Goal: Task Accomplishment & Management: Manage account settings

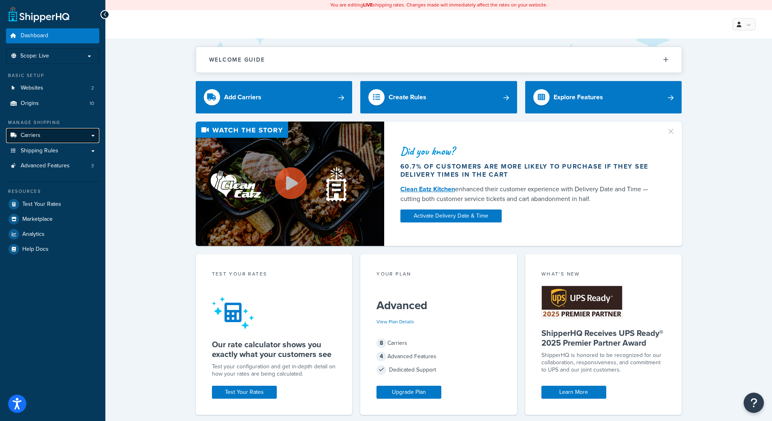
click at [21, 138] on span "Carriers" at bounding box center [31, 135] width 20 height 7
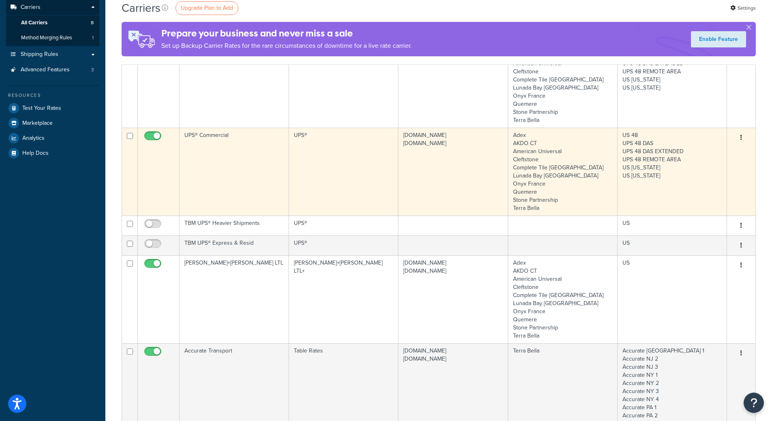
scroll to position [203, 0]
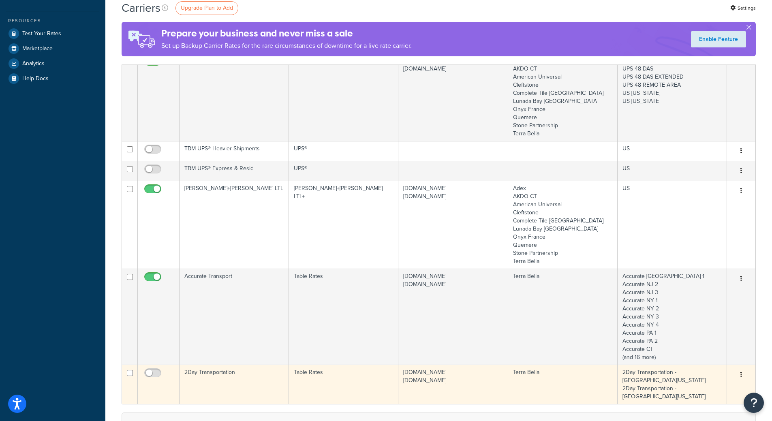
click at [412, 373] on td "completetile.com terrabella.design" at bounding box center [452, 384] width 109 height 39
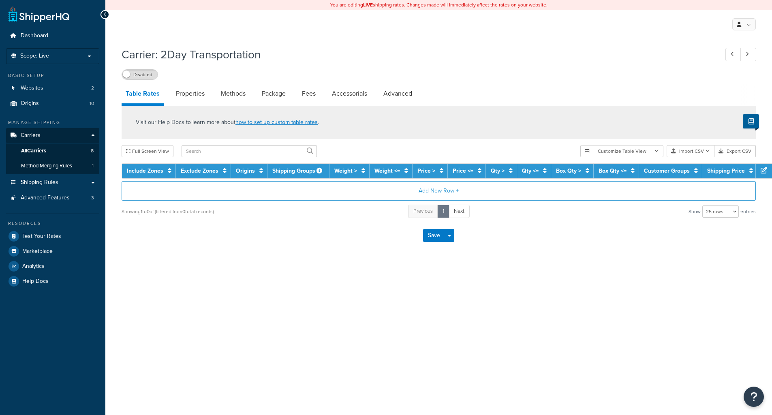
select select "25"
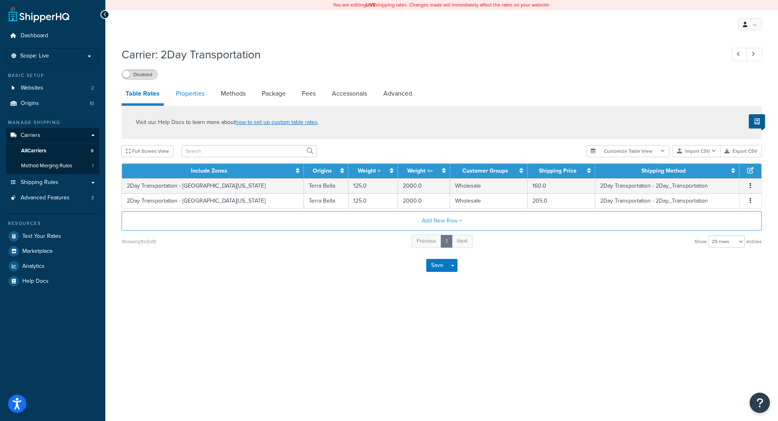
click at [185, 90] on link "Properties" at bounding box center [190, 93] width 37 height 19
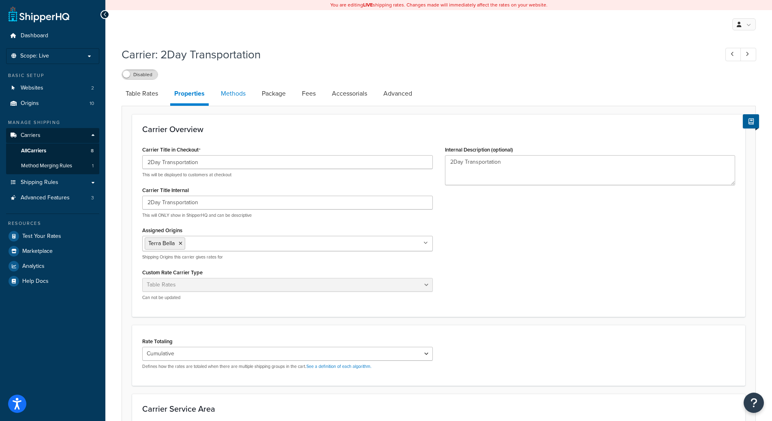
click at [232, 89] on link "Methods" at bounding box center [233, 93] width 33 height 19
select select "25"
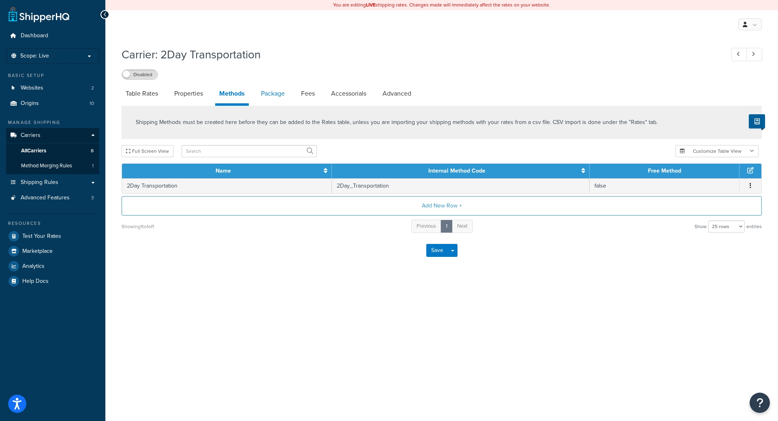
click at [273, 96] on link "Package" at bounding box center [273, 93] width 32 height 19
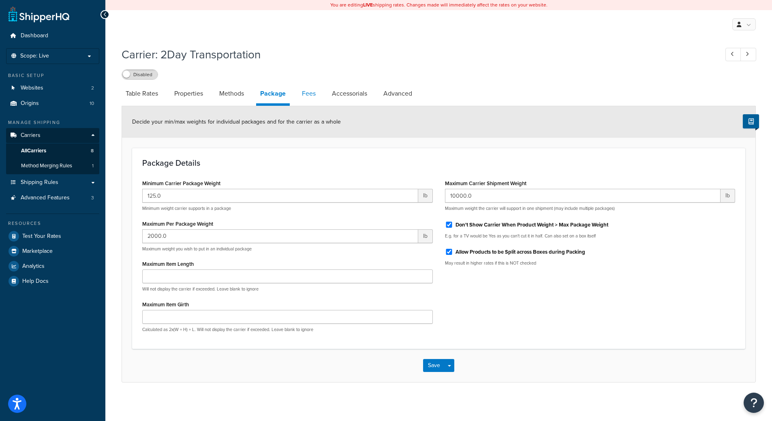
click at [307, 96] on link "Fees" at bounding box center [309, 93] width 22 height 19
select select "AFTER"
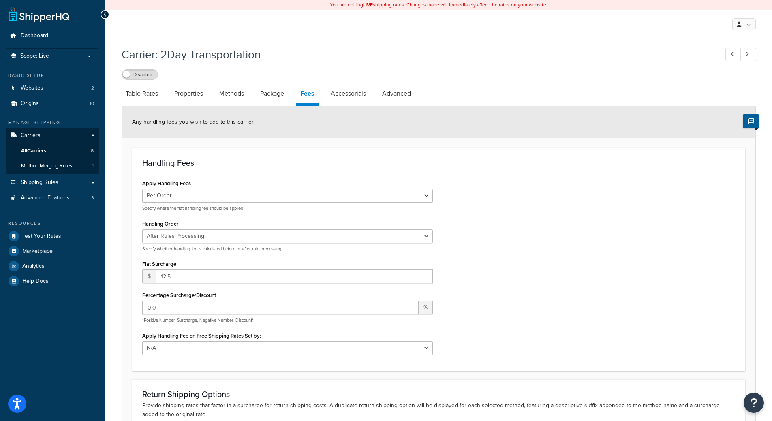
click at [293, 98] on li "Package" at bounding box center [276, 93] width 40 height 19
click at [279, 98] on link "Package" at bounding box center [272, 93] width 32 height 19
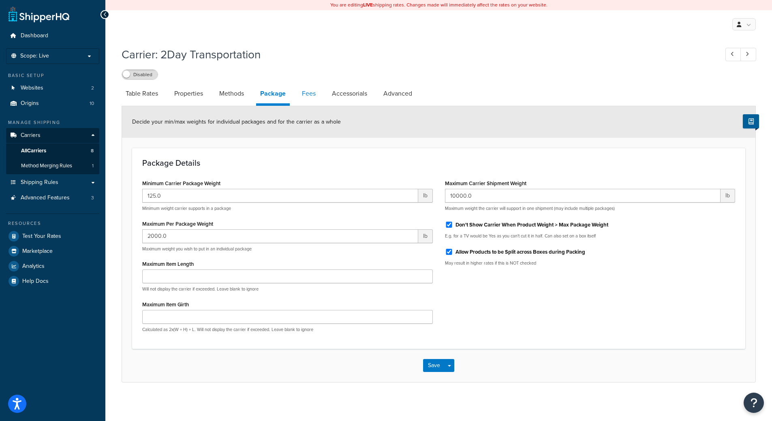
click at [318, 89] on link "Fees" at bounding box center [309, 93] width 22 height 19
select select "AFTER"
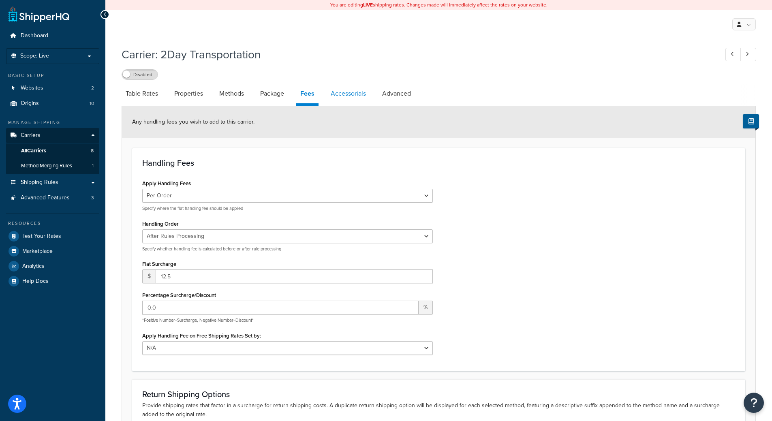
click at [350, 85] on link "Accessorials" at bounding box center [347, 93] width 43 height 19
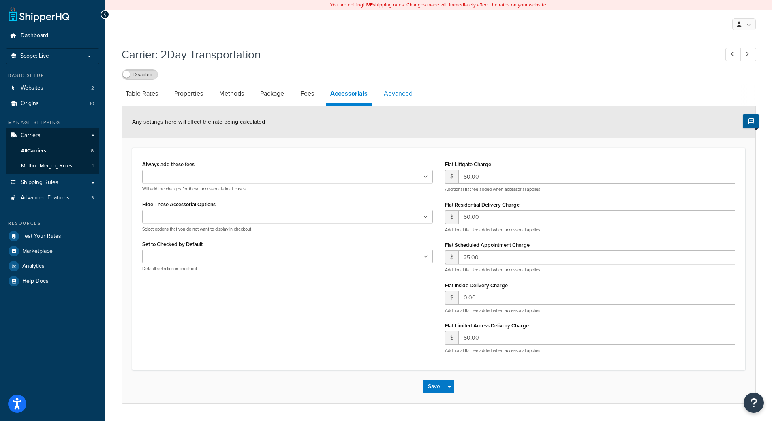
click at [415, 94] on link "Advanced" at bounding box center [398, 93] width 37 height 19
select select "false"
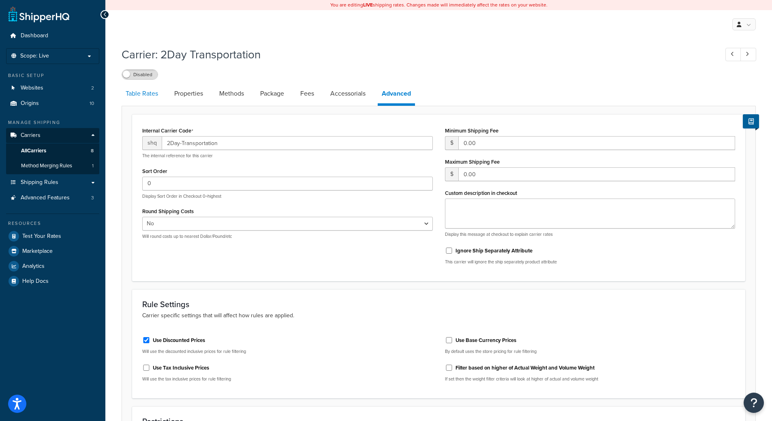
click at [142, 98] on link "Table Rates" at bounding box center [142, 93] width 41 height 19
select select "25"
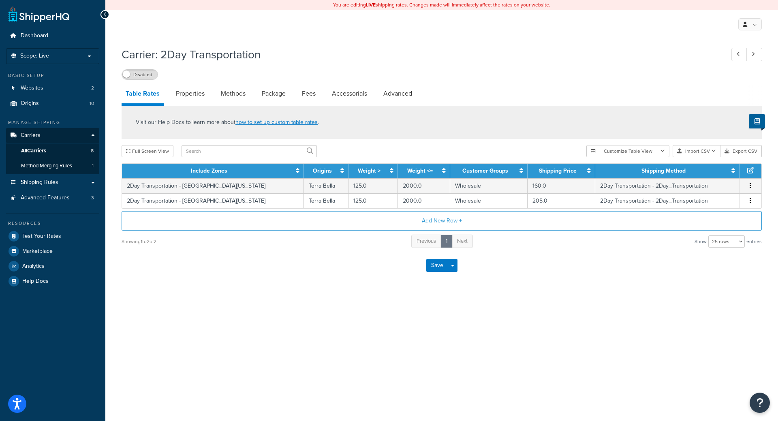
click at [401, 56] on h1 "Carrier: 2Day Transportation" at bounding box center [419, 55] width 595 height 16
click at [183, 97] on link "Properties" at bounding box center [190, 93] width 37 height 19
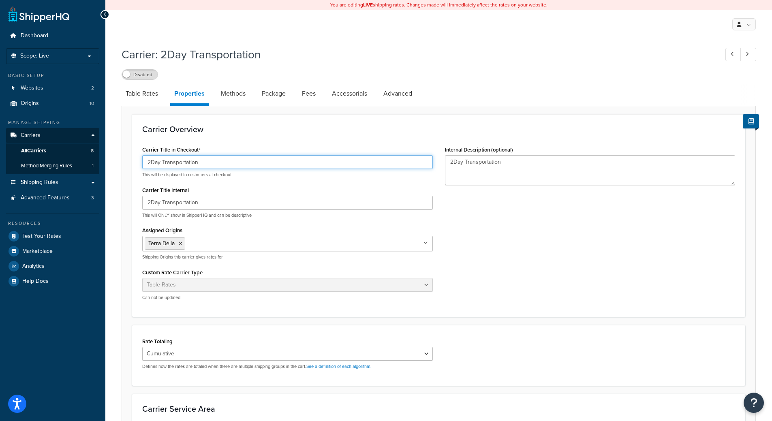
click at [194, 158] on input "2Day Transportation" at bounding box center [287, 162] width 290 height 14
type input "LTL Freight"
click at [232, 207] on input "2Day Transportation" at bounding box center [287, 203] width 290 height 14
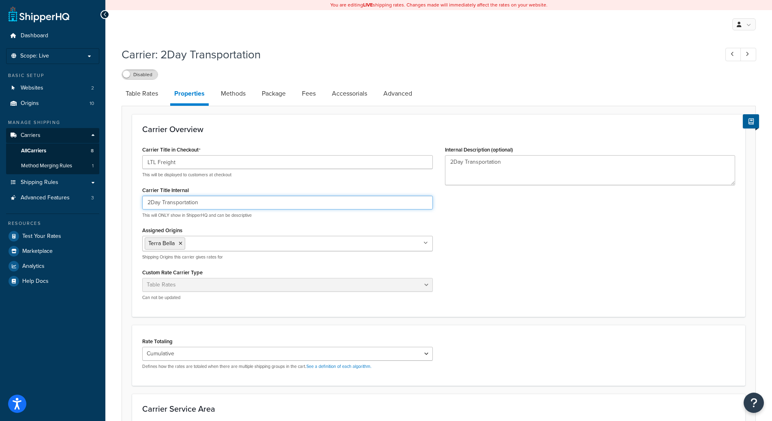
click at [232, 207] on input "2Day Transportation" at bounding box center [287, 203] width 290 height 14
type input "Britt's Rate Chart"
type input "LTL Freight"
click at [540, 179] on textarea "2Day Transportation" at bounding box center [590, 170] width 290 height 30
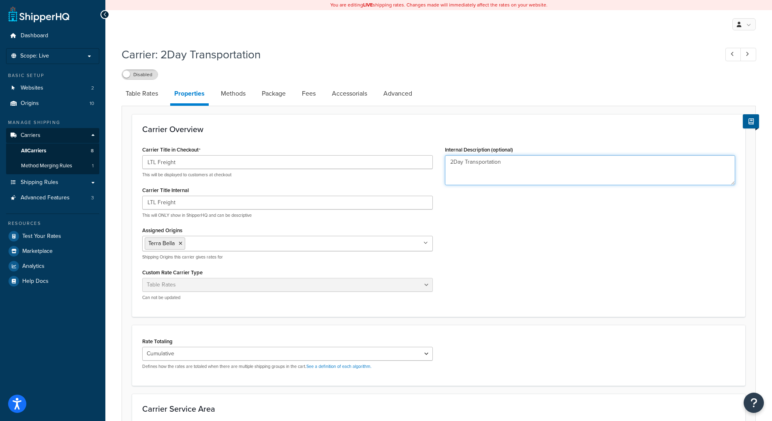
paste textarea "Britt's Rate Chart"
type textarea "Britt's Rate Chart"
click at [560, 241] on div "Carrier Title in Checkout LTL Freight This will be displayed to customers at ch…" at bounding box center [438, 225] width 605 height 163
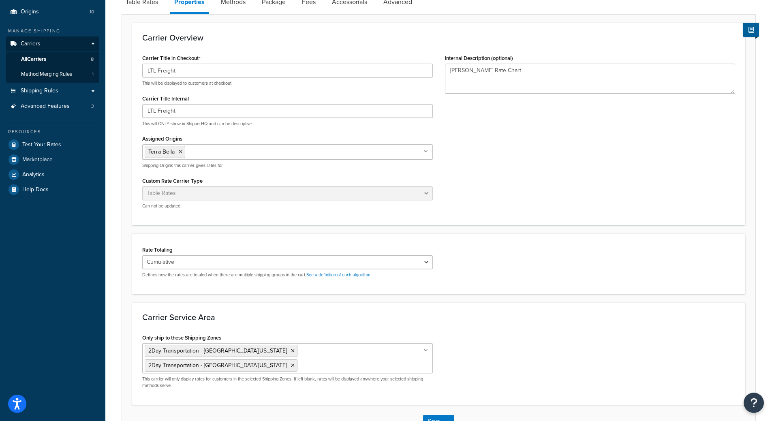
scroll to position [148, 0]
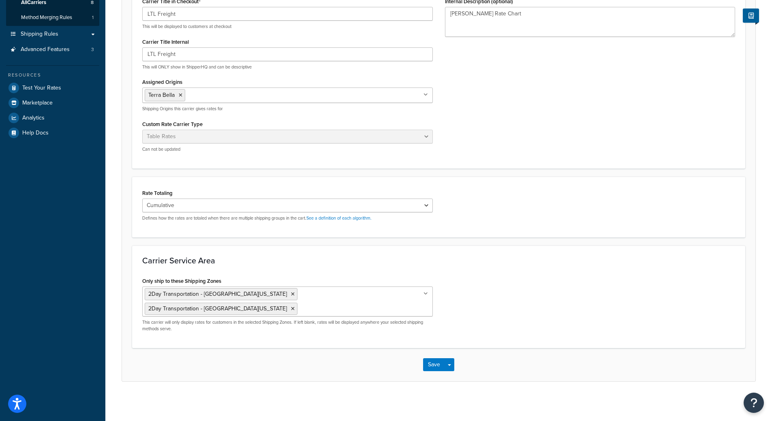
click at [243, 267] on div "Carrier Service Area Only ship to these Shipping Zones 2Day Transportation - So…" at bounding box center [438, 296] width 613 height 102
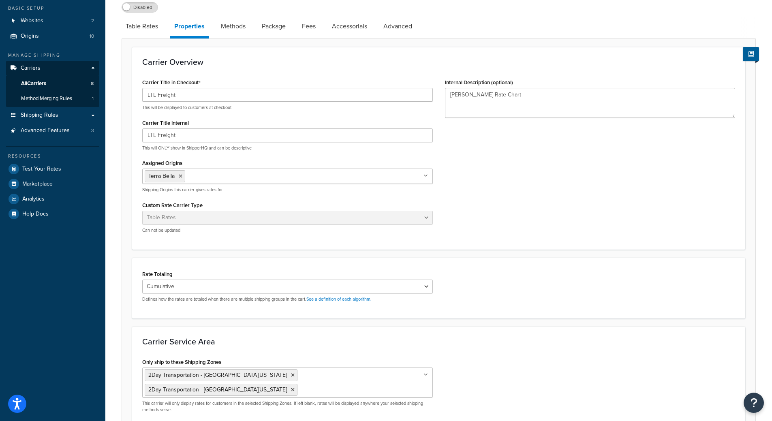
scroll to position [0, 0]
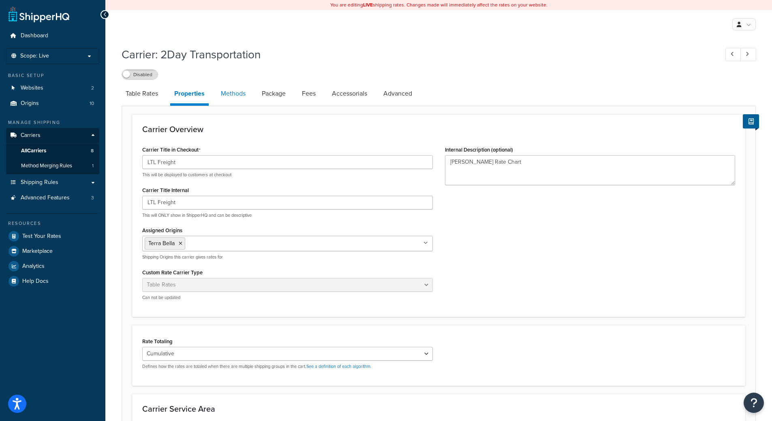
click at [237, 94] on link "Methods" at bounding box center [233, 93] width 33 height 19
select select "25"
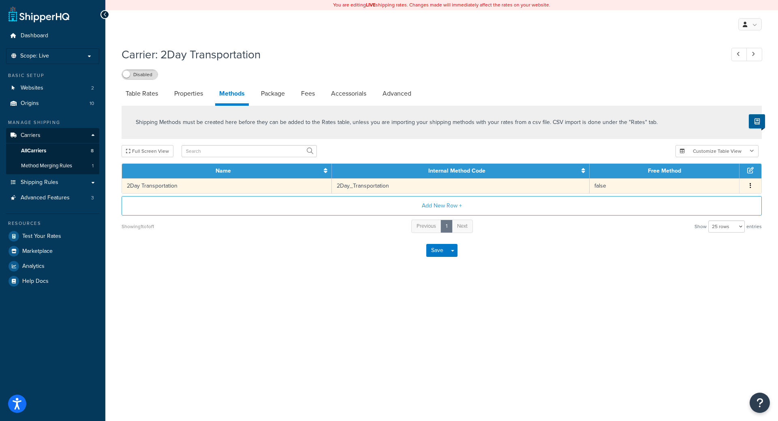
click at [751, 186] on button "button" at bounding box center [750, 185] width 6 height 9
click at [348, 303] on div "You are editing LIVE shipping rates. Changes made will immediately affect the r…" at bounding box center [441, 210] width 672 height 421
click at [331, 208] on button "Add New Row +" at bounding box center [442, 205] width 640 height 19
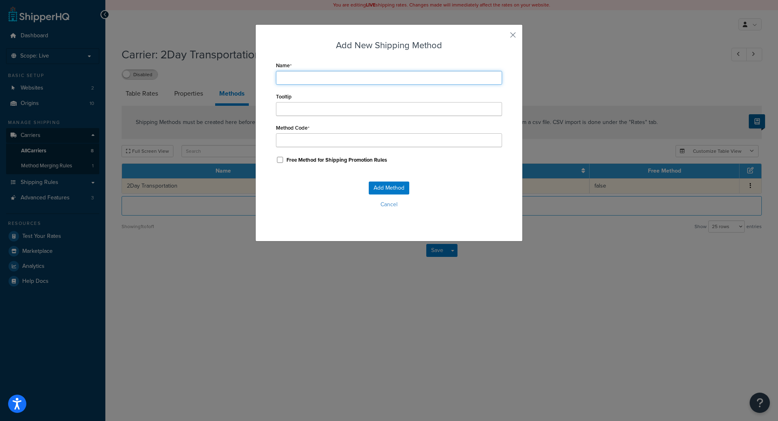
click at [339, 74] on input "Name" at bounding box center [389, 78] width 226 height 14
type input "D"
type input "Da"
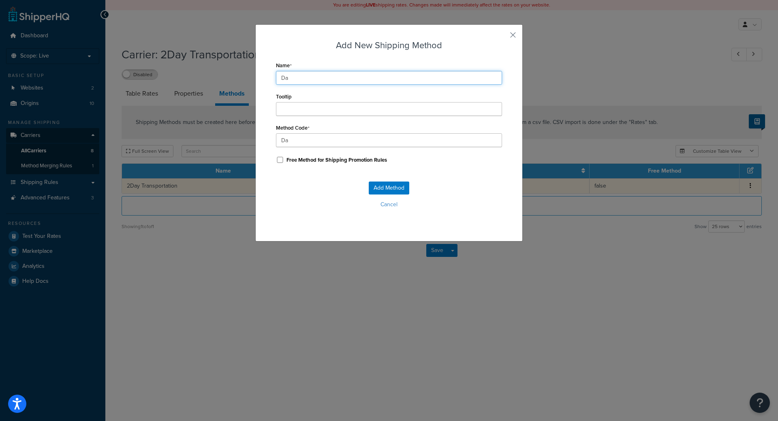
type input "Day"
type input "Dayl"
type input "Dayli"
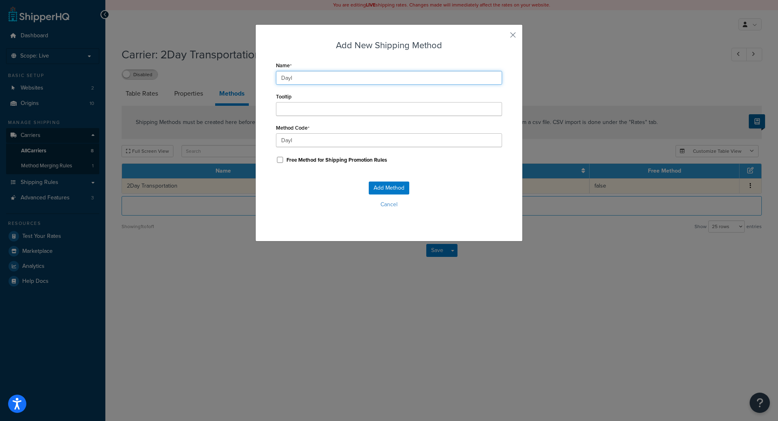
type input "Dayli"
type input "Daylig"
type input "Dayligh"
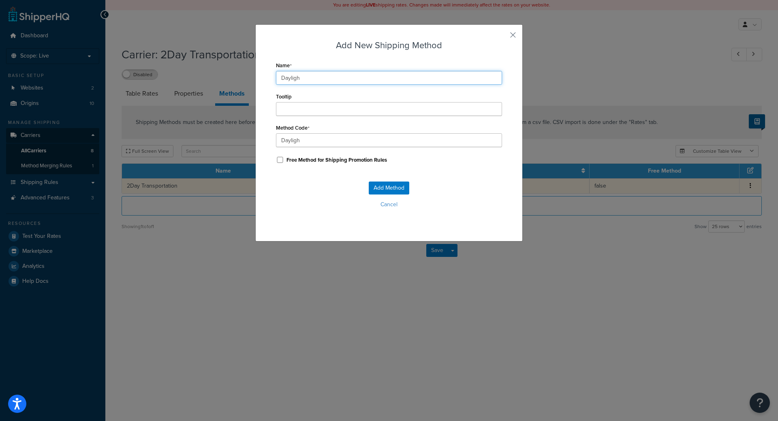
type input "Daylight"
click at [375, 194] on button "Add Method" at bounding box center [389, 187] width 41 height 13
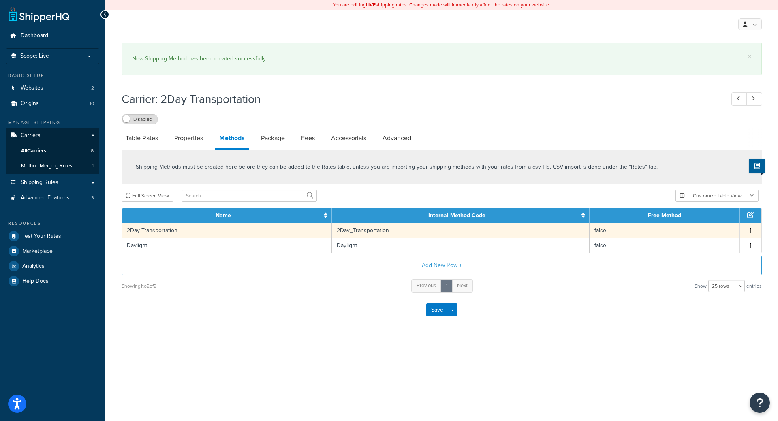
click at [749, 230] on icon "button" at bounding box center [750, 230] width 2 height 6
click at [722, 224] on div "Edit" at bounding box center [709, 223] width 58 height 17
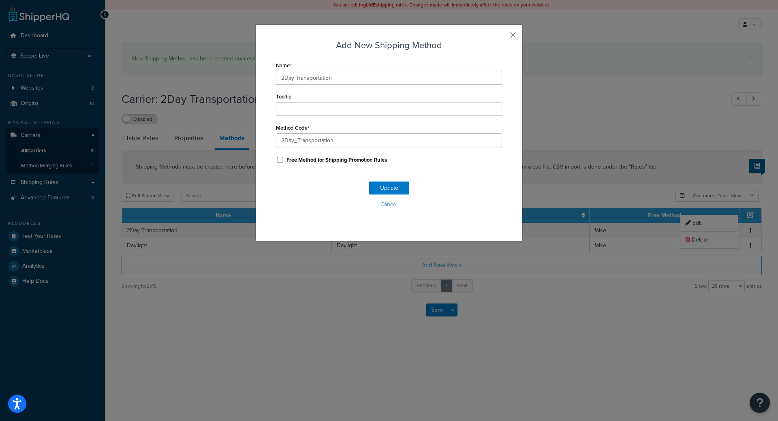
click at [506, 35] on div "Add New Shipping Method Name 2Day Transportation Tooltip Method Code 2Day_Trans…" at bounding box center [388, 132] width 267 height 217
click at [502, 37] on button "button" at bounding box center [501, 38] width 2 height 2
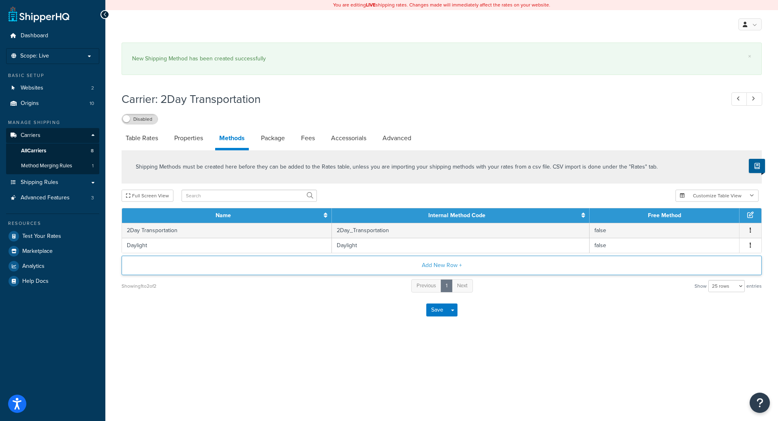
click at [368, 267] on button "Add New Row +" at bounding box center [442, 265] width 640 height 19
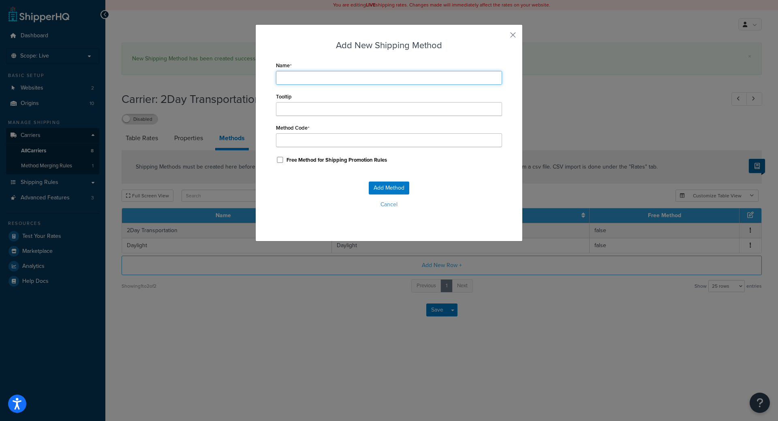
click at [321, 78] on input "Name" at bounding box center [389, 78] width 226 height 14
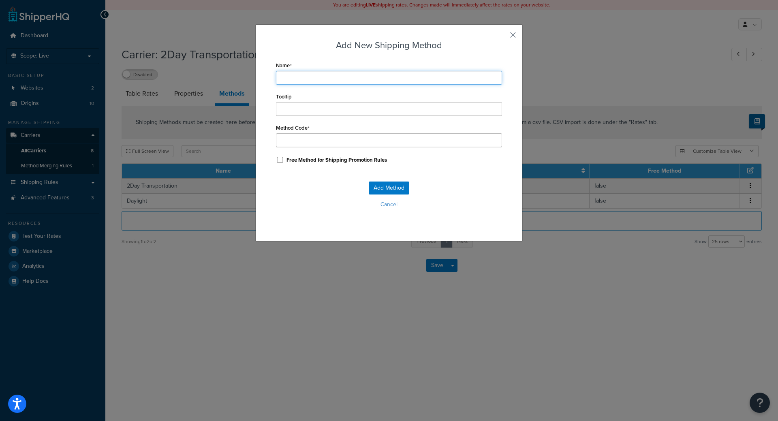
type input "A"
type input "Ac"
type input "Acc"
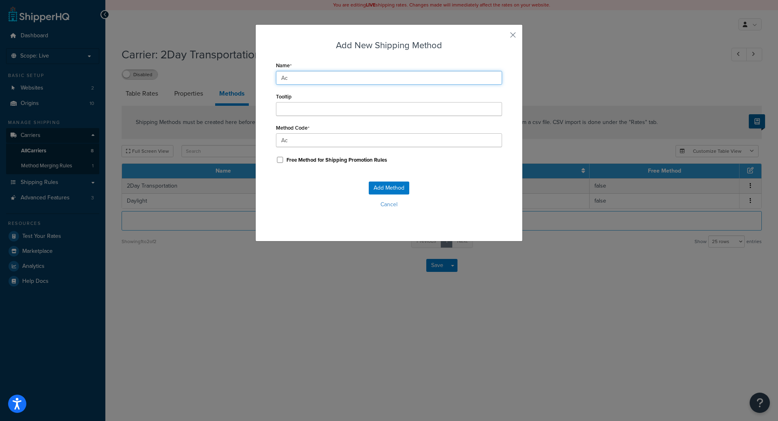
type input "Acc"
type input "Accu"
type input "Accur"
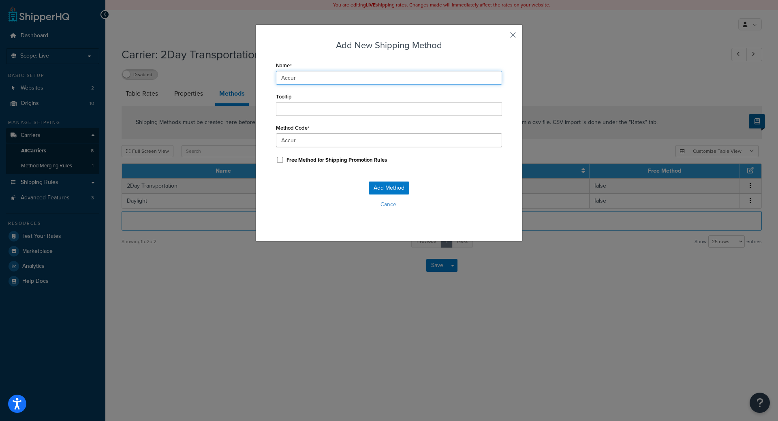
type input "Accura"
type input "Accurat"
type input "Accurate"
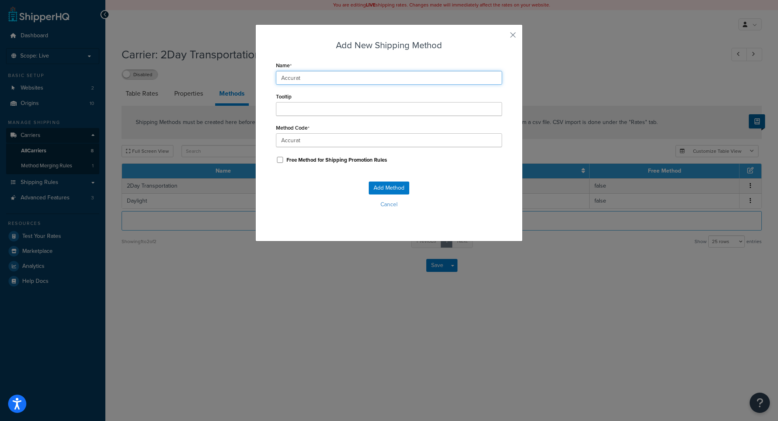
type input "Accurate"
click at [312, 204] on button "Cancel" at bounding box center [389, 204] width 226 height 12
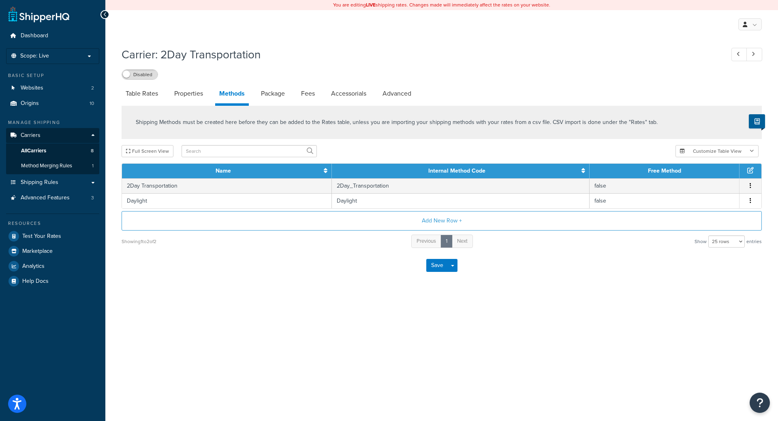
click at [388, 211] on div "Shipping Methods must be created here before they can be added to the Rates tab…" at bounding box center [441, 177] width 652 height 143
click at [363, 222] on button "Add New Row +" at bounding box center [442, 220] width 640 height 19
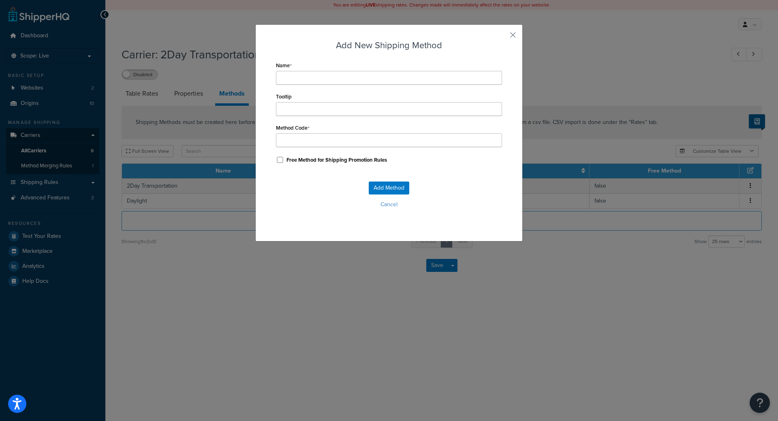
drag, startPoint x: 337, startPoint y: 65, endPoint x: 334, endPoint y: 75, distance: 10.0
click at [336, 69] on div "Name" at bounding box center [389, 72] width 226 height 25
click at [331, 85] on div "Name Tooltip Method Code Free Method for Shipping Promotion Rules" at bounding box center [389, 113] width 226 height 106
click at [336, 81] on input "Name" at bounding box center [389, 78] width 226 height 14
type input "A"
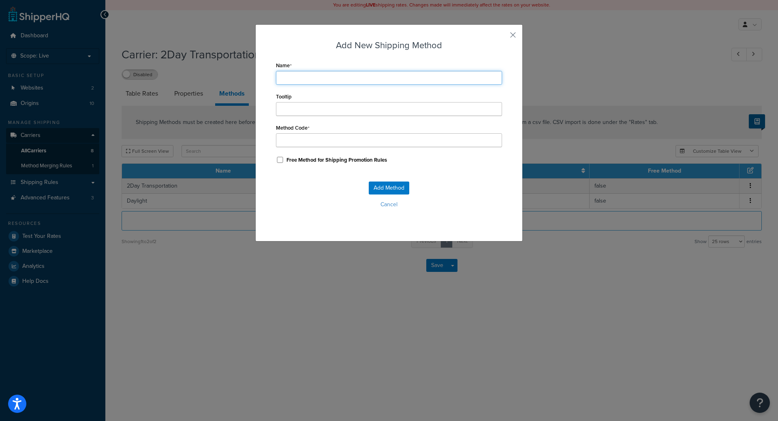
type input "A"
type input "Ac"
type input "Acc"
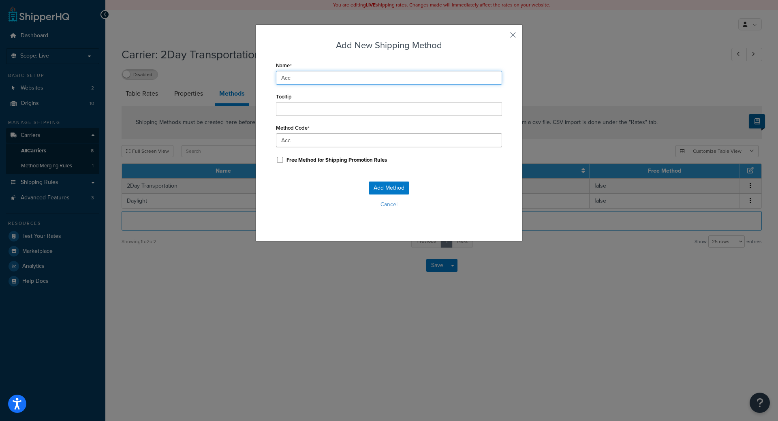
type input "Accu"
type input "Accur"
type input "Accura"
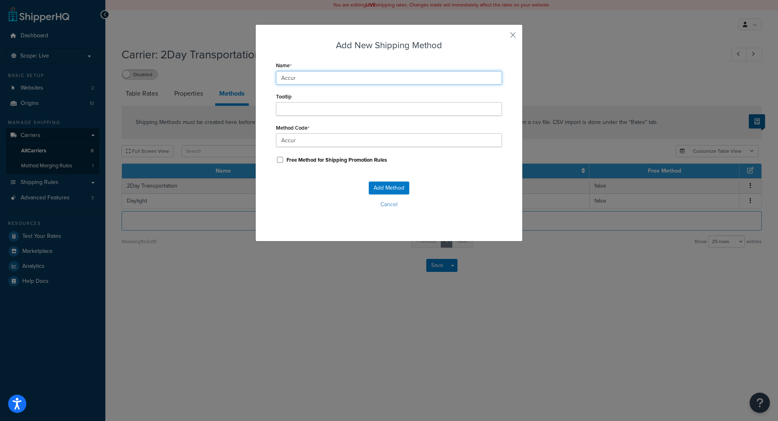
type input "Accura"
type input "Accurat"
type input "Accurate"
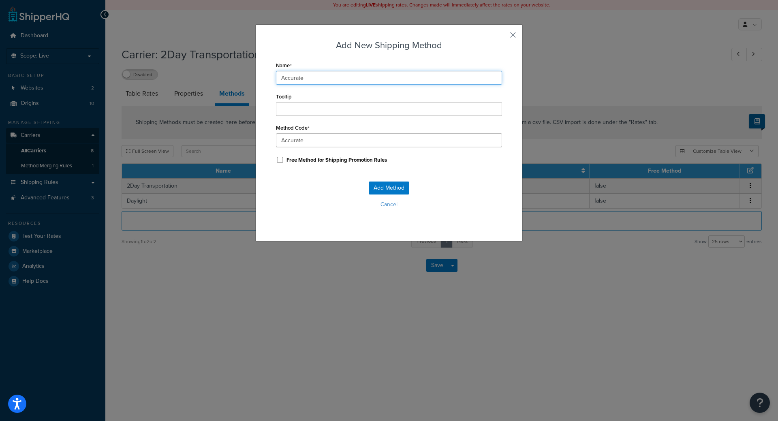
type input "Accurate"
click at [269, 218] on div "Add New Shipping Method Name Accurate Tooltip Method Code Accurate Free Method …" at bounding box center [388, 132] width 267 height 217
click at [371, 186] on button "Add Method" at bounding box center [389, 187] width 41 height 13
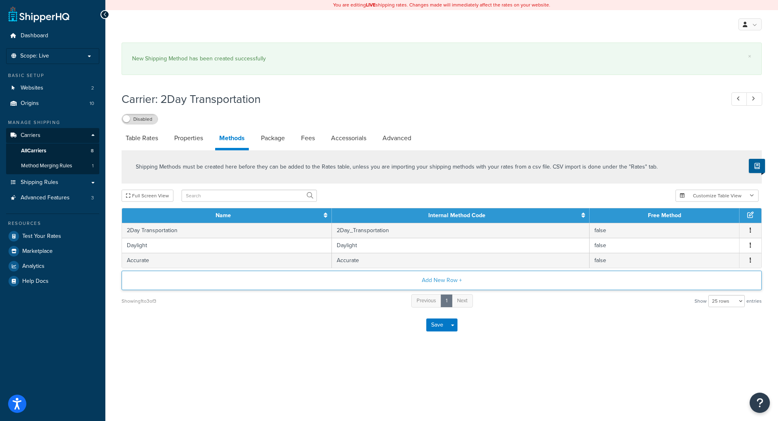
click at [352, 272] on button "Add New Row +" at bounding box center [442, 280] width 640 height 19
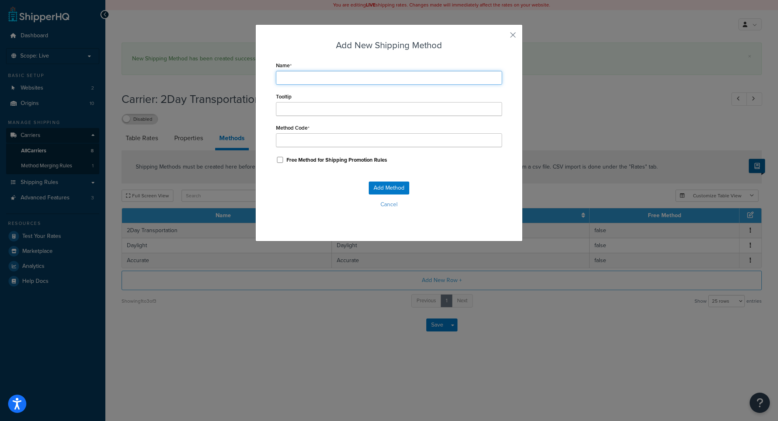
click at [347, 75] on input "Name" at bounding box center [389, 78] width 226 height 14
type input "R"
type input "R&"
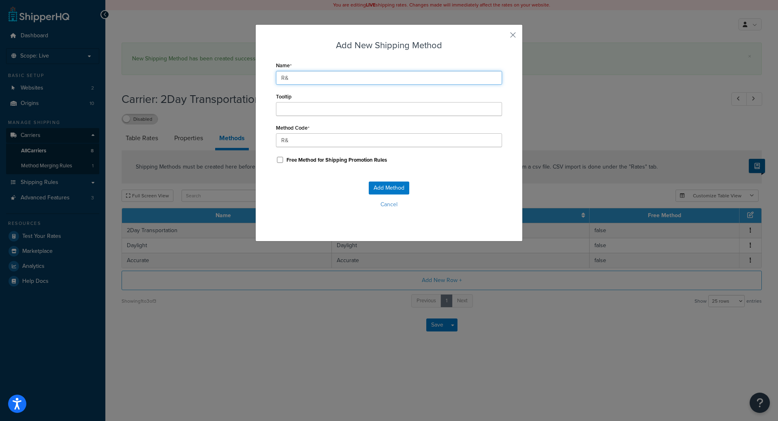
type input "R&L"
click at [375, 186] on button "Add Method" at bounding box center [389, 187] width 41 height 13
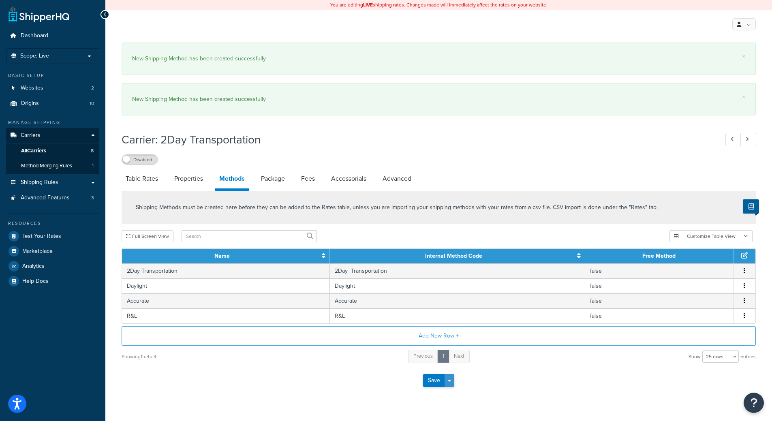
click at [449, 379] on button "Save Dropdown" at bounding box center [449, 380] width 10 height 13
click at [443, 393] on button "Save and Edit" at bounding box center [452, 395] width 59 height 17
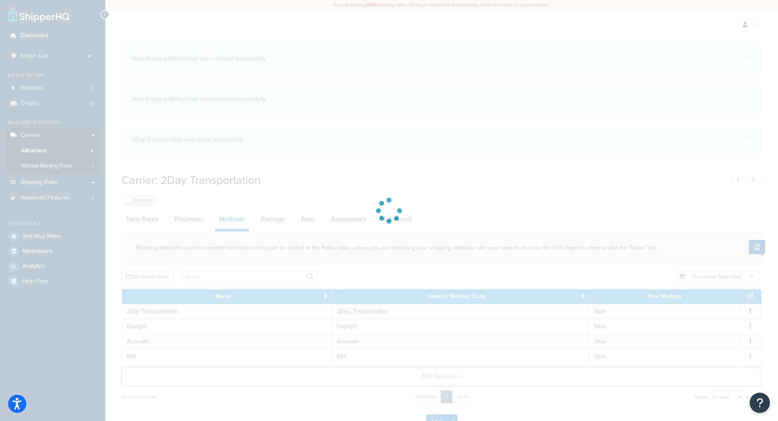
select select "25"
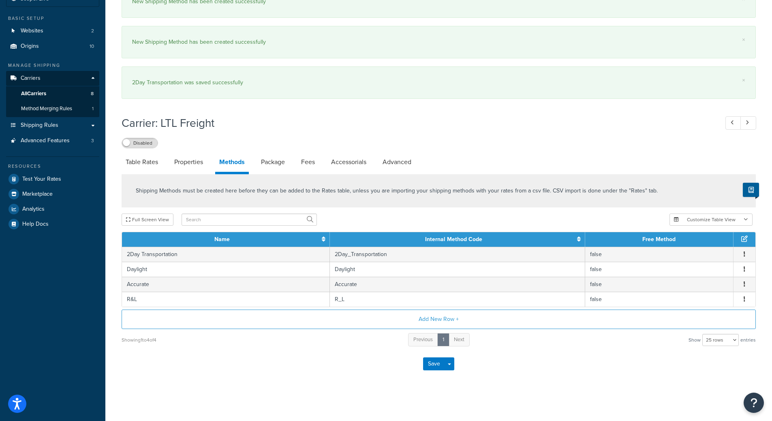
scroll to position [58, 0]
click at [280, 167] on link "Package" at bounding box center [273, 161] width 32 height 19
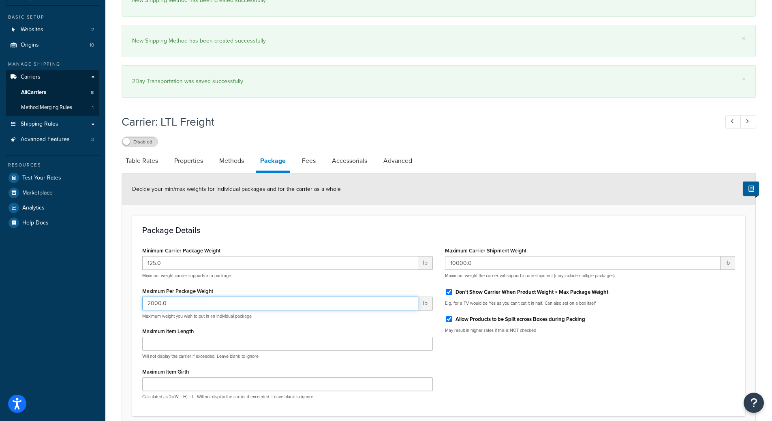
click at [168, 310] on input "2000.0" at bounding box center [280, 303] width 276 height 14
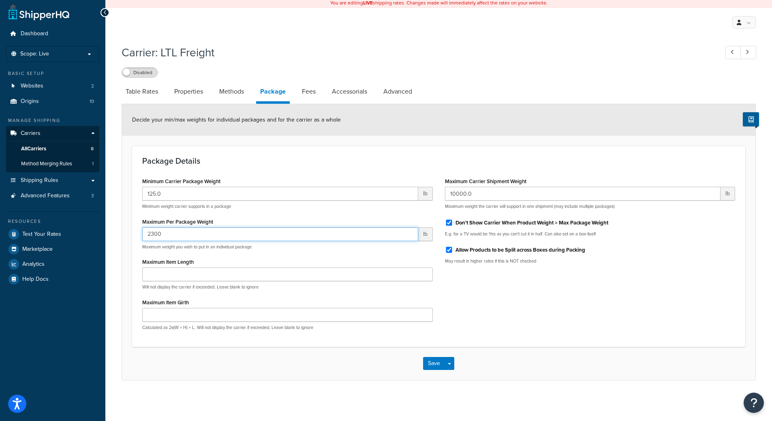
scroll to position [3, 0]
type input "2300"
drag, startPoint x: 175, startPoint y: 188, endPoint x: 128, endPoint y: 177, distance: 47.5
click at [128, 177] on form "Decide your min/max weights for individual packages and for the carrier as a wh…" at bounding box center [438, 242] width 633 height 276
click at [164, 197] on input "100" at bounding box center [280, 194] width 276 height 14
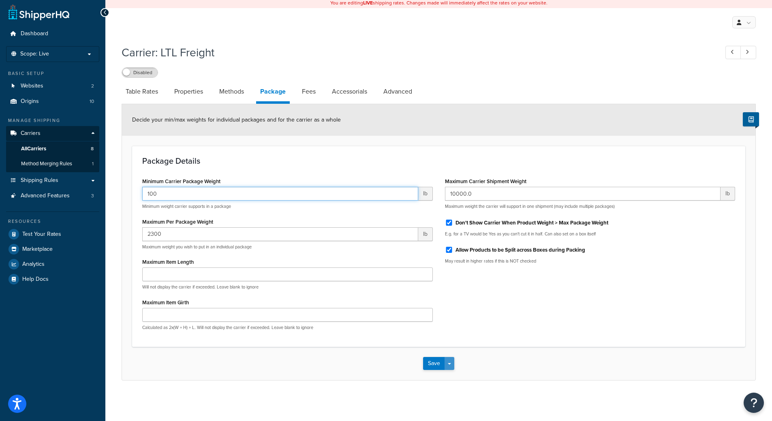
type input "100"
click at [448, 366] on button "Save Dropdown" at bounding box center [449, 363] width 10 height 13
click at [448, 377] on button "Save and Edit" at bounding box center [452, 378] width 59 height 17
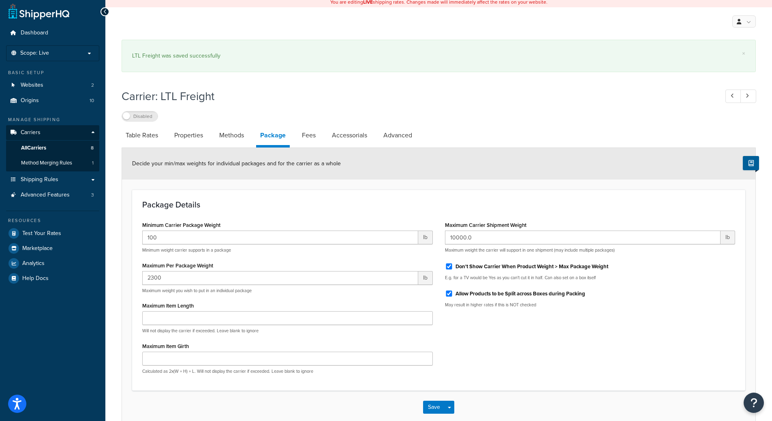
scroll to position [0, 0]
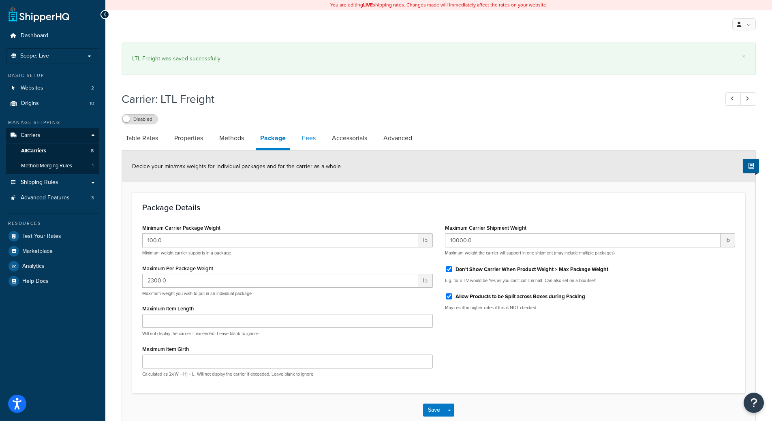
click at [305, 135] on link "Fees" at bounding box center [309, 137] width 22 height 19
select select "AFTER"
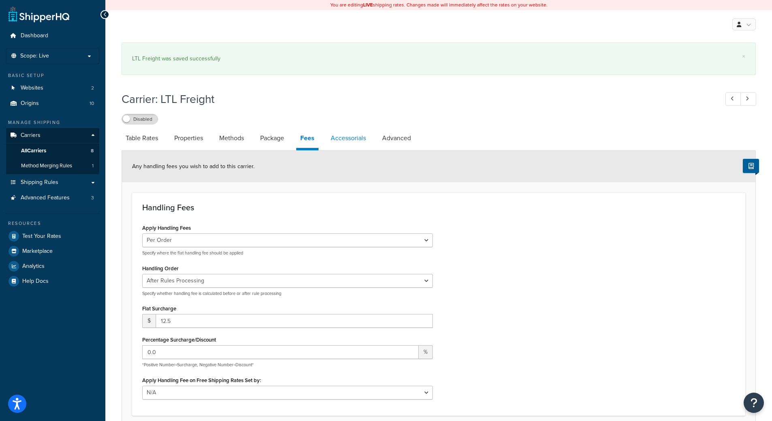
click at [346, 136] on link "Accessorials" at bounding box center [347, 137] width 43 height 19
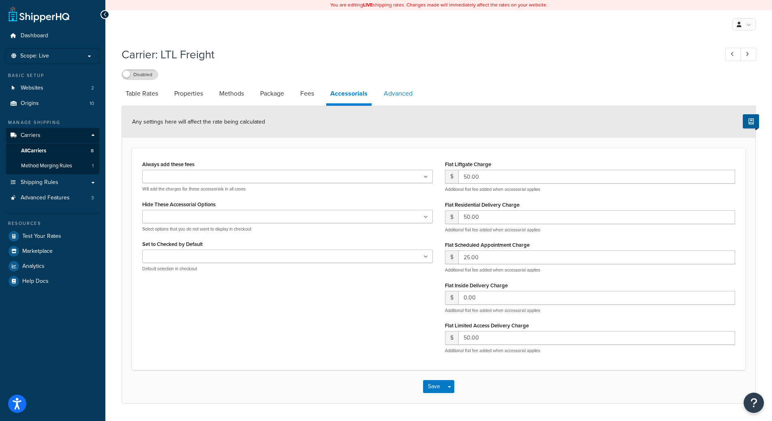
click at [391, 91] on link "Advanced" at bounding box center [398, 93] width 37 height 19
select select "false"
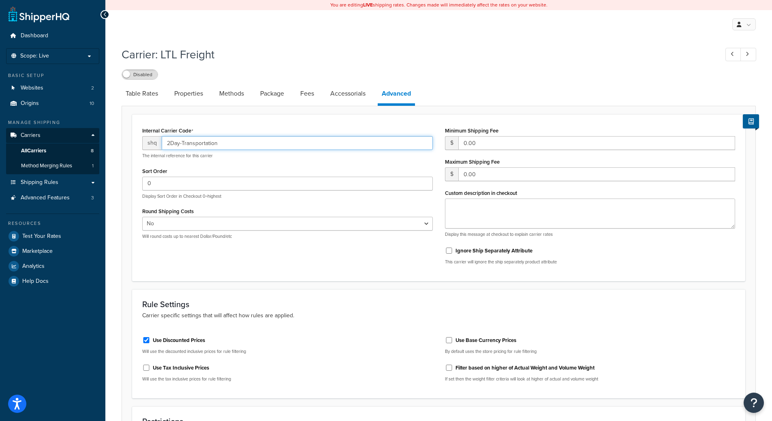
drag, startPoint x: 243, startPoint y: 148, endPoint x: 84, endPoint y: 136, distance: 159.6
click at [85, 136] on div "Dashboard Scope: Live Basic Setup Websites 2 Origins 10 Manage Shipping Carrier…" at bounding box center [386, 364] width 772 height 728
click at [160, 244] on div "Internal Carrier Code shq LTL Freight The internal reference for this carrier S…" at bounding box center [287, 185] width 303 height 121
click at [176, 232] on div "Yes No Will round costs up to nearest Dollar/Pound/etc" at bounding box center [287, 228] width 290 height 23
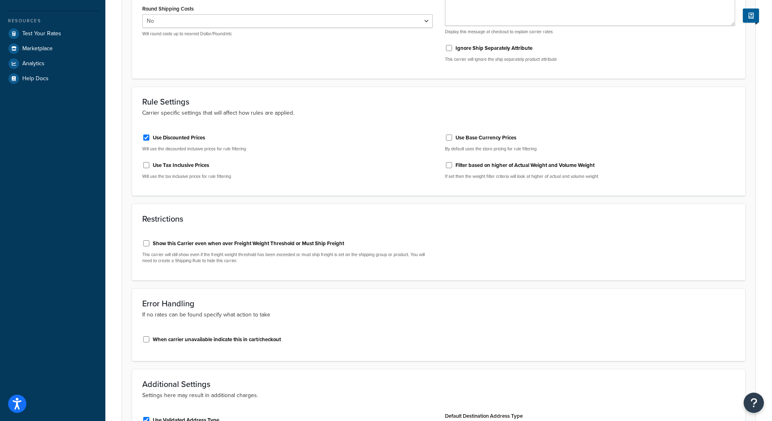
scroll to position [308, 0]
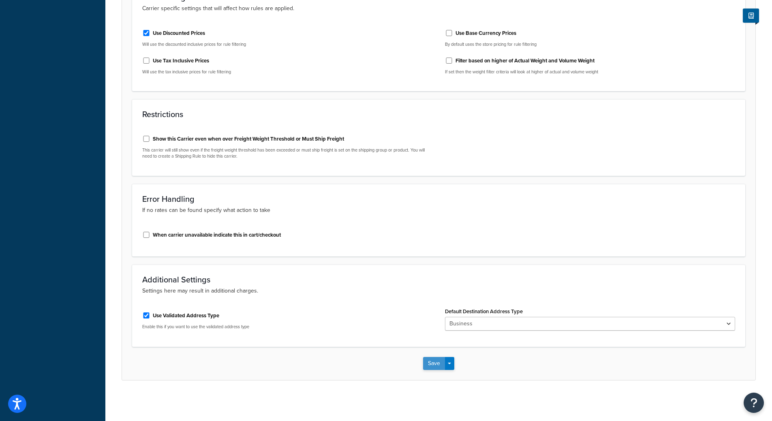
click at [444, 362] on button "Save" at bounding box center [434, 363] width 22 height 13
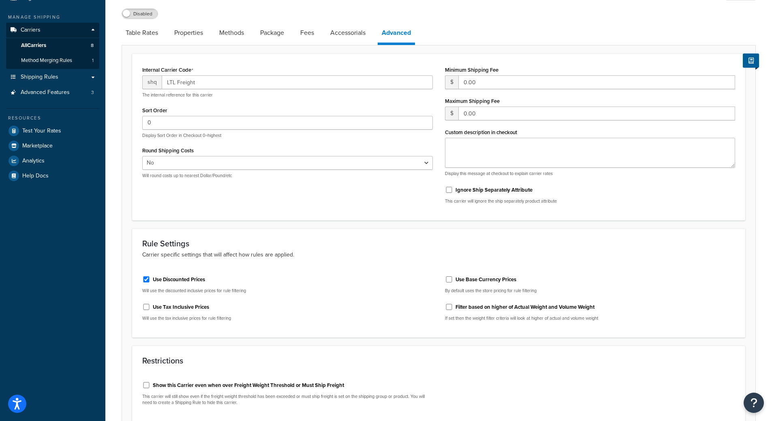
scroll to position [0, 0]
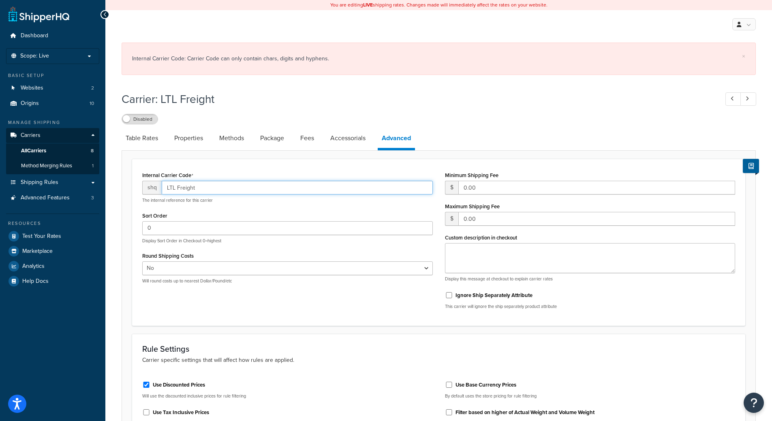
click at [177, 189] on input "LTL Freight" at bounding box center [297, 188] width 271 height 14
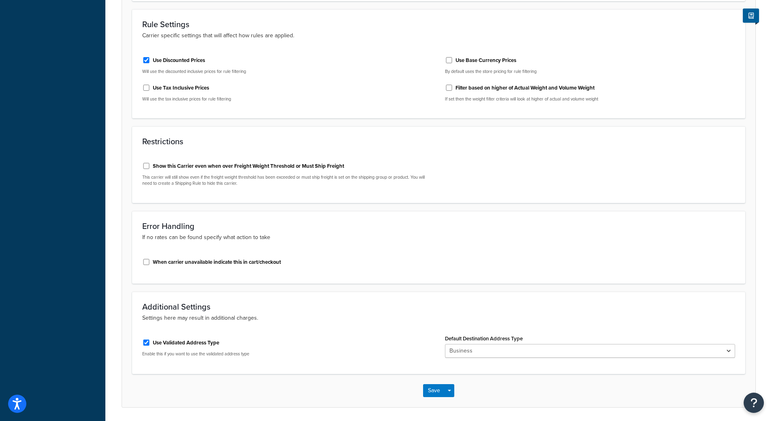
scroll to position [352, 0]
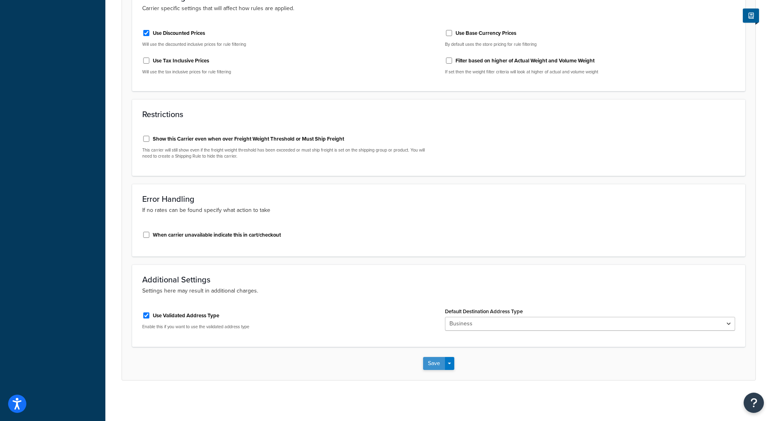
type input "LTL-Freight"
click at [430, 358] on button "Save" at bounding box center [434, 363] width 22 height 13
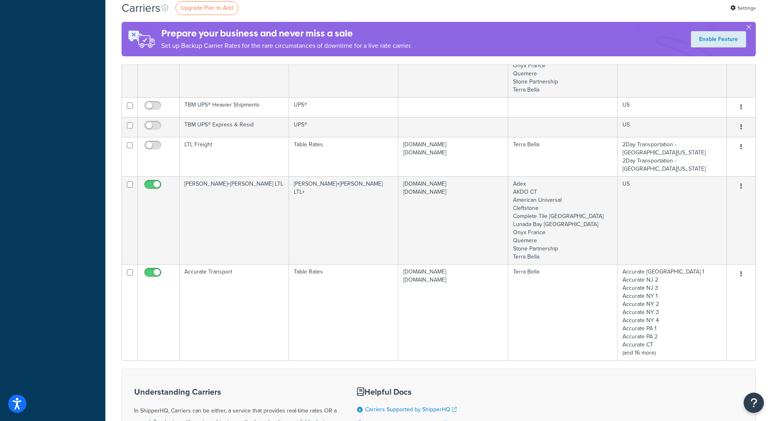
scroll to position [284, 0]
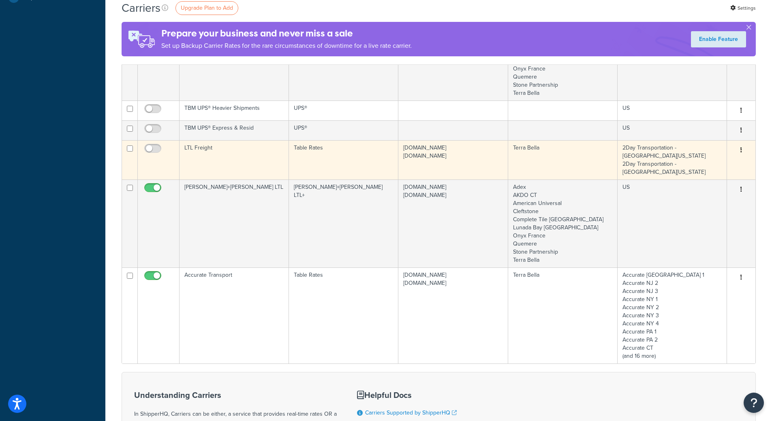
click at [364, 145] on td "Table Rates" at bounding box center [343, 159] width 109 height 39
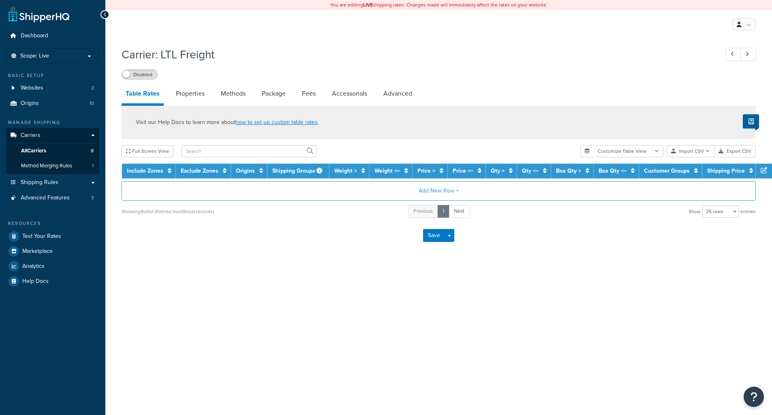
select select "25"
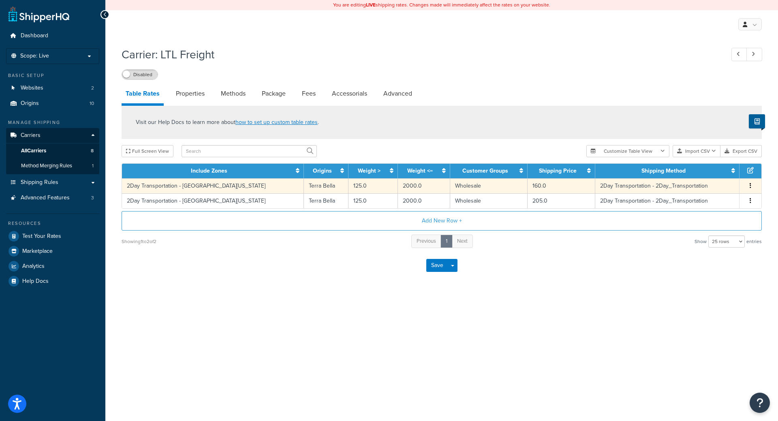
click at [753, 190] on span "Edit Duplicate Delete" at bounding box center [750, 185] width 12 height 9
click at [752, 188] on button "button" at bounding box center [750, 185] width 6 height 9
click at [702, 203] on div "Delete" at bounding box center [709, 204] width 58 height 17
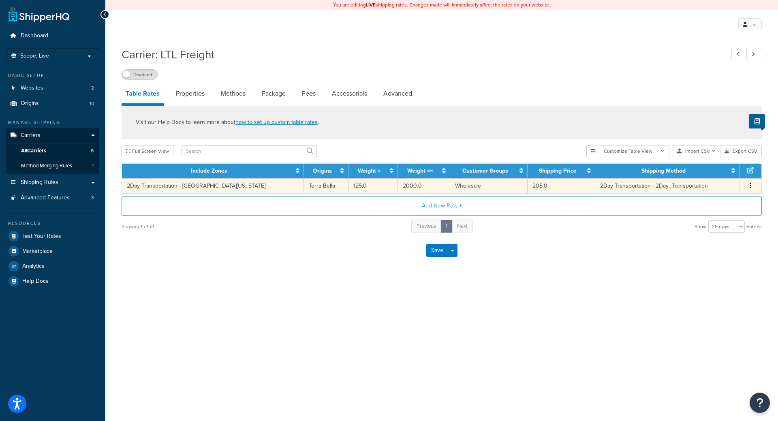
click at [751, 187] on button "button" at bounding box center [750, 185] width 6 height 9
click at [704, 203] on div "Delete" at bounding box center [709, 204] width 58 height 17
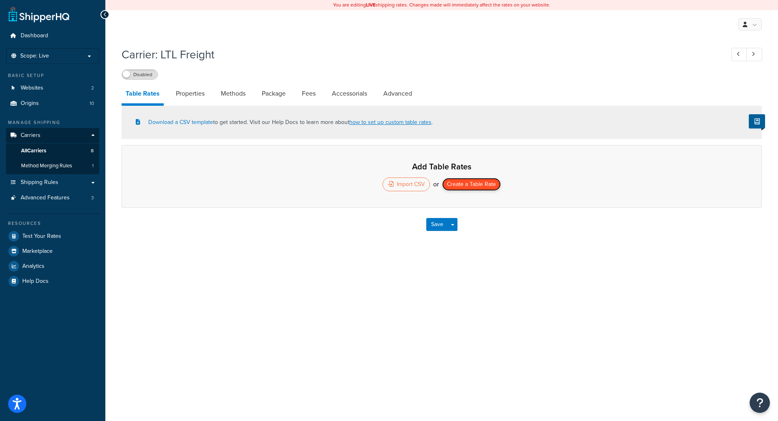
click at [469, 181] on button "Create a Table Rate" at bounding box center [471, 184] width 59 height 13
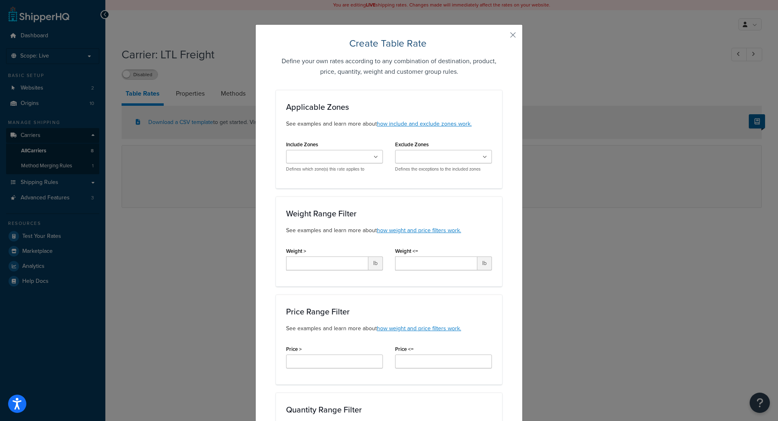
click at [350, 147] on div "Include Zones US 48 US APO US Accurate NJ 1 Accurate NJ 2 Accurate NJ 3 Accurat…" at bounding box center [334, 156] width 97 height 34
click at [345, 151] on ul at bounding box center [334, 156] width 97 height 13
click at [301, 261] on input "Weight >" at bounding box center [327, 263] width 82 height 14
type input "100"
click at [428, 264] on input "Weight <=" at bounding box center [436, 263] width 82 height 14
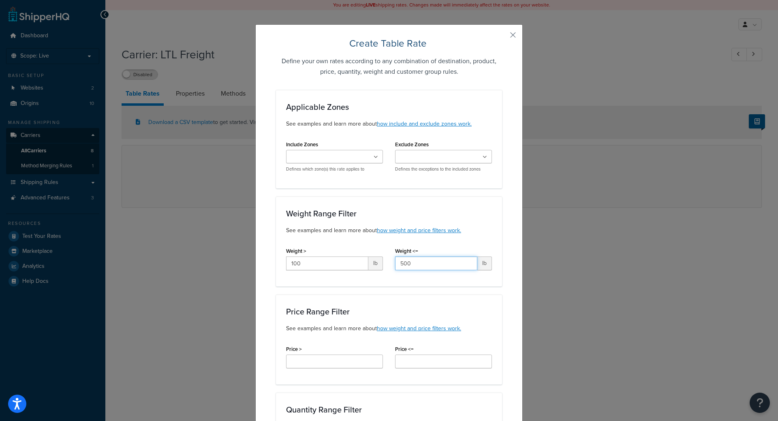
type input "500"
click at [382, 298] on div "Price Range Filter See examples and learn more about how weight and price filte…" at bounding box center [389, 339] width 226 height 90
click at [333, 159] on input "Include Zones" at bounding box center [324, 157] width 72 height 9
click at [362, 132] on div "Applicable Zones See examples and learn more about how include and exclude zone…" at bounding box center [389, 139] width 226 height 98
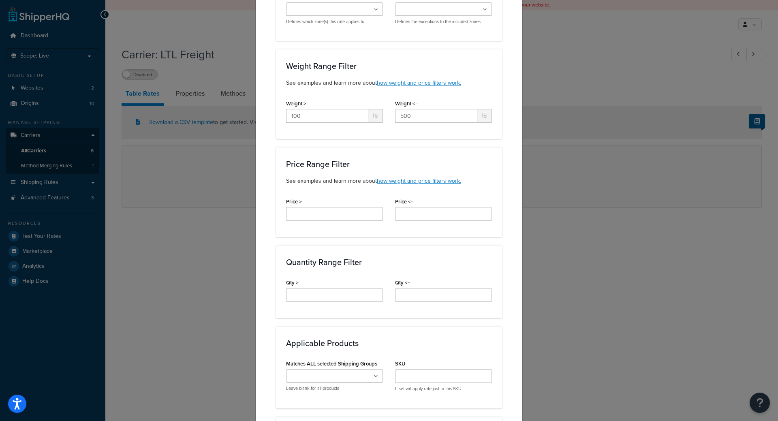
scroll to position [162, 0]
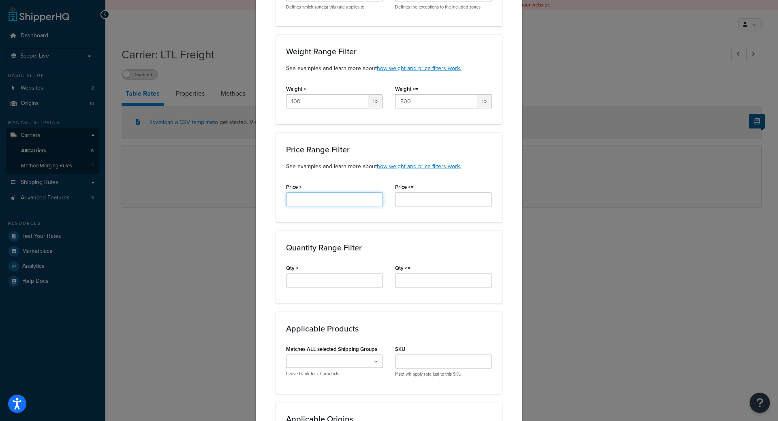
click at [341, 202] on input "Price >" at bounding box center [334, 199] width 97 height 14
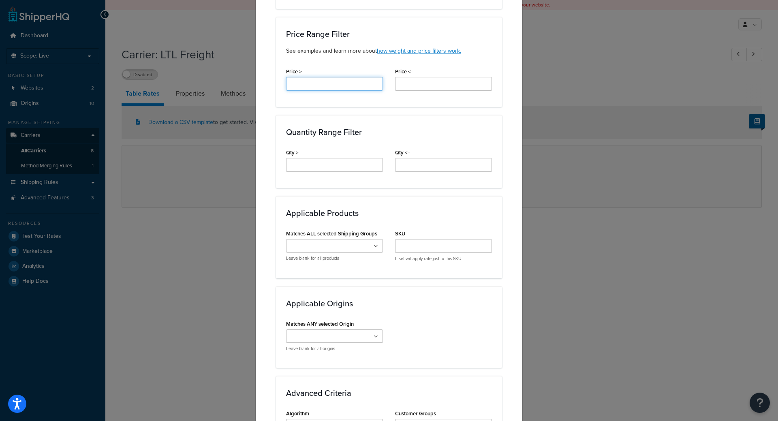
scroll to position [324, 0]
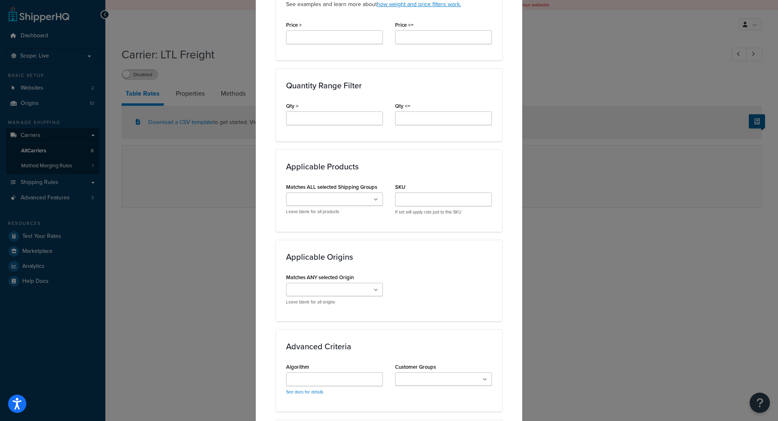
click at [400, 251] on div "Applicable Origins Matches ANY selected Origin Terra Bella Quemere Adex Complet…" at bounding box center [389, 280] width 226 height 81
click at [375, 205] on ul at bounding box center [334, 198] width 97 height 13
click at [383, 158] on div "Applicable Products Matches ALL selected Shipping Groups Large Medium Small DEL…" at bounding box center [389, 190] width 226 height 82
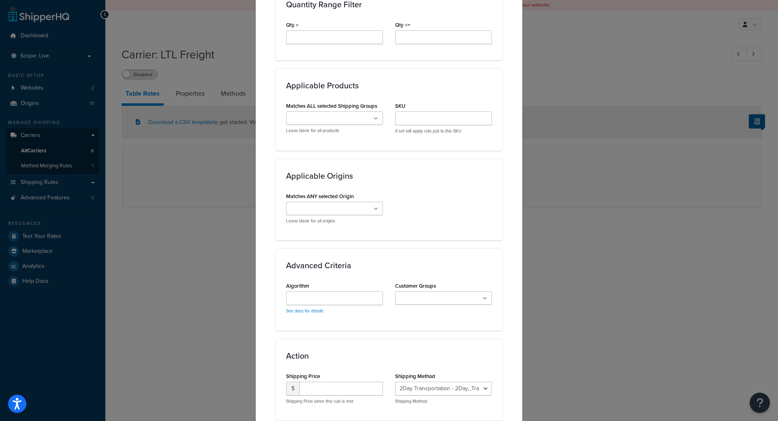
click at [359, 209] on ul at bounding box center [334, 208] width 97 height 13
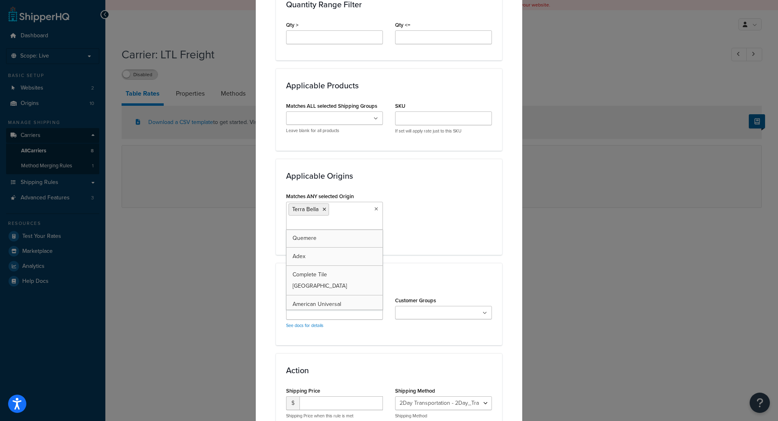
click at [489, 217] on div "Matches ANY selected Origin Terra Bella Quemere Adex Complete Tile NYC American…" at bounding box center [389, 217] width 218 height 54
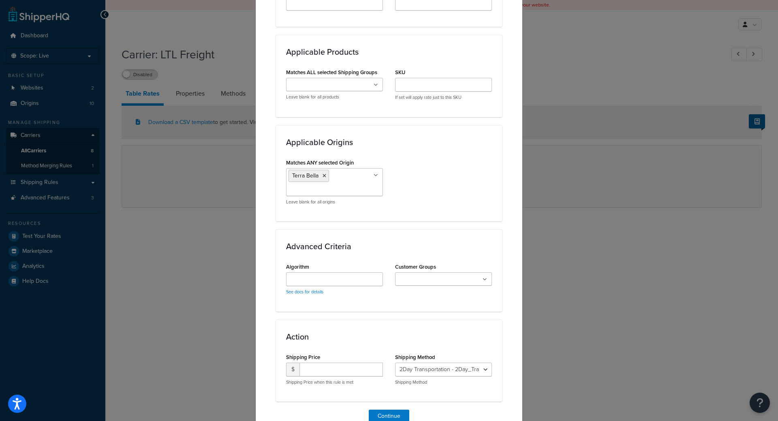
scroll to position [479, 0]
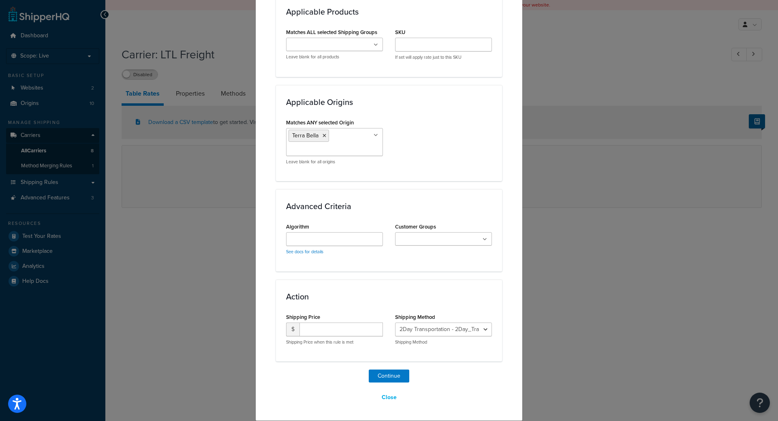
click at [425, 245] on ul at bounding box center [443, 238] width 97 height 13
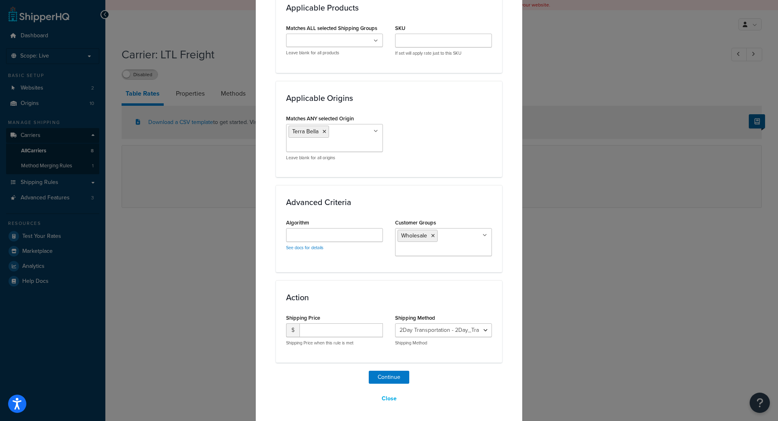
scroll to position [484, 0]
click at [479, 329] on select "2Day Transportation - 2Day_Transportation Daylight - Daylight Accurate - Accura…" at bounding box center [443, 329] width 97 height 14
select select "182218"
click at [395, 322] on select "2Day Transportation - 2Day_Transportation Daylight - Daylight Accurate - Accura…" at bounding box center [443, 329] width 97 height 14
click at [350, 331] on input "number" at bounding box center [340, 329] width 83 height 14
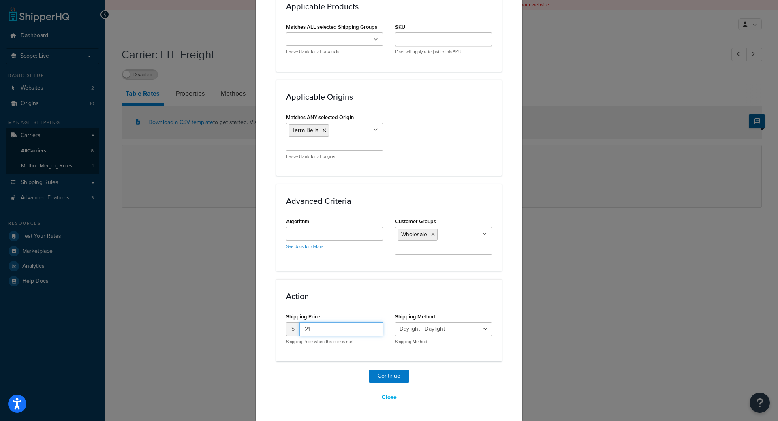
type input "2"
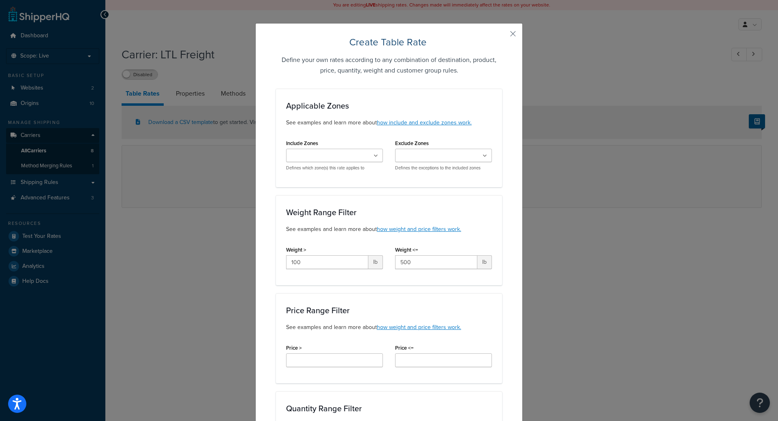
scroll to position [0, 0]
type input "186.15"
click at [613, 213] on div "Create Table Rate Define your own rates according to any combination of destina…" at bounding box center [389, 210] width 778 height 421
click at [502, 38] on button "button" at bounding box center [501, 38] width 2 height 2
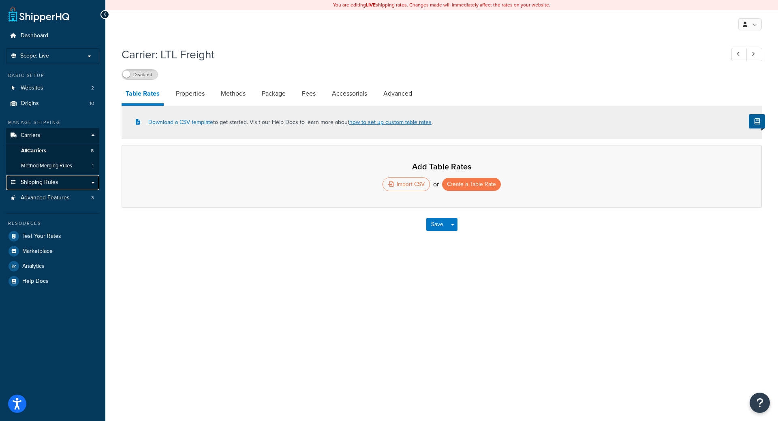
click at [37, 184] on span "Shipping Rules" at bounding box center [40, 182] width 38 height 7
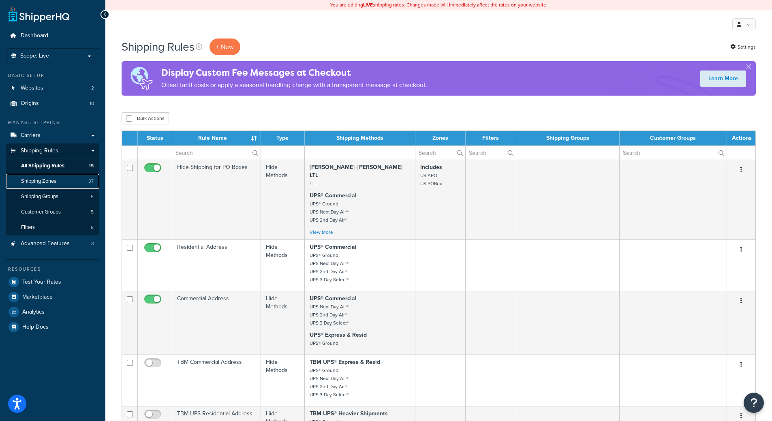
click at [53, 182] on span "Shipping Zones" at bounding box center [38, 181] width 35 height 7
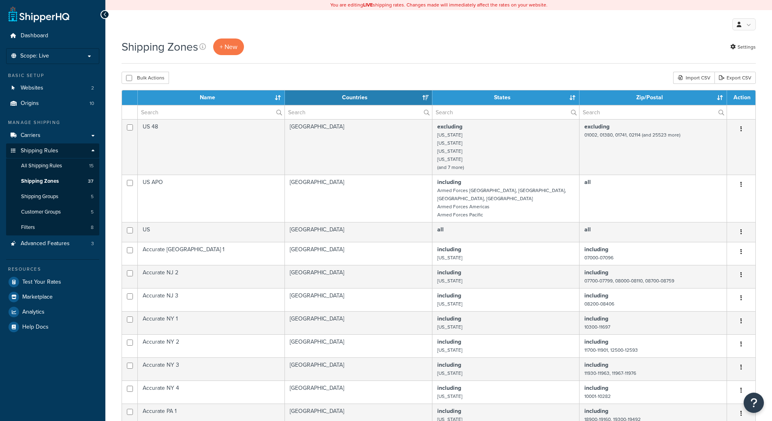
select select "15"
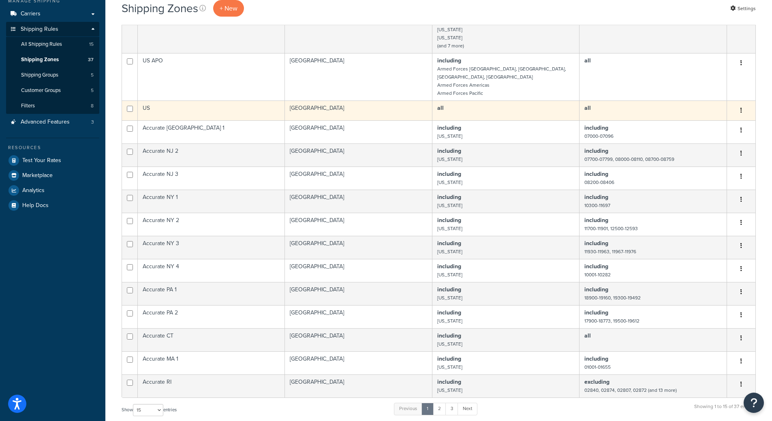
scroll to position [203, 0]
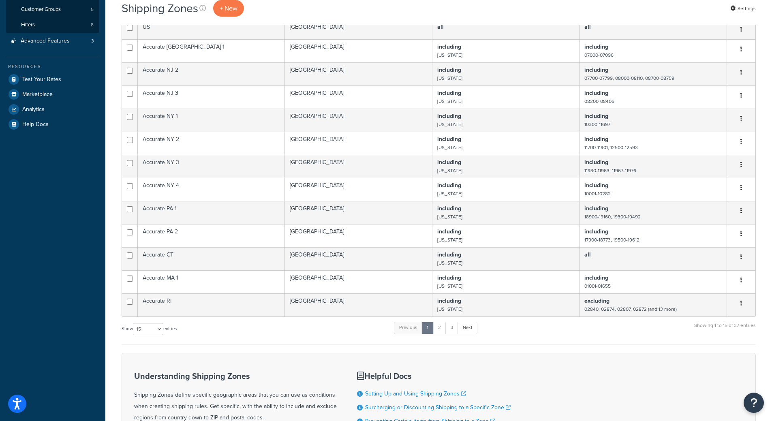
click at [542, 326] on div "Show 10 15 25 50 100 entries Previous 1 2 3 Next Showing 1 to 15 of 37 entries" at bounding box center [439, 333] width 634 height 24
click at [451, 322] on link "3" at bounding box center [451, 328] width 13 height 12
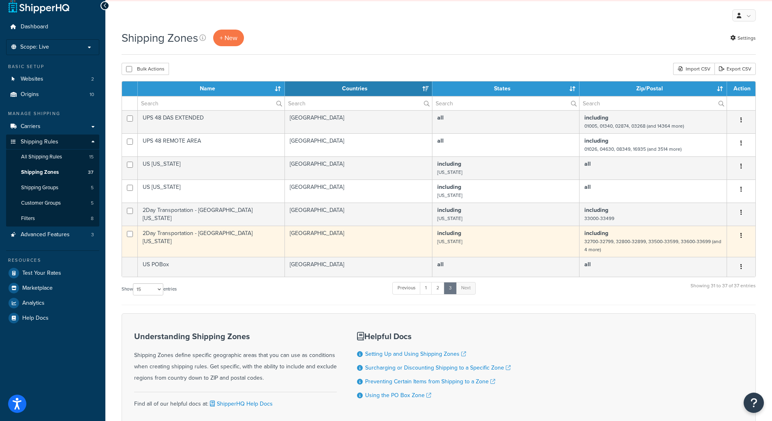
scroll to position [0, 0]
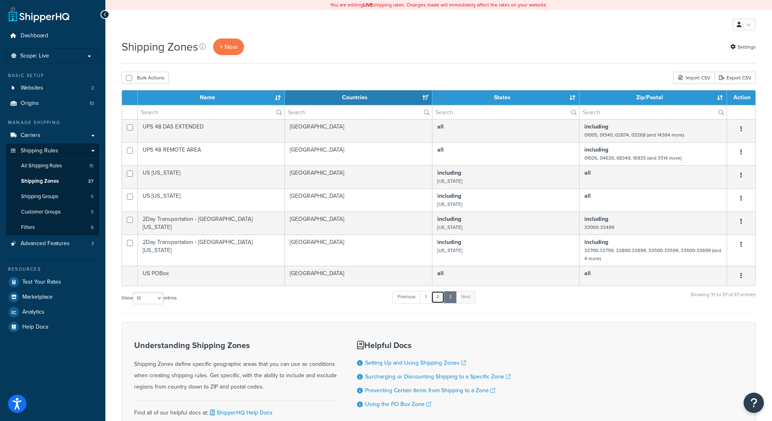
click at [435, 300] on link "2" at bounding box center [437, 297] width 13 height 12
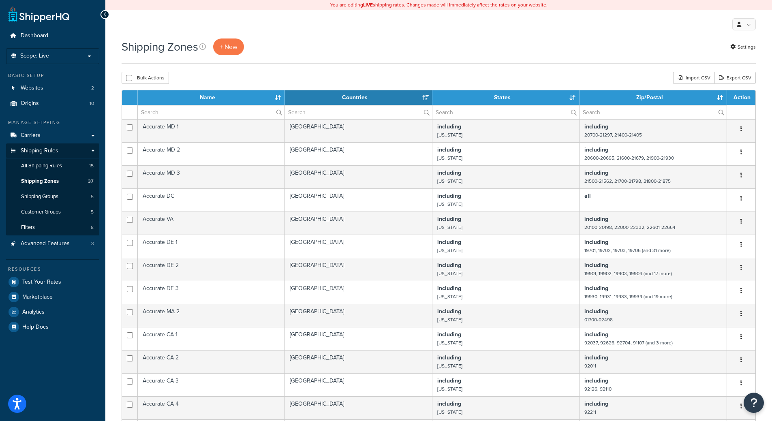
scroll to position [203, 0]
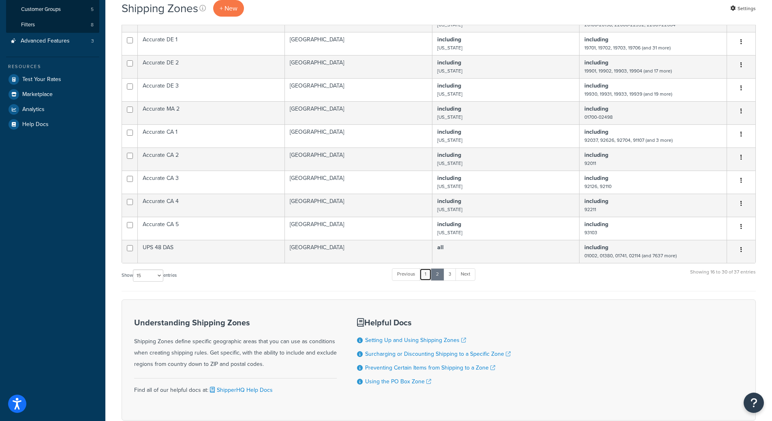
click at [426, 276] on link "1" at bounding box center [425, 274] width 12 height 12
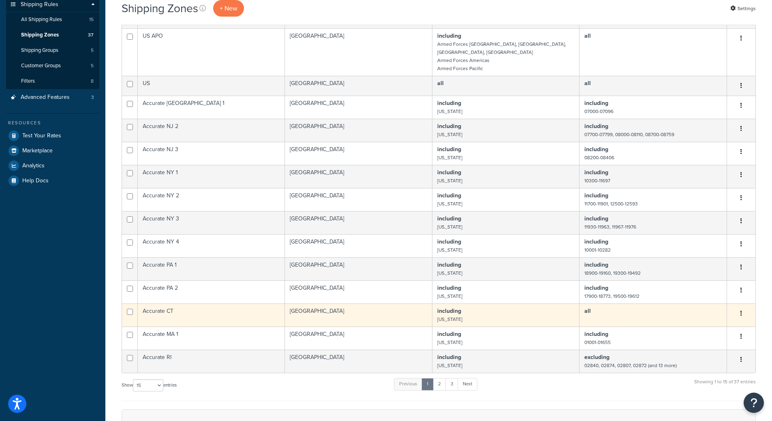
scroll to position [243, 0]
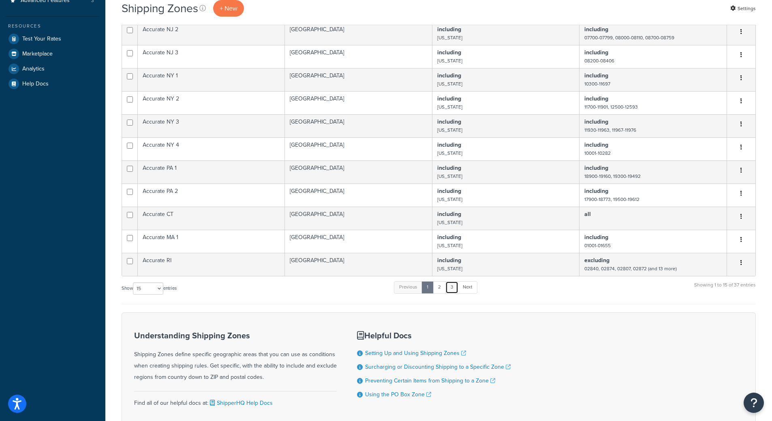
click at [451, 281] on link "3" at bounding box center [451, 287] width 13 height 12
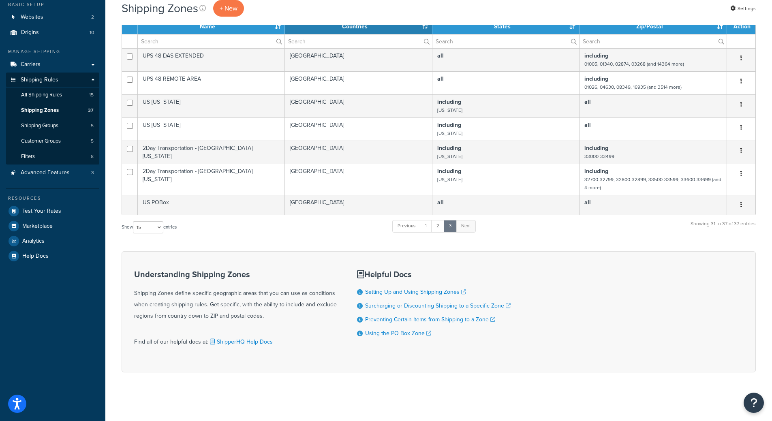
scroll to position [0, 0]
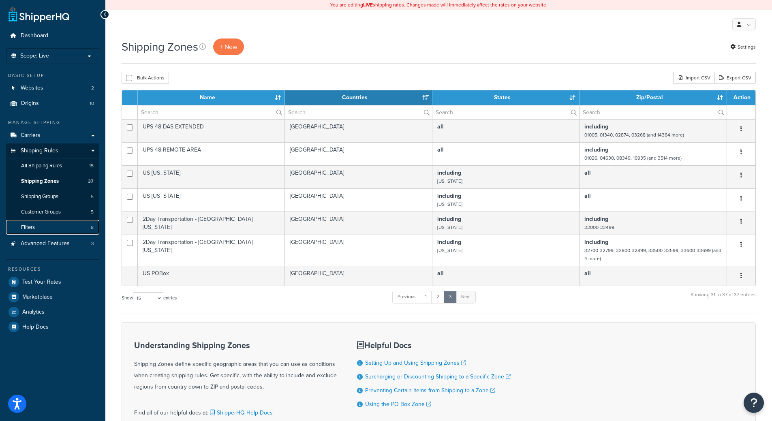
click at [59, 226] on link "Filters 8" at bounding box center [52, 227] width 93 height 15
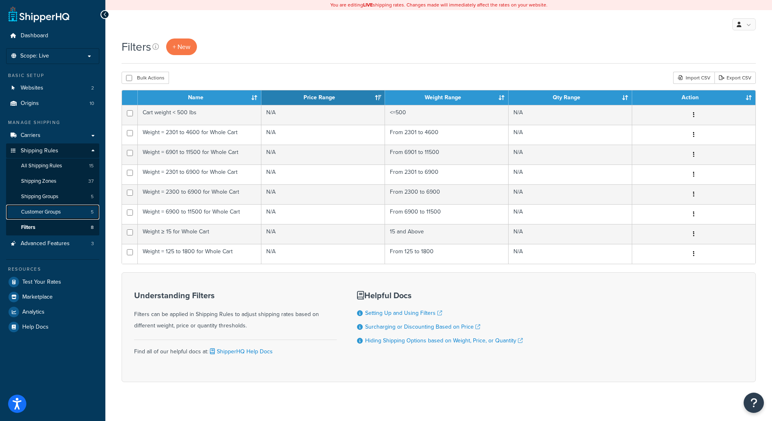
click at [55, 209] on span "Customer Groups" at bounding box center [41, 212] width 40 height 7
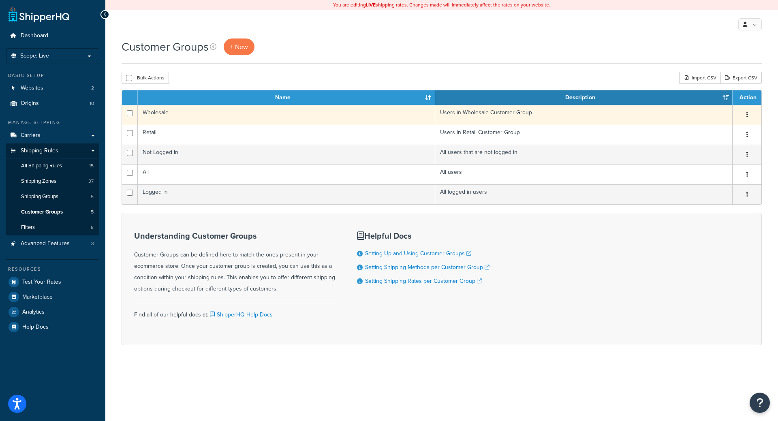
drag, startPoint x: 0, startPoint y: 0, endPoint x: 734, endPoint y: 121, distance: 744.2
click at [734, 121] on td "Edit Duplicate [GEOGRAPHIC_DATA]" at bounding box center [746, 115] width 29 height 20
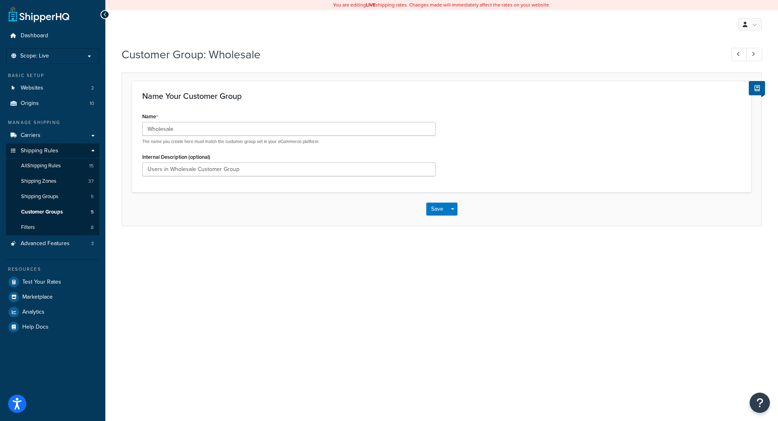
drag, startPoint x: 475, startPoint y: 172, endPoint x: 433, endPoint y: 173, distance: 42.1
click at [28, 199] on span "Shipping Groups" at bounding box center [39, 196] width 37 height 7
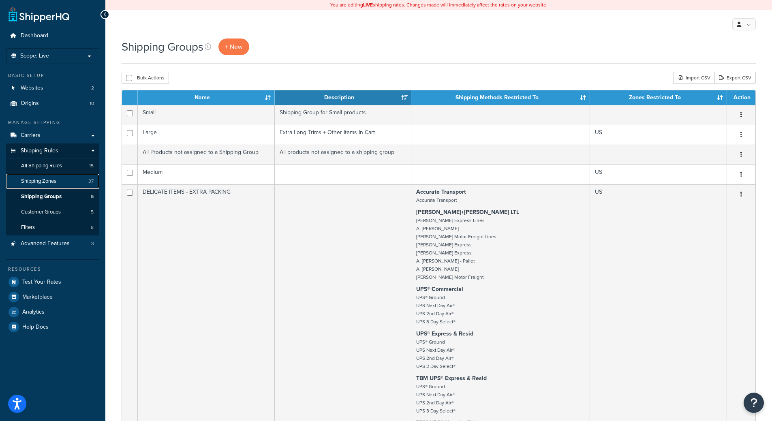
click at [29, 181] on span "Shipping Zones" at bounding box center [38, 181] width 35 height 7
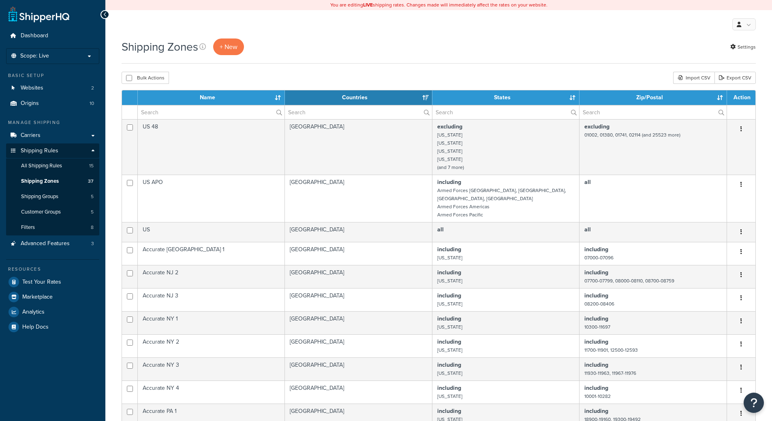
select select "15"
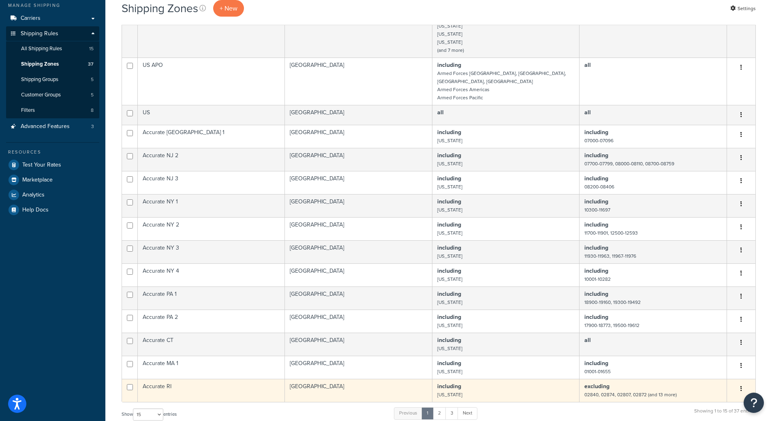
scroll to position [203, 0]
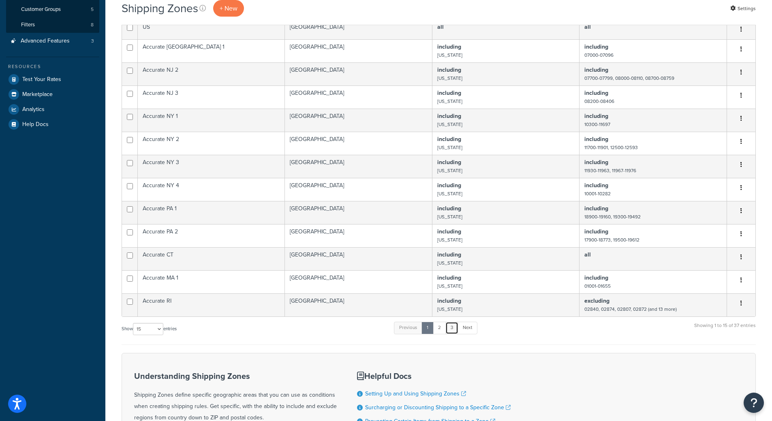
click at [449, 322] on link "3" at bounding box center [451, 328] width 13 height 12
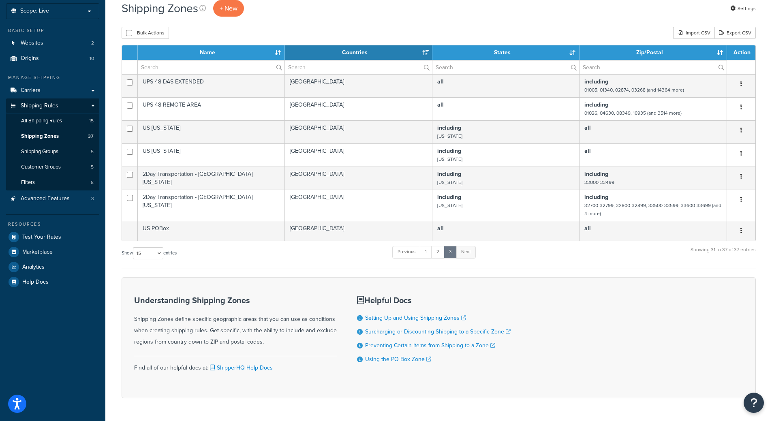
scroll to position [0, 0]
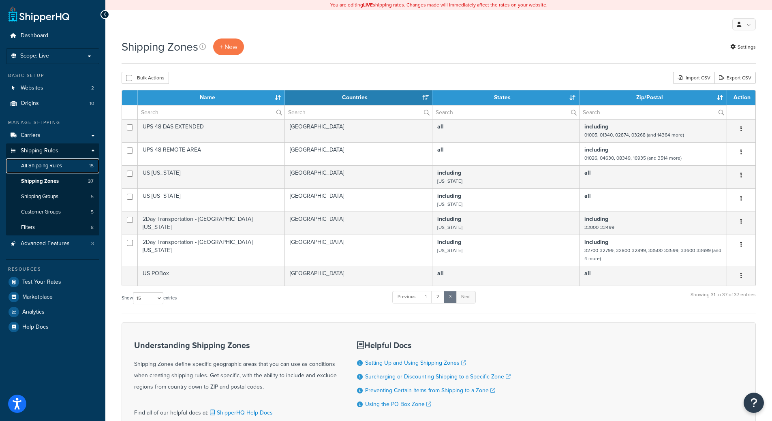
click at [47, 166] on span "All Shipping Rules" at bounding box center [41, 165] width 41 height 7
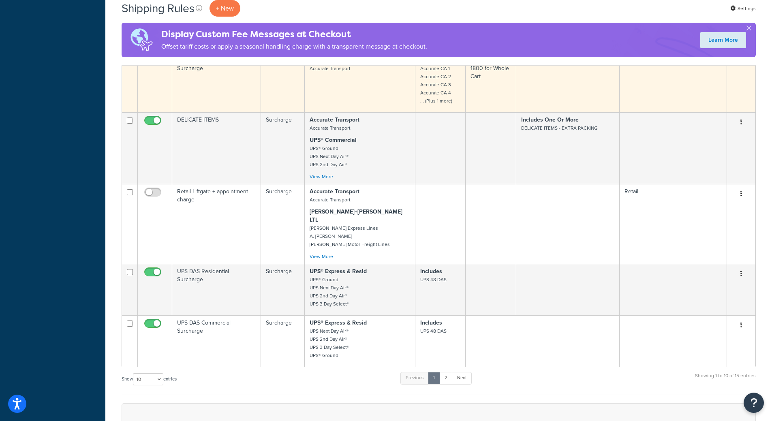
scroll to position [405, 0]
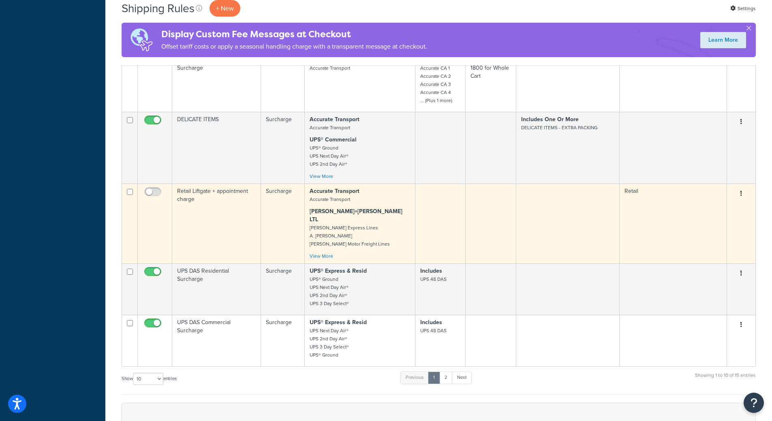
click at [131, 189] on input "checkbox" at bounding box center [130, 192] width 6 height 6
checkbox input "true"
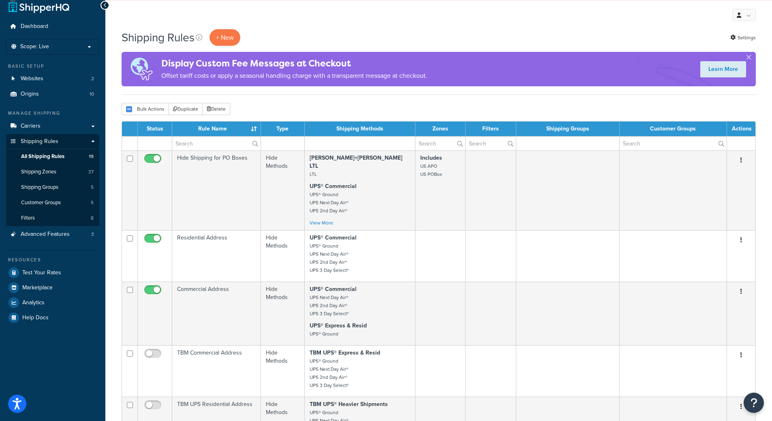
scroll to position [0, 0]
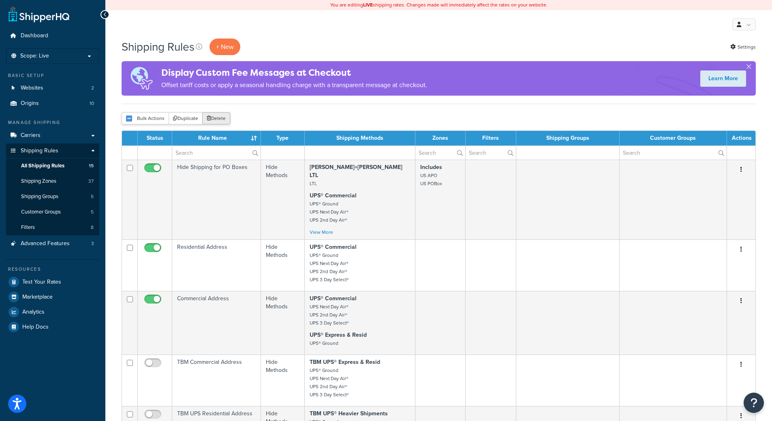
click at [208, 119] on icon "submit" at bounding box center [209, 118] width 4 height 5
click at [219, 119] on button "Delete" at bounding box center [216, 118] width 28 height 12
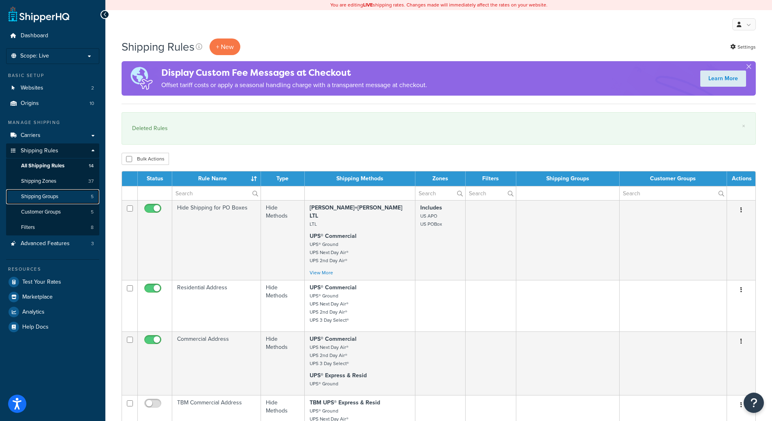
click at [52, 194] on span "Shipping Groups" at bounding box center [39, 196] width 37 height 7
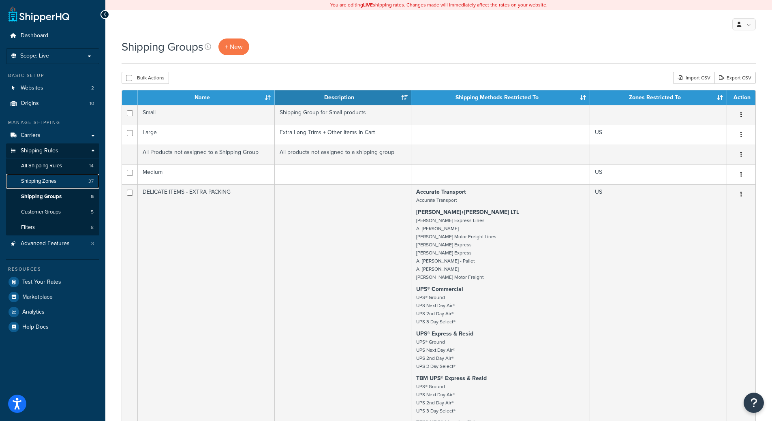
click at [41, 177] on link "Shipping Zones 37" at bounding box center [52, 181] width 93 height 15
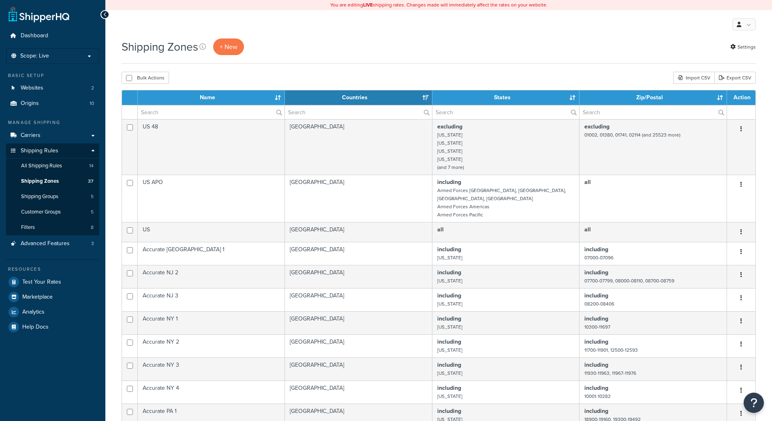
select select "15"
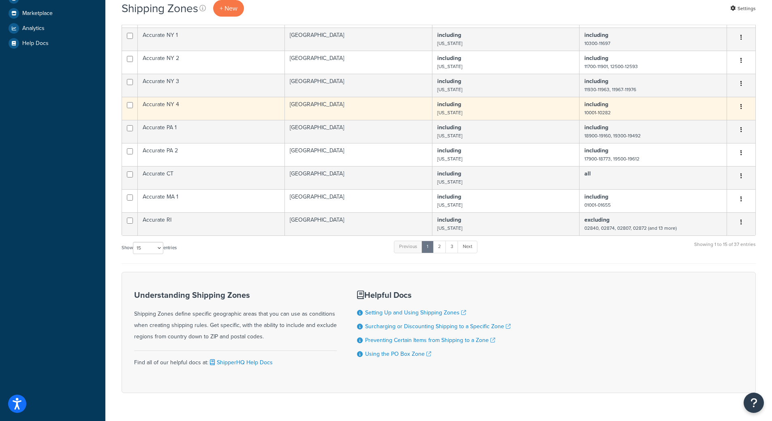
scroll to position [296, 0]
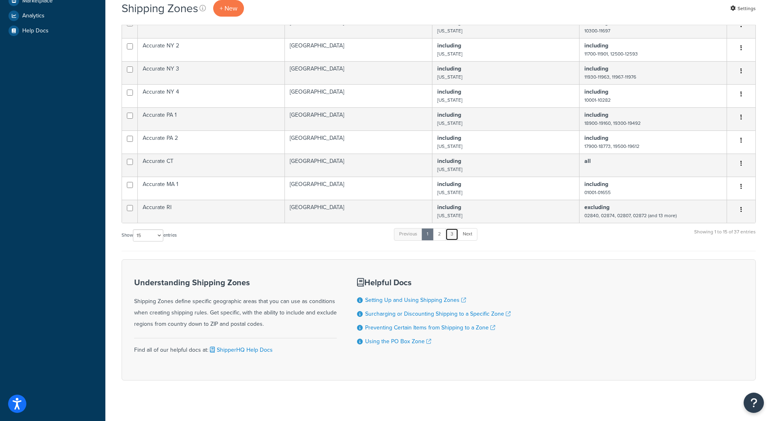
click at [453, 229] on link "3" at bounding box center [451, 234] width 13 height 12
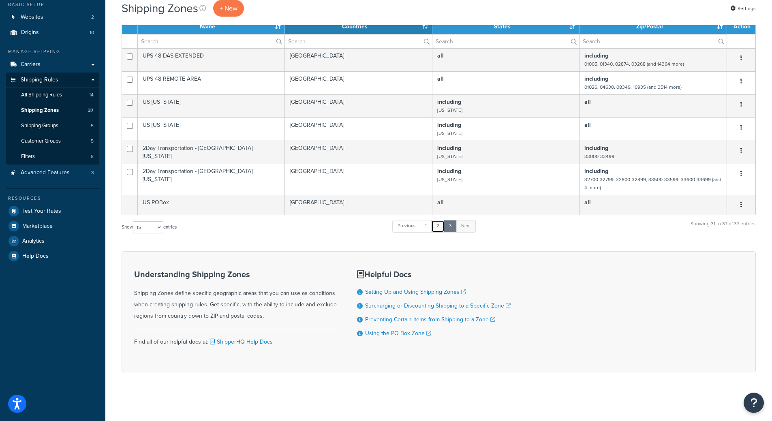
click at [441, 228] on link "2" at bounding box center [437, 226] width 13 height 12
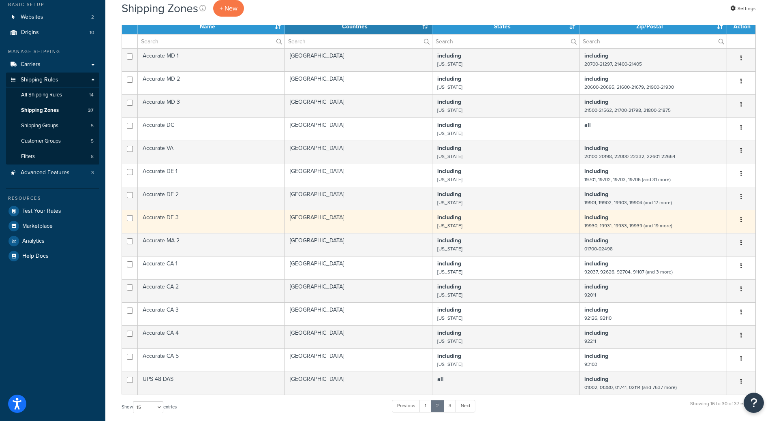
scroll to position [0, 0]
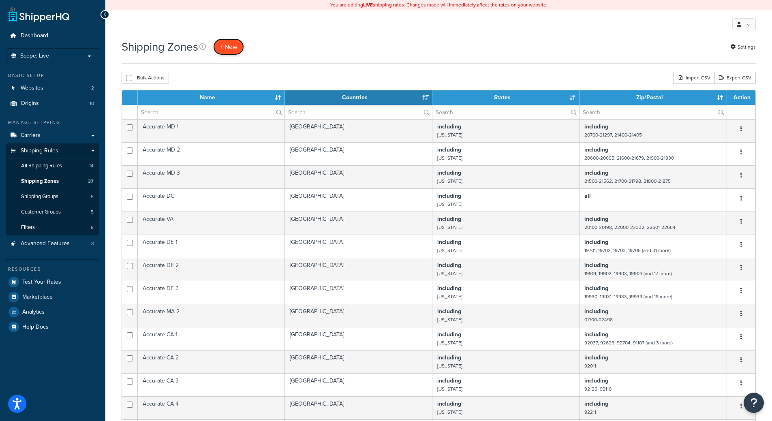
click at [216, 45] on link "+ New" at bounding box center [228, 46] width 31 height 17
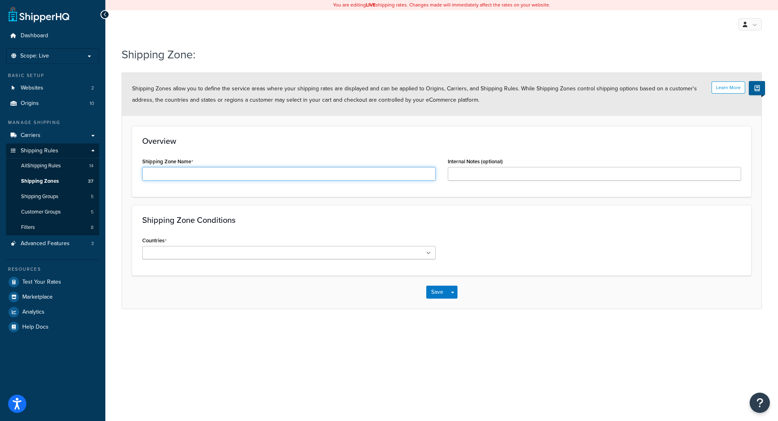
click at [209, 173] on input "Shipping Zone Name" at bounding box center [288, 174] width 293 height 14
type input "D"
type input "T"
type input "TBT Triton NOLA Alabama"
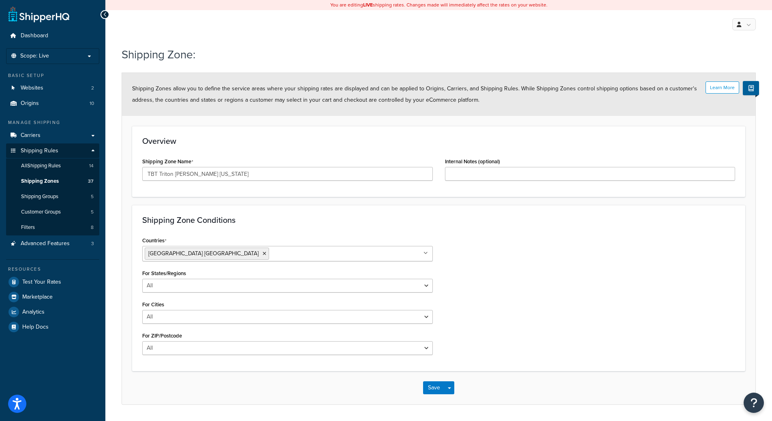
click at [254, 217] on h3 "Shipping Zone Conditions" at bounding box center [438, 219] width 593 height 9
click at [235, 283] on select "All Including Excluding" at bounding box center [287, 286] width 290 height 14
select select "including"
click at [142, 279] on select "All Including Excluding" at bounding box center [287, 286] width 290 height 14
click at [204, 320] on input "State/Regions" at bounding box center [181, 317] width 72 height 9
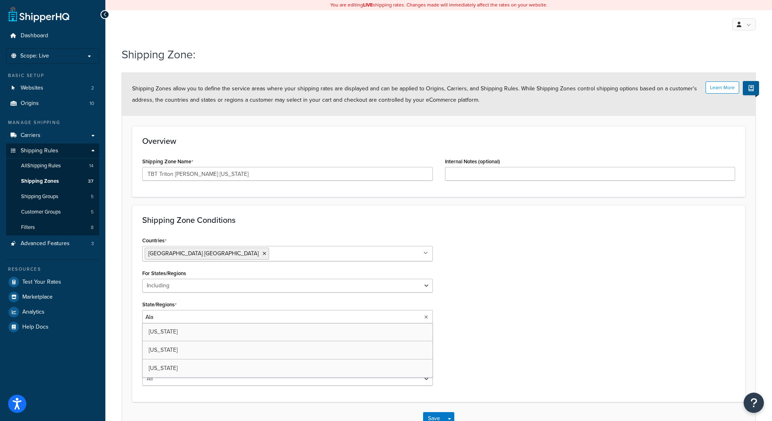
type input "Alab"
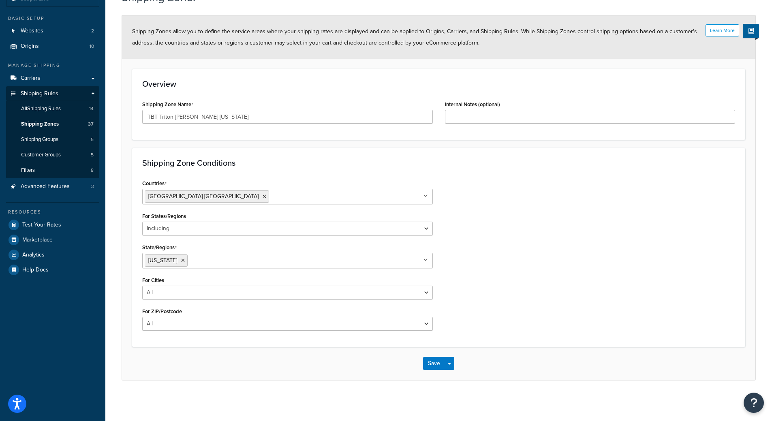
click at [113, 331] on div "Shipping Zone: Learn More Shipping Zones allow you to define the service areas …" at bounding box center [438, 192] width 666 height 415
click at [169, 293] on select "All Including Excluding" at bounding box center [287, 293] width 290 height 14
click at [170, 292] on select "All Including Excluding" at bounding box center [287, 293] width 290 height 14
click at [164, 318] on select "All Including Excluding" at bounding box center [287, 324] width 290 height 14
click at [139, 316] on div "Countries United States USA All Countries ALL Afghanistan AFG Albania ALB Alger…" at bounding box center [287, 256] width 303 height 159
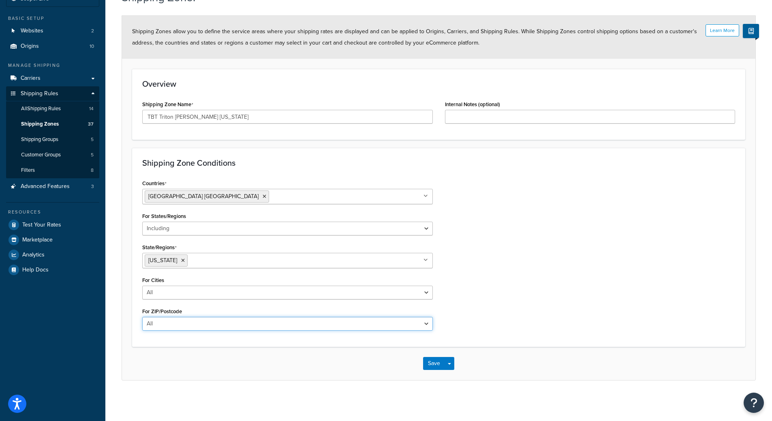
click at [161, 320] on select "All Including Excluding" at bounding box center [287, 324] width 290 height 14
select select "including"
click at [142, 317] on select "All Including Excluding" at bounding box center [287, 324] width 290 height 14
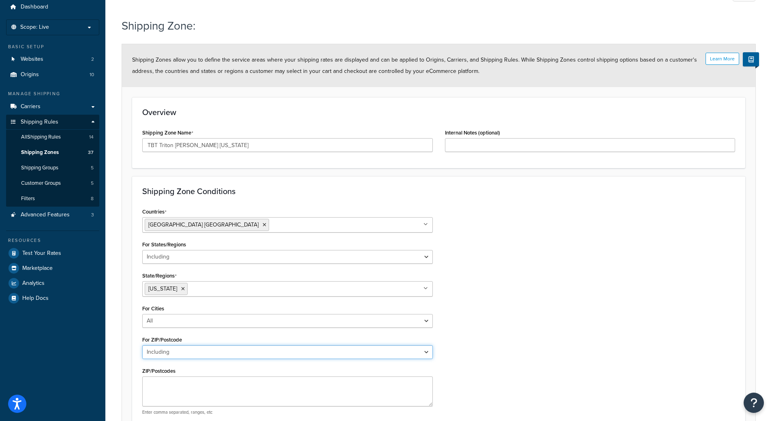
scroll to position [114, 0]
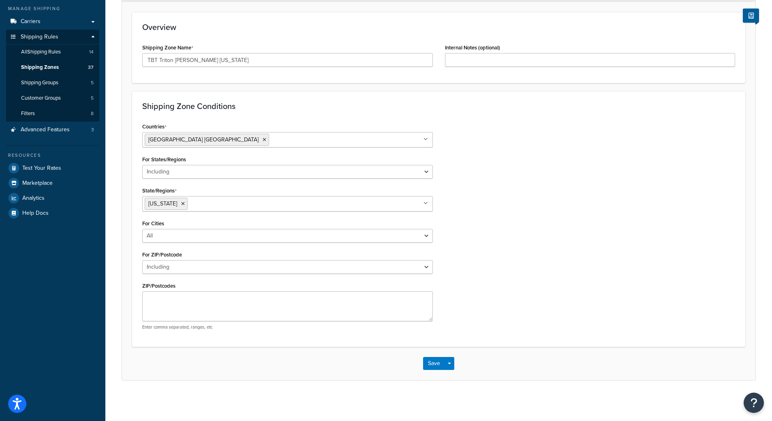
click at [198, 289] on div "ZIP/Postcodes Enter comma separated, ranges, etc" at bounding box center [287, 305] width 290 height 50
click at [198, 292] on textarea "ZIP/Postcodes" at bounding box center [287, 306] width 290 height 30
click at [196, 294] on textarea "ZIP/Postcodes" at bounding box center [287, 306] width 290 height 30
type textarea "35222"
click at [433, 363] on button "Save" at bounding box center [434, 363] width 22 height 13
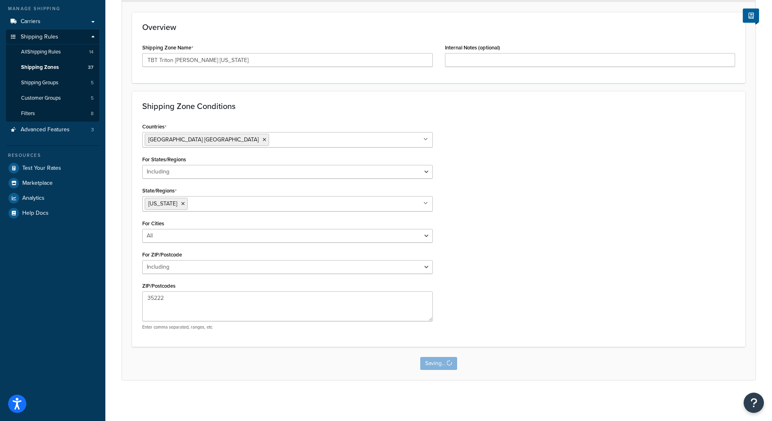
scroll to position [0, 0]
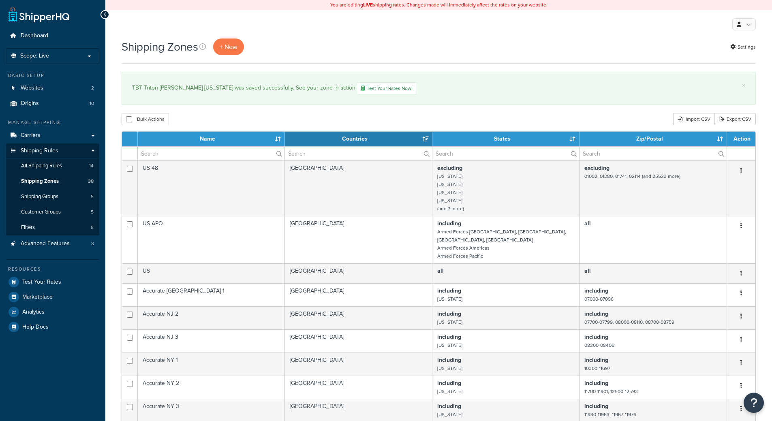
select select "15"
click at [34, 61] on li "Scope: Live Development Integration Test" at bounding box center [52, 56] width 93 height 16
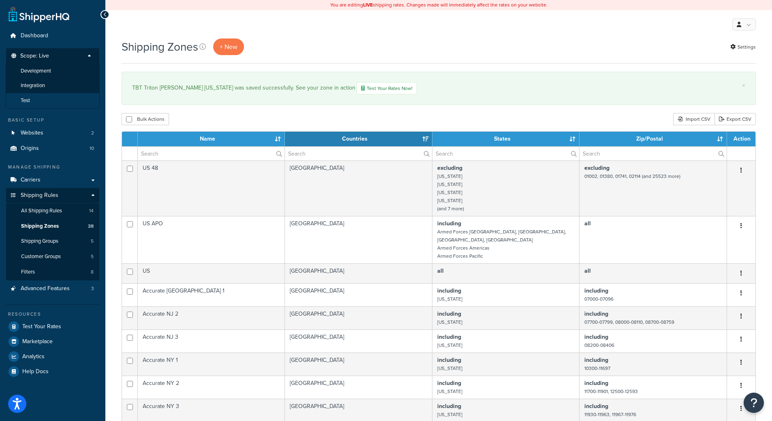
click at [35, 96] on li "Test" at bounding box center [53, 100] width 94 height 15
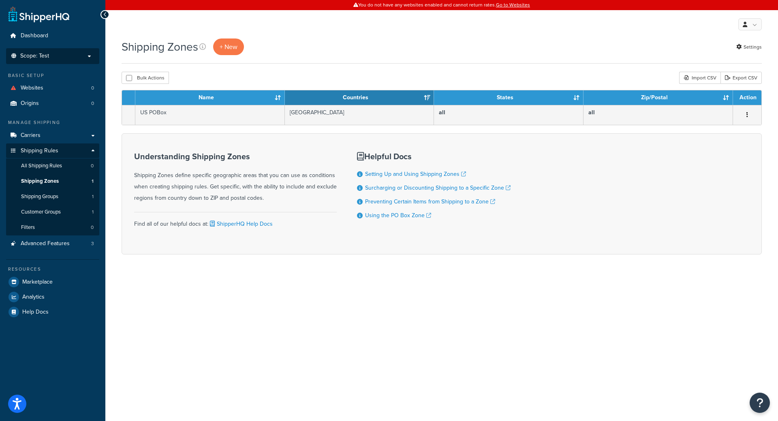
click at [60, 55] on p "Scope: Test" at bounding box center [53, 56] width 86 height 7
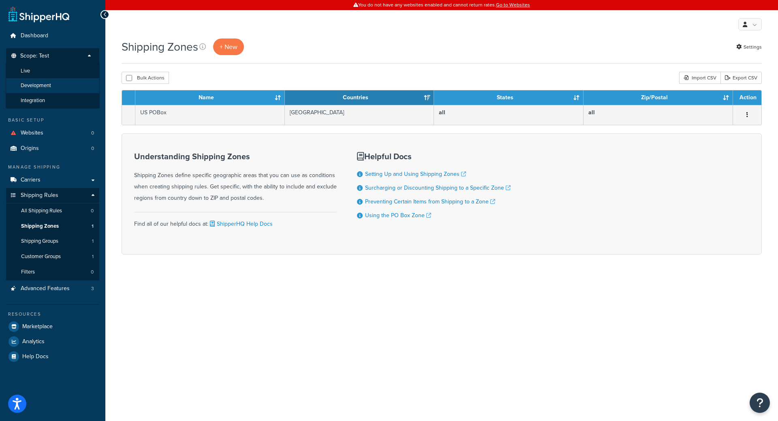
click at [45, 84] on span "Development" at bounding box center [36, 85] width 30 height 7
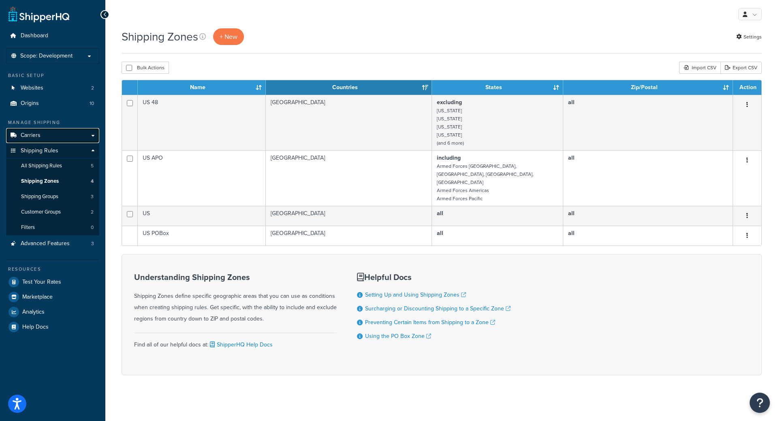
click at [44, 134] on link "Carriers" at bounding box center [52, 135] width 93 height 15
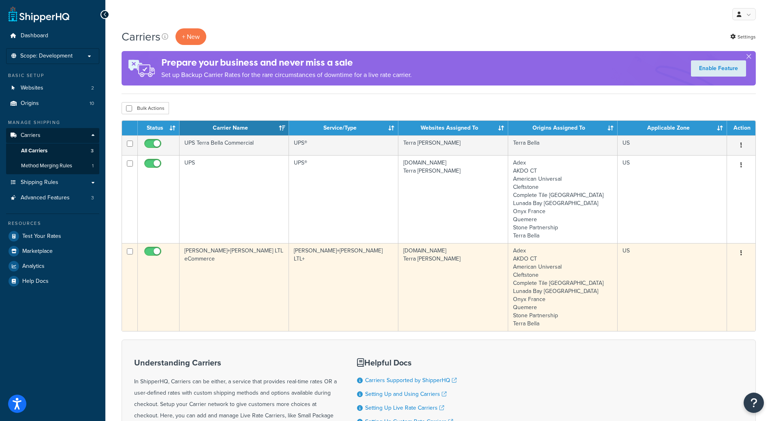
click at [524, 261] on td "Adex AKDO CT American Universal [GEOGRAPHIC_DATA] Complete Tile [GEOGRAPHIC_DAT…" at bounding box center [562, 287] width 109 height 88
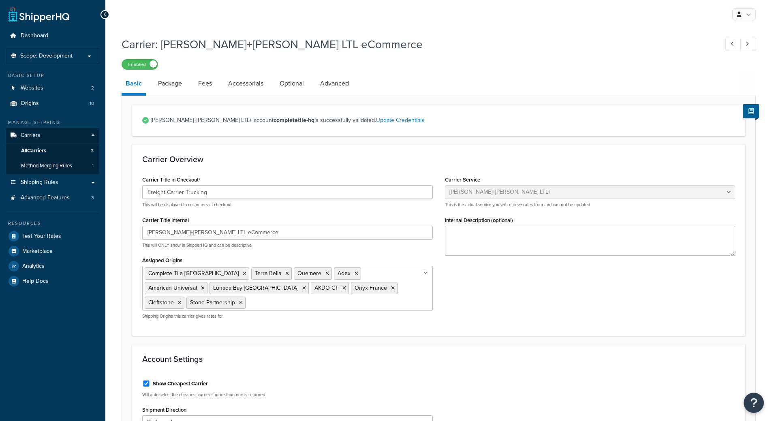
select select "reTransFreight"
click at [191, 81] on li "Package" at bounding box center [174, 83] width 40 height 19
click at [205, 86] on link "Fees" at bounding box center [205, 83] width 22 height 19
select select "AFTER"
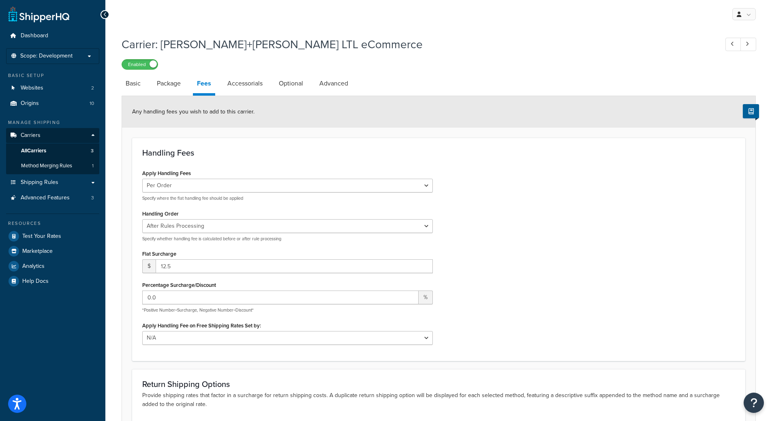
click at [238, 74] on div "Carrier: [PERSON_NAME]+[PERSON_NAME] LTL eCommerce Enabled Basic Package Fees A…" at bounding box center [439, 262] width 634 height 461
click at [239, 84] on link "Accessorials" at bounding box center [244, 83] width 43 height 19
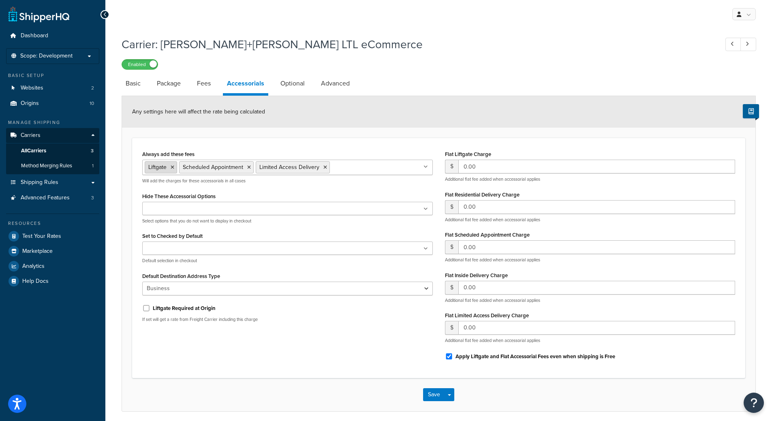
click at [173, 167] on icon at bounding box center [173, 167] width 4 height 5
click at [214, 168] on icon at bounding box center [215, 167] width 4 height 5
click at [213, 168] on icon at bounding box center [214, 167] width 4 height 5
click at [507, 151] on div "Flat Liftgate Charge $ 0.00 Additional flat fee added when accessorial applies" at bounding box center [590, 165] width 290 height 34
click at [439, 399] on button "Save" at bounding box center [434, 394] width 22 height 13
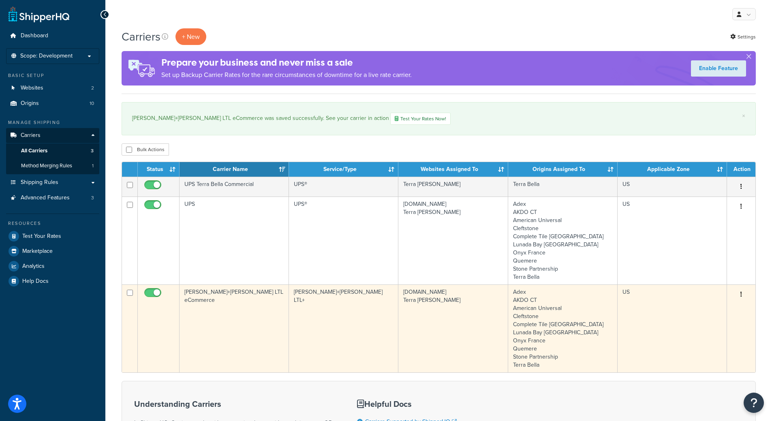
click at [249, 305] on td "[PERSON_NAME]+[PERSON_NAME] LTL eCommerce" at bounding box center [233, 328] width 109 height 88
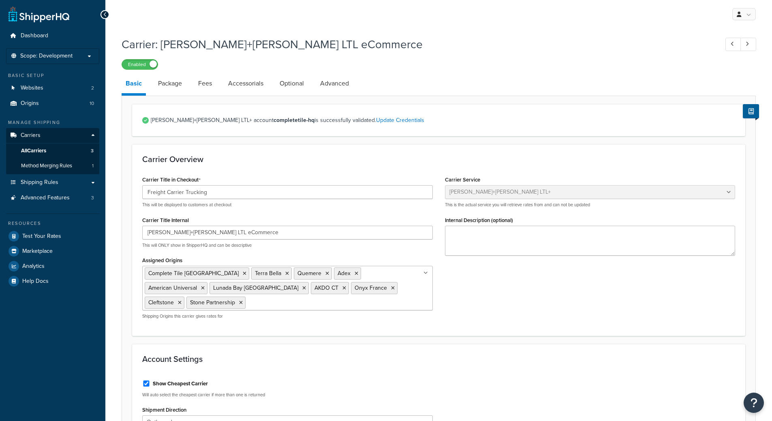
select select "reTransFreight"
click at [296, 86] on link "Optional" at bounding box center [291, 83] width 32 height 19
select select "60"
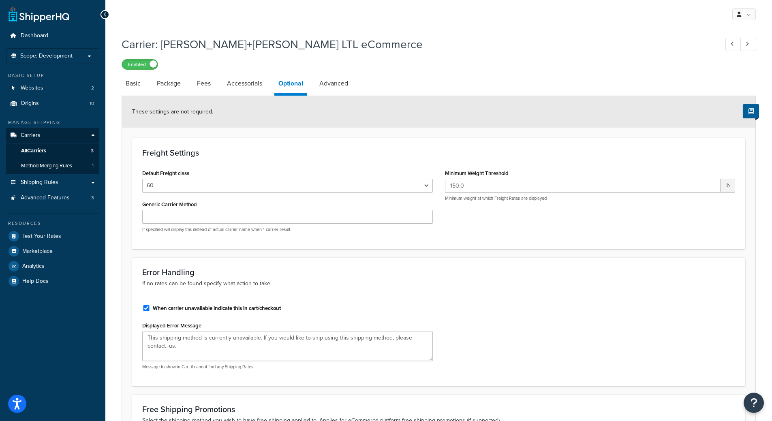
click at [271, 85] on li "Accessorials" at bounding box center [248, 83] width 51 height 19
click at [235, 86] on link "Accessorials" at bounding box center [244, 83] width 43 height 19
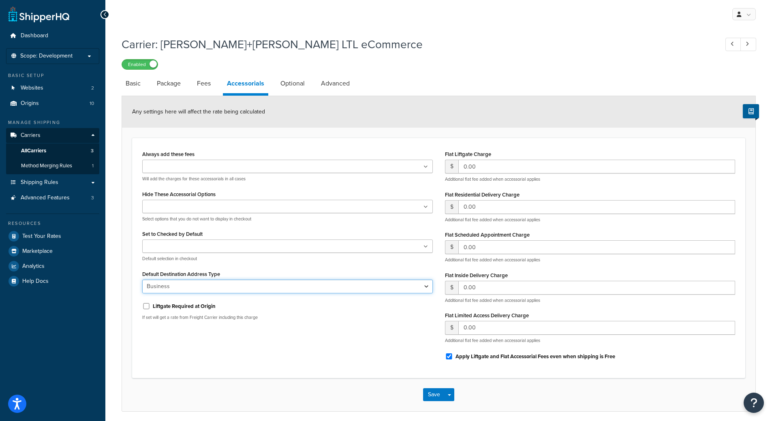
click at [231, 287] on select "Business Residential" at bounding box center [287, 286] width 290 height 14
click at [236, 340] on div "Always add these fees Liftgate Address Type Scheduled Appointment Inside Delive…" at bounding box center [438, 258] width 605 height 220
click at [82, 56] on p "Scope: Development" at bounding box center [53, 56] width 86 height 7
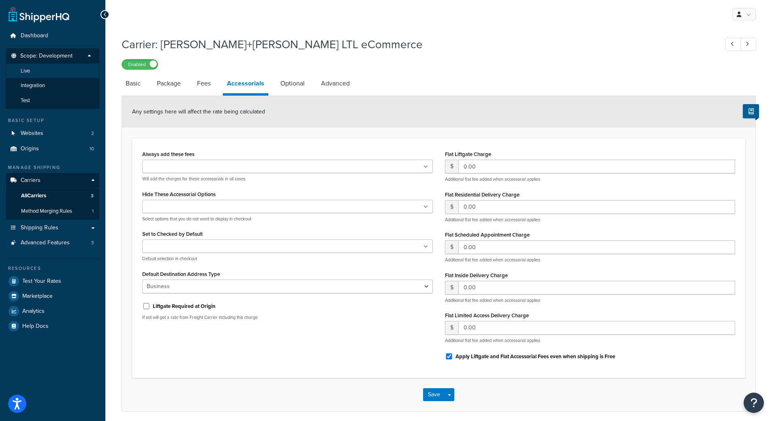
click at [70, 69] on li "Live" at bounding box center [53, 71] width 94 height 15
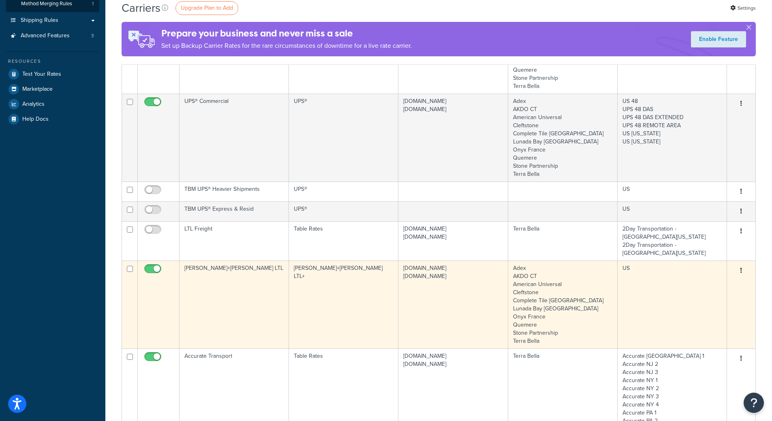
scroll to position [41, 0]
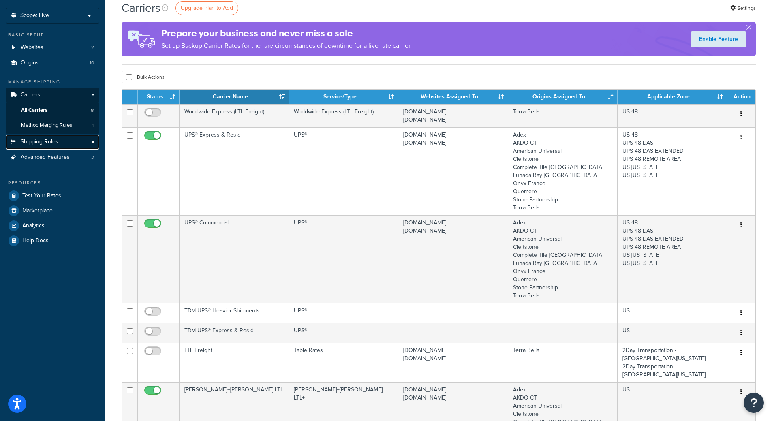
click at [31, 144] on span "Shipping Rules" at bounding box center [40, 142] width 38 height 7
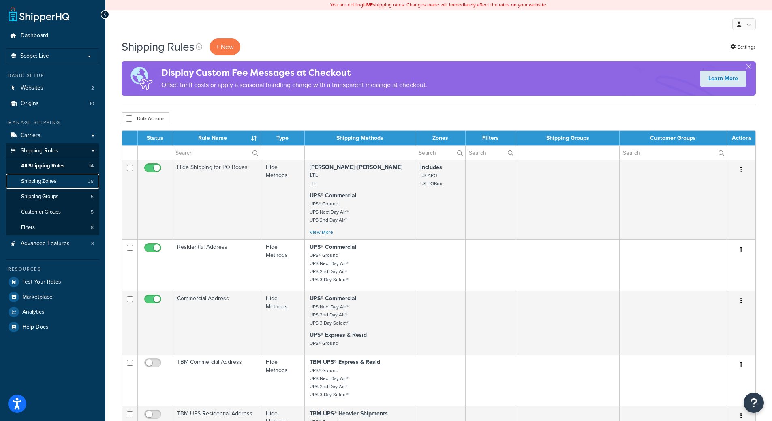
click at [41, 180] on span "Shipping Zones" at bounding box center [38, 181] width 35 height 7
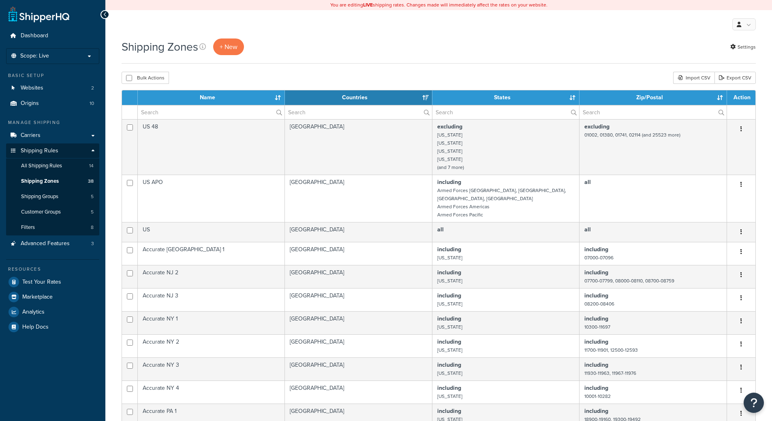
select select "15"
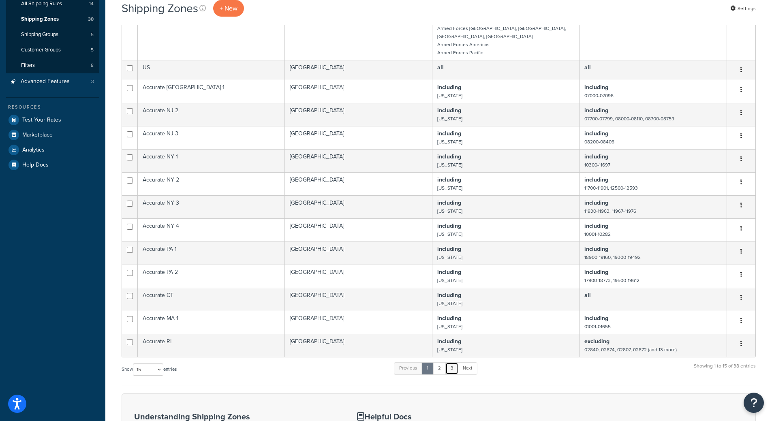
click at [453, 362] on link "3" at bounding box center [451, 368] width 13 height 12
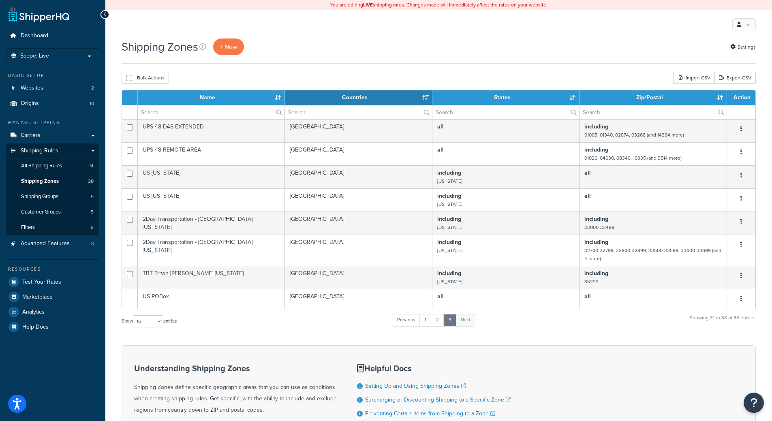
click at [602, 362] on div "Understanding Shipping Zones Shipping Zones define specific geographic areas th…" at bounding box center [439, 405] width 634 height 121
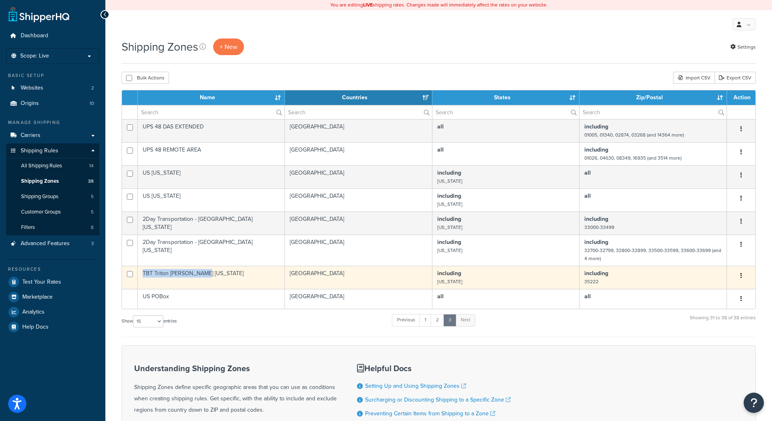
drag, startPoint x: 197, startPoint y: 273, endPoint x: 139, endPoint y: 275, distance: 58.0
click at [139, 275] on td "TBT Triton [PERSON_NAME] [US_STATE]" at bounding box center [211, 277] width 147 height 23
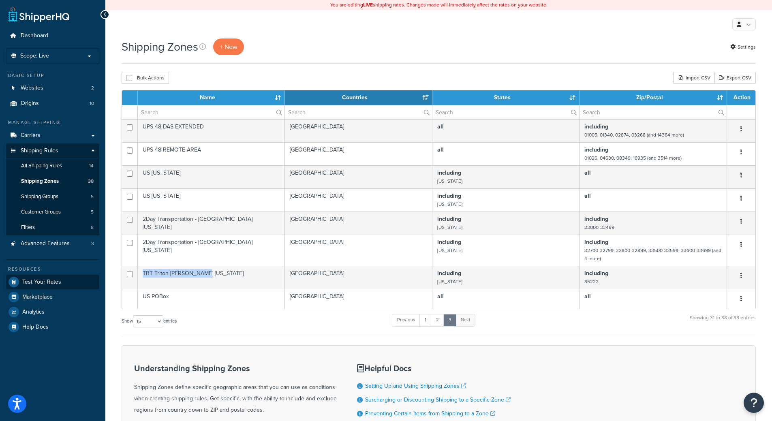
copy td "TBT Triton [PERSON_NAME] [US_STATE]"
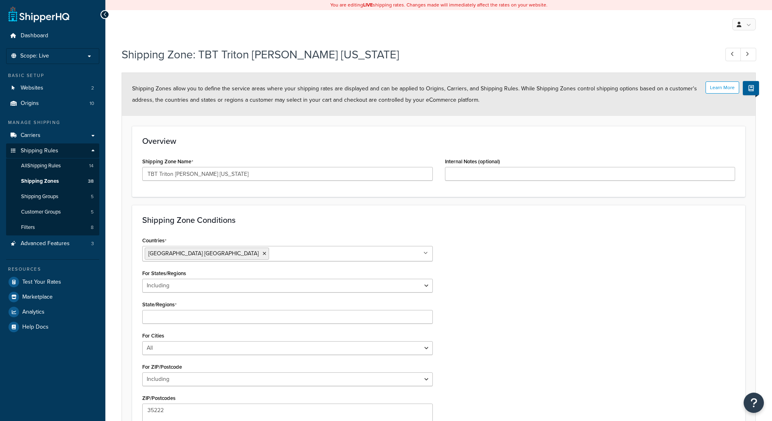
select select "including"
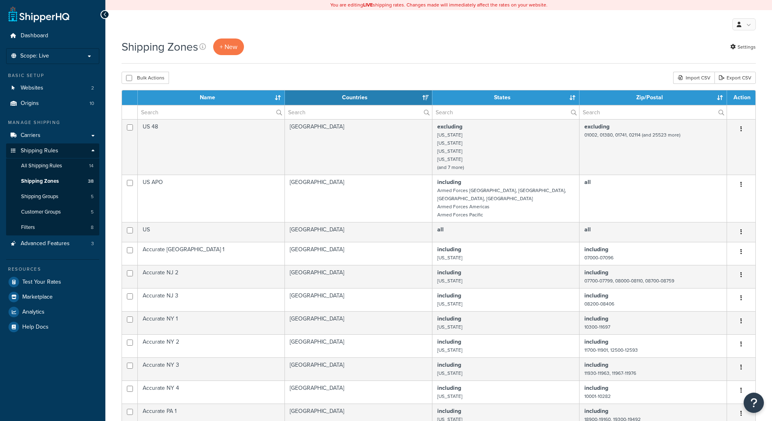
select select "15"
click at [224, 50] on span "+ New" at bounding box center [229, 46] width 18 height 9
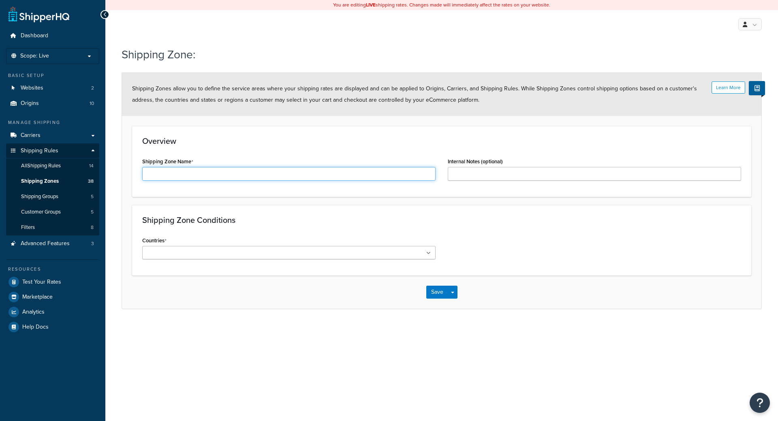
click at [212, 173] on input "Shipping Zone Name" at bounding box center [288, 174] width 293 height 14
paste input "TBT Triton NOLA Alabama"
click at [200, 171] on input "TBT Triton NOLA Alabama" at bounding box center [288, 174] width 293 height 14
type input "TBT Triton NOLA Arkansas"
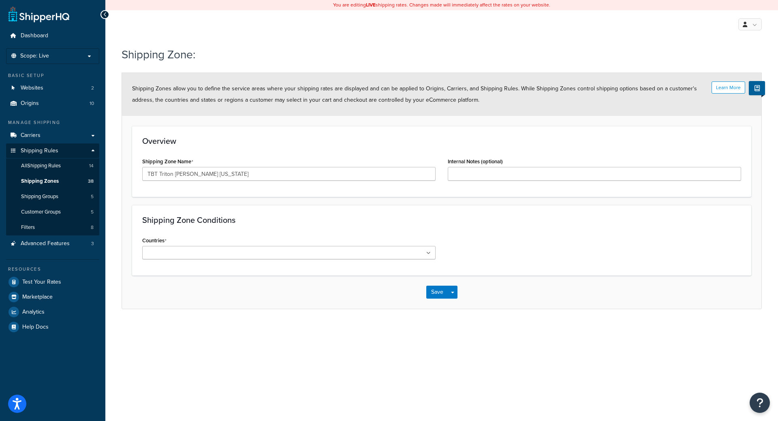
click at [255, 252] on ul at bounding box center [288, 252] width 293 height 13
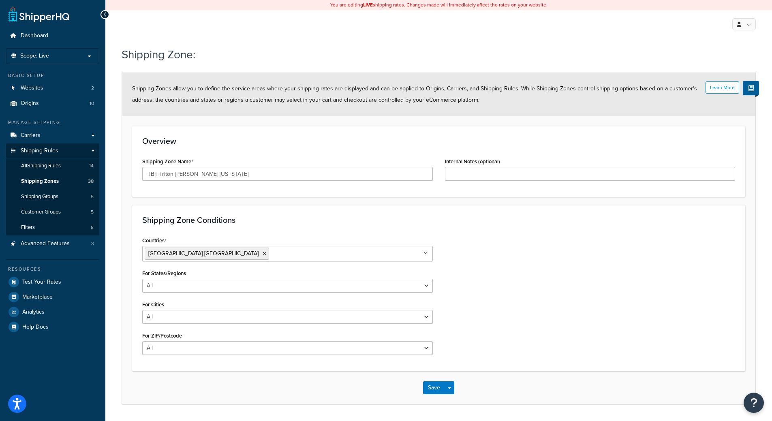
click at [554, 238] on div "Countries United States USA All Countries ALL Afghanistan AFG Albania ALB Alger…" at bounding box center [438, 298] width 605 height 126
click at [223, 284] on select "All Including Excluding" at bounding box center [287, 286] width 290 height 14
select select "including"
click at [142, 279] on select "All Including Excluding" at bounding box center [287, 286] width 290 height 14
click at [192, 318] on input "State/Regions" at bounding box center [181, 317] width 72 height 9
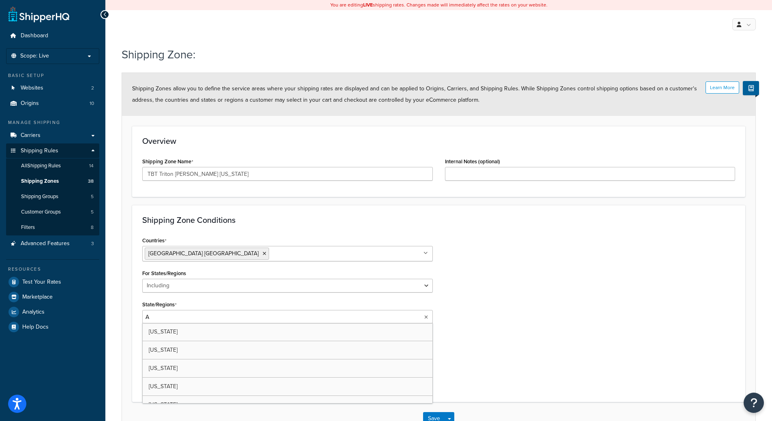
type input "Ar"
click at [297, 301] on div "State/Regions Arkansas Alabama Alaska American Samoa Arizona Armed Forces Ameri…" at bounding box center [287, 312] width 290 height 27
click at [180, 352] on select "All Including Excluding" at bounding box center [287, 350] width 290 height 14
click at [142, 343] on select "All Including Excluding" at bounding box center [287, 350] width 290 height 14
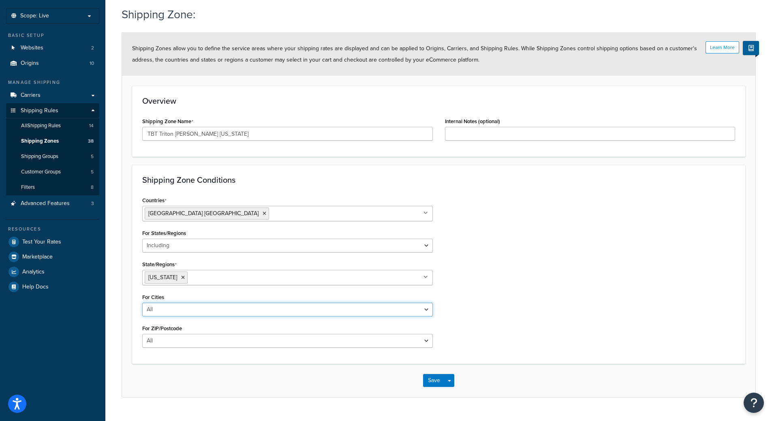
scroll to position [41, 0]
click at [171, 342] on select "All Including Excluding" at bounding box center [287, 340] width 290 height 14
select select "including"
click at [142, 333] on select "All Including Excluding" at bounding box center [287, 340] width 290 height 14
click at [167, 358] on label "ZIP/Postcodes" at bounding box center [158, 359] width 33 height 6
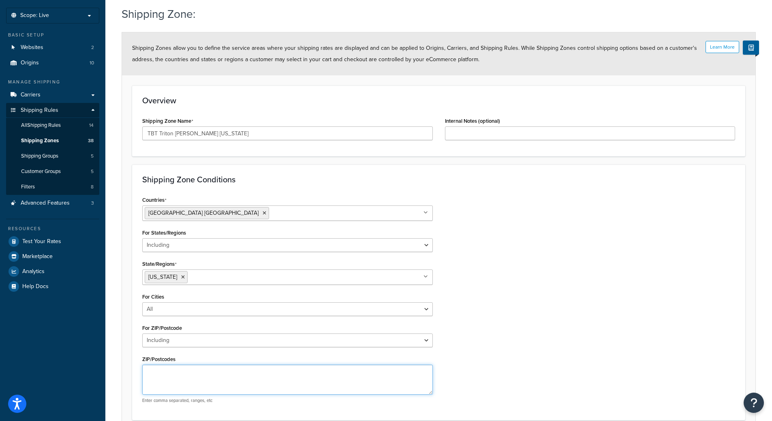
click at [167, 365] on textarea "ZIP/Postcodes" at bounding box center [287, 380] width 290 height 30
click at [168, 376] on textarea "ZIP/Postcodes" at bounding box center [287, 380] width 290 height 30
type textarea "72204"
click at [552, 326] on div "Countries United States USA All Countries ALL Afghanistan AFG Albania ALB Alger…" at bounding box center [438, 301] width 605 height 215
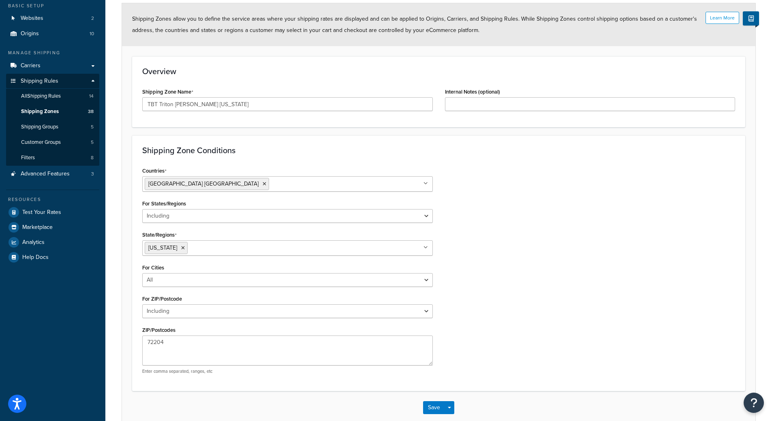
scroll to position [81, 0]
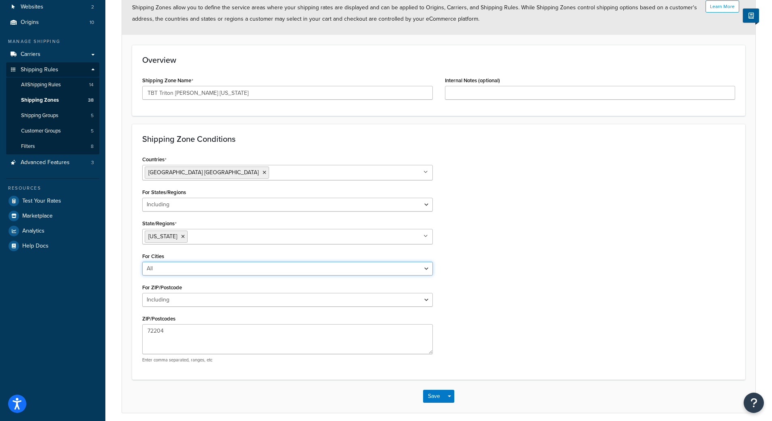
click at [190, 262] on select "All Including Excluding" at bounding box center [287, 269] width 290 height 14
select select "including"
click at [142, 262] on select "All Including Excluding" at bounding box center [287, 269] width 290 height 14
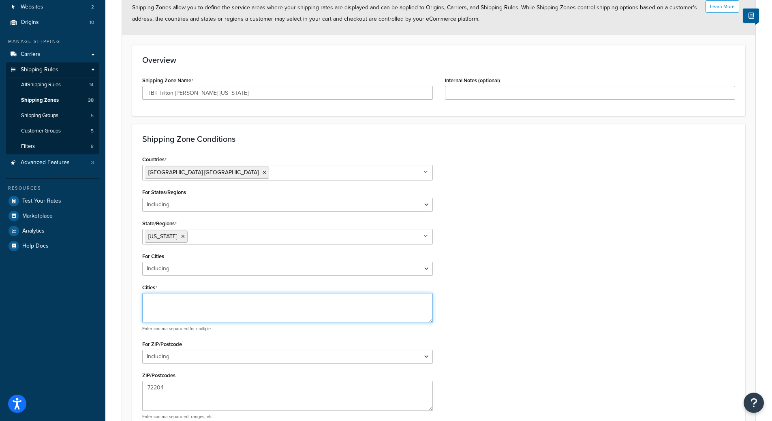
click at [172, 294] on textarea "Cities" at bounding box center [287, 308] width 290 height 30
type textarea "Little Rock"
click at [463, 321] on div "Countries [GEOGRAPHIC_DATA] [GEOGRAPHIC_DATA] All Countries ALL [GEOGRAPHIC_DAT…" at bounding box center [438, 290] width 605 height 272
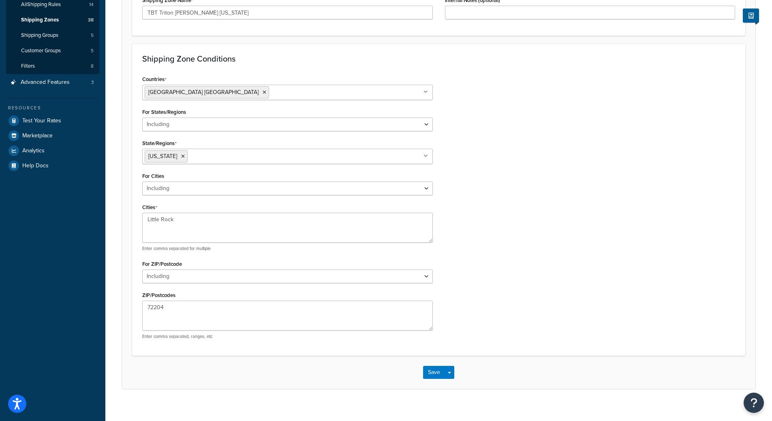
scroll to position [162, 0]
click at [431, 371] on button "Save" at bounding box center [434, 371] width 22 height 13
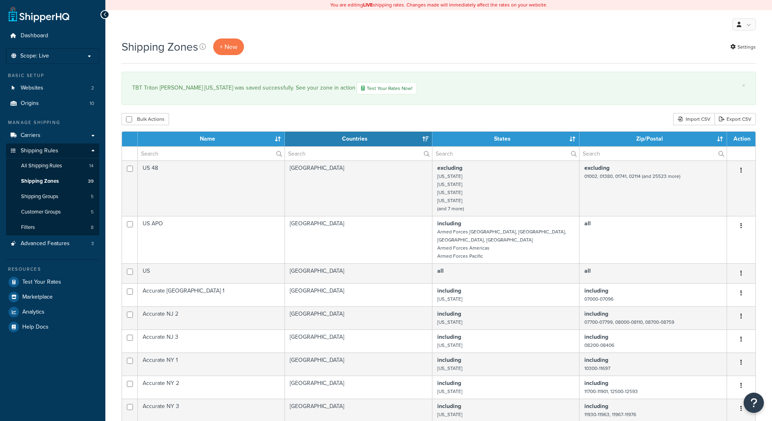
select select "15"
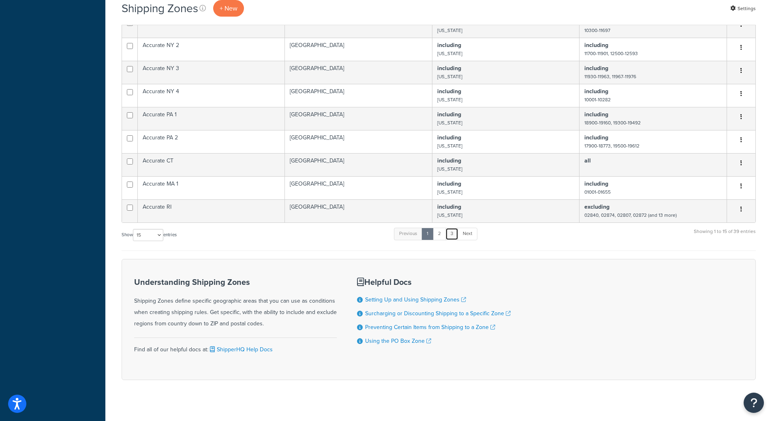
click at [454, 229] on link "3" at bounding box center [451, 234] width 13 height 12
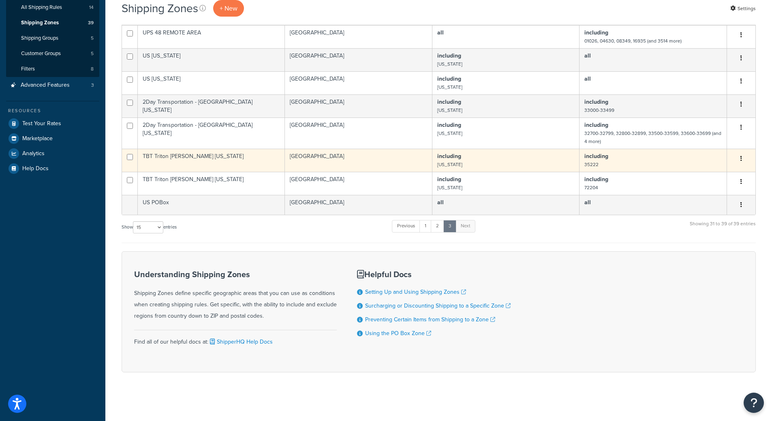
click at [171, 154] on td "TBT Triton [PERSON_NAME] [US_STATE]" at bounding box center [211, 160] width 147 height 23
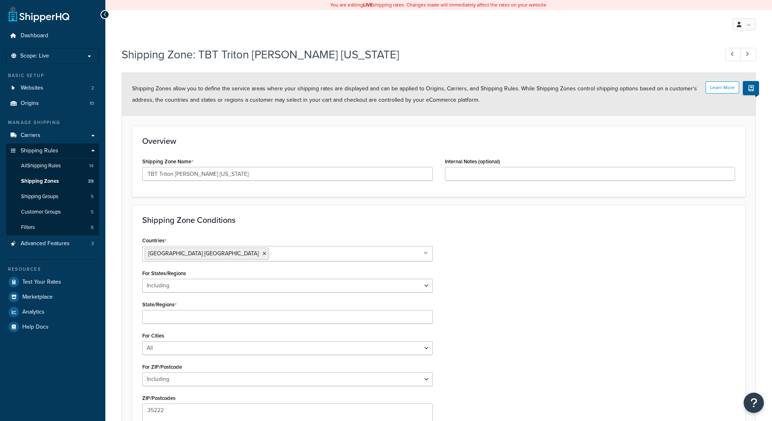
select select "including"
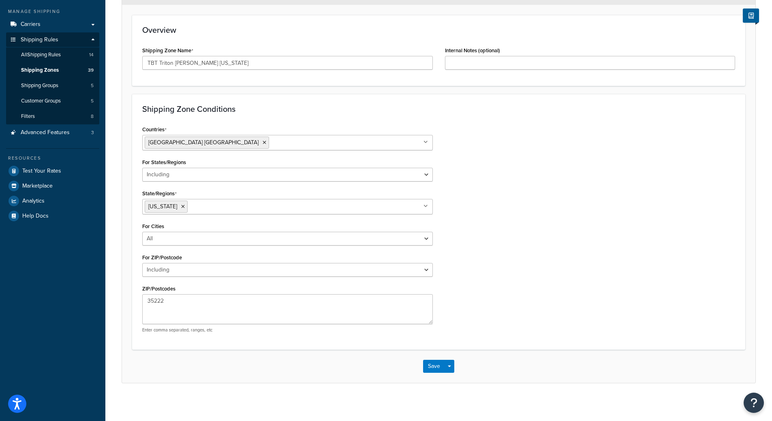
scroll to position [114, 0]
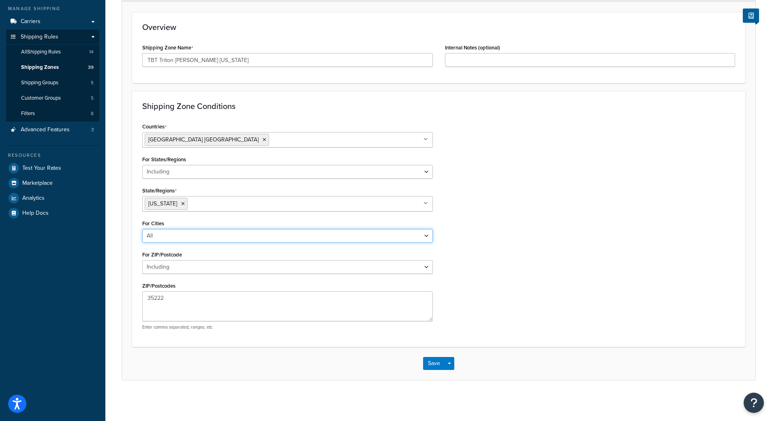
click at [157, 239] on select "All Including Excluding" at bounding box center [287, 236] width 290 height 14
select select "including"
click at [142, 229] on select "All Including Excluding" at bounding box center [287, 236] width 290 height 14
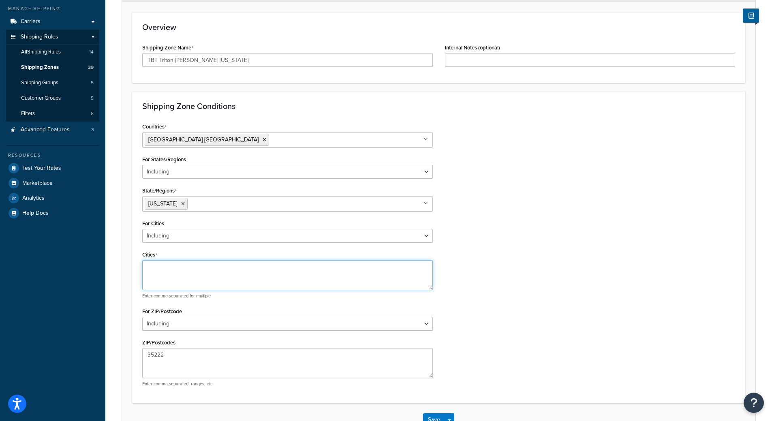
click at [170, 267] on textarea "Cities" at bounding box center [287, 275] width 290 height 30
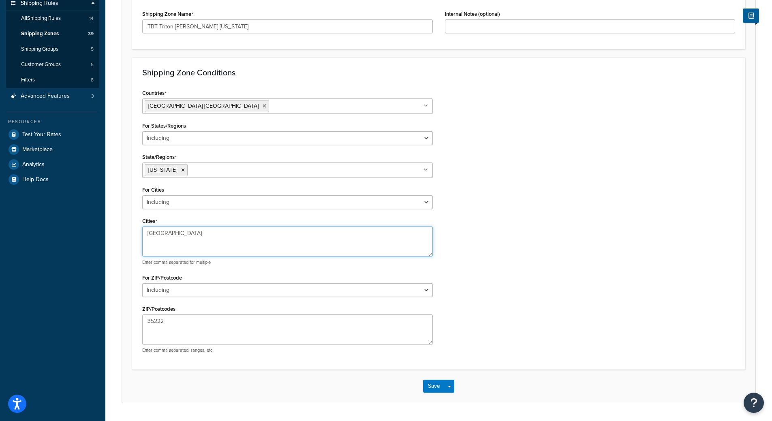
scroll to position [170, 0]
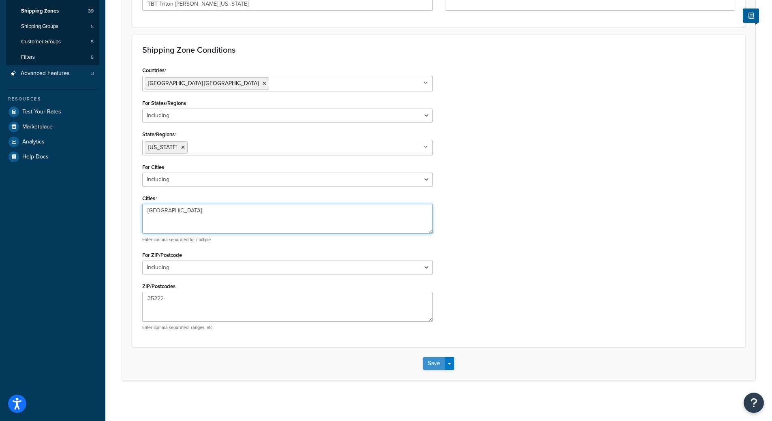
type textarea "Birmingham"
click at [432, 363] on button "Save" at bounding box center [434, 363] width 22 height 13
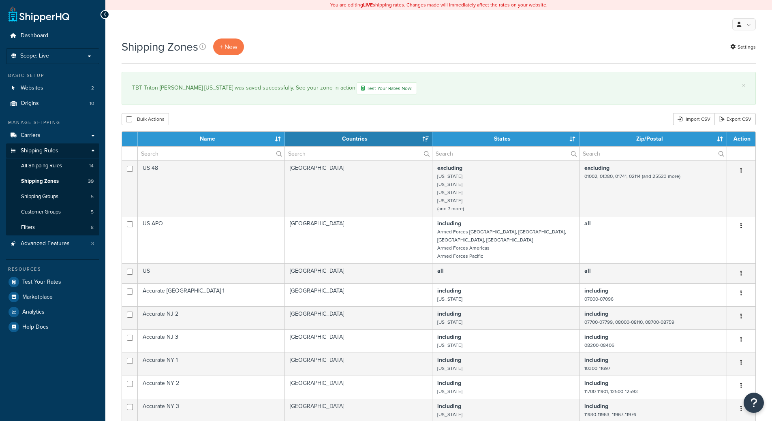
select select "15"
click at [240, 49] on link "+ New" at bounding box center [228, 46] width 31 height 17
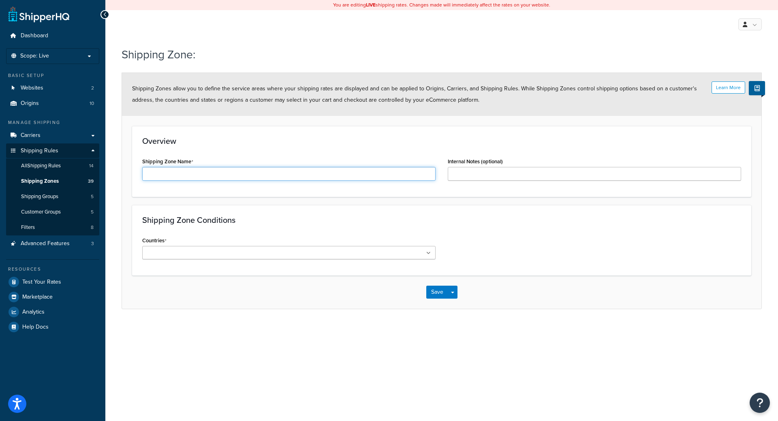
click at [211, 177] on input "Shipping Zone Name" at bounding box center [288, 174] width 293 height 14
type input "TBT Arizona"
click at [248, 249] on ul at bounding box center [288, 252] width 293 height 13
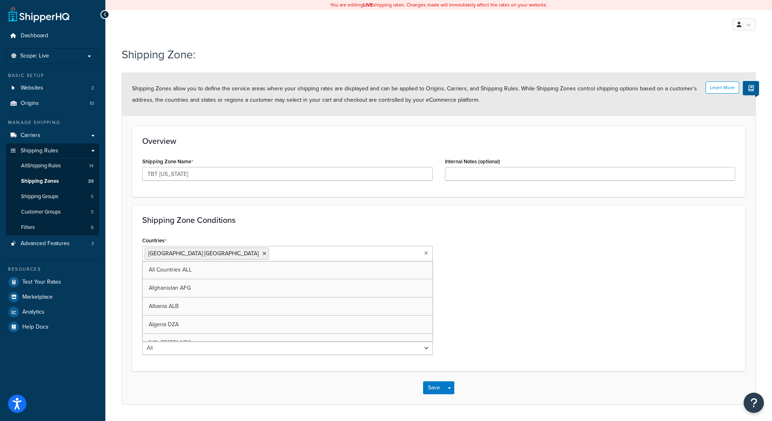
click at [638, 248] on div "Countries United States USA All Countries ALL Afghanistan AFG Albania ALB Alger…" at bounding box center [438, 298] width 605 height 126
click at [181, 276] on label "For States/Regions" at bounding box center [164, 273] width 44 height 6
click at [181, 279] on select "All Including Excluding" at bounding box center [287, 286] width 290 height 14
click at [180, 284] on select "All Including Excluding" at bounding box center [287, 286] width 290 height 14
select select "including"
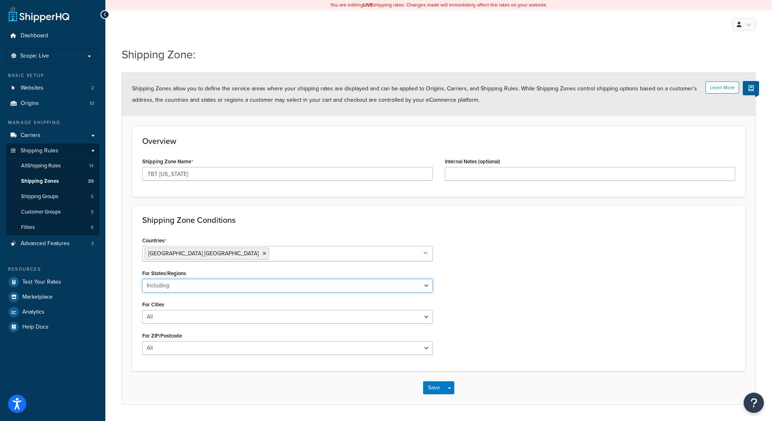
click at [142, 279] on select "All Including Excluding" at bounding box center [287, 286] width 290 height 14
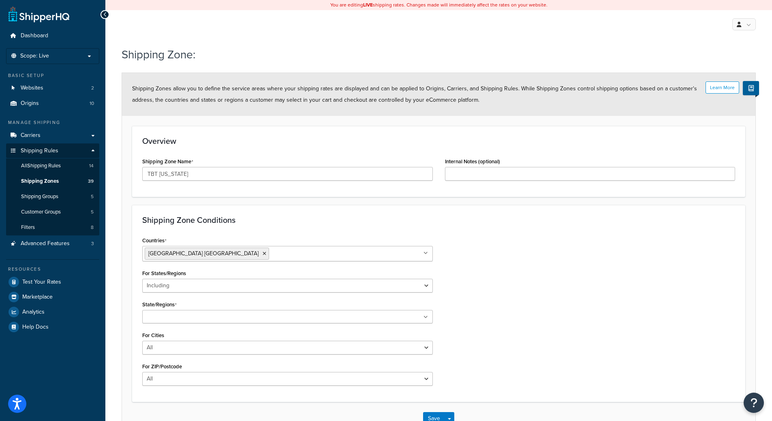
click at [173, 316] on input "State/Regions" at bounding box center [181, 317] width 72 height 9
type input "[US_STATE]"
click at [622, 297] on div "Countries [GEOGRAPHIC_DATA] [GEOGRAPHIC_DATA] All Countries ALL [GEOGRAPHIC_DAT…" at bounding box center [438, 313] width 605 height 157
click at [274, 313] on ul at bounding box center [287, 316] width 290 height 13
type input "Ar"
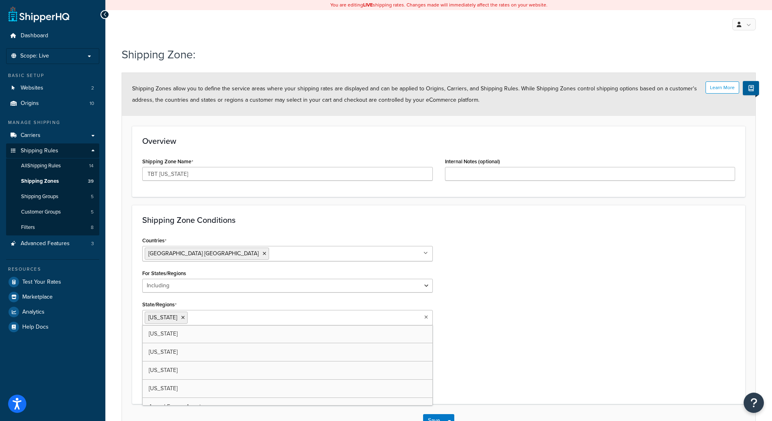
click at [297, 301] on div "State/Regions Arizona Alabama Alaska American Samoa Arkansas Armed Forces Ameri…" at bounding box center [287, 312] width 290 height 27
click at [200, 352] on select "All Including Excluding" at bounding box center [287, 350] width 290 height 14
select select "including"
click at [142, 343] on select "All Including Excluding" at bounding box center [287, 350] width 290 height 14
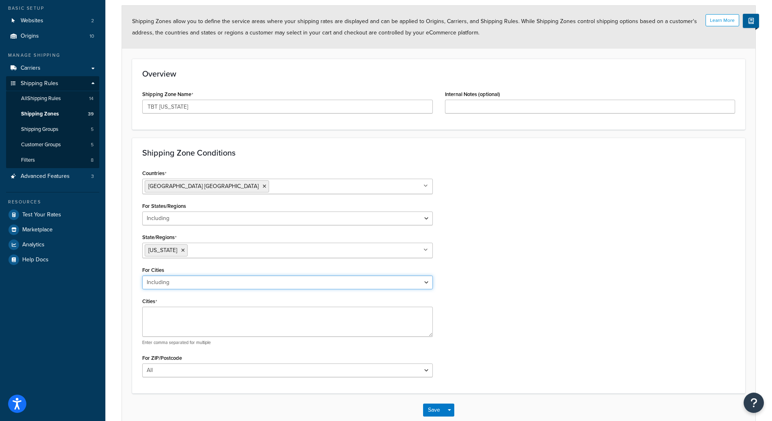
scroll to position [81, 0]
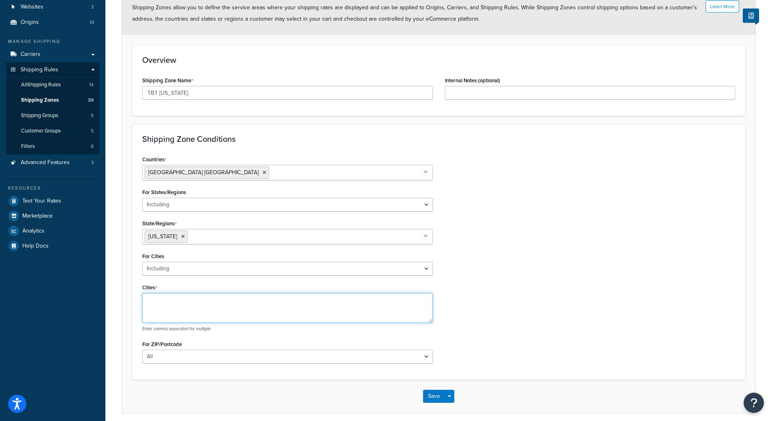
click at [205, 298] on textarea "Cities" at bounding box center [287, 308] width 290 height 30
type textarea "Phoenix, Scottsdale"
click at [223, 358] on select "All Including Excluding" at bounding box center [287, 357] width 290 height 14
select select "including"
click at [142, 350] on select "All Including Excluding" at bounding box center [287, 357] width 290 height 14
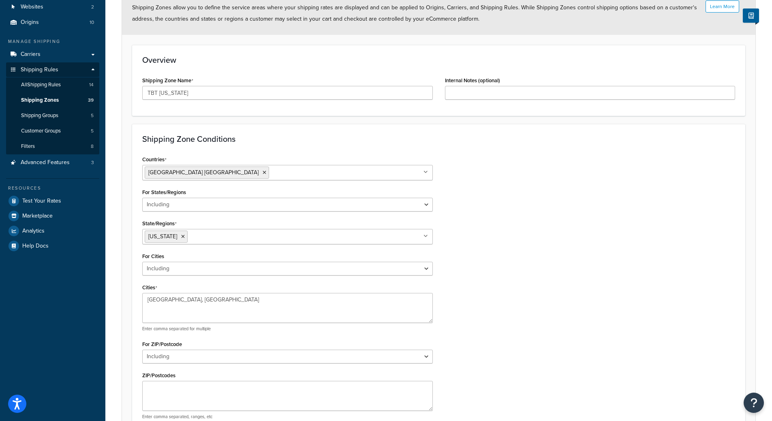
click at [214, 377] on div "ZIP/Postcodes Enter comma separated, ranges, etc" at bounding box center [287, 394] width 290 height 50
click at [213, 386] on textarea "ZIP/Postcodes" at bounding box center [287, 396] width 290 height 30
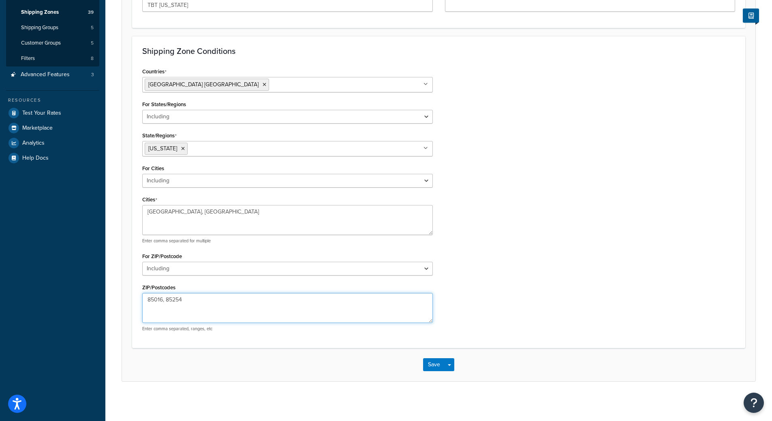
scroll to position [170, 0]
type textarea "85016, 85254"
click at [432, 363] on button "Save" at bounding box center [434, 363] width 22 height 13
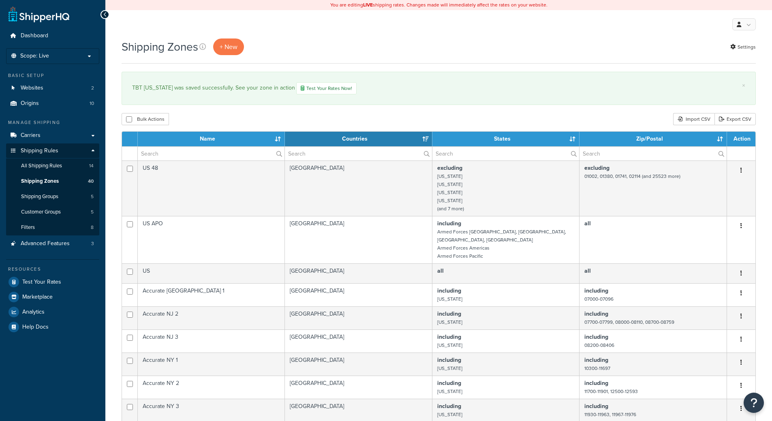
select select "15"
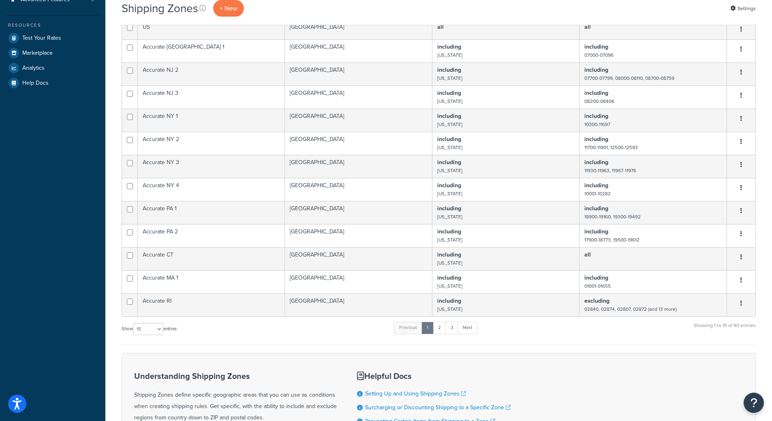
scroll to position [243, 0]
click at [222, 7] on span "+ New" at bounding box center [229, 8] width 18 height 9
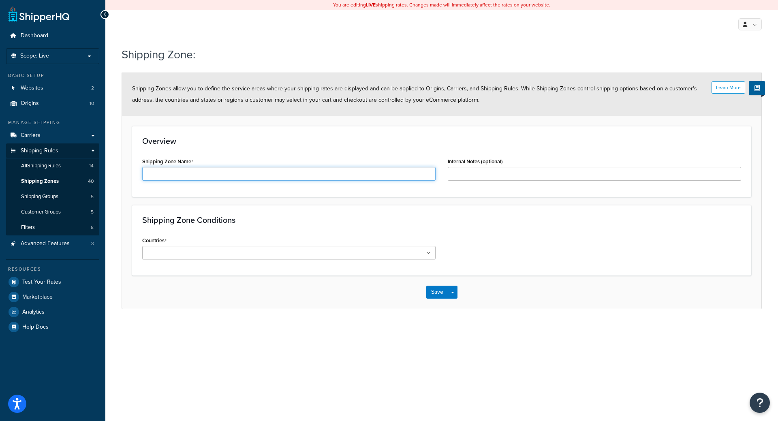
click at [200, 175] on input "Shipping Zone Name" at bounding box center [288, 174] width 293 height 14
type input "TBT California 1"
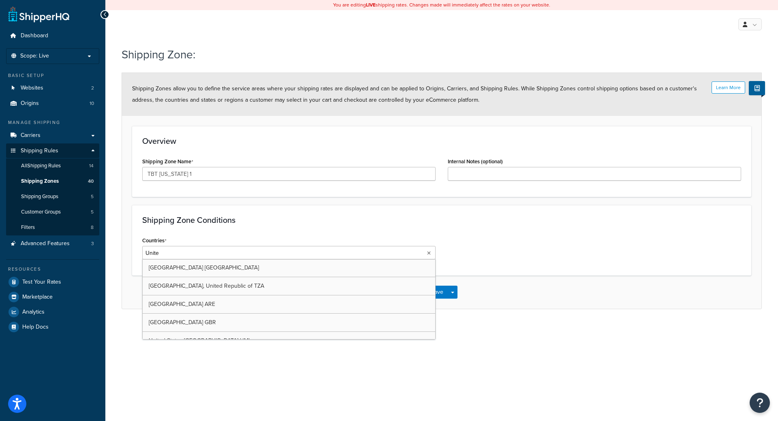
type input "United"
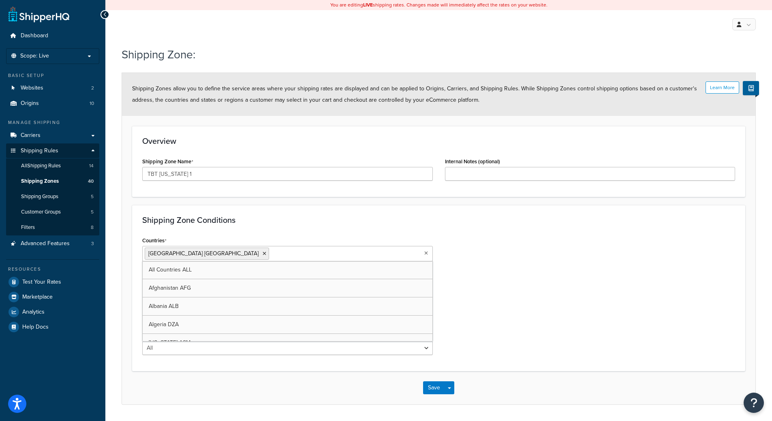
click at [373, 225] on div "Shipping Zone Conditions Countries United States USA All Countries ALL Afghanis…" at bounding box center [438, 288] width 613 height 166
click at [231, 287] on select "All Including Excluding" at bounding box center [287, 286] width 290 height 14
select select "including"
click at [142, 279] on select "All Including Excluding" at bounding box center [287, 286] width 290 height 14
click at [181, 321] on input "State/Regions" at bounding box center [181, 317] width 72 height 9
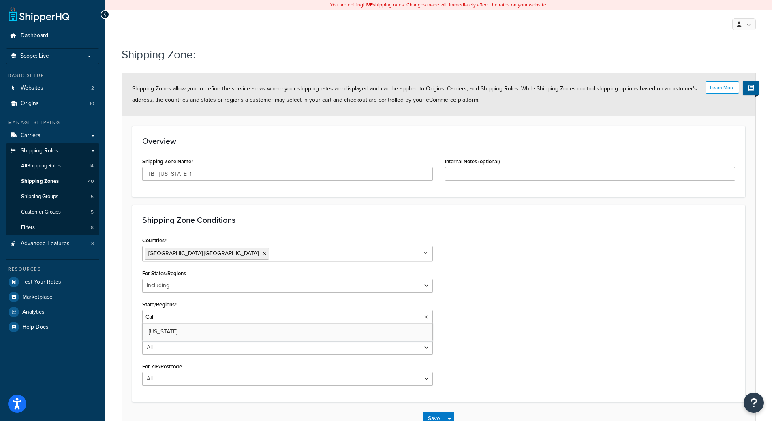
type input "Cali"
click at [223, 311] on ul "[US_STATE]" at bounding box center [287, 317] width 290 height 15
click at [232, 303] on div "State/Regions California Alabama Alaska American Samoa Arizona Arkansas Armed F…" at bounding box center [287, 312] width 290 height 27
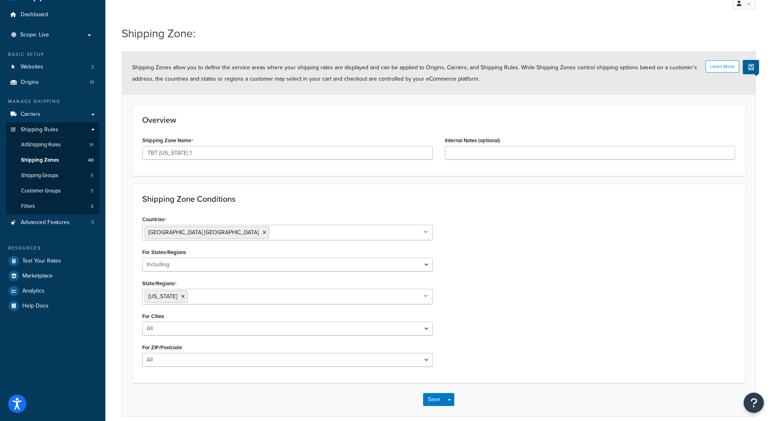
scroll to position [41, 0]
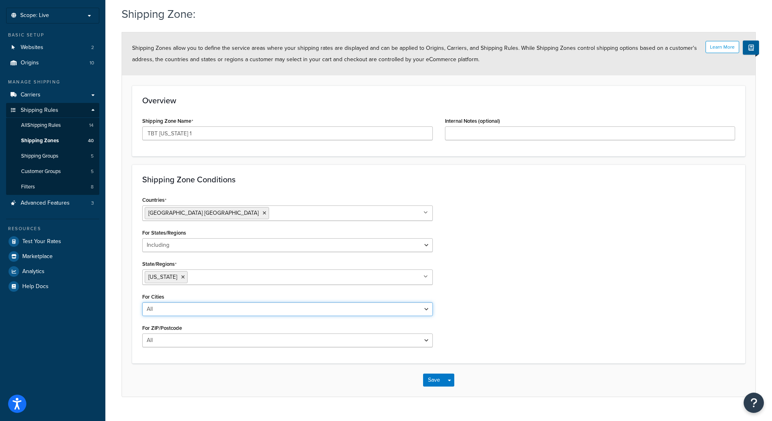
click at [185, 314] on select "All Including Excluding" at bounding box center [287, 309] width 290 height 14
select select "including"
click at [142, 302] on select "All Including Excluding" at bounding box center [287, 309] width 290 height 14
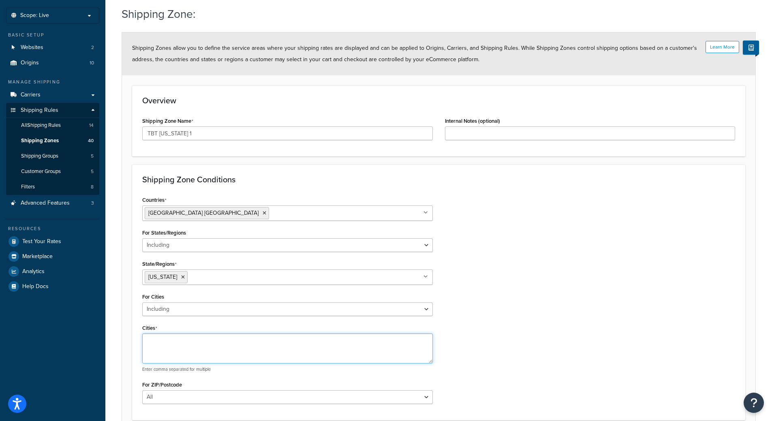
click at [177, 341] on textarea "Cities" at bounding box center [287, 348] width 290 height 30
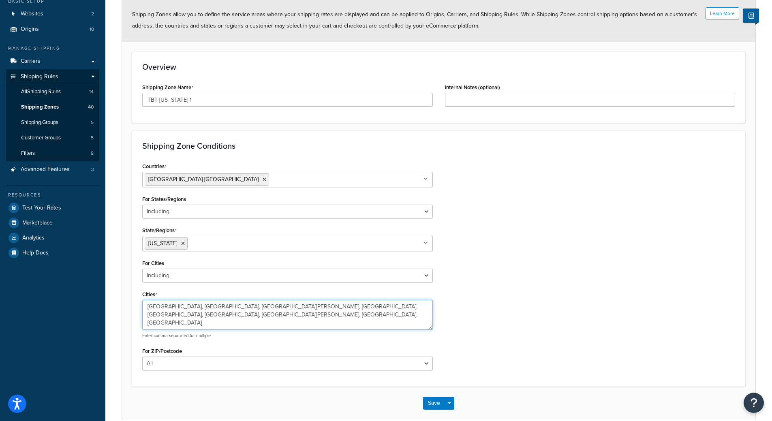
scroll to position [114, 0]
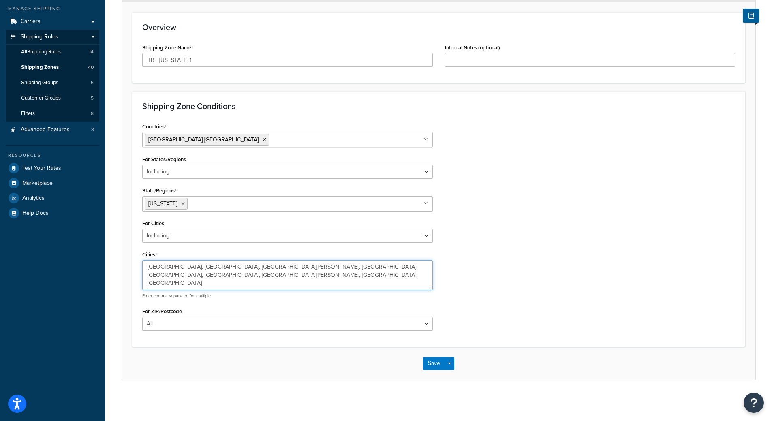
type textarea "La Jolla, Costa Mesa, Santa Ana, Pasadena, San Diego, Carlsbad, Rancho Santa Ma…"
click at [186, 313] on div "For ZIP/Postcode All Including Excluding" at bounding box center [287, 317] width 290 height 25
click at [181, 323] on select "All Including Excluding" at bounding box center [287, 324] width 290 height 14
select select "including"
click at [142, 317] on select "All Including Excluding" at bounding box center [287, 324] width 290 height 14
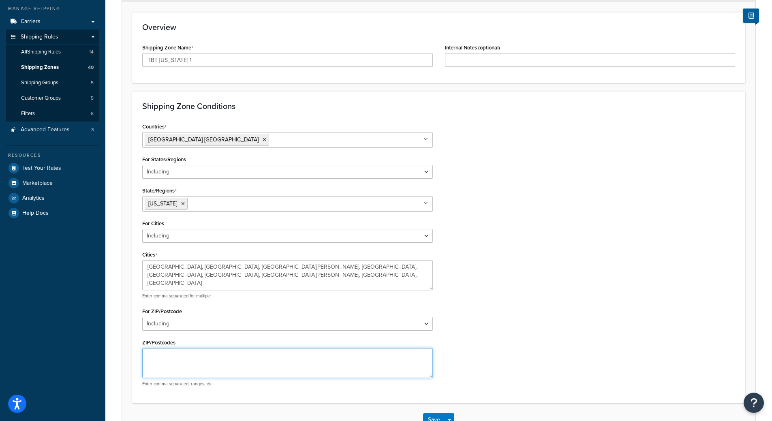
click at [163, 360] on textarea "ZIP/Postcodes" at bounding box center [287, 363] width 290 height 30
type textarea "92037, 92626, 92704, 91107, 92126, 92011, 92688, 92110, 91304"
click at [523, 345] on div "Countries United States USA All Countries ALL Afghanistan AFG Albania ALB Alger…" at bounding box center [438, 257] width 605 height 272
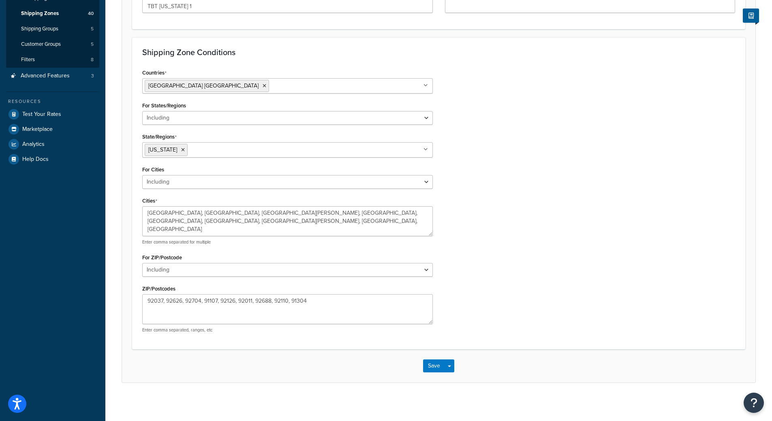
scroll to position [170, 0]
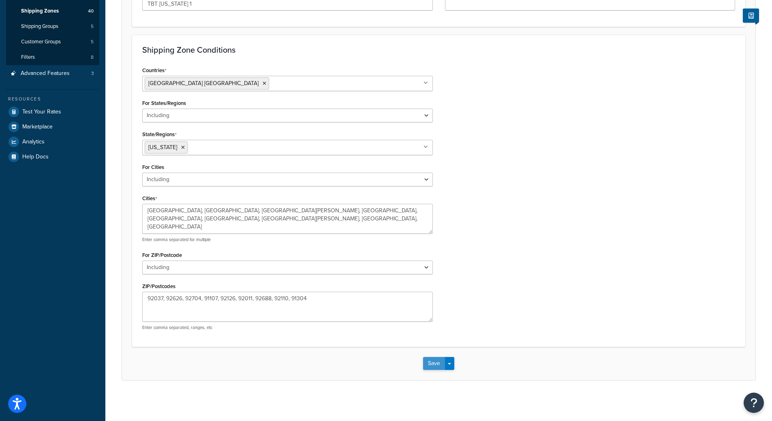
click at [437, 365] on button "Save" at bounding box center [434, 363] width 22 height 13
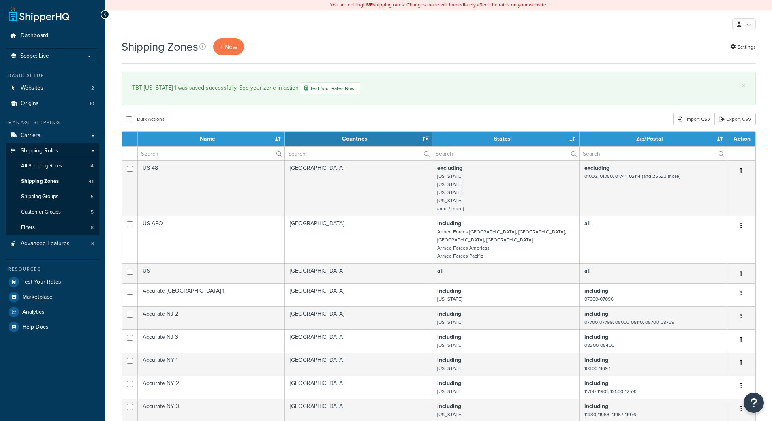
select select "15"
click at [224, 45] on span "+ New" at bounding box center [229, 46] width 18 height 9
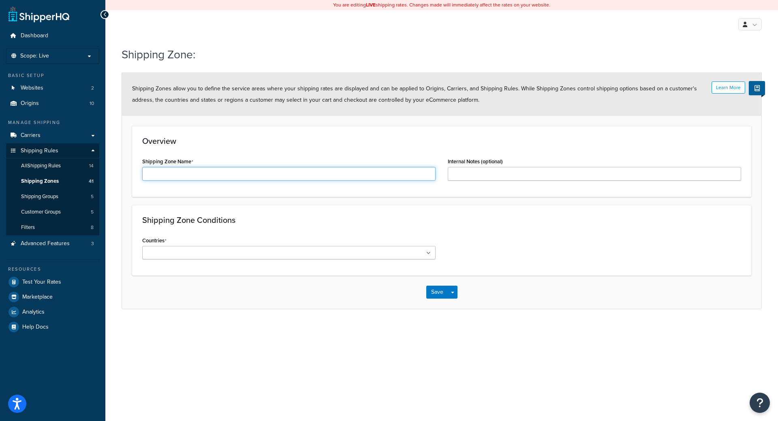
click at [232, 178] on input "Shipping Zone Name" at bounding box center [288, 174] width 293 height 14
type input "t"
type input "TBT [US_STATE] 2"
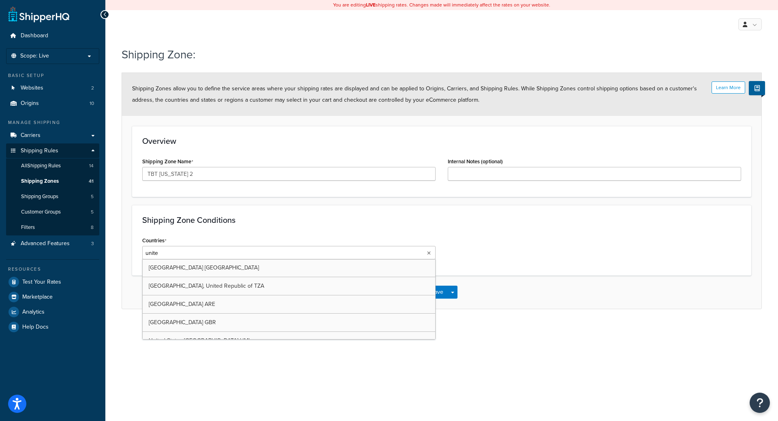
type input "united"
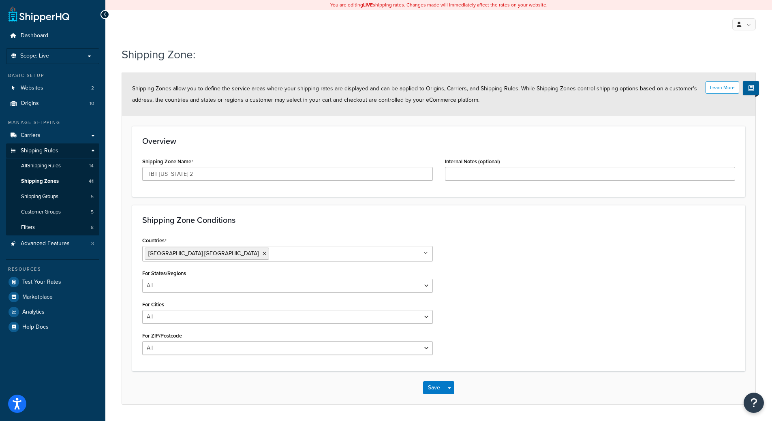
click at [108, 273] on div "Shipping Zone: Learn More Shipping Zones allow you to define the service areas …" at bounding box center [438, 234] width 666 height 382
click at [180, 287] on select "All Including Excluding" at bounding box center [287, 286] width 290 height 14
select select "including"
click at [142, 279] on select "All Including Excluding" at bounding box center [287, 286] width 290 height 14
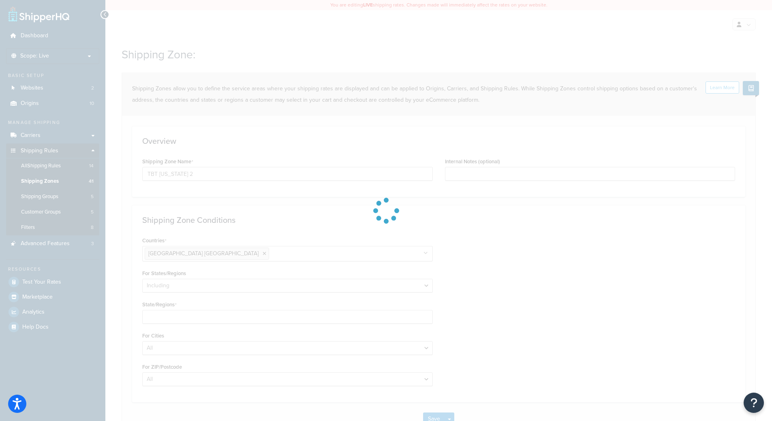
click at [162, 318] on div at bounding box center [386, 210] width 772 height 421
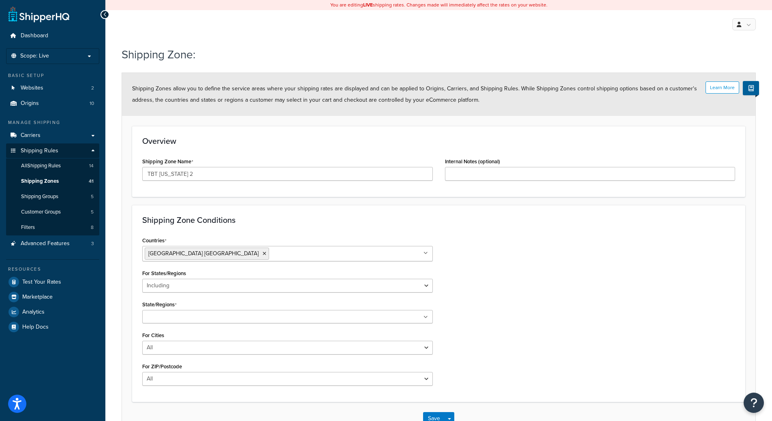
click at [162, 318] on input "State/Regions" at bounding box center [181, 317] width 72 height 9
type input "Cali"
click at [131, 339] on form "Learn More Shipping Zones allow you to define the service areas where your ship…" at bounding box center [438, 255] width 633 height 364
click at [172, 354] on select "All Including Excluding" at bounding box center [287, 350] width 290 height 14
select select "including"
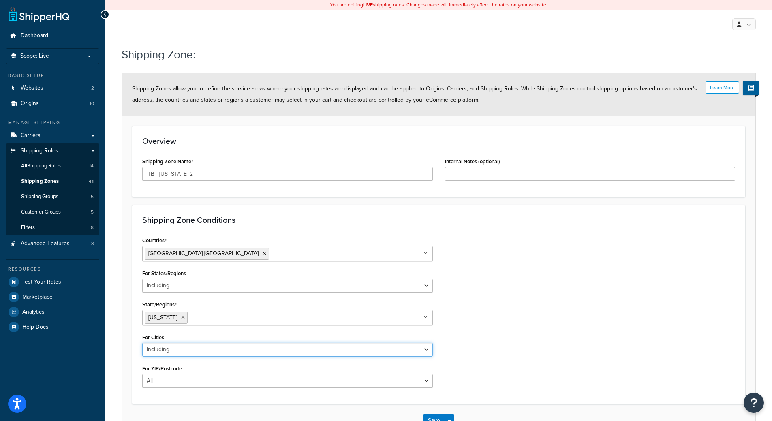
click at [142, 343] on select "All Including Excluding" at bounding box center [287, 350] width 290 height 14
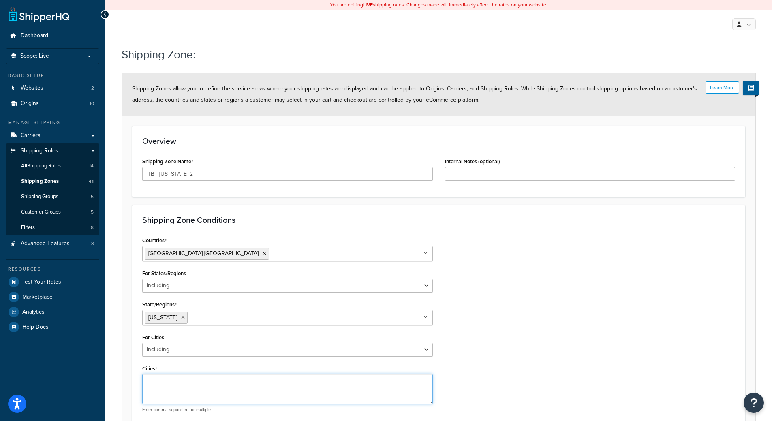
click at [160, 379] on textarea "Cities" at bounding box center [287, 389] width 290 height 30
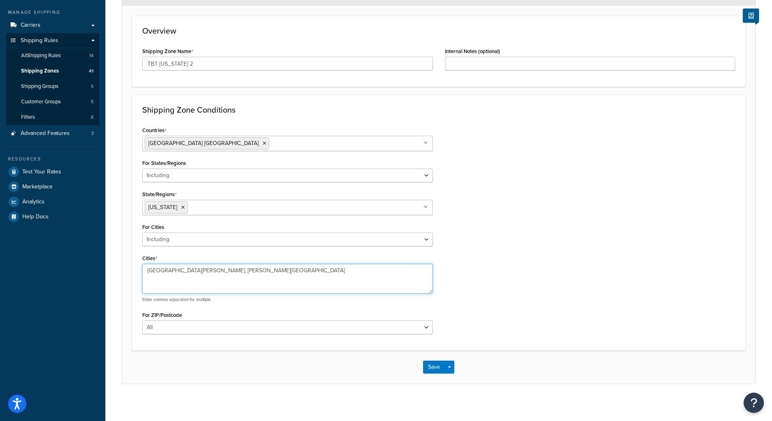
scroll to position [114, 0]
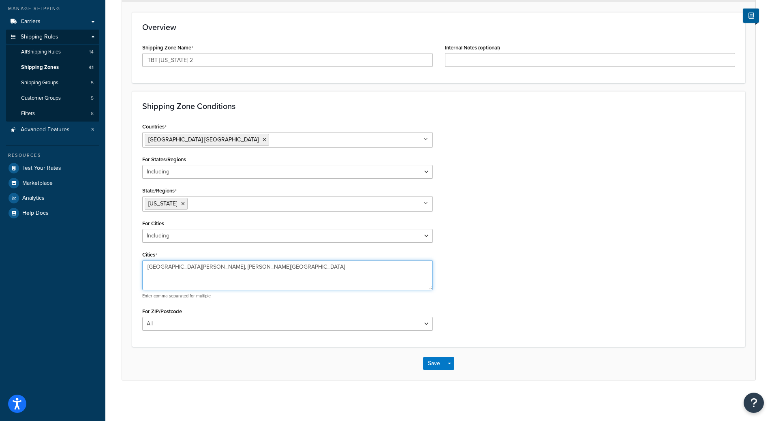
type textarea "Santa Barbara, Beverly Hills"
click at [182, 317] on select "All Including Excluding" at bounding box center [287, 324] width 290 height 14
select select "including"
click at [142, 317] on select "All Including Excluding" at bounding box center [287, 324] width 290 height 14
click at [170, 353] on textarea "ZIP/Postcodes" at bounding box center [287, 363] width 290 height 30
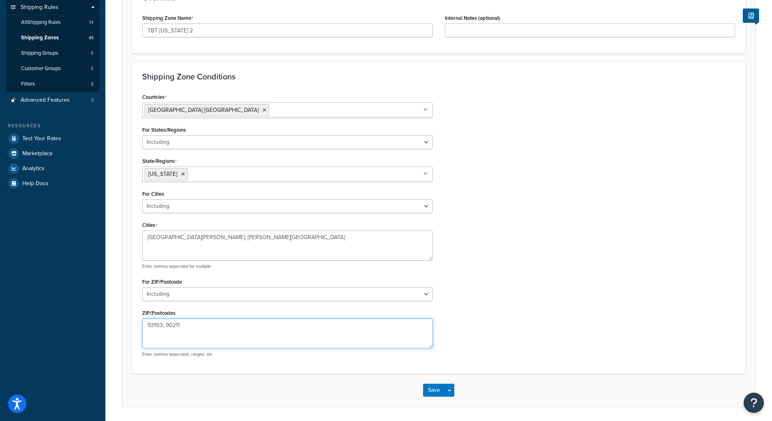
scroll to position [170, 0]
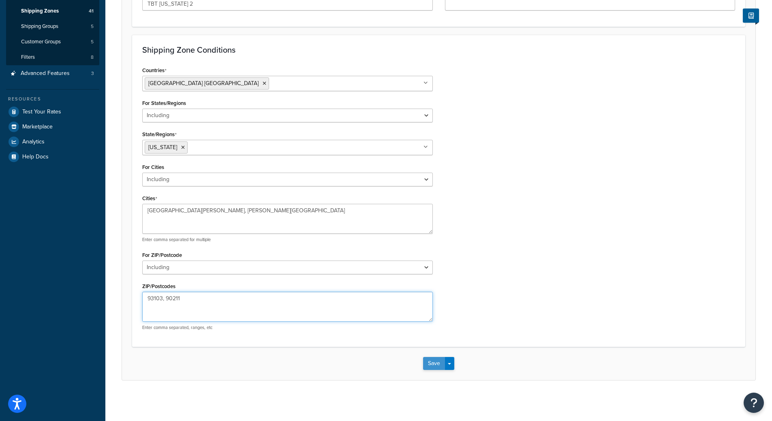
type textarea "93103, 90211"
click at [433, 363] on button "Save" at bounding box center [434, 363] width 22 height 13
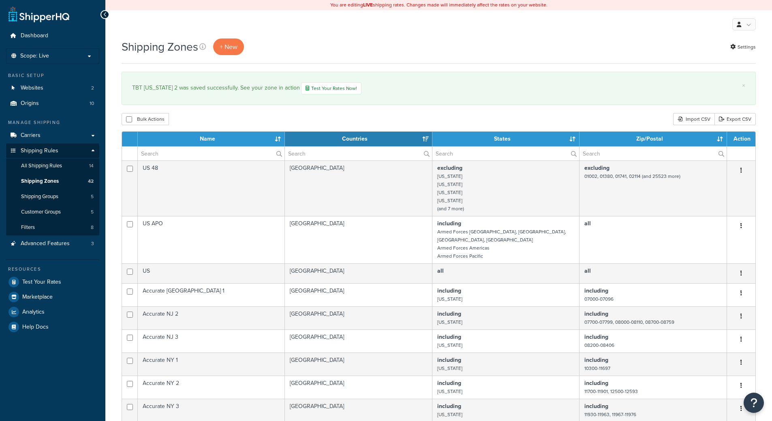
select select "15"
click at [232, 44] on span "+ New" at bounding box center [229, 46] width 18 height 9
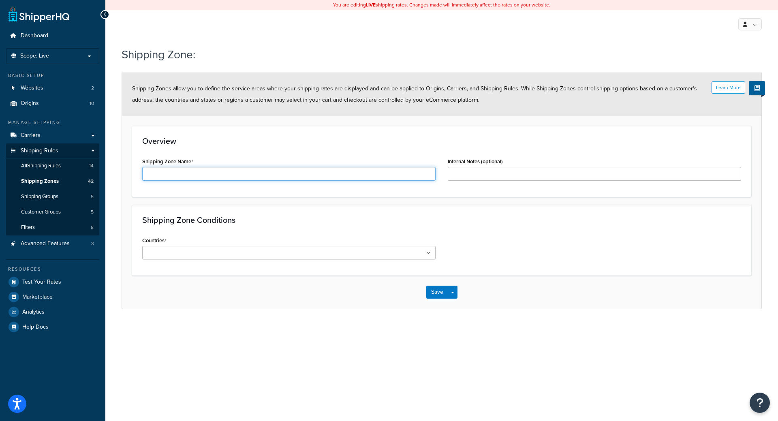
click at [303, 175] on input "Shipping Zone Name" at bounding box center [288, 174] width 293 height 14
type input "TBT [US_STATE] FINA"
click at [250, 255] on ul at bounding box center [288, 252] width 293 height 13
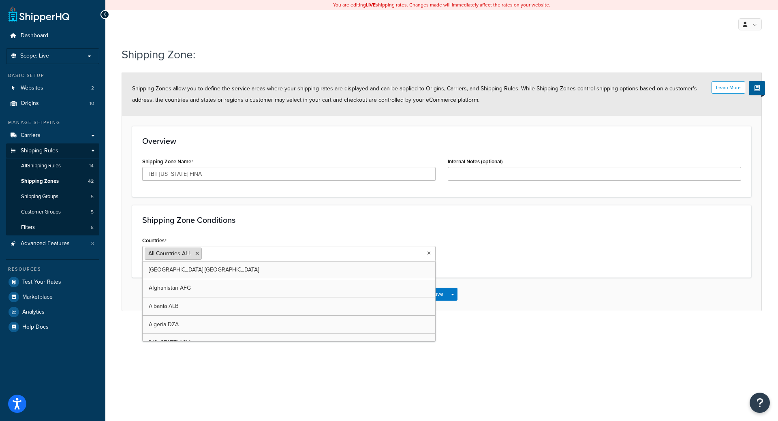
click at [195, 256] on icon at bounding box center [197, 253] width 4 height 5
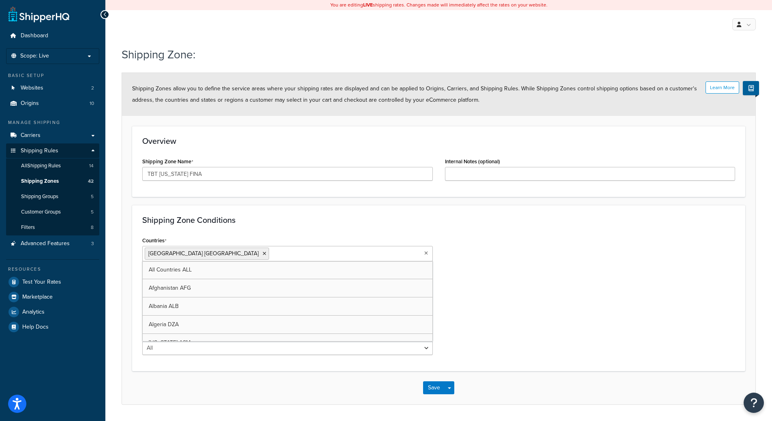
click at [294, 246] on ul "[GEOGRAPHIC_DATA] [GEOGRAPHIC_DATA]" at bounding box center [287, 253] width 290 height 15
click at [286, 227] on div "Shipping Zone Conditions Countries [GEOGRAPHIC_DATA] [GEOGRAPHIC_DATA] All Coun…" at bounding box center [438, 288] width 613 height 166
click at [213, 292] on select "All Including Excluding" at bounding box center [287, 286] width 290 height 14
select select "including"
click at [142, 279] on select "All Including Excluding" at bounding box center [287, 286] width 290 height 14
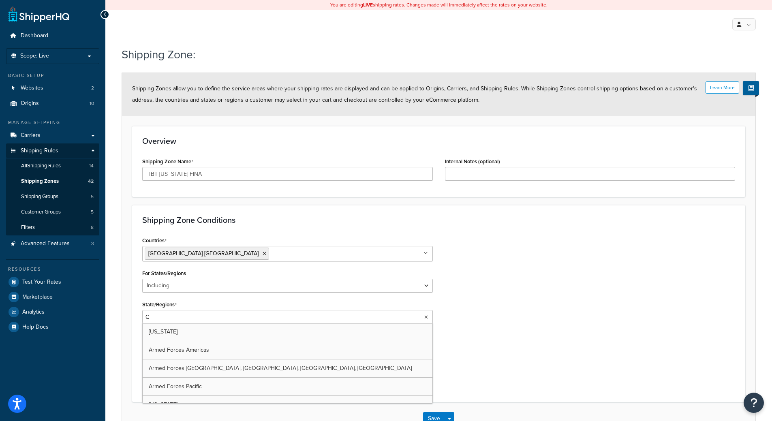
type input "Ca"
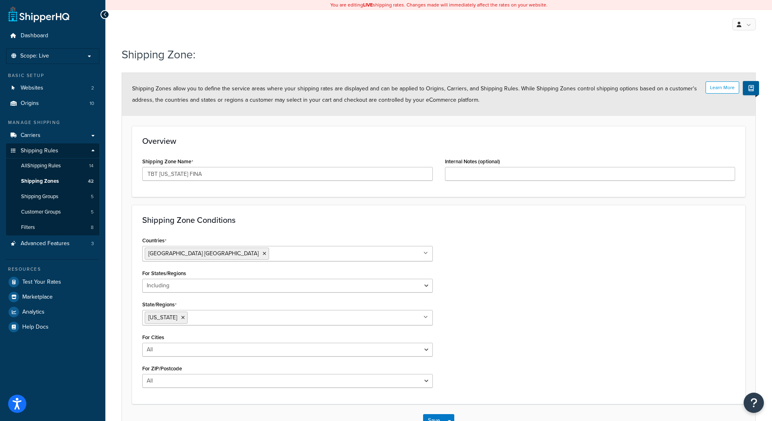
click at [230, 297] on div "Countries [GEOGRAPHIC_DATA] [GEOGRAPHIC_DATA] All Countries ALL [GEOGRAPHIC_DAT…" at bounding box center [287, 314] width 303 height 159
click at [183, 352] on select "All Including Excluding" at bounding box center [287, 350] width 290 height 14
select select "including"
click at [142, 343] on select "All Including Excluding" at bounding box center [287, 350] width 290 height 14
click at [166, 384] on textarea "Cities" at bounding box center [287, 389] width 290 height 30
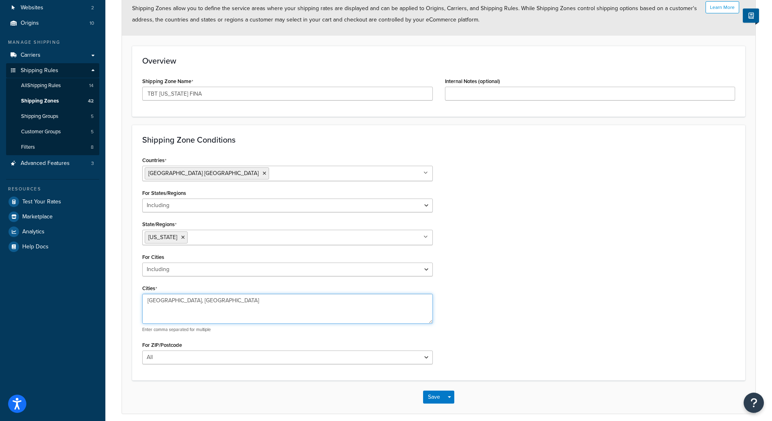
scroll to position [81, 0]
type textarea "Palm Desert, Palm Springs"
click at [184, 359] on select "All Including Excluding" at bounding box center [287, 357] width 290 height 14
select select "including"
click at [142, 350] on select "All Including Excluding" at bounding box center [287, 357] width 290 height 14
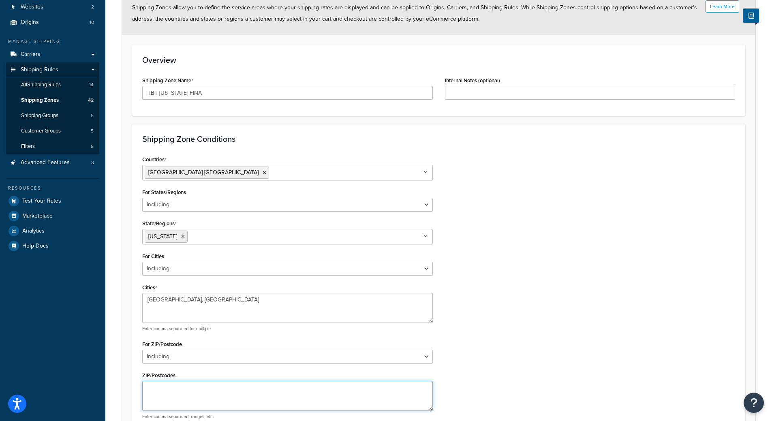
click at [190, 386] on textarea "ZIP/Postcodes" at bounding box center [287, 396] width 290 height 30
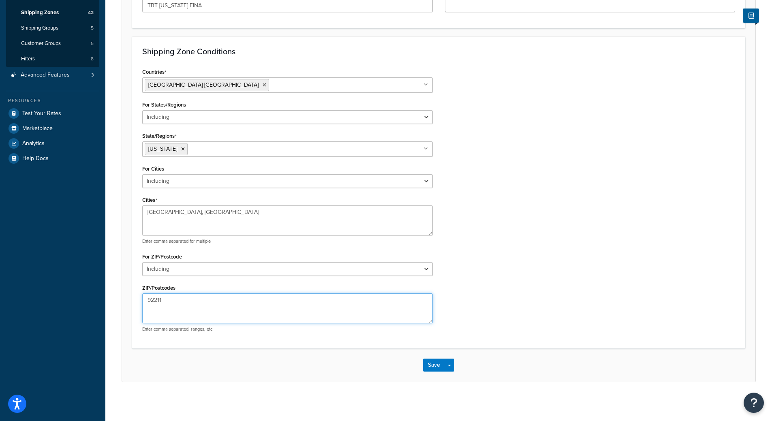
scroll to position [170, 0]
type textarea "92211"
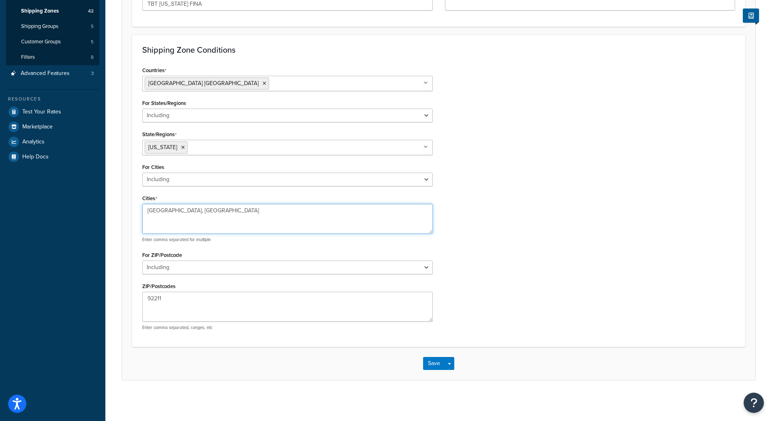
drag, startPoint x: 231, startPoint y: 213, endPoint x: 191, endPoint y: 213, distance: 40.1
click at [179, 211] on textarea "Palm Desert, Palm Springs" at bounding box center [287, 219] width 290 height 30
type textarea "Palm Desert"
click at [594, 291] on div "Countries United States USA All Countries ALL Afghanistan AFG Albania ALB Alger…" at bounding box center [438, 200] width 605 height 272
click at [435, 364] on button "Save" at bounding box center [434, 363] width 22 height 13
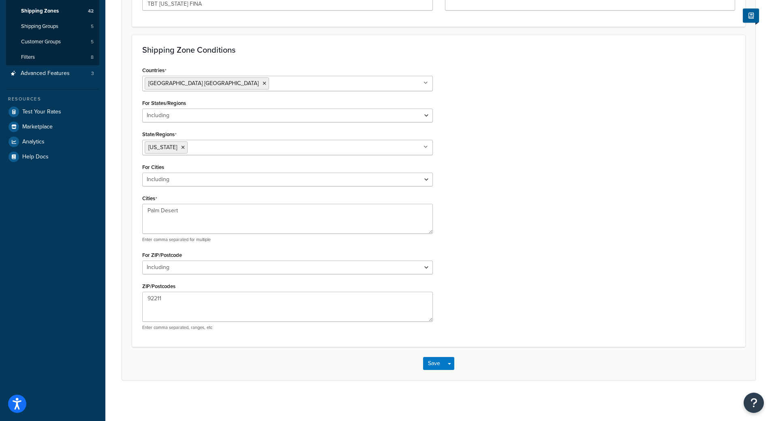
scroll to position [0, 0]
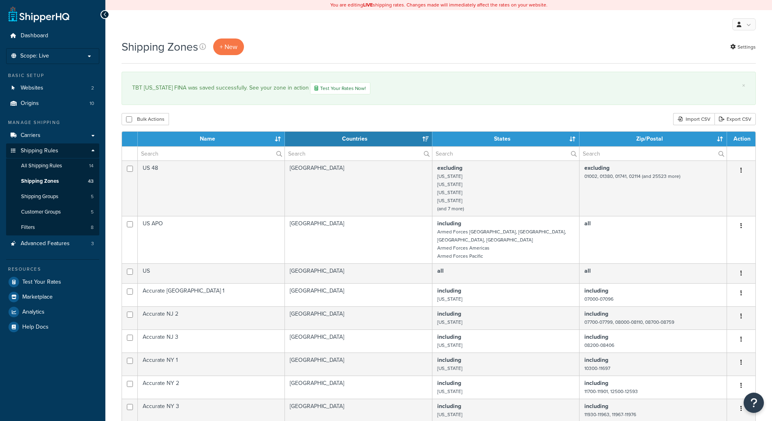
select select "15"
click at [226, 48] on span "+ New" at bounding box center [229, 46] width 18 height 9
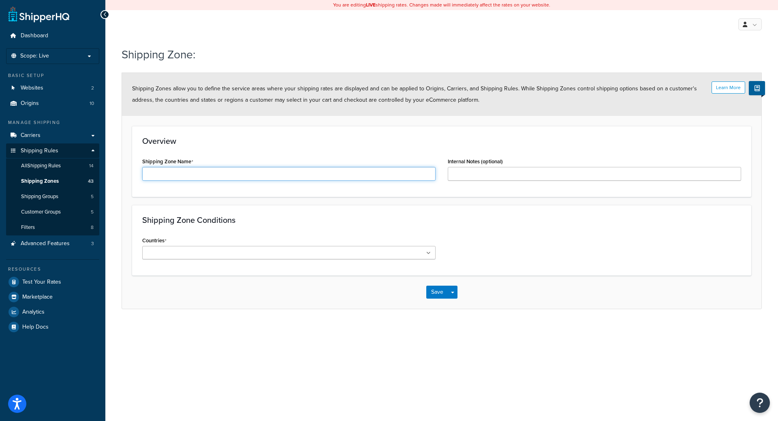
click at [198, 170] on input "Shipping Zone Name" at bounding box center [288, 174] width 293 height 14
type input "TBT [US_STATE] Basalt"
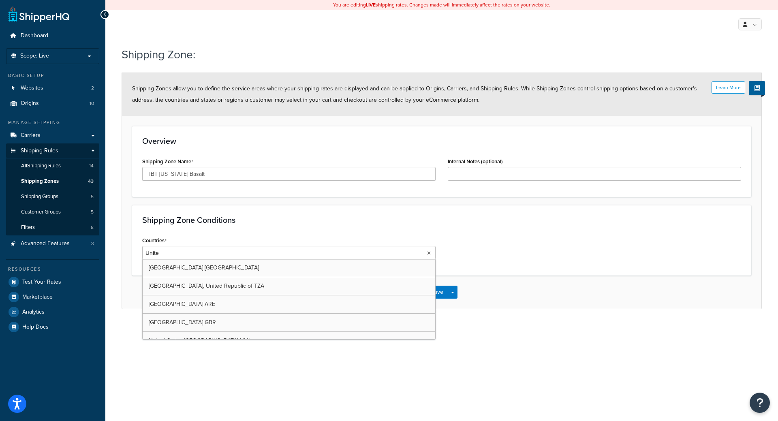
type input "United"
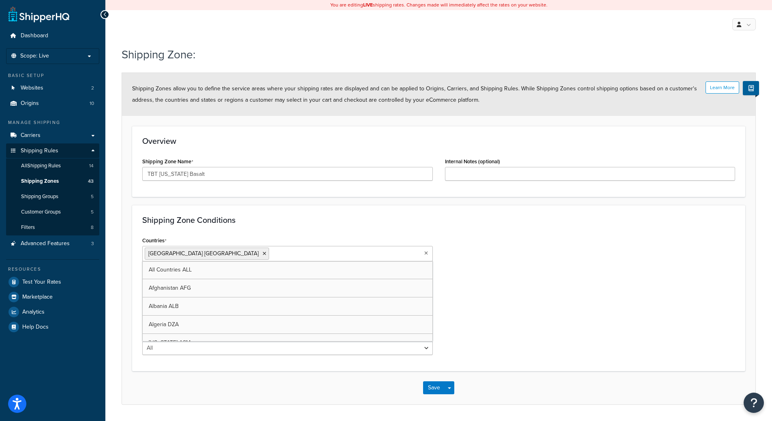
click at [208, 234] on div "Shipping Zone Conditions Countries United States USA All Countries ALL Afghanis…" at bounding box center [438, 288] width 613 height 166
click at [167, 297] on div "Countries United States USA All Countries ALL Afghanistan AFG Albania ALB Alger…" at bounding box center [287, 298] width 303 height 126
click at [177, 288] on select "All Including Excluding" at bounding box center [287, 286] width 290 height 14
select select "including"
click at [142, 279] on select "All Including Excluding" at bounding box center [287, 286] width 290 height 14
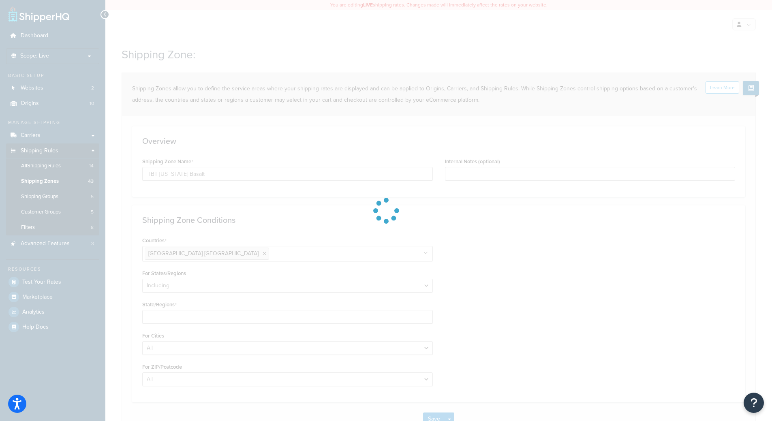
click at [168, 324] on div at bounding box center [386, 210] width 772 height 421
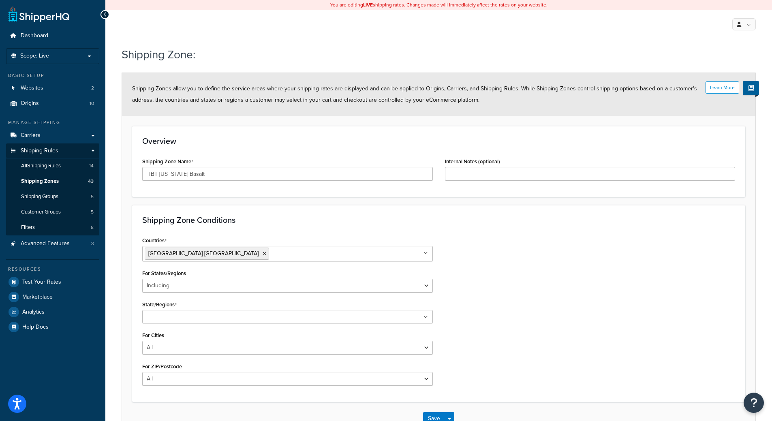
click at [176, 320] on input "State/Regions" at bounding box center [181, 317] width 72 height 9
type input "Col"
click at [125, 335] on form "Learn More Shipping Zones allow you to define the service areas where your ship…" at bounding box center [438, 255] width 633 height 364
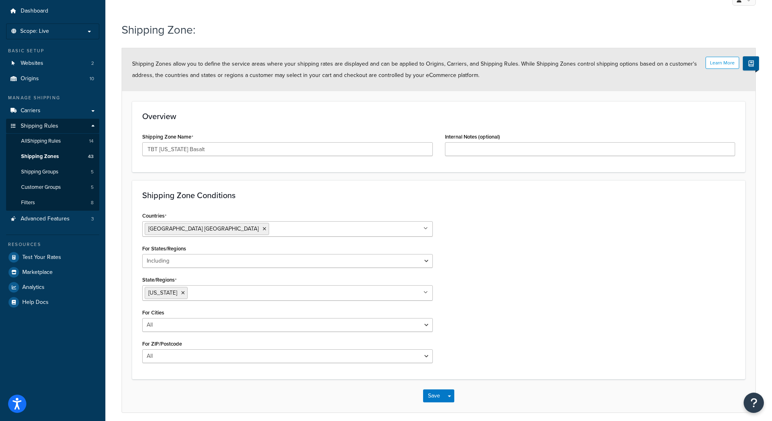
scroll to position [57, 0]
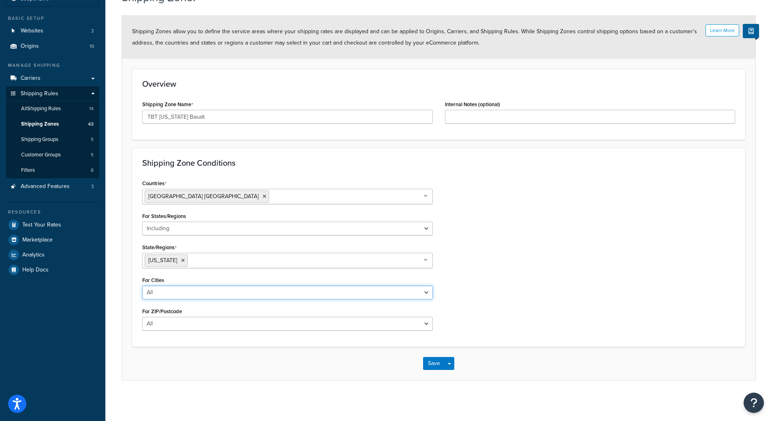
click at [184, 288] on select "All Including Excluding" at bounding box center [287, 293] width 290 height 14
select select "including"
click at [142, 286] on select "All Including Excluding" at bounding box center [287, 293] width 290 height 14
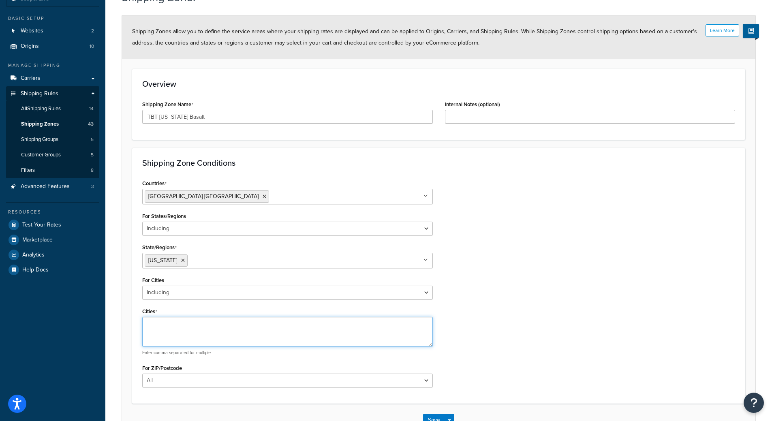
click at [163, 336] on textarea "Cities" at bounding box center [287, 332] width 290 height 30
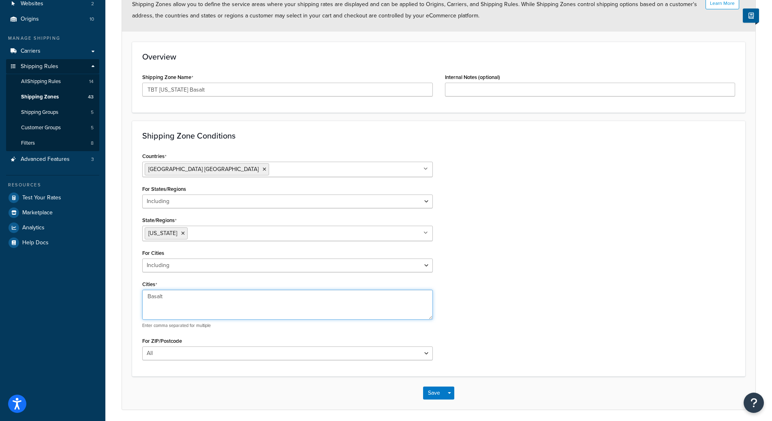
scroll to position [114, 0]
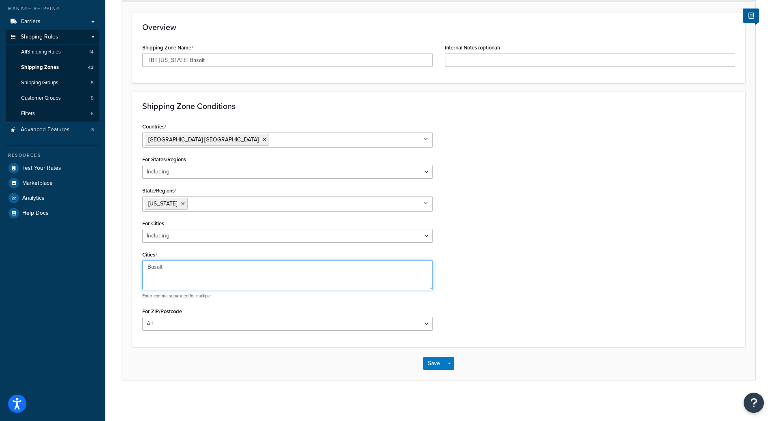
type textarea "Basalt"
click at [173, 325] on select "All Including Excluding" at bounding box center [287, 324] width 290 height 14
click at [177, 327] on select "All Including Excluding" at bounding box center [287, 324] width 290 height 14
select select "including"
click at [142, 317] on select "All Including Excluding" at bounding box center [287, 324] width 290 height 14
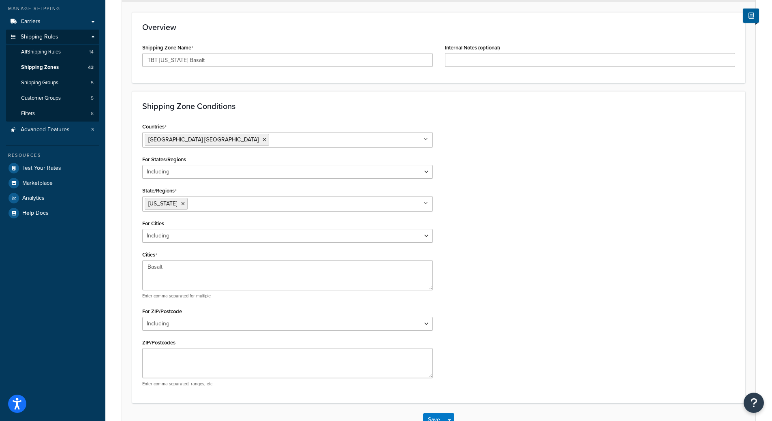
click at [200, 345] on div "ZIP/Postcodes Enter comma separated, ranges, etc" at bounding box center [287, 362] width 290 height 50
click at [198, 356] on textarea "ZIP/Postcodes" at bounding box center [287, 363] width 290 height 30
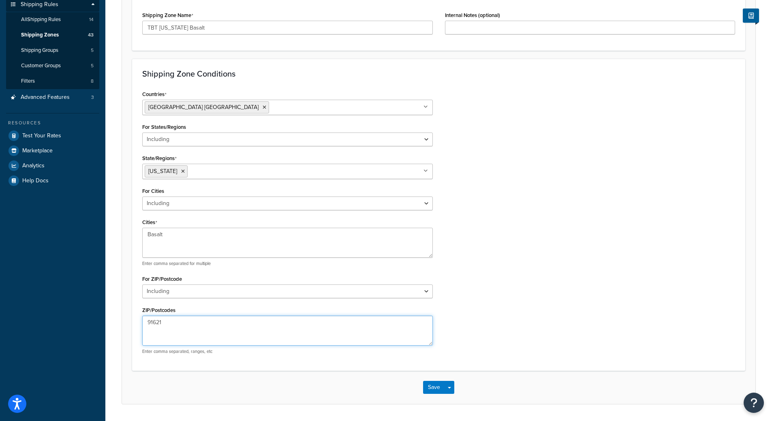
scroll to position [154, 0]
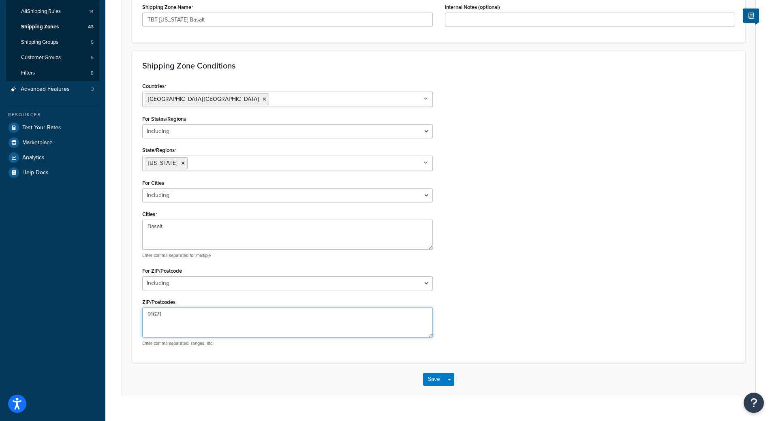
drag, startPoint x: 177, startPoint y: 322, endPoint x: 1, endPoint y: 292, distance: 178.0
click at [87, 300] on div "Dashboard Scope: Live Basic Setup Websites 2 Origins 10 Manage Shipping Carrier…" at bounding box center [386, 141] width 772 height 591
type textarea "81621"
click at [437, 382] on button "Save" at bounding box center [434, 379] width 22 height 13
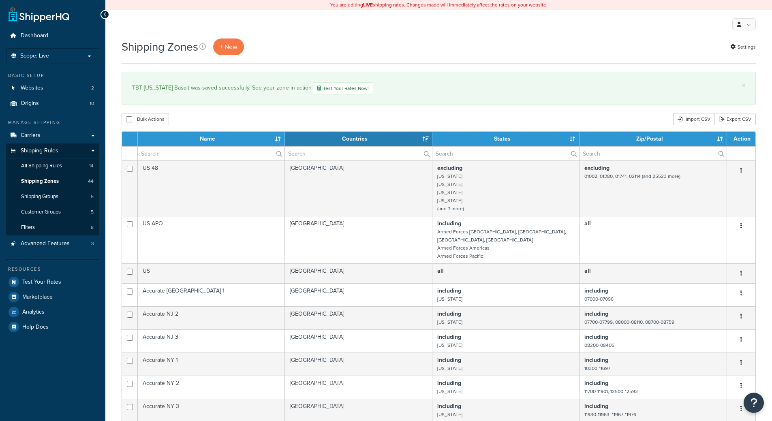
select select "15"
click at [225, 54] on link "+ New" at bounding box center [228, 46] width 31 height 17
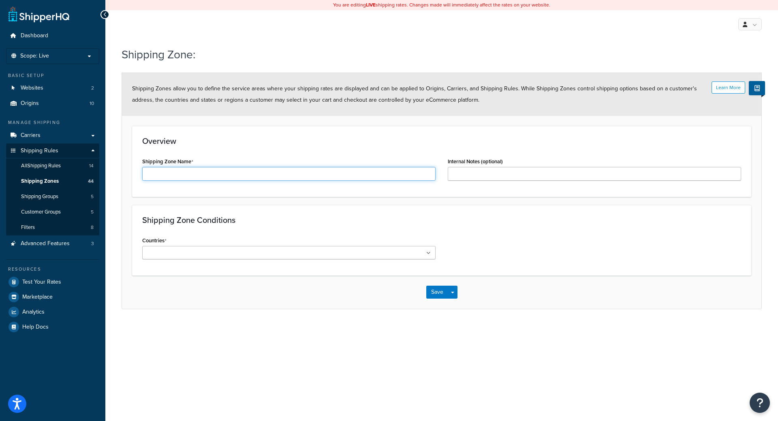
click at [208, 171] on input "Shipping Zone Name" at bounding box center [288, 174] width 293 height 14
type input "TBT Colorado Denver/Elizabeth"
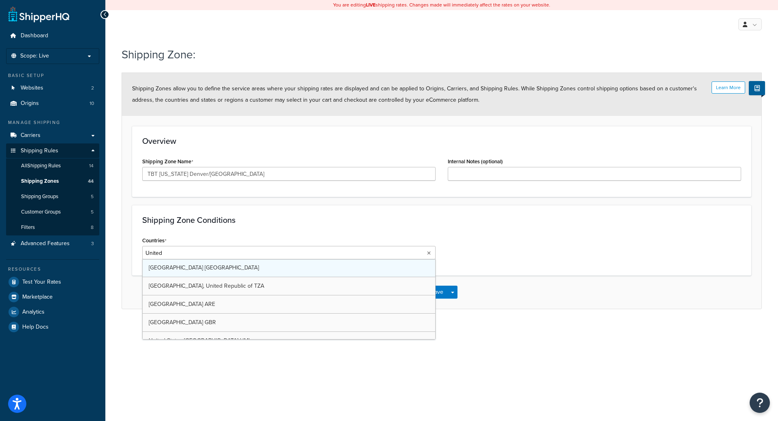
type input "United"
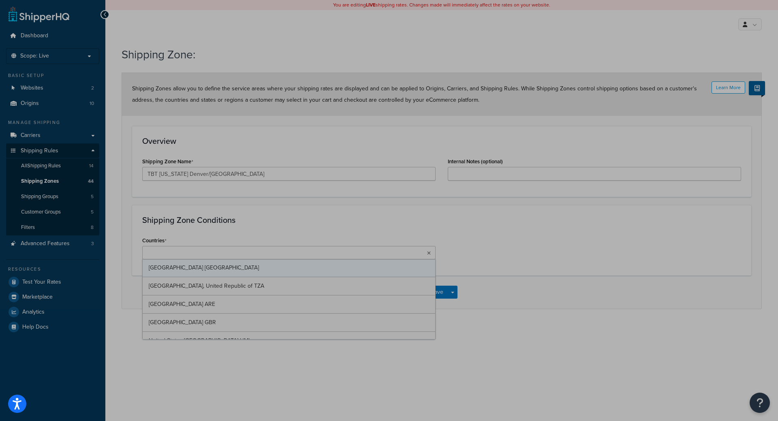
drag, startPoint x: 251, startPoint y: 211, endPoint x: 251, endPoint y: 218, distance: 6.9
click at [251, 211] on div "Shipping Zone Conditions Countries United States USA Tanzania, United Republic …" at bounding box center [441, 240] width 619 height 70
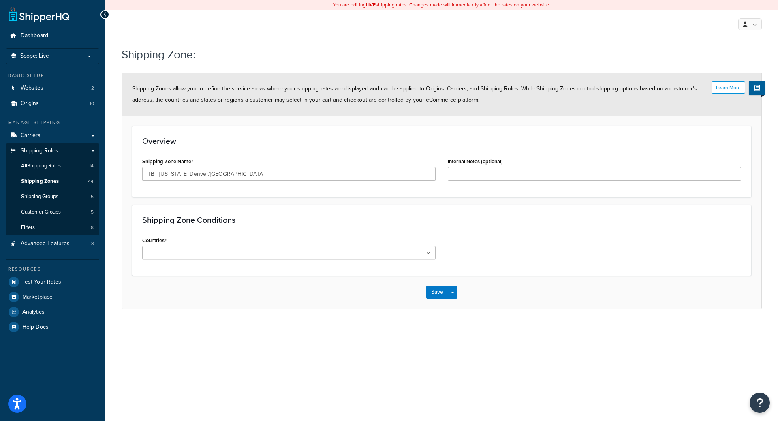
click at [207, 251] on input "Countries" at bounding box center [181, 253] width 72 height 9
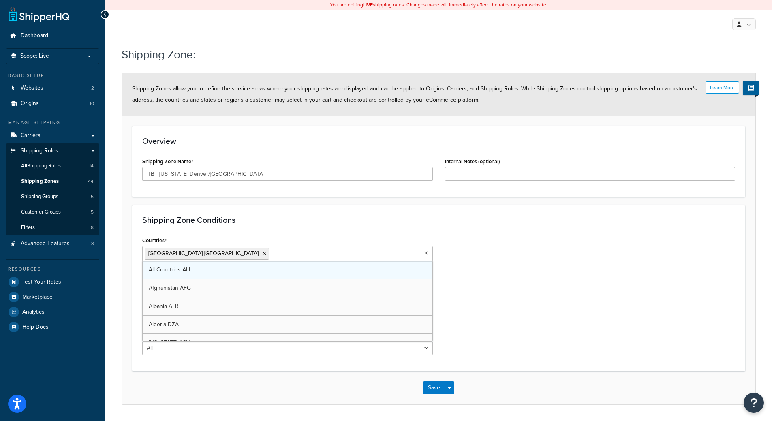
click at [338, 231] on div "Shipping Zone Conditions Countries [GEOGRAPHIC_DATA] [GEOGRAPHIC_DATA] All Coun…" at bounding box center [438, 288] width 613 height 166
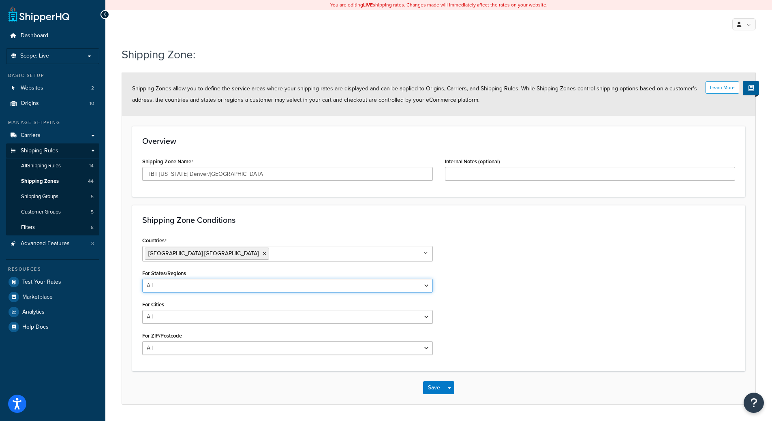
click at [241, 285] on select "All Including Excluding" at bounding box center [287, 286] width 290 height 14
select select "including"
click at [142, 279] on select "All Including Excluding" at bounding box center [287, 286] width 290 height 14
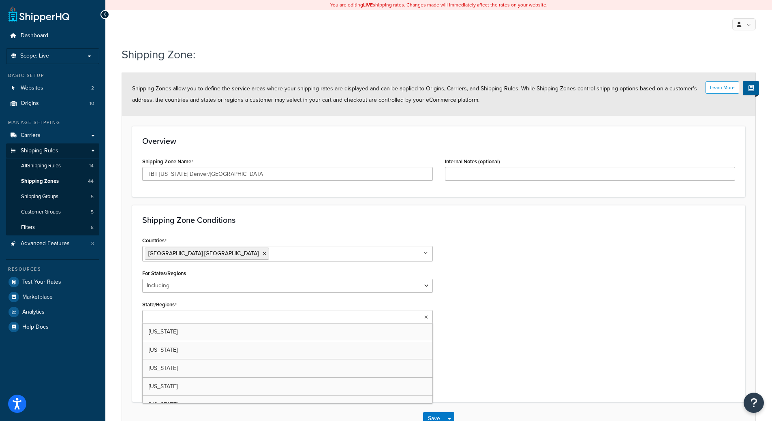
click at [205, 319] on input "State/Regions" at bounding box center [181, 317] width 72 height 9
type input "Colorado"
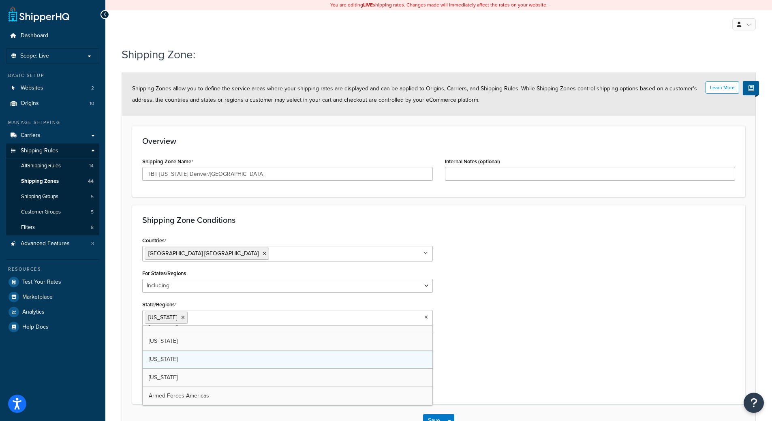
scroll to position [41, 0]
click at [122, 328] on form "Learn More Shipping Zones allow you to define the service areas where your ship…" at bounding box center [438, 255] width 633 height 364
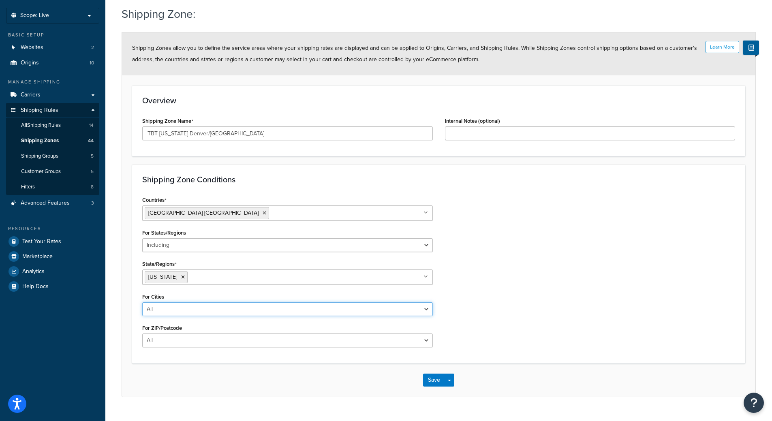
click at [187, 313] on select "All Including Excluding" at bounding box center [287, 309] width 290 height 14
click at [181, 314] on select "All Including Excluding" at bounding box center [287, 309] width 290 height 14
select select "including"
click at [142, 302] on select "All Including Excluding" at bounding box center [287, 309] width 290 height 14
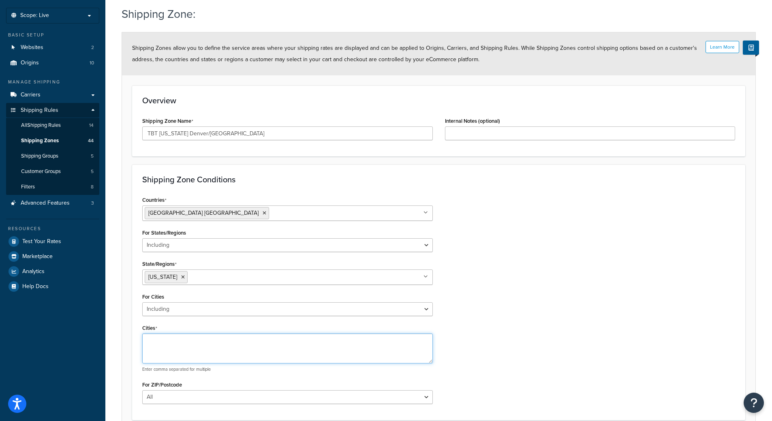
click at [168, 341] on textarea "Cities" at bounding box center [287, 348] width 290 height 30
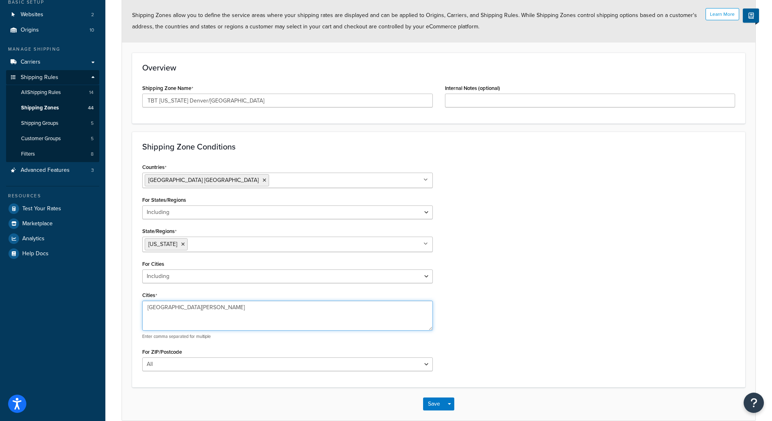
scroll to position [114, 0]
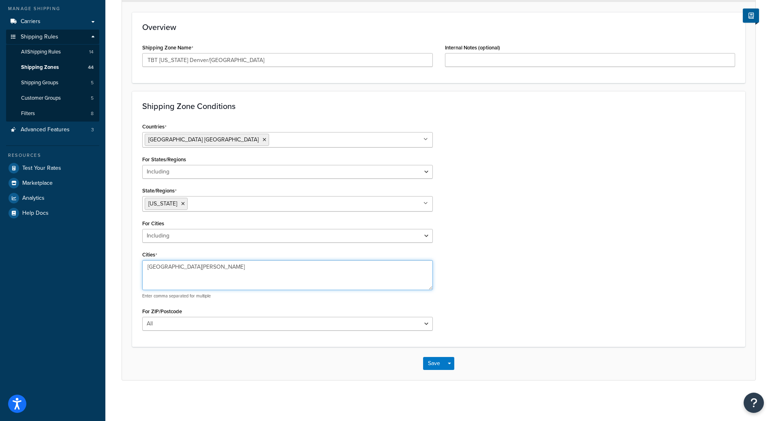
type textarea "Denver, Elizabeth"
drag, startPoint x: 167, startPoint y: 328, endPoint x: 171, endPoint y: 327, distance: 4.1
click at [167, 328] on select "All Including Excluding" at bounding box center [287, 324] width 290 height 14
select select "including"
click at [142, 317] on select "All Including Excluding" at bounding box center [287, 324] width 290 height 14
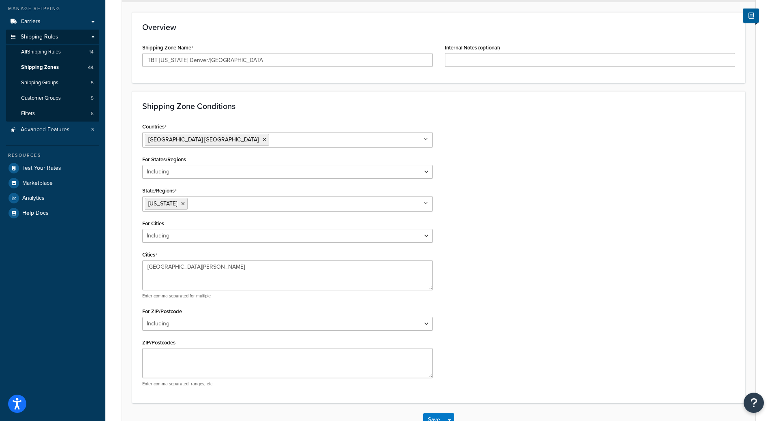
click at [171, 339] on label "ZIP/Postcodes" at bounding box center [158, 342] width 33 height 6
click at [171, 348] on textarea "ZIP/Postcodes" at bounding box center [287, 363] width 290 height 30
click at [169, 349] on textarea "ZIP/Postcodes" at bounding box center [287, 363] width 290 height 30
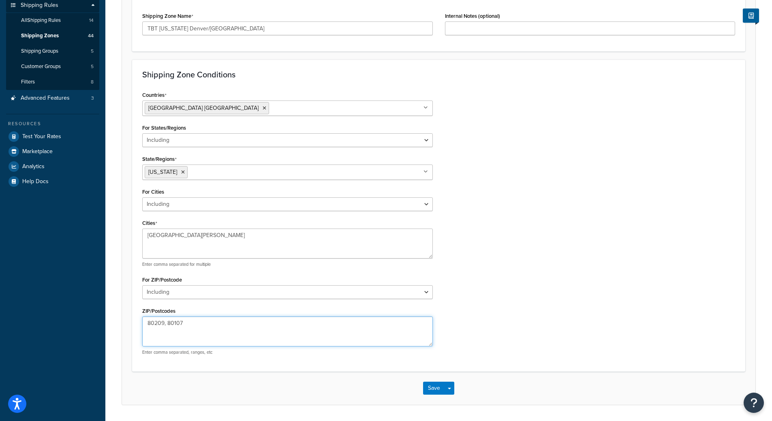
scroll to position [170, 0]
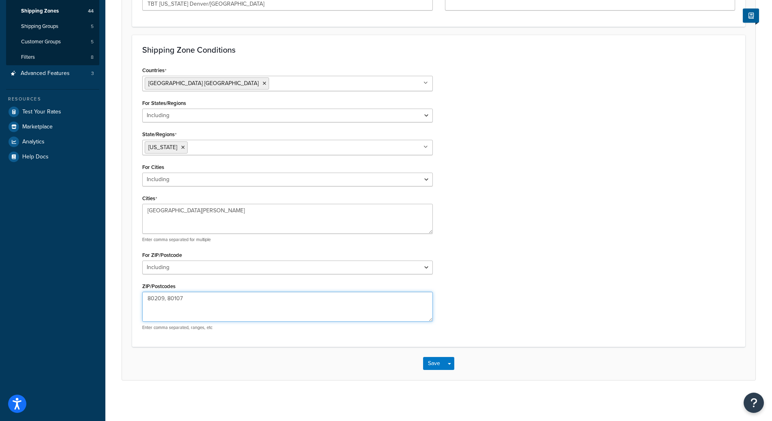
type textarea "80209, 80107"
click at [510, 343] on div "Shipping Zone Conditions Countries United States USA All Countries ALL Afghanis…" at bounding box center [438, 191] width 613 height 312
click at [431, 364] on button "Save" at bounding box center [434, 363] width 22 height 13
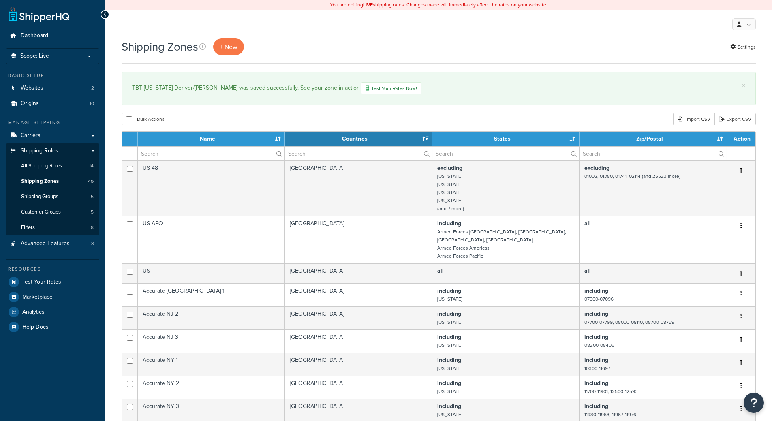
select select "15"
click at [230, 48] on span "+ New" at bounding box center [229, 46] width 18 height 9
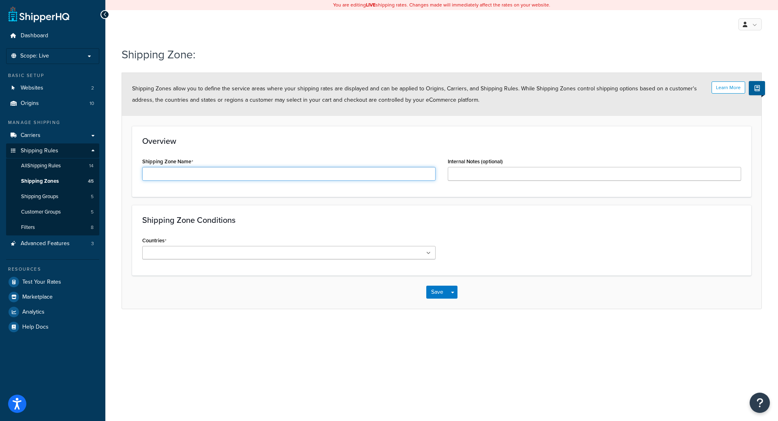
click at [219, 170] on input "Shipping Zone Name" at bounding box center [288, 174] width 293 height 14
type input "TBT [US_STATE]"
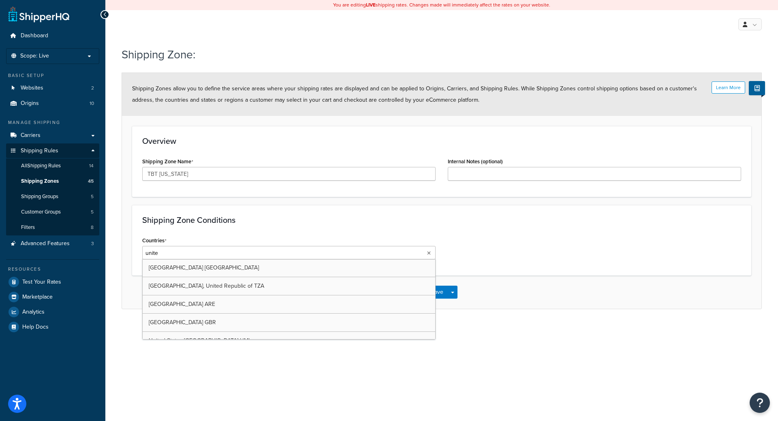
type input "united"
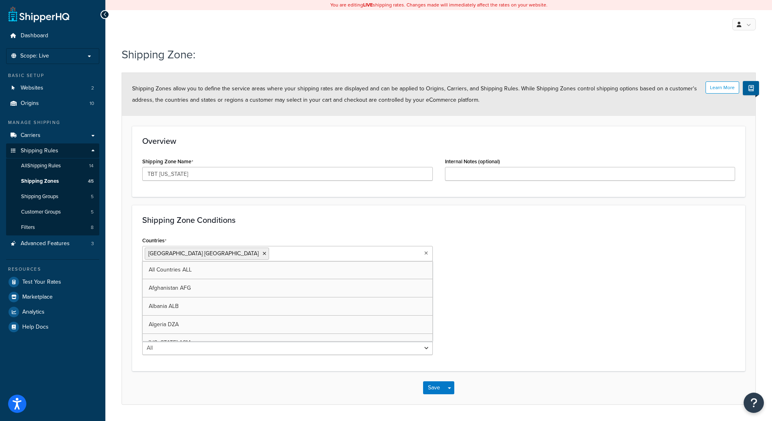
click at [135, 282] on div "Shipping Zone Conditions Countries [GEOGRAPHIC_DATA] [GEOGRAPHIC_DATA] All Coun…" at bounding box center [438, 288] width 613 height 166
click at [174, 289] on select "All Including Excluding" at bounding box center [287, 286] width 290 height 14
select select "including"
click at [142, 279] on select "All Including Excluding" at bounding box center [287, 286] width 290 height 14
click at [160, 315] on input "State/Regions" at bounding box center [181, 317] width 72 height 9
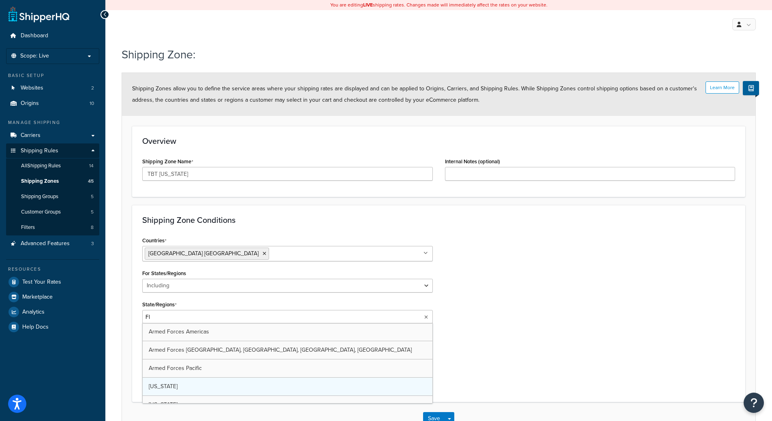
type input "Flo"
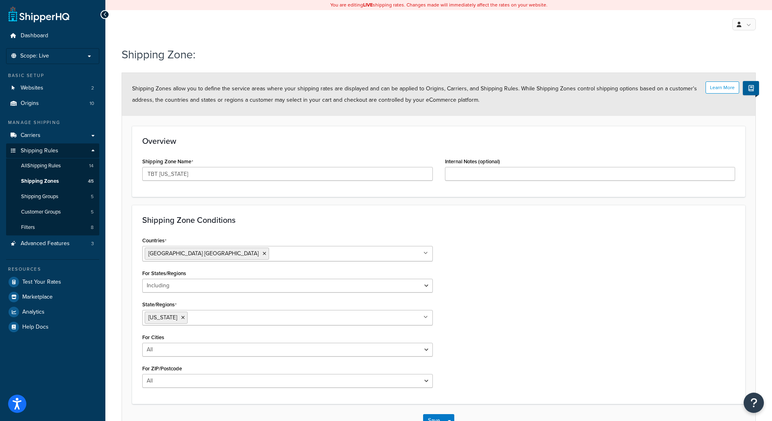
click at [133, 328] on div "Shipping Zone Conditions Countries United States USA All Countries ALL Afghanis…" at bounding box center [438, 304] width 613 height 199
click at [167, 350] on select "All Including Excluding" at bounding box center [287, 350] width 290 height 14
select select "including"
click at [142, 343] on select "All Including Excluding" at bounding box center [287, 350] width 290 height 14
click at [162, 374] on textarea "Cities" at bounding box center [287, 389] width 290 height 30
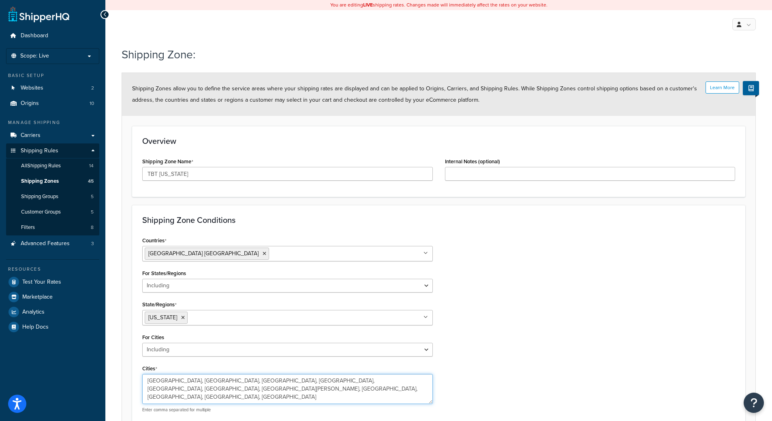
type textarea "Naples, Jupiter, North Palm Beach, Fort Lauderdale, Doral, Tampa, Fort Myers, J…"
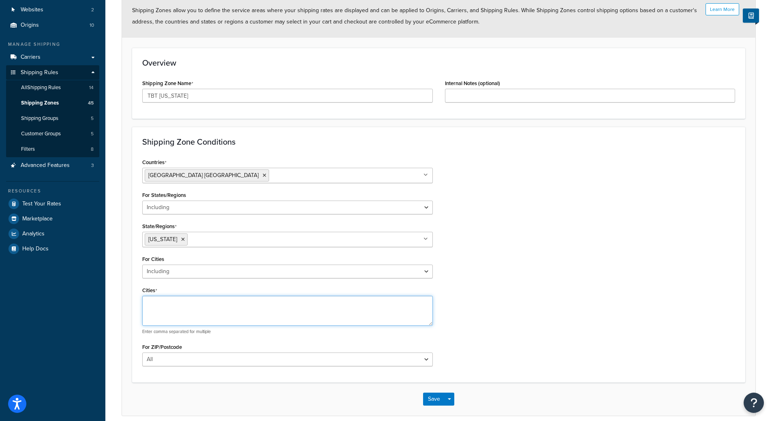
scroll to position [114, 0]
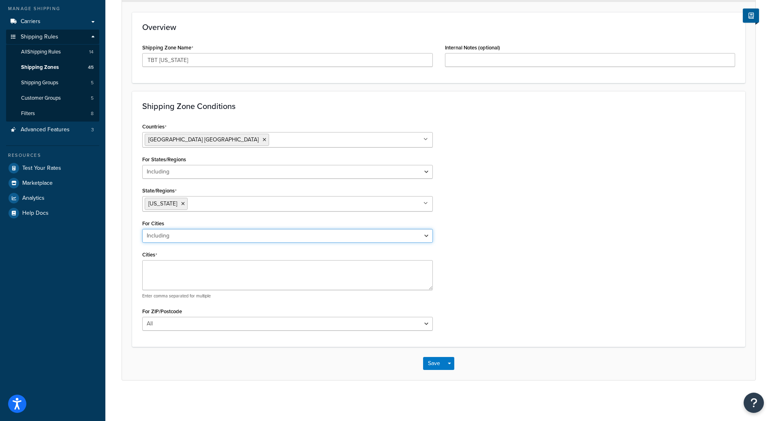
click at [178, 231] on select "All Including Excluding" at bounding box center [287, 236] width 290 height 14
select select "all"
click at [142, 243] on select "All Including Excluding" at bounding box center [287, 236] width 290 height 14
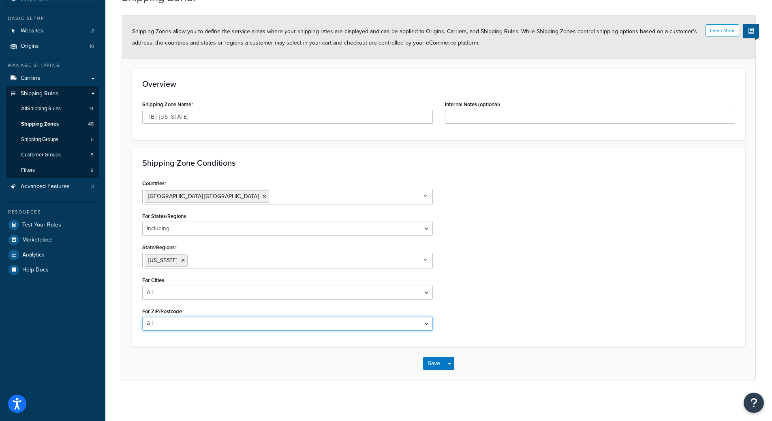
click at [155, 322] on select "All Including Excluding" at bounding box center [287, 324] width 290 height 14
click at [142, 317] on select "All Including Excluding" at bounding box center [287, 324] width 290 height 14
click at [164, 327] on select "All Including Excluding" at bounding box center [287, 324] width 290 height 14
select select "including"
click at [142, 317] on select "All Including Excluding" at bounding box center [287, 324] width 290 height 14
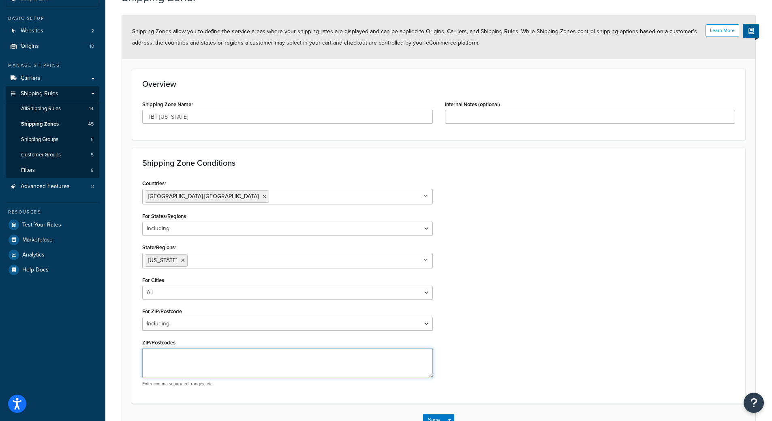
click at [150, 353] on textarea "ZIP/Postcodes" at bounding box center [287, 363] width 290 height 30
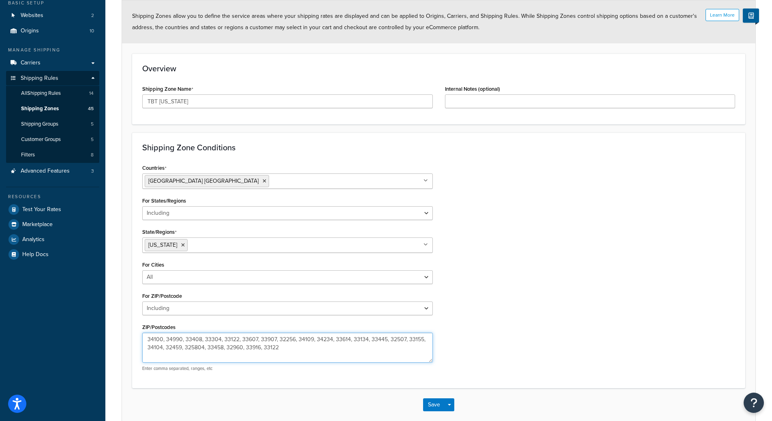
scroll to position [98, 0]
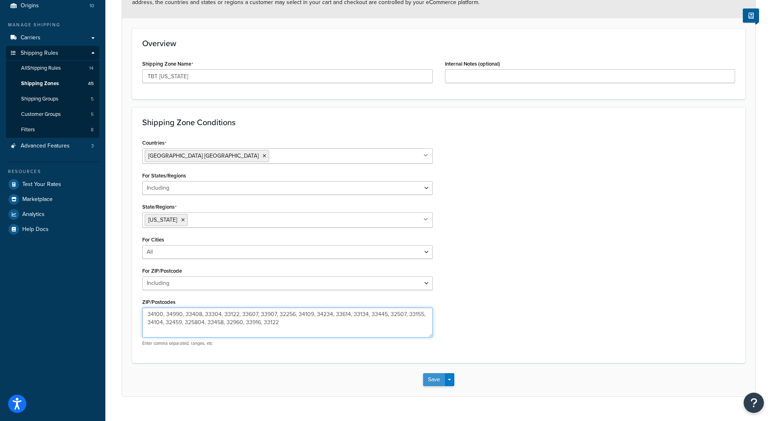
type textarea "34100, 34990, 33408, 33304, 33122, 33607, 33907, 32256, 34109, 34234, 33614, 33…"
click at [429, 383] on button "Save" at bounding box center [434, 379] width 22 height 13
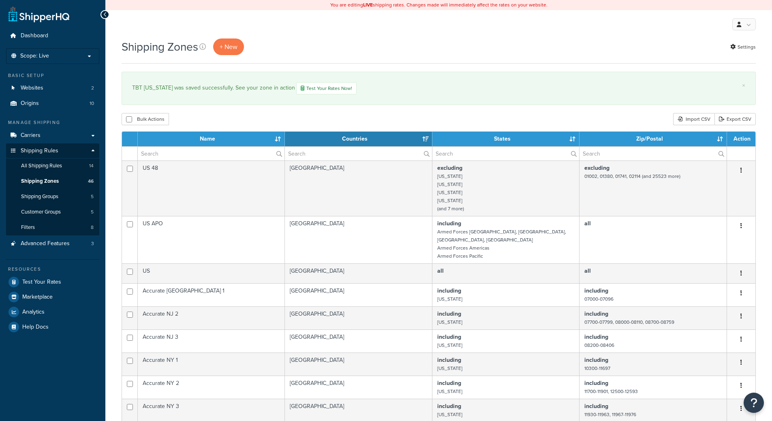
select select "15"
click at [228, 41] on link "+ New" at bounding box center [228, 46] width 31 height 17
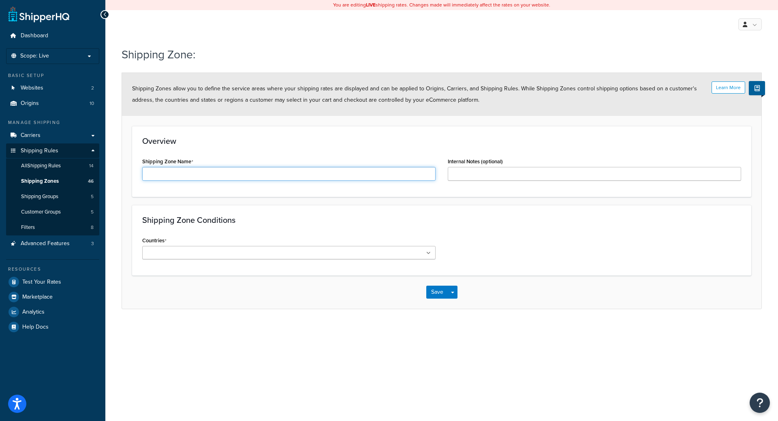
click at [215, 173] on input "Shipping Zone Name" at bounding box center [288, 174] width 293 height 14
type input "TBT [US_STATE]"
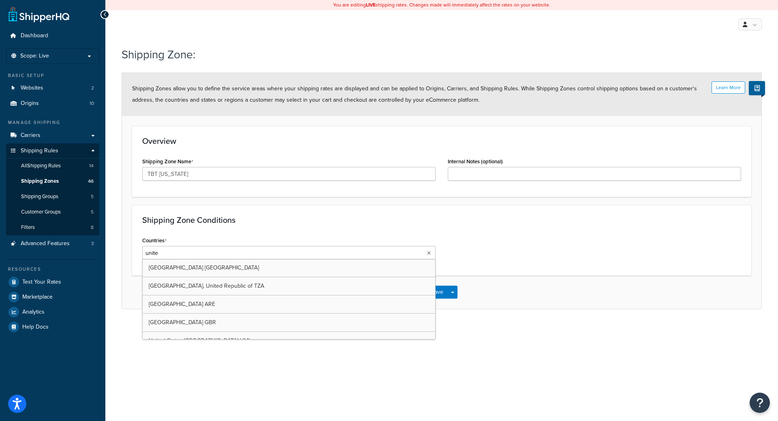
type input "united"
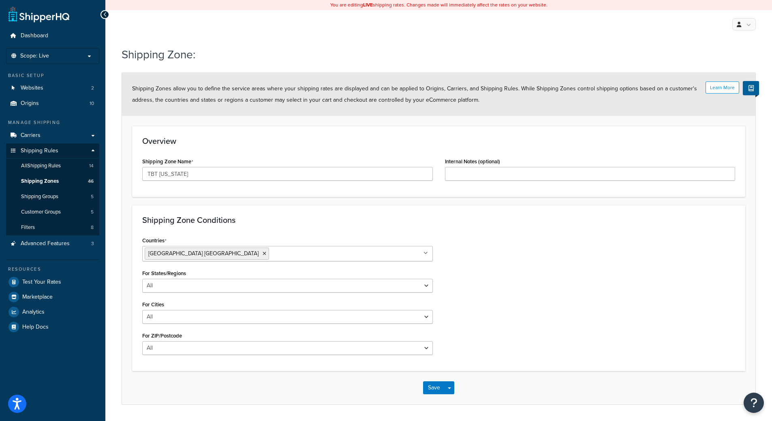
click at [132, 281] on form "Learn More Shipping Zones allow you to define the service areas where your ship…" at bounding box center [438, 238] width 633 height 331
click at [173, 289] on select "All Including Excluding" at bounding box center [287, 286] width 290 height 14
select select "including"
click at [142, 279] on select "All Including Excluding" at bounding box center [287, 286] width 290 height 14
click at [166, 317] on input "State/Regions" at bounding box center [181, 317] width 72 height 9
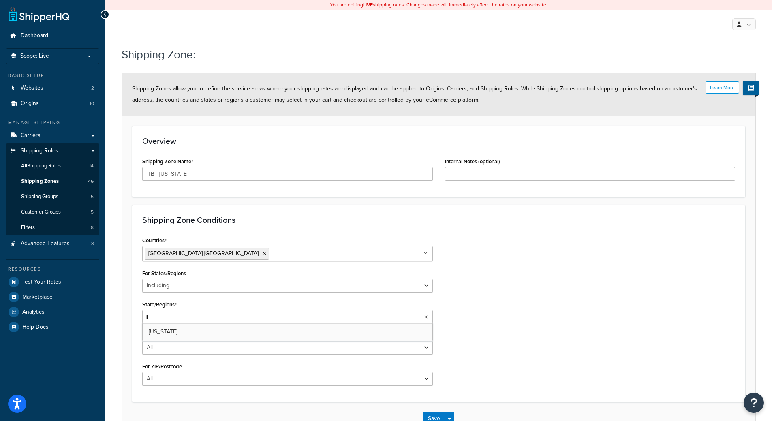
type input "Ill"
click at [121, 339] on div "Shipping Zone: Learn More Shipping Zones allow you to define the service areas …" at bounding box center [438, 250] width 666 height 415
click at [188, 355] on select "All Including Excluding" at bounding box center [287, 350] width 290 height 14
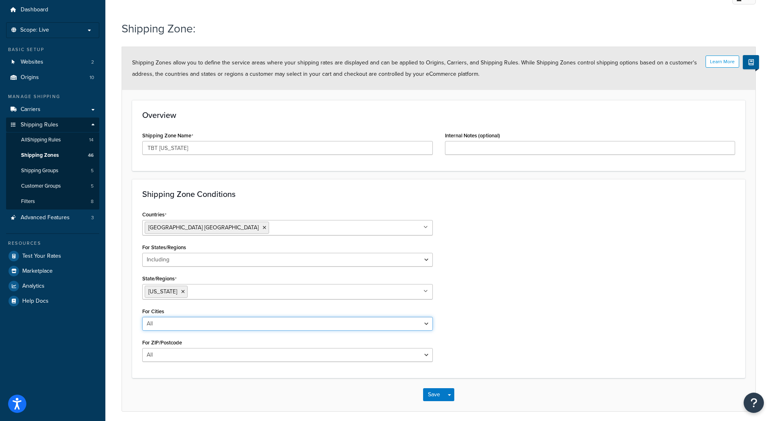
scroll to position [41, 0]
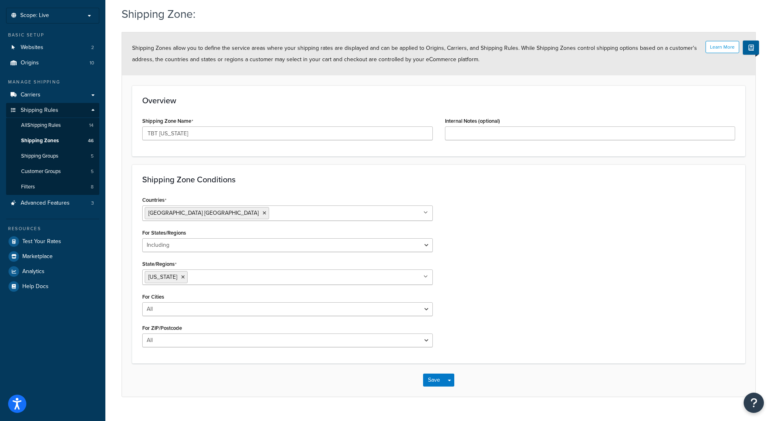
click at [181, 348] on div "Countries United States USA All Countries ALL Afghanistan AFG Albania ALB Alger…" at bounding box center [287, 273] width 303 height 159
click at [190, 341] on select "All Including Excluding" at bounding box center [287, 340] width 290 height 14
select select "including"
click at [142, 333] on select "All Including Excluding" at bounding box center [287, 340] width 290 height 14
click at [175, 377] on textarea "ZIP/Postcodes" at bounding box center [287, 380] width 290 height 30
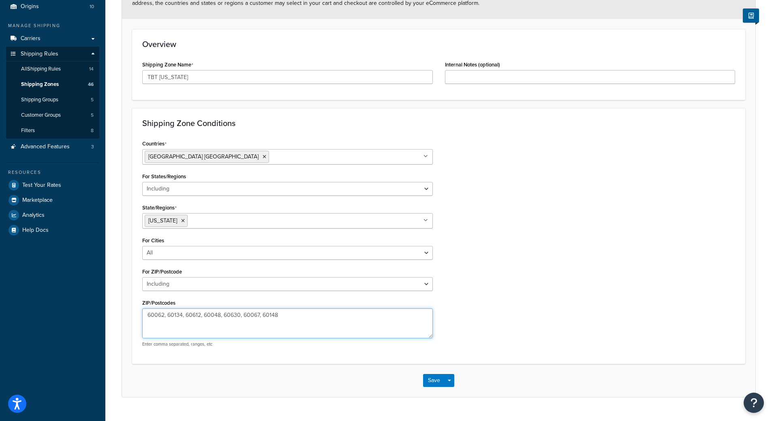
scroll to position [114, 0]
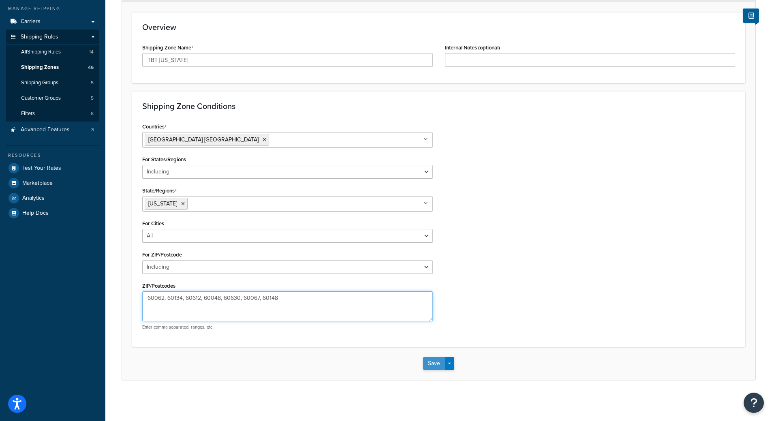
type textarea "60062, 60134, 60612, 60048, 60630, 60067, 60148"
click at [427, 363] on button "Save" at bounding box center [434, 363] width 22 height 13
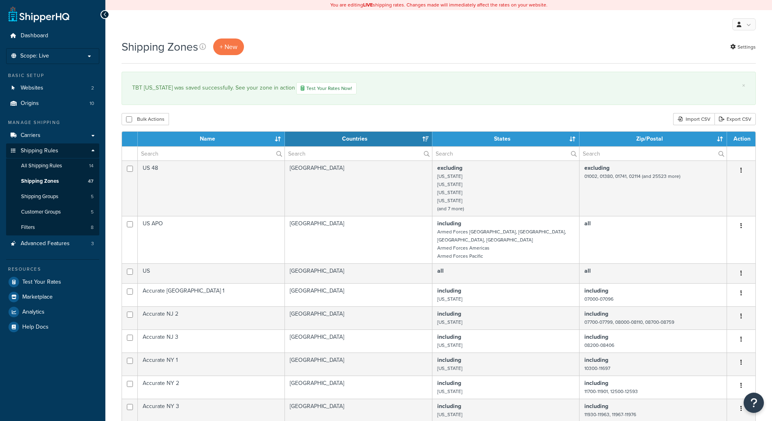
select select "15"
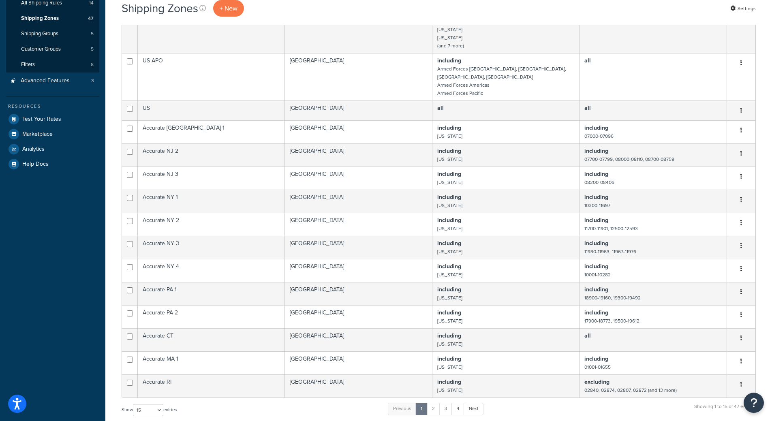
scroll to position [203, 0]
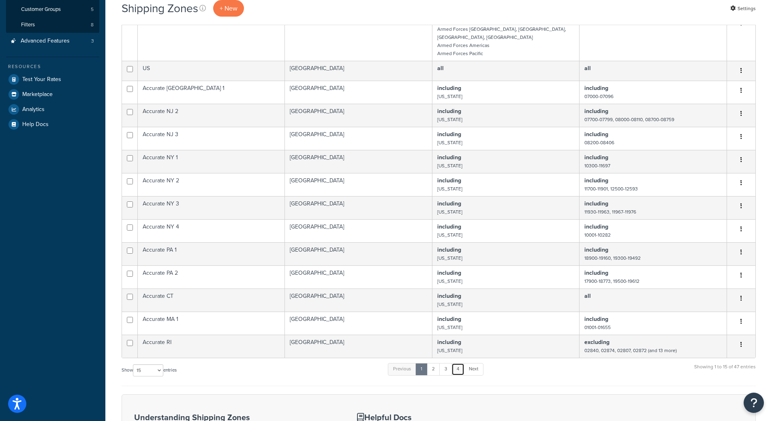
click at [464, 363] on link "4" at bounding box center [457, 369] width 13 height 12
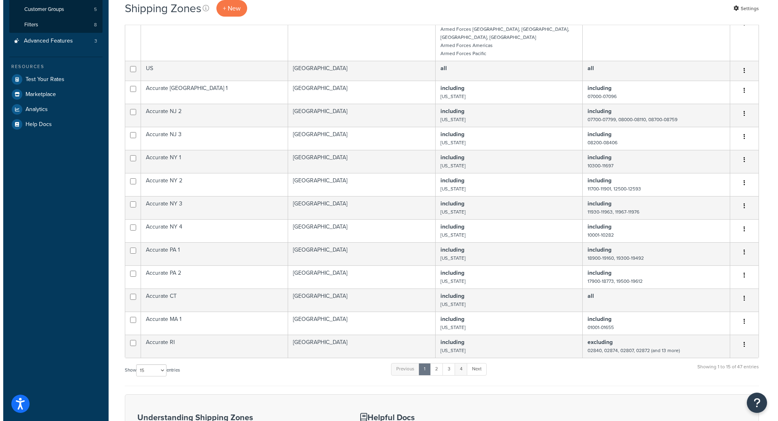
scroll to position [0, 0]
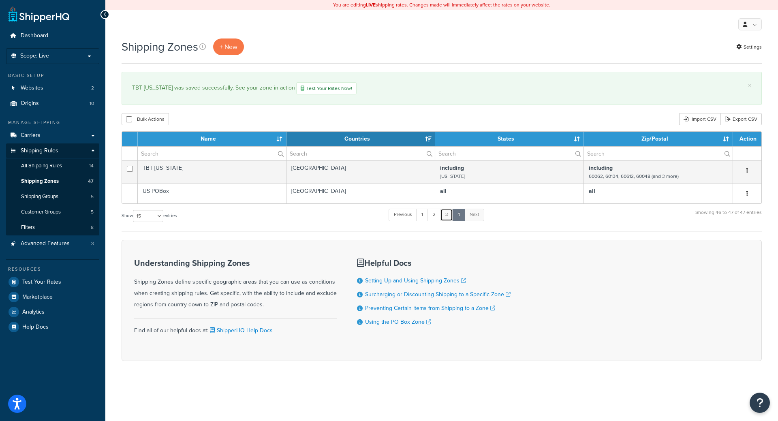
click at [444, 215] on link "3" at bounding box center [446, 215] width 13 height 12
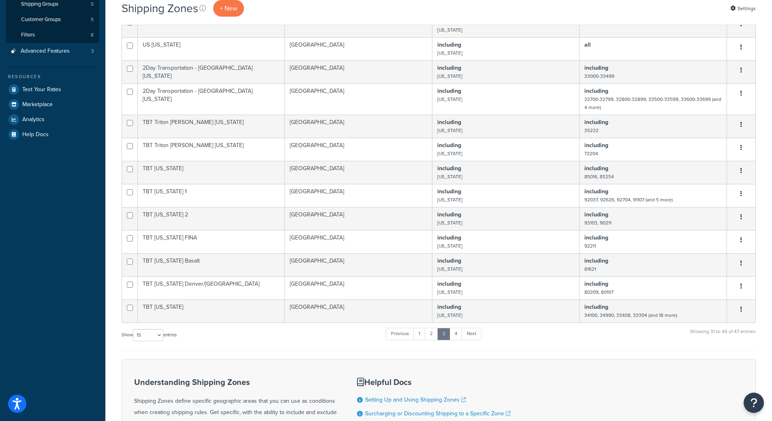
scroll to position [179, 0]
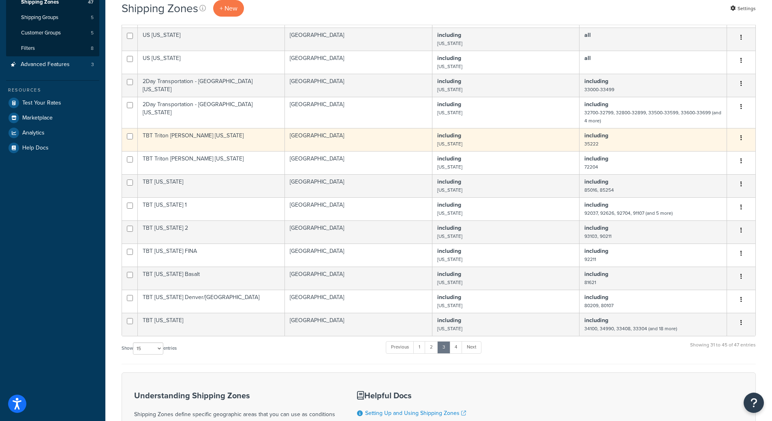
click at [486, 144] on td "including Alabama" at bounding box center [505, 139] width 147 height 23
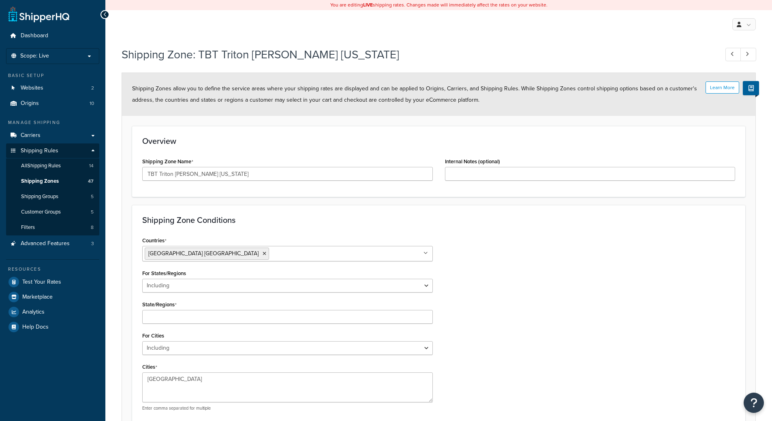
select select "including"
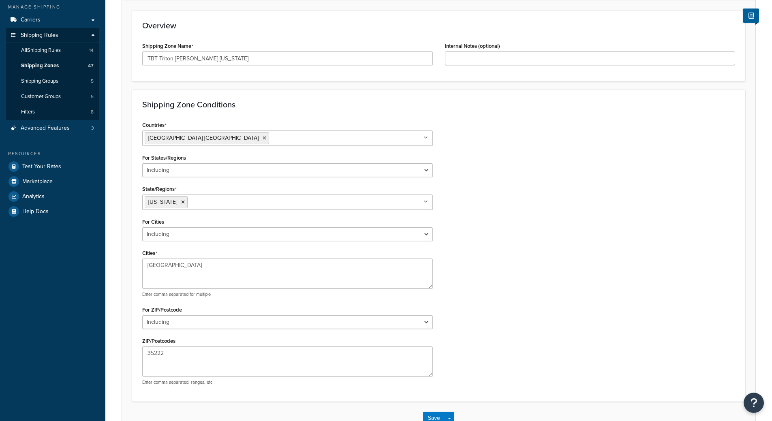
scroll to position [122, 0]
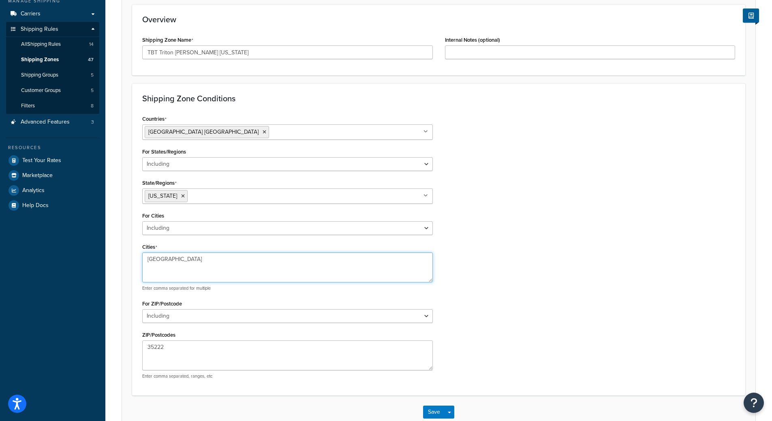
drag, startPoint x: 200, startPoint y: 264, endPoint x: 4, endPoint y: 229, distance: 198.3
click at [39, 230] on div "Dashboard Scope: Live Basic Setup Websites 2 Origins 10 Manage Shipping Carrier…" at bounding box center [386, 173] width 772 height 591
click at [578, 325] on div "Countries United States USA All Countries ALL Afghanistan AFG Albania ALB Alger…" at bounding box center [438, 249] width 605 height 272
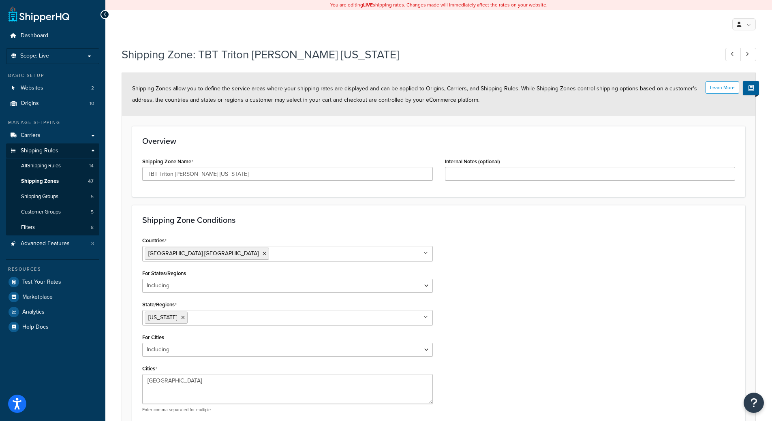
drag, startPoint x: 560, startPoint y: 281, endPoint x: 550, endPoint y: 280, distance: 9.8
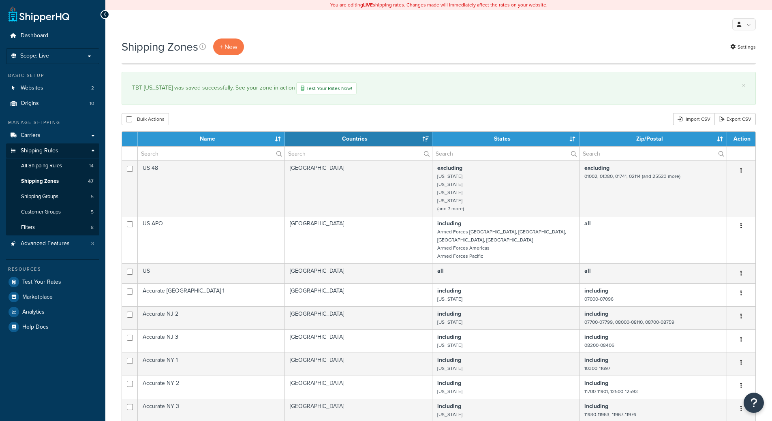
select select "15"
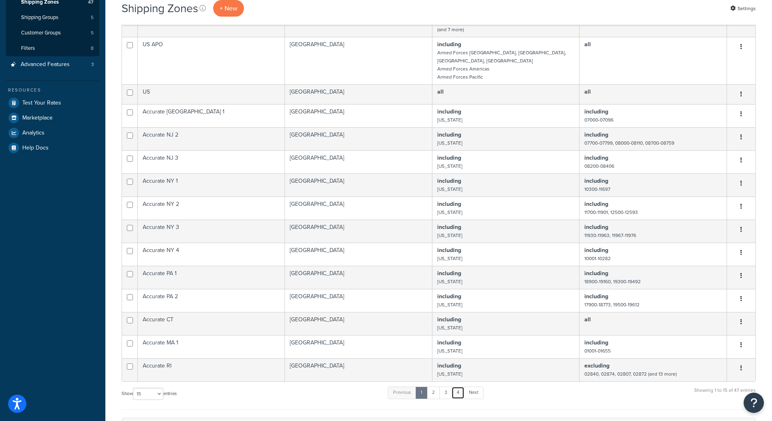
click at [456, 387] on link "4" at bounding box center [457, 392] width 13 height 12
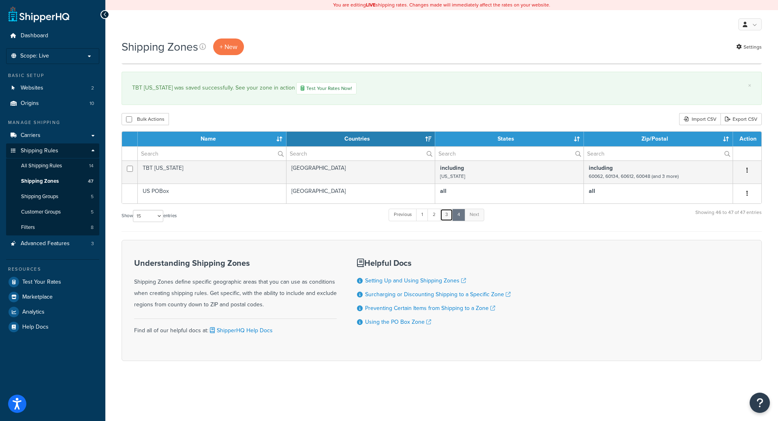
click at [444, 217] on link "3" at bounding box center [446, 215] width 13 height 12
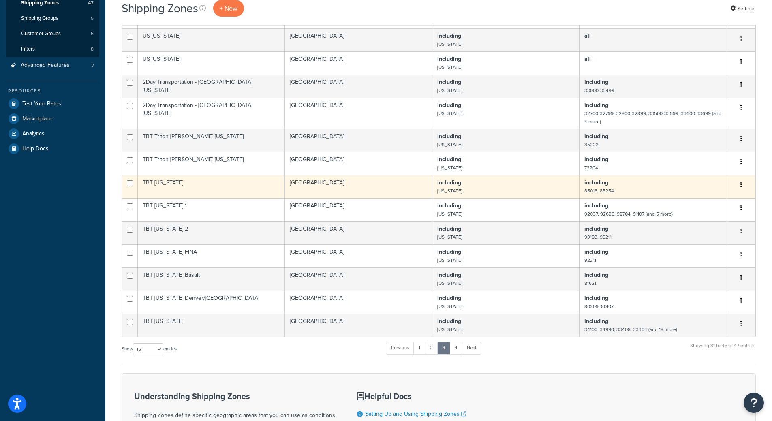
scroll to position [179, 0]
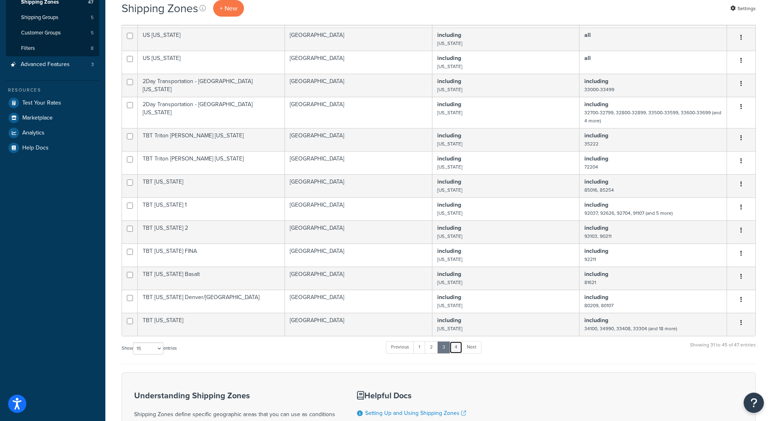
click at [458, 346] on link "4" at bounding box center [455, 347] width 13 height 12
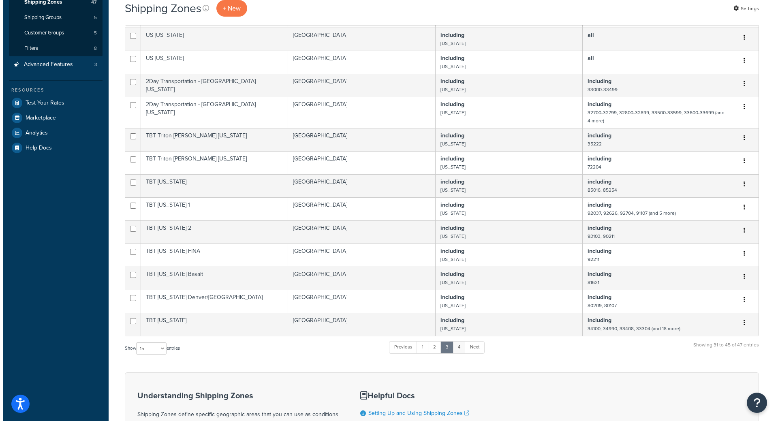
scroll to position [0, 0]
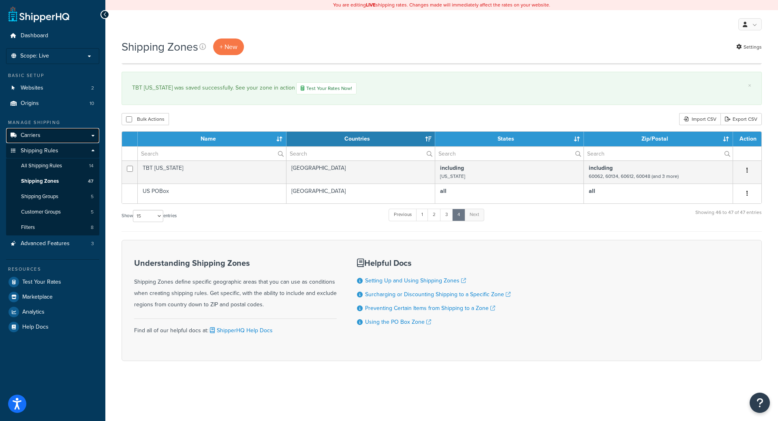
click at [30, 134] on span "Carriers" at bounding box center [31, 135] width 20 height 7
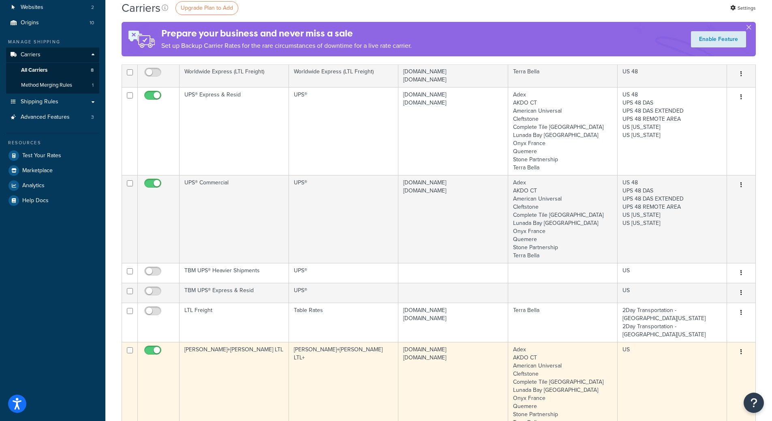
scroll to position [81, 0]
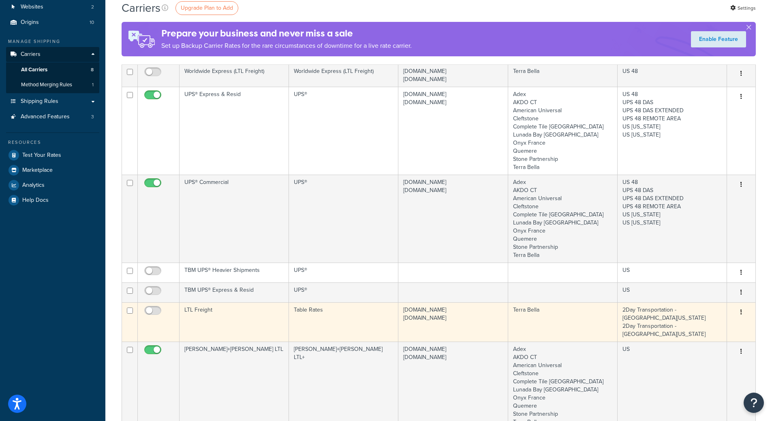
click at [216, 314] on td "LTL Freight" at bounding box center [233, 321] width 109 height 39
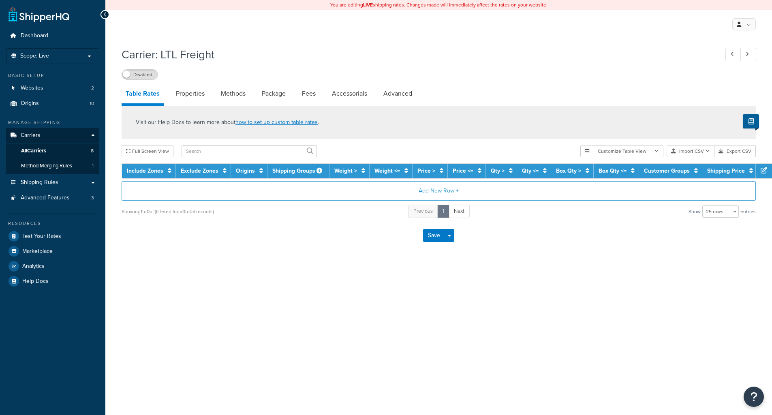
select select "25"
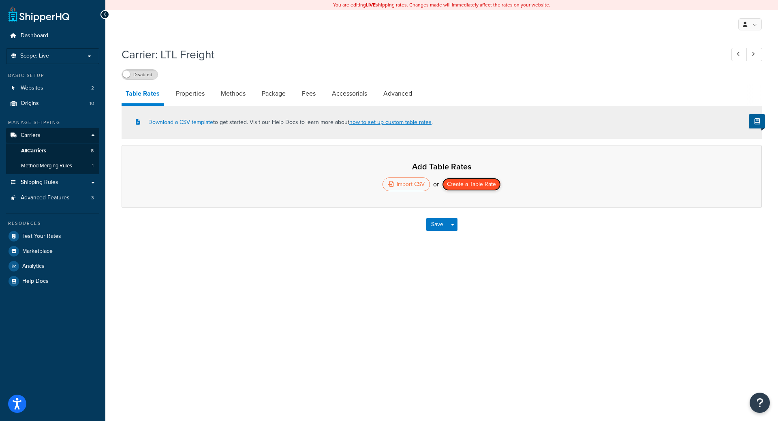
click at [490, 189] on button "Create a Table Rate" at bounding box center [471, 184] width 59 height 13
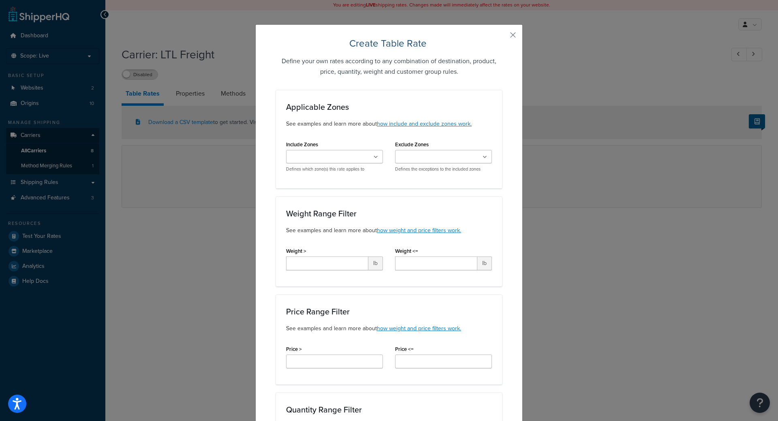
click at [338, 151] on ul at bounding box center [334, 156] width 97 height 13
type input "tbt"
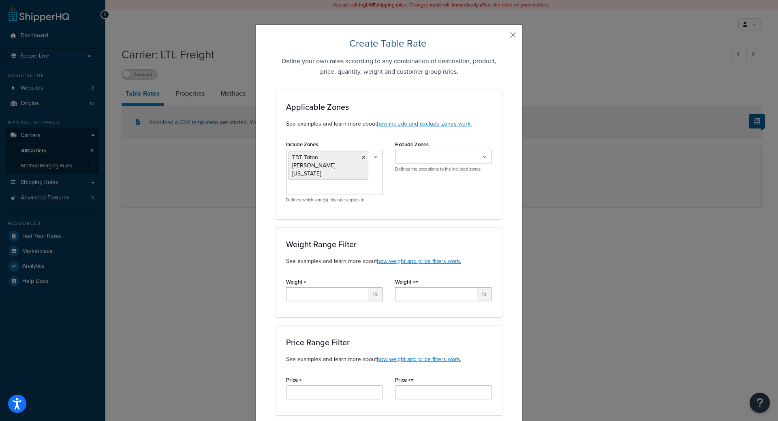
click at [443, 136] on div "Applicable Zones See examples and learn more about how include and exclude zone…" at bounding box center [389, 154] width 226 height 129
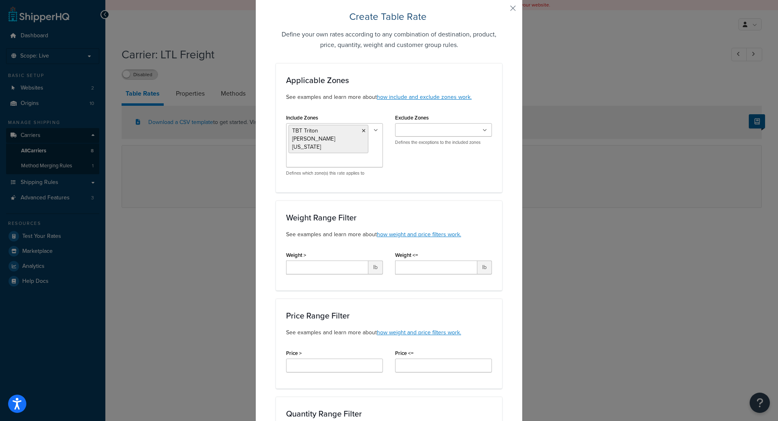
scroll to position [41, 0]
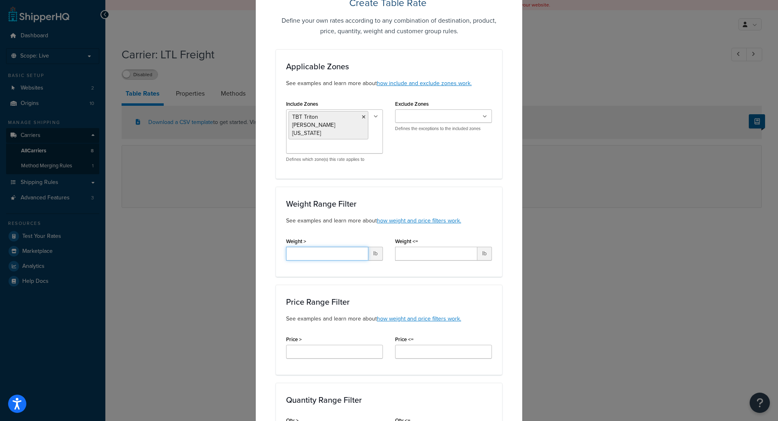
click at [336, 247] on input "Weight >" at bounding box center [327, 254] width 82 height 14
type input "125"
type input "500"
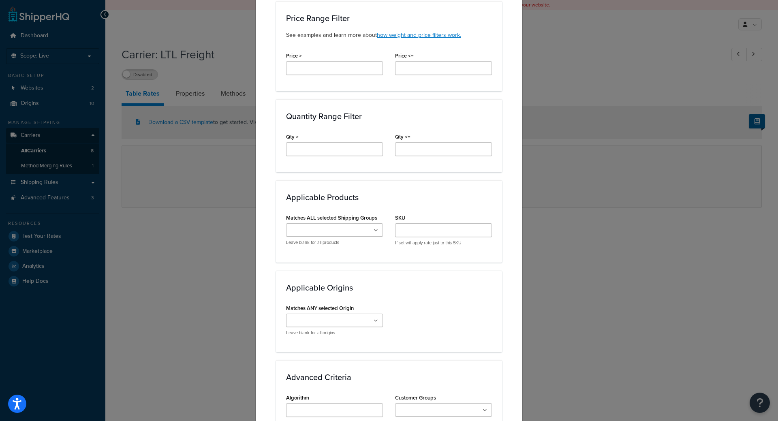
scroll to position [405, 0]
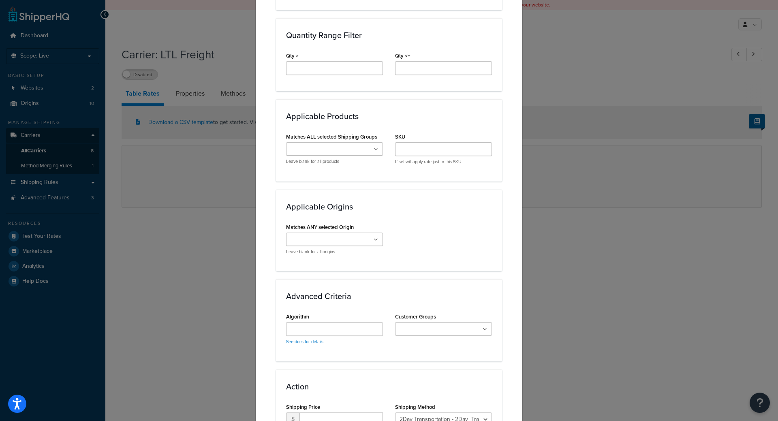
click at [317, 235] on input "Matches ANY selected Origin" at bounding box center [324, 239] width 72 height 9
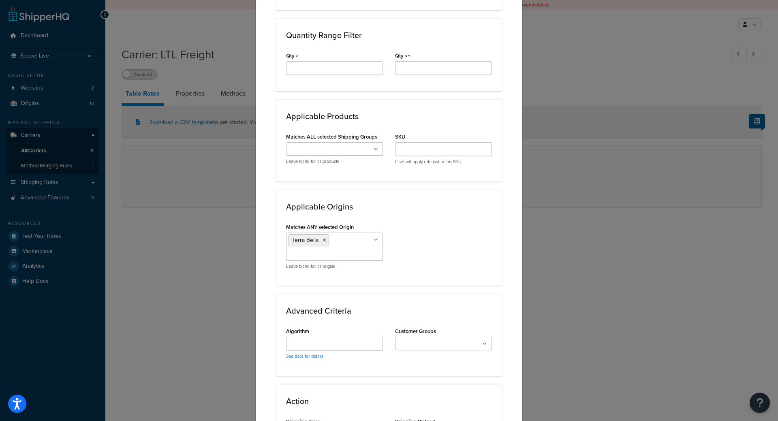
click at [276, 245] on div "Applicable Origins Matches ANY selected Origin Terra Bella Quemere Adex Complet…" at bounding box center [389, 238] width 226 height 96
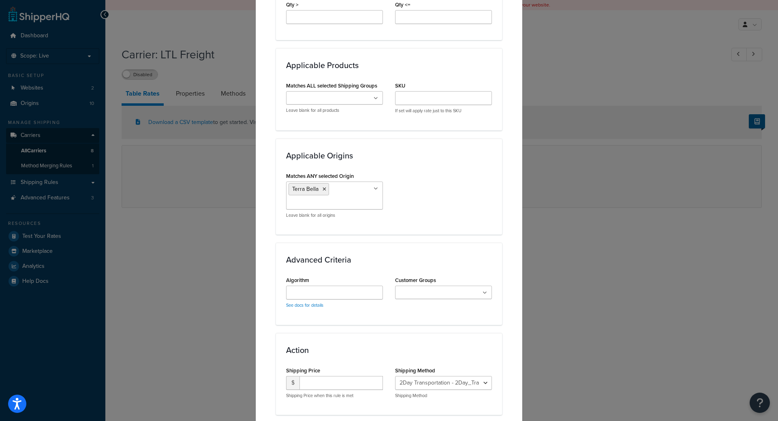
scroll to position [486, 0]
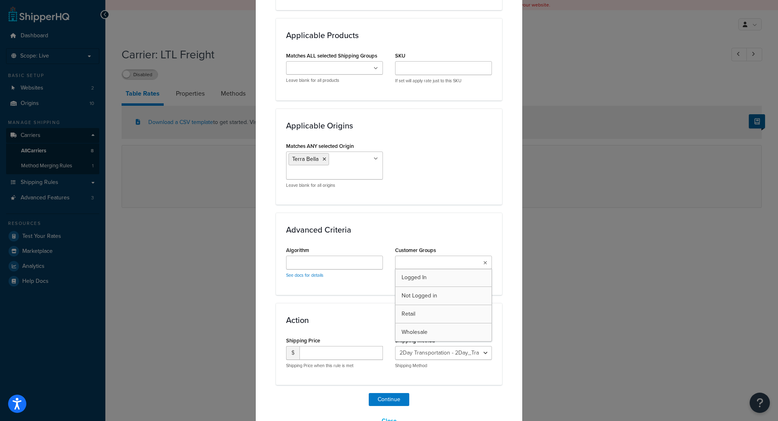
click at [414, 258] on input "Customer Groups" at bounding box center [433, 262] width 72 height 9
click at [341, 281] on div "Advanced Criteria Algorithm See docs for details Customer Groups Wholesale Logg…" at bounding box center [389, 256] width 226 height 87
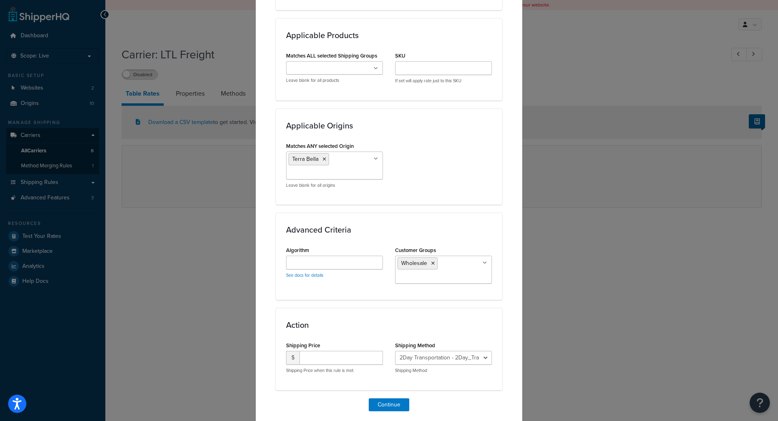
scroll to position [499, 0]
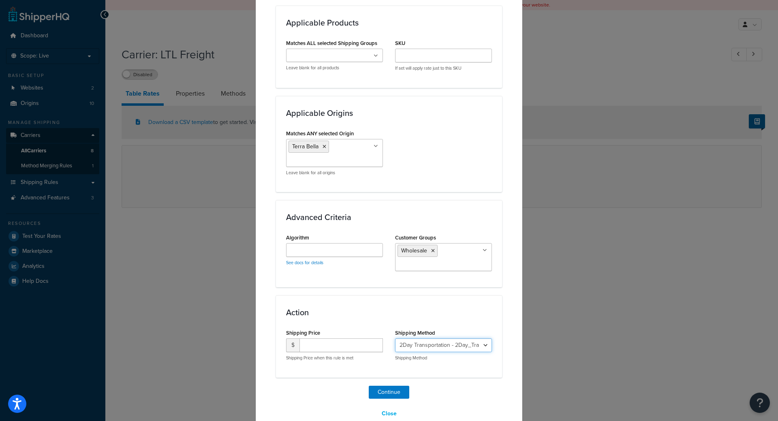
click at [474, 338] on select "2Day Transportation - 2Day_Transportation Daylight - Daylight Accurate - Accura…" at bounding box center [443, 345] width 97 height 14
select select "182218"
click at [395, 338] on select "2Day Transportation - 2Day_Transportation Daylight - Daylight Accurate - Accura…" at bounding box center [443, 345] width 97 height 14
click at [350, 338] on input "number" at bounding box center [340, 345] width 83 height 14
type input "186.15"
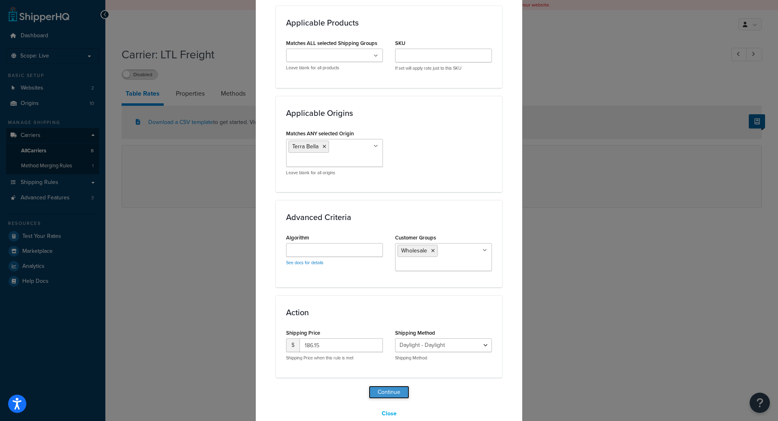
click at [396, 386] on button "Continue" at bounding box center [389, 392] width 41 height 13
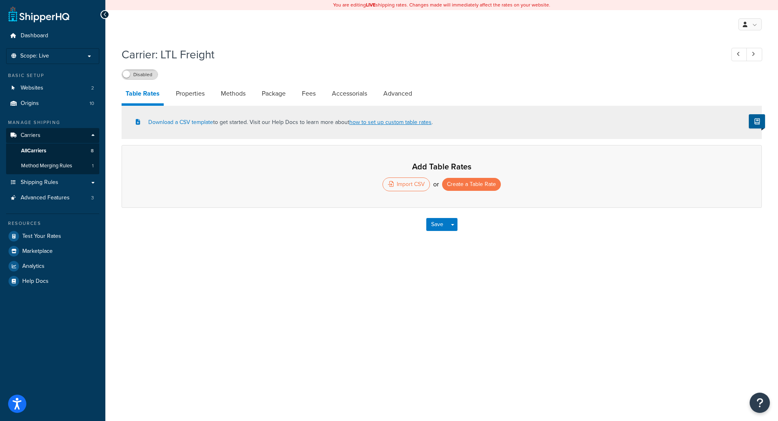
select select "25"
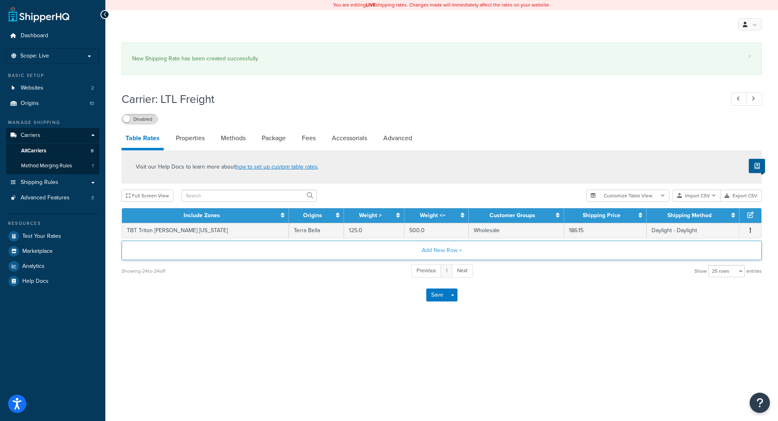
click at [384, 254] on button "Add New Row +" at bounding box center [442, 250] width 640 height 19
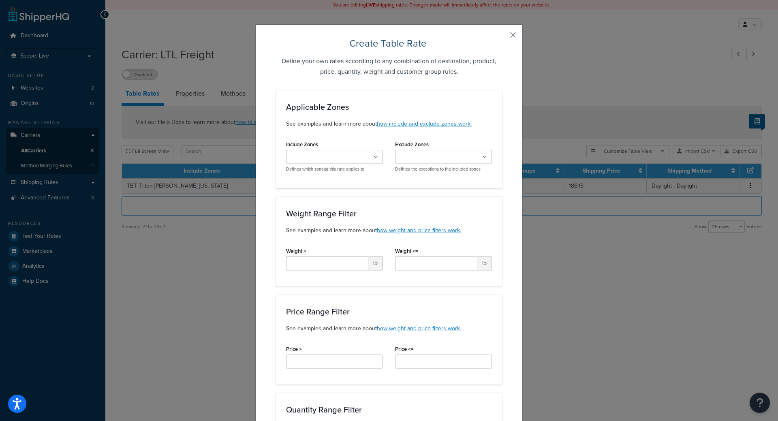
click at [350, 155] on ul at bounding box center [334, 156] width 97 height 13
type input "TBT"
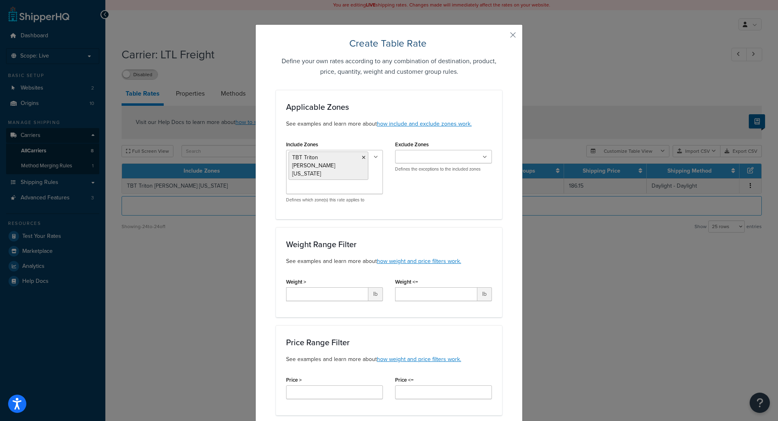
click at [448, 183] on div "Include Zones TBT Triton NOLA Alabama US 48 US APO US Accurate NJ 1 Accurate NJ…" at bounding box center [389, 174] width 218 height 70
click at [341, 287] on input "Weight >" at bounding box center [327, 294] width 82 height 14
click at [342, 287] on input "501" at bounding box center [327, 294] width 82 height 14
type input "500"
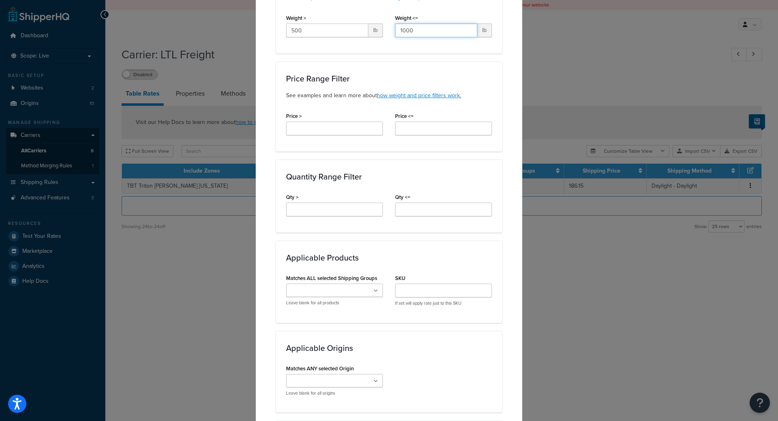
scroll to position [284, 0]
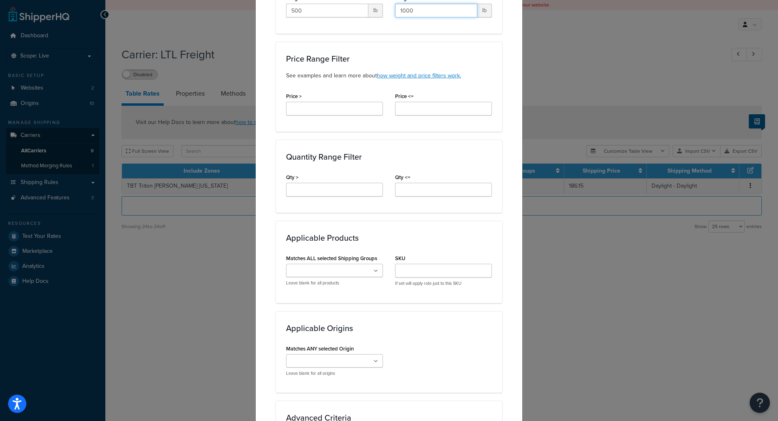
type input "1000"
click at [328, 267] on input "Matches ALL selected Shipping Groups" at bounding box center [324, 271] width 72 height 9
click at [276, 252] on div "Applicable Products Matches ALL selected Shipping Groups Large Medium Small DEL…" at bounding box center [389, 262] width 226 height 82
click at [309, 357] on input "Matches ANY selected Origin" at bounding box center [324, 361] width 72 height 9
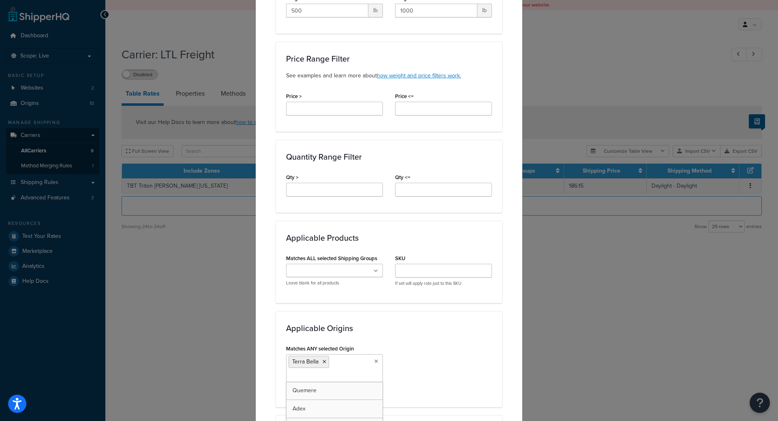
click at [488, 347] on div "Matches ANY selected Origin Terra [PERSON_NAME] Adex Complete Tile NYC American…" at bounding box center [389, 370] width 218 height 54
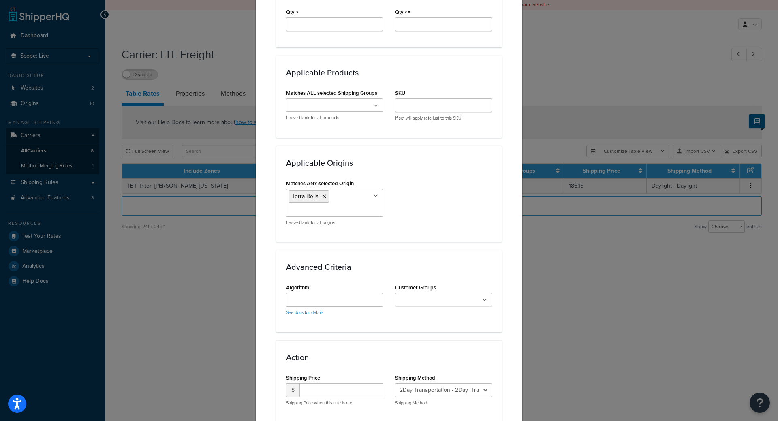
scroll to position [486, 0]
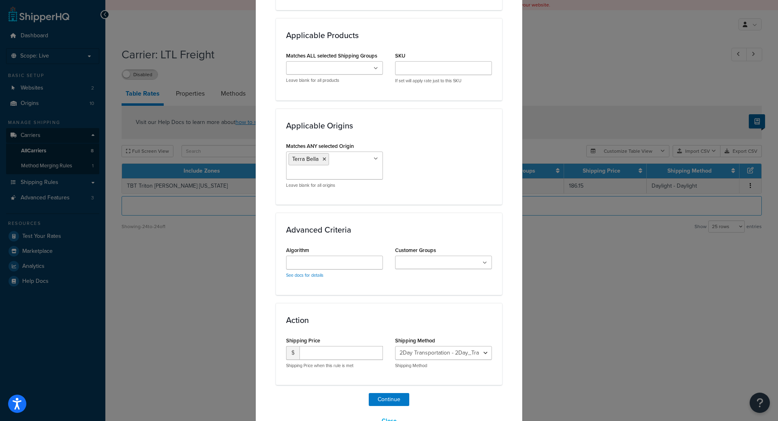
click at [420, 258] on input "Customer Groups" at bounding box center [433, 262] width 72 height 9
click at [330, 273] on div "Algorithm See docs for details Customer Groups Wholesale Logged In Not Logged i…" at bounding box center [389, 266] width 218 height 45
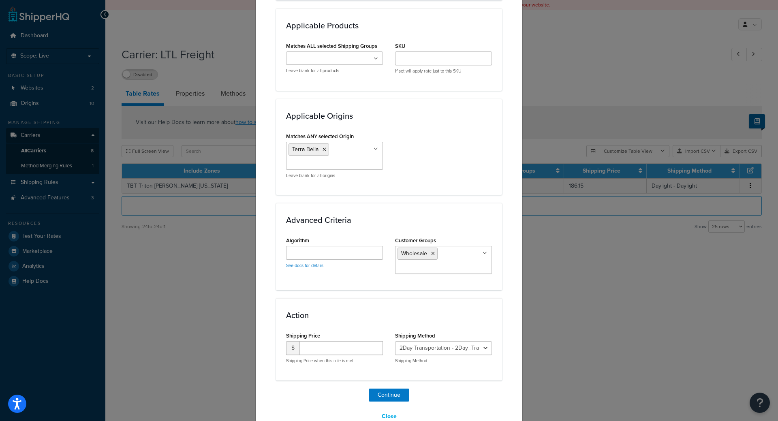
scroll to position [499, 0]
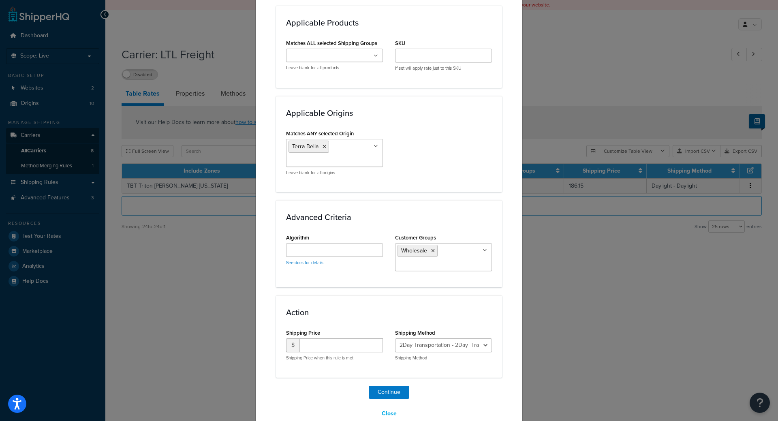
click at [335, 327] on div "Shipping Price $ Shipping Price when this rule is met" at bounding box center [334, 344] width 97 height 34
click at [432, 338] on select "2Day Transportation - 2Day_Transportation Daylight - Daylight Accurate - Accura…" at bounding box center [443, 345] width 97 height 14
select select "182218"
click at [395, 338] on select "2Day Transportation - 2Day_Transportation Daylight - Daylight Accurate - Accura…" at bounding box center [443, 345] width 97 height 14
click at [330, 338] on input "number" at bounding box center [340, 345] width 83 height 14
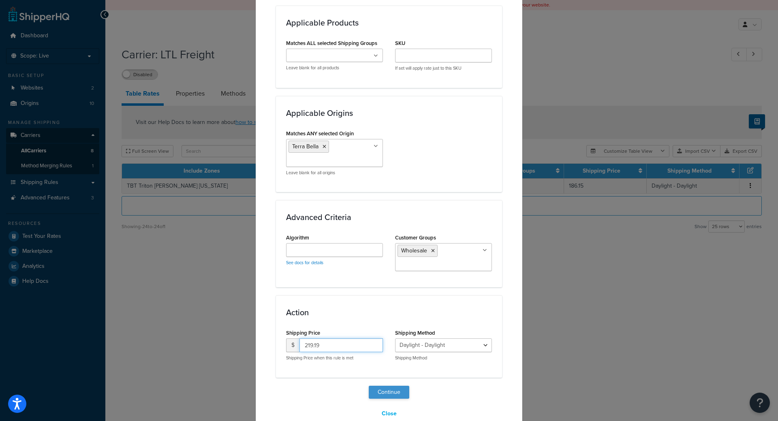
type input "219.19"
click at [379, 386] on button "Continue" at bounding box center [389, 392] width 41 height 13
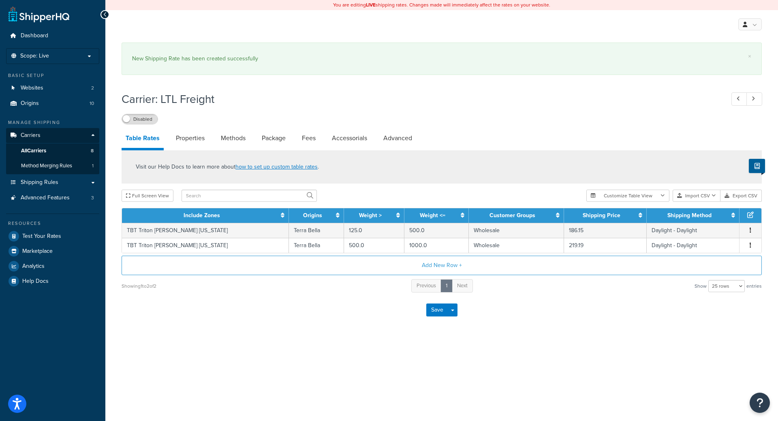
click at [358, 354] on div "You are editing LIVE shipping rates. Changes made will immediately affect the r…" at bounding box center [441, 210] width 672 height 421
click at [439, 315] on button "Save" at bounding box center [437, 309] width 22 height 13
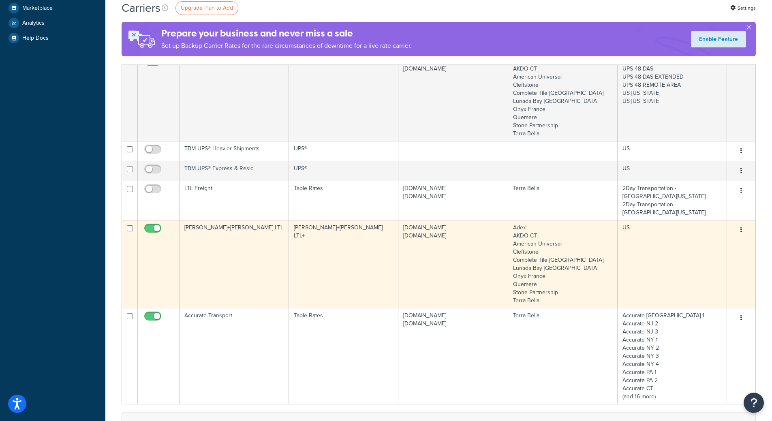
scroll to position [162, 0]
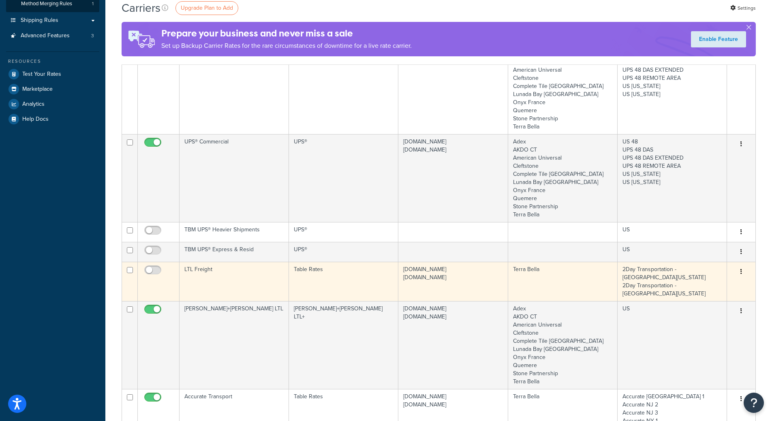
click at [283, 274] on td "LTL Freight" at bounding box center [233, 281] width 109 height 39
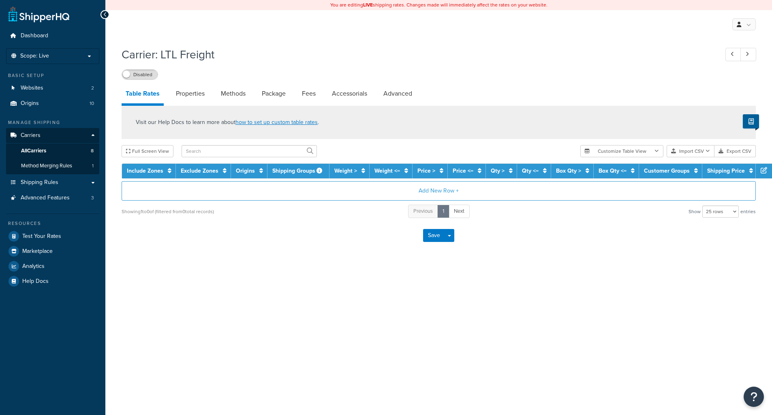
select select "25"
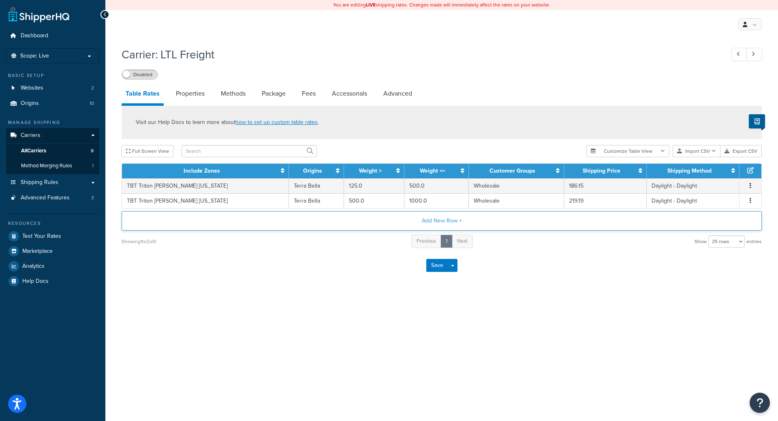
click at [468, 225] on button "Add New Row +" at bounding box center [442, 220] width 640 height 19
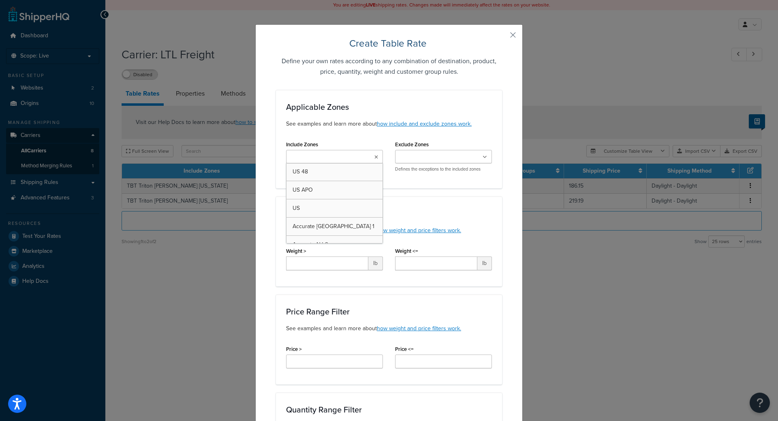
click at [338, 158] on input "Include Zones" at bounding box center [324, 157] width 72 height 9
type input "tbt"
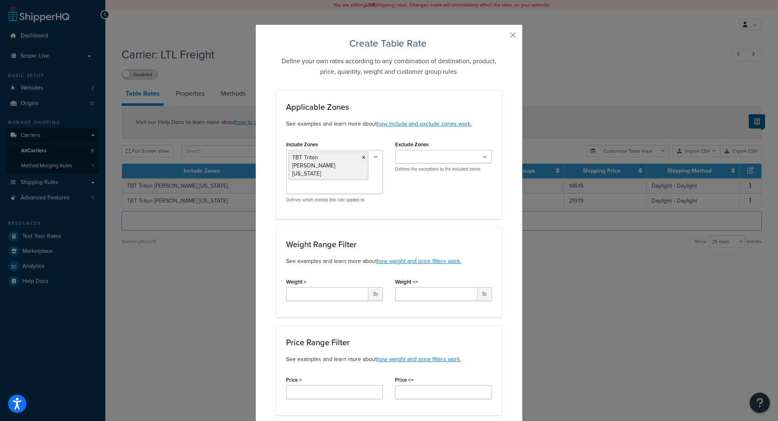
click at [473, 198] on div "Applicable Zones See examples and learn more about how include and exclude zone…" at bounding box center [389, 154] width 226 height 129
click at [317, 287] on input "Weight >" at bounding box center [327, 294] width 82 height 14
type input "1000"
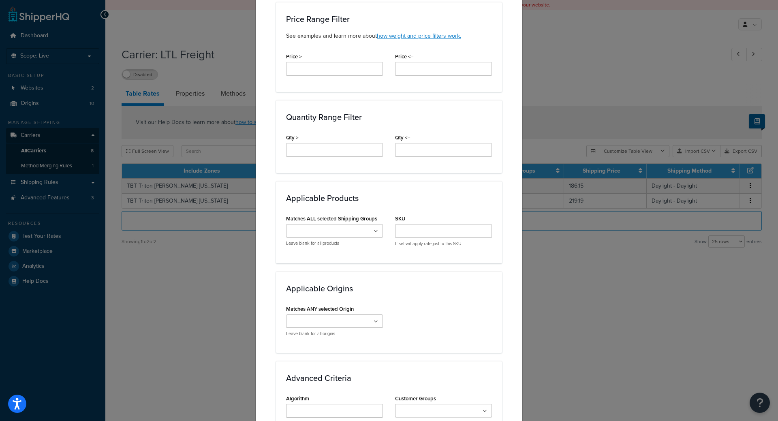
scroll to position [324, 0]
type input "1500"
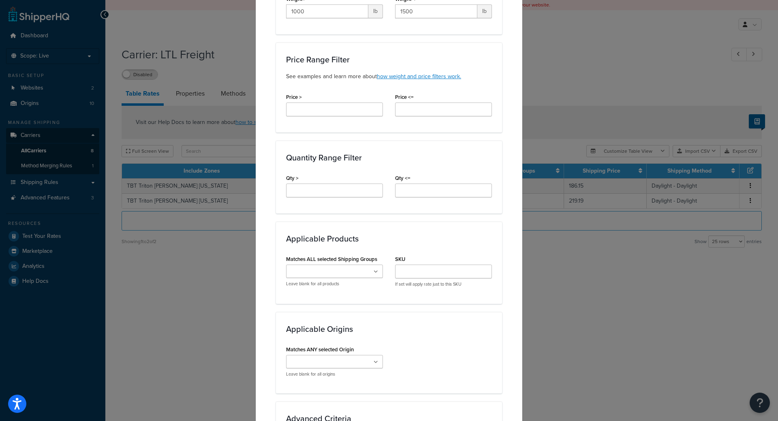
scroll to position [284, 0]
click at [333, 264] on ul at bounding box center [334, 270] width 97 height 13
click at [411, 233] on h3 "Applicable Products" at bounding box center [389, 237] width 206 height 9
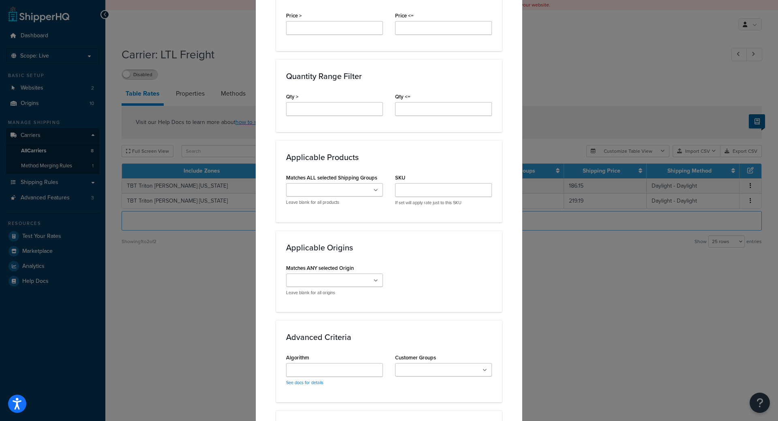
scroll to position [365, 0]
click at [346, 276] on input "Matches ANY selected Origin" at bounding box center [324, 280] width 72 height 9
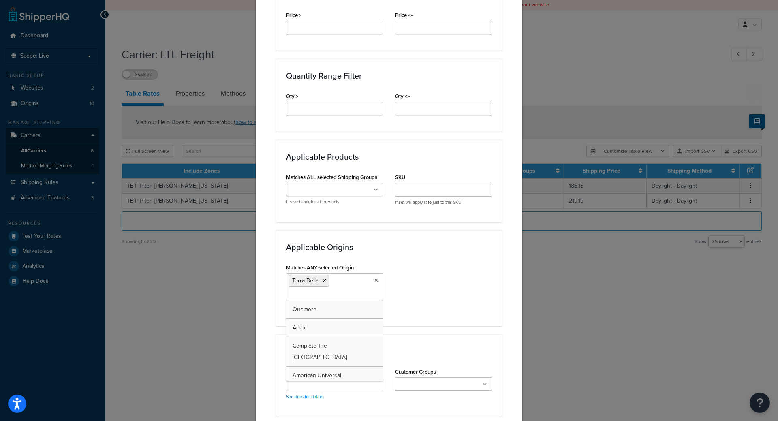
click at [452, 271] on div "Matches ANY selected Origin Terra Bella Quemere Adex Complete Tile NYC American…" at bounding box center [389, 289] width 218 height 54
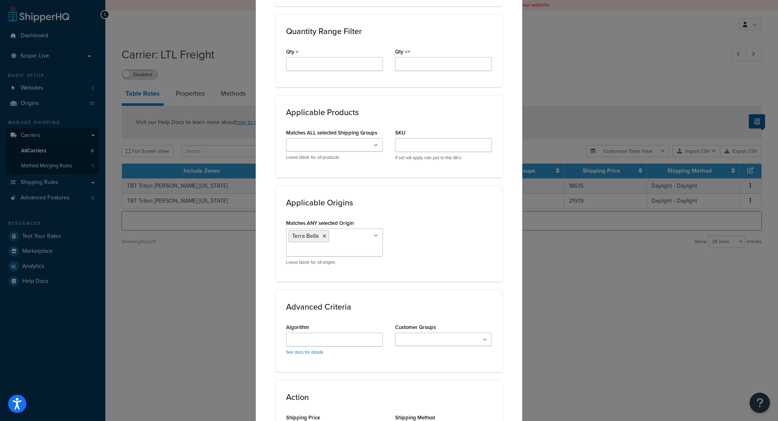
scroll to position [446, 0]
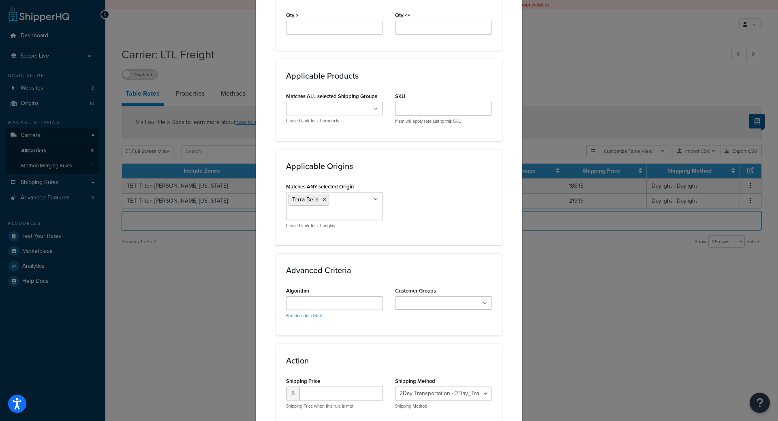
click at [446, 299] on input "Customer Groups" at bounding box center [433, 303] width 72 height 9
drag, startPoint x: 409, startPoint y: 354, endPoint x: 356, endPoint y: 349, distance: 53.2
click at [336, 348] on div "Action Shipping Price $ Shipping Price when this rule is met Shipping Method 2D…" at bounding box center [389, 389] width 226 height 82
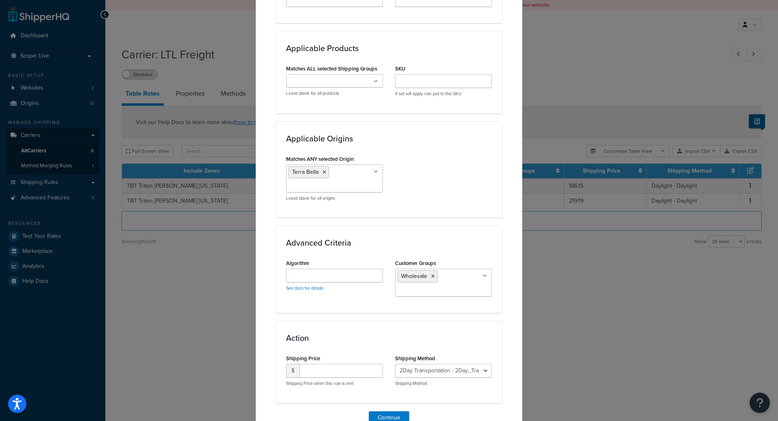
scroll to position [499, 0]
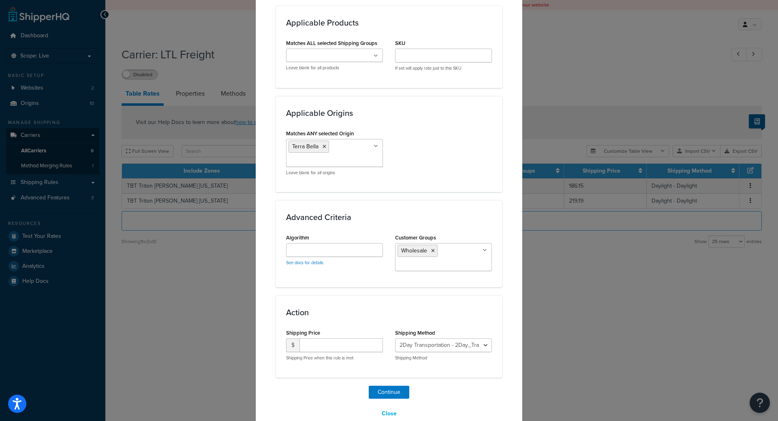
click at [330, 338] on div "$ Shipping Price when this rule is met" at bounding box center [334, 349] width 97 height 23
click at [427, 327] on div "Shipping Method 2Day Transportation - 2Day_Transportation Daylight - Daylight A…" at bounding box center [443, 344] width 97 height 34
click at [428, 338] on select "2Day Transportation - 2Day_Transportation Daylight - Daylight Accurate - Accura…" at bounding box center [443, 345] width 97 height 14
select select "182218"
click at [395, 338] on select "2Day Transportation - 2Day_Transportation Daylight - Daylight Accurate - Accura…" at bounding box center [443, 345] width 97 height 14
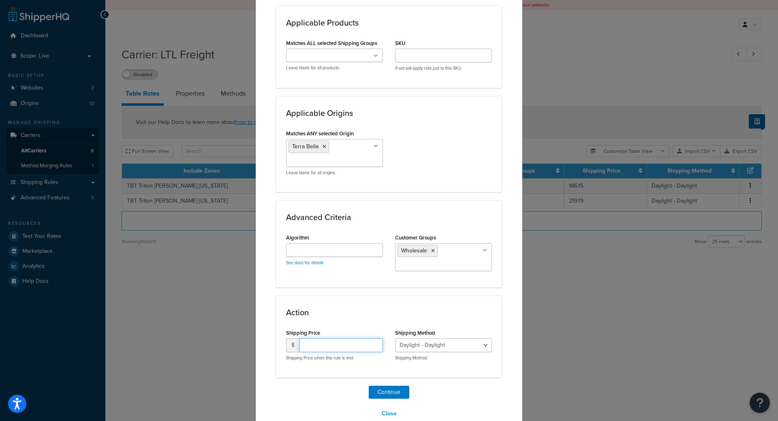
click at [357, 338] on input "number" at bounding box center [340, 345] width 83 height 14
click at [322, 338] on input "number" at bounding box center [340, 345] width 83 height 14
type input "328.78"
click at [385, 386] on button "Continue" at bounding box center [389, 392] width 41 height 13
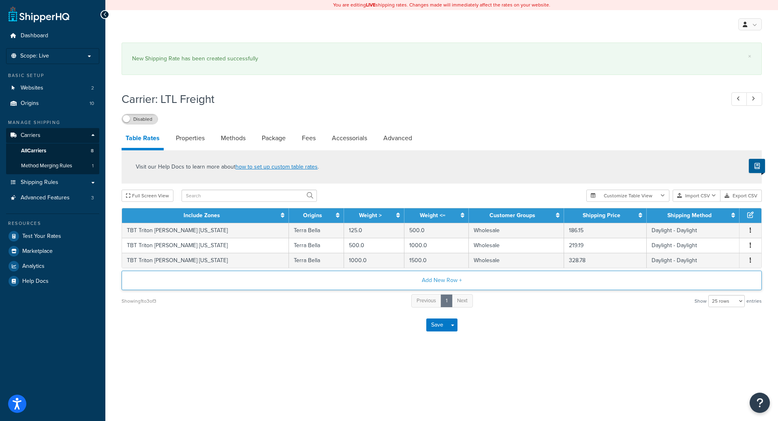
click at [448, 284] on button "Add New Row +" at bounding box center [442, 280] width 640 height 19
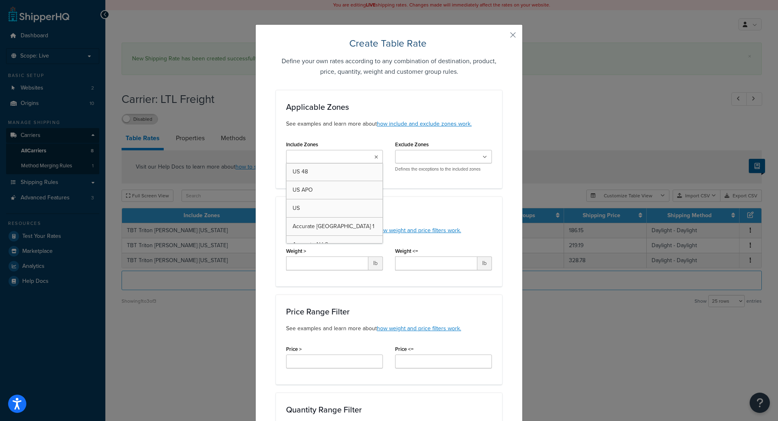
click at [351, 158] on ul at bounding box center [334, 156] width 97 height 13
type input "tbt"
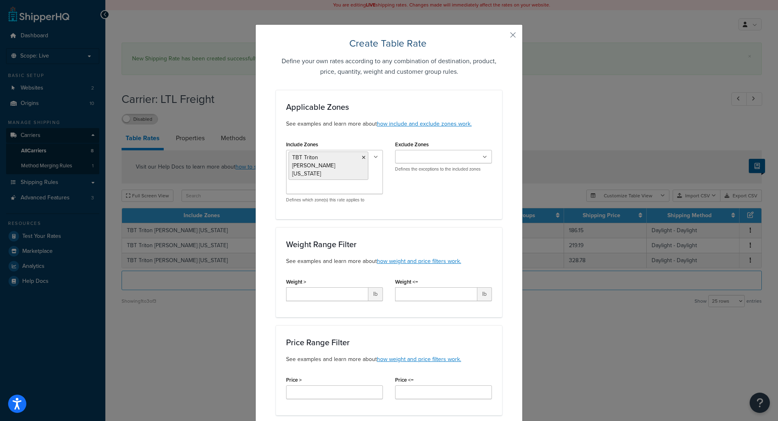
click at [432, 227] on div "Weight Range Filter See examples and learn more about how weight and price filt…" at bounding box center [389, 272] width 226 height 90
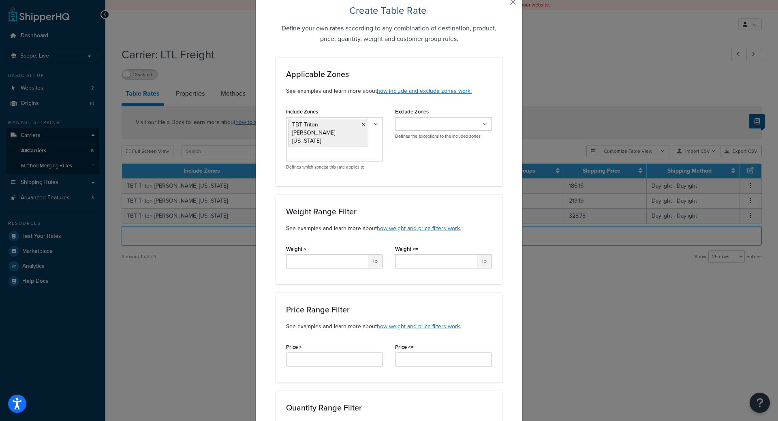
scroll to position [41, 0]
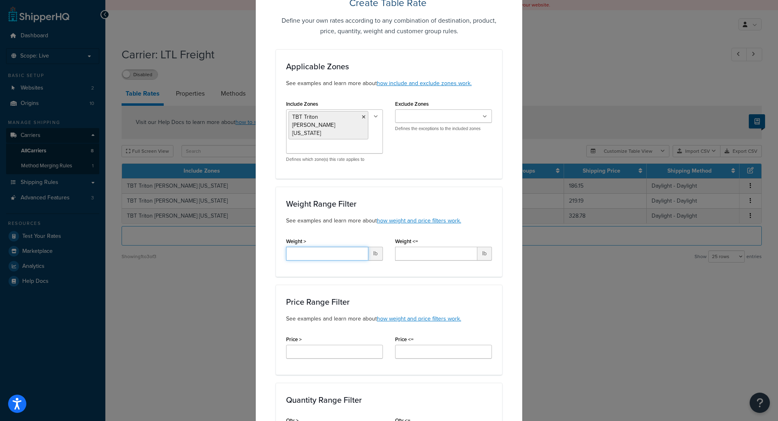
click at [343, 247] on input "Weight >" at bounding box center [327, 254] width 82 height 14
type input "1500"
click at [440, 285] on div "Price Range Filter See examples and learn more about how weight and price filte…" at bounding box center [389, 330] width 226 height 90
click at [417, 247] on input "Weight <=" at bounding box center [436, 254] width 82 height 14
type input "2000"
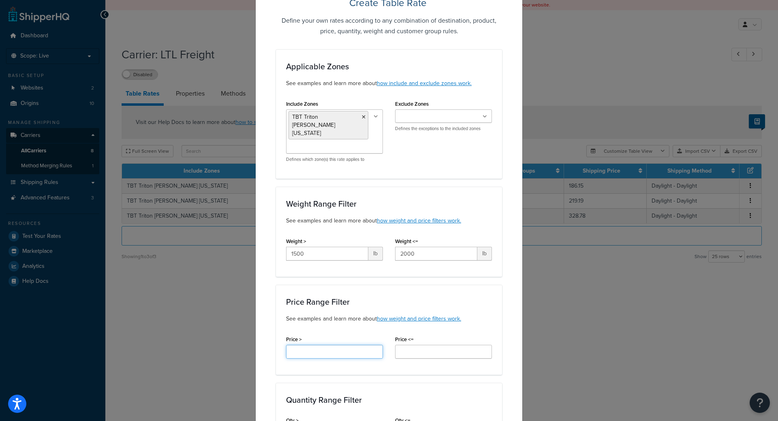
click at [310, 345] on input "Price >" at bounding box center [334, 352] width 97 height 14
click at [309, 333] on div "Price >" at bounding box center [334, 345] width 97 height 25
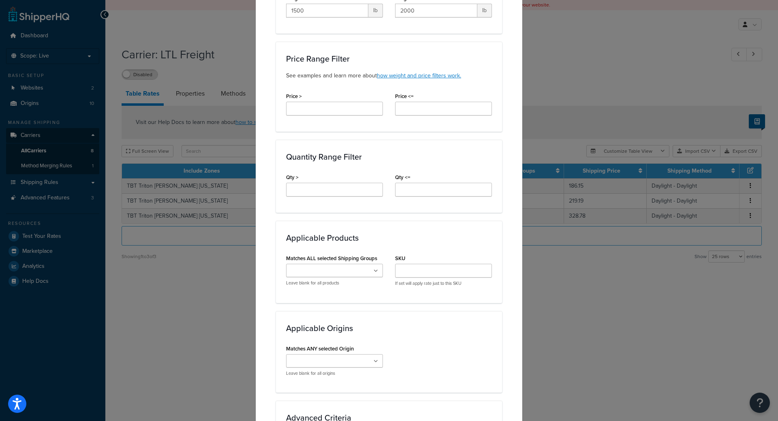
scroll to position [324, 0]
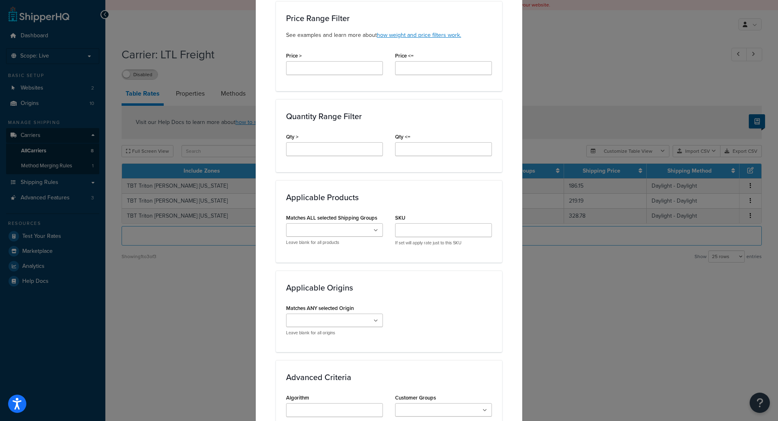
click at [305, 305] on label "Matches ANY selected Origin" at bounding box center [320, 308] width 68 height 6
click at [305, 316] on input "Matches ANY selected Origin" at bounding box center [324, 320] width 72 height 9
click at [311, 316] on input "Matches ANY selected Origin" at bounding box center [324, 320] width 72 height 9
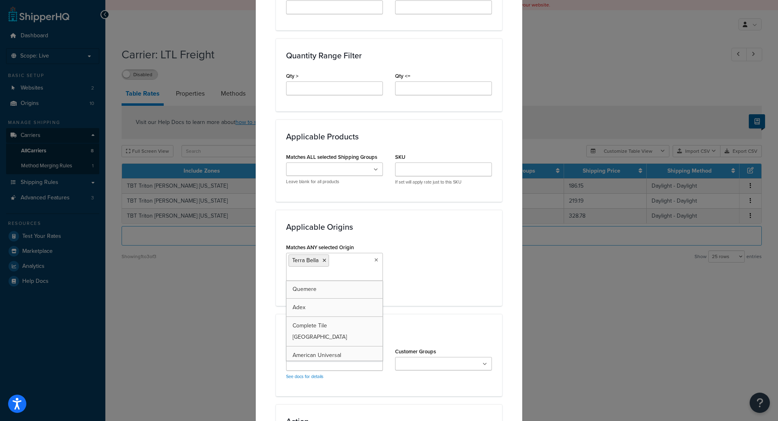
scroll to position [446, 0]
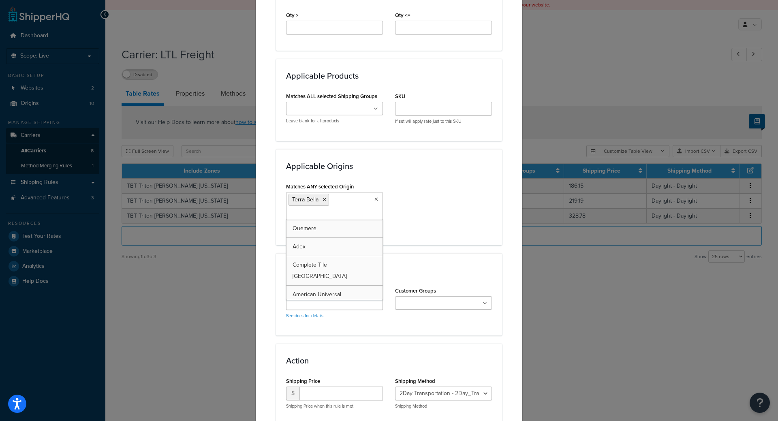
click at [271, 313] on div "Create Table Rate Define your own rates according to any combination of destina…" at bounding box center [388, 32] width 267 height 906
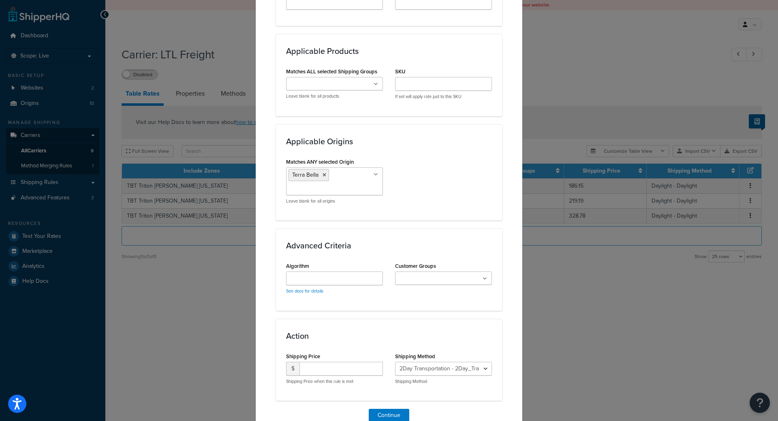
scroll to position [493, 0]
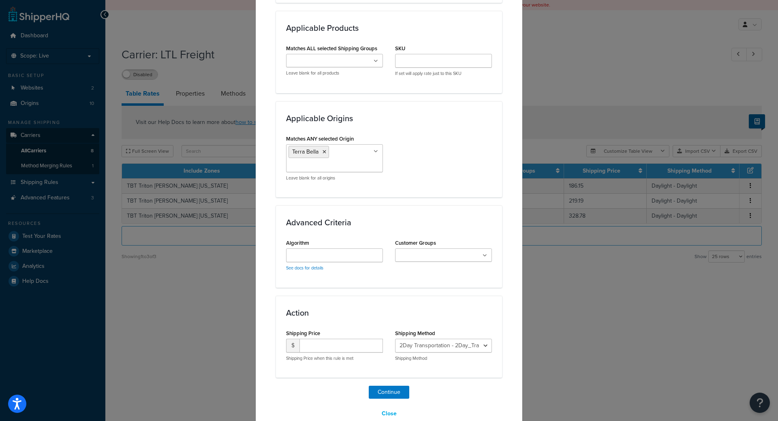
click at [436, 220] on div "Advanced Criteria Algorithm See docs for details Customer Groups Logged In Not …" at bounding box center [389, 246] width 226 height 82
click at [429, 248] on ul at bounding box center [443, 254] width 97 height 13
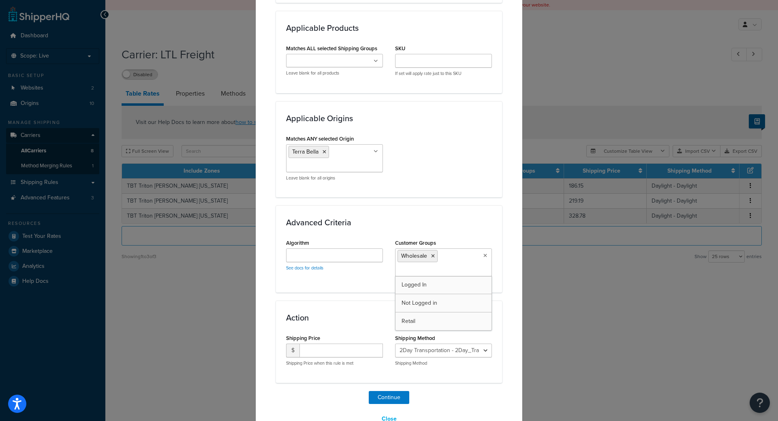
click at [336, 301] on div "Action Shipping Price $ Shipping Price when this rule is met Shipping Method 2D…" at bounding box center [389, 342] width 226 height 82
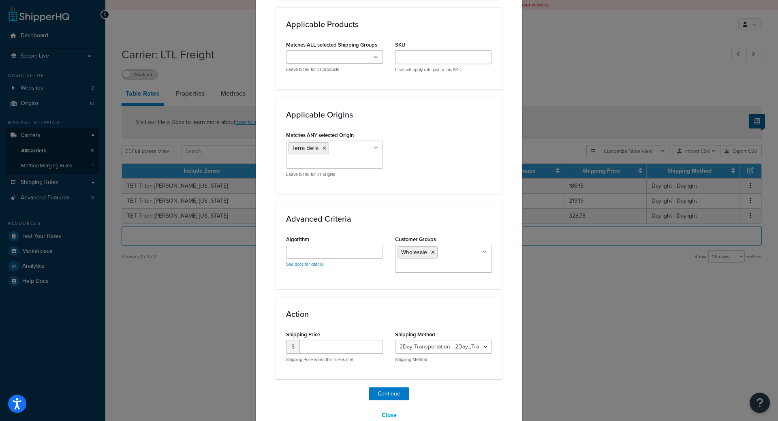
scroll to position [499, 0]
click at [460, 338] on select "2Day Transportation - 2Day_Transportation Daylight - Daylight Accurate - Accura…" at bounding box center [443, 345] width 97 height 14
select select "182218"
click at [395, 338] on select "2Day Transportation - 2Day_Transportation Daylight - Daylight Accurate - Accura…" at bounding box center [443, 345] width 97 height 14
click at [341, 338] on input "number" at bounding box center [340, 345] width 83 height 14
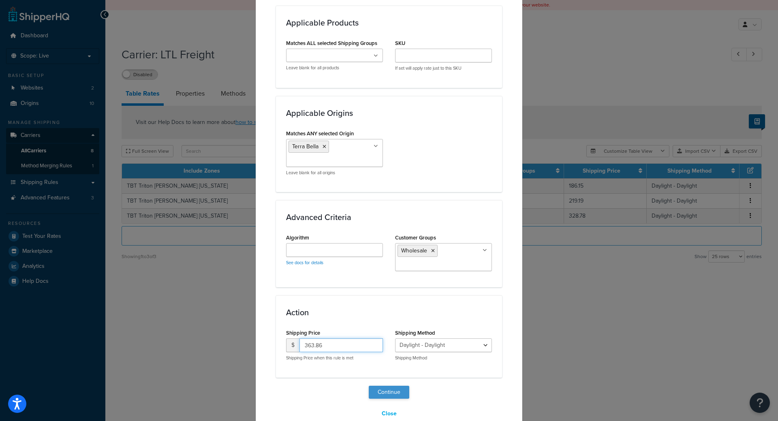
type input "363.86"
click at [389, 386] on button "Continue" at bounding box center [389, 392] width 41 height 13
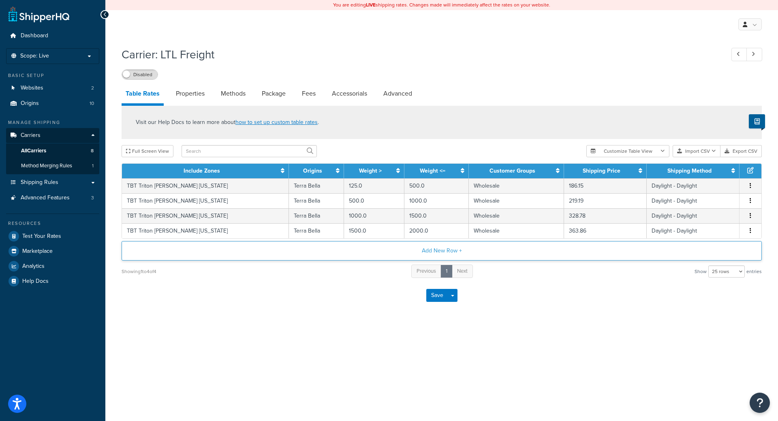
click at [335, 250] on button "Add New Row +" at bounding box center [442, 250] width 640 height 19
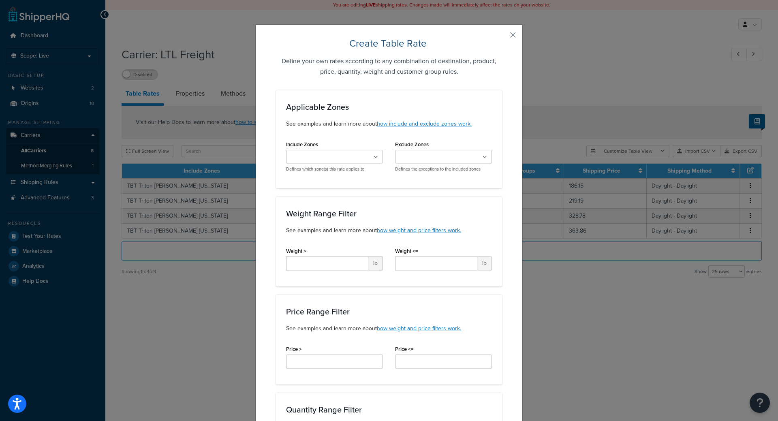
click at [322, 162] on ul at bounding box center [334, 156] width 97 height 13
type input "tbt"
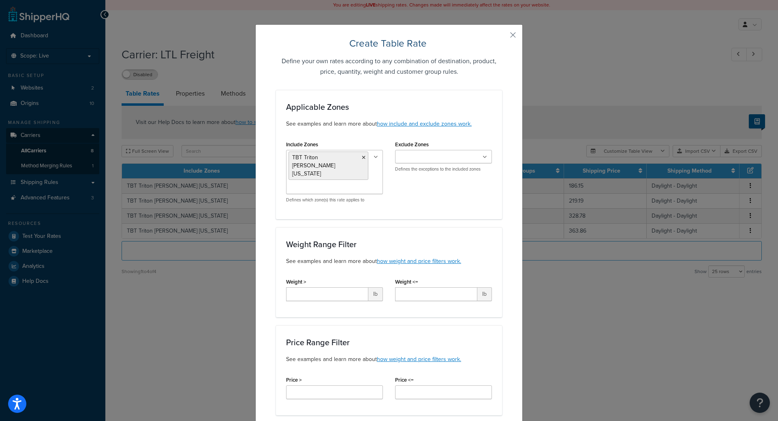
click at [488, 181] on div "Include Zones TBT Triton NOLA Arkansas US 48 US APO US Accurate NJ 1 Accurate N…" at bounding box center [389, 174] width 218 height 70
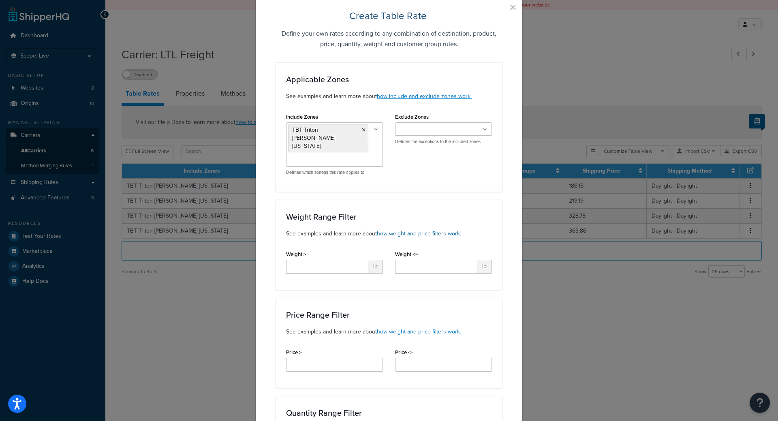
scroll to position [41, 0]
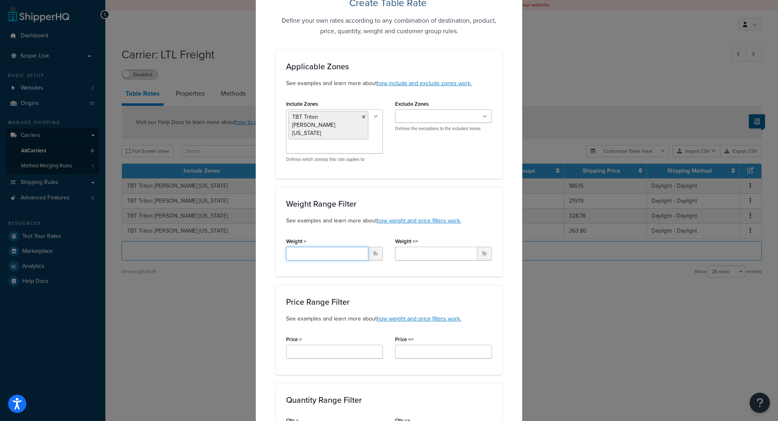
click at [314, 251] on input "Weight >" at bounding box center [327, 254] width 82 height 14
type input "125"
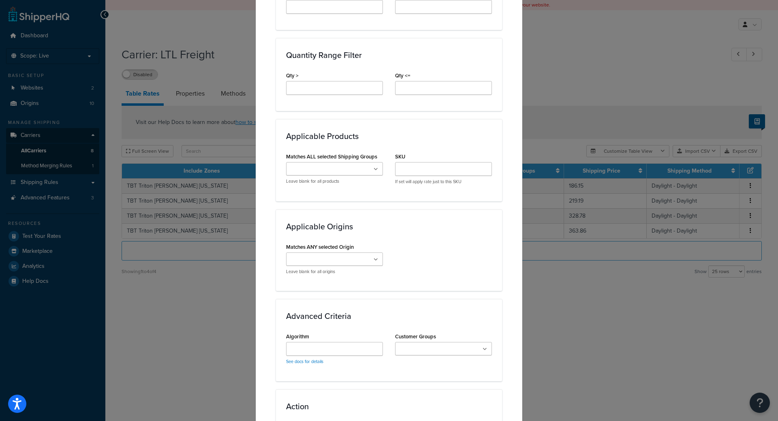
scroll to position [405, 0]
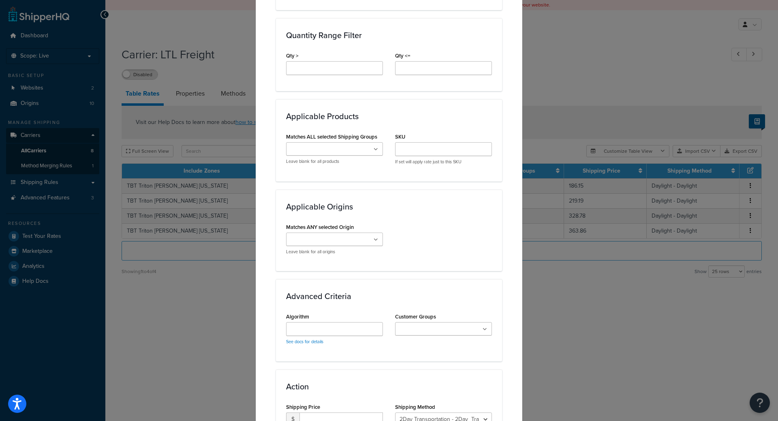
type input "500"
click at [322, 235] on input "Matches ANY selected Origin" at bounding box center [324, 239] width 72 height 9
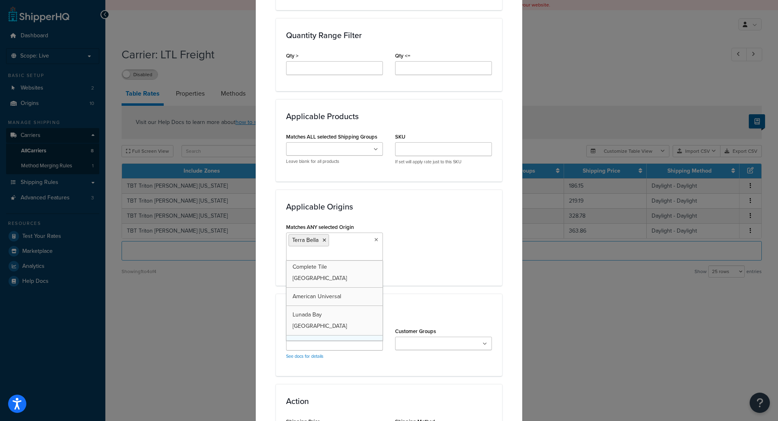
scroll to position [81, 0]
click at [264, 302] on div "Create Table Rate Define your own rates according to any combination of destina…" at bounding box center [388, 72] width 267 height 906
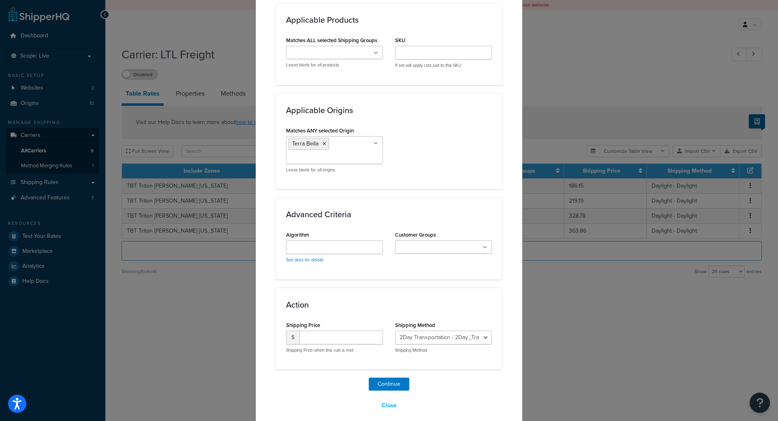
click at [422, 243] on input "Customer Groups" at bounding box center [433, 247] width 72 height 9
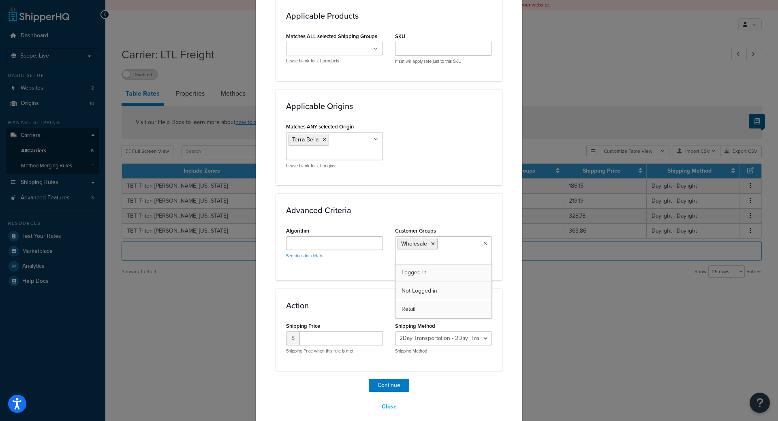
scroll to position [507, 0]
click at [448, 333] on select "2Day Transportation - 2Day_Transportation Daylight - Daylight Accurate - Accura…" at bounding box center [443, 337] width 97 height 14
select select "182218"
click at [395, 330] on select "2Day Transportation - 2Day_Transportation Daylight - Daylight Accurate - Accura…" at bounding box center [443, 337] width 97 height 14
click at [350, 330] on input "number" at bounding box center [340, 337] width 83 height 14
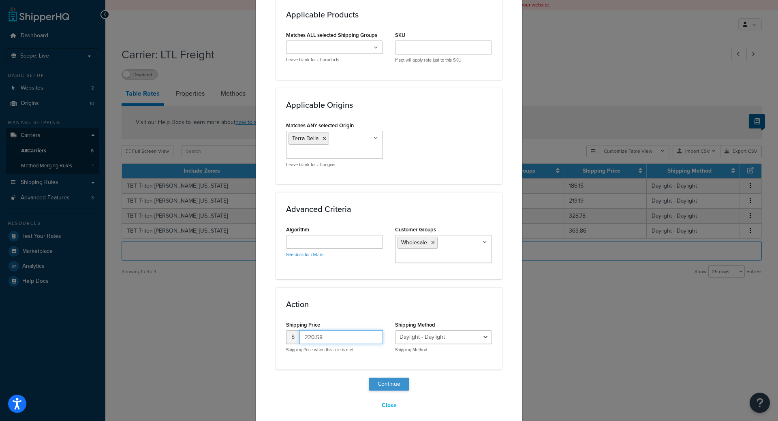
type input "220.58"
click at [374, 377] on button "Continue" at bounding box center [389, 383] width 41 height 13
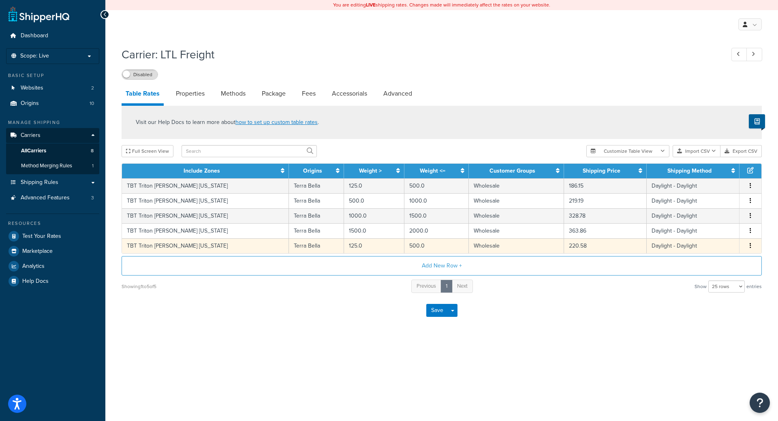
click at [746, 244] on span "Edit Duplicate Delete" at bounding box center [750, 245] width 12 height 9
click at [749, 246] on icon "button" at bounding box center [750, 246] width 2 height 6
click at [723, 246] on div "Duplicate" at bounding box center [709, 247] width 58 height 17
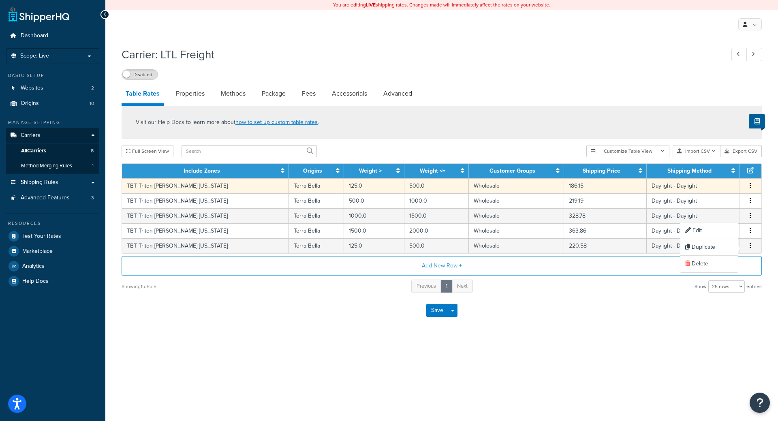
select select "182218"
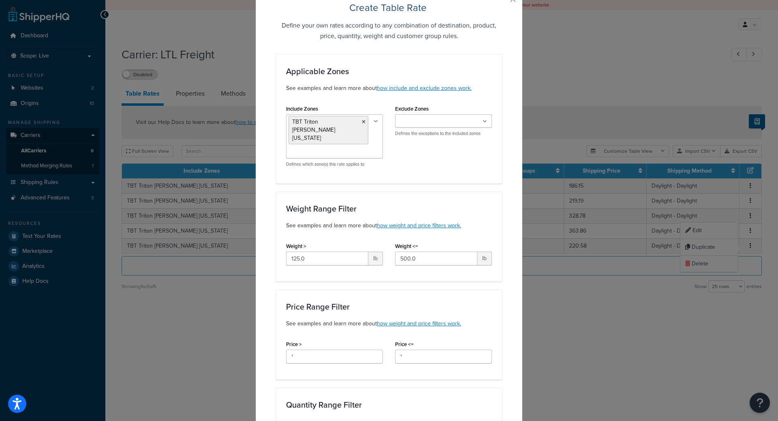
scroll to position [81, 0]
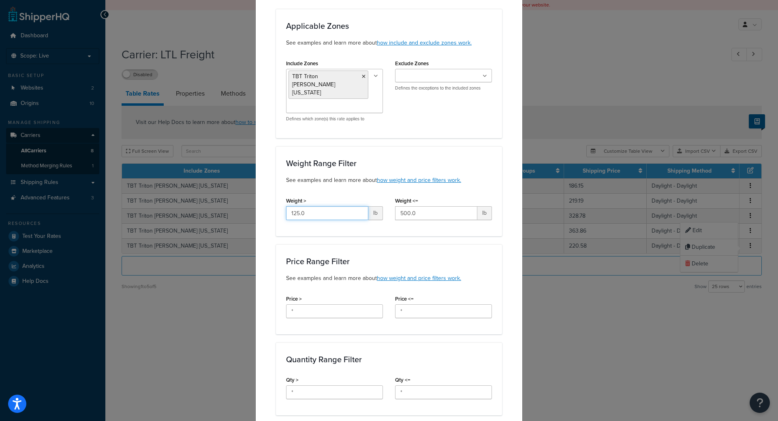
drag, startPoint x: 335, startPoint y: 207, endPoint x: 229, endPoint y: 198, distance: 106.1
click at [229, 198] on div "Create Table Rate Define your own rates according to any combination of destina…" at bounding box center [389, 210] width 778 height 421
type input "500"
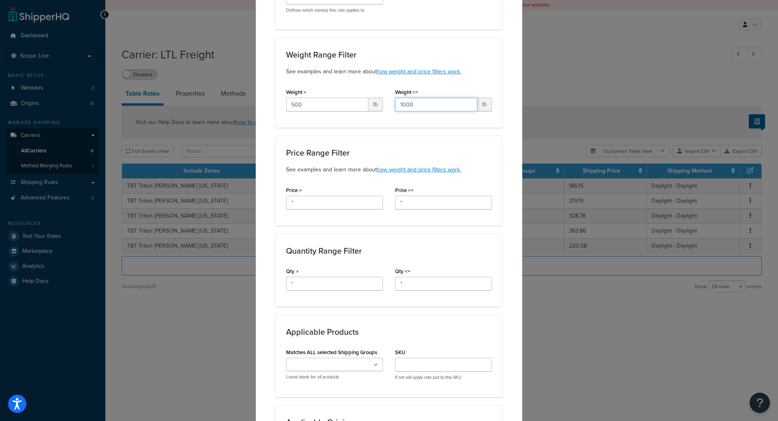
scroll to position [203, 0]
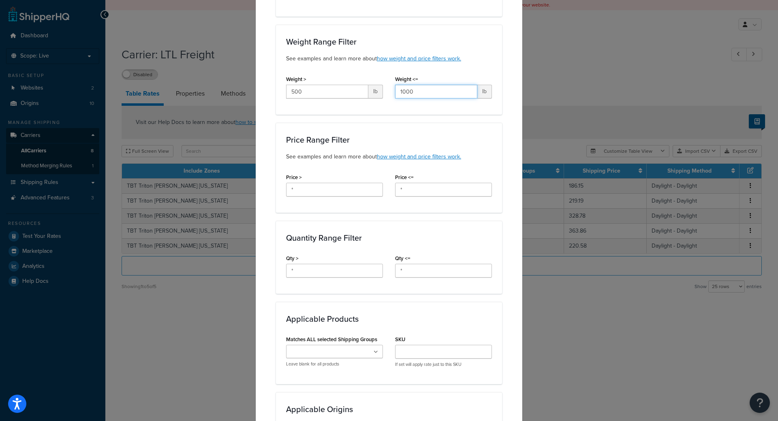
type input "1000"
drag, startPoint x: 328, startPoint y: 179, endPoint x: 190, endPoint y: 173, distance: 138.2
click at [194, 173] on div "Create Table Rate Define your own rates according to any combination of destina…" at bounding box center [389, 210] width 778 height 421
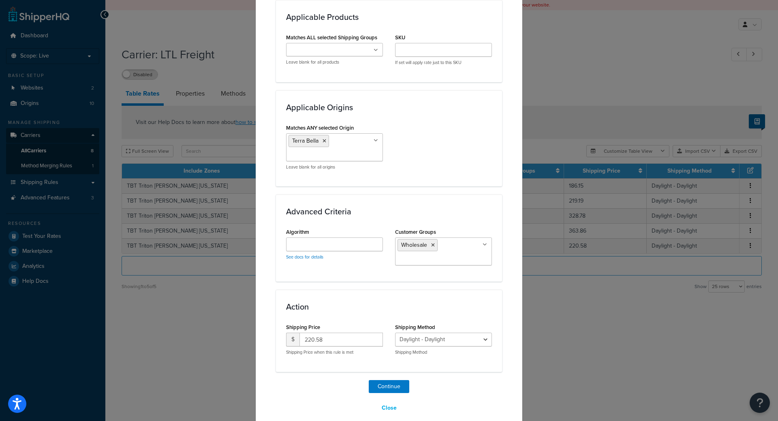
scroll to position [507, 0]
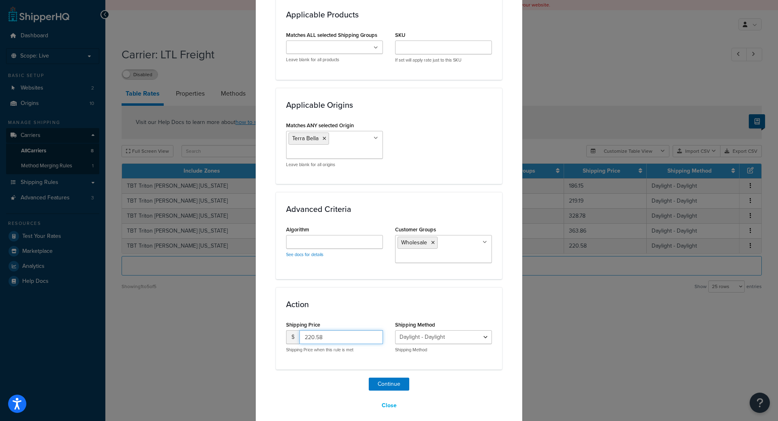
drag, startPoint x: 335, startPoint y: 333, endPoint x: 214, endPoint y: 324, distance: 120.7
click at [222, 324] on div "Create Table Rate Define your own rates according to any combination of destina…" at bounding box center [389, 210] width 778 height 421
type input "279.93"
click at [392, 377] on button "Continue" at bounding box center [389, 383] width 41 height 13
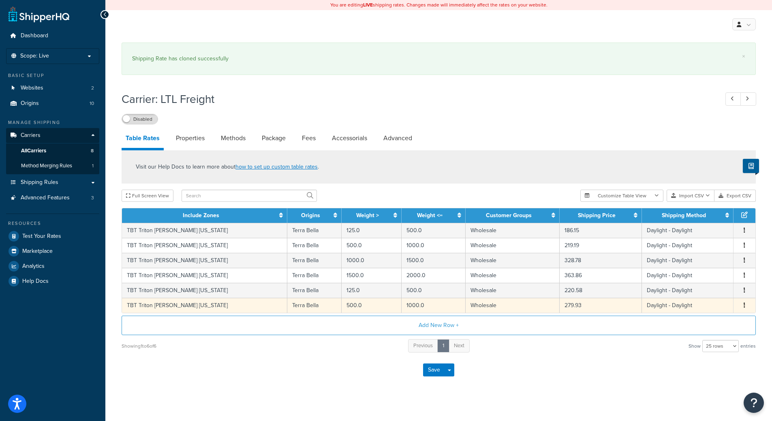
click at [745, 307] on button "button" at bounding box center [744, 305] width 6 height 9
click at [705, 306] on div "Duplicate" at bounding box center [703, 307] width 58 height 17
select select "182218"
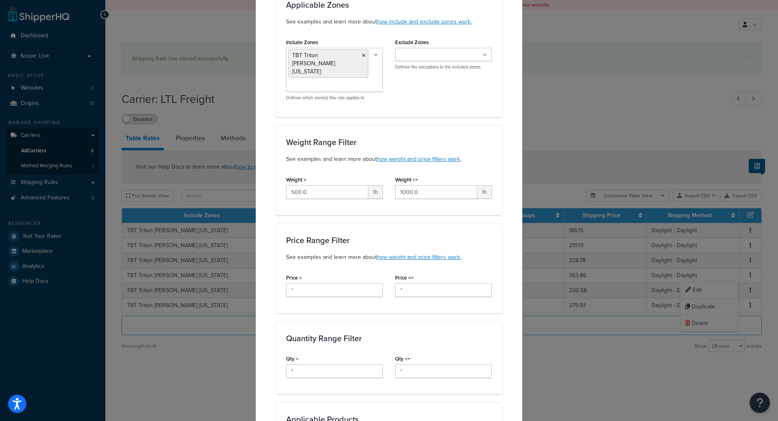
scroll to position [122, 0]
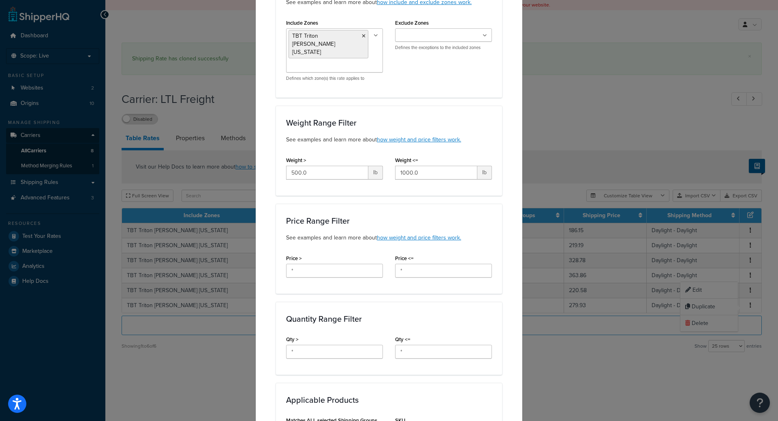
click at [323, 175] on div "Weight > 500.0 lb" at bounding box center [334, 169] width 109 height 31
click at [327, 168] on input "500.0" at bounding box center [327, 173] width 82 height 14
type input "1000"
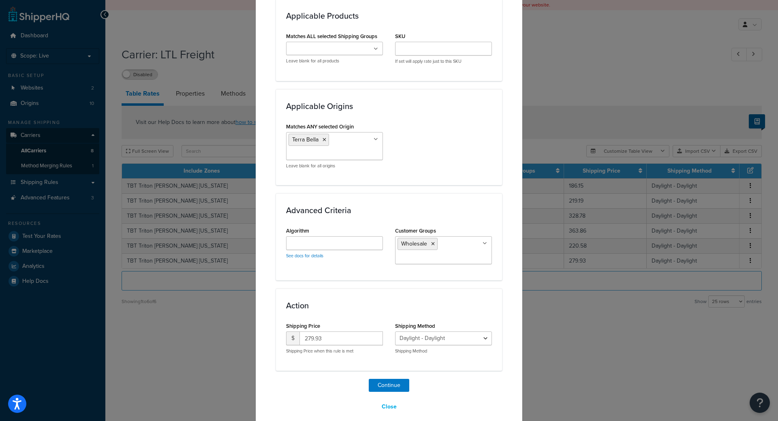
scroll to position [507, 0]
type input "1500"
drag, startPoint x: 331, startPoint y: 331, endPoint x: 155, endPoint y: 309, distance: 177.5
click at [155, 309] on div "Create Table Rate Define your own rates according to any combination of destina…" at bounding box center [389, 210] width 778 height 421
type input "419.90"
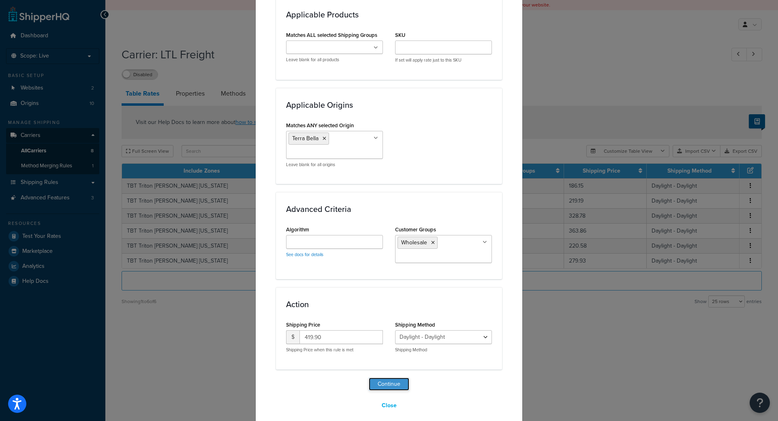
click at [389, 377] on button "Continue" at bounding box center [389, 383] width 41 height 13
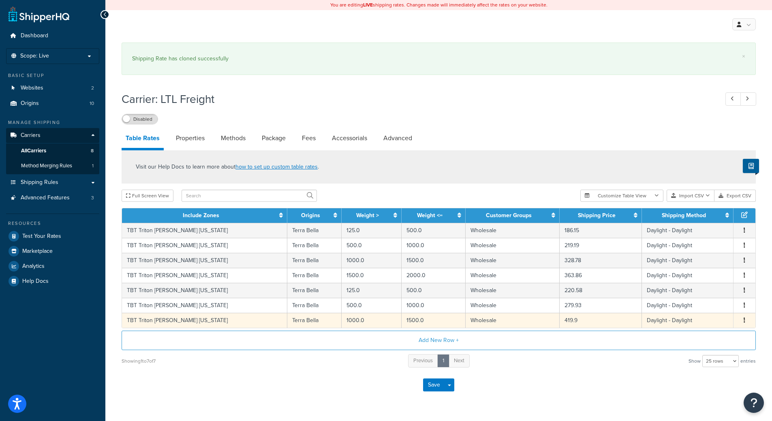
click at [743, 321] on icon "button" at bounding box center [744, 320] width 2 height 6
click at [702, 322] on div "Duplicate" at bounding box center [703, 321] width 58 height 17
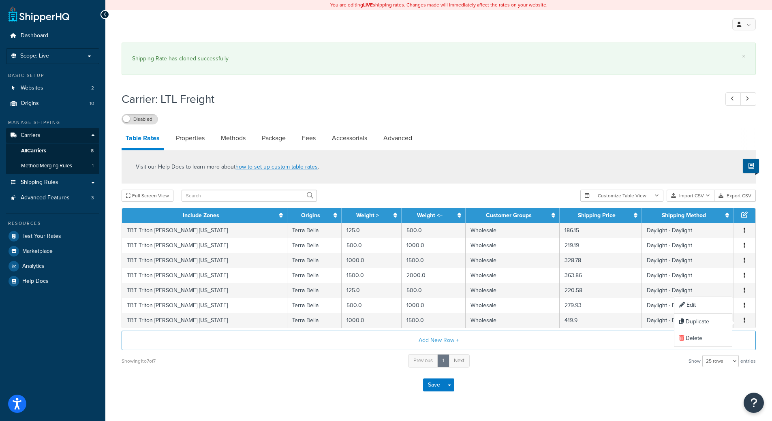
select select "182218"
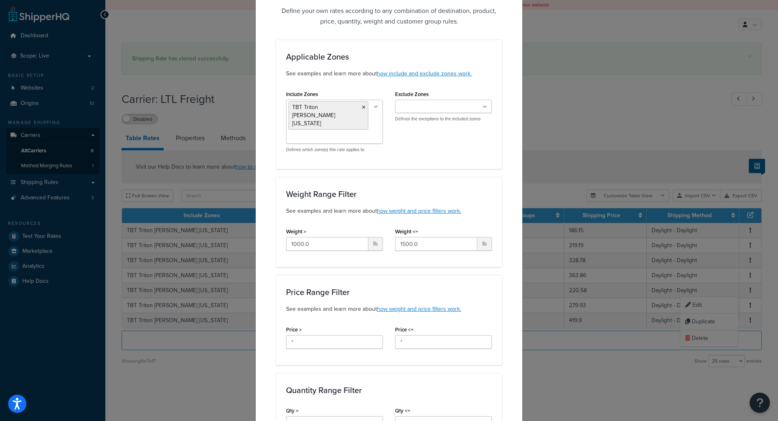
scroll to position [122, 0]
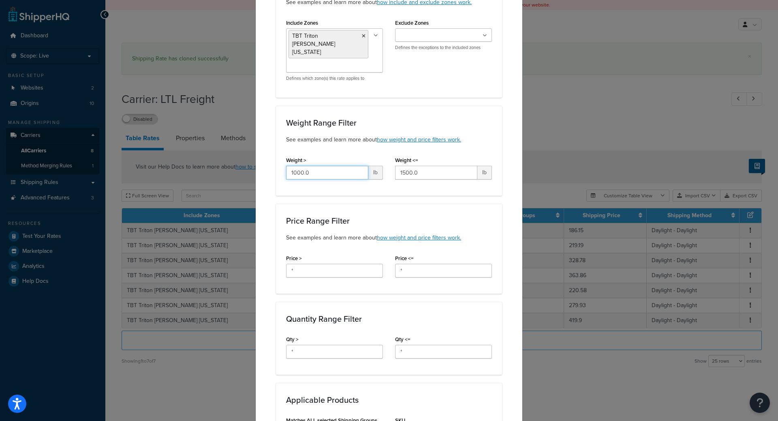
drag, startPoint x: 347, startPoint y: 164, endPoint x: 250, endPoint y: 154, distance: 96.8
click at [251, 155] on div "Create Table Rate Define your own rates according to any combination of destina…" at bounding box center [389, 210] width 778 height 421
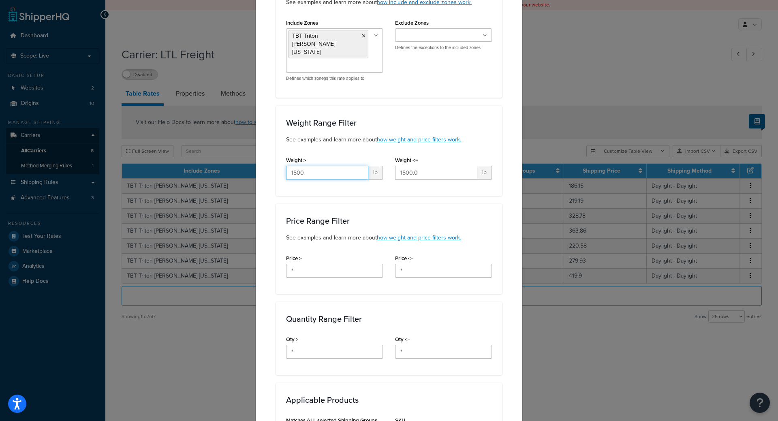
type input "1500"
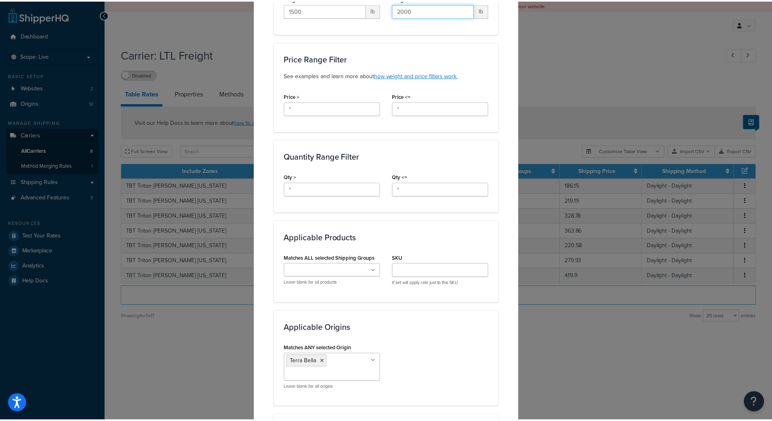
scroll to position [507, 0]
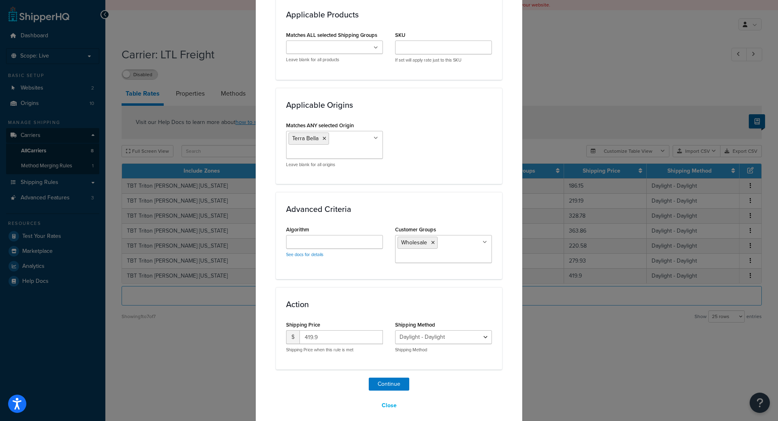
type input "2000"
drag, startPoint x: 342, startPoint y: 334, endPoint x: 116, endPoint y: 320, distance: 226.8
click at [116, 320] on div "Create Table Rate Define your own rates according to any combination of destina…" at bounding box center [389, 210] width 778 height 421
type input "5"
type input "496.60"
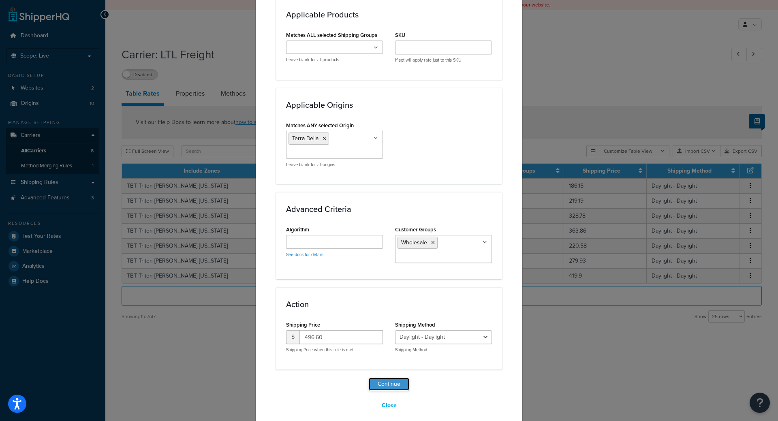
click at [379, 378] on button "Continue" at bounding box center [389, 383] width 41 height 13
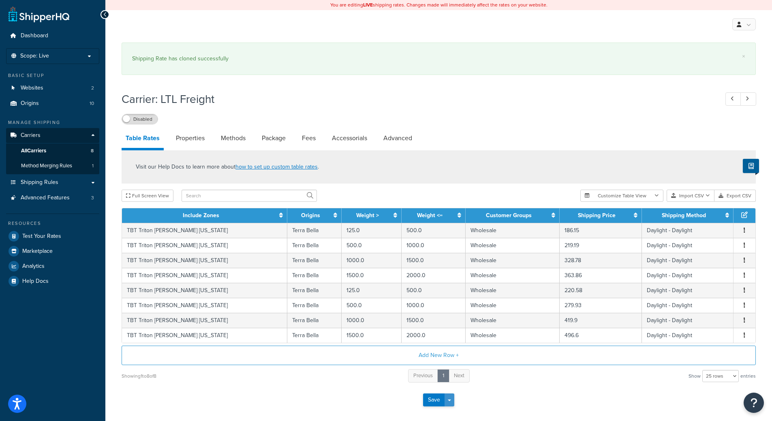
click at [453, 401] on button "Save Dropdown" at bounding box center [449, 399] width 10 height 13
click at [454, 412] on button "Save and Edit" at bounding box center [452, 414] width 59 height 17
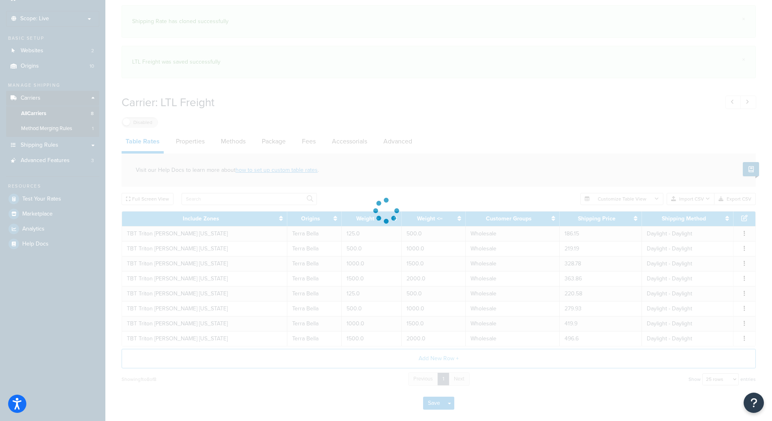
select select "25"
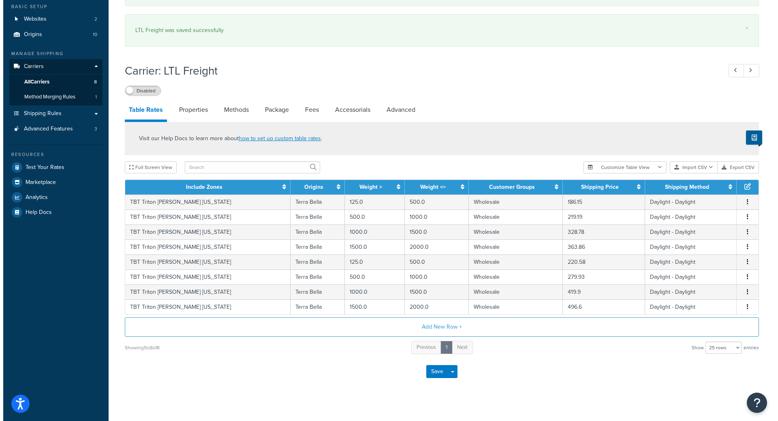
scroll to position [78, 0]
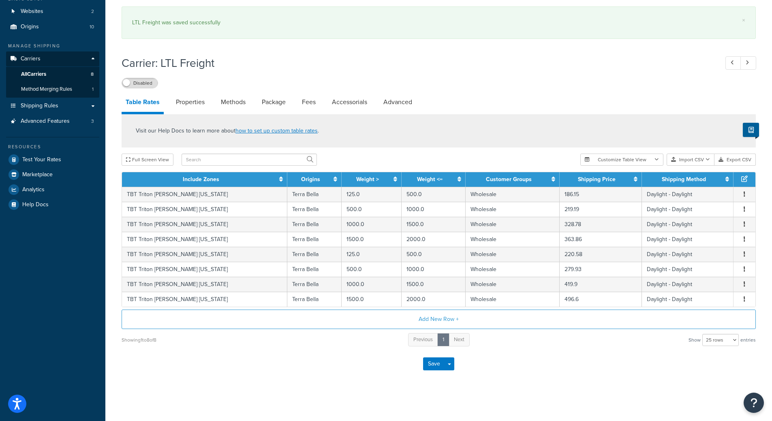
click at [290, 387] on div "× Shipping Rate has cloned successfully × LTL Freight was saved successfully Ca…" at bounding box center [438, 181] width 666 height 439
click at [451, 313] on button "Add New Row +" at bounding box center [439, 318] width 634 height 19
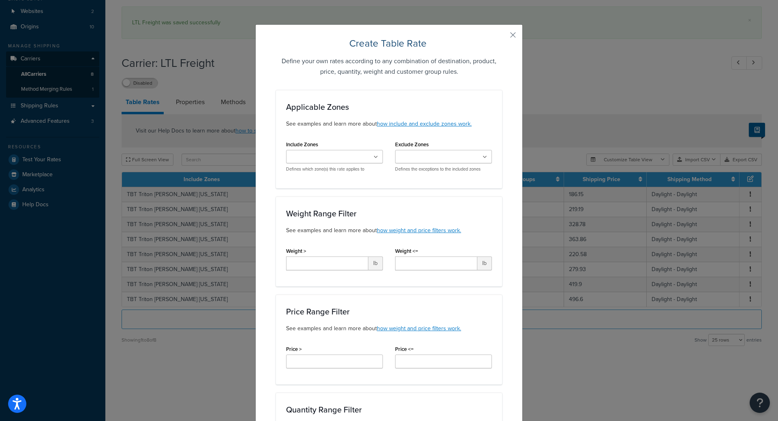
click at [318, 156] on input "Include Zones" at bounding box center [324, 157] width 72 height 9
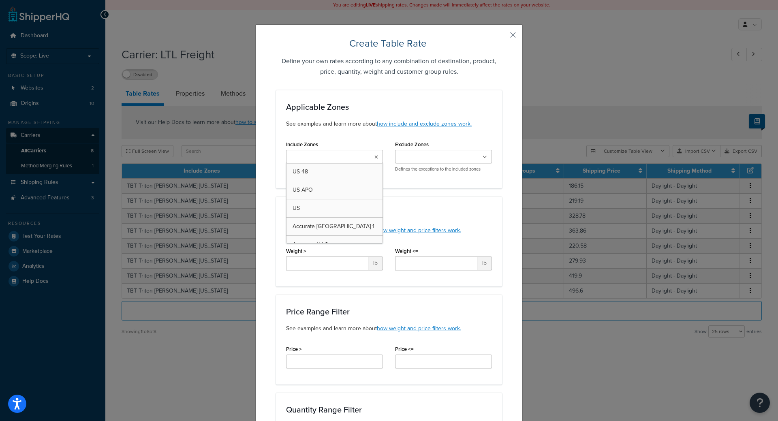
scroll to position [0, 0]
type input "tbt ar"
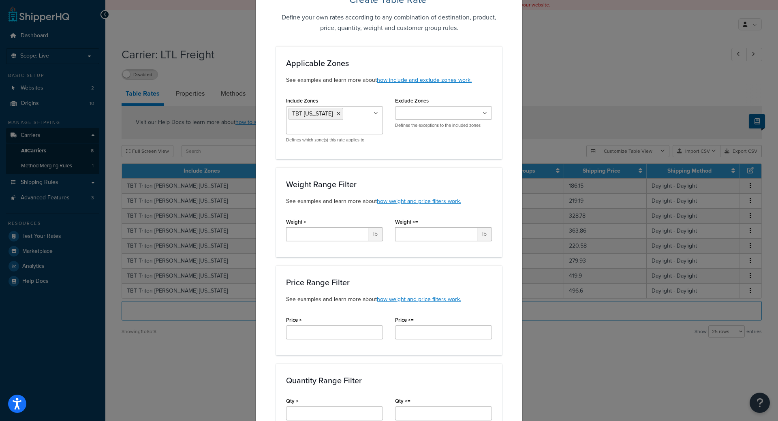
scroll to position [81, 0]
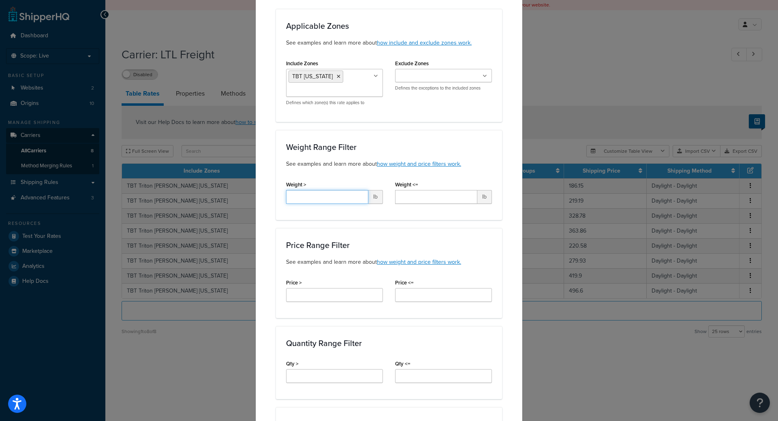
click at [346, 198] on input "Weight >" at bounding box center [327, 197] width 82 height 14
type input "5"
type input "125"
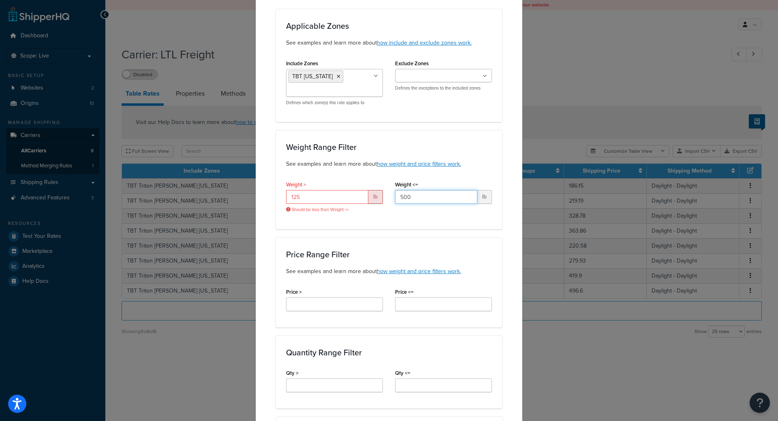
type input "500"
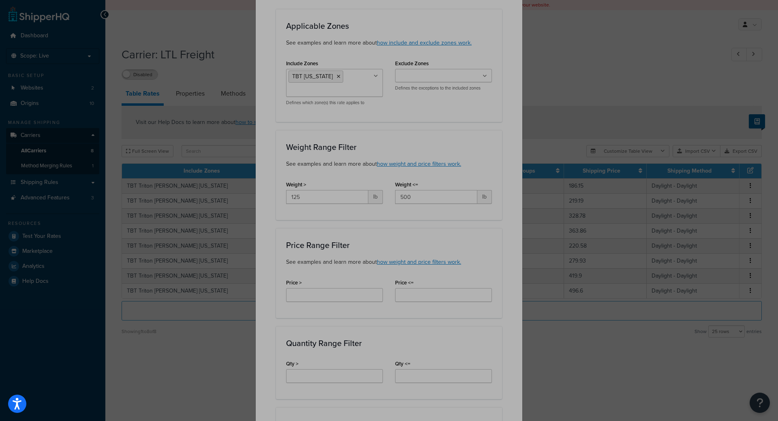
click at [397, 204] on div "Weight <= 500 lb" at bounding box center [443, 194] width 109 height 31
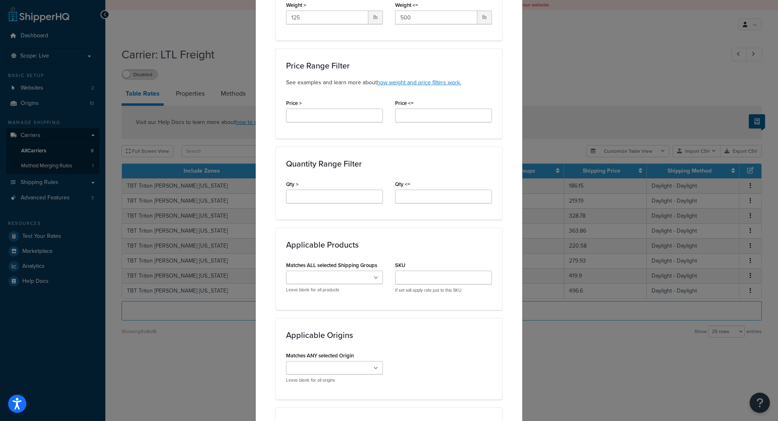
scroll to position [365, 0]
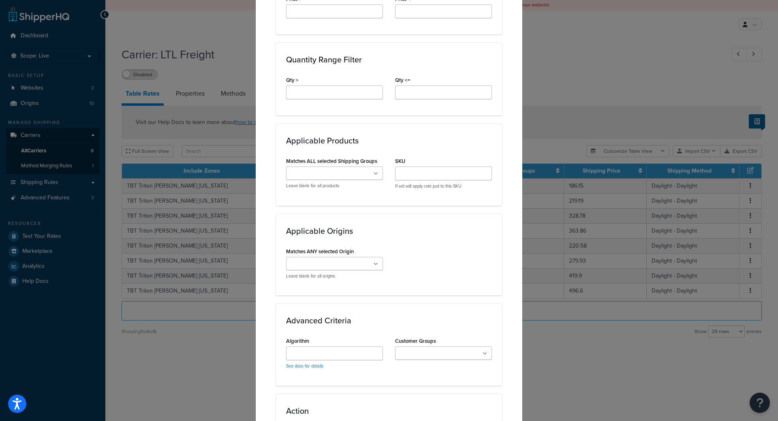
click at [324, 259] on ul at bounding box center [334, 263] width 97 height 13
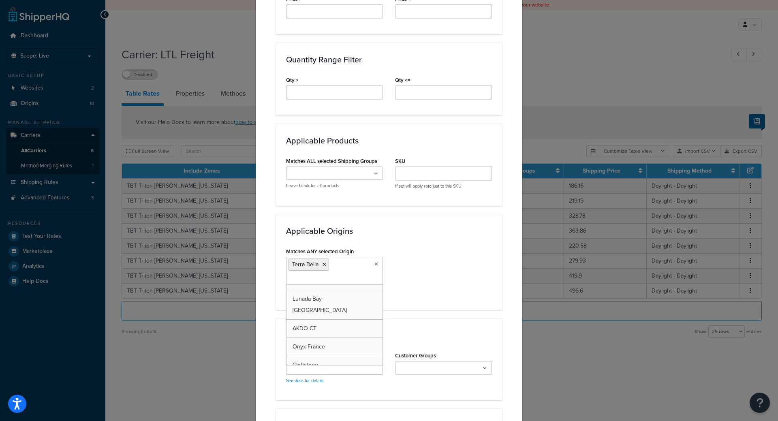
scroll to position [83, 0]
click at [497, 269] on div "Applicable Origins Matches ANY selected Origin Terra Bella Quemere Adex Complet…" at bounding box center [389, 262] width 226 height 96
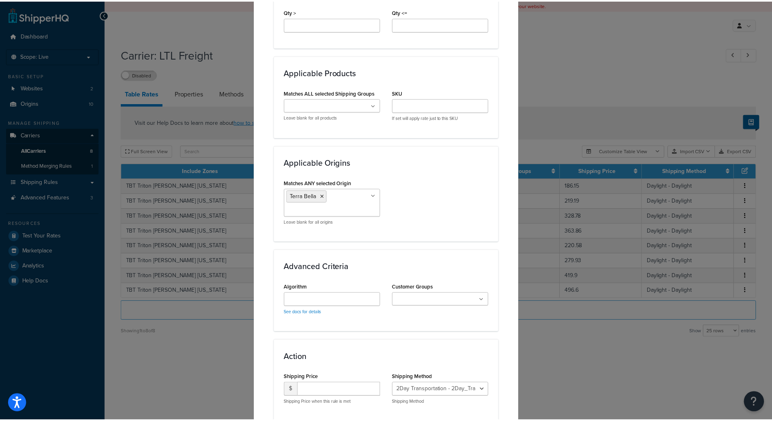
scroll to position [493, 0]
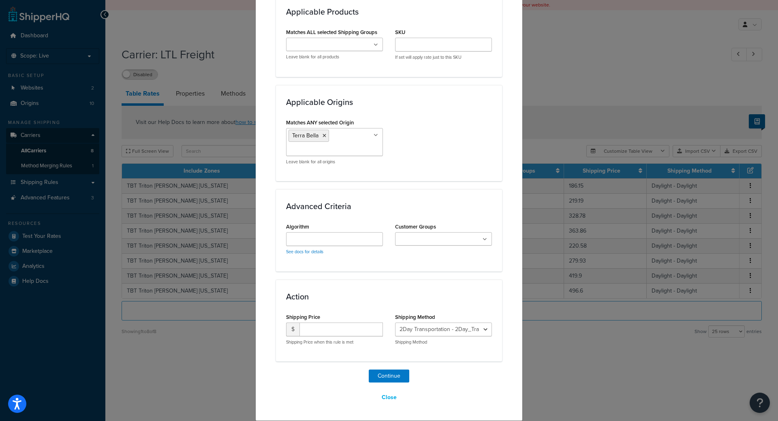
click at [429, 248] on div "Customer Groups Logged In Not Logged in Retail Wholesale" at bounding box center [443, 236] width 109 height 31
click at [443, 239] on input "Customer Groups" at bounding box center [433, 239] width 72 height 9
click at [453, 335] on select "2Day Transportation - 2Day_Transportation Daylight - Daylight Accurate - Accura…" at bounding box center [443, 334] width 97 height 14
select select "182218"
click at [395, 327] on select "2Day Transportation - 2Day_Transportation Daylight - Daylight Accurate - Accura…" at bounding box center [443, 334] width 97 height 14
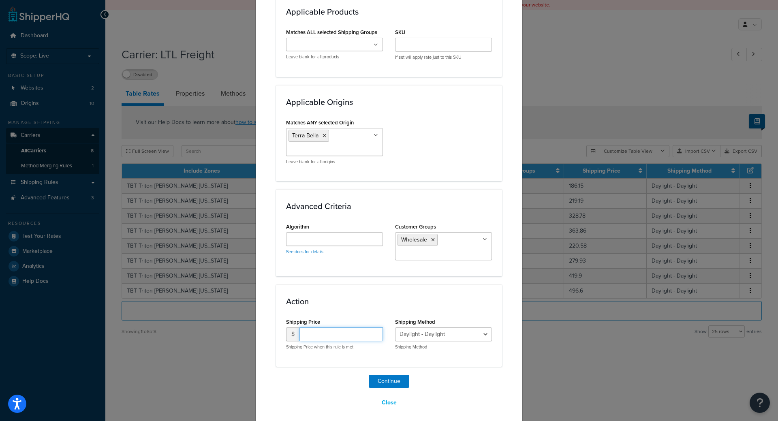
click at [344, 330] on input "number" at bounding box center [340, 334] width 83 height 14
type input "202.73"
click at [374, 380] on button "Continue" at bounding box center [389, 381] width 41 height 13
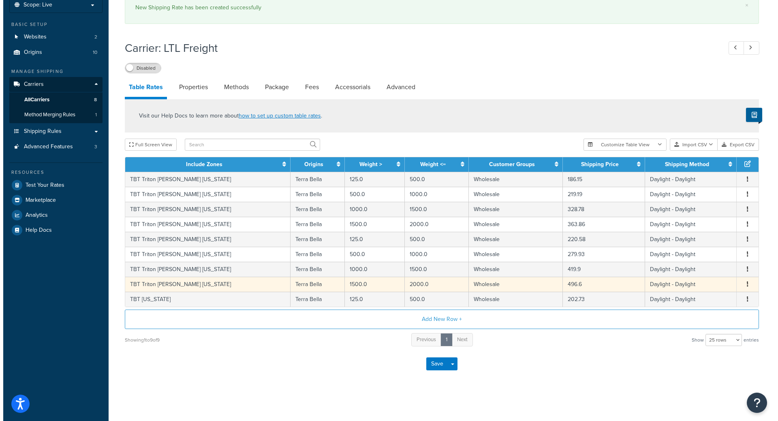
scroll to position [52, 0]
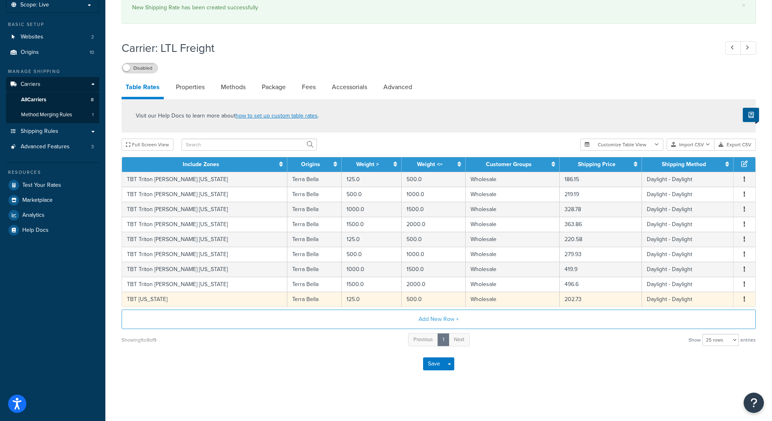
click at [740, 299] on span "Edit Duplicate Delete" at bounding box center [744, 299] width 12 height 9
click at [745, 301] on button "button" at bounding box center [744, 299] width 6 height 9
click at [706, 296] on div "Duplicate" at bounding box center [703, 299] width 58 height 17
select select "182218"
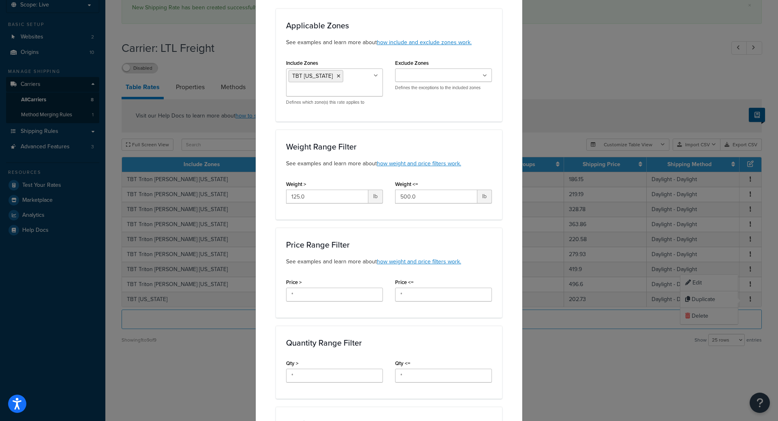
scroll to position [81, 0]
drag, startPoint x: 320, startPoint y: 194, endPoint x: 111, endPoint y: 176, distance: 209.8
click at [162, 177] on div "Create Table Rate Define your own rates according to any combination of destina…" at bounding box center [389, 210] width 778 height 421
type input "500"
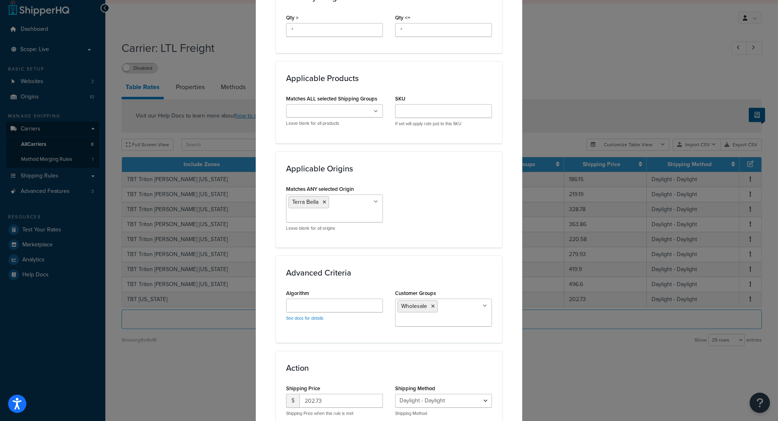
scroll to position [8, 0]
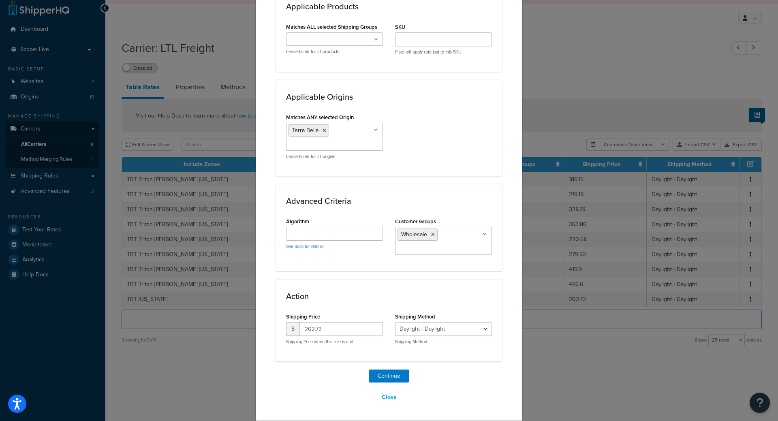
type input "1000"
drag, startPoint x: 339, startPoint y: 329, endPoint x: 115, endPoint y: 305, distance: 225.2
click at [197, 317] on div "Create Table Rate Define your own rates according to any combination of destina…" at bounding box center [389, 210] width 778 height 421
type input "289.20"
click at [399, 378] on button "Continue" at bounding box center [389, 375] width 41 height 13
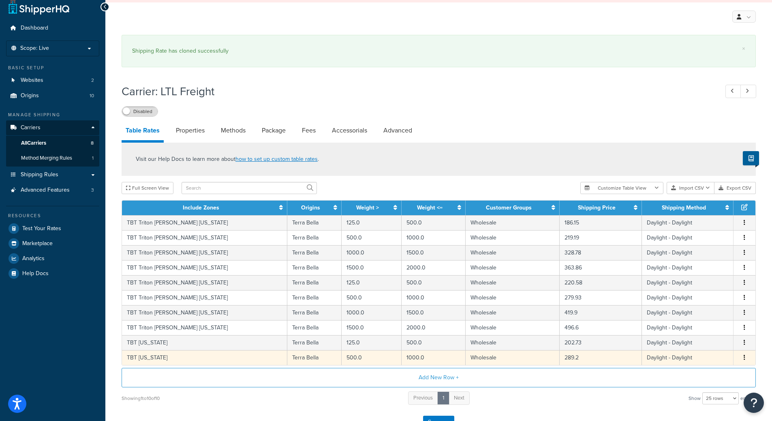
click at [744, 359] on icon "button" at bounding box center [744, 357] width 2 height 6
click at [715, 361] on div "Duplicate" at bounding box center [703, 359] width 58 height 17
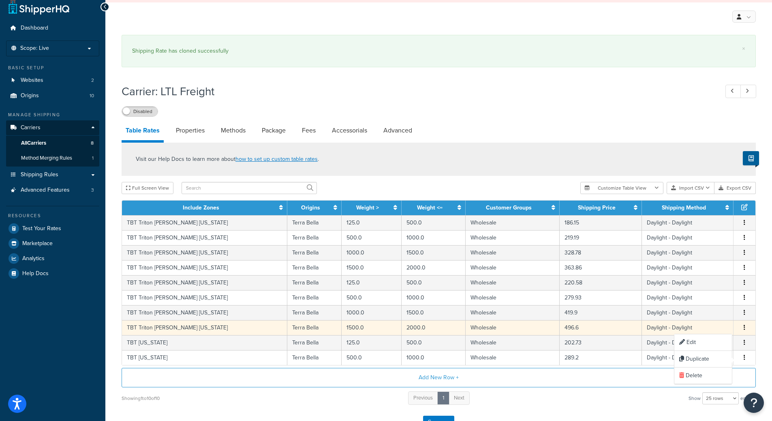
select select "182218"
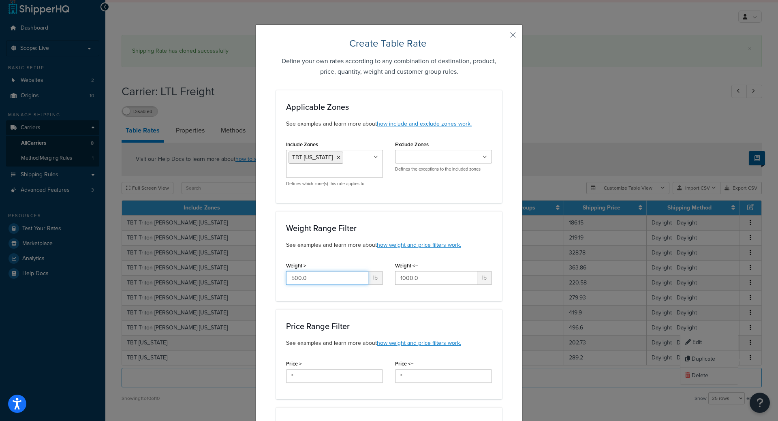
click at [341, 275] on input "500.0" at bounding box center [327, 278] width 82 height 14
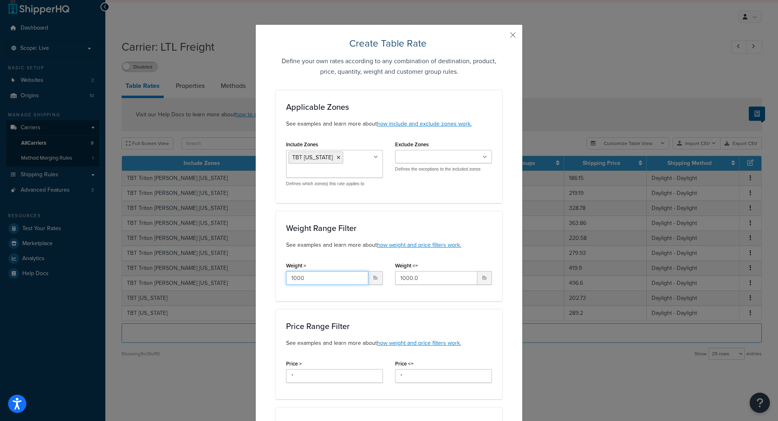
type input "1000"
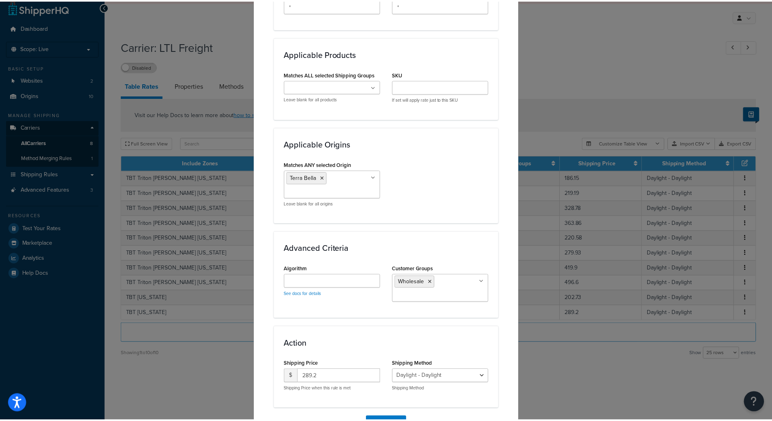
scroll to position [499, 0]
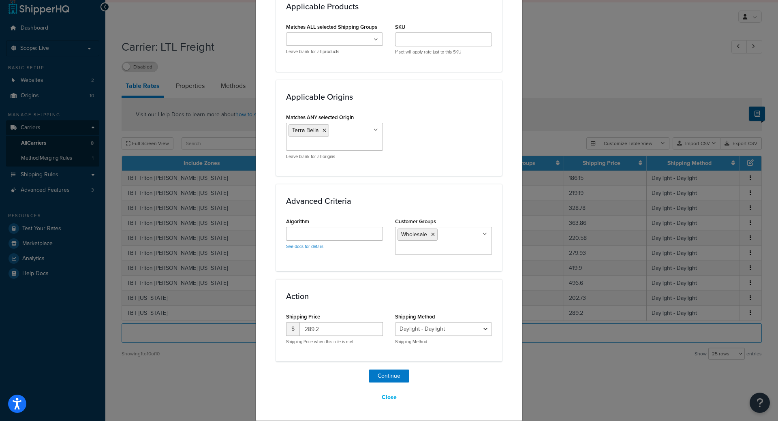
type input "1500"
drag, startPoint x: 330, startPoint y: 332, endPoint x: 205, endPoint y: 322, distance: 125.1
click at [207, 322] on div "Create Table Rate Define your own rates according to any combination of destina…" at bounding box center [389, 210] width 778 height 421
type input "433.79"
click at [390, 377] on button "Continue" at bounding box center [389, 375] width 41 height 13
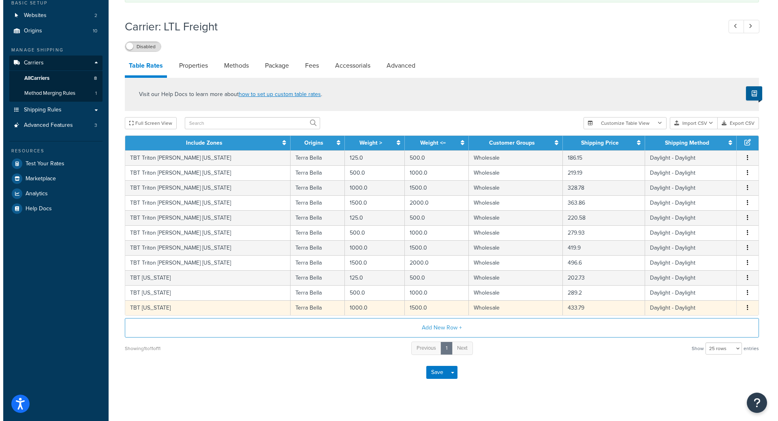
scroll to position [82, 0]
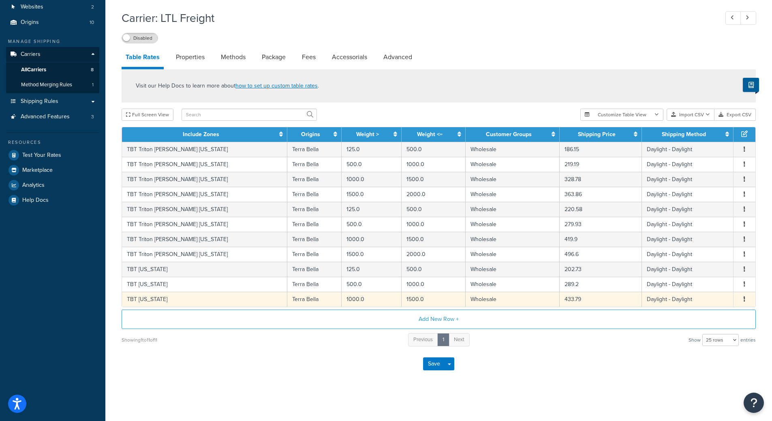
click at [746, 298] on button "button" at bounding box center [744, 299] width 6 height 9
click at [716, 301] on div "Duplicate" at bounding box center [703, 299] width 58 height 17
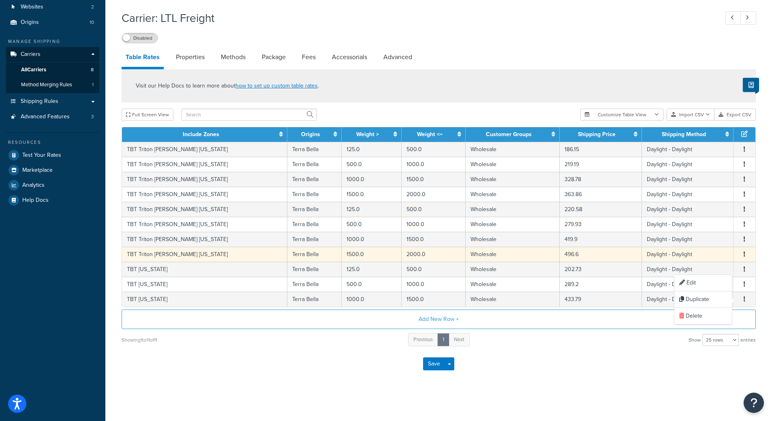
select select "182218"
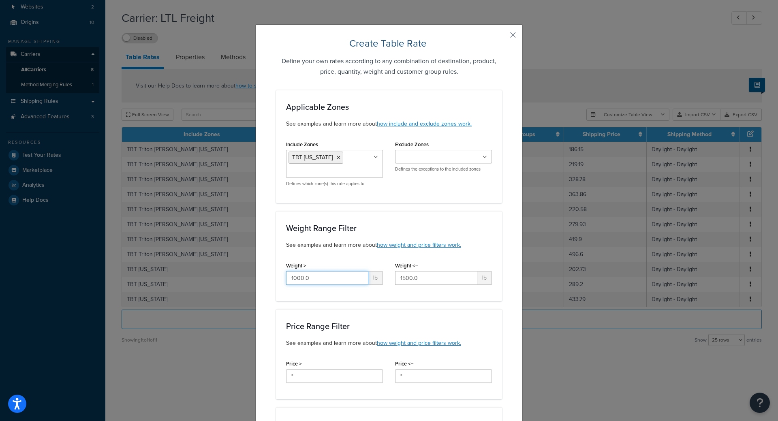
drag, startPoint x: 322, startPoint y: 275, endPoint x: 74, endPoint y: 257, distance: 248.5
click at [170, 260] on div "Create Table Rate Define your own rates according to any combination of destina…" at bounding box center [389, 210] width 778 height 421
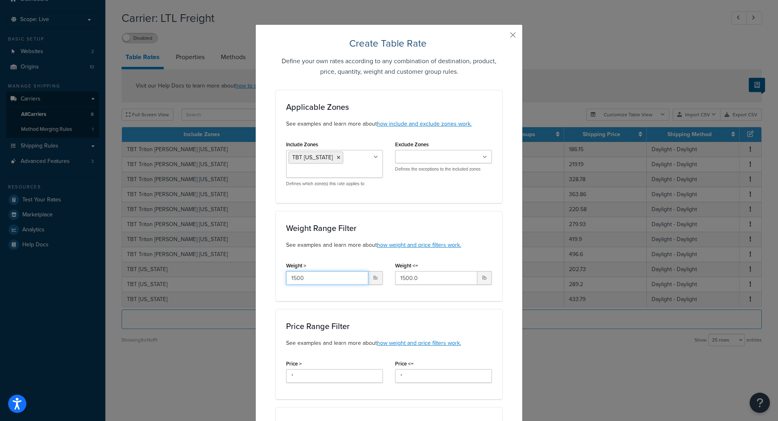
type input "1500"
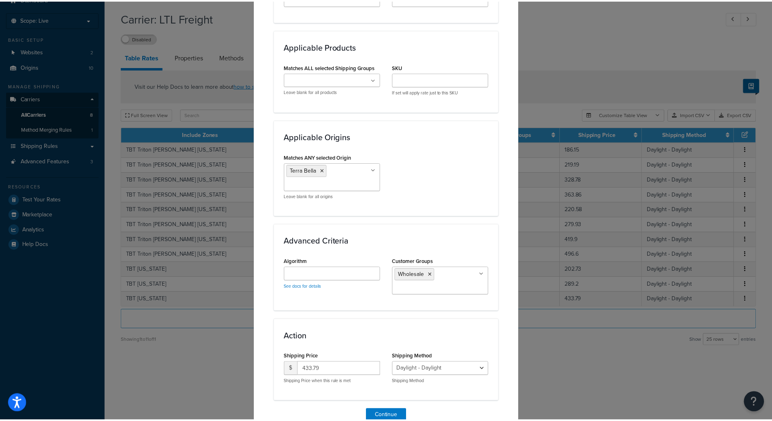
scroll to position [499, 0]
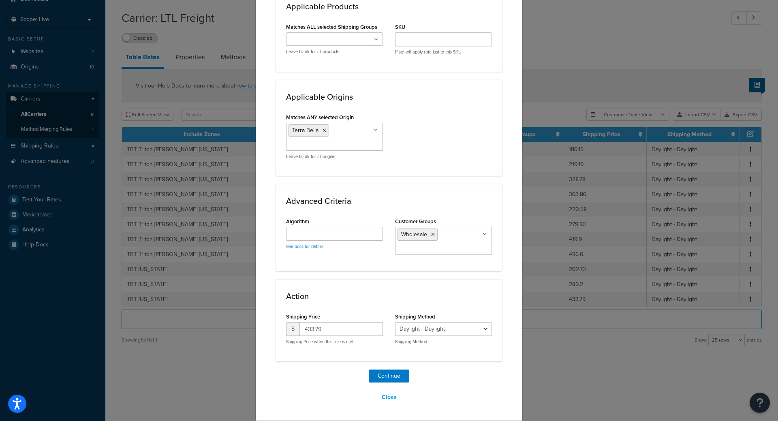
type input "2000"
drag, startPoint x: 326, startPoint y: 332, endPoint x: 259, endPoint y: 323, distance: 67.0
click at [280, 327] on div "Shipping Price $ 433.79 Shipping Price when this rule is met" at bounding box center [334, 331] width 109 height 40
type input "482.94"
click at [381, 376] on button "Continue" at bounding box center [389, 375] width 41 height 13
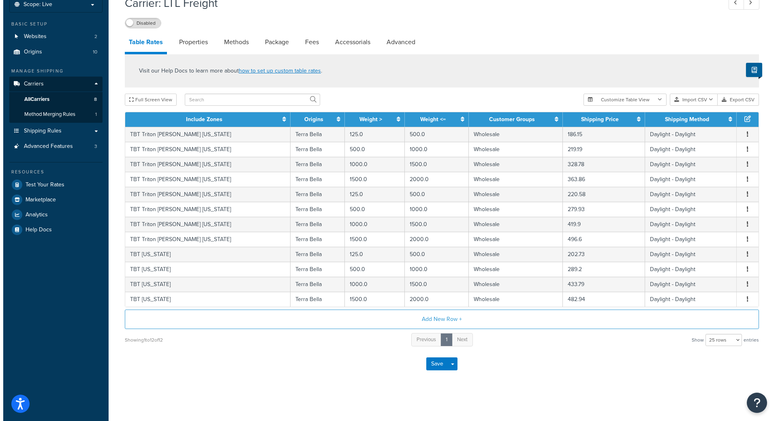
scroll to position [53, 0]
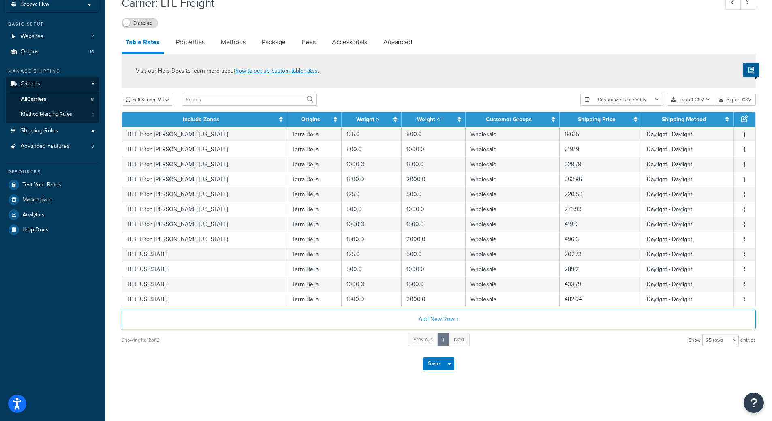
click at [407, 319] on button "Add New Row +" at bounding box center [439, 318] width 634 height 19
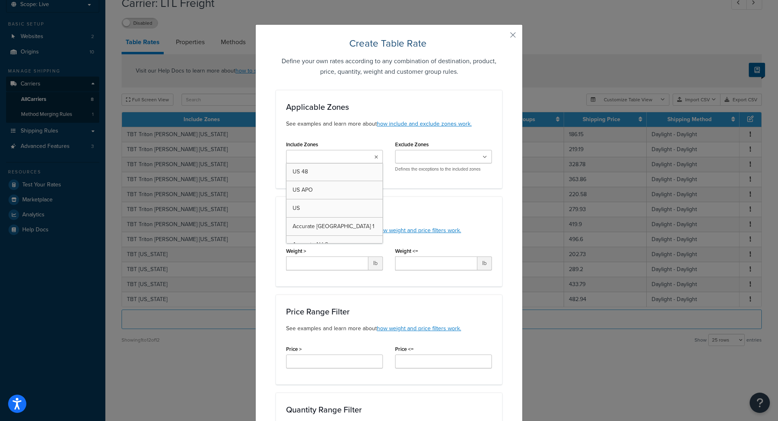
click at [300, 156] on input "Include Zones" at bounding box center [324, 157] width 72 height 9
type input "tbt c"
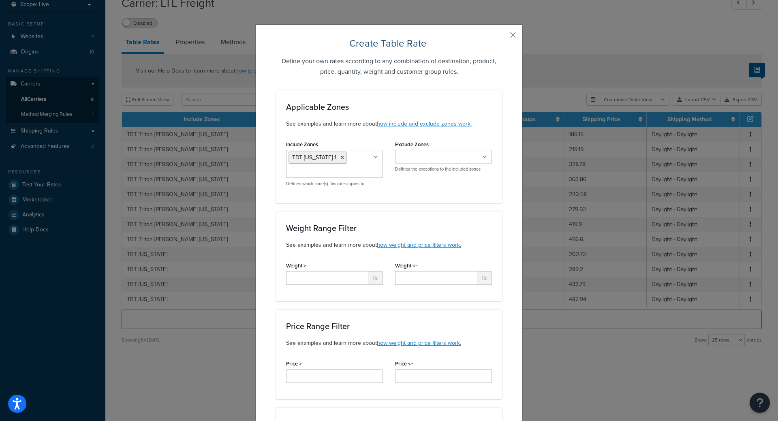
click at [461, 196] on div "Applicable Zones See examples and learn more about how include and exclude zone…" at bounding box center [389, 146] width 226 height 113
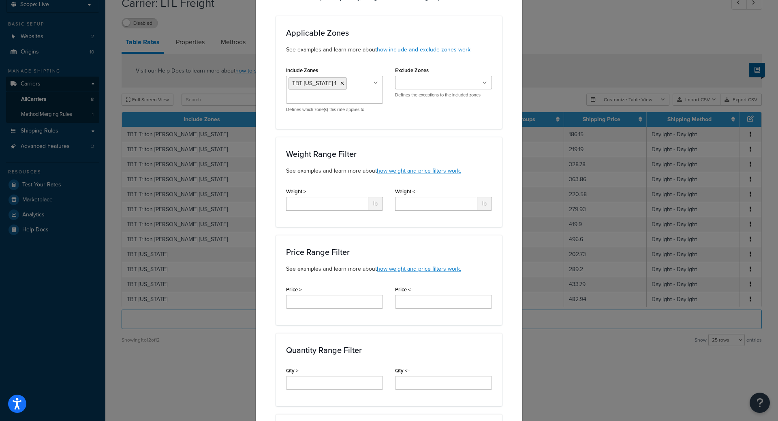
scroll to position [81, 0]
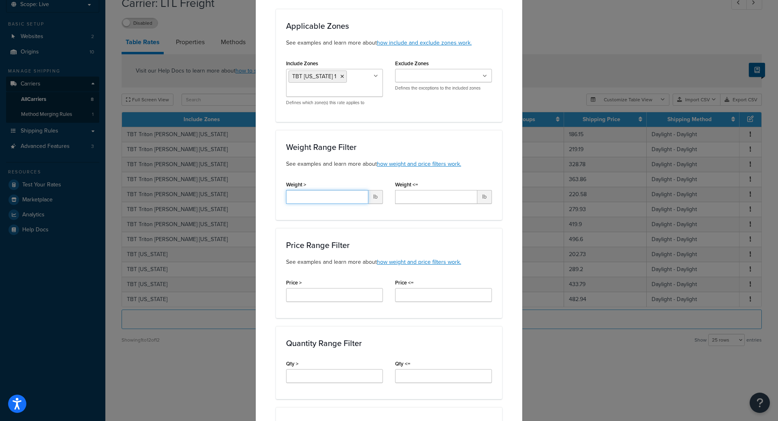
click at [348, 197] on input "Weight >" at bounding box center [327, 197] width 82 height 14
drag, startPoint x: 348, startPoint y: 197, endPoint x: 289, endPoint y: 201, distance: 59.7
click at [290, 201] on input "500" at bounding box center [327, 197] width 82 height 14
type input "125"
type input "1"
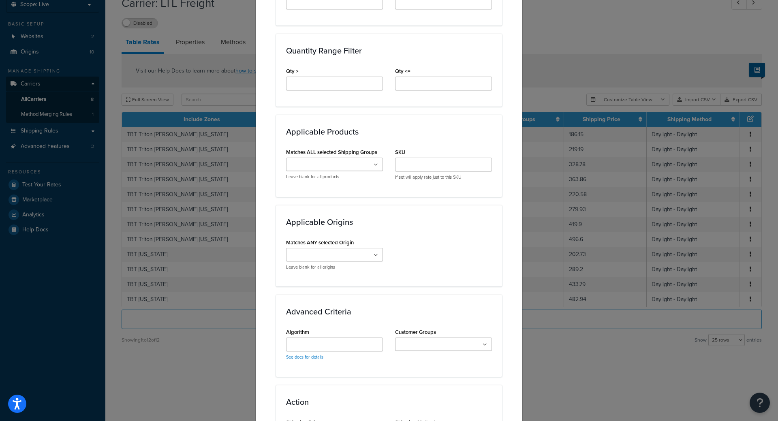
scroll to position [405, 0]
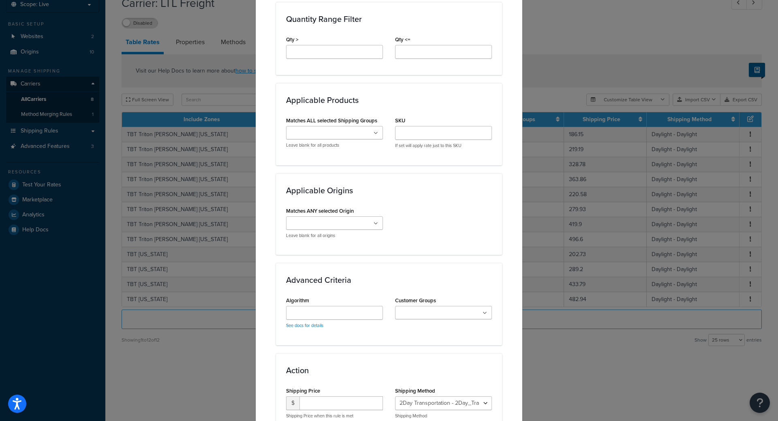
type input "500"
click at [330, 217] on ul at bounding box center [334, 222] width 97 height 13
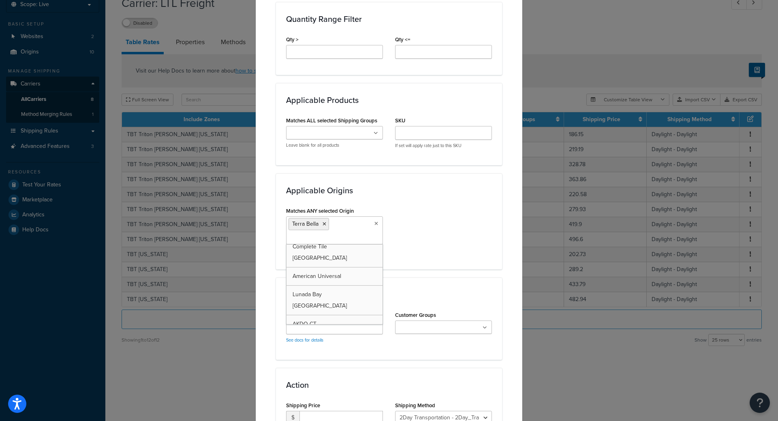
scroll to position [81, 0]
click at [443, 330] on input "Customer Groups" at bounding box center [433, 327] width 72 height 9
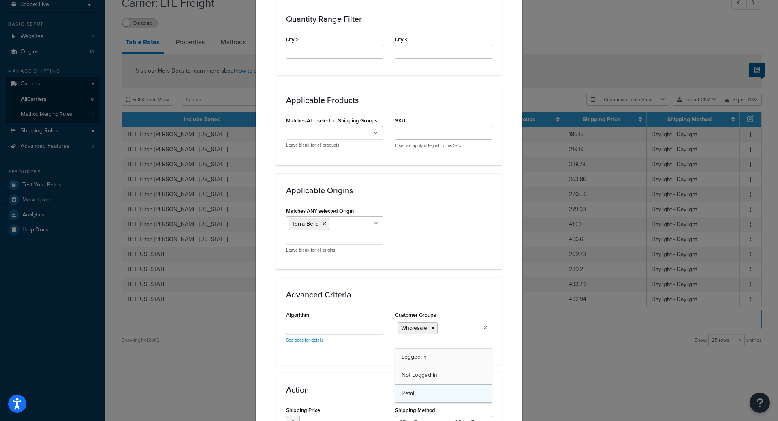
drag, startPoint x: 414, startPoint y: 395, endPoint x: 410, endPoint y: 393, distance: 4.2
click at [380, 296] on h3 "Advanced Criteria" at bounding box center [389, 294] width 206 height 9
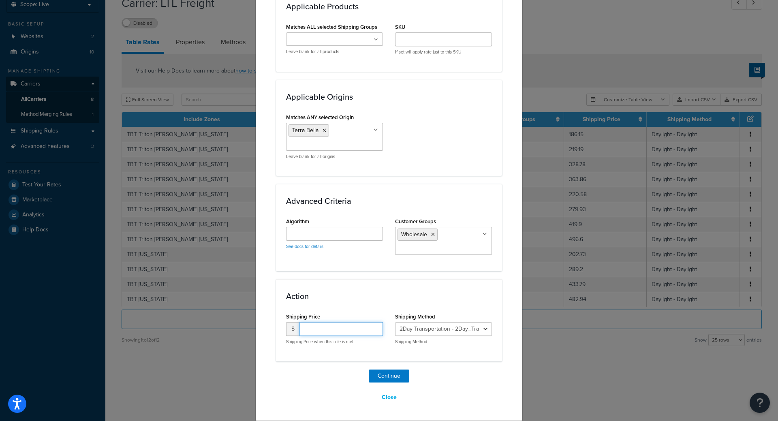
click at [337, 325] on input "number" at bounding box center [340, 329] width 83 height 14
click at [458, 324] on select "2Day Transportation - 2Day_Transportation Daylight - Daylight Accurate - Accura…" at bounding box center [443, 329] width 97 height 14
select select "182218"
click at [395, 322] on select "2Day Transportation - 2Day_Transportation Daylight - Daylight Accurate - Accura…" at bounding box center [443, 329] width 97 height 14
click at [331, 326] on input "number" at bounding box center [340, 329] width 83 height 14
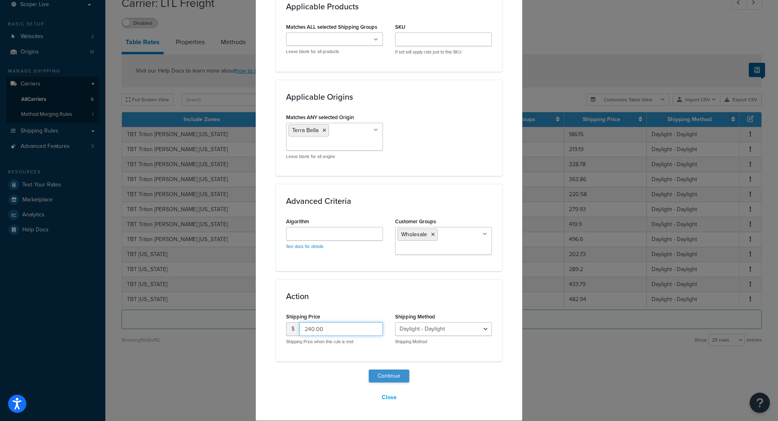
type input "240.00"
click at [384, 376] on button "Continue" at bounding box center [389, 375] width 41 height 13
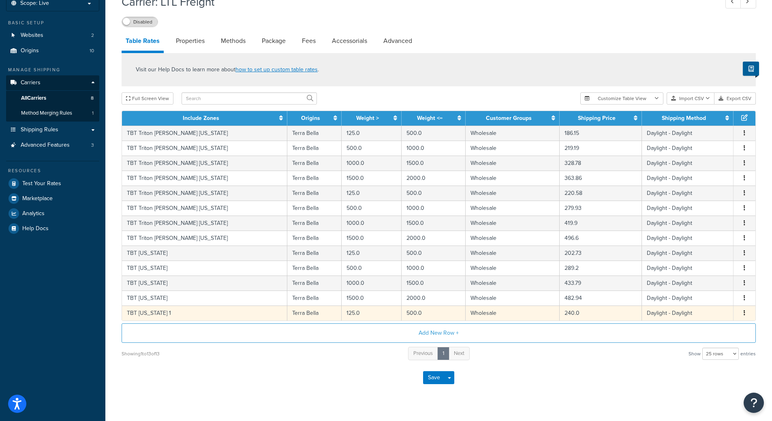
click at [744, 313] on icon "button" at bounding box center [744, 313] width 2 height 6
click at [703, 311] on div "Duplicate" at bounding box center [703, 314] width 58 height 17
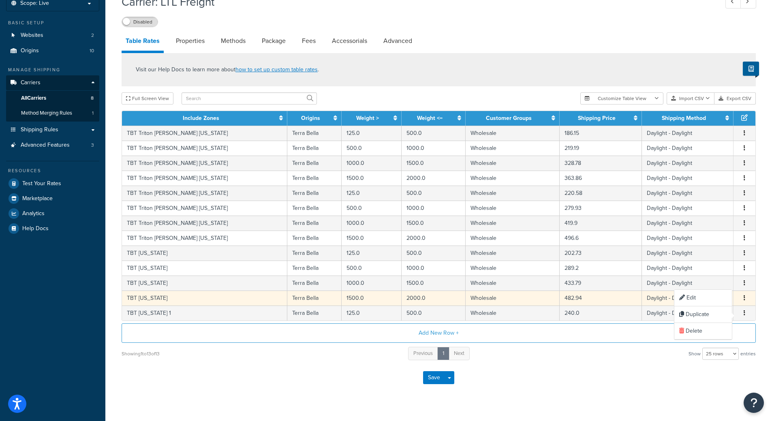
select select "182218"
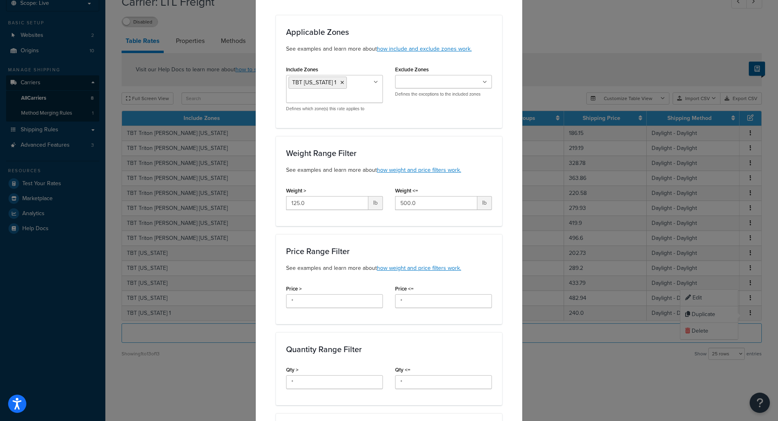
scroll to position [81, 0]
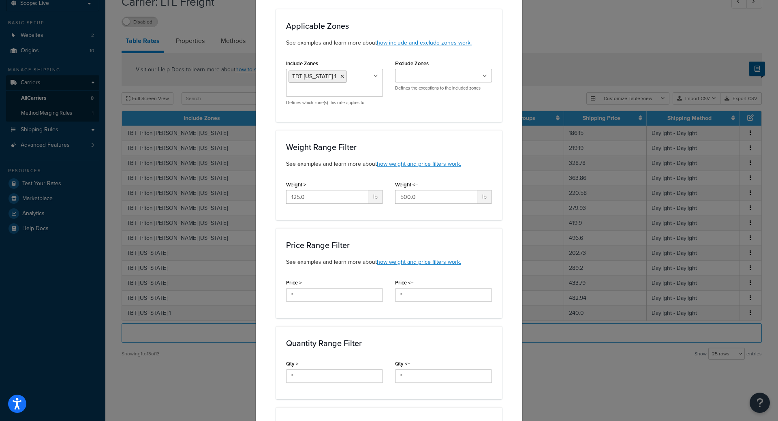
click at [330, 204] on div "Weight > 125.0 lb" at bounding box center [334, 194] width 109 height 31
click at [334, 196] on input "125.0" at bounding box center [327, 197] width 82 height 14
type input "500"
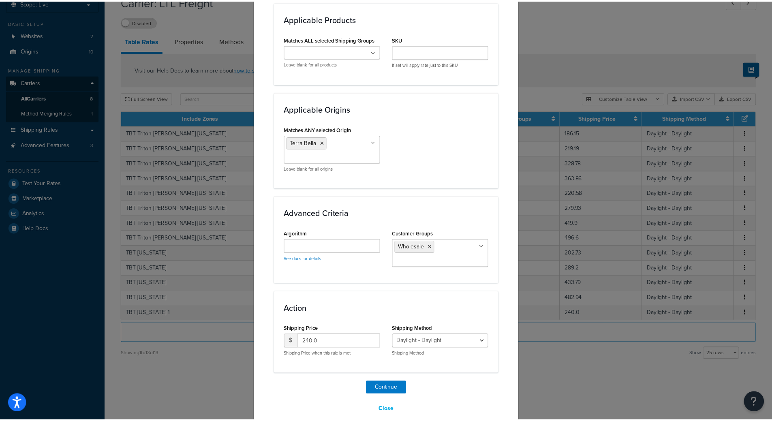
scroll to position [499, 0]
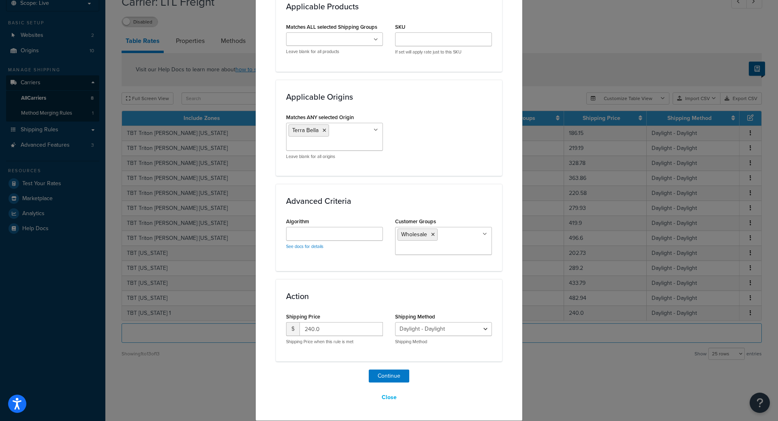
type input "1000"
drag, startPoint x: 330, startPoint y: 326, endPoint x: 196, endPoint y: 319, distance: 134.3
click at [237, 320] on div "Create Table Rate Define your own rates according to any combination of destina…" at bounding box center [389, 210] width 778 height 421
click at [331, 333] on input "383.00" at bounding box center [340, 329] width 83 height 14
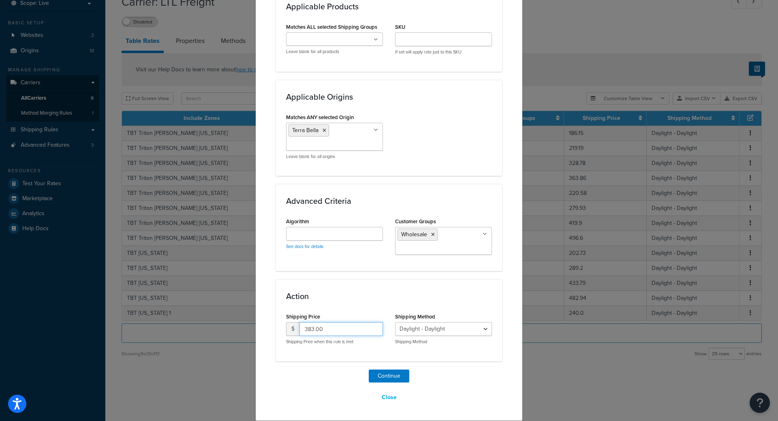
click at [331, 333] on input "383.00" at bounding box center [340, 329] width 83 height 14
type input "384.00"
click at [392, 372] on button "Continue" at bounding box center [389, 375] width 41 height 13
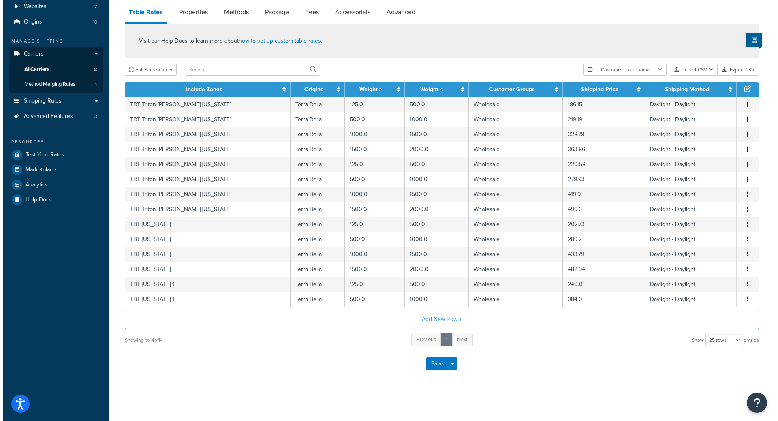
scroll to position [83, 0]
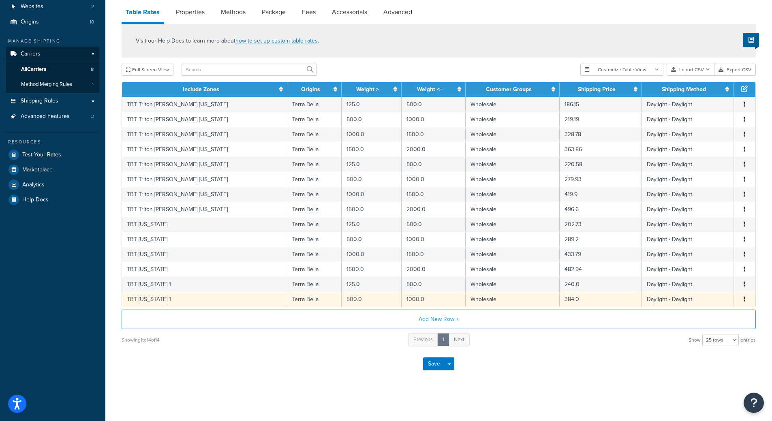
click at [741, 299] on button "button" at bounding box center [744, 299] width 6 height 9
click at [713, 296] on div "Duplicate" at bounding box center [703, 299] width 58 height 17
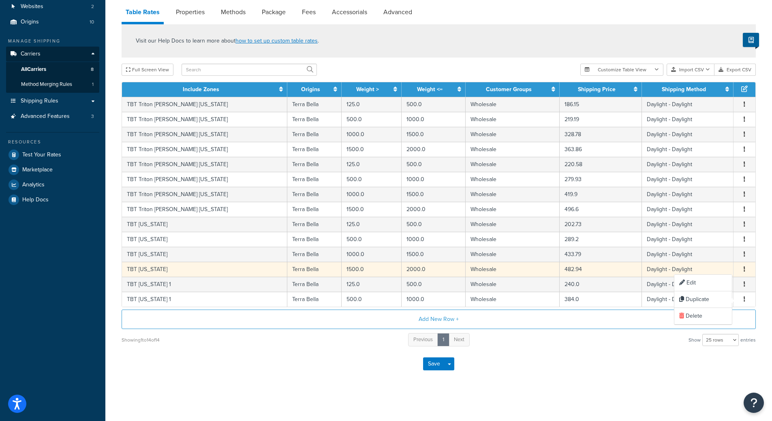
select select "182218"
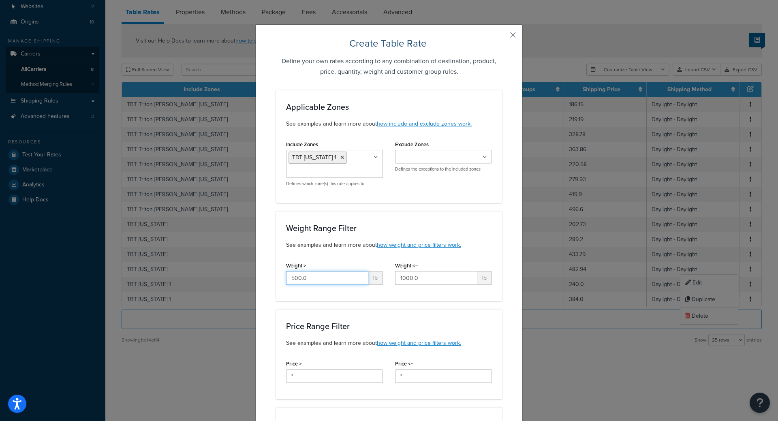
click at [339, 277] on input "500.0" at bounding box center [327, 278] width 82 height 14
type input "1000"
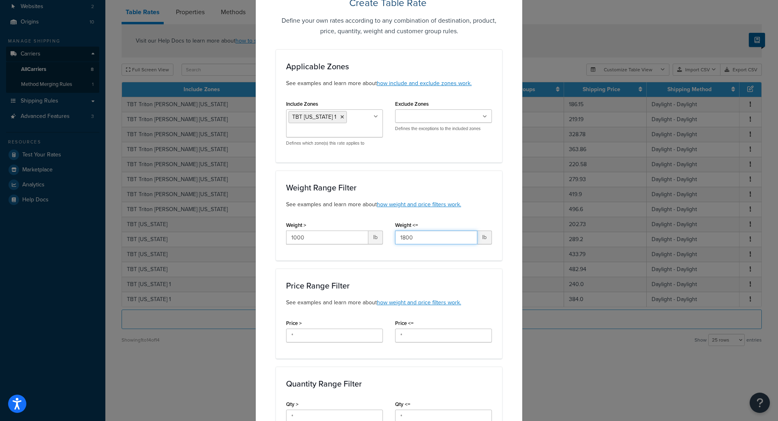
type input "1800"
click at [280, 318] on div "Price > *" at bounding box center [334, 332] width 109 height 31
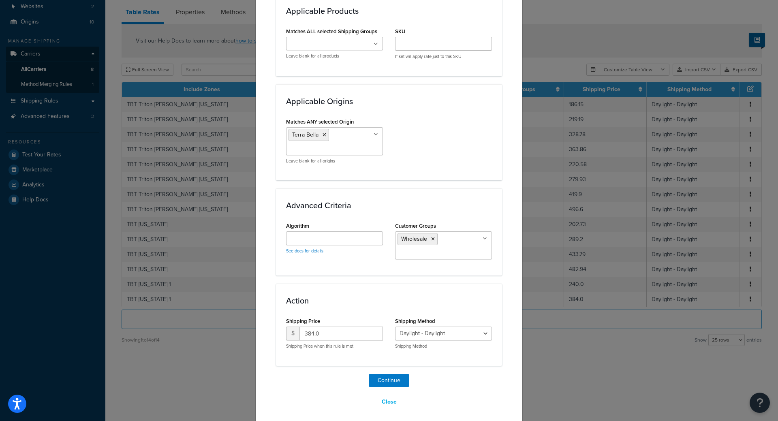
scroll to position [499, 0]
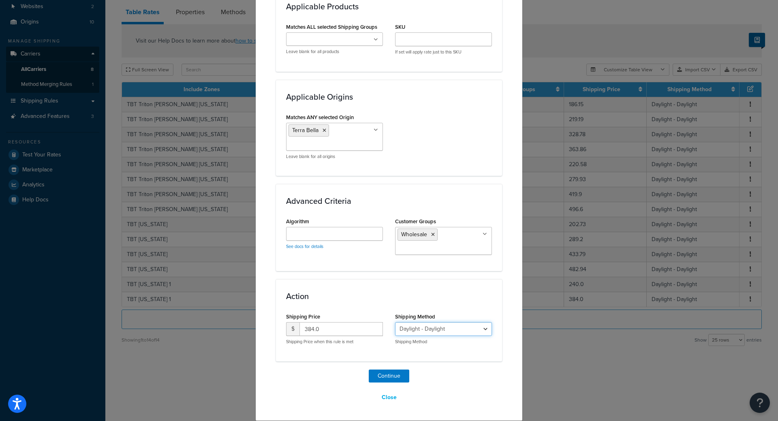
click at [483, 326] on select "2Day Transportation - 2Day_Transportation Daylight - Daylight Accurate - Accura…" at bounding box center [443, 329] width 97 height 14
select select "182219"
click at [395, 322] on select "2Day Transportation - 2Day_Transportation Daylight - Daylight Accurate - Accura…" at bounding box center [443, 329] width 97 height 14
drag, startPoint x: 347, startPoint y: 329, endPoint x: 139, endPoint y: 309, distance: 209.5
click at [228, 313] on div "Create Table Rate Define your own rates according to any combination of destina…" at bounding box center [389, 210] width 778 height 421
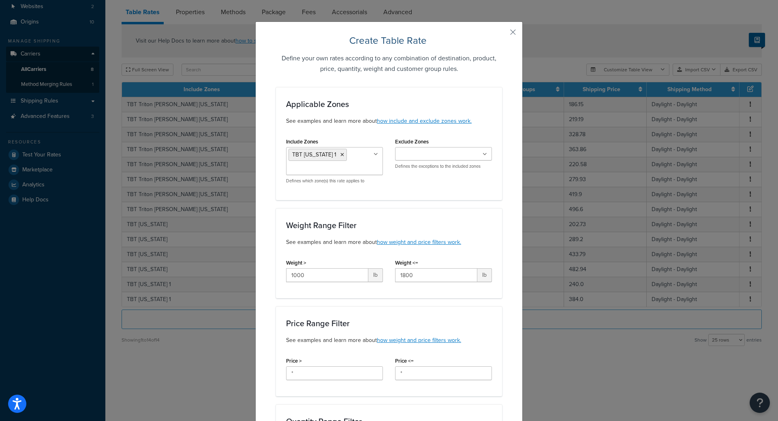
scroll to position [0, 0]
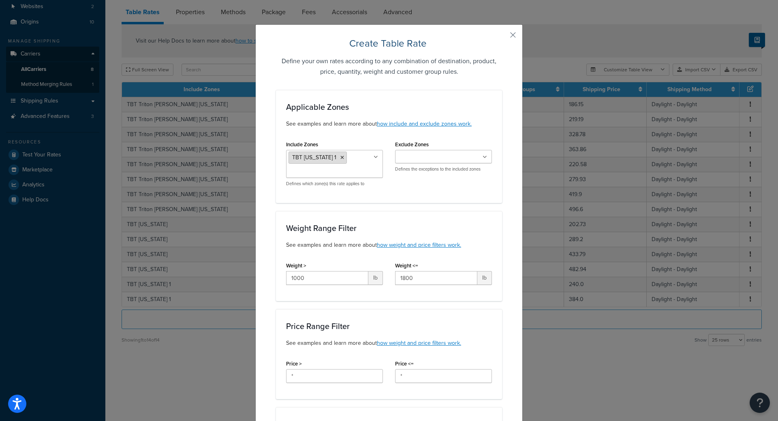
click at [340, 158] on icon at bounding box center [342, 157] width 4 height 5
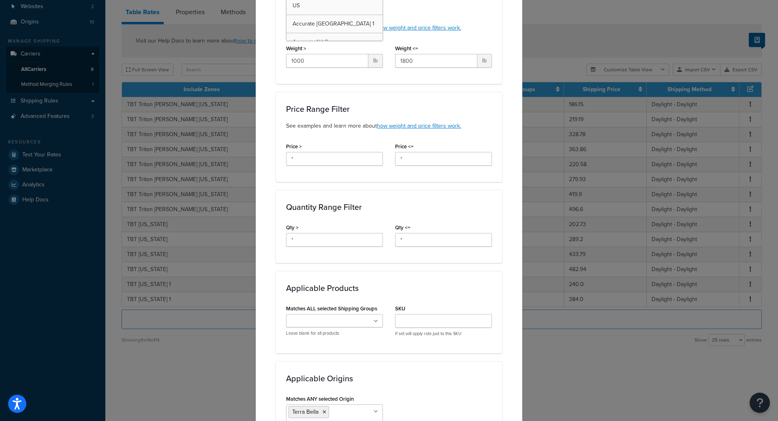
scroll to position [41, 0]
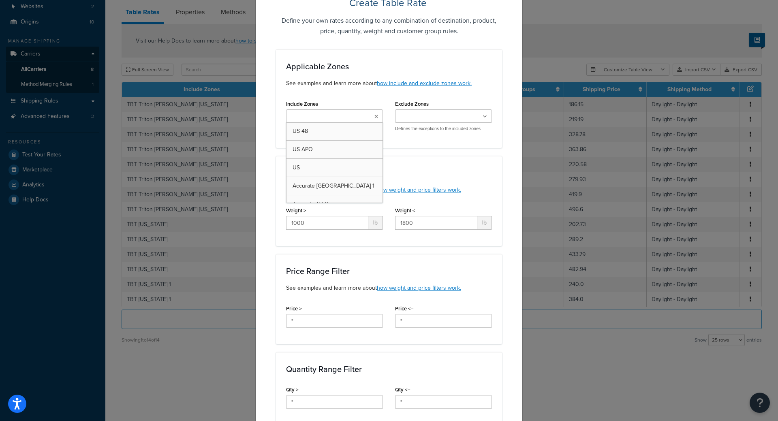
click at [335, 119] on input "Include Zones" at bounding box center [324, 116] width 72 height 9
type input "CA"
click at [148, 383] on div "Create Table Rate Define your own rates according to any combination of destina…" at bounding box center [389, 210] width 778 height 421
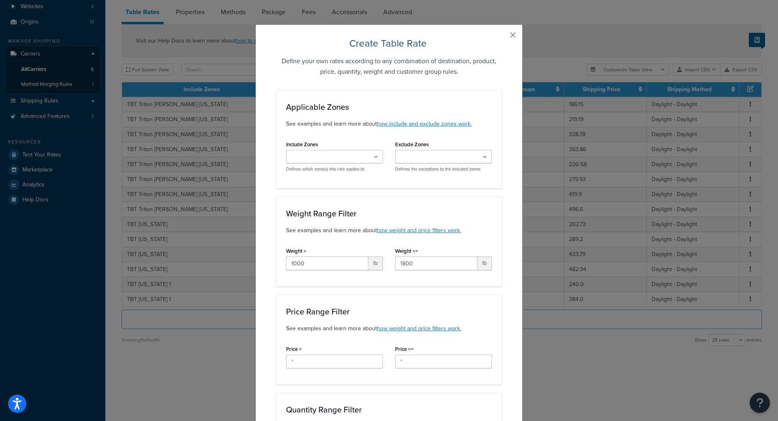
click at [502, 37] on button "button" at bounding box center [501, 38] width 2 height 2
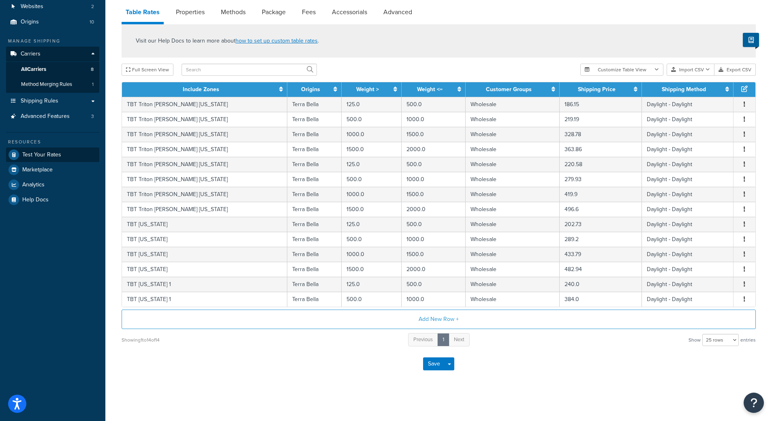
scroll to position [2, 0]
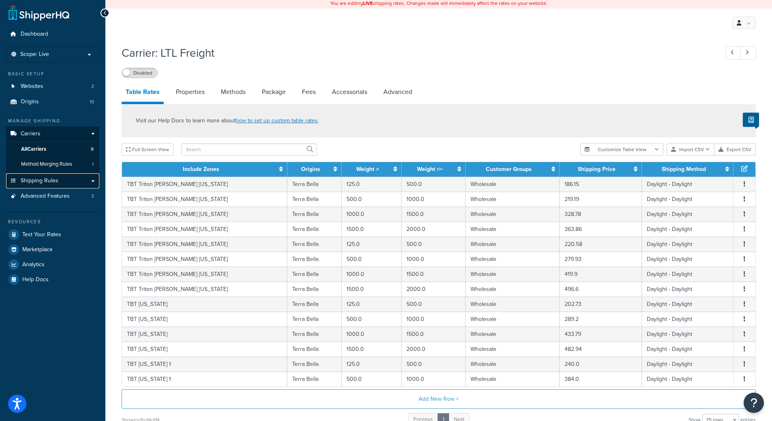
click at [48, 180] on span "Shipping Rules" at bounding box center [40, 180] width 38 height 7
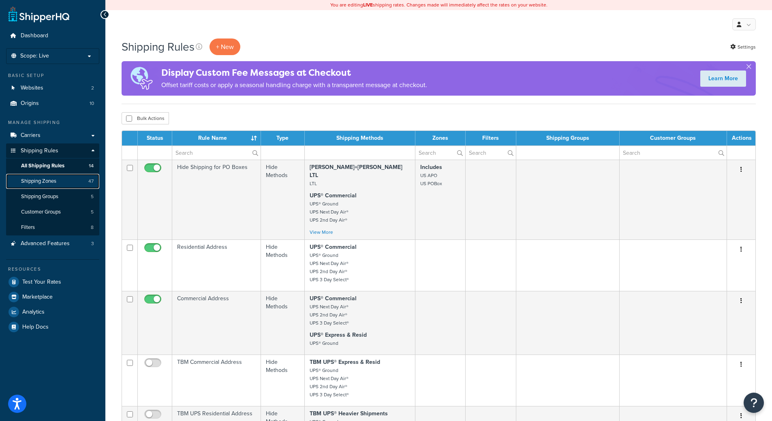
click at [49, 183] on span "Shipping Zones" at bounding box center [38, 181] width 35 height 7
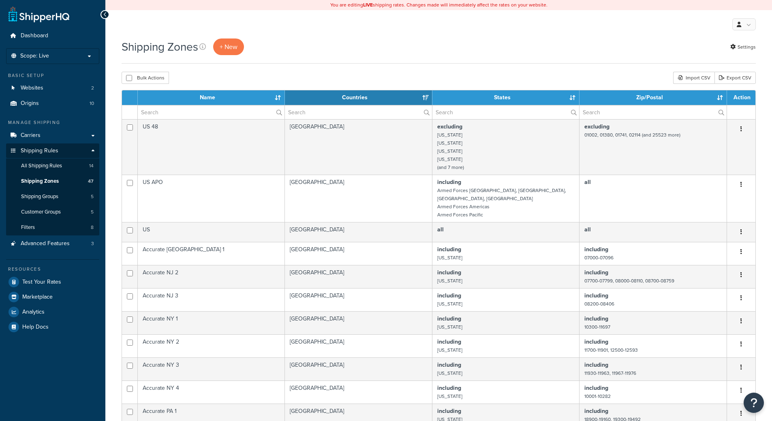
select select "15"
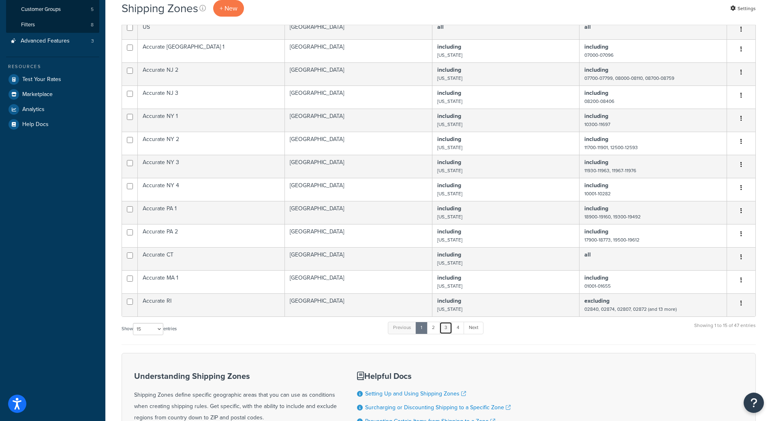
click at [448, 322] on link "3" at bounding box center [445, 328] width 13 height 12
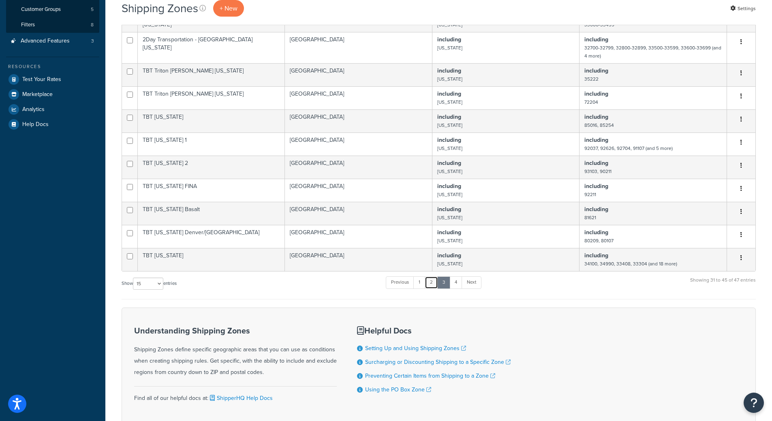
click at [431, 284] on link "2" at bounding box center [430, 282] width 13 height 12
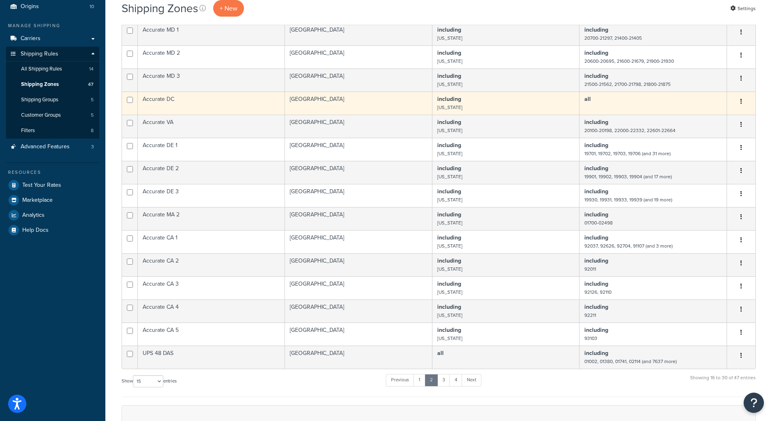
scroll to position [0, 0]
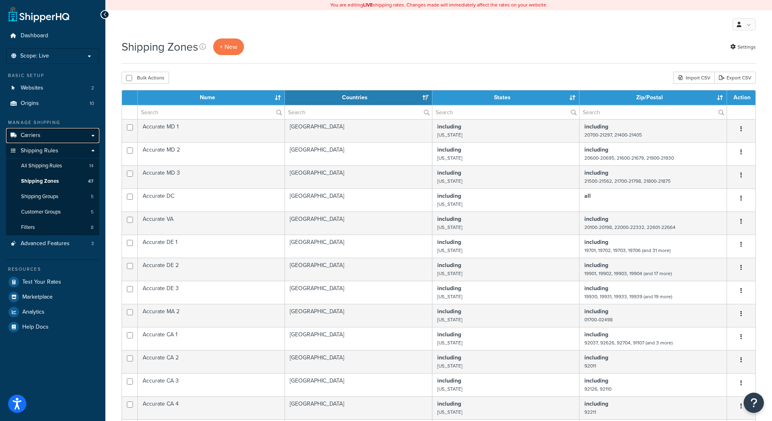
click at [47, 141] on link "Carriers" at bounding box center [52, 135] width 93 height 15
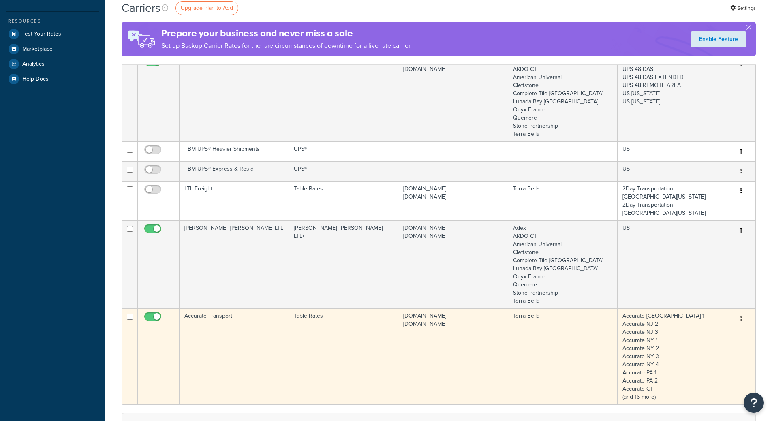
scroll to position [203, 0]
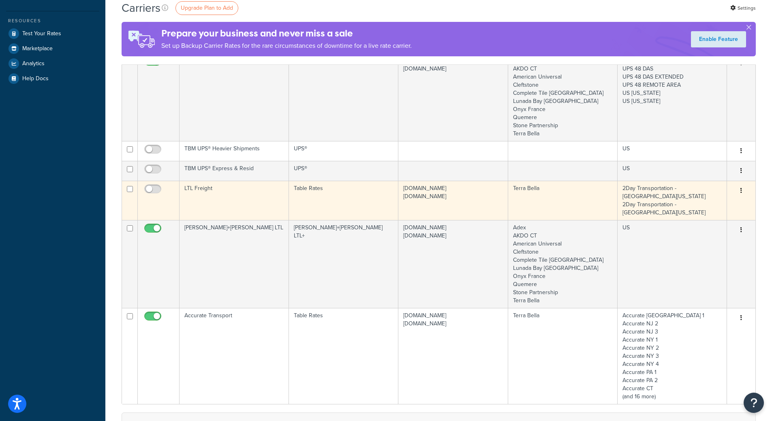
click at [200, 202] on td "LTL Freight" at bounding box center [233, 200] width 109 height 39
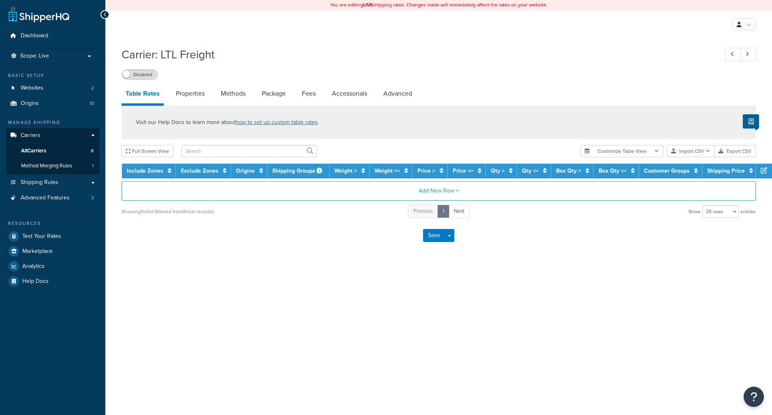
select select "25"
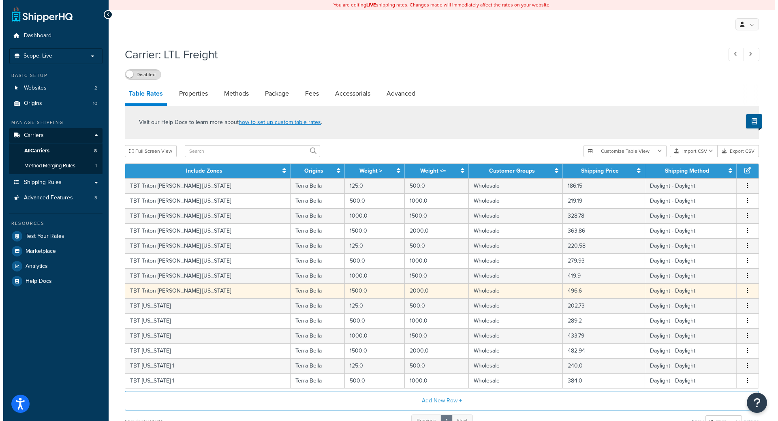
scroll to position [81, 0]
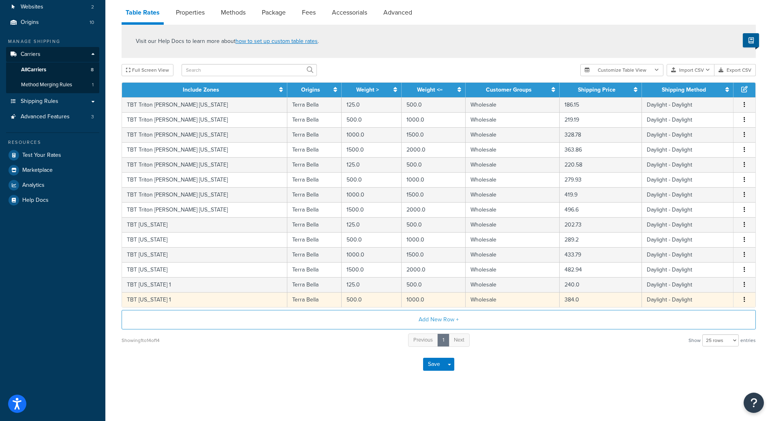
click at [742, 303] on button "button" at bounding box center [744, 299] width 6 height 9
click at [697, 301] on div "Duplicate" at bounding box center [703, 301] width 58 height 17
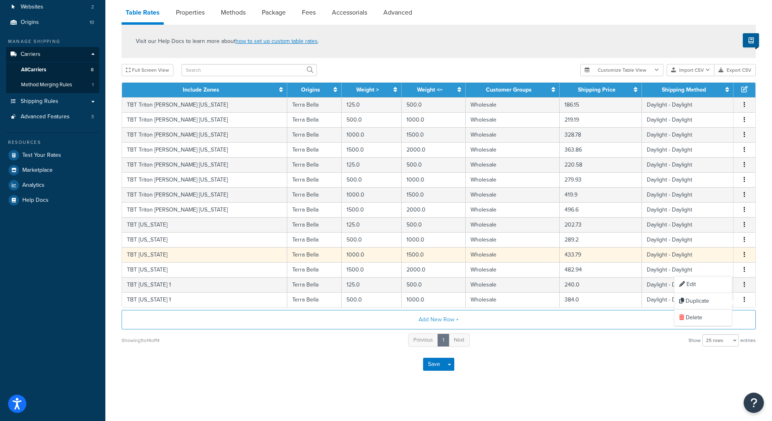
select select "182218"
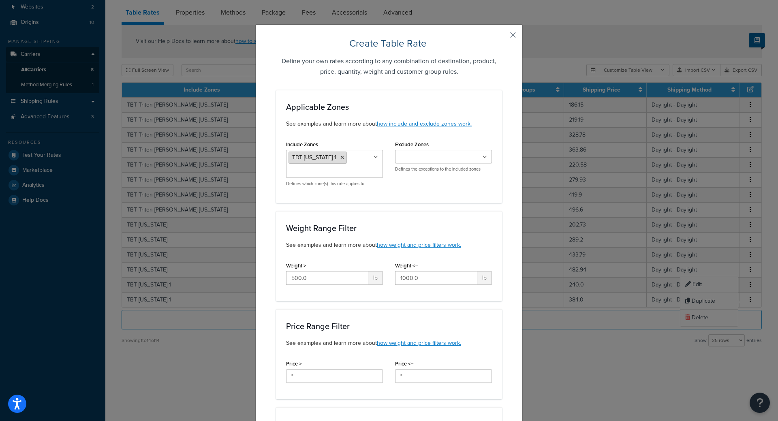
click at [335, 155] on li "TBT [US_STATE] 1" at bounding box center [317, 157] width 58 height 12
click at [340, 157] on icon at bounding box center [342, 157] width 4 height 5
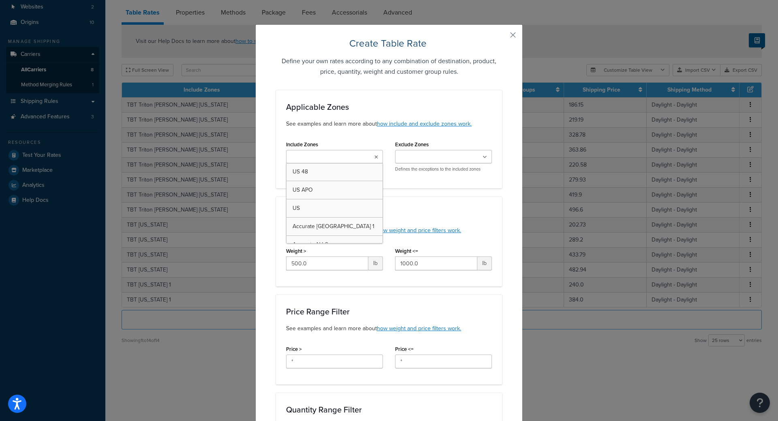
click at [331, 157] on input "Include Zones" at bounding box center [324, 157] width 72 height 9
type input "CA"
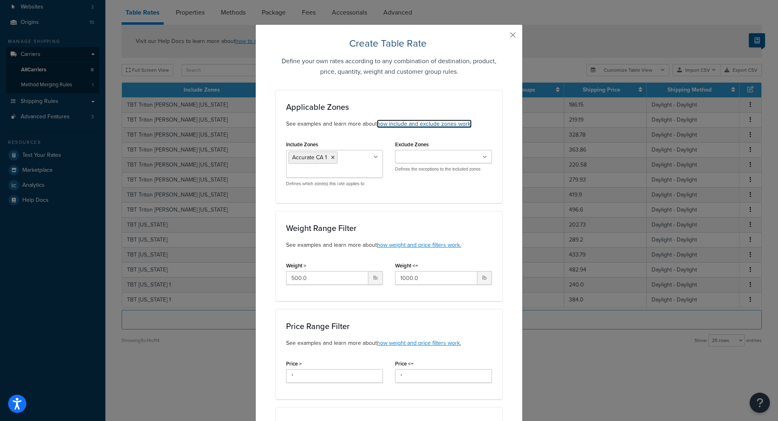
click at [426, 125] on link "how include and exclude zones work." at bounding box center [424, 123] width 95 height 9
click at [334, 272] on input "500.0" at bounding box center [327, 278] width 82 height 14
type input "1000"
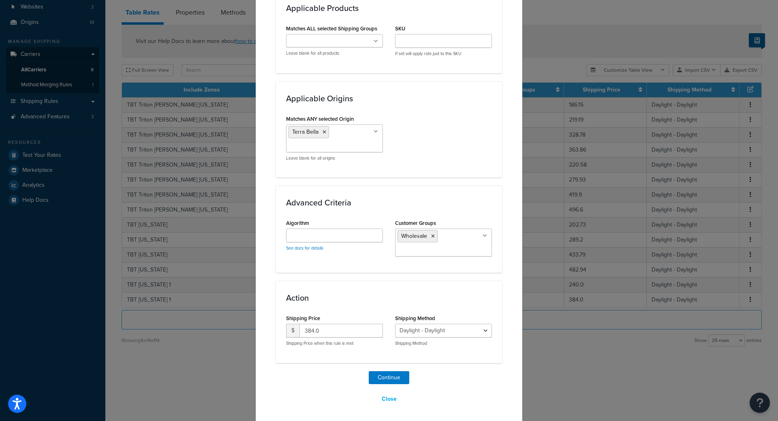
scroll to position [499, 0]
type input "1800"
click at [352, 267] on div "Advanced Criteria Algorithm See docs for details Customer Groups Wholesale Logg…" at bounding box center [389, 227] width 226 height 87
click at [458, 333] on select "2Day Transportation - 2Day_Transportation Daylight - Daylight Accurate - Accura…" at bounding box center [443, 329] width 97 height 14
select select "182219"
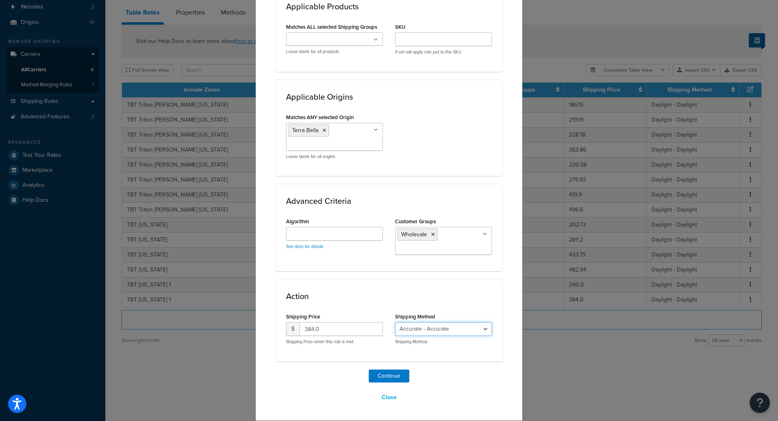
click at [395, 322] on select "2Day Transportation - 2Day_Transportation Daylight - Daylight Accurate - Accura…" at bounding box center [443, 329] width 97 height 14
drag, startPoint x: 309, startPoint y: 328, endPoint x: 227, endPoint y: 322, distance: 82.8
click at [227, 323] on div "Create Table Rate Define your own rates according to any combination of destina…" at bounding box center [389, 210] width 778 height 421
type input "385.00"
click at [380, 375] on button "Continue" at bounding box center [389, 375] width 41 height 13
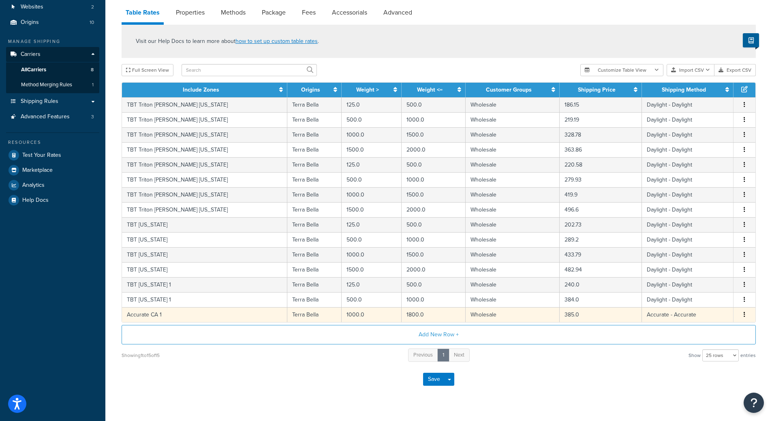
click at [745, 317] on button "button" at bounding box center [744, 314] width 6 height 9
click at [694, 316] on div "Duplicate" at bounding box center [703, 316] width 58 height 17
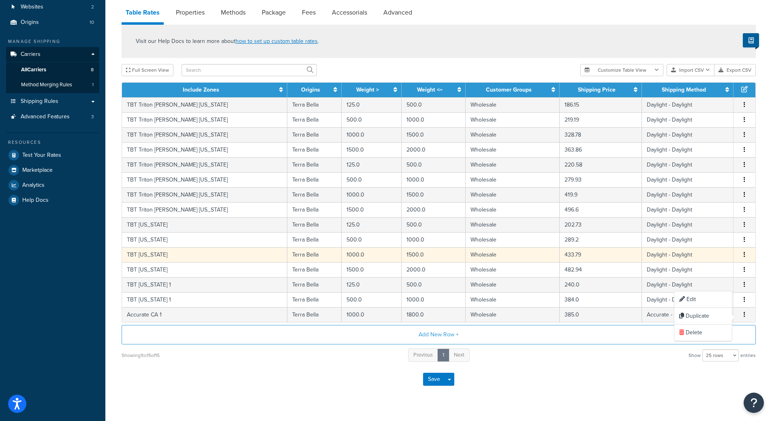
select select "182219"
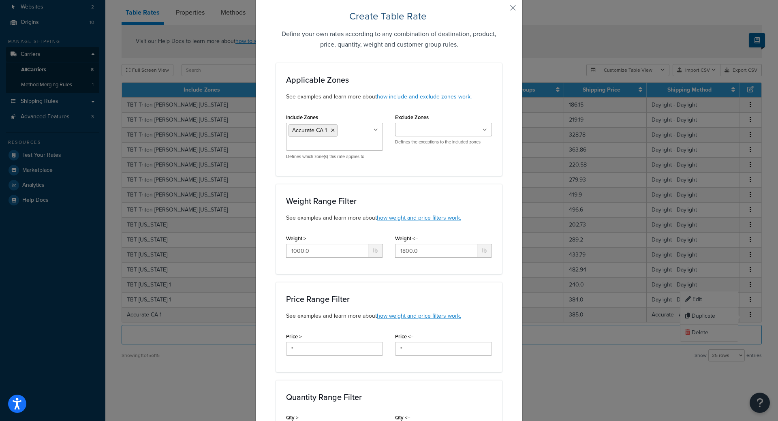
scroll to position [41, 0]
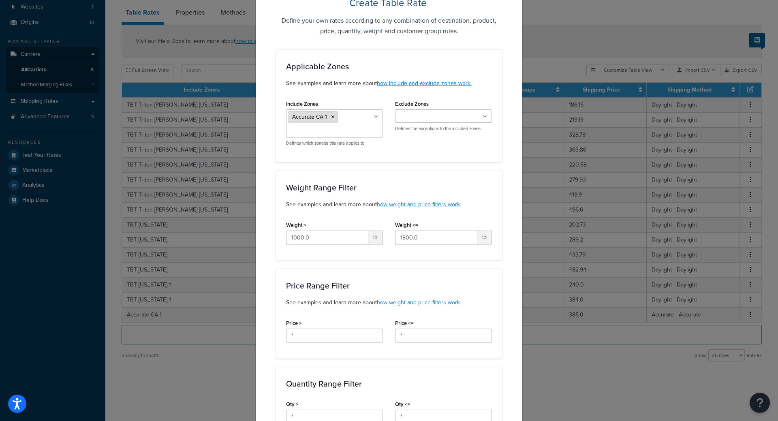
click at [331, 115] on icon at bounding box center [333, 117] width 4 height 5
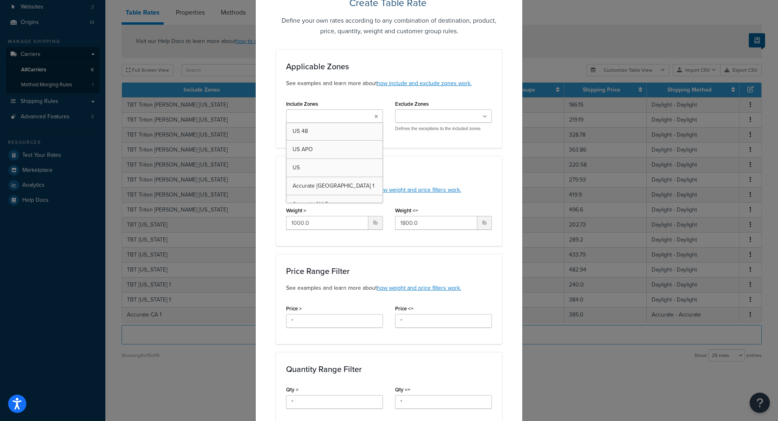
click at [328, 117] on input "Include Zones" at bounding box center [324, 116] width 72 height 9
type input "ca 2"
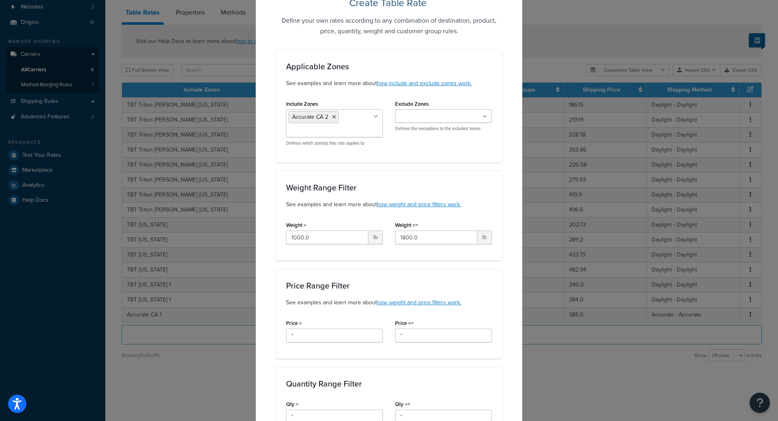
click at [457, 151] on div "Include Zones Accurate CA 2 US 48 US APO US Accurate NJ 1 Accurate NJ 2 Accurat…" at bounding box center [389, 125] width 218 height 54
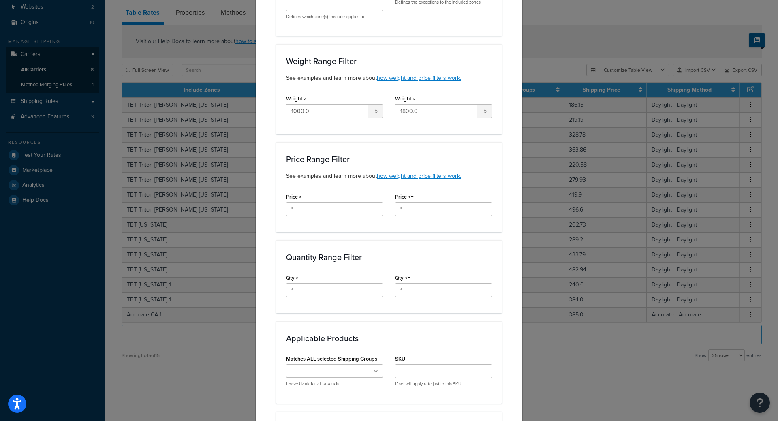
scroll to position [203, 0]
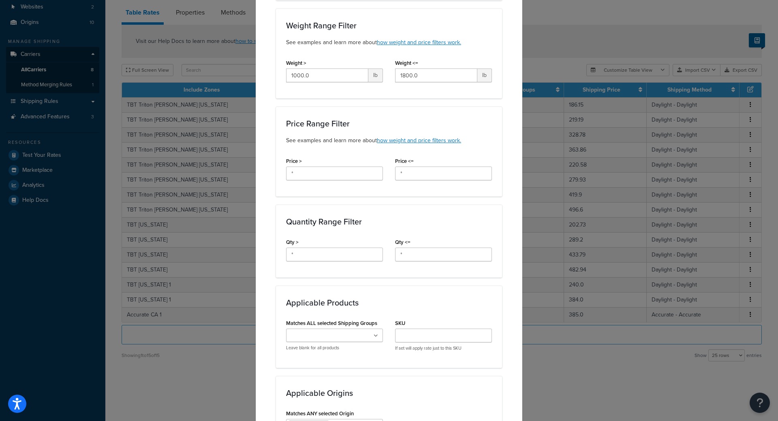
click at [398, 210] on div "Quantity Range Filter Qty > * Qty <= *" at bounding box center [389, 241] width 226 height 73
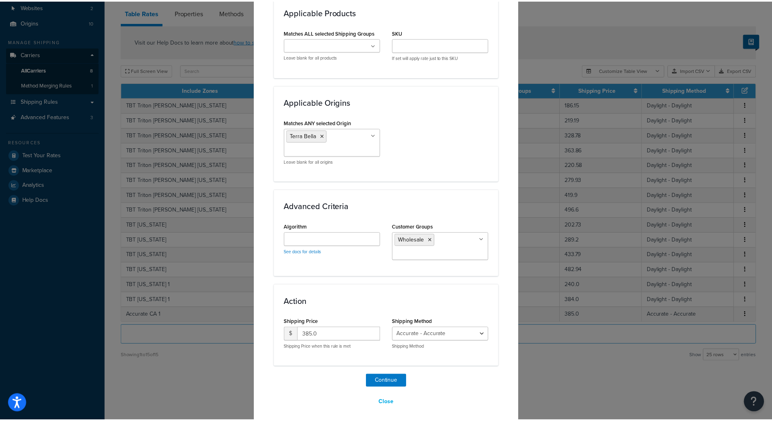
scroll to position [499, 0]
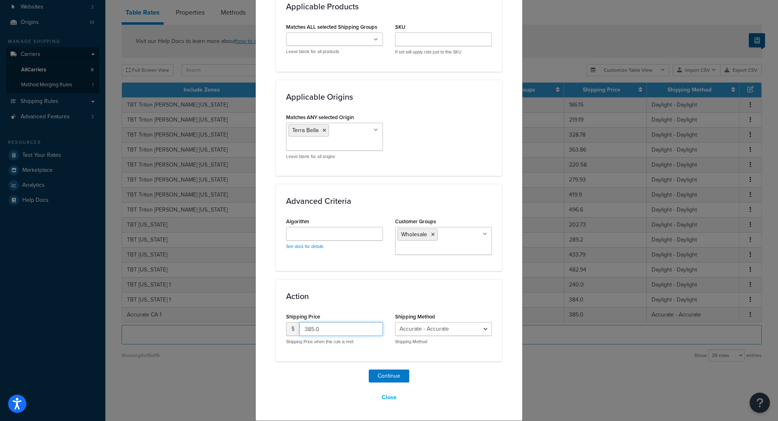
drag, startPoint x: 328, startPoint y: 327, endPoint x: 231, endPoint y: 320, distance: 97.5
click at [195, 319] on div "Create Table Rate Define your own rates according to any combination of destina…" at bounding box center [389, 210] width 778 height 421
type input "495.00"
click at [392, 375] on button "Continue" at bounding box center [389, 375] width 41 height 13
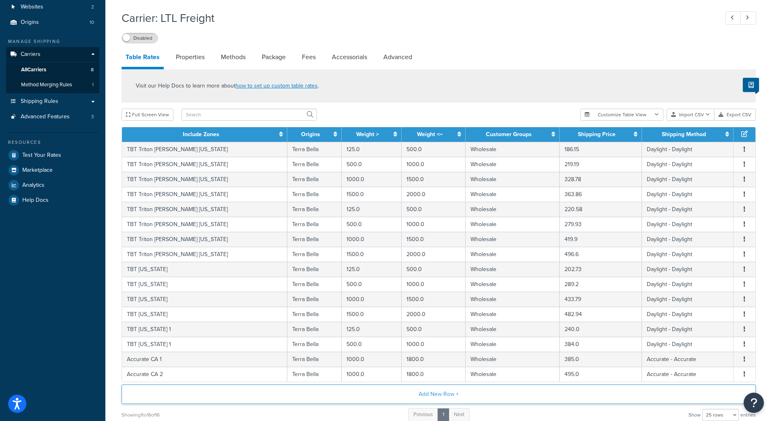
scroll to position [157, 0]
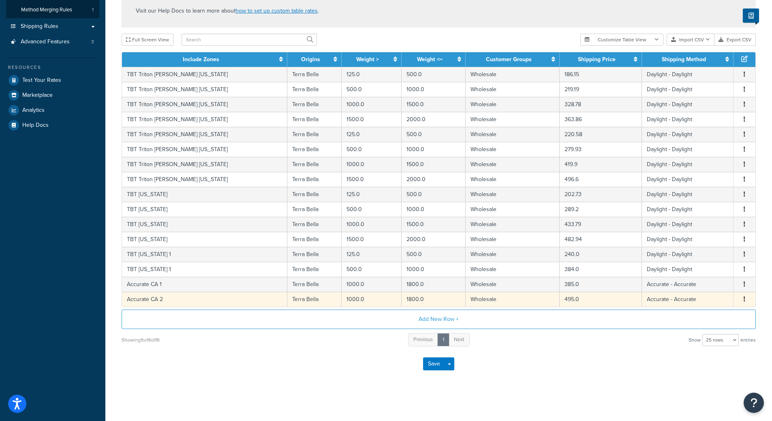
click at [744, 297] on icon "button" at bounding box center [744, 299] width 2 height 6
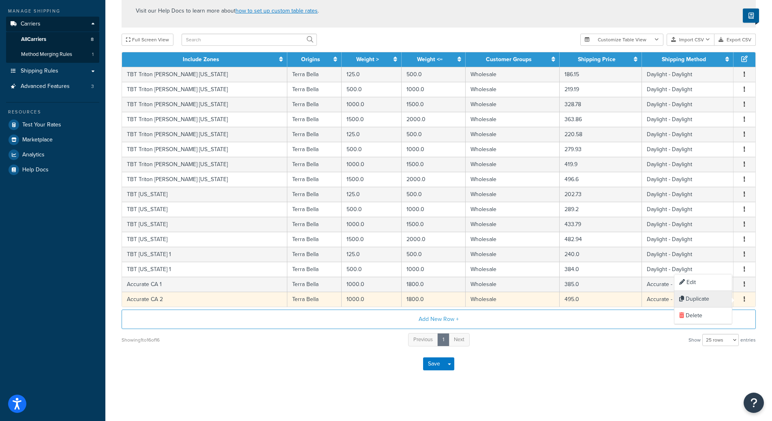
click at [712, 299] on div "Duplicate" at bounding box center [703, 299] width 58 height 17
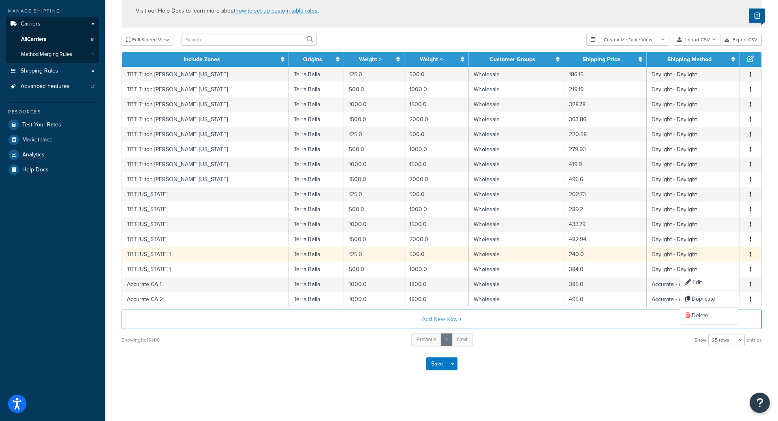
select select "182219"
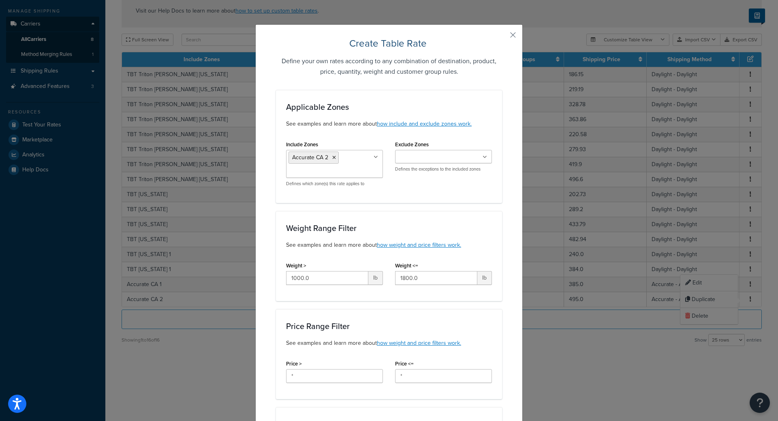
scroll to position [113, 0]
click at [332, 156] on icon at bounding box center [334, 157] width 4 height 5
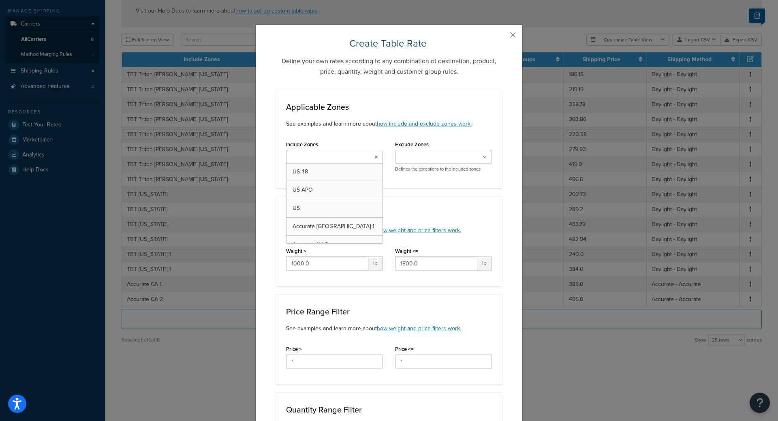
click at [331, 156] on input "Include Zones" at bounding box center [324, 157] width 72 height 9
type input "ca 3"
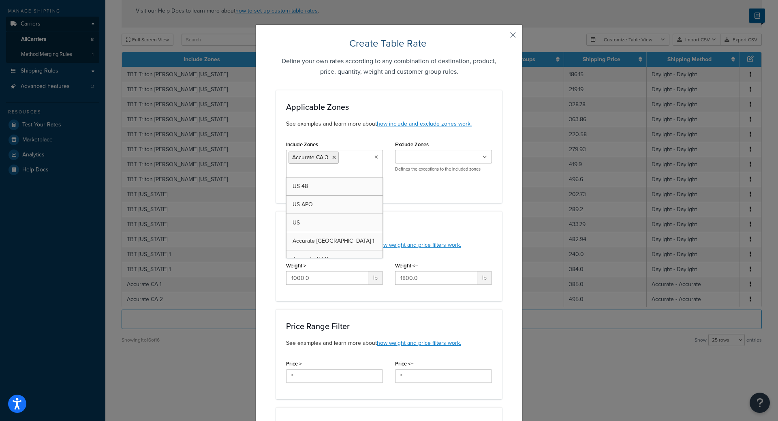
click at [458, 224] on h3 "Weight Range Filter" at bounding box center [389, 228] width 206 height 9
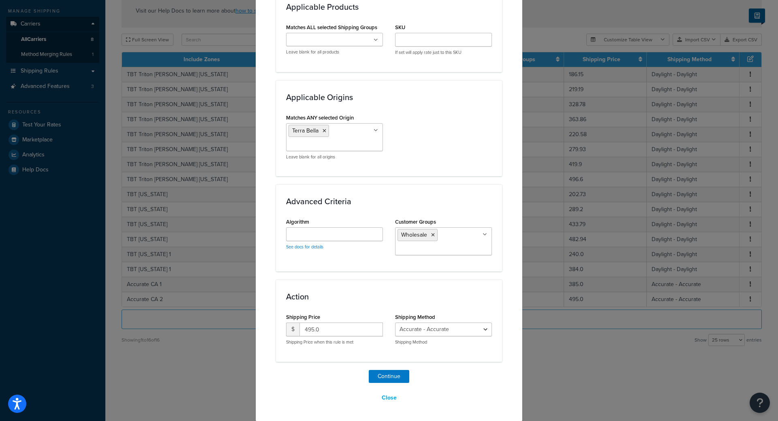
scroll to position [499, 0]
click at [389, 378] on button "Continue" at bounding box center [389, 375] width 41 height 13
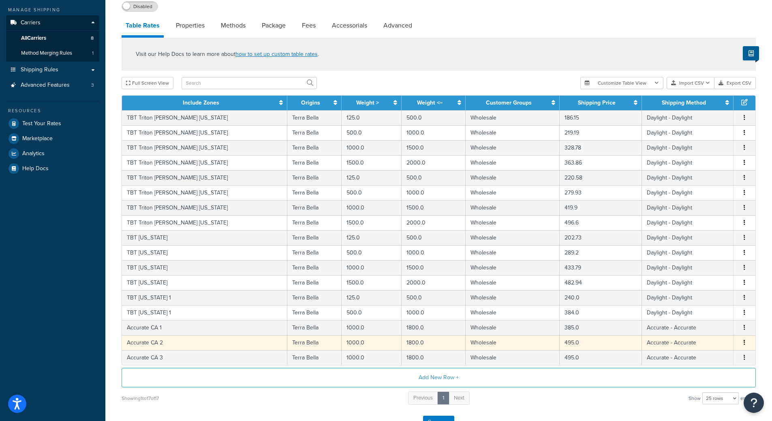
click at [738, 344] on span "Edit Duplicate Delete" at bounding box center [744, 342] width 12 height 9
click at [740, 344] on span "Edit Duplicate Delete" at bounding box center [744, 342] width 12 height 9
click at [745, 344] on button "button" at bounding box center [744, 342] width 6 height 9
click at [711, 325] on div "Edit" at bounding box center [703, 327] width 58 height 17
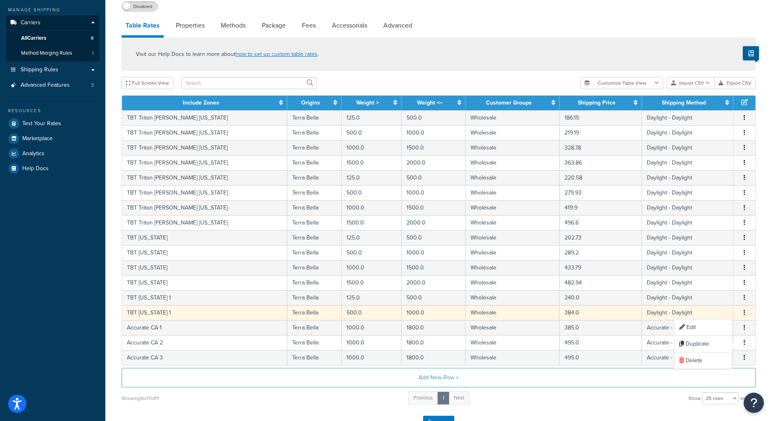
select select "182219"
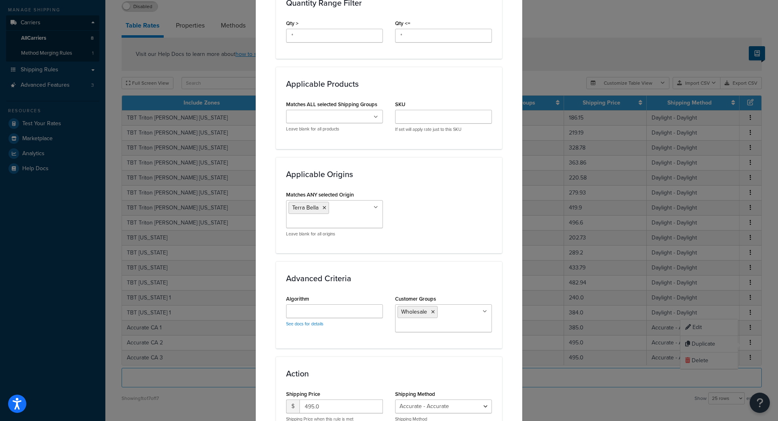
scroll to position [467, 0]
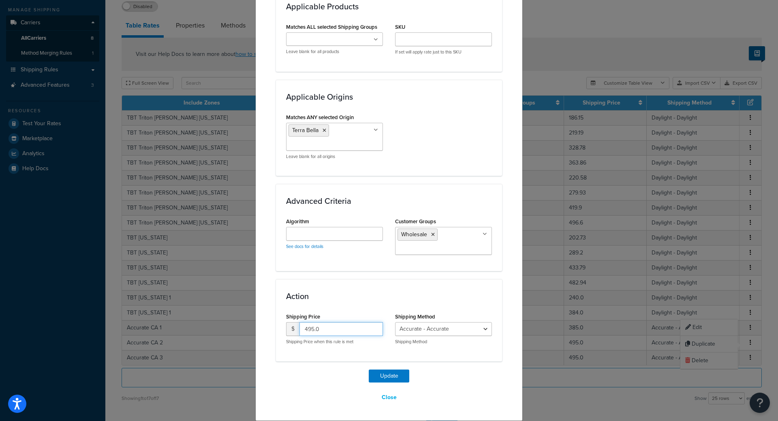
drag, startPoint x: 336, startPoint y: 331, endPoint x: 191, endPoint y: 324, distance: 144.8
click at [243, 324] on div "Update Table Rate Applicable Zones See examples and learn more about how includ…" at bounding box center [389, 210] width 778 height 421
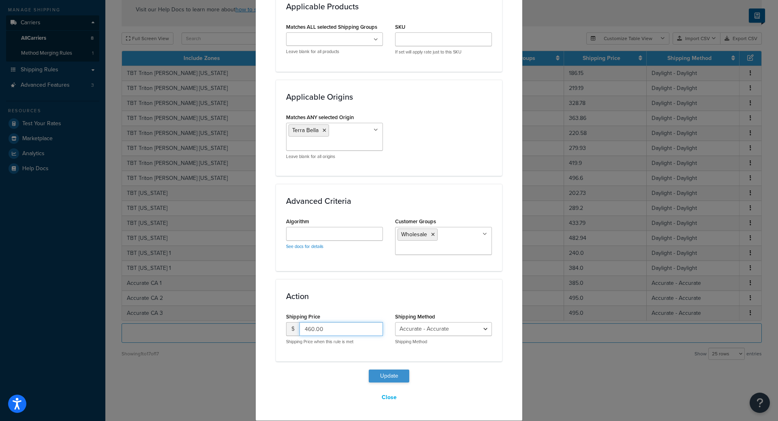
type input "460.00"
click at [379, 379] on button "Update" at bounding box center [389, 375] width 41 height 13
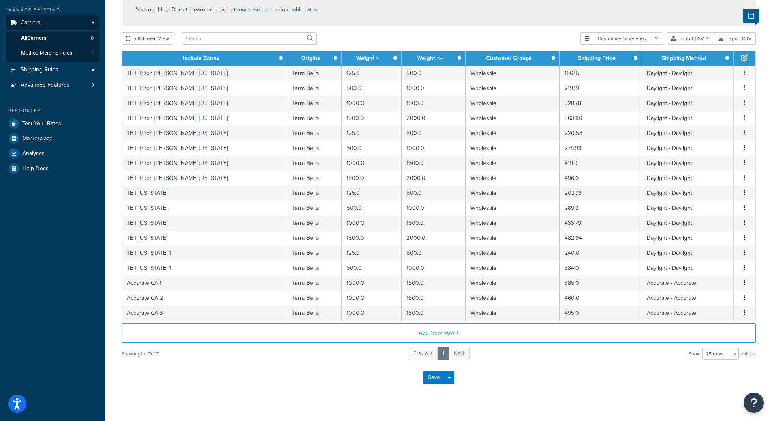
click at [269, 382] on div "Save Save Dropdown Save and Edit" at bounding box center [439, 377] width 634 height 33
click at [308, 388] on div "Save Save Dropdown Save and Edit" at bounding box center [439, 377] width 634 height 33
click at [284, 336] on button "Add New Row +" at bounding box center [439, 332] width 634 height 19
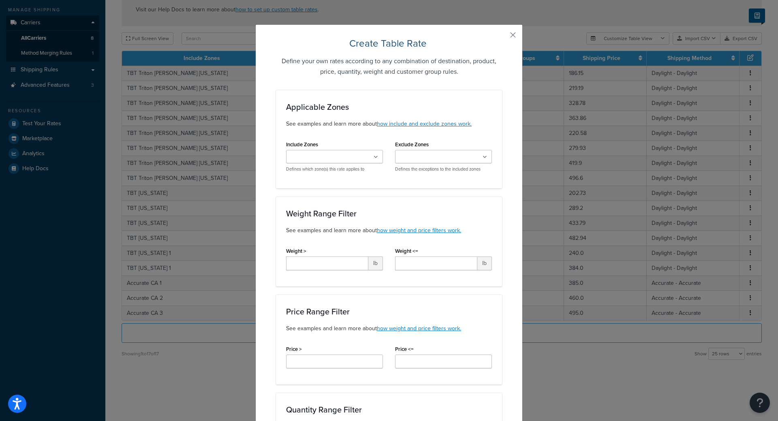
click at [352, 156] on ul at bounding box center [334, 156] width 97 height 13
type input "tbt C"
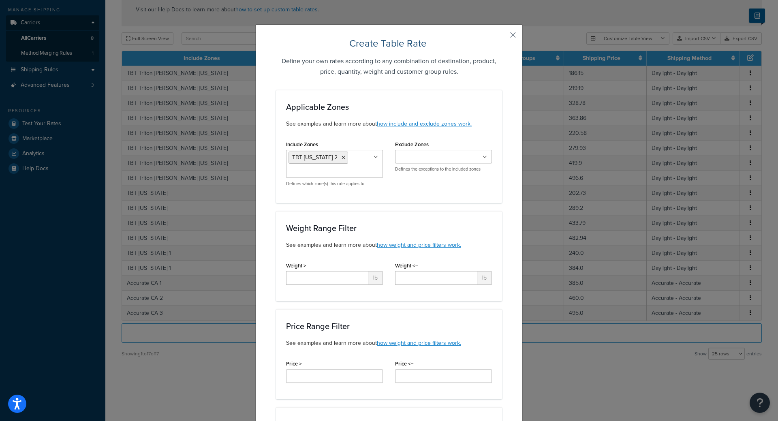
click at [446, 195] on div "Applicable Zones See examples and learn more about how include and exclude zone…" at bounding box center [389, 146] width 226 height 113
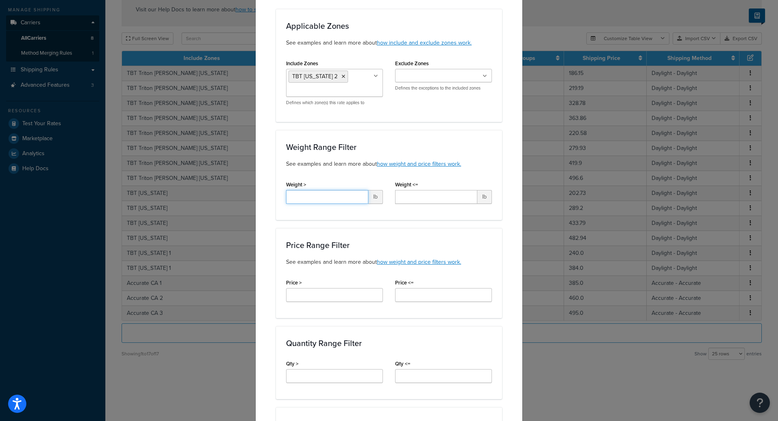
click at [330, 201] on input "Weight >" at bounding box center [327, 197] width 82 height 14
type input "125"
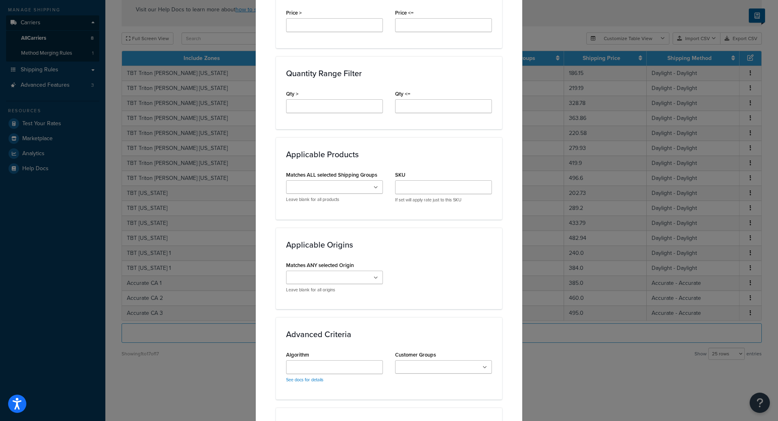
scroll to position [365, 0]
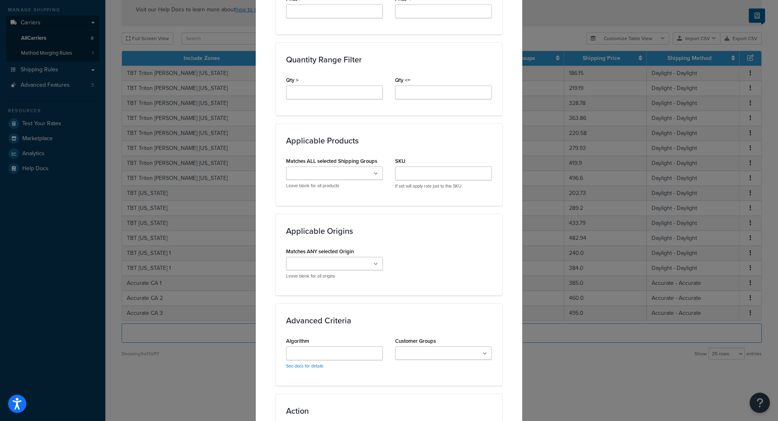
type input "500"
click at [326, 272] on div "Terra Bella Quemere Adex Complete Tile NYC American Universal Lunada Bay CA AKD…" at bounding box center [334, 268] width 97 height 22
click at [337, 266] on input "Matches ANY selected Origin" at bounding box center [324, 264] width 72 height 9
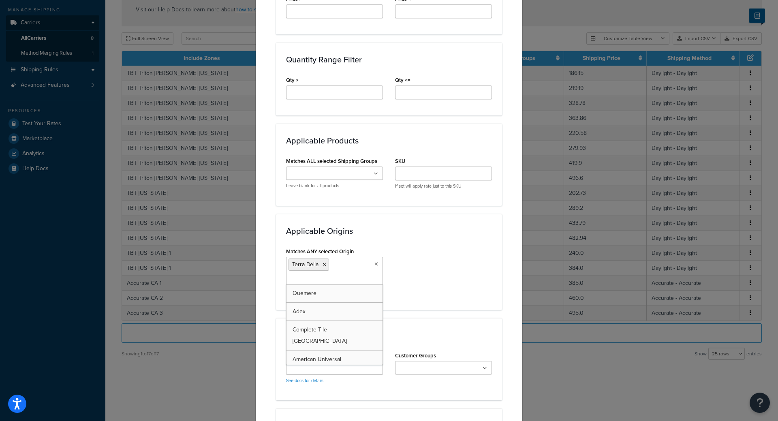
click at [424, 275] on div "Matches ANY selected Origin Terra Bella Quemere Adex Complete Tile NYC American…" at bounding box center [389, 272] width 218 height 54
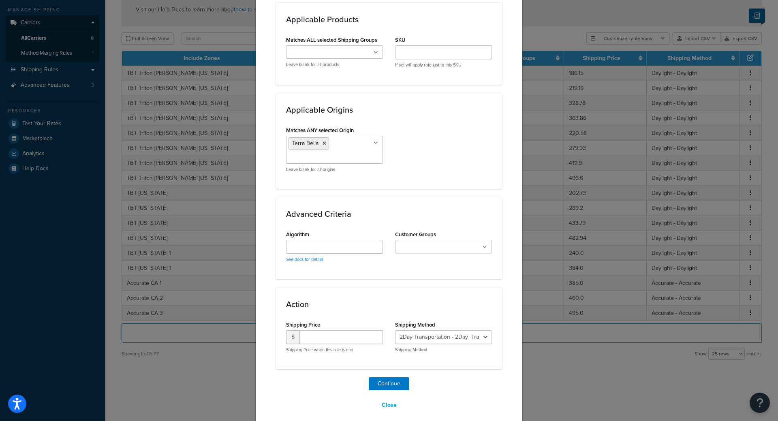
scroll to position [486, 0]
click at [413, 249] on input "Customer Groups" at bounding box center [433, 246] width 72 height 9
click at [356, 293] on div "Action Shipping Price $ Shipping Price when this rule is met Shipping Method 2D…" at bounding box center [389, 333] width 226 height 82
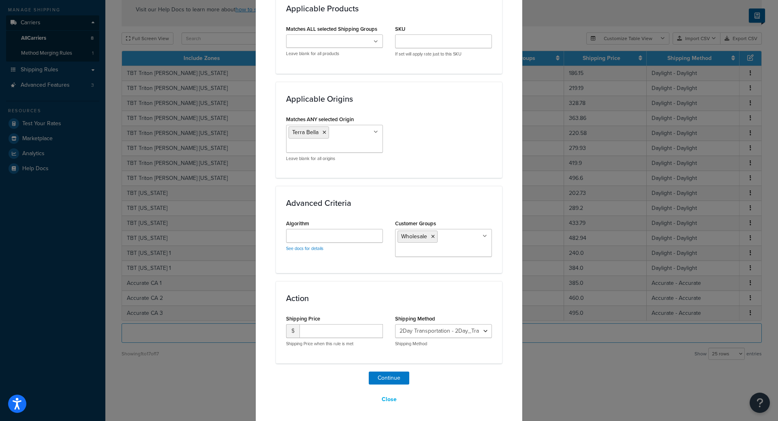
scroll to position [499, 0]
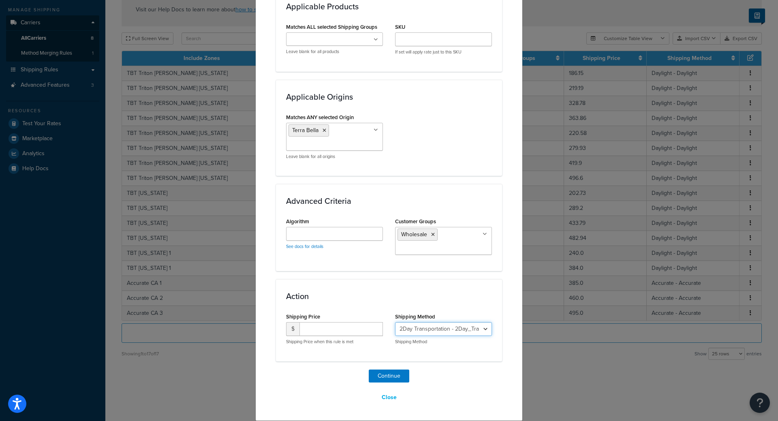
click at [450, 328] on select "2Day Transportation - 2Day_Transportation Daylight - Daylight Accurate - Accura…" at bounding box center [443, 329] width 97 height 14
click at [484, 332] on select "2Day Transportation - 2Day_Transportation Daylight - Daylight Accurate - Accura…" at bounding box center [443, 329] width 97 height 14
select select "182218"
click at [395, 322] on select "2Day Transportation - 2Day_Transportation Daylight - Daylight Accurate - Accura…" at bounding box center [443, 329] width 97 height 14
click at [351, 323] on input "number" at bounding box center [340, 329] width 83 height 14
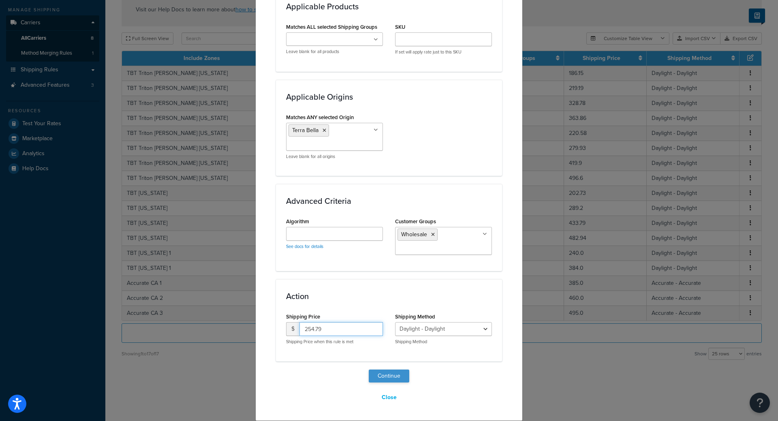
type input "254.79"
click at [375, 377] on button "Continue" at bounding box center [389, 375] width 41 height 13
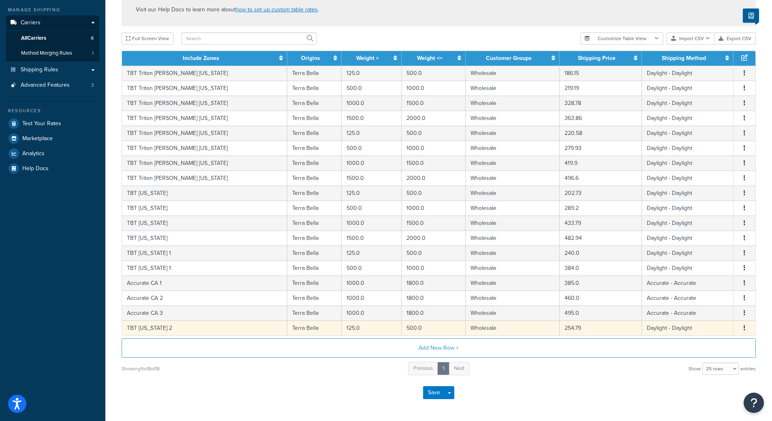
click at [742, 331] on button "button" at bounding box center [744, 328] width 6 height 9
click at [722, 331] on div "Duplicate" at bounding box center [703, 329] width 58 height 17
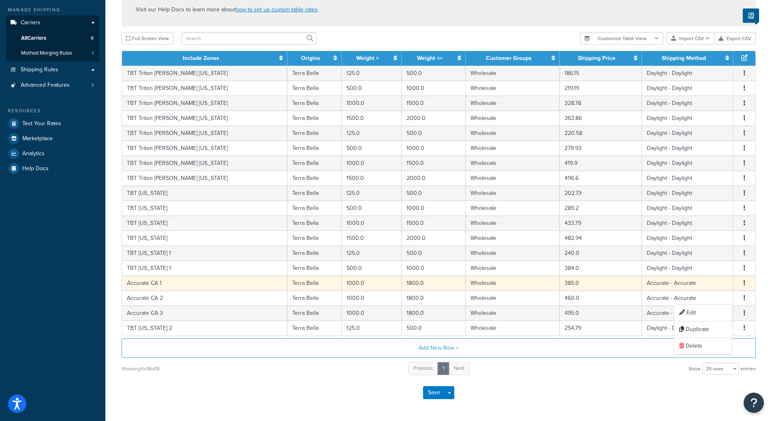
select select "182218"
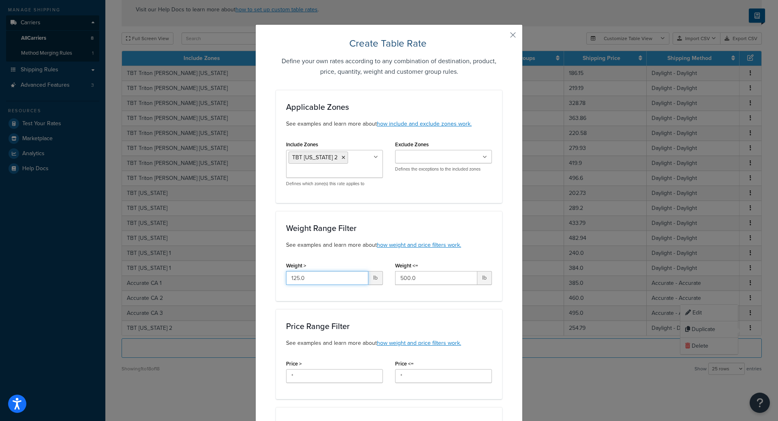
click at [340, 282] on input "125.0" at bounding box center [327, 278] width 82 height 14
click at [343, 277] on input "125.0" at bounding box center [327, 278] width 82 height 14
type input "500"
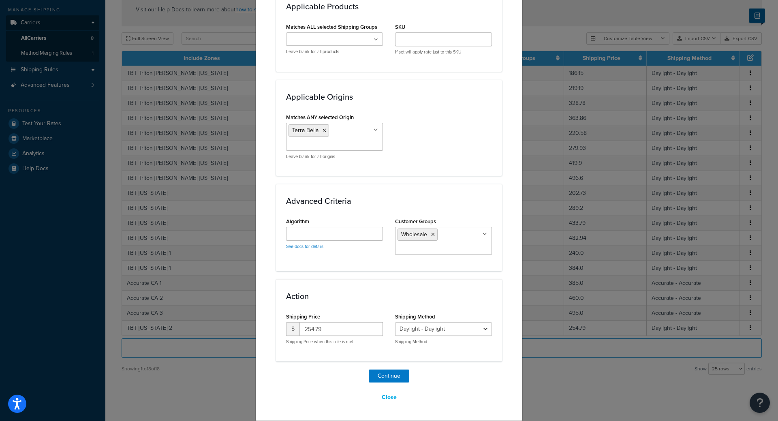
type input "1000"
click at [334, 328] on input "254.79" at bounding box center [340, 329] width 83 height 14
type input "403.88"
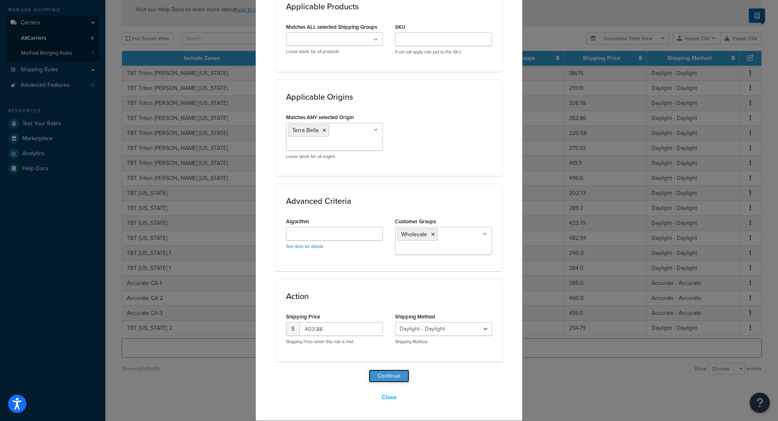
click at [384, 374] on button "Continue" at bounding box center [389, 375] width 41 height 13
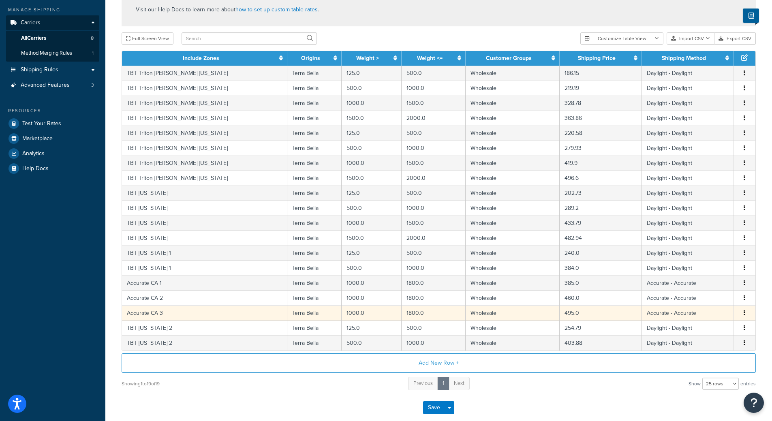
click at [744, 312] on icon "button" at bounding box center [744, 313] width 2 height 6
click at [708, 311] on div "Duplicate" at bounding box center [703, 314] width 58 height 17
select select "182219"
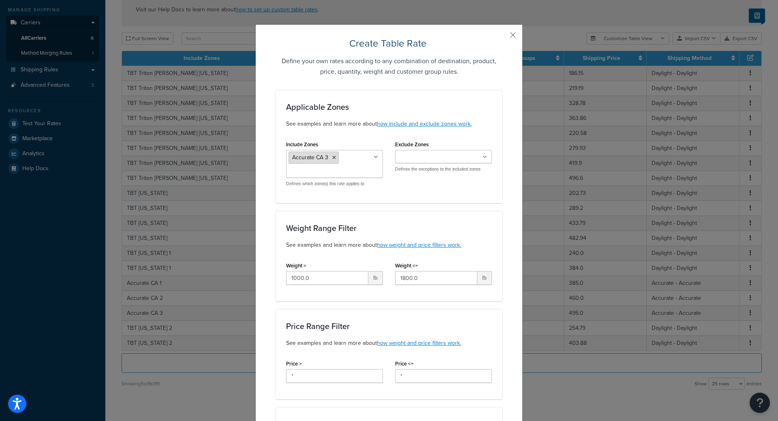
click at [332, 158] on icon at bounding box center [334, 157] width 4 height 5
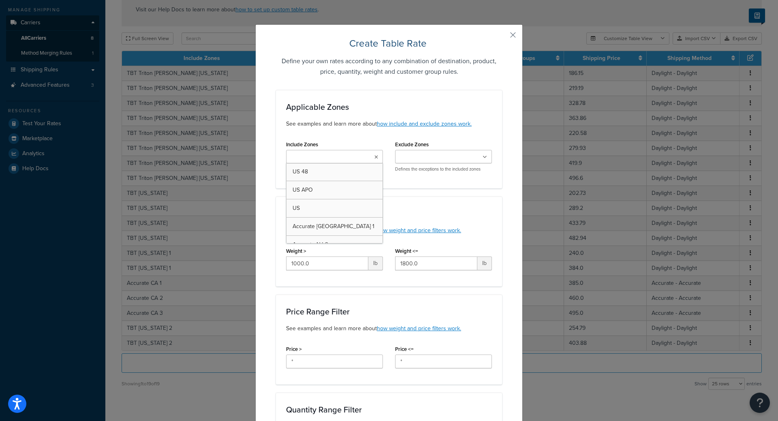
click at [331, 161] on input "Include Zones" at bounding box center [324, 157] width 72 height 9
type input "CA 5"
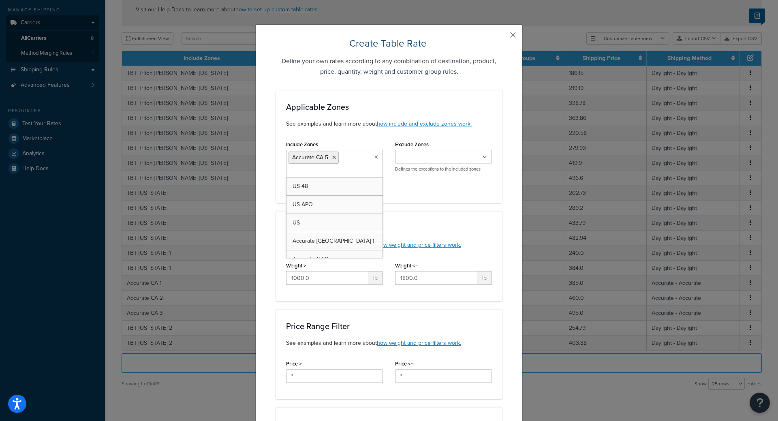
click at [454, 203] on div "Applicable Zones See examples and learn more about how include and exclude zone…" at bounding box center [389, 146] width 226 height 113
click at [316, 282] on input "1000.0" at bounding box center [327, 278] width 82 height 14
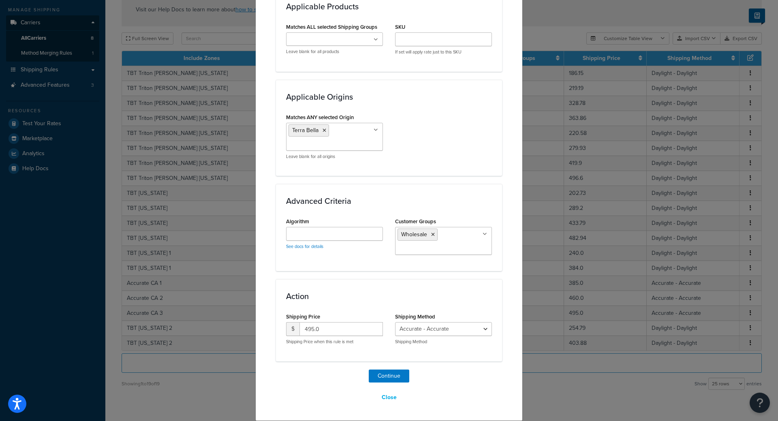
type input "1500"
drag, startPoint x: 324, startPoint y: 328, endPoint x: 204, endPoint y: 318, distance: 121.1
click at [210, 317] on div "Create Table Rate Define your own rates according to any combination of destina…" at bounding box center [389, 210] width 778 height 421
click at [462, 327] on select "2Day Transportation - 2Day_Transportation Daylight - Daylight Accurate - Accura…" at bounding box center [443, 329] width 97 height 14
select select "182218"
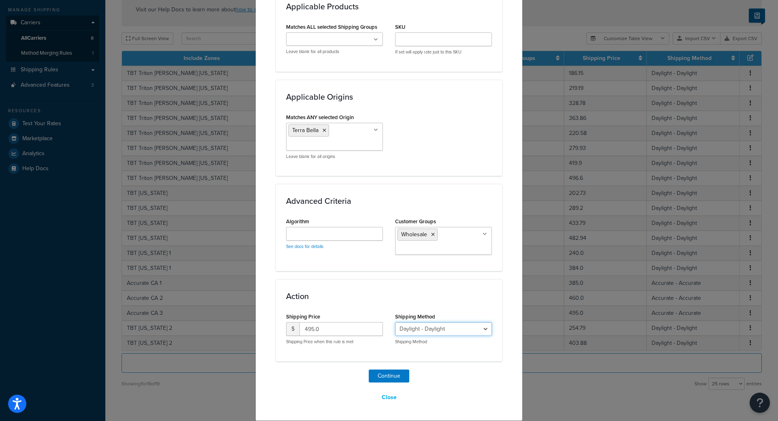
click at [395, 322] on select "2Day Transportation - 2Day_Transportation Daylight - Daylight Accurate - Accura…" at bounding box center [443, 329] width 97 height 14
click at [337, 324] on input "495.0" at bounding box center [340, 329] width 83 height 14
type input "589.33"
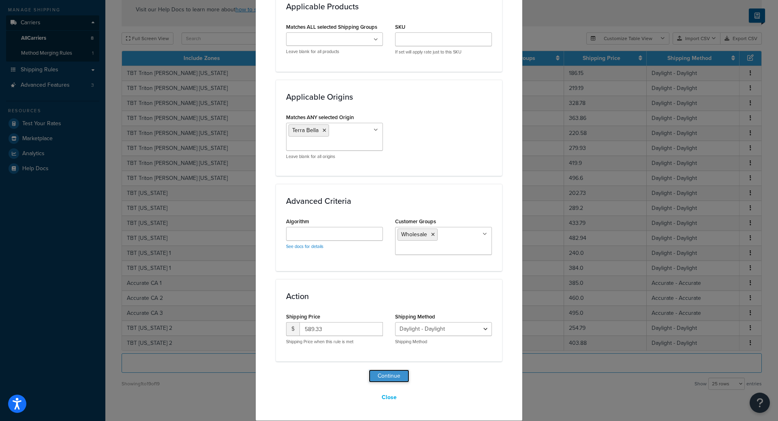
click at [379, 378] on button "Continue" at bounding box center [389, 375] width 41 height 13
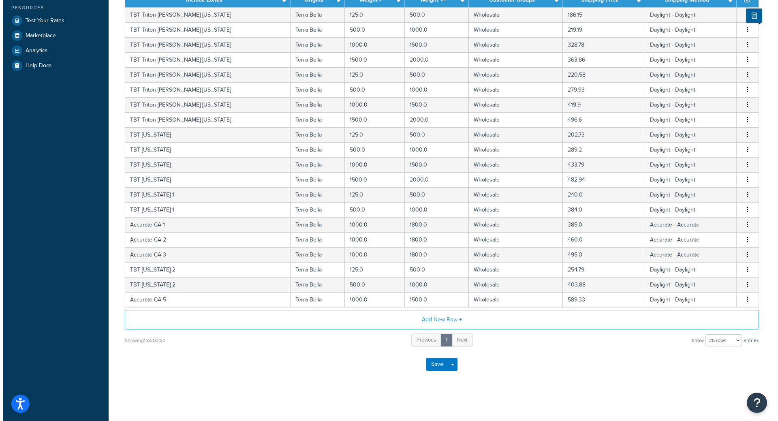
scroll to position [217, 0]
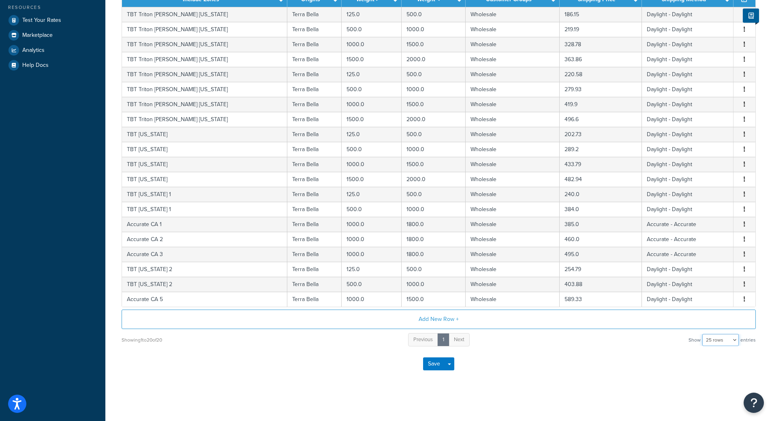
click at [722, 337] on select "10 rows 15 rows 25 rows 50 rows 100 rows 1000 rows" at bounding box center [720, 340] width 36 height 12
select select "50"
click at [703, 334] on select "10 rows 15 rows 25 rows 50 rows 100 rows 1000 rows" at bounding box center [720, 340] width 36 height 12
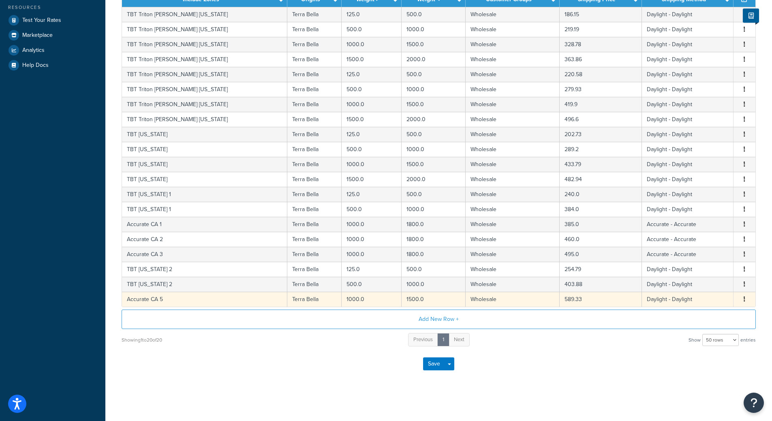
click at [744, 298] on icon "button" at bounding box center [744, 299] width 2 height 6
click at [701, 299] on div "Duplicate" at bounding box center [703, 299] width 58 height 17
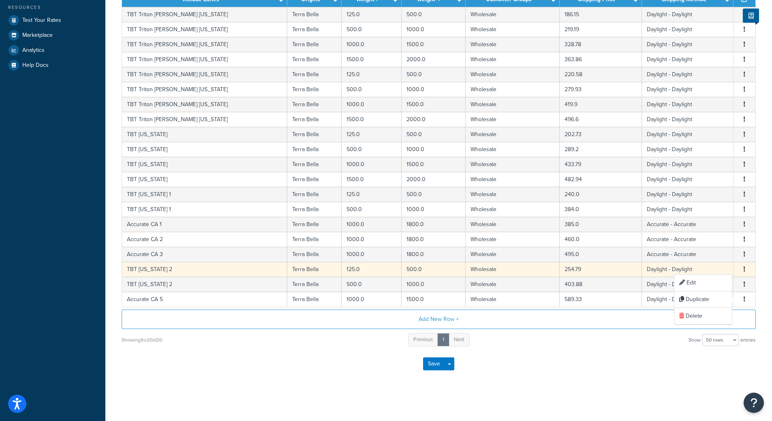
select select "182218"
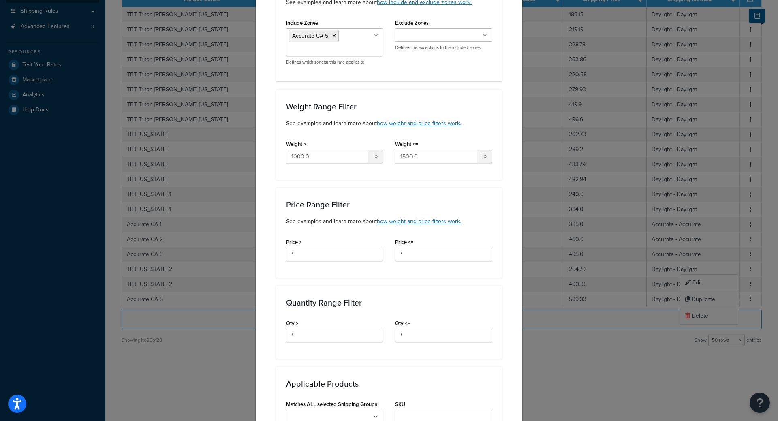
scroll to position [173, 0]
click at [333, 159] on input "1000.0" at bounding box center [327, 156] width 82 height 14
type input "1500"
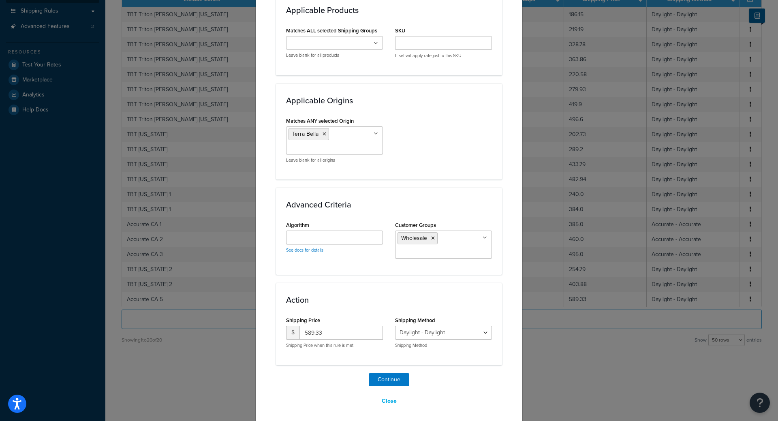
scroll to position [499, 0]
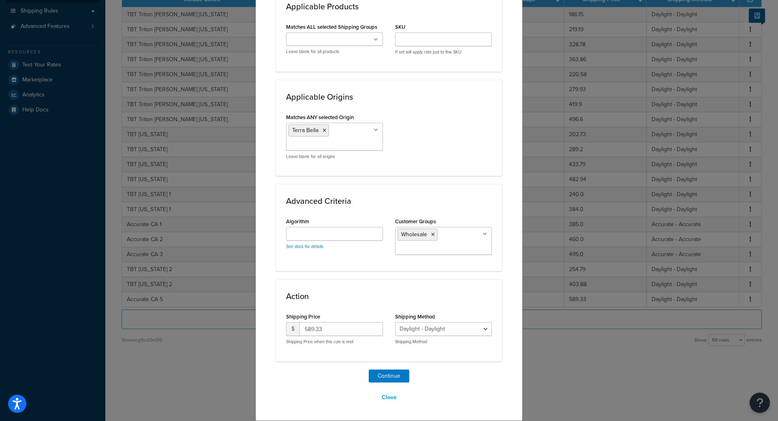
type input "2000"
drag, startPoint x: 328, startPoint y: 332, endPoint x: 92, endPoint y: 301, distance: 239.0
type input "652.40"
click at [376, 375] on button "Continue" at bounding box center [389, 375] width 41 height 13
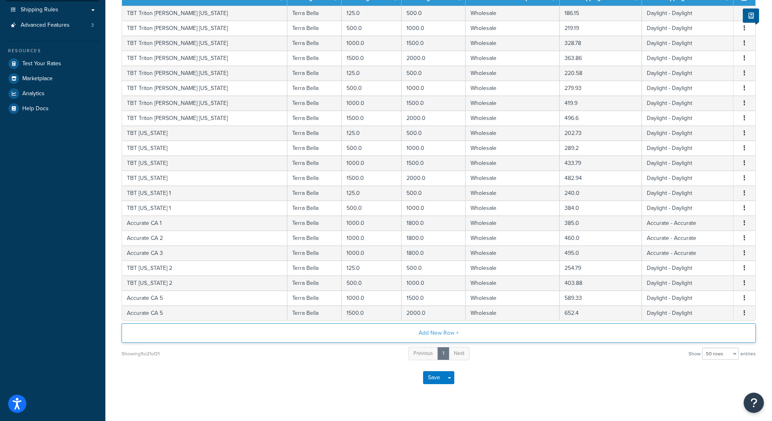
click at [366, 333] on button "Add New Row +" at bounding box center [439, 332] width 634 height 19
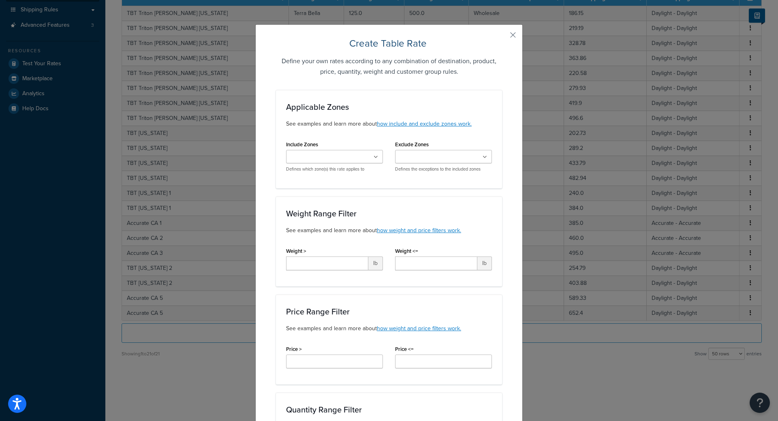
click at [333, 149] on div "Include Zones US 48 US APO US Accurate NJ 1 Accurate NJ 2 Accurate NJ 3 Accurat…" at bounding box center [334, 156] width 97 height 34
click at [333, 154] on input "Include Zones" at bounding box center [324, 157] width 72 height 9
type input "tbt C"
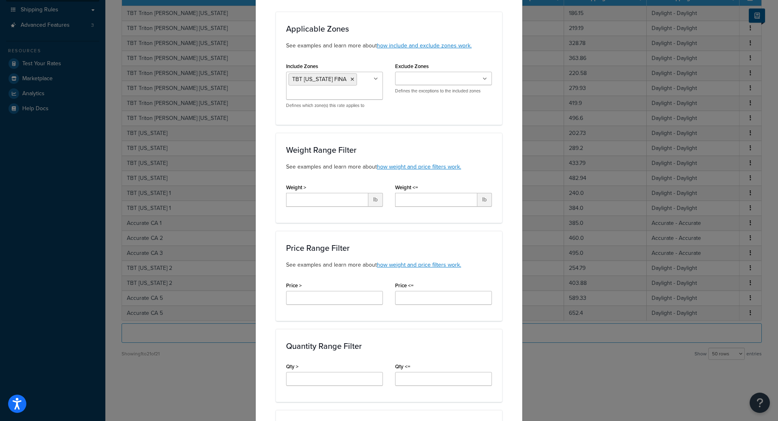
scroll to position [81, 0]
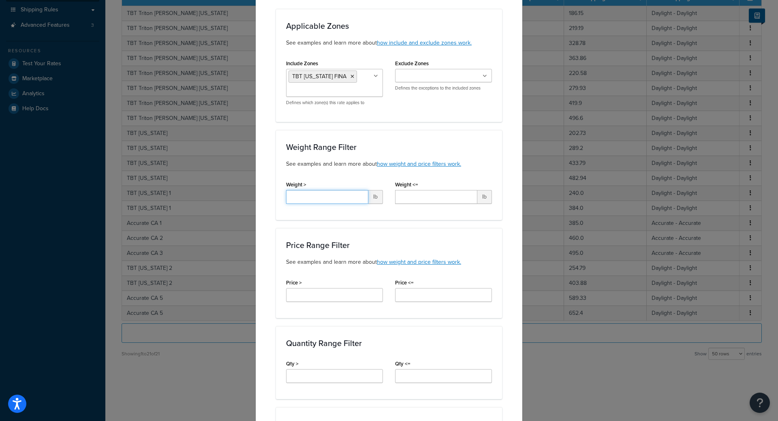
click at [332, 193] on input "Weight >" at bounding box center [327, 197] width 82 height 14
type input "125"
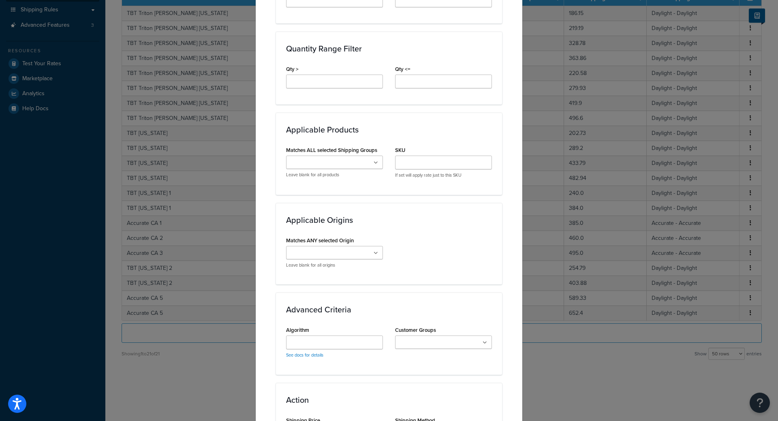
scroll to position [446, 0]
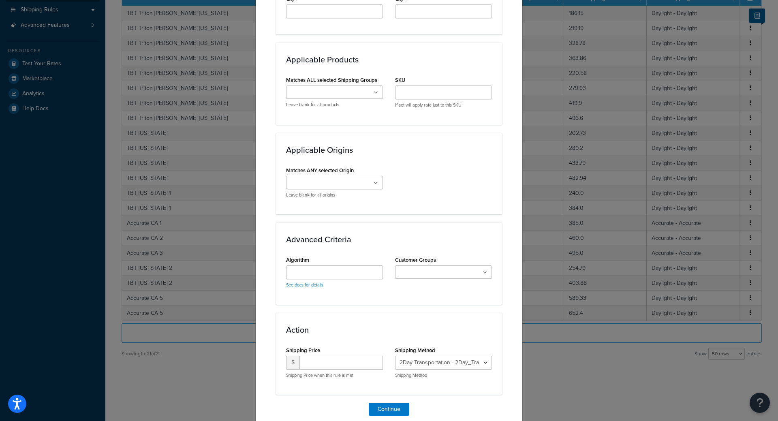
type input "500"
click at [377, 177] on ul at bounding box center [334, 182] width 97 height 13
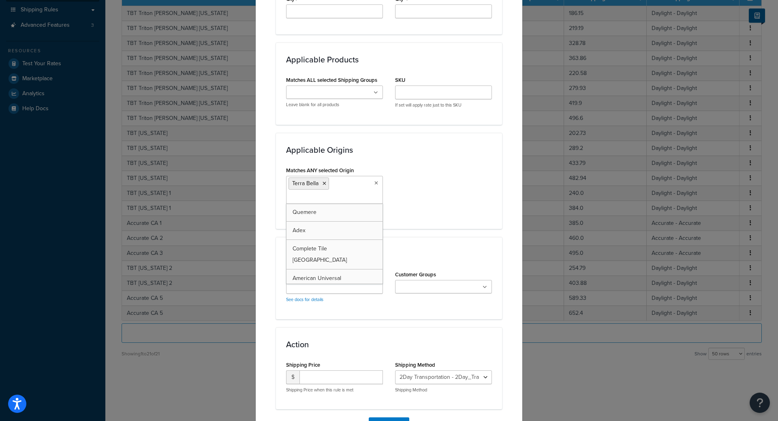
click at [482, 210] on div "Matches ANY selected Origin Terra Bella Quemere Adex Complete Tile NYC American…" at bounding box center [389, 191] width 218 height 54
click at [432, 300] on div "Algorithm See docs for details Customer Groups Logged In Not Logged in Retail W…" at bounding box center [389, 289] width 218 height 40
click at [439, 291] on input "Customer Groups" at bounding box center [433, 287] width 72 height 9
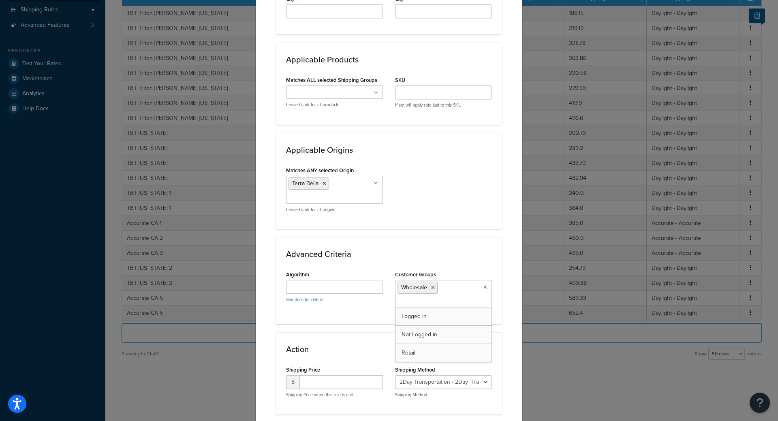
click at [333, 328] on div "Applicable Zones See examples and learn more about how include and exclude zone…" at bounding box center [389, 29] width 226 height 770
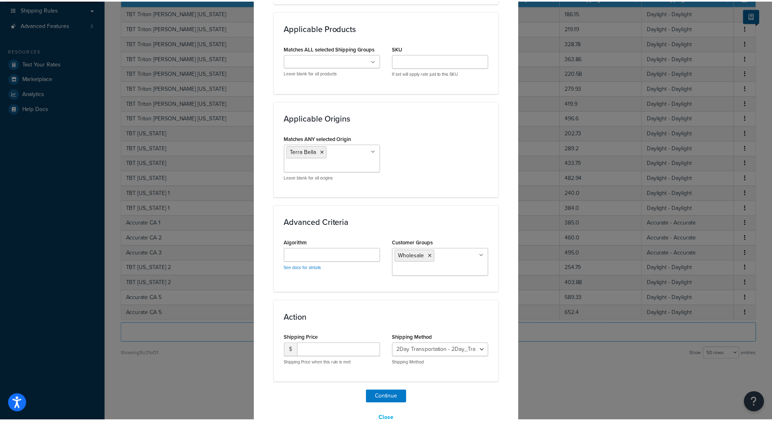
scroll to position [499, 0]
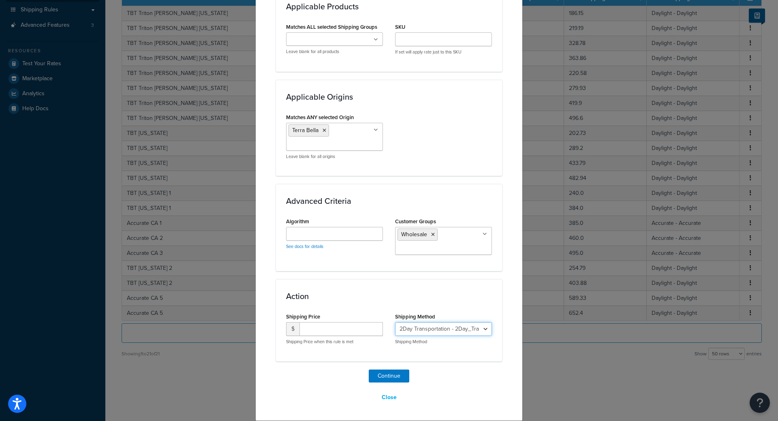
click at [426, 327] on select "2Day Transportation - 2Day_Transportation Daylight - Daylight Accurate - Accura…" at bounding box center [443, 329] width 97 height 14
select select "182218"
click at [395, 322] on select "2Day Transportation - 2Day_Transportation Daylight - Daylight Accurate - Accura…" at bounding box center [443, 329] width 97 height 14
click at [342, 329] on input "number" at bounding box center [340, 329] width 83 height 14
type input "334.53"
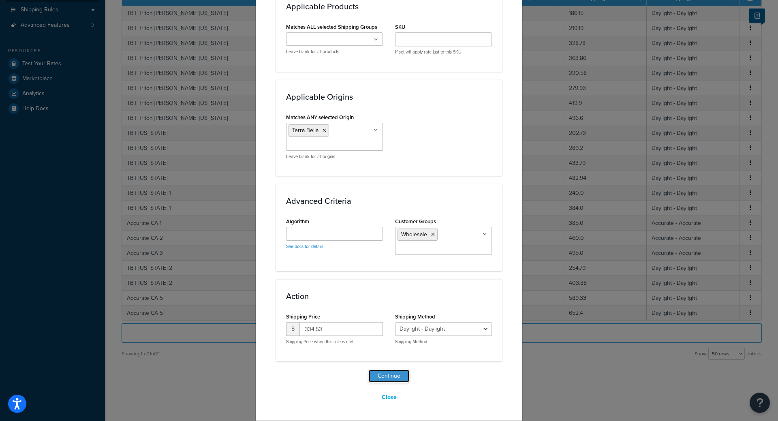
click at [386, 374] on button "Continue" at bounding box center [389, 375] width 41 height 13
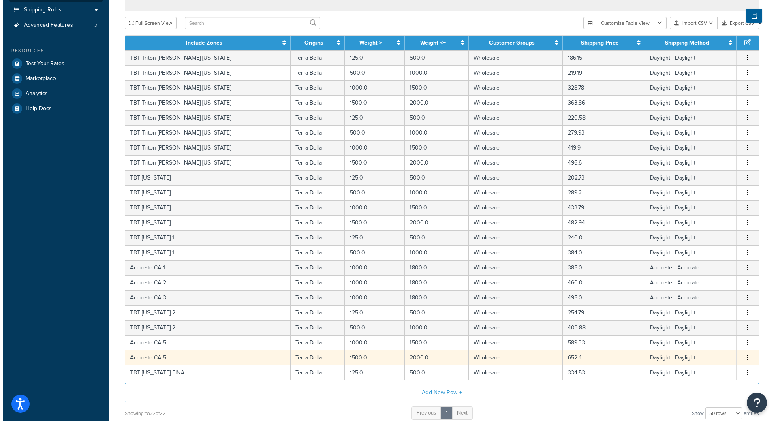
scroll to position [247, 0]
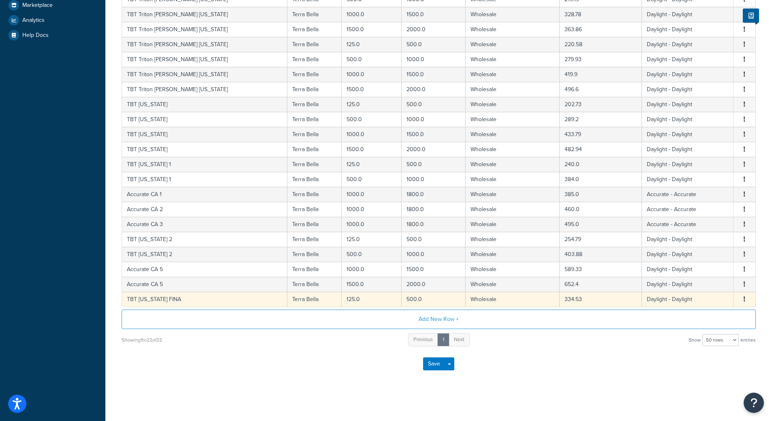
click at [744, 298] on icon "button" at bounding box center [744, 299] width 2 height 6
drag, startPoint x: 713, startPoint y: 298, endPoint x: 708, endPoint y: 298, distance: 4.9
click at [713, 298] on div "Duplicate" at bounding box center [703, 299] width 58 height 17
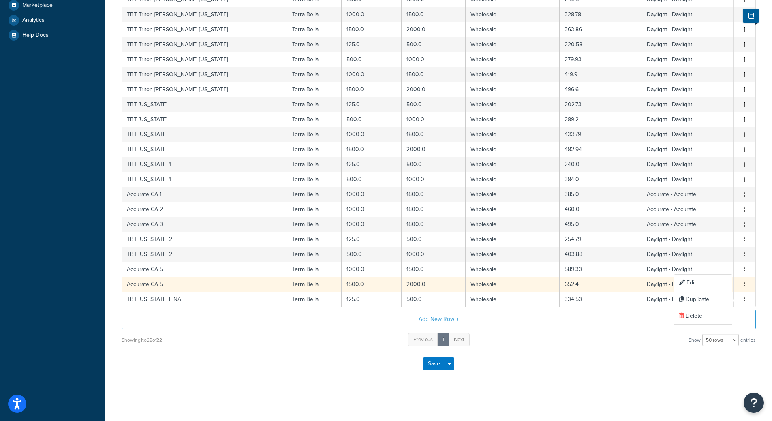
select select "182218"
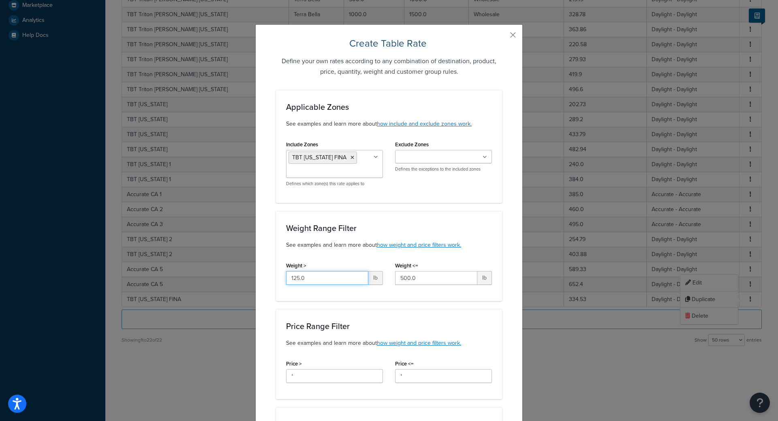
click at [327, 283] on input "125.0" at bounding box center [327, 278] width 82 height 14
click at [331, 277] on input "125.0" at bounding box center [327, 278] width 82 height 14
type input "500"
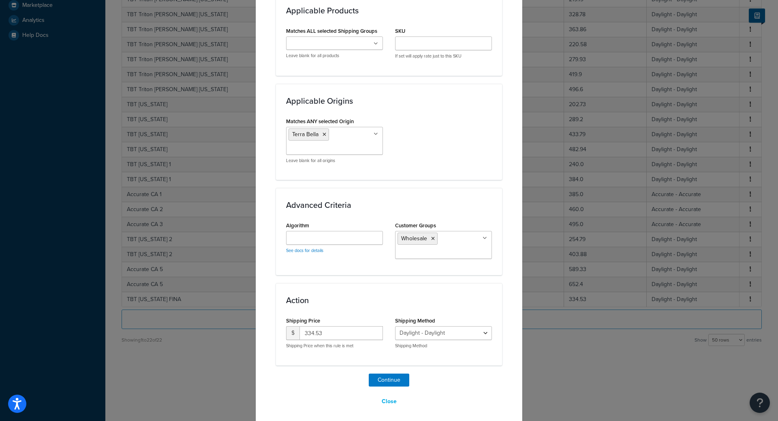
scroll to position [499, 0]
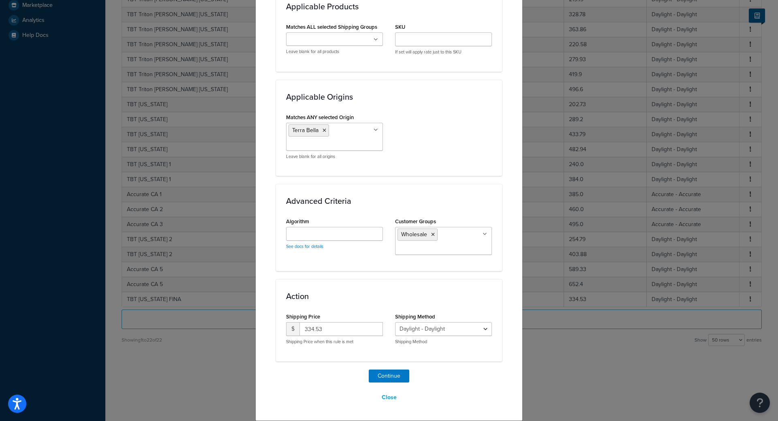
type input "1000"
drag, startPoint x: 324, startPoint y: 328, endPoint x: 83, endPoint y: 304, distance: 242.6
click at [241, 313] on div "Create Table Rate Define your own rates according to any combination of destina…" at bounding box center [389, 210] width 778 height 421
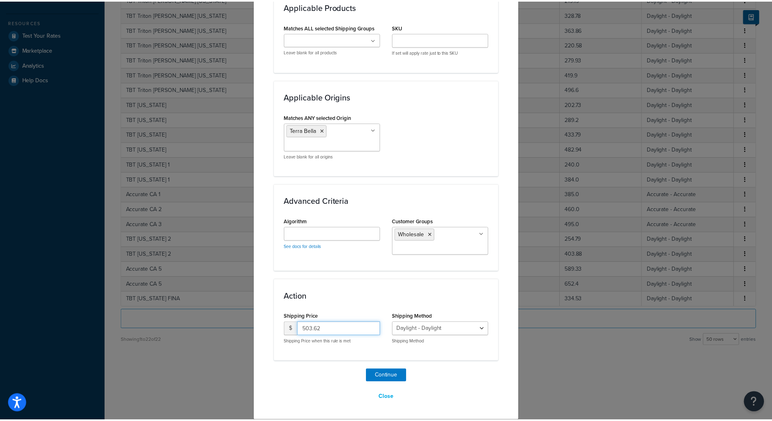
scroll to position [203, 0]
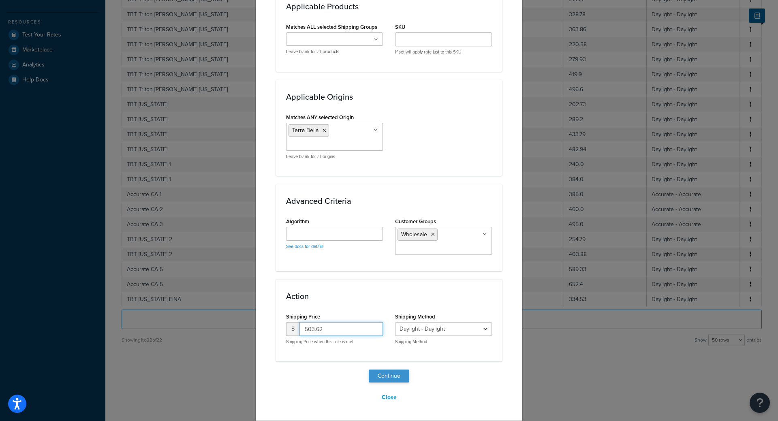
type input "503.62"
click at [383, 373] on button "Continue" at bounding box center [389, 375] width 41 height 13
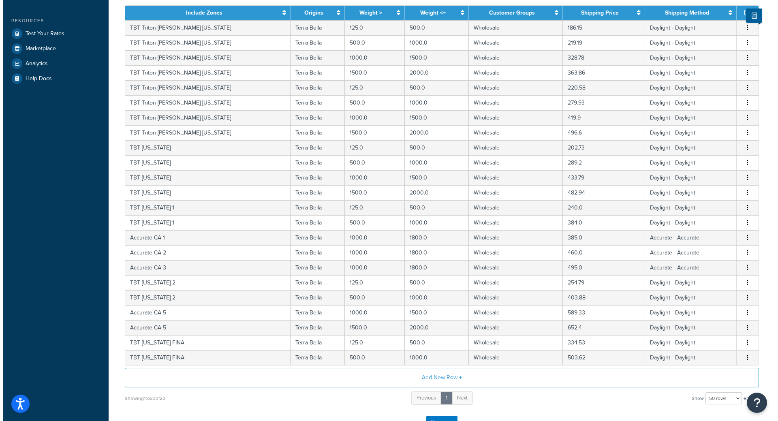
scroll to position [262, 0]
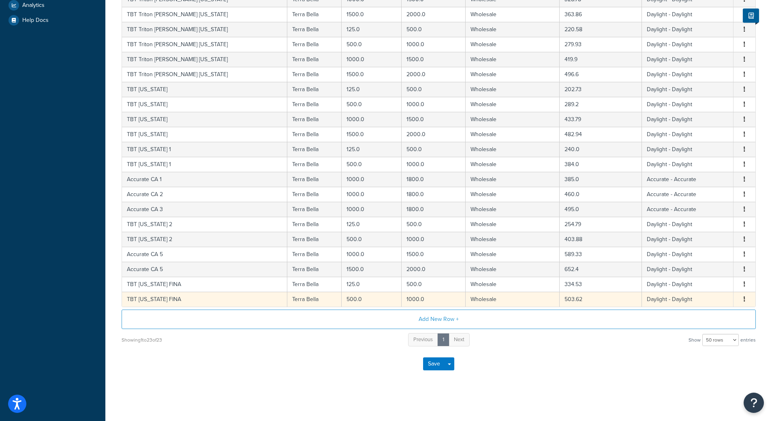
click at [744, 296] on icon "button" at bounding box center [744, 299] width 2 height 6
click at [714, 299] on div "Duplicate" at bounding box center [703, 299] width 58 height 17
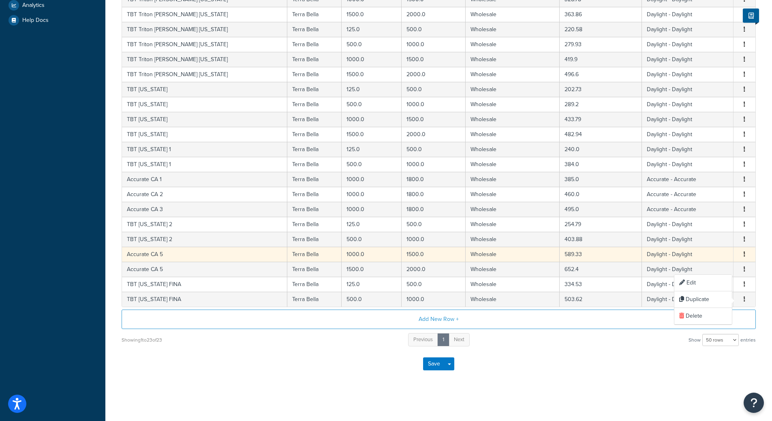
select select "182218"
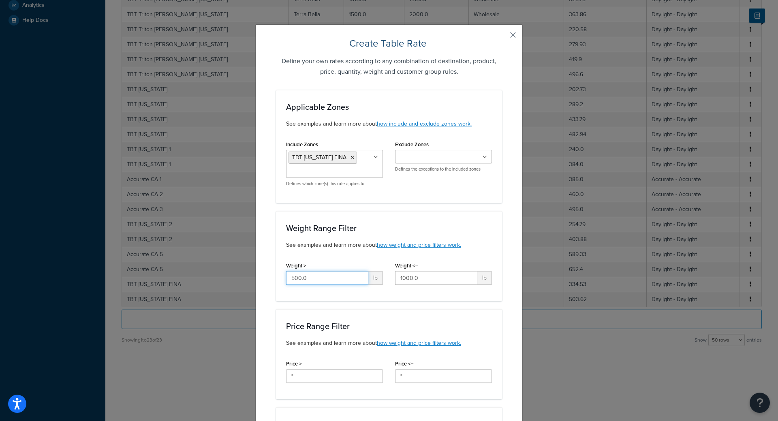
click at [337, 279] on input "500.0" at bounding box center [327, 278] width 82 height 14
type input "1000"
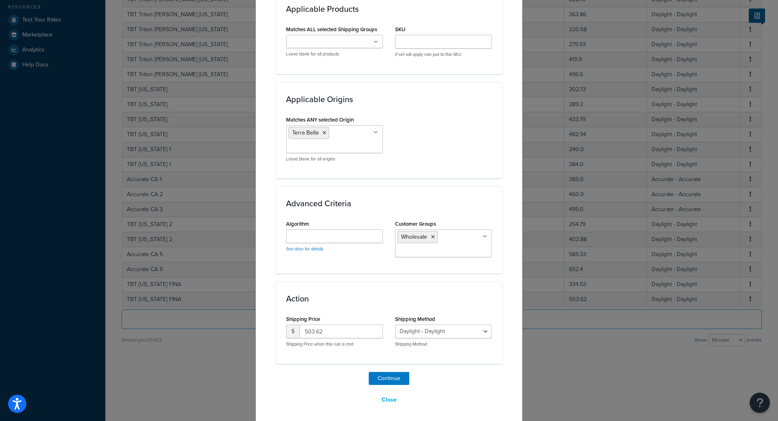
scroll to position [499, 0]
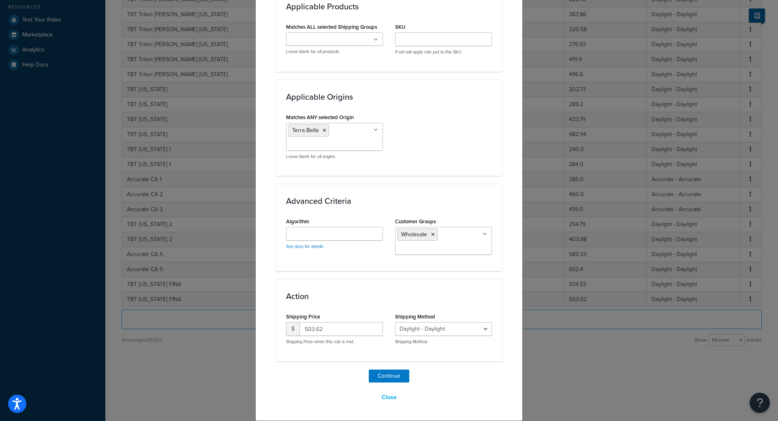
type input "1500"
drag, startPoint x: 347, startPoint y: 329, endPoint x: 203, endPoint y: 325, distance: 144.3
click at [238, 322] on div "Create Table Rate Define your own rates according to any combination of destina…" at bounding box center [389, 210] width 778 height 421
type input "589.33"
click at [393, 377] on button "Continue" at bounding box center [389, 375] width 41 height 13
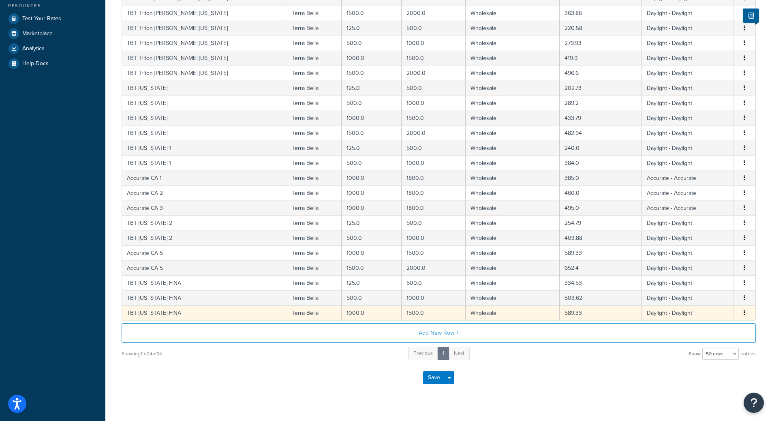
click at [744, 316] on icon "button" at bounding box center [744, 313] width 2 height 6
click at [712, 311] on div "Duplicate" at bounding box center [703, 314] width 58 height 17
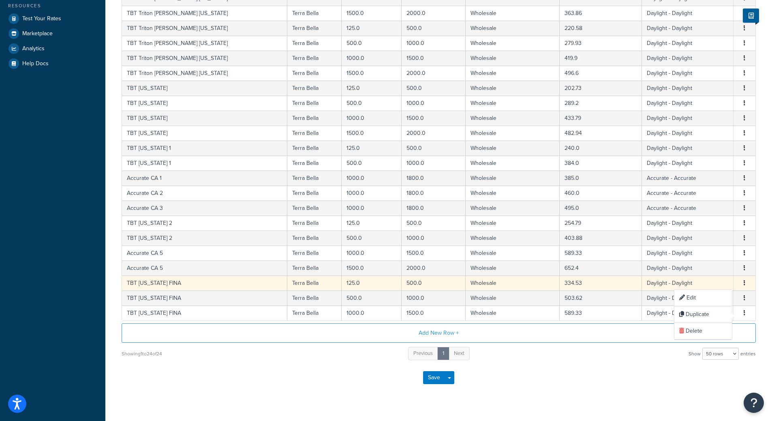
select select "182218"
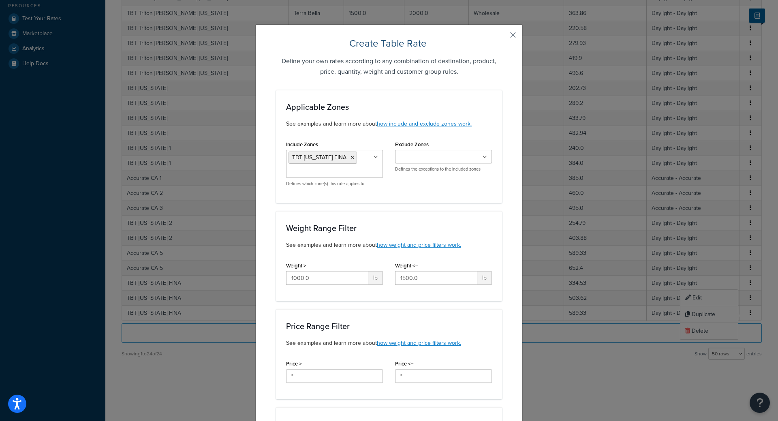
scroll to position [81, 0]
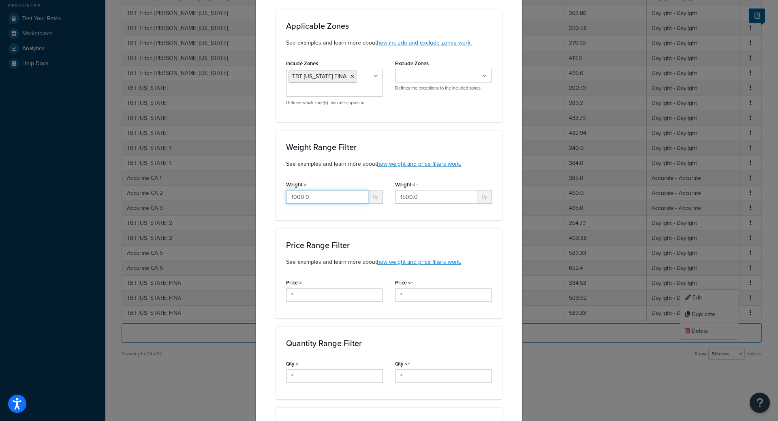
click at [331, 197] on input "1000.0" at bounding box center [327, 197] width 82 height 14
type input "1500"
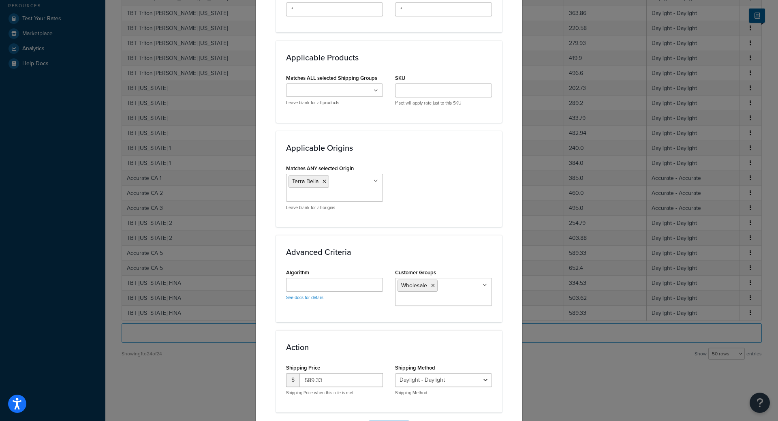
scroll to position [499, 0]
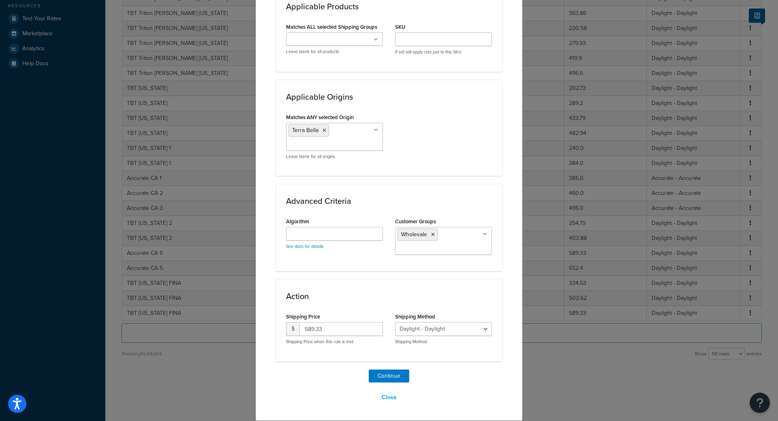
type input "1800"
drag, startPoint x: 331, startPoint y: 333, endPoint x: 191, endPoint y: 325, distance: 140.8
click at [230, 324] on div "Create Table Rate Define your own rates according to any combination of destina…" at bounding box center [389, 210] width 778 height 421
type input "685.00"
click at [443, 331] on select "2Day Transportation - 2Day_Transportation Daylight - Daylight Accurate - Accura…" at bounding box center [443, 329] width 97 height 14
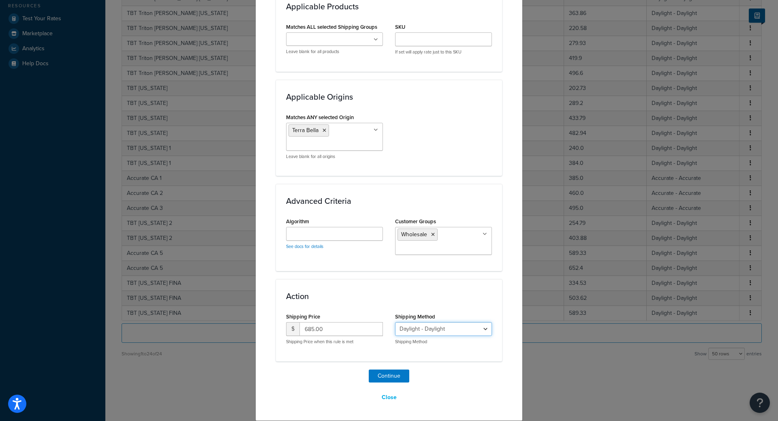
select select "182219"
click at [395, 322] on select "2Day Transportation - 2Day_Transportation Daylight - Daylight Accurate - Accura…" at bounding box center [443, 329] width 97 height 14
drag, startPoint x: 323, startPoint y: 361, endPoint x: 350, endPoint y: 371, distance: 28.7
click at [405, 377] on button "Continue" at bounding box center [389, 375] width 41 height 13
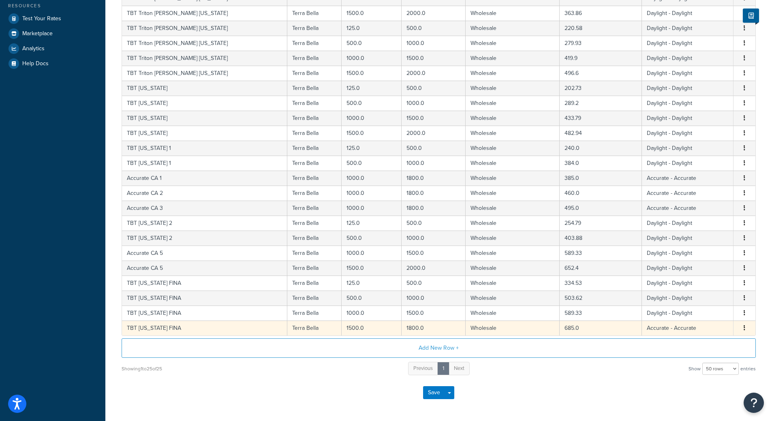
click at [742, 324] on td "Edit Duplicate Delete" at bounding box center [744, 327] width 22 height 15
click at [744, 328] on icon "button" at bounding box center [744, 328] width 2 height 6
click at [700, 311] on div "Edit" at bounding box center [703, 313] width 58 height 17
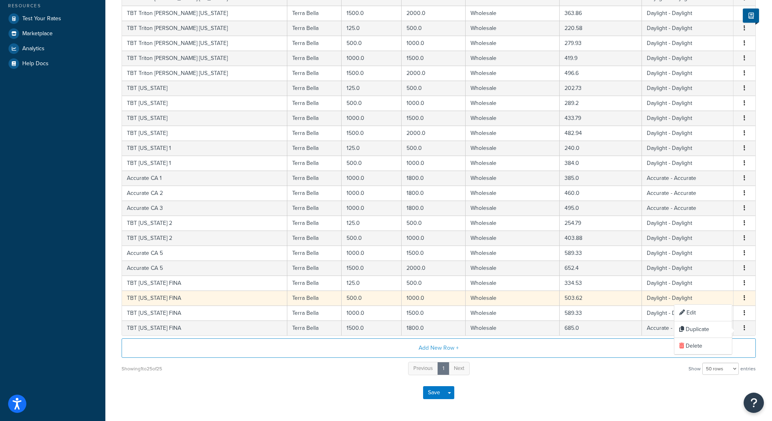
select select "182219"
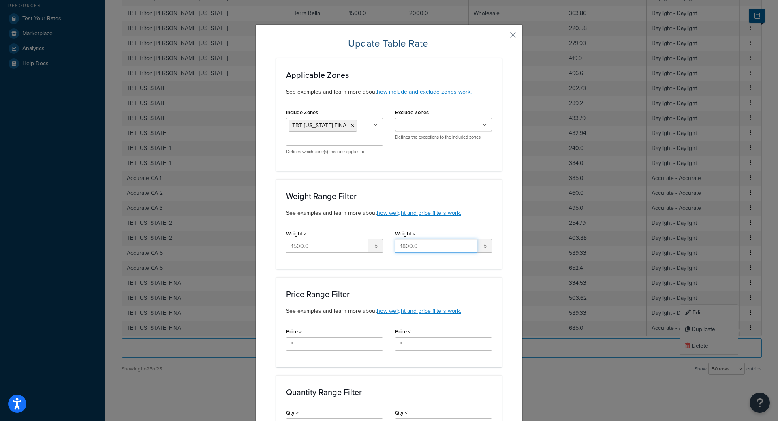
click at [414, 247] on input "1800.0" at bounding box center [436, 246] width 82 height 14
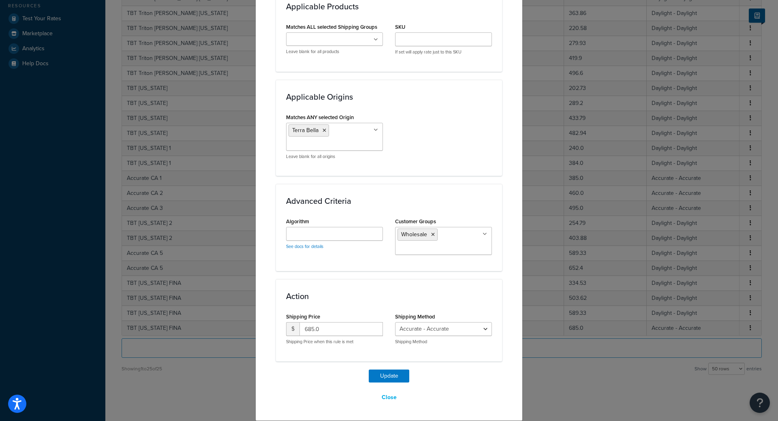
type input "2000"
drag, startPoint x: 338, startPoint y: 333, endPoint x: 201, endPoint y: 316, distance: 138.4
click at [248, 315] on div "Update Table Rate Applicable Zones See examples and learn more about how includ…" at bounding box center [389, 210] width 778 height 421
type input "652.40"
click at [435, 324] on select "2Day Transportation - 2Day_Transportation Daylight - Daylight Accurate - Accura…" at bounding box center [443, 329] width 97 height 14
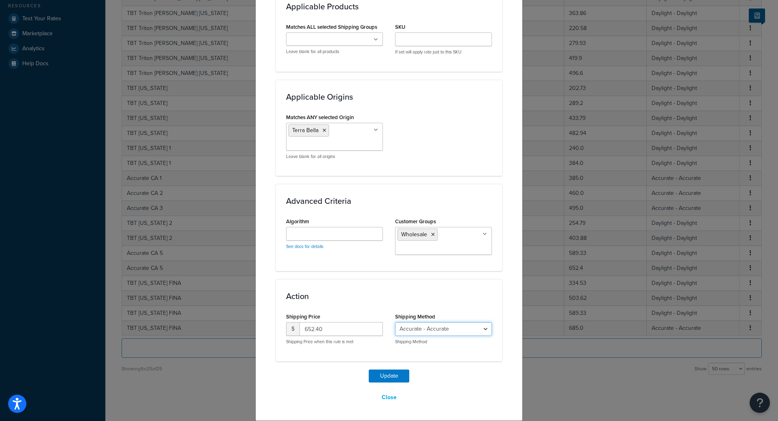
select select "182218"
click at [395, 322] on select "2Day Transportation - 2Day_Transportation Daylight - Daylight Accurate - Accura…" at bounding box center [443, 329] width 97 height 14
click at [385, 378] on button "Update" at bounding box center [389, 375] width 41 height 13
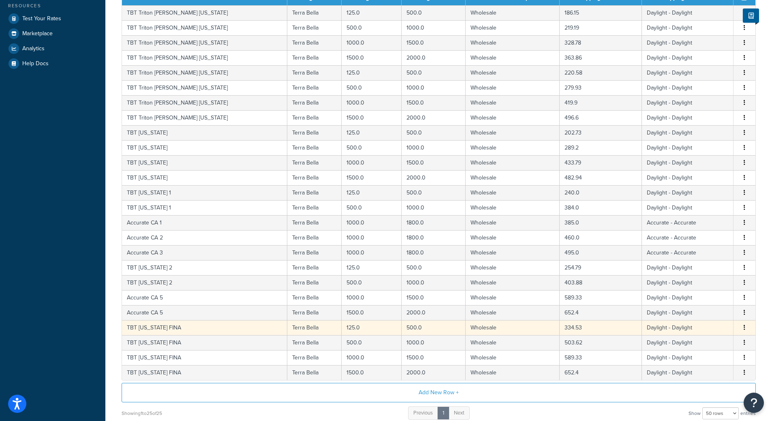
click at [230, 328] on td "TBT [US_STATE] FINA" at bounding box center [204, 327] width 165 height 15
select select "182218"
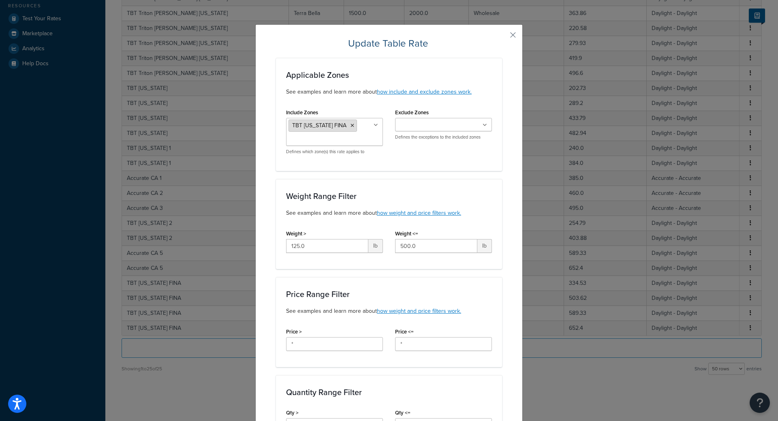
click at [350, 126] on icon at bounding box center [352, 125] width 4 height 5
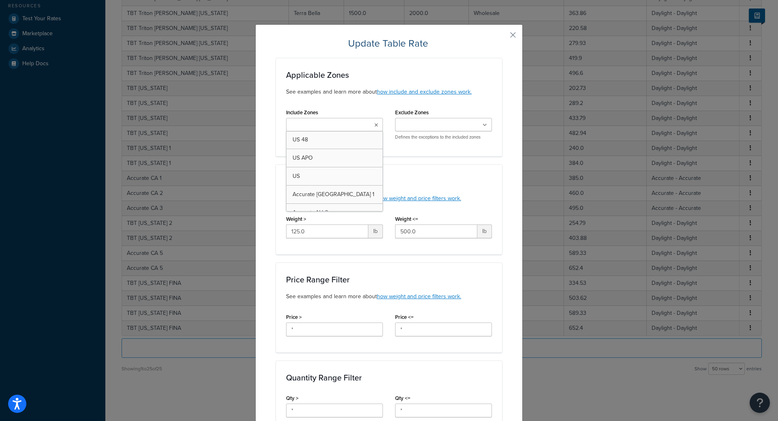
click at [345, 126] on input "Include Zones" at bounding box center [324, 125] width 72 height 9
type input "TBT C"
drag, startPoint x: 516, startPoint y: 34, endPoint x: 511, endPoint y: 36, distance: 4.9
click at [502, 37] on button "button" at bounding box center [501, 38] width 2 height 2
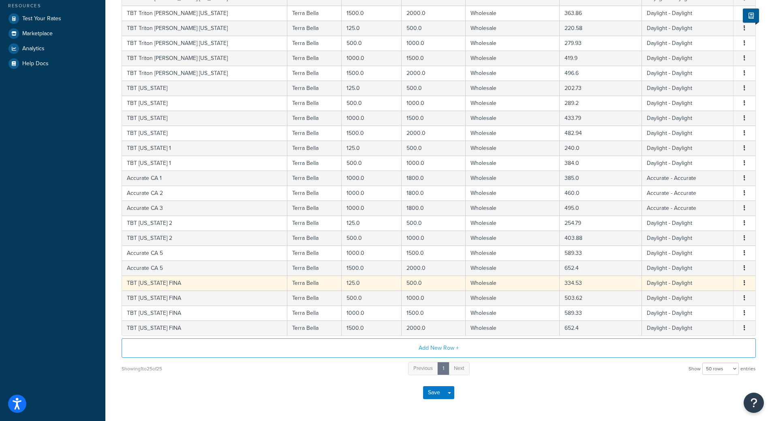
click at [747, 285] on button "button" at bounding box center [744, 283] width 6 height 9
click at [706, 301] on div "Delete" at bounding box center [703, 301] width 58 height 17
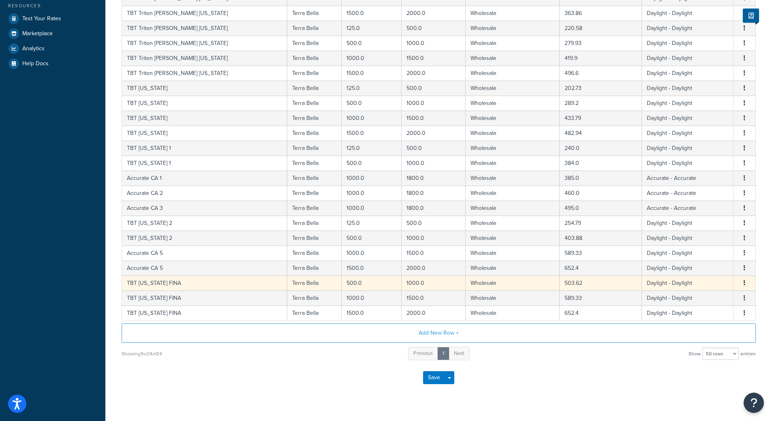
click at [744, 282] on icon "button" at bounding box center [744, 283] width 2 height 6
click at [700, 299] on div "Delete" at bounding box center [703, 301] width 58 height 17
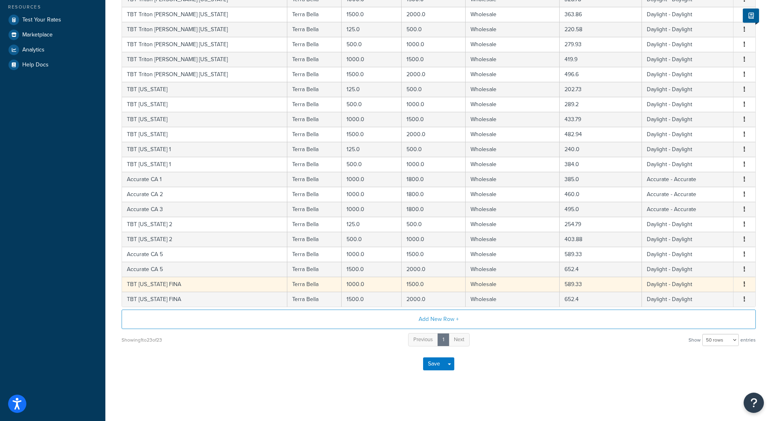
click at [742, 286] on button "button" at bounding box center [744, 284] width 6 height 9
click at [702, 268] on div "Edit" at bounding box center [703, 268] width 58 height 17
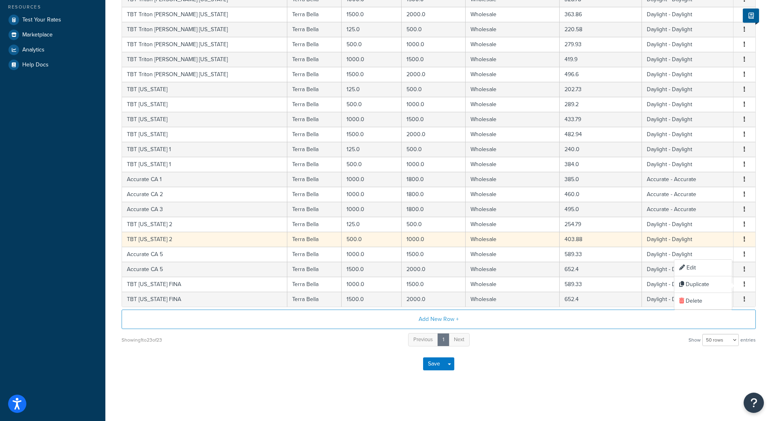
select select "182218"
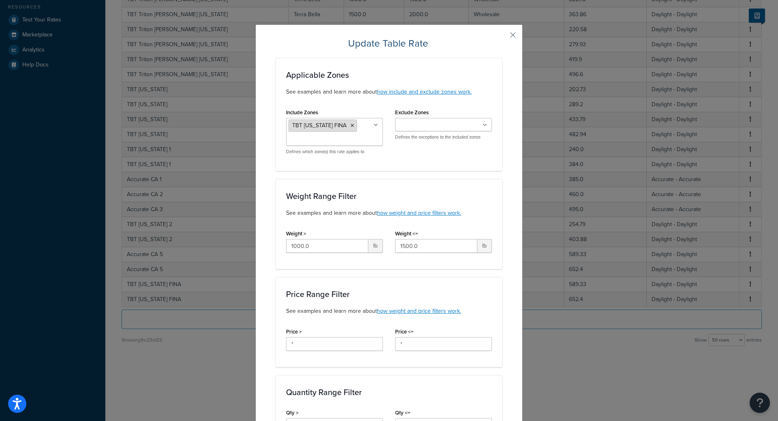
click at [350, 125] on icon at bounding box center [352, 125] width 4 height 5
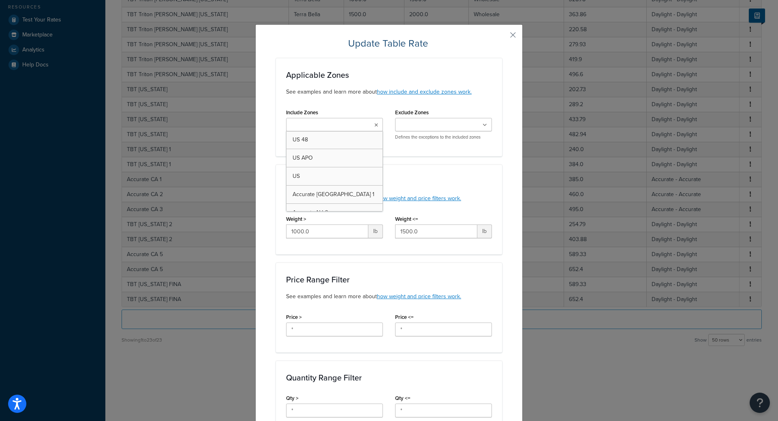
click at [341, 130] on ul at bounding box center [334, 124] width 97 height 13
click at [342, 126] on input "Include Zones" at bounding box center [324, 125] width 72 height 9
type input "CA 5"
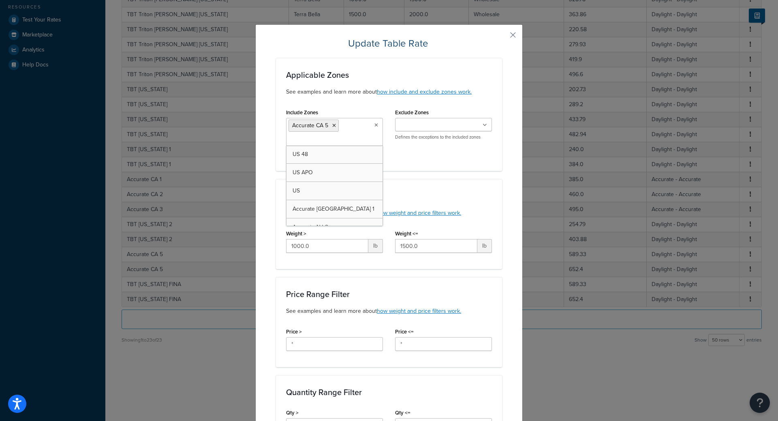
click at [444, 194] on h3 "Weight Range Filter" at bounding box center [389, 196] width 206 height 9
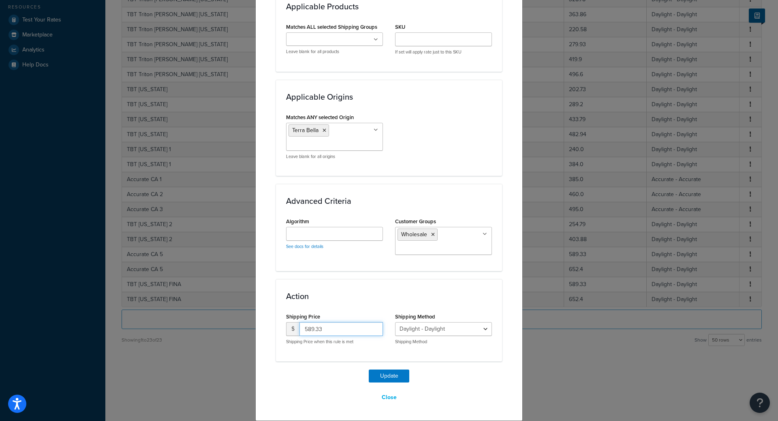
drag, startPoint x: 336, startPoint y: 330, endPoint x: 221, endPoint y: 317, distance: 115.4
click at [249, 317] on div "Update Table Rate Applicable Zones See examples and learn more about how includ…" at bounding box center [389, 210] width 778 height 421
click at [387, 377] on button "Update" at bounding box center [389, 375] width 41 height 13
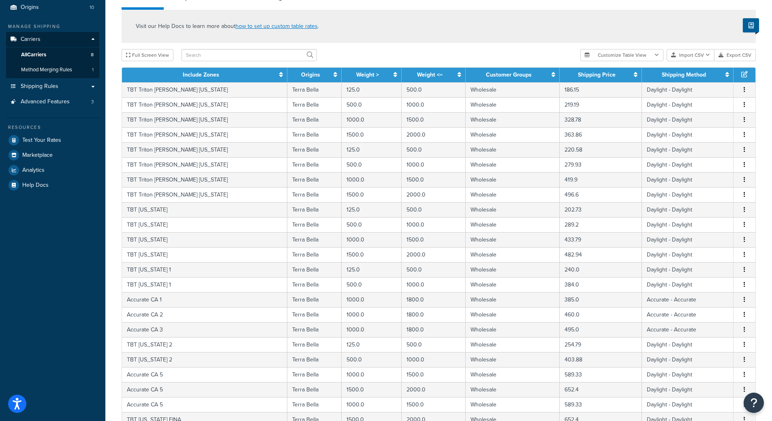
scroll to position [0, 0]
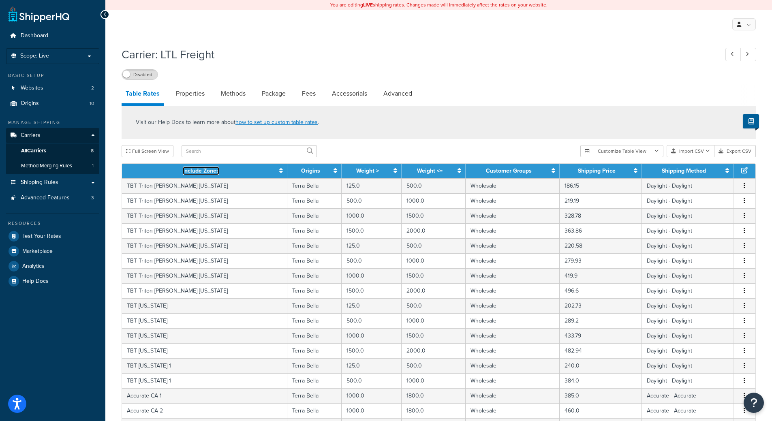
click at [183, 171] on link "Include Zones" at bounding box center [201, 170] width 36 height 9
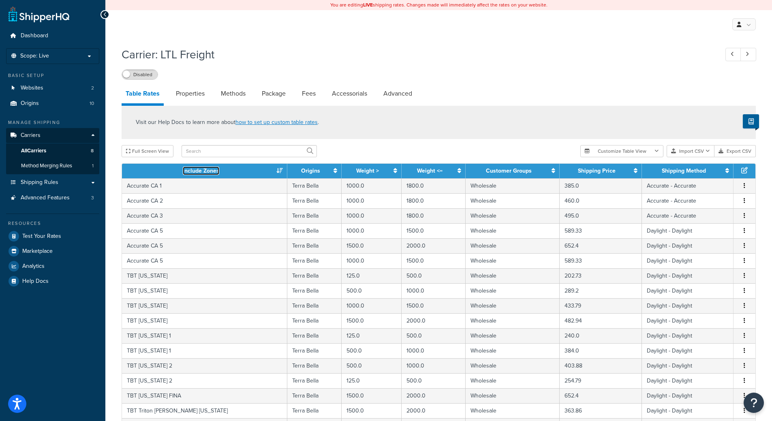
click at [183, 171] on link "Include Zones" at bounding box center [201, 170] width 36 height 9
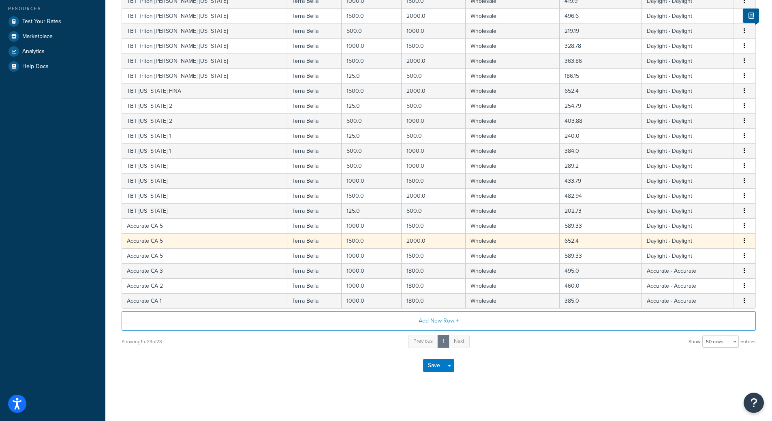
scroll to position [96, 0]
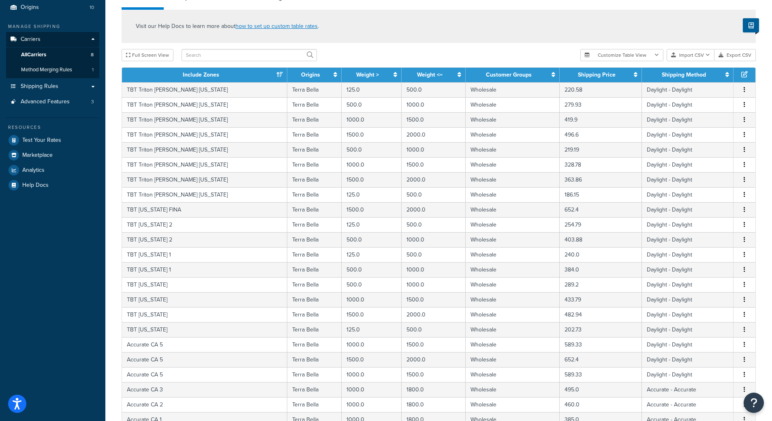
click at [225, 70] on th "Include Zones" at bounding box center [204, 75] width 165 height 15
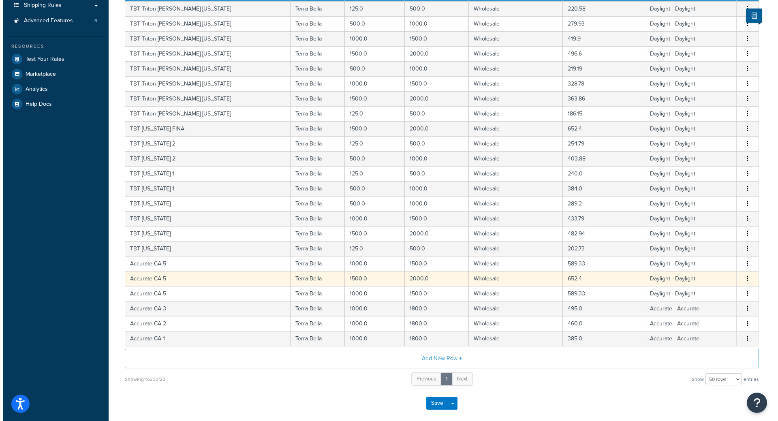
scroll to position [136, 0]
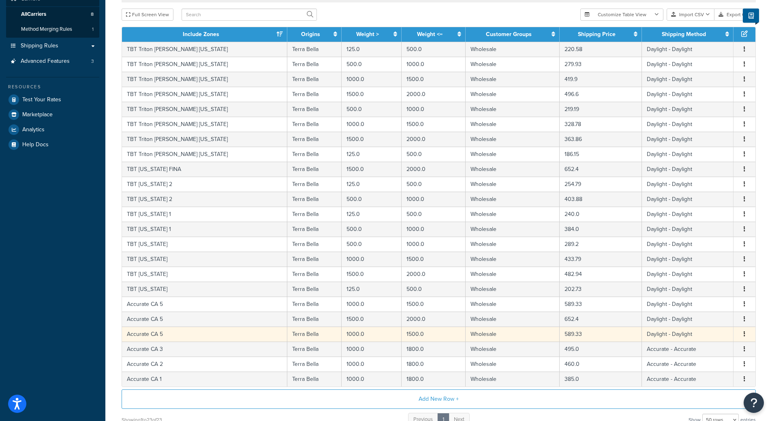
click at [742, 336] on button "button" at bounding box center [744, 334] width 6 height 9
click at [698, 354] on div "Delete" at bounding box center [703, 352] width 58 height 17
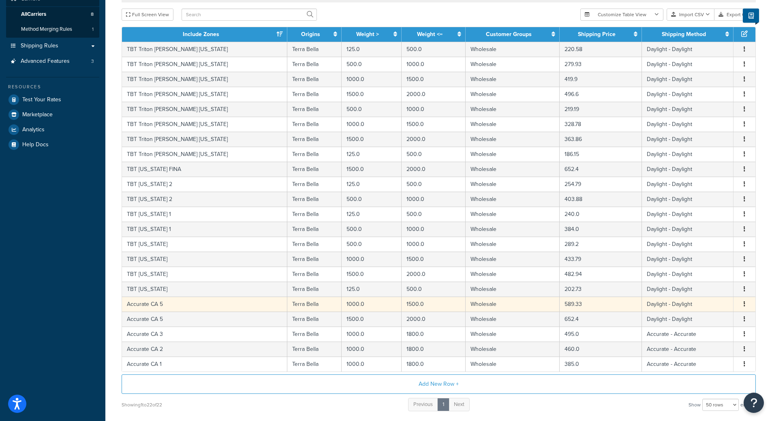
click at [744, 307] on icon "button" at bounding box center [744, 304] width 2 height 6
click at [718, 305] on div "Duplicate" at bounding box center [703, 305] width 58 height 17
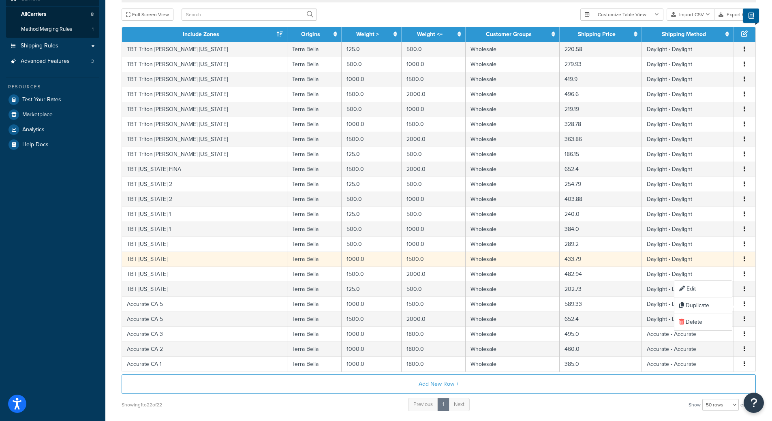
select select "182218"
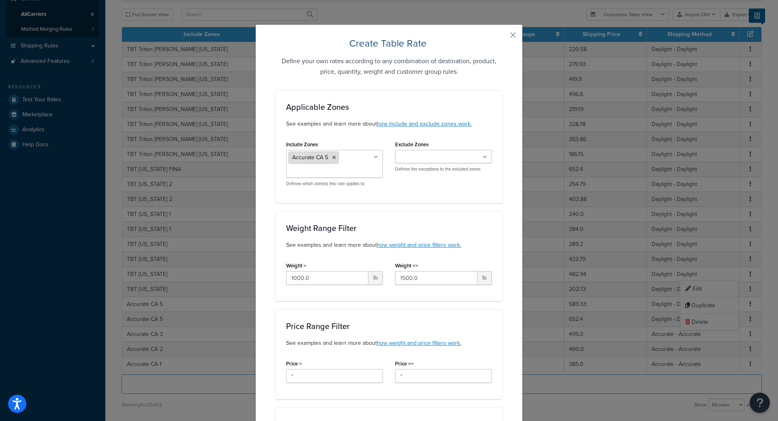
click at [332, 155] on icon at bounding box center [334, 157] width 4 height 5
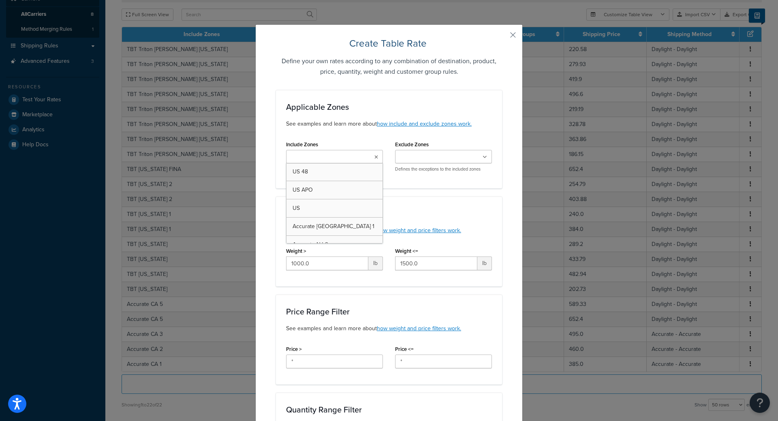
click at [331, 162] on ul at bounding box center [334, 156] width 97 height 13
click at [334, 158] on input "Include Zones" at bounding box center [324, 157] width 72 height 9
type input "ca 4"
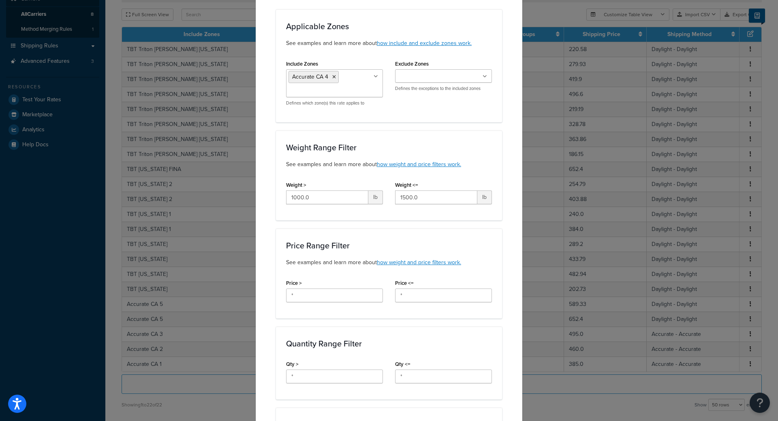
scroll to position [81, 0]
click at [306, 198] on input "1000.0" at bounding box center [327, 197] width 82 height 14
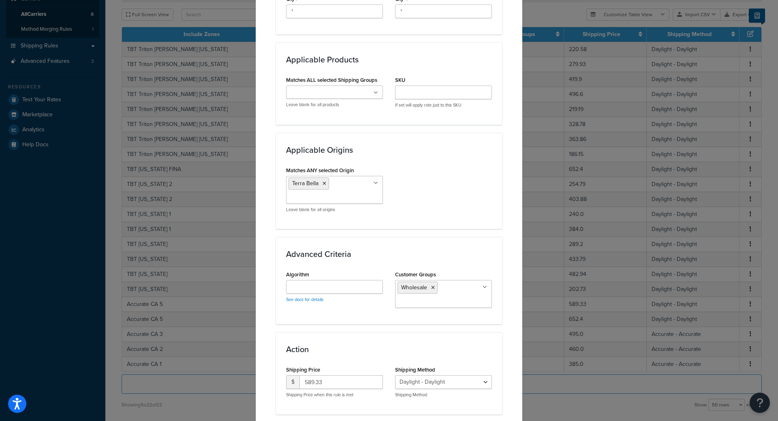
scroll to position [499, 0]
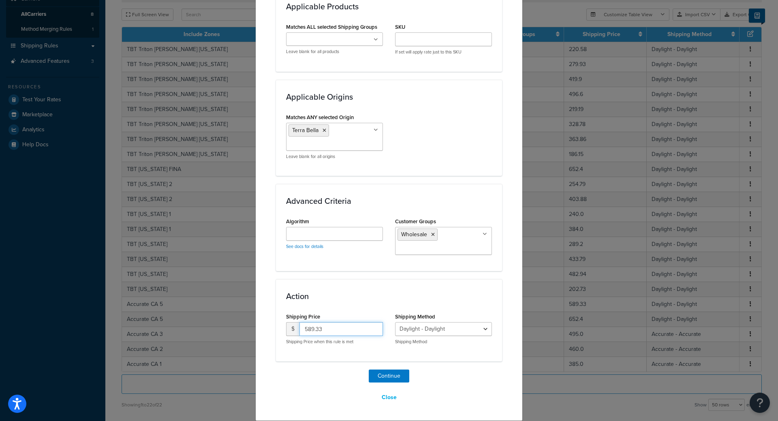
drag, startPoint x: 347, startPoint y: 326, endPoint x: 205, endPoint y: 319, distance: 141.6
click at [247, 319] on div "Create Table Rate Define your own rates according to any combination of destina…" at bounding box center [389, 210] width 778 height 421
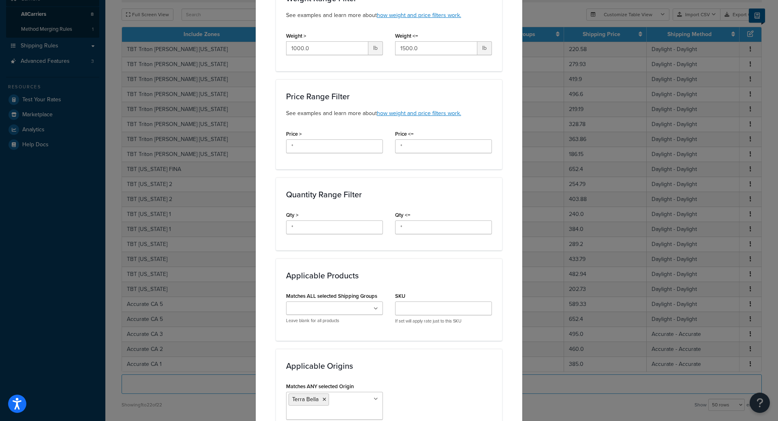
scroll to position [215, 0]
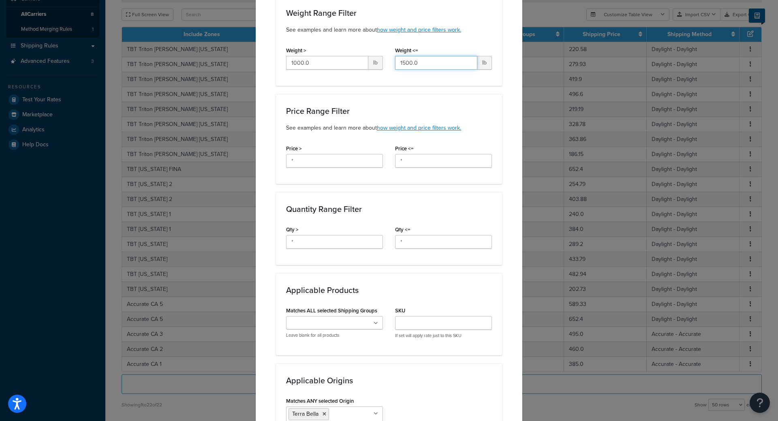
drag, startPoint x: 425, startPoint y: 66, endPoint x: 326, endPoint y: 60, distance: 99.8
click at [362, 60] on div "Weight > 1000.0 lb Weight <= 1500.0 lb" at bounding box center [389, 60] width 218 height 31
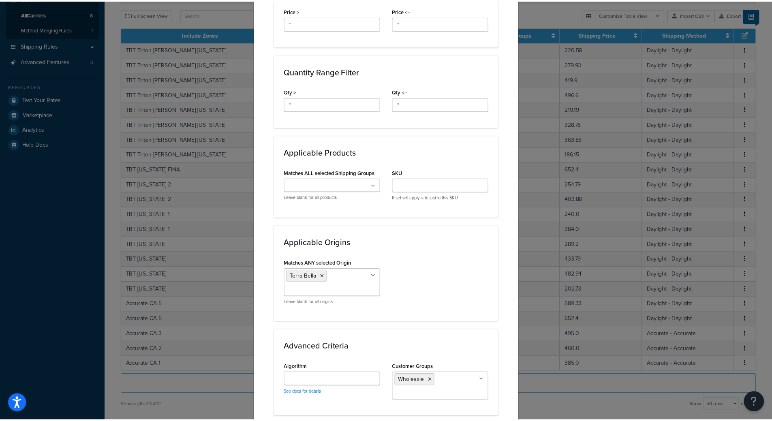
scroll to position [499, 0]
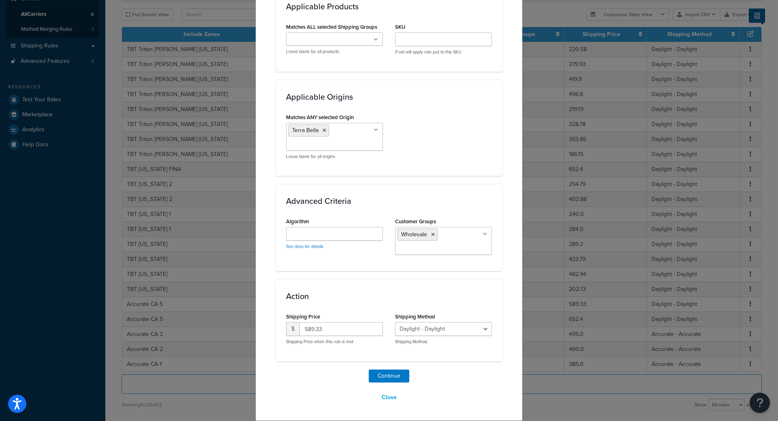
type input "1800"
drag, startPoint x: 326, startPoint y: 329, endPoint x: 252, endPoint y: 318, distance: 74.5
type input "595.00"
click at [425, 336] on div "2Day Transportation - 2Day_Transportation Daylight - Daylight Accurate - Accura…" at bounding box center [443, 333] width 97 height 23
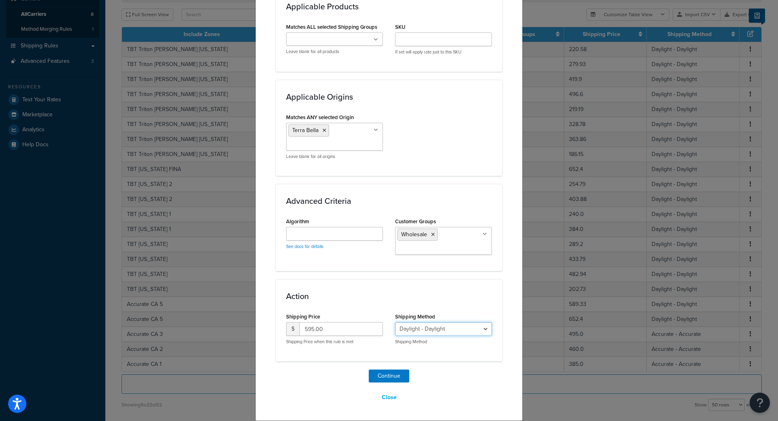
click at [437, 331] on select "2Day Transportation - 2Day_Transportation Daylight - Daylight Accurate - Accura…" at bounding box center [443, 329] width 97 height 14
select select "182219"
click at [395, 322] on select "2Day Transportation - 2Day_Transportation Daylight - Daylight Accurate - Accura…" at bounding box center [443, 329] width 97 height 14
click at [388, 375] on button "Continue" at bounding box center [389, 375] width 41 height 13
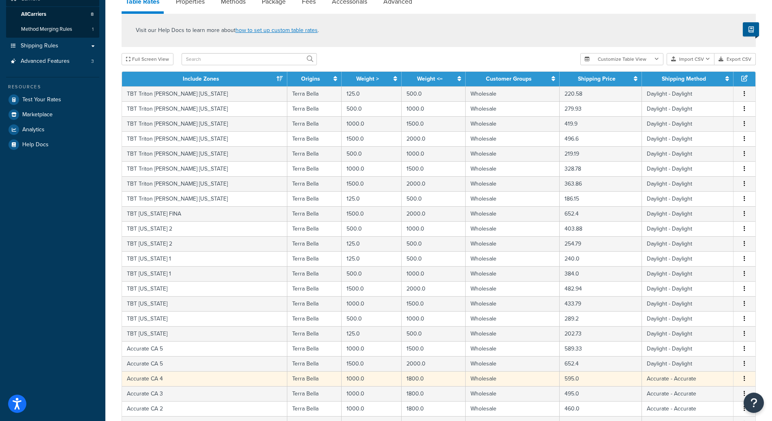
scroll to position [262, 0]
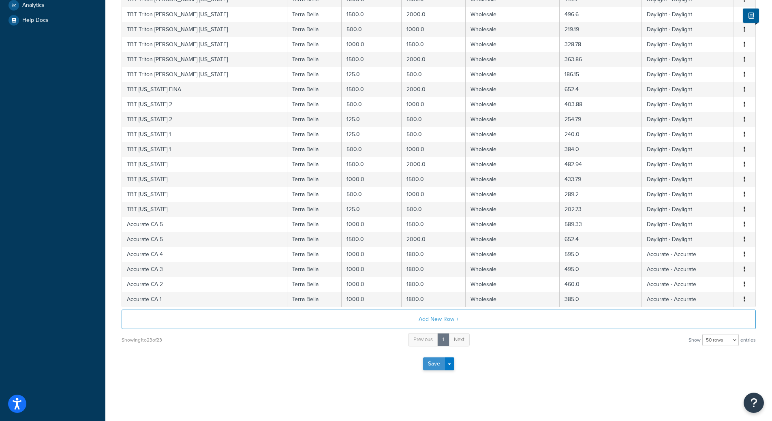
click at [435, 364] on button "Save" at bounding box center [434, 363] width 22 height 13
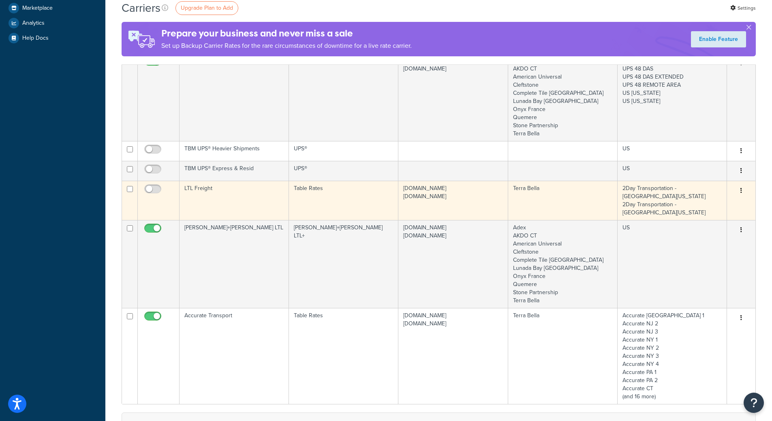
click at [231, 192] on td "LTL Freight" at bounding box center [233, 200] width 109 height 39
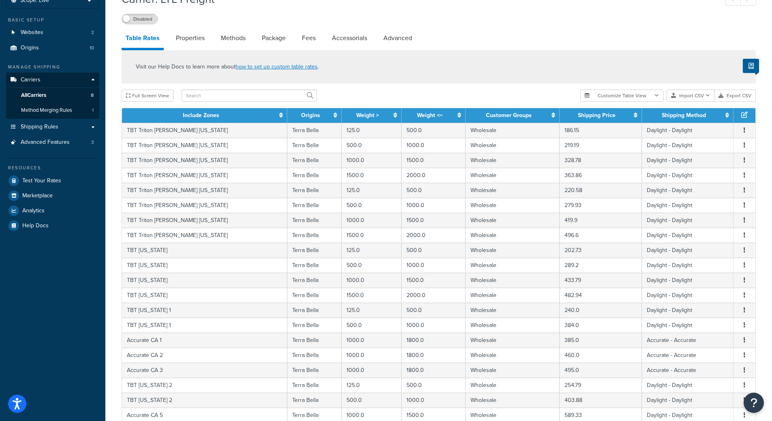
scroll to position [177, 0]
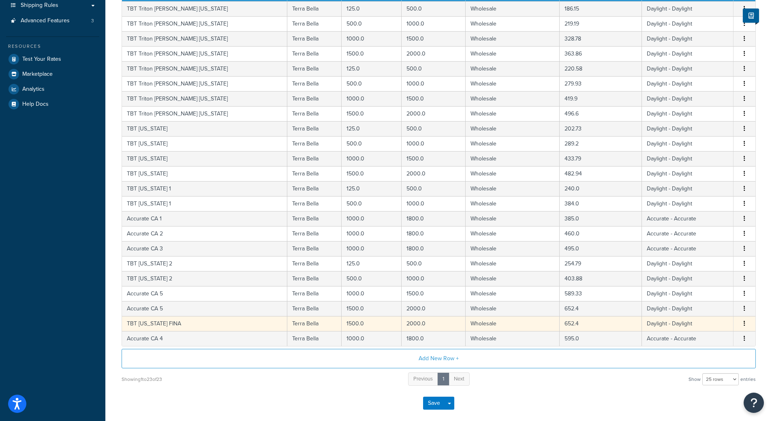
click at [742, 324] on button "button" at bounding box center [744, 323] width 6 height 9
click at [704, 343] on div "Delete" at bounding box center [703, 341] width 58 height 17
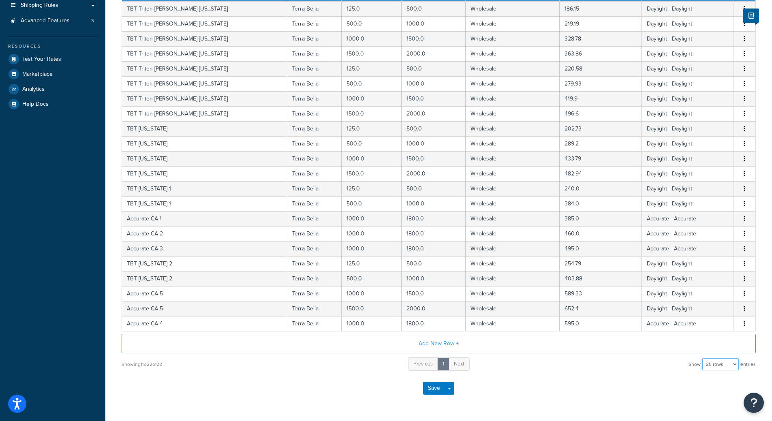
drag, startPoint x: 725, startPoint y: 361, endPoint x: 725, endPoint y: 370, distance: 8.9
click at [725, 361] on select "10 rows 15 rows 25 rows 50 rows 100 rows 1000 rows" at bounding box center [720, 364] width 36 height 12
select select "50"
click at [703, 359] on select "10 rows 15 rows 25 rows 50 rows 100 rows 1000 rows" at bounding box center [720, 364] width 36 height 12
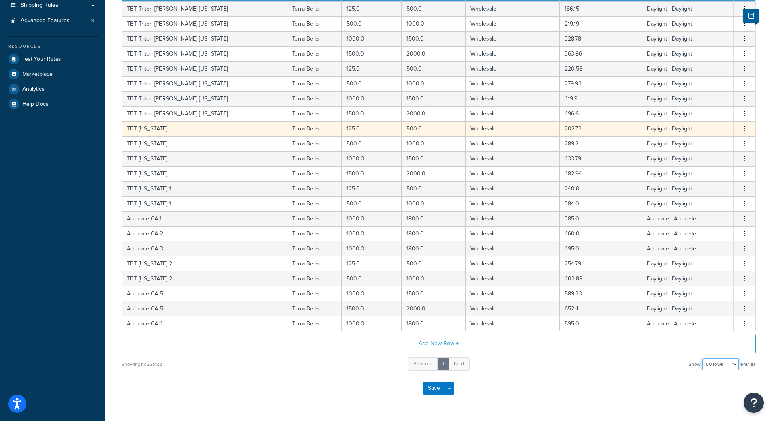
scroll to position [15, 0]
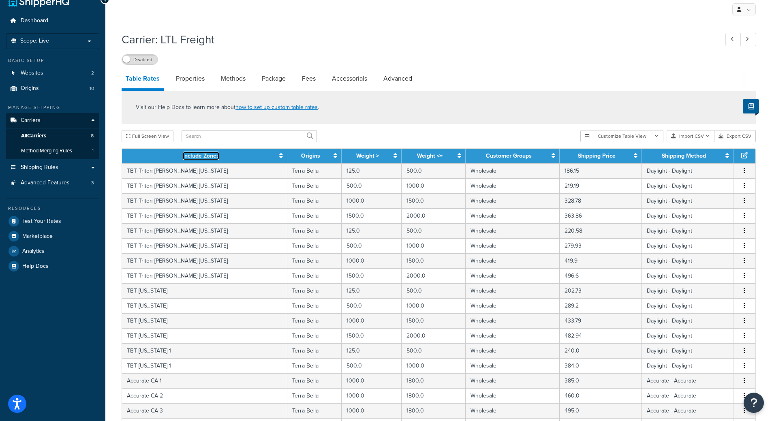
click at [183, 155] on link "Include Zones" at bounding box center [201, 155] width 36 height 9
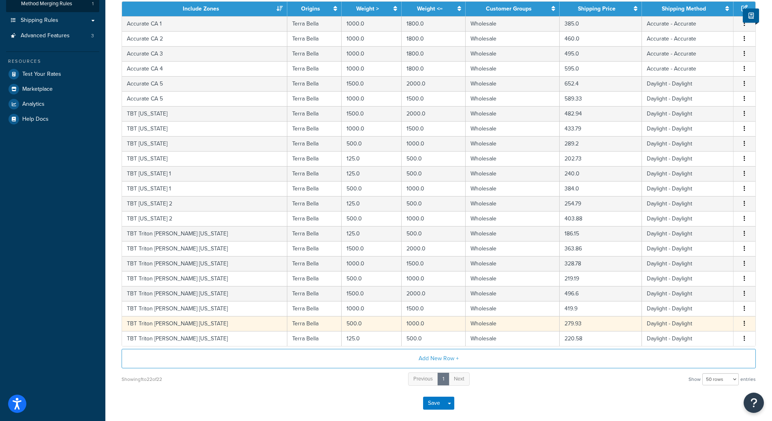
scroll to position [81, 0]
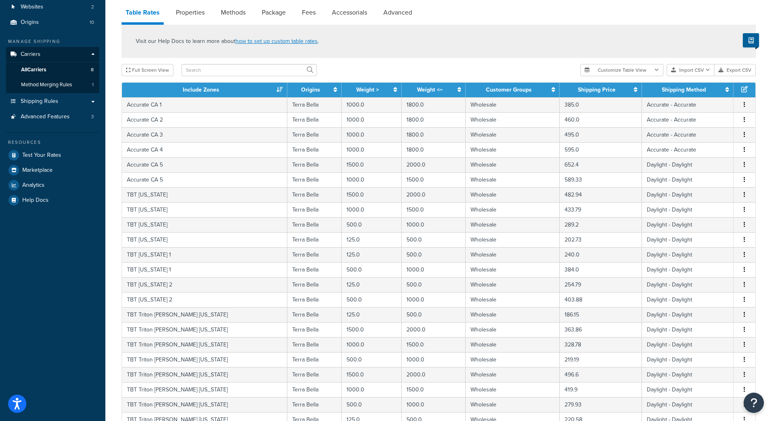
click at [79, 237] on div "Dashboard Scope: Live Basic Setup Websites 2 Origins 10 Manage Shipping Carrier…" at bounding box center [52, 230] width 105 height 622
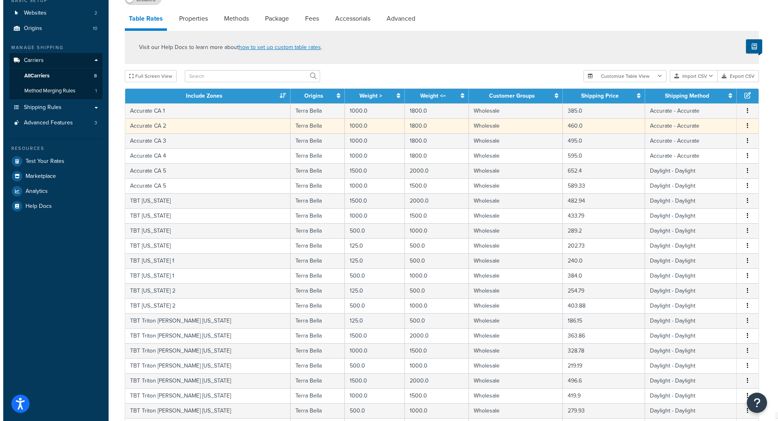
scroll to position [162, 0]
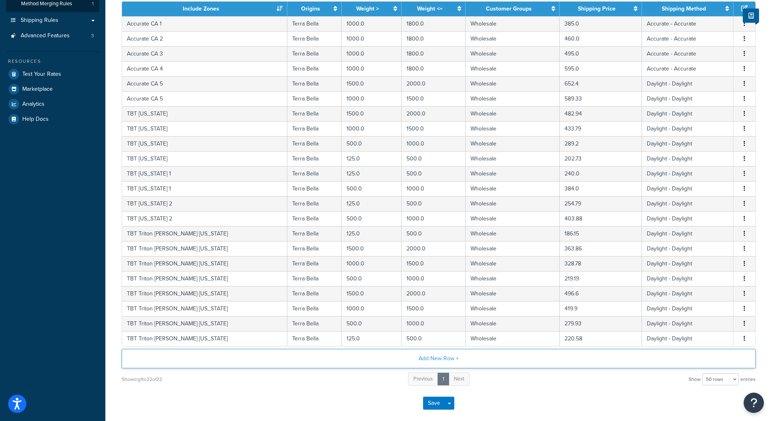
click at [643, 356] on button "Add New Row +" at bounding box center [439, 358] width 634 height 19
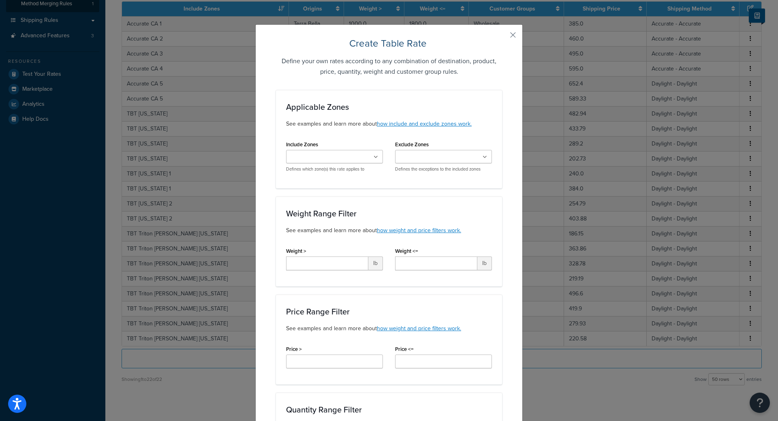
click at [333, 158] on input "Include Zones" at bounding box center [324, 157] width 72 height 9
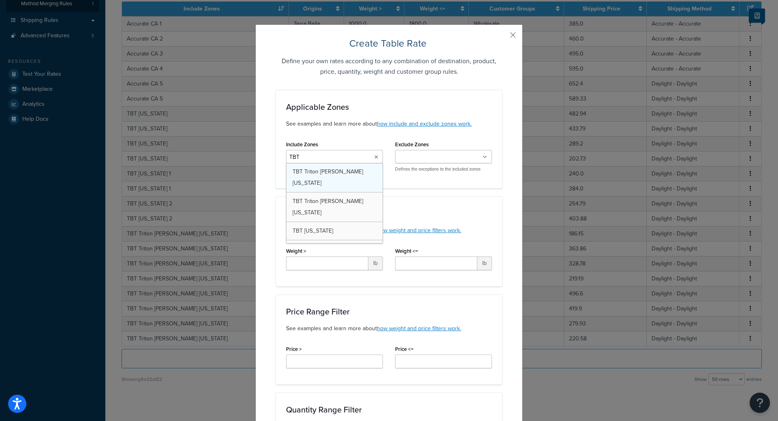
type input "TBT C"
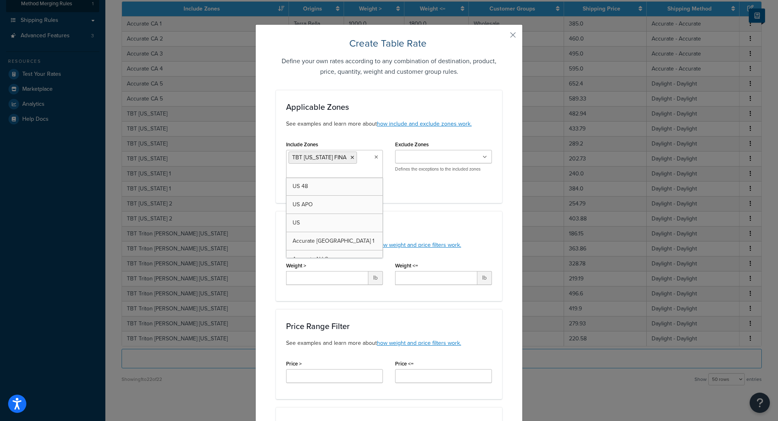
click at [437, 196] on div "Applicable Zones See examples and learn more about how include and exclude zone…" at bounding box center [389, 146] width 226 height 113
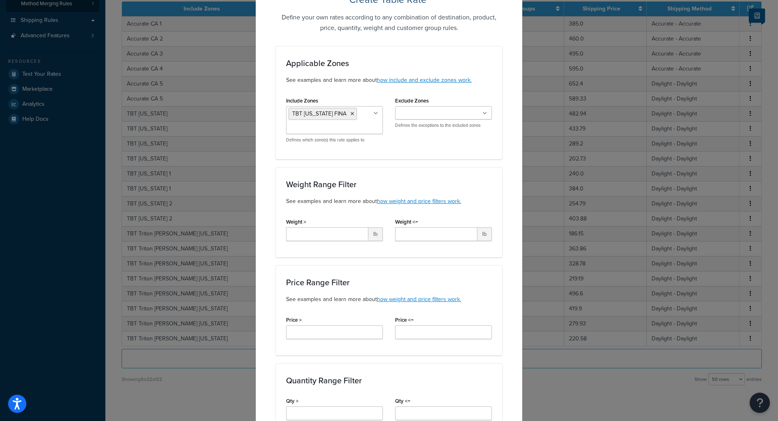
scroll to position [81, 0]
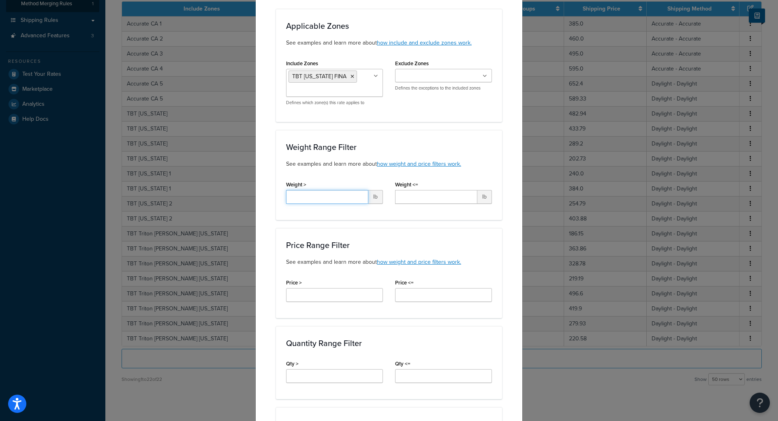
click at [304, 197] on input "Weight >" at bounding box center [327, 197] width 82 height 14
type input "125"
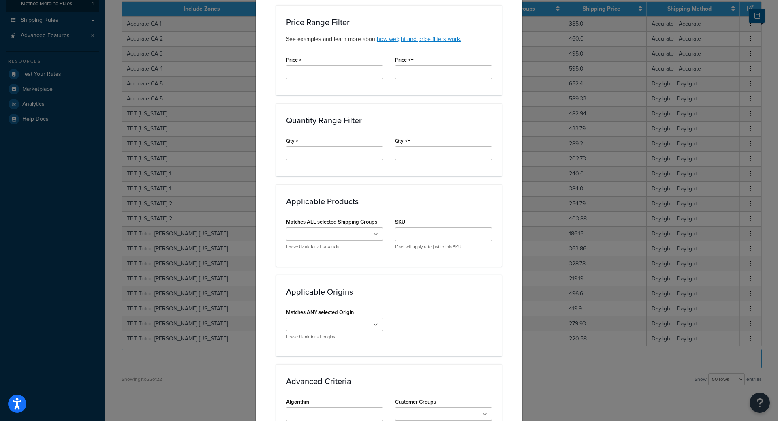
scroll to position [365, 0]
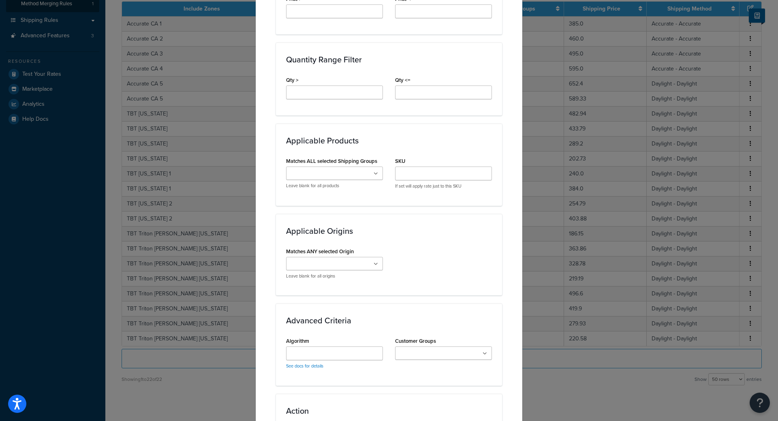
type input "500"
click at [338, 264] on input "Matches ANY selected Origin" at bounding box center [324, 264] width 72 height 9
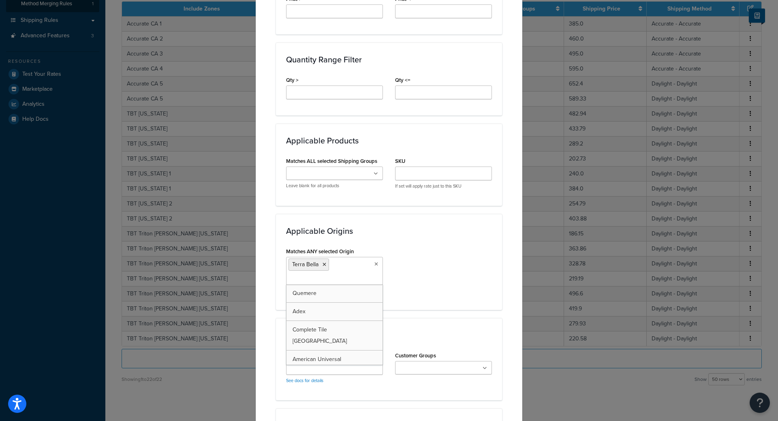
click at [431, 278] on div "Matches ANY selected Origin Terra Bella Quemere Adex Complete Tile NYC American…" at bounding box center [389, 272] width 218 height 54
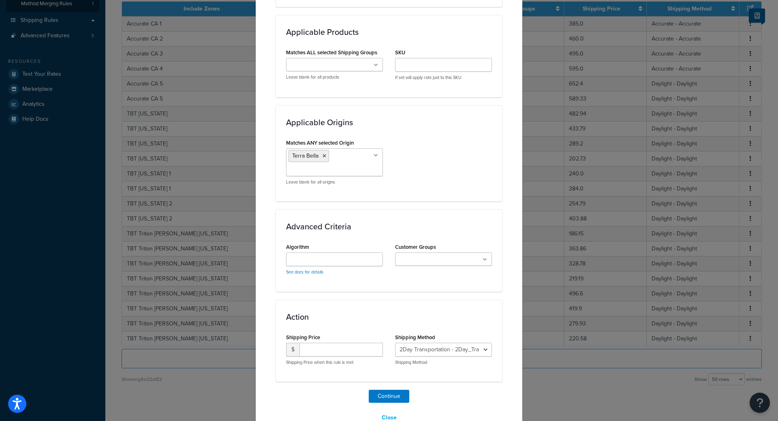
scroll to position [486, 0]
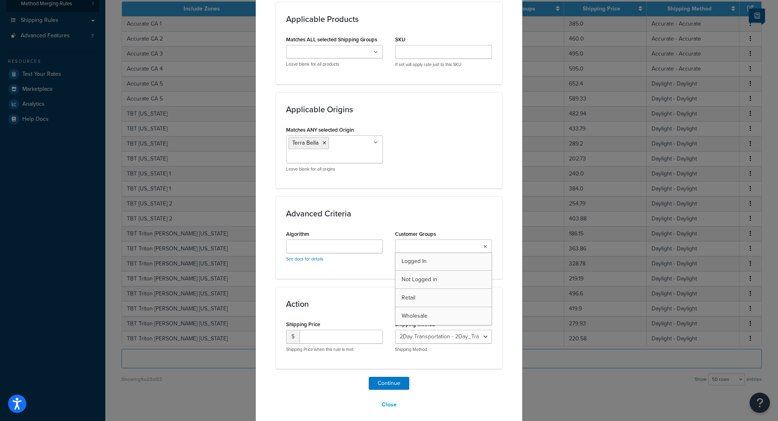
click at [423, 247] on input "Customer Groups" at bounding box center [433, 246] width 72 height 9
click at [335, 283] on div "Advanced Criteria Algorithm See docs for details Customer Groups Wholesale Logg…" at bounding box center [389, 239] width 226 height 87
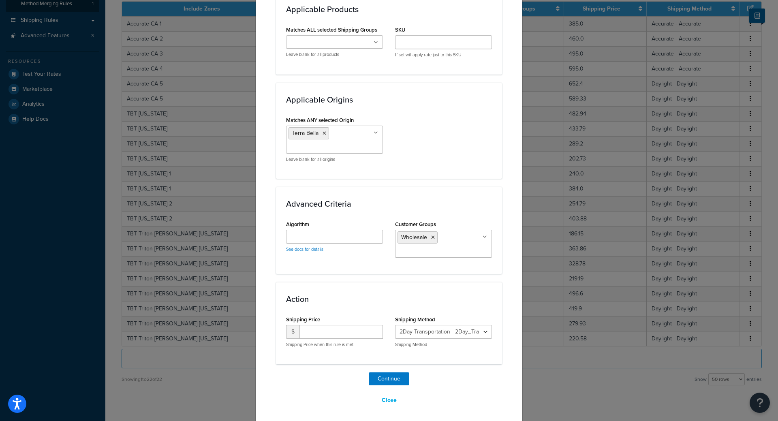
scroll to position [499, 0]
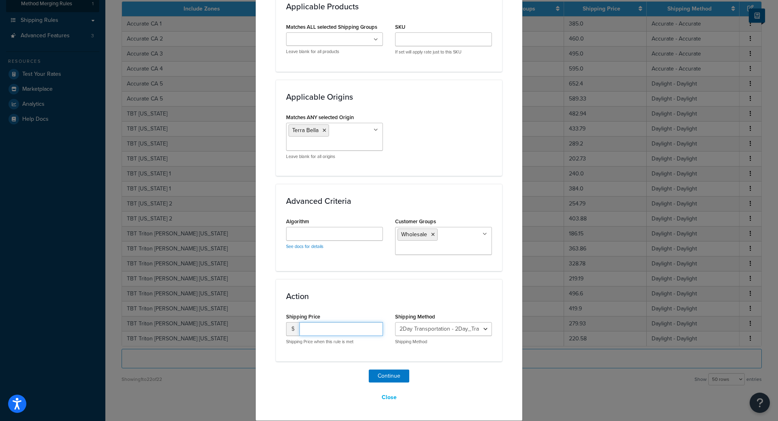
click at [313, 329] on input "number" at bounding box center [340, 329] width 83 height 14
click at [466, 333] on select "2Day Transportation - 2Day_Transportation Daylight - Daylight Accurate - Accura…" at bounding box center [443, 329] width 97 height 14
select select "182218"
click at [395, 322] on select "2Day Transportation - 2Day_Transportation Daylight - Daylight Accurate - Accura…" at bounding box center [443, 329] width 97 height 14
click at [337, 324] on input "number" at bounding box center [340, 329] width 83 height 14
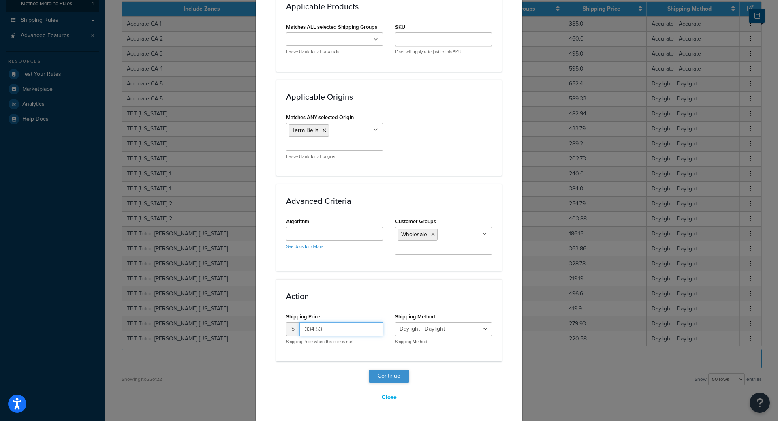
type input "334.53"
click at [395, 378] on button "Continue" at bounding box center [389, 375] width 41 height 13
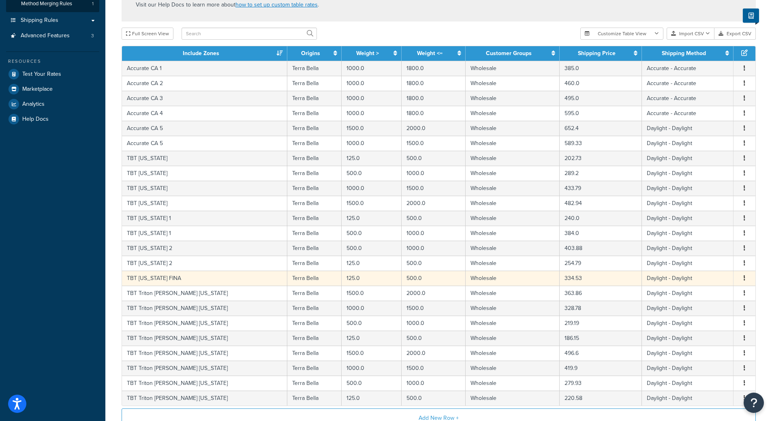
click at [743, 280] on button "button" at bounding box center [744, 278] width 6 height 9
click at [711, 280] on div "Duplicate" at bounding box center [703, 279] width 58 height 17
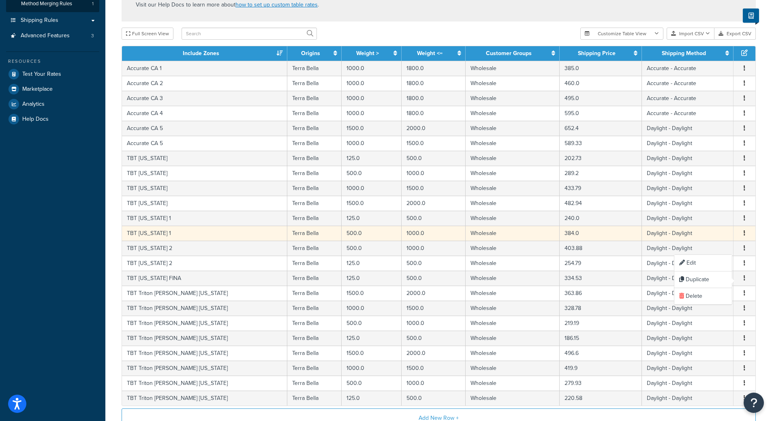
select select "182218"
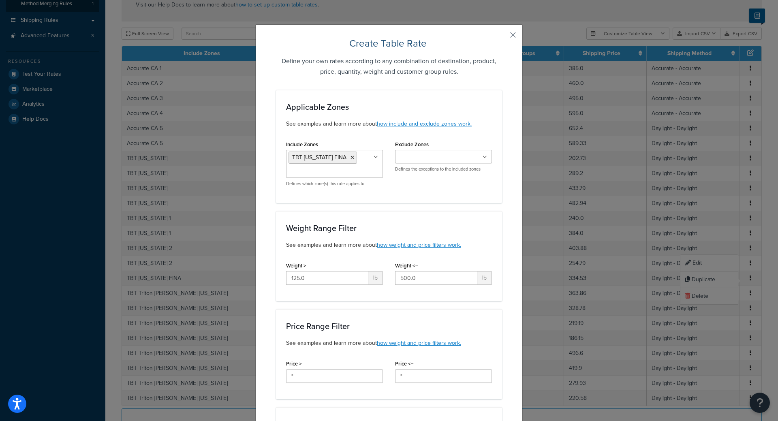
scroll to position [41, 0]
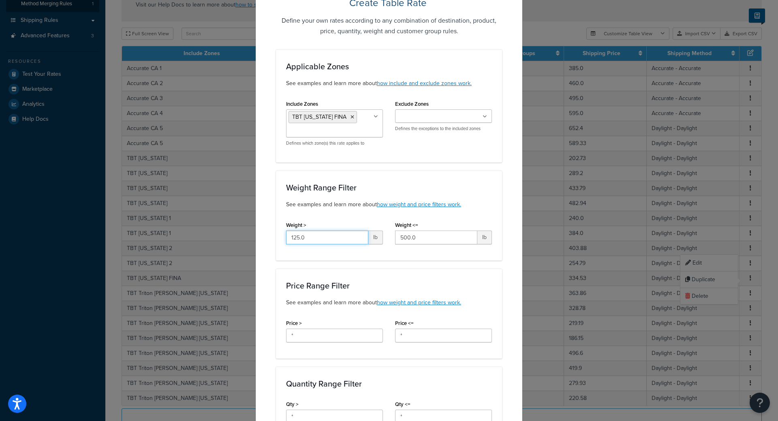
click at [334, 240] on input "125.0" at bounding box center [327, 237] width 82 height 14
type input "500"
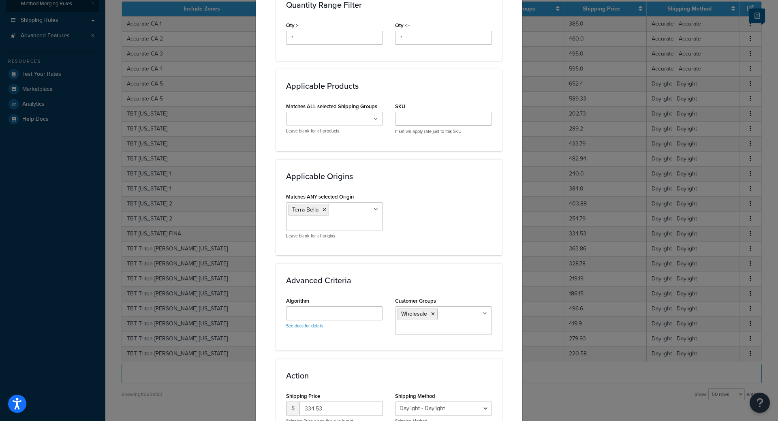
scroll to position [499, 0]
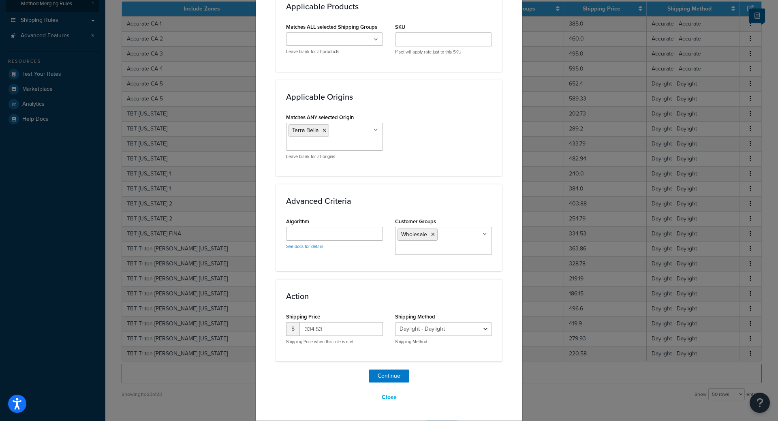
type input "1000"
drag, startPoint x: 333, startPoint y: 333, endPoint x: 232, endPoint y: 334, distance: 101.3
type input "503.62"
click at [397, 370] on button "Continue" at bounding box center [389, 375] width 41 height 13
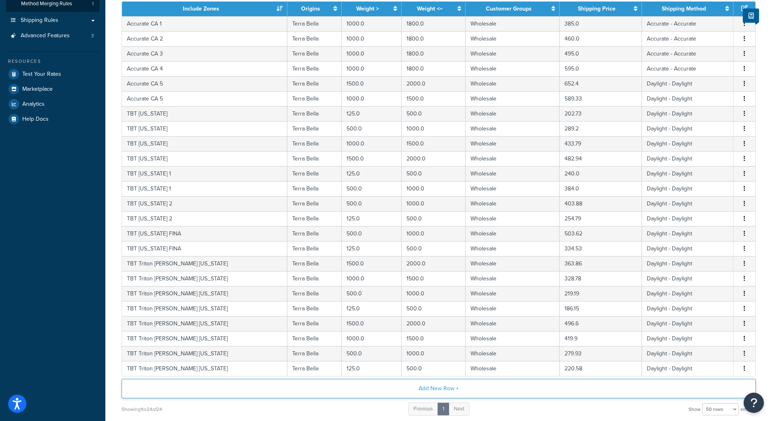
click at [424, 389] on button "Add New Row +" at bounding box center [439, 388] width 634 height 19
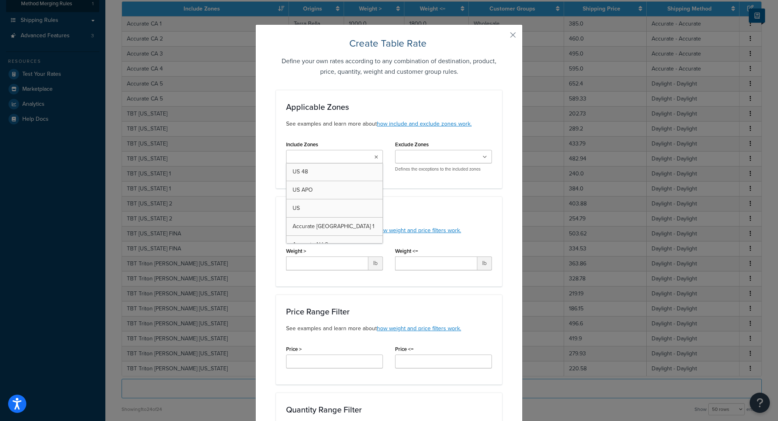
click at [306, 156] on input "Include Zones" at bounding box center [324, 157] width 72 height 9
type input "R"
type input "TBT C"
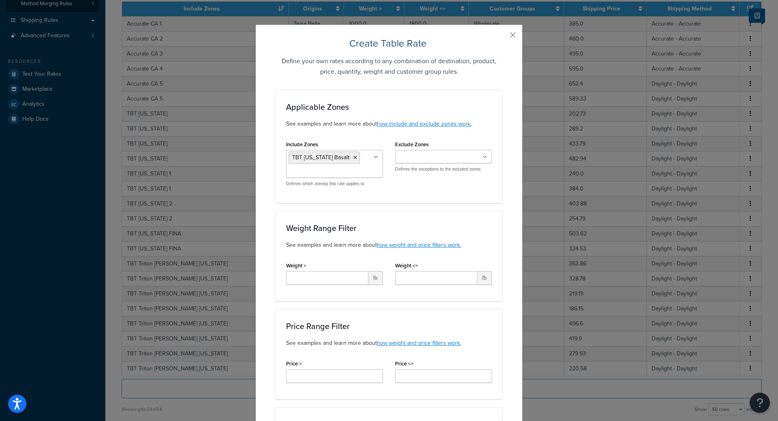
click at [484, 195] on div "Applicable Zones See examples and learn more about how include and exclude zone…" at bounding box center [389, 146] width 226 height 113
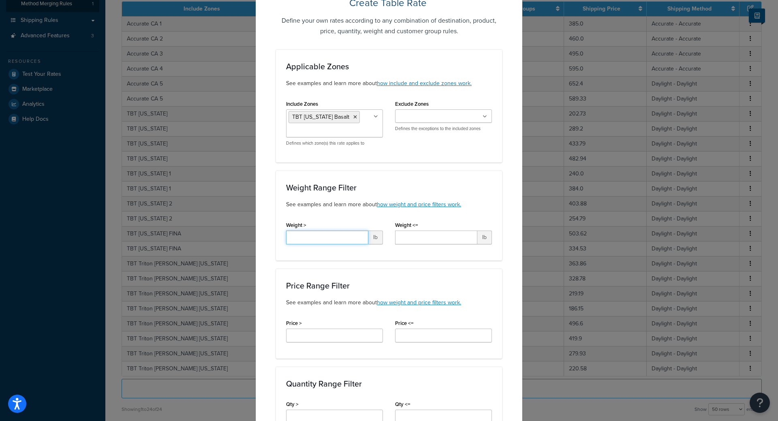
click at [313, 238] on input "Weight >" at bounding box center [327, 237] width 82 height 14
type input "5"
type input "125"
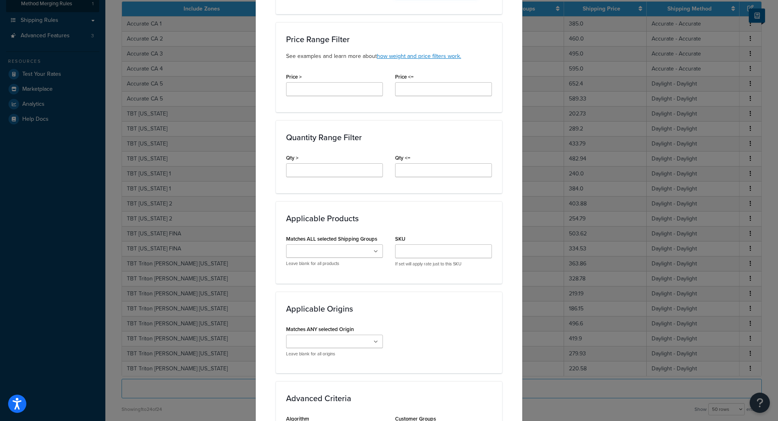
scroll to position [324, 0]
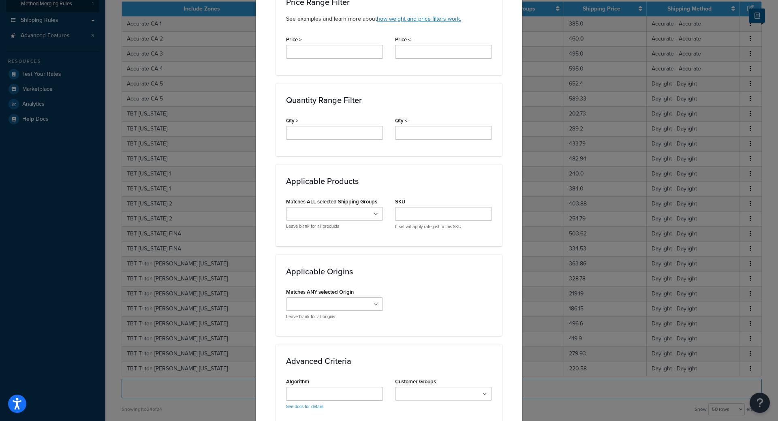
type input "500"
click at [319, 301] on input "Matches ANY selected Origin" at bounding box center [324, 304] width 72 height 9
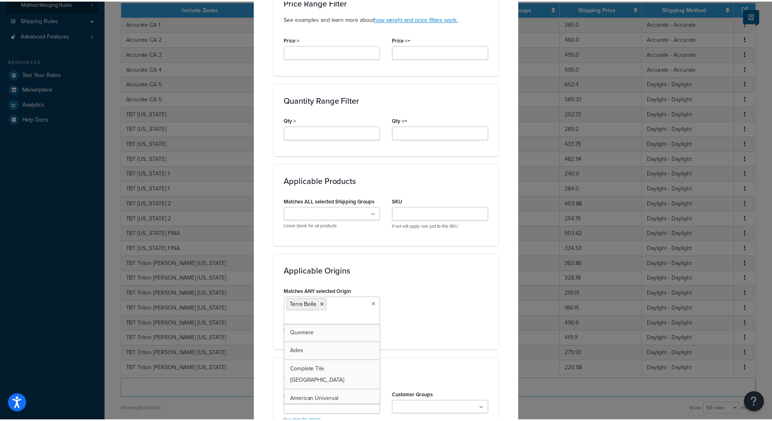
scroll to position [486, 0]
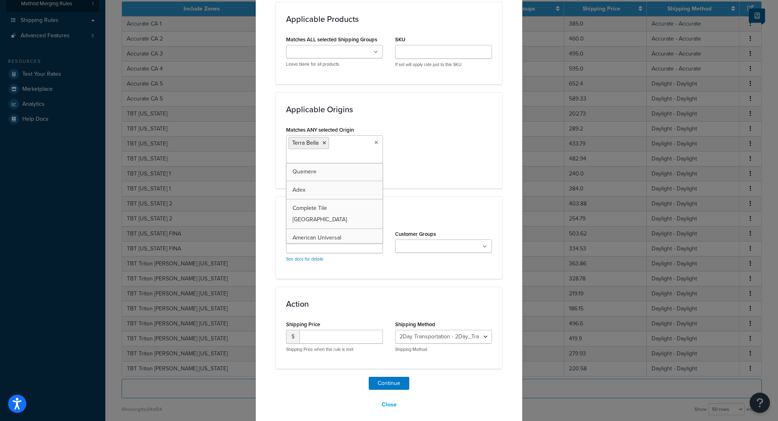
drag, startPoint x: 387, startPoint y: 283, endPoint x: 407, endPoint y: 278, distance: 20.9
click at [451, 252] on ul at bounding box center [443, 245] width 97 height 13
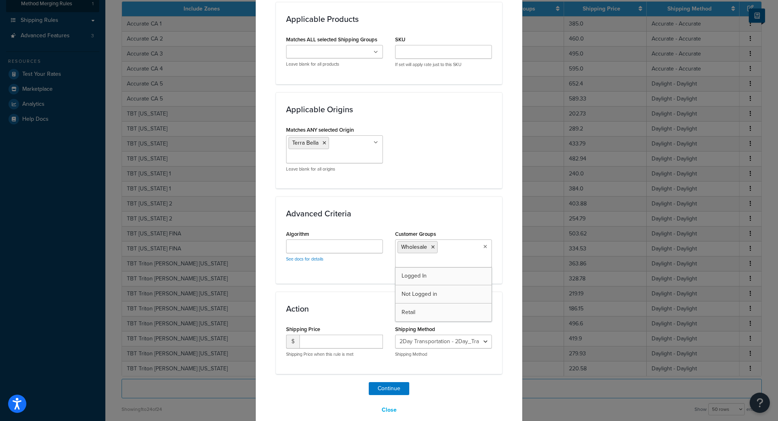
drag, startPoint x: 301, startPoint y: 294, endPoint x: 322, endPoint y: 307, distance: 25.1
click at [301, 294] on div "Action Shipping Price $ Shipping Price when this rule is met Shipping Method 2D…" at bounding box center [389, 333] width 226 height 82
click at [445, 352] on p "Shipping Method" at bounding box center [443, 354] width 97 height 6
click at [460, 344] on select "2Day Transportation - 2Day_Transportation Daylight - Daylight Accurate - Accura…" at bounding box center [443, 342] width 97 height 14
select select "182218"
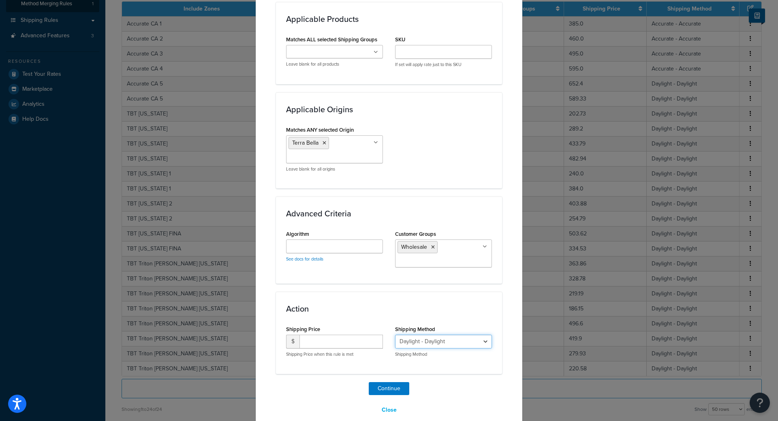
click at [395, 335] on select "2Day Transportation - 2Day_Transportation Daylight - Daylight Accurate - Accura…" at bounding box center [443, 342] width 97 height 14
click at [342, 340] on input "number" at bounding box center [340, 342] width 83 height 14
type input "320.52"
click at [388, 386] on button "Continue" at bounding box center [389, 388] width 41 height 13
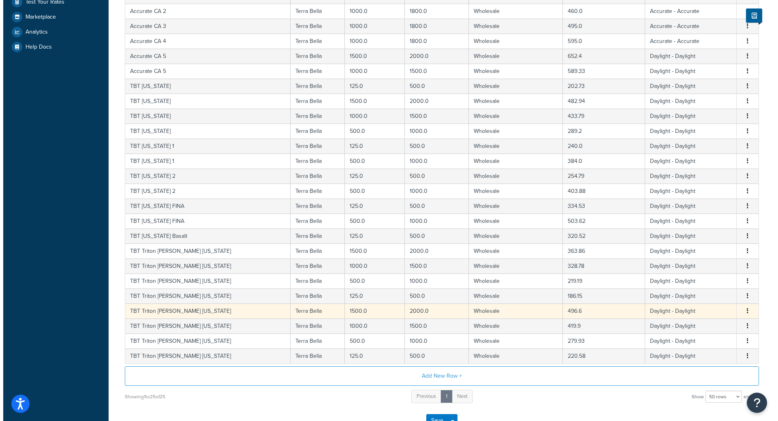
scroll to position [256, 0]
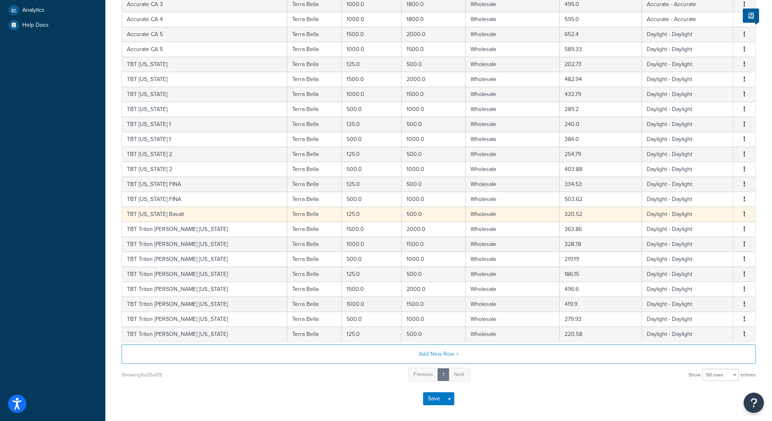
click at [742, 216] on button "button" at bounding box center [744, 214] width 6 height 9
click at [705, 213] on div "Duplicate" at bounding box center [703, 215] width 58 height 17
select select "182218"
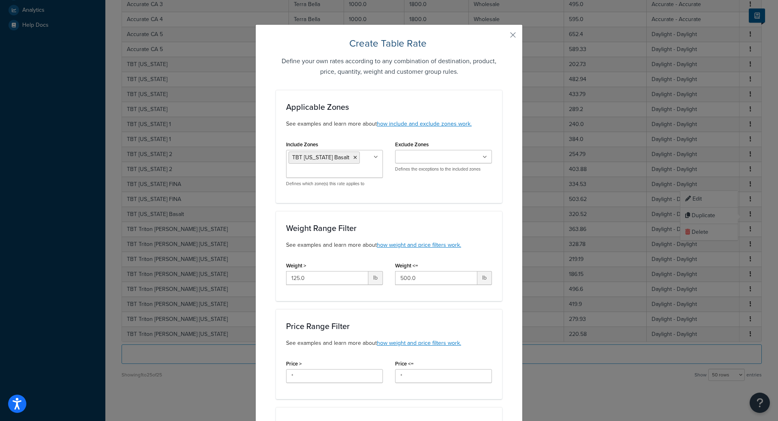
click at [329, 270] on div "Weight > 125.0 lb" at bounding box center [334, 272] width 97 height 25
click at [322, 277] on input "125.0" at bounding box center [327, 278] width 82 height 14
type input "500"
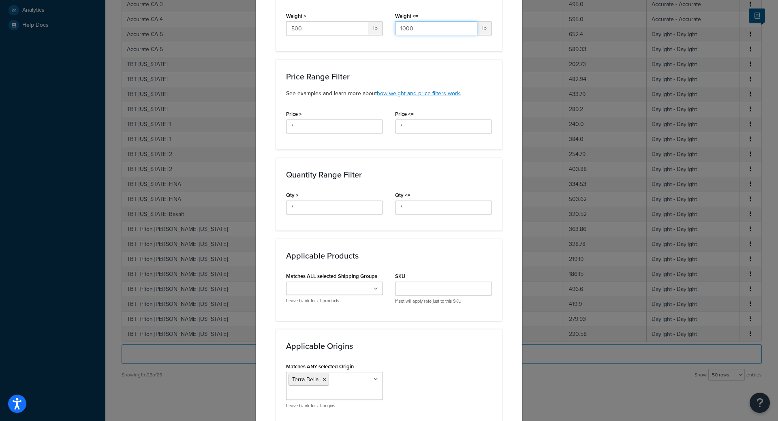
scroll to position [499, 0]
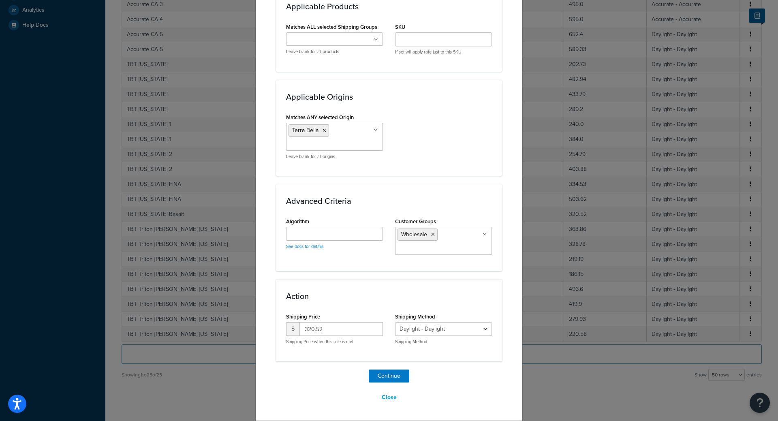
type input "1000"
drag, startPoint x: 331, startPoint y: 332, endPoint x: 145, endPoint y: 298, distance: 188.7
click at [233, 311] on div "Create Table Rate Define your own rates according to any combination of destina…" at bounding box center [389, 210] width 778 height 421
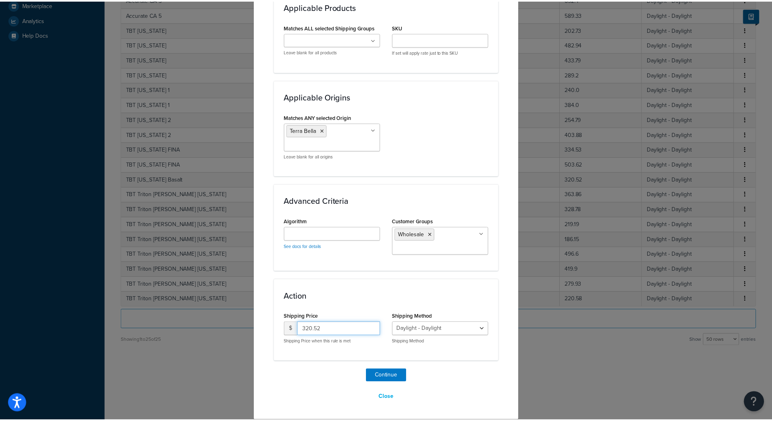
scroll to position [247, 0]
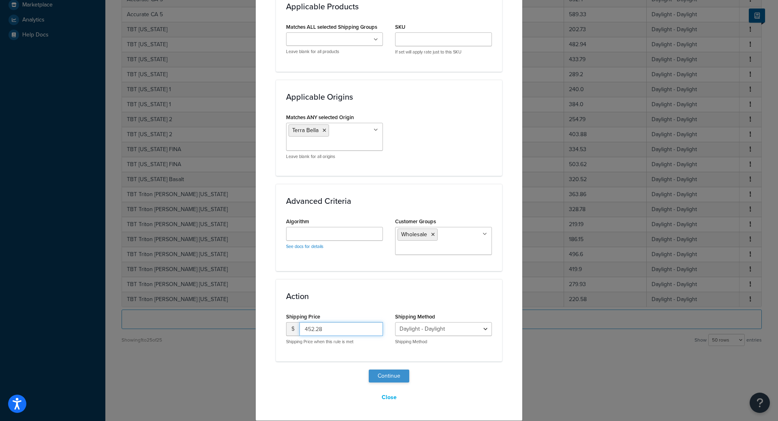
type input "452.28"
click at [382, 374] on button "Continue" at bounding box center [389, 375] width 41 height 13
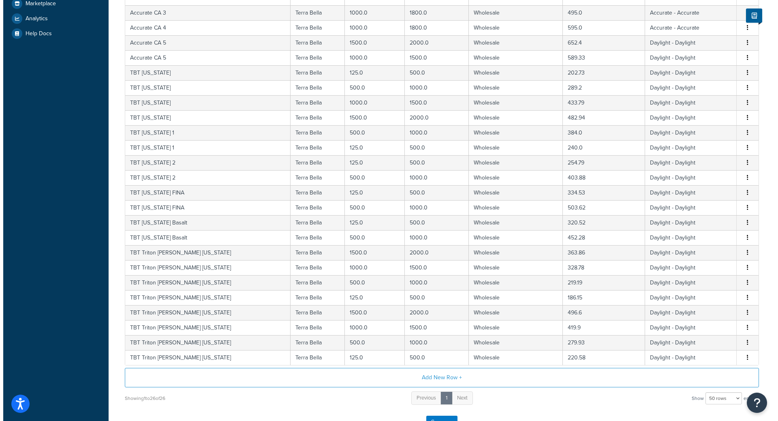
scroll to position [307, 0]
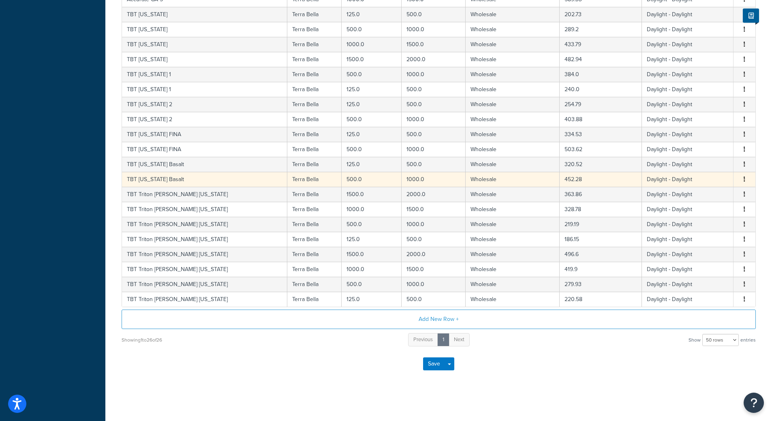
click at [740, 181] on span "Edit Duplicate Delete" at bounding box center [744, 179] width 12 height 9
click at [745, 178] on button "button" at bounding box center [744, 179] width 6 height 9
click at [698, 178] on div "Duplicate" at bounding box center [703, 179] width 58 height 17
select select "182218"
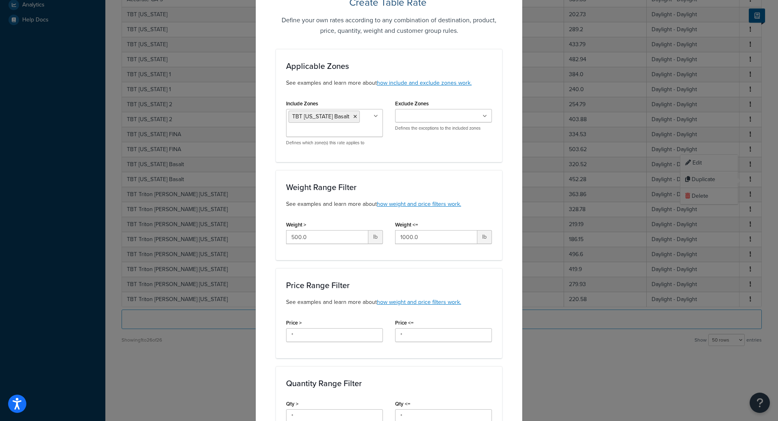
scroll to position [41, 0]
click at [330, 241] on input "500.0" at bounding box center [327, 237] width 82 height 14
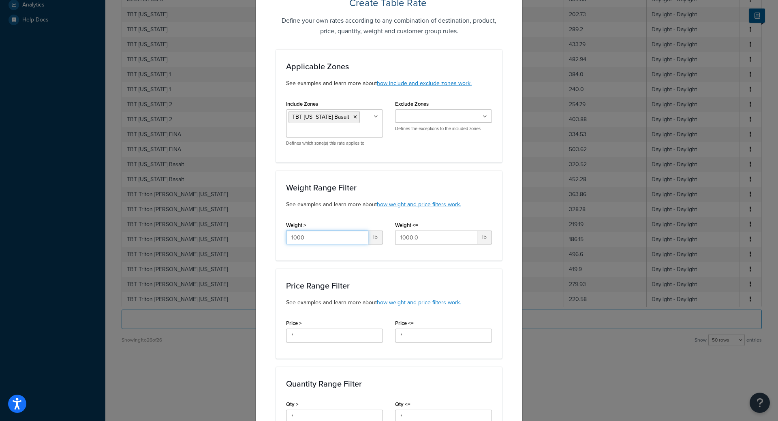
type input "1000"
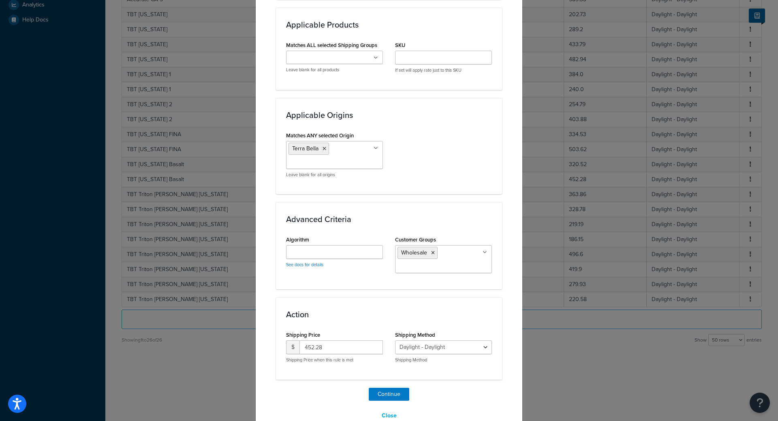
scroll to position [499, 0]
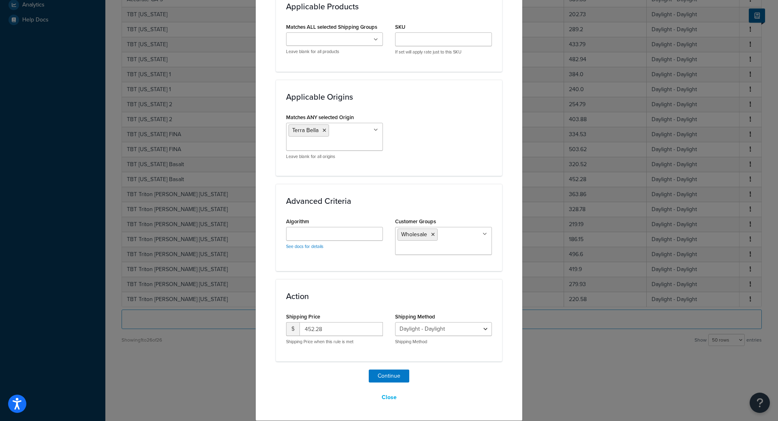
type input "1500"
drag, startPoint x: 323, startPoint y: 331, endPoint x: 203, endPoint y: 320, distance: 120.0
click at [220, 321] on div "Create Table Rate Define your own rates according to any combination of destina…" at bounding box center [389, 210] width 778 height 421
type input "628.41"
click at [389, 374] on button "Continue" at bounding box center [389, 375] width 41 height 13
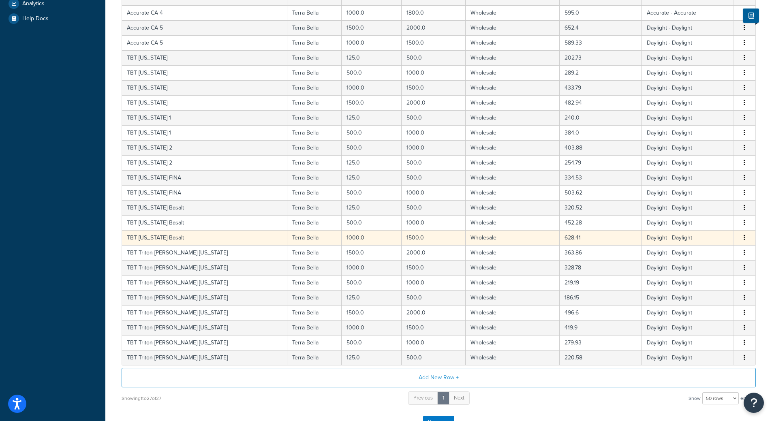
click at [743, 240] on icon "button" at bounding box center [744, 238] width 2 height 6
click at [719, 243] on div "Duplicate" at bounding box center [703, 239] width 58 height 17
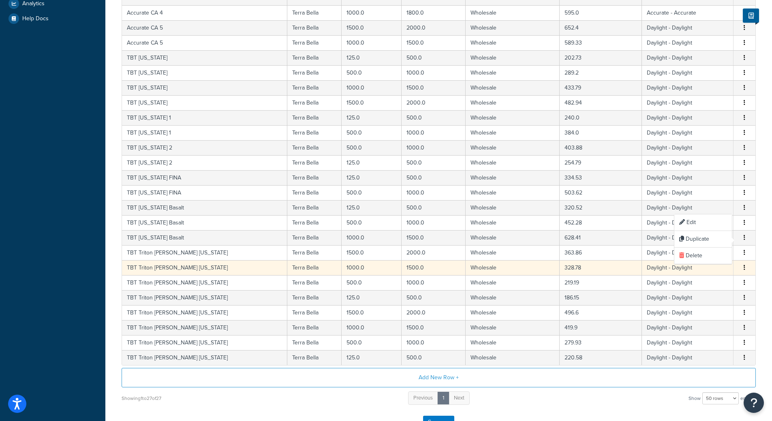
select select "182218"
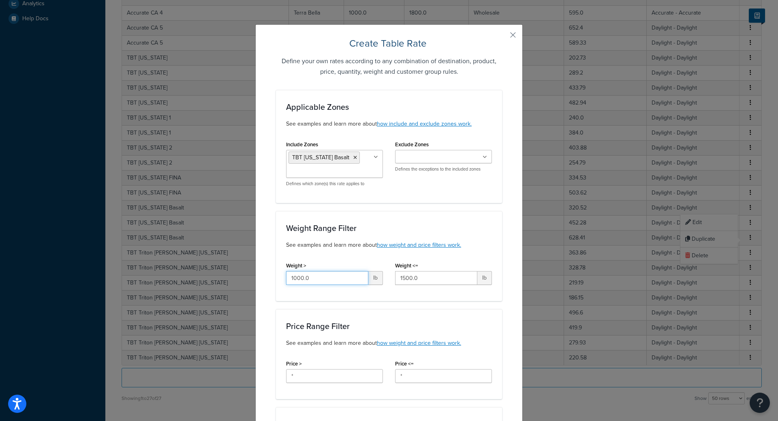
click at [338, 281] on input "1000.0" at bounding box center [327, 278] width 82 height 14
type input "4"
type input "1500"
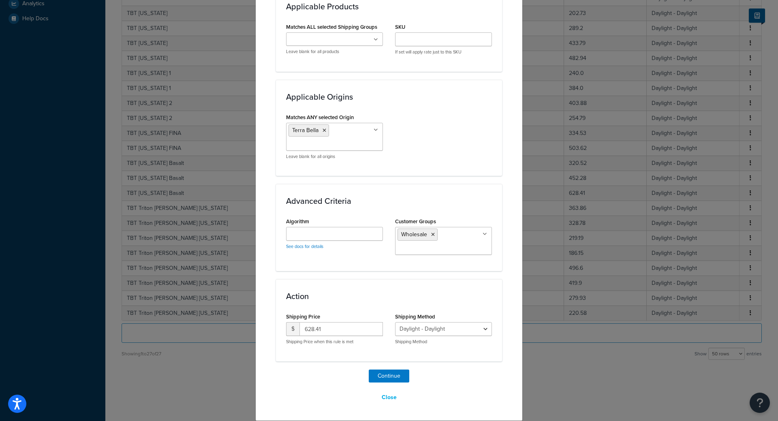
type input "2000"
drag, startPoint x: 340, startPoint y: 330, endPoint x: 111, endPoint y: 324, distance: 228.5
type input "689.01"
click at [389, 378] on button "Continue" at bounding box center [389, 375] width 41 height 13
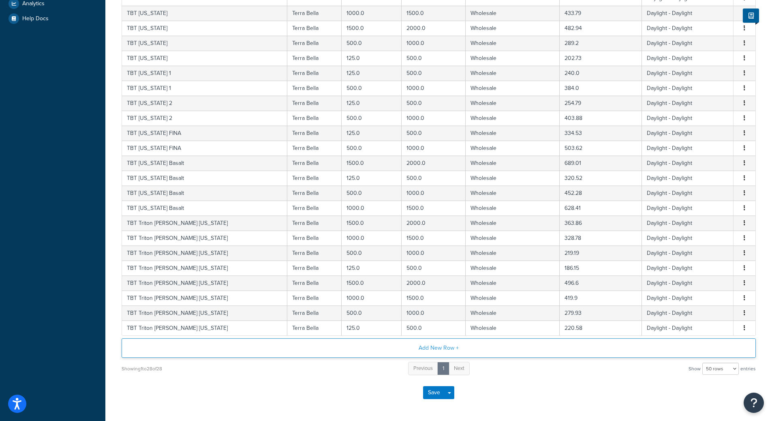
click at [279, 348] on button "Add New Row +" at bounding box center [439, 347] width 634 height 19
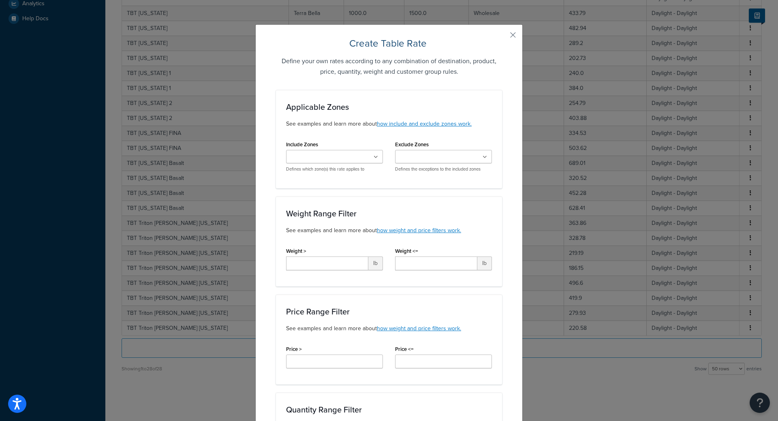
click at [324, 156] on input "Include Zones" at bounding box center [324, 157] width 72 height 9
type input "tbt co"
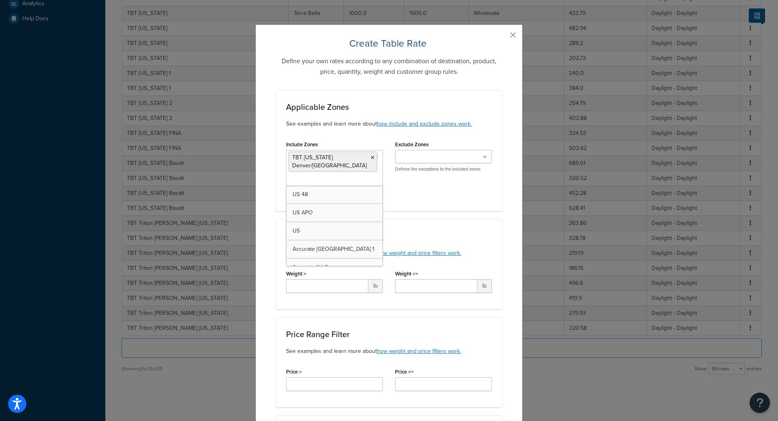
click at [466, 210] on div "Applicable Zones See examples and learn more about how include and exclude zone…" at bounding box center [389, 150] width 226 height 121
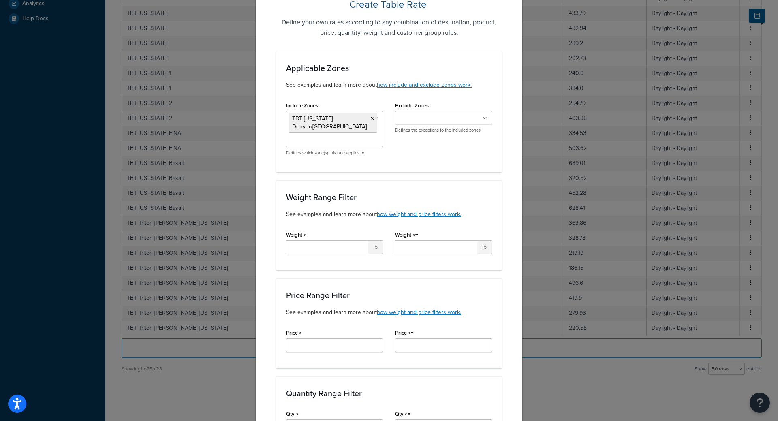
scroll to position [81, 0]
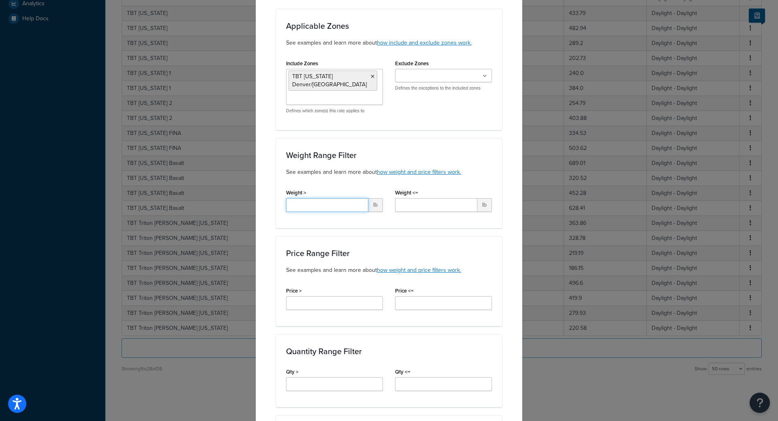
click at [341, 205] on input "Weight >" at bounding box center [327, 205] width 82 height 14
type input "125"
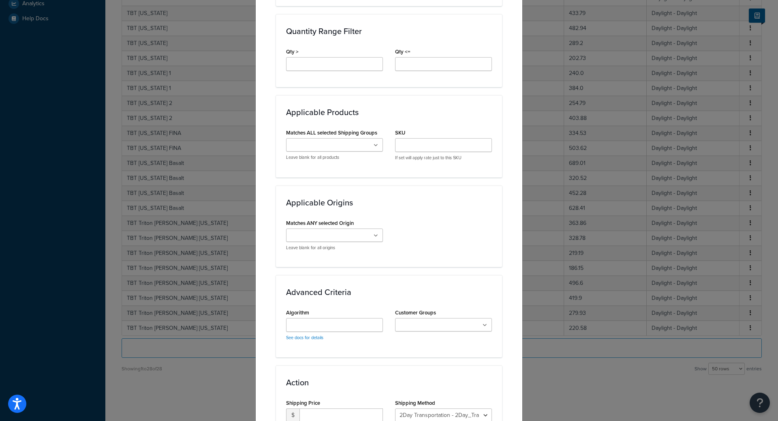
scroll to position [405, 0]
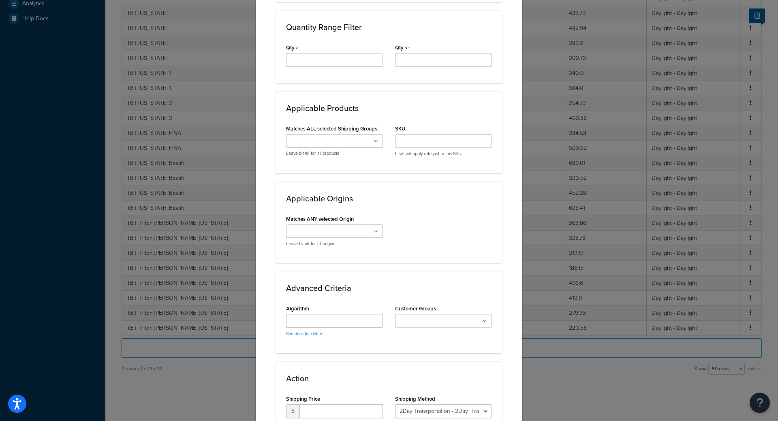
type input "500"
click at [336, 236] on ul at bounding box center [334, 230] width 97 height 13
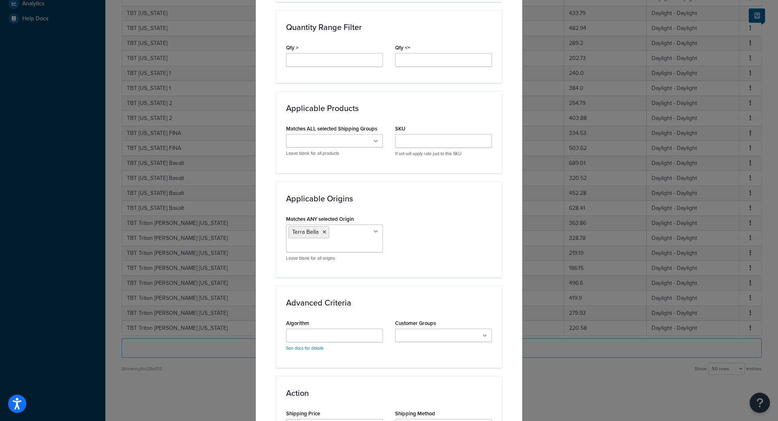
click at [466, 234] on div "Matches ANY selected Origin Terra [PERSON_NAME] Adex Complete Tile NYC American…" at bounding box center [389, 240] width 218 height 54
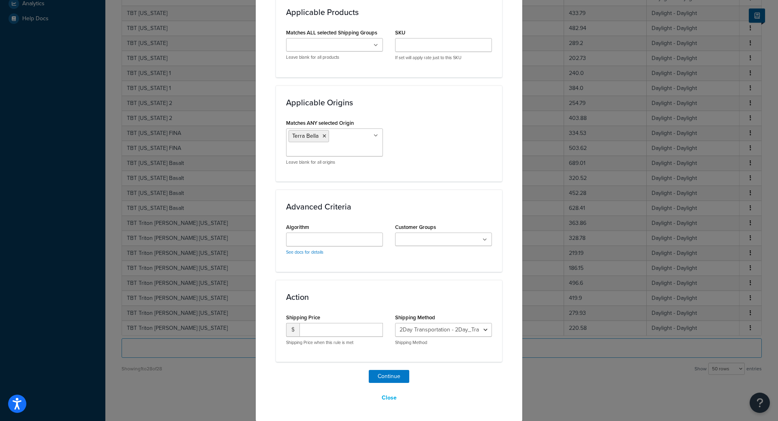
scroll to position [501, 0]
click at [449, 226] on div "Customer Groups Logged In Not Logged in Retail Wholesale" at bounding box center [443, 233] width 97 height 25
click at [444, 232] on ul at bounding box center [443, 238] width 97 height 13
click at [344, 296] on div "Action Shipping Price $ Shipping Price when this rule is met Shipping Method 2D…" at bounding box center [389, 325] width 226 height 82
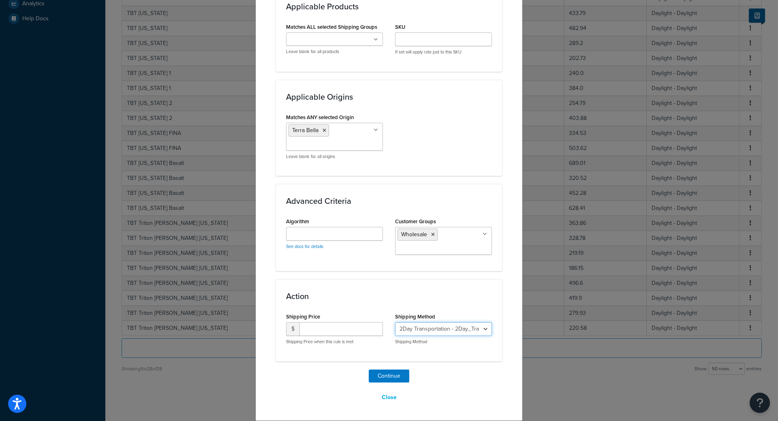
click at [473, 332] on select "2Day Transportation - 2Day_Transportation Daylight - Daylight Accurate - Accura…" at bounding box center [443, 329] width 97 height 14
select select "182218"
click at [395, 322] on select "2Day Transportation - 2Day_Transportation Daylight - Daylight Accurate - Accura…" at bounding box center [443, 329] width 97 height 14
click at [332, 323] on input "number" at bounding box center [340, 329] width 83 height 14
type input "202.73"
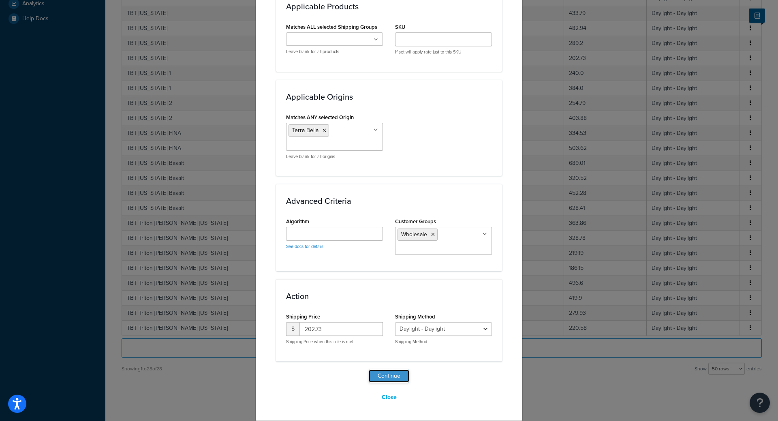
click at [385, 375] on button "Continue" at bounding box center [389, 375] width 41 height 13
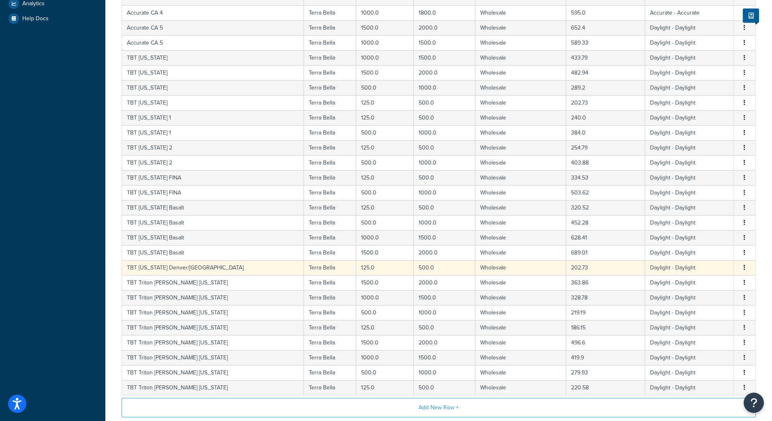
click at [746, 266] on button "button" at bounding box center [744, 267] width 6 height 9
click at [714, 270] on div "Duplicate" at bounding box center [703, 269] width 58 height 17
select select "182218"
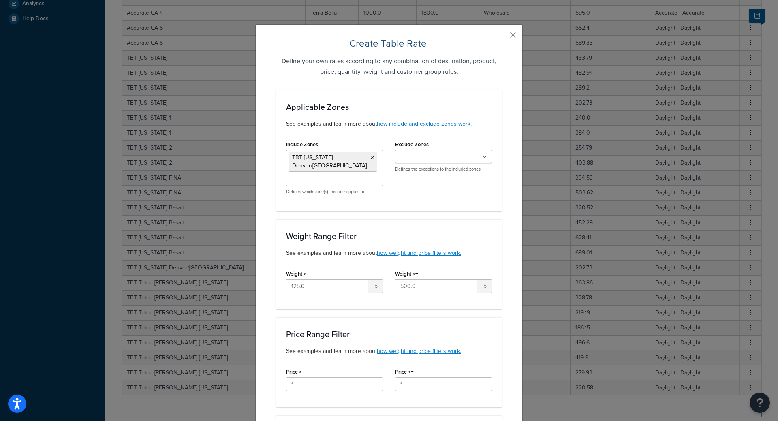
click at [323, 277] on div "Weight > 125.0 lb" at bounding box center [334, 280] width 97 height 25
click at [319, 285] on input "125.0" at bounding box center [327, 286] width 82 height 14
type input "500"
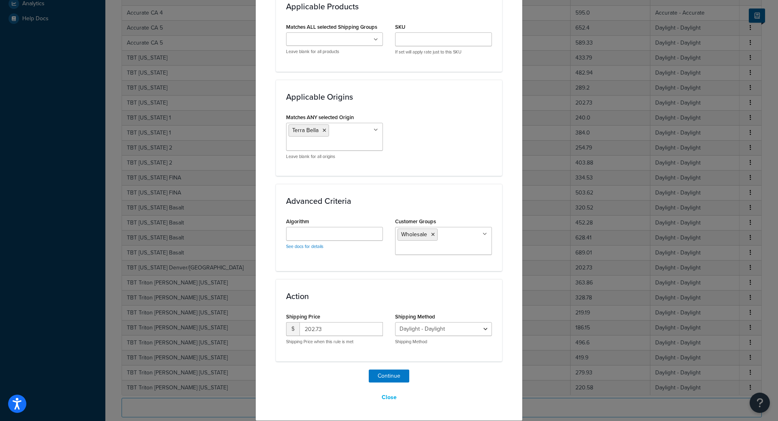
type input "1000"
drag, startPoint x: 326, startPoint y: 333, endPoint x: 145, endPoint y: 318, distance: 182.5
click at [243, 320] on div "Create Table Rate Define your own rates according to any combination of destina…" at bounding box center [389, 210] width 778 height 421
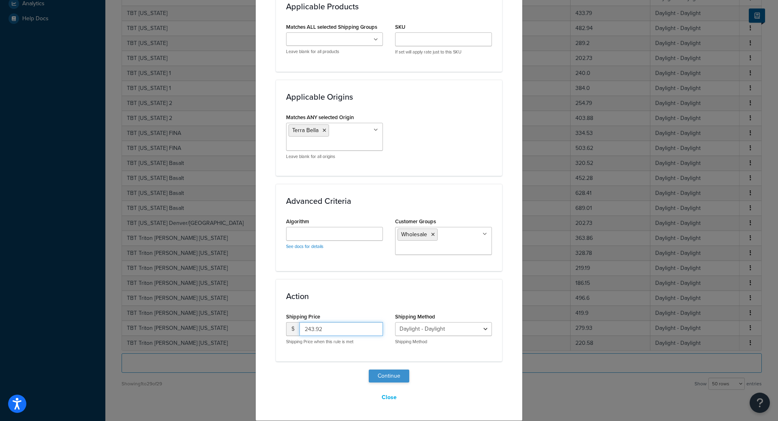
type input "243.92"
click at [401, 374] on button "Continue" at bounding box center [389, 375] width 41 height 13
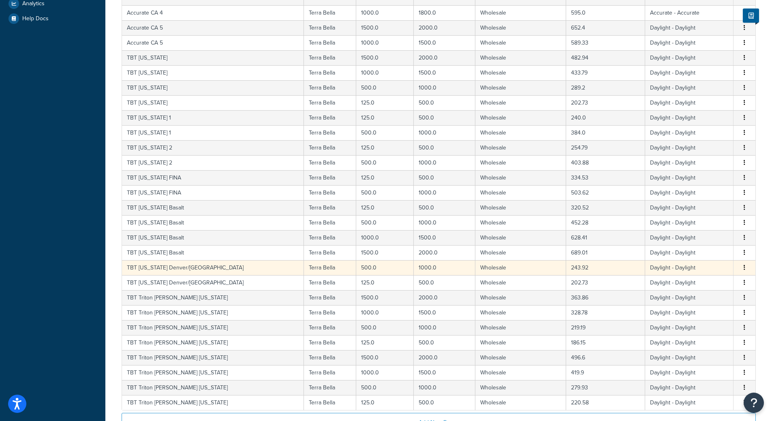
click at [742, 271] on button "button" at bounding box center [744, 267] width 6 height 9
click at [712, 269] on div "Duplicate" at bounding box center [703, 269] width 58 height 17
select select "182218"
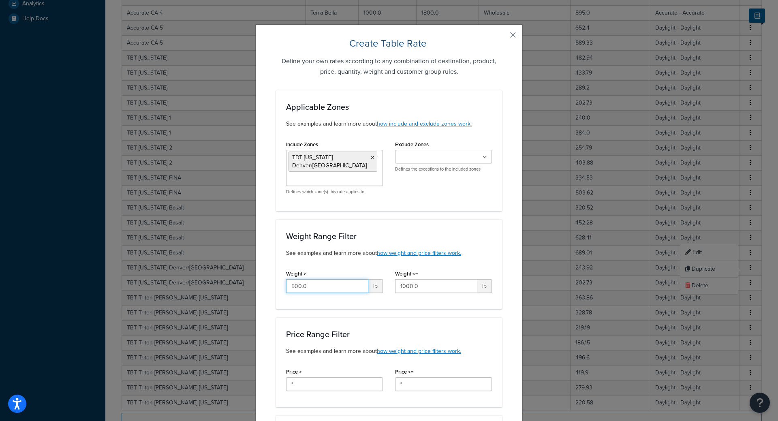
click at [309, 287] on input "500.0" at bounding box center [327, 286] width 82 height 14
type input "1000"
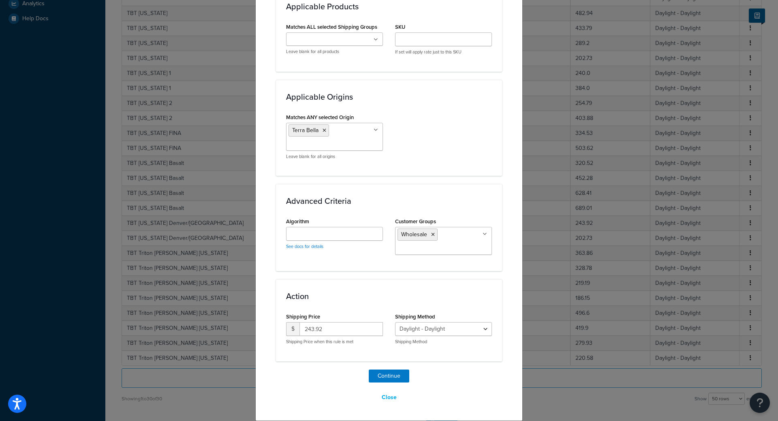
type input "1500"
drag, startPoint x: 333, startPoint y: 330, endPoint x: 200, endPoint y: 325, distance: 133.3
type input "365.89"
click at [394, 381] on button "Continue" at bounding box center [389, 375] width 41 height 13
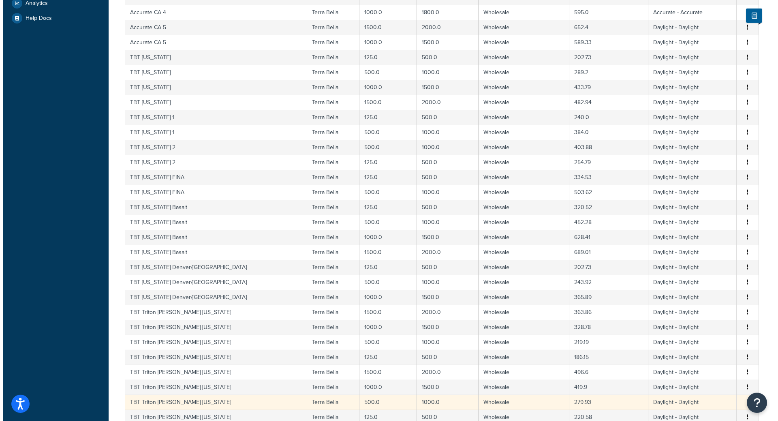
scroll to position [382, 0]
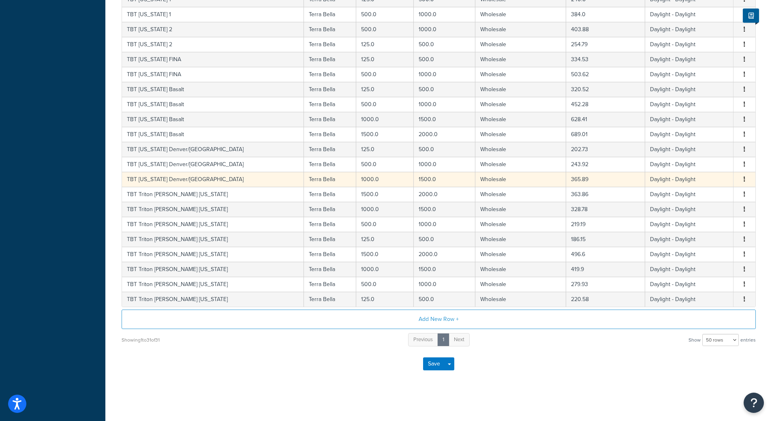
click at [744, 181] on icon "button" at bounding box center [744, 179] width 2 height 6
click at [704, 178] on div "Duplicate" at bounding box center [703, 179] width 58 height 17
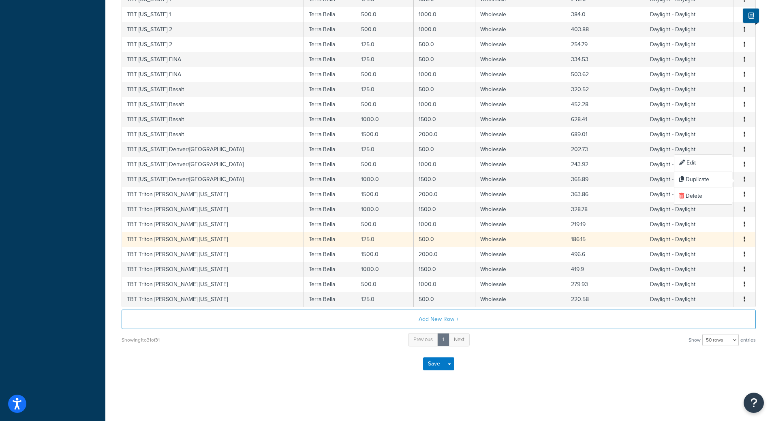
select select "182218"
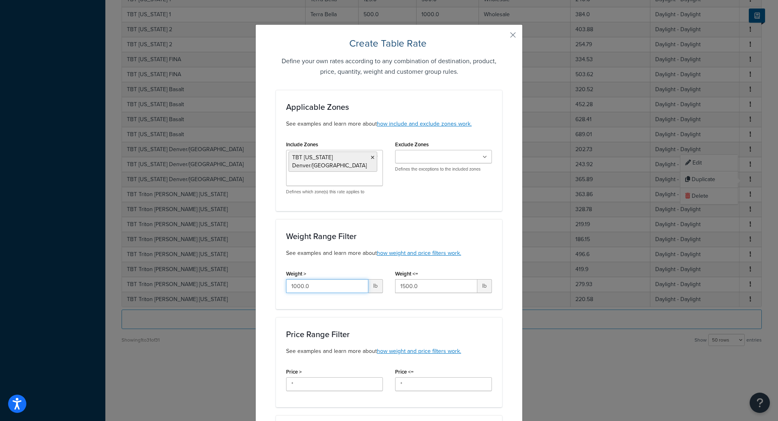
drag, startPoint x: 328, startPoint y: 288, endPoint x: 147, endPoint y: 275, distance: 181.5
click at [243, 280] on div "Create Table Rate Define your own rates according to any combination of destina…" at bounding box center [389, 210] width 778 height 421
type input "1500"
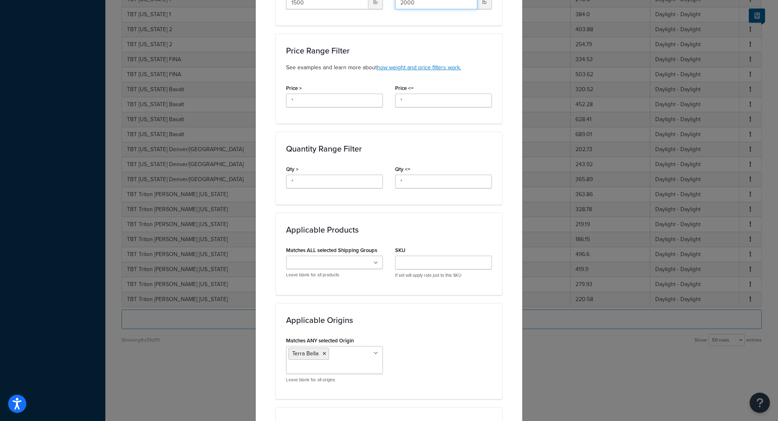
scroll to position [507, 0]
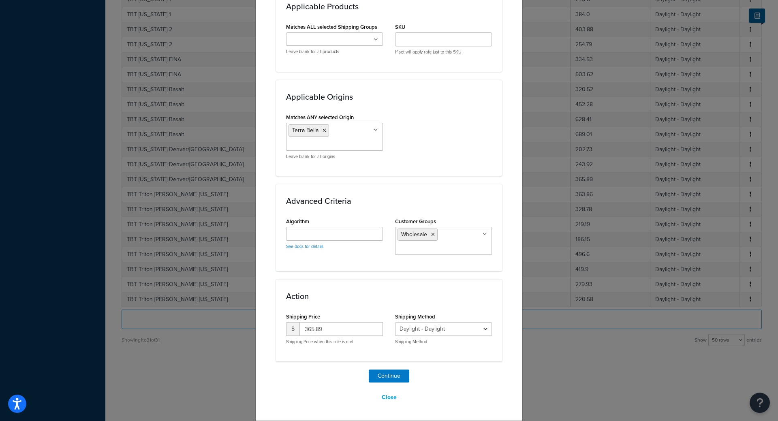
type input "2000"
drag, startPoint x: 337, startPoint y: 330, endPoint x: 205, endPoint y: 324, distance: 131.8
click at [225, 324] on div "Create Table Rate Define your own rates according to any combination of destina…" at bounding box center [389, 210] width 778 height 421
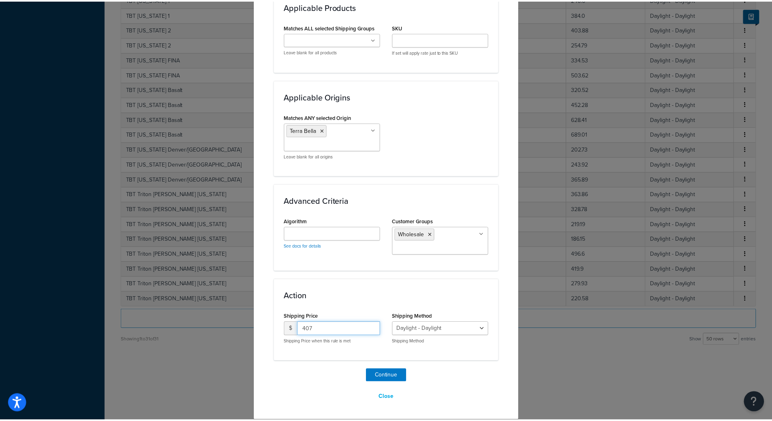
scroll to position [337, 0]
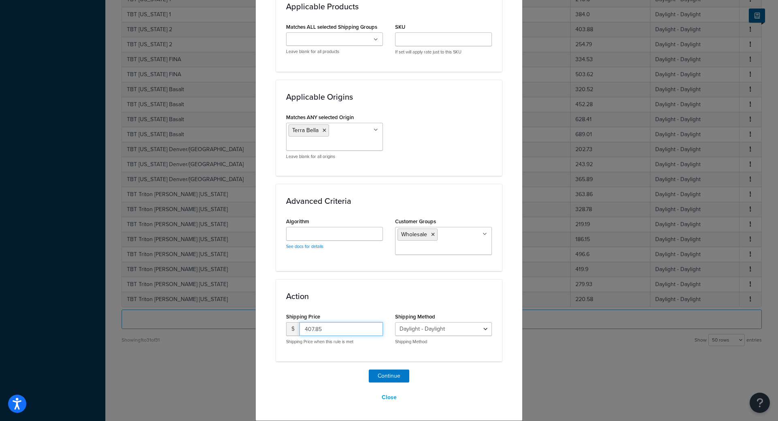
type input "407.85"
click at [417, 372] on div "Continue Close" at bounding box center [389, 386] width 226 height 35
click at [396, 376] on button "Continue" at bounding box center [389, 375] width 41 height 13
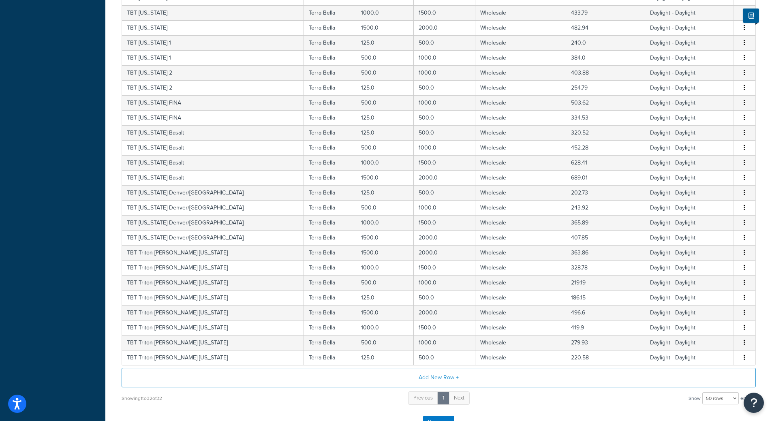
scroll to position [397, 0]
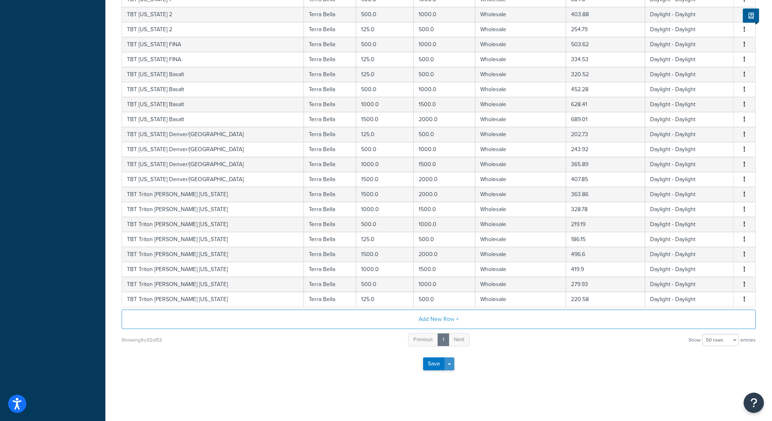
click at [449, 363] on span "button" at bounding box center [449, 364] width 3 height 2
click at [450, 373] on button "Save and Edit" at bounding box center [452, 378] width 59 height 17
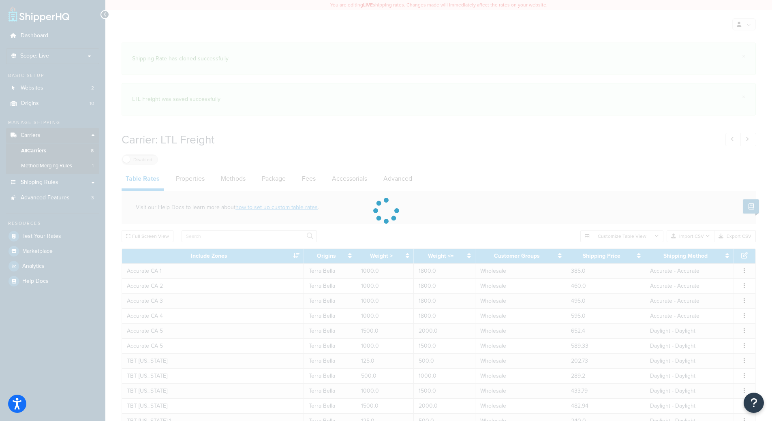
select select "25"
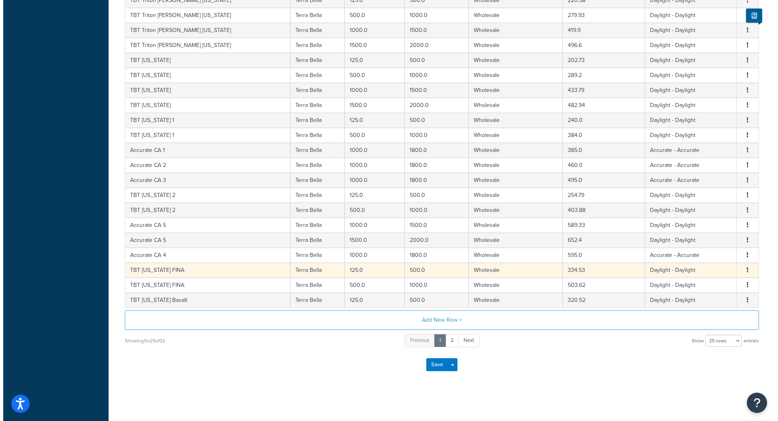
scroll to position [333, 0]
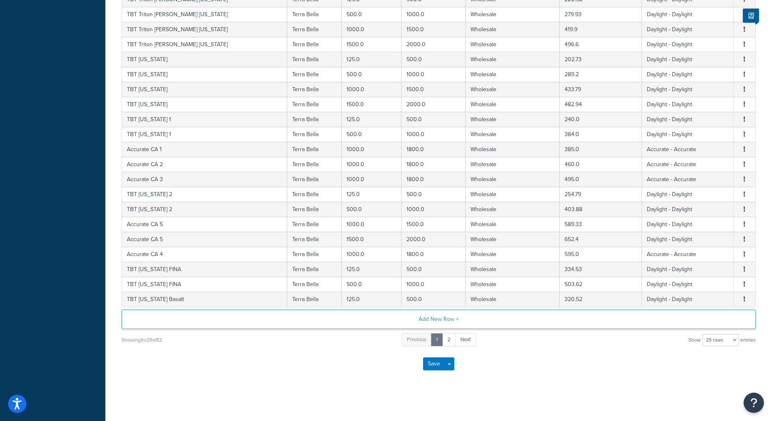
click at [442, 320] on button "Add New Row +" at bounding box center [439, 318] width 634 height 19
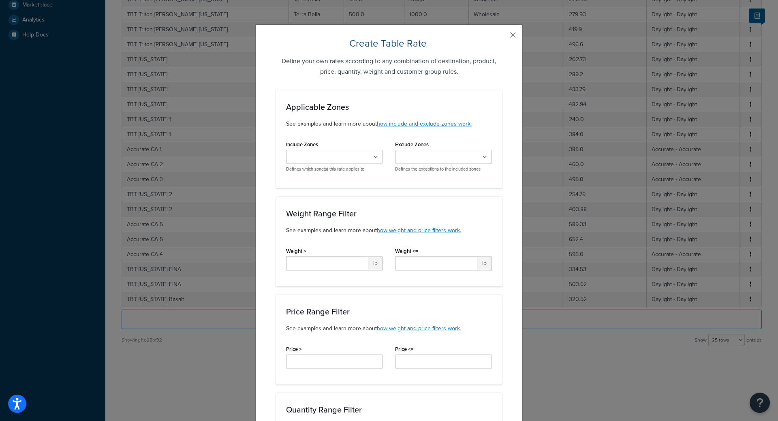
click at [347, 161] on input "Include Zones" at bounding box center [324, 157] width 72 height 9
type input "tbt f"
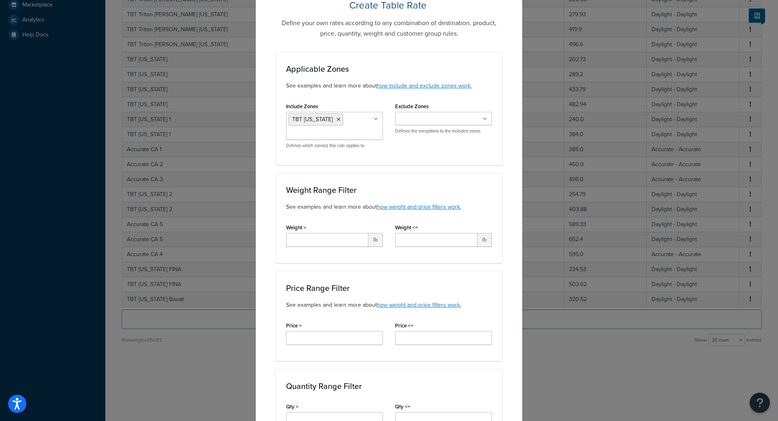
scroll to position [81, 0]
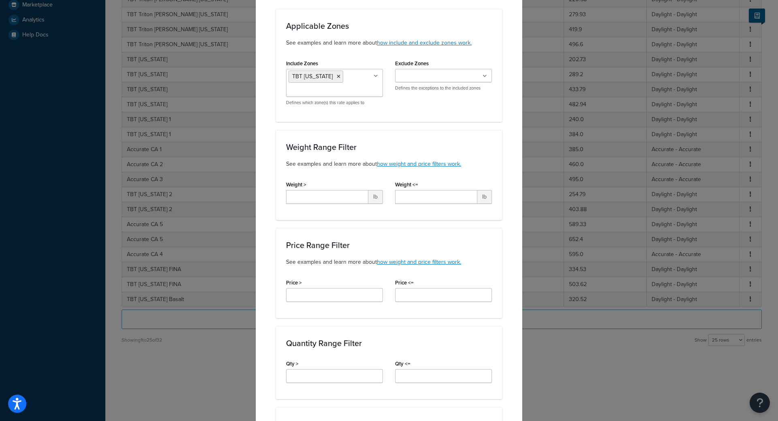
click at [345, 188] on div "Weight > lb" at bounding box center [334, 191] width 97 height 25
click at [347, 196] on input "Weight >" at bounding box center [327, 197] width 82 height 14
click at [325, 199] on input "Weight >" at bounding box center [327, 197] width 82 height 14
type input "125"
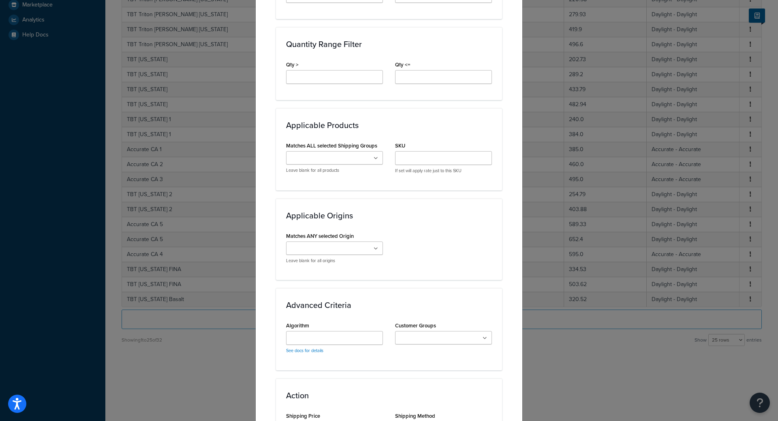
scroll to position [446, 0]
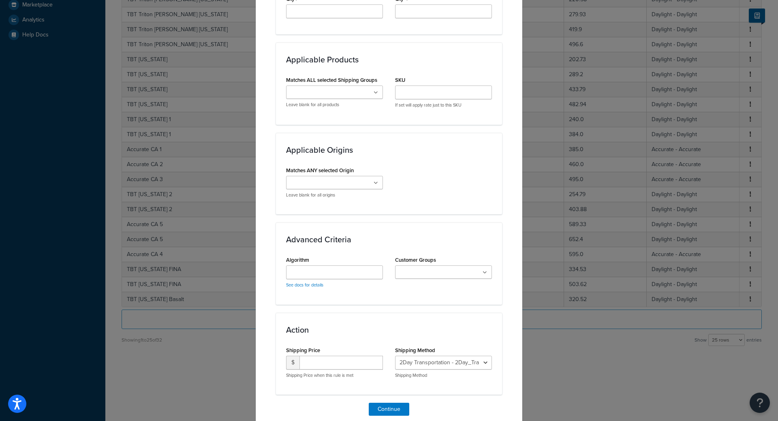
type input "500"
click at [316, 173] on label "Matches ANY selected Origin" at bounding box center [320, 170] width 68 height 6
click at [316, 179] on input "Matches ANY selected Origin" at bounding box center [324, 183] width 72 height 9
click at [317, 176] on ul at bounding box center [334, 182] width 97 height 13
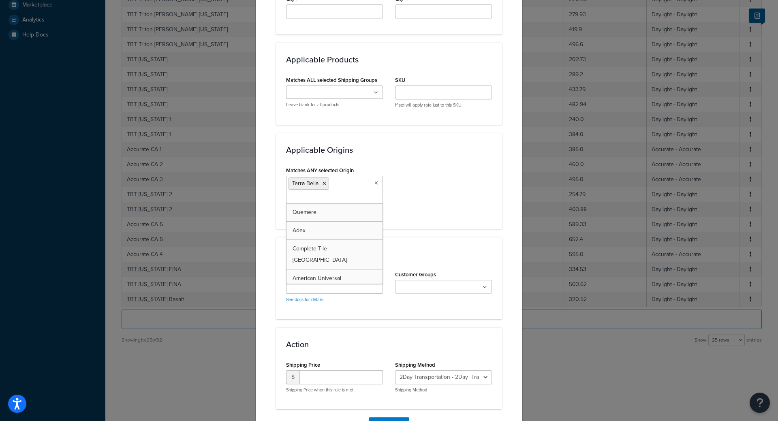
click at [520, 198] on div "Create Table Rate Define your own rates according to any combination of destina…" at bounding box center [389, 210] width 778 height 421
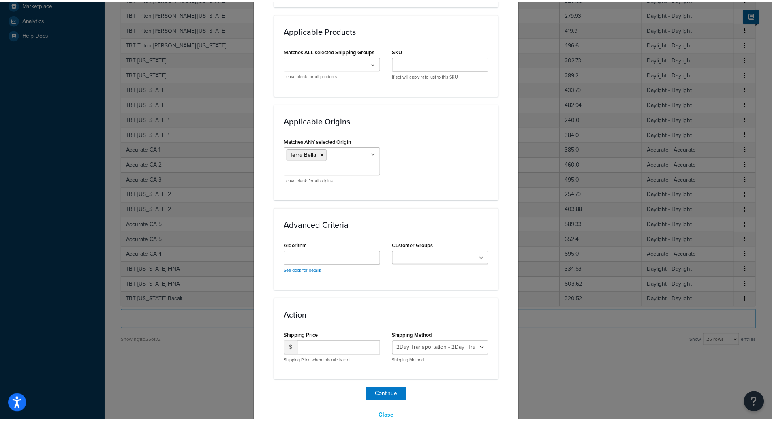
scroll to position [493, 0]
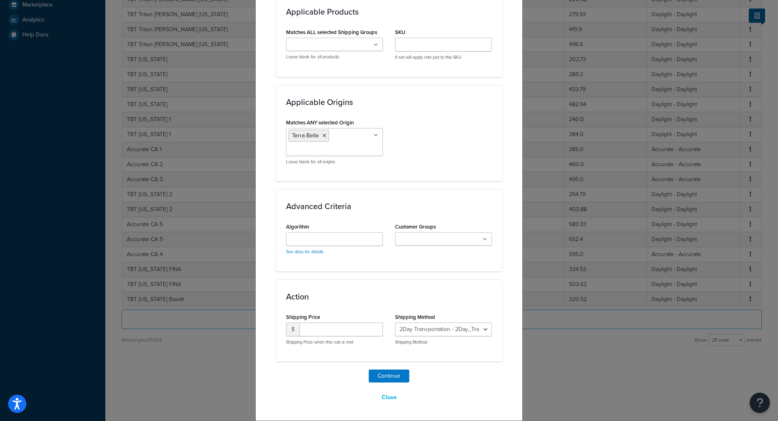
click at [429, 239] on input "Customer Groups" at bounding box center [433, 239] width 72 height 9
click at [345, 306] on div "Action Shipping Price $ Shipping Price when this rule is met Shipping Method 2D…" at bounding box center [389, 325] width 226 height 82
click at [438, 330] on select "2Day Transportation - 2Day_Transportation Daylight - Daylight Accurate - Accura…" at bounding box center [443, 334] width 97 height 14
select select "182218"
click at [395, 327] on select "2Day Transportation - 2Day_Transportation Daylight - Daylight Accurate - Accura…" at bounding box center [443, 334] width 97 height 14
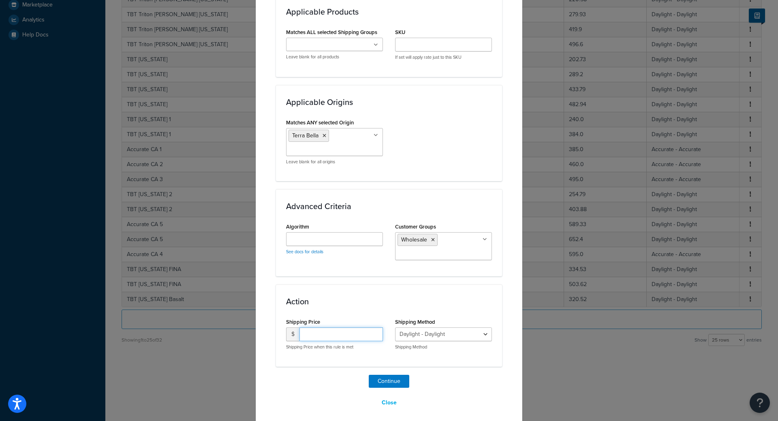
click at [338, 335] on input "number" at bounding box center [340, 334] width 83 height 14
type input "188.70"
click at [392, 381] on button "Continue" at bounding box center [389, 381] width 41 height 13
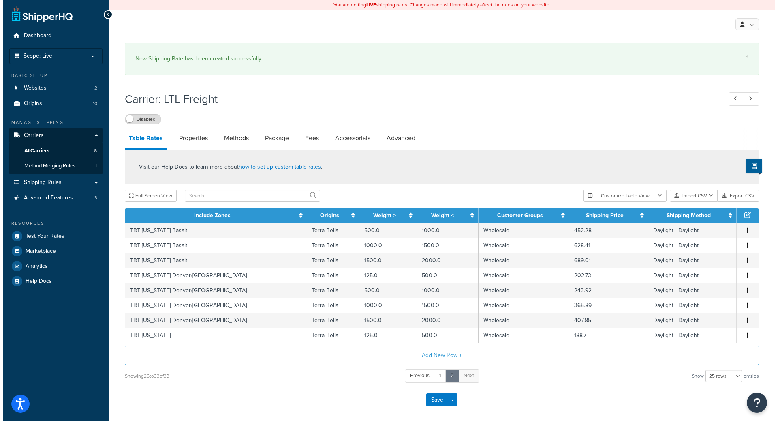
scroll to position [37, 0]
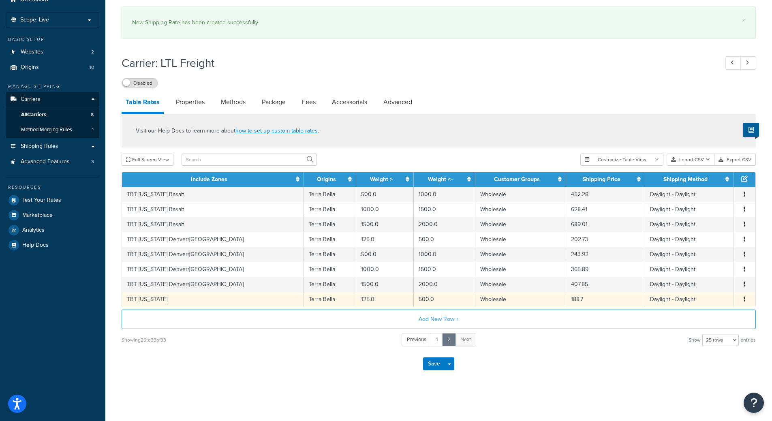
click at [741, 299] on button "button" at bounding box center [744, 299] width 6 height 9
click at [722, 300] on div "Duplicate" at bounding box center [703, 299] width 58 height 17
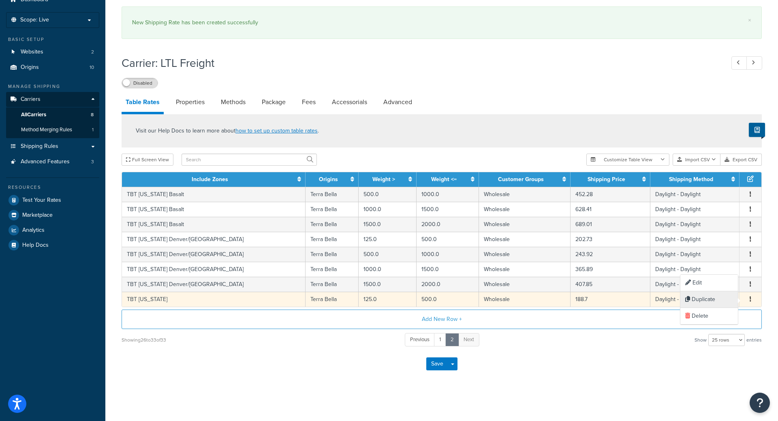
select select "182218"
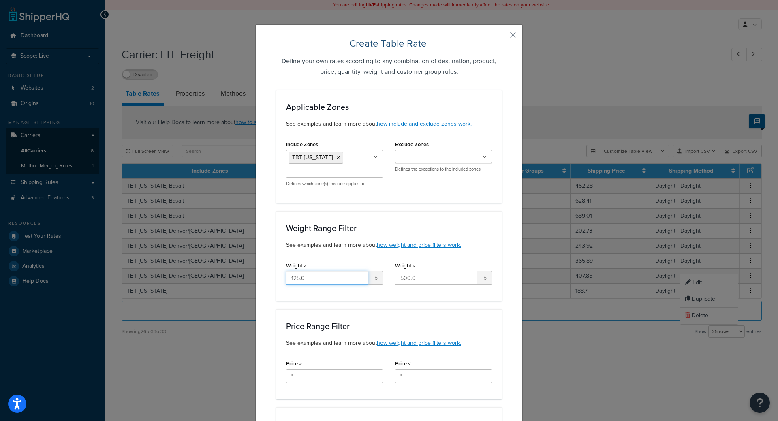
click at [339, 280] on input "125.0" at bounding box center [327, 278] width 82 height 14
type input "500"
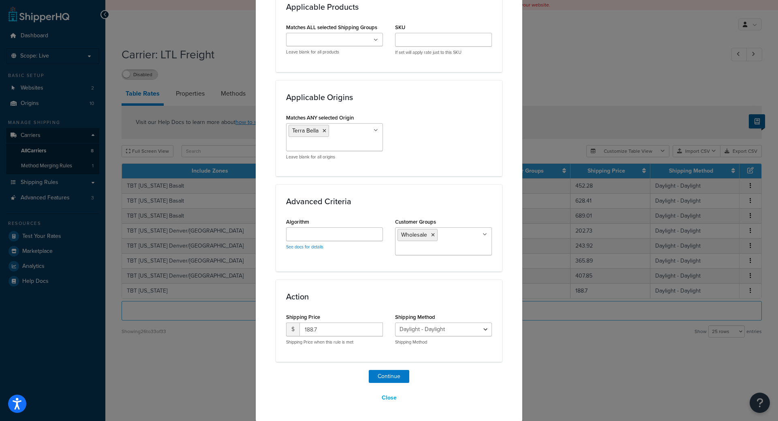
scroll to position [499, 0]
type input "1000"
drag, startPoint x: 328, startPoint y: 330, endPoint x: 151, endPoint y: 320, distance: 176.8
click at [224, 324] on div "Create Table Rate Define your own rates according to any combination of destina…" at bounding box center [389, 210] width 778 height 421
type input "298.64"
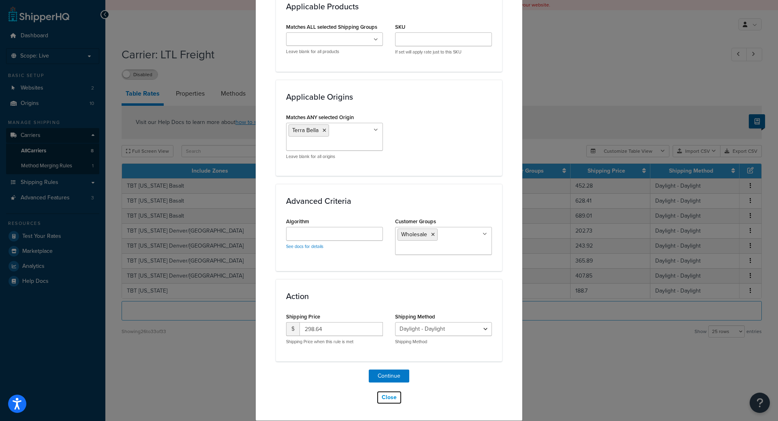
click at [376, 399] on button "Close" at bounding box center [389, 397] width 26 height 14
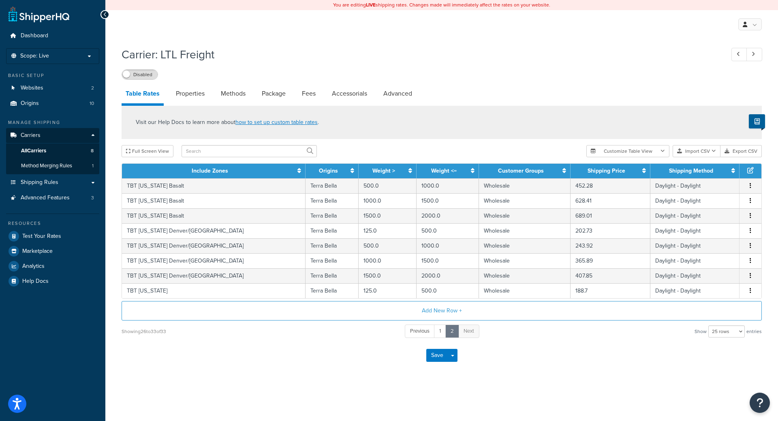
click at [387, 398] on div "You are editing LIVE shipping rates. Changes made will immediately affect the r…" at bounding box center [441, 210] width 672 height 421
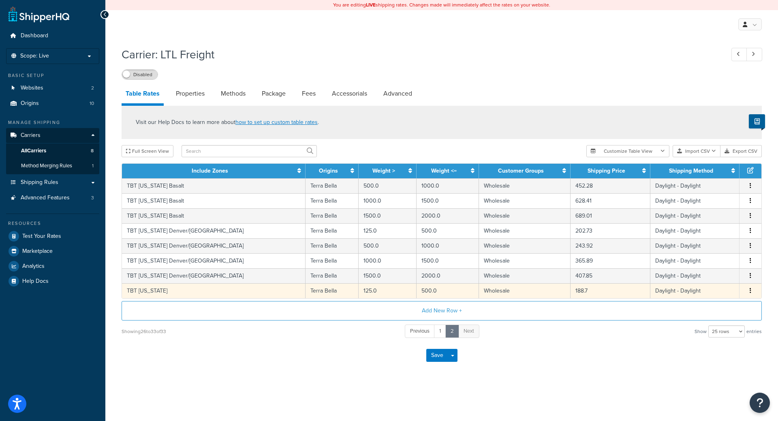
click at [747, 294] on button "button" at bounding box center [750, 290] width 6 height 9
click at [709, 309] on div "Delete" at bounding box center [709, 309] width 58 height 17
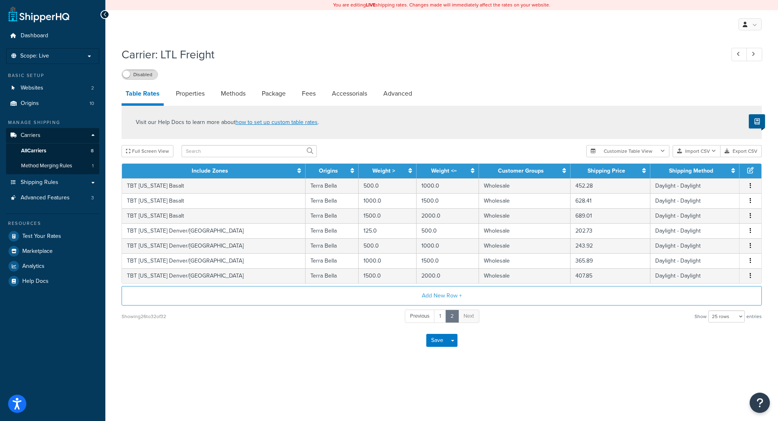
click at [233, 356] on div "Save Save Dropdown Save and Edit" at bounding box center [442, 340] width 640 height 33
click at [434, 343] on button "Save" at bounding box center [437, 340] width 22 height 13
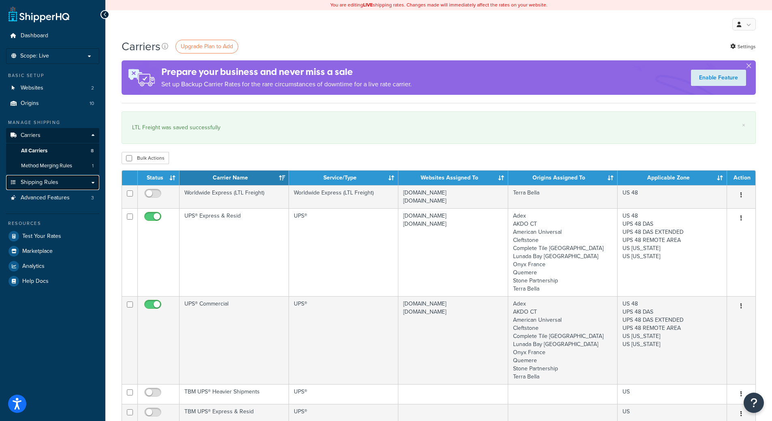
click at [44, 188] on link "Shipping Rules" at bounding box center [52, 182] width 93 height 15
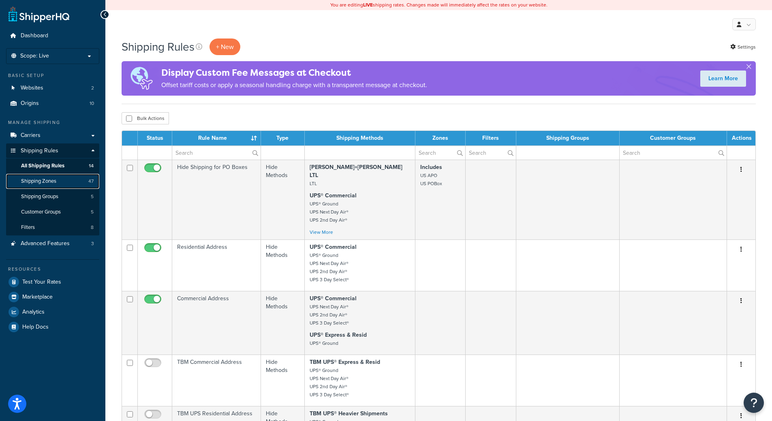
click at [45, 183] on span "Shipping Zones" at bounding box center [38, 181] width 35 height 7
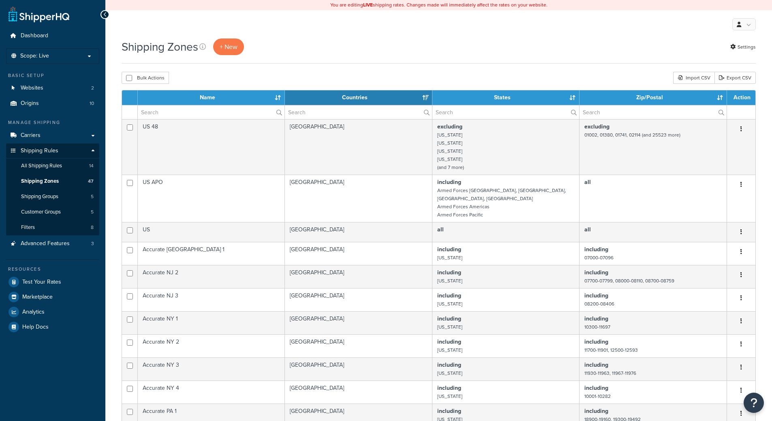
select select "15"
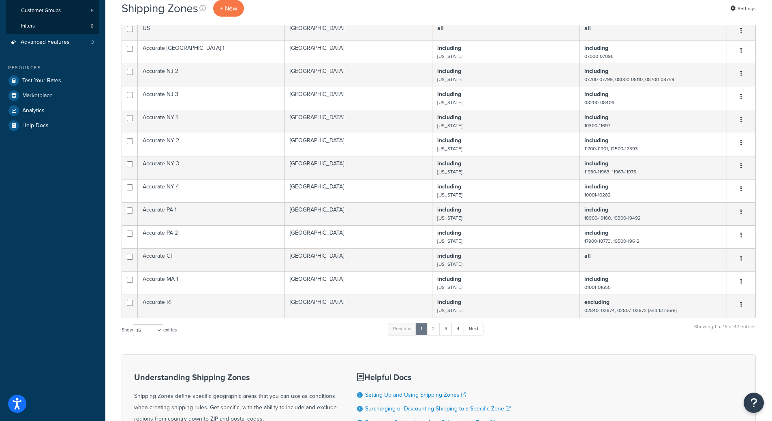
scroll to position [296, 0]
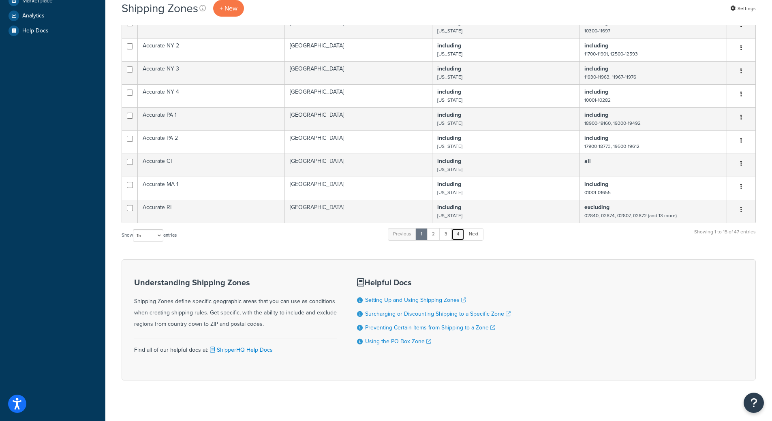
click at [459, 228] on link "4" at bounding box center [457, 234] width 13 height 12
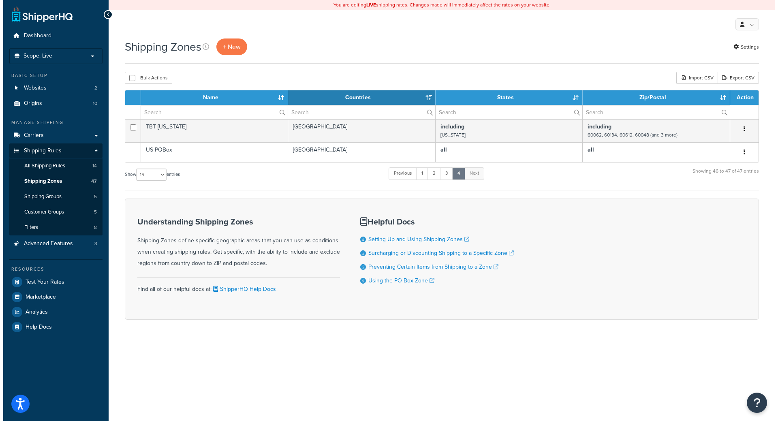
scroll to position [0, 0]
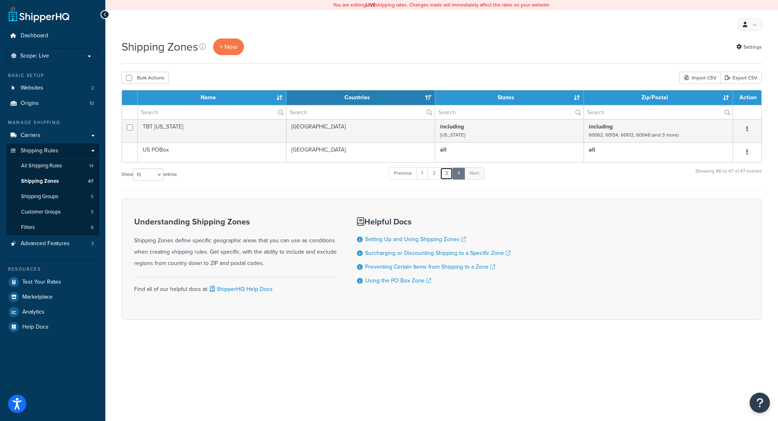
click at [449, 173] on link "3" at bounding box center [446, 173] width 13 height 12
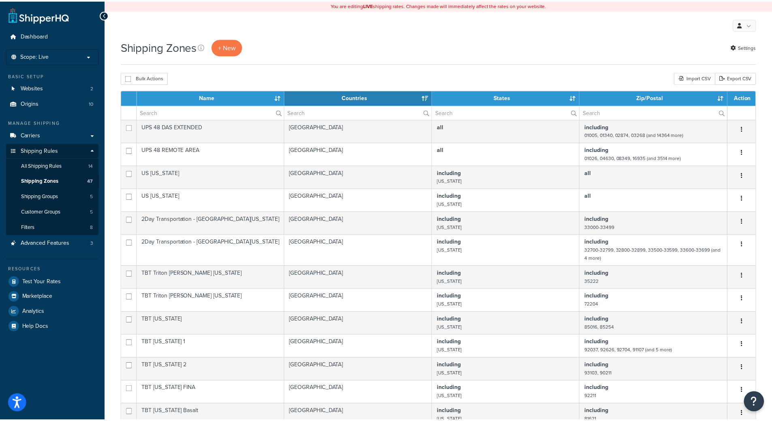
scroll to position [259, 0]
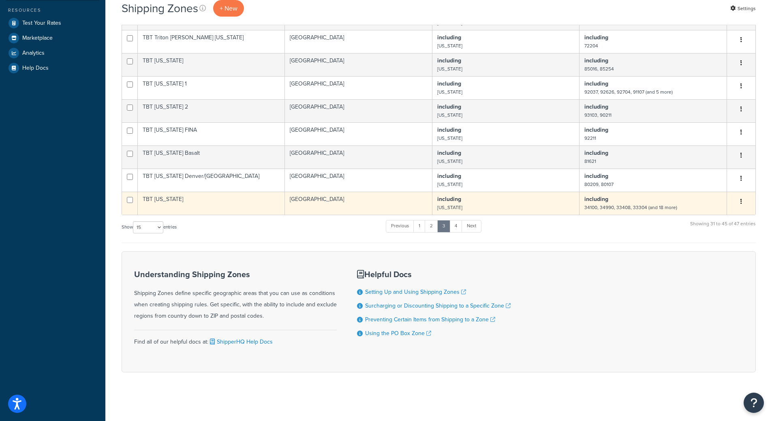
click at [252, 208] on td "TBT [US_STATE]" at bounding box center [211, 203] width 147 height 23
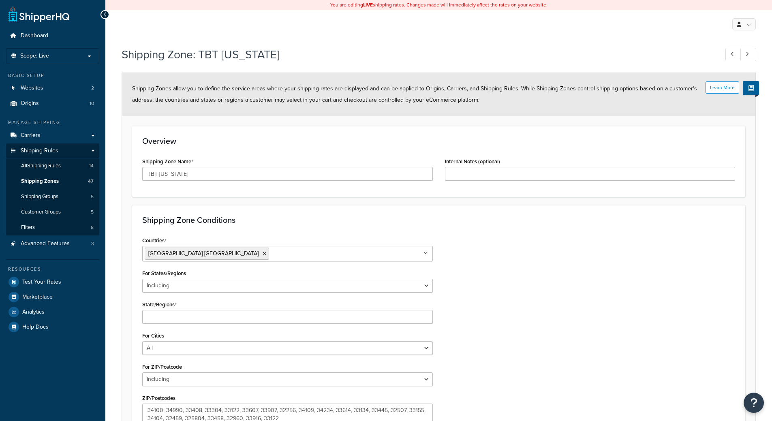
select select "including"
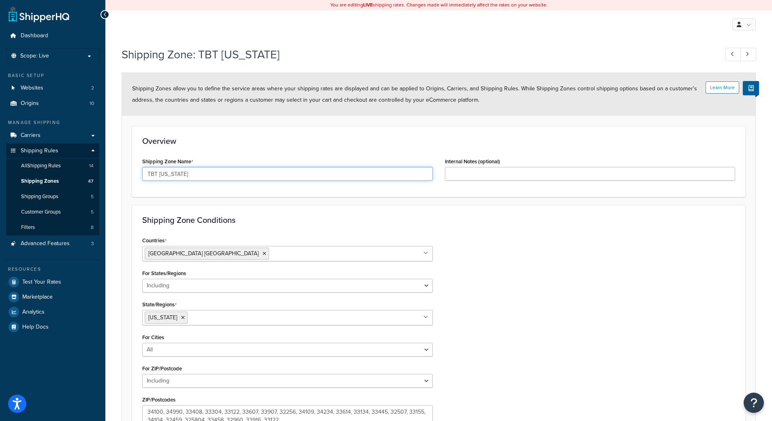
click at [215, 174] on input "TBT [US_STATE]" at bounding box center [287, 174] width 290 height 14
type input "TBT [US_STATE] 1"
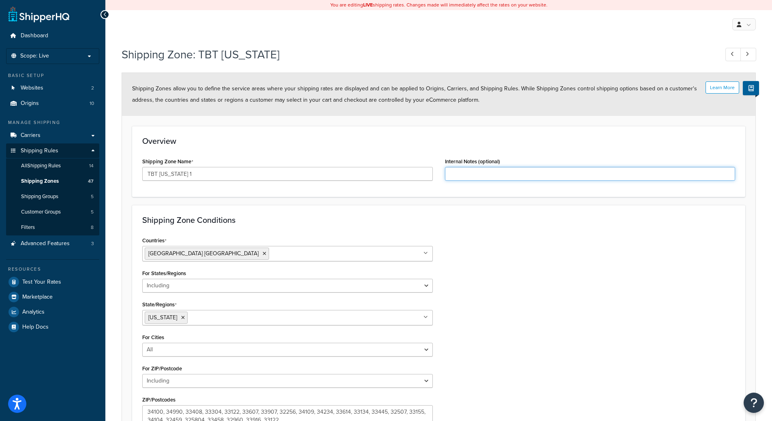
click at [508, 173] on input "Internal Notes (optional)" at bounding box center [590, 174] width 290 height 14
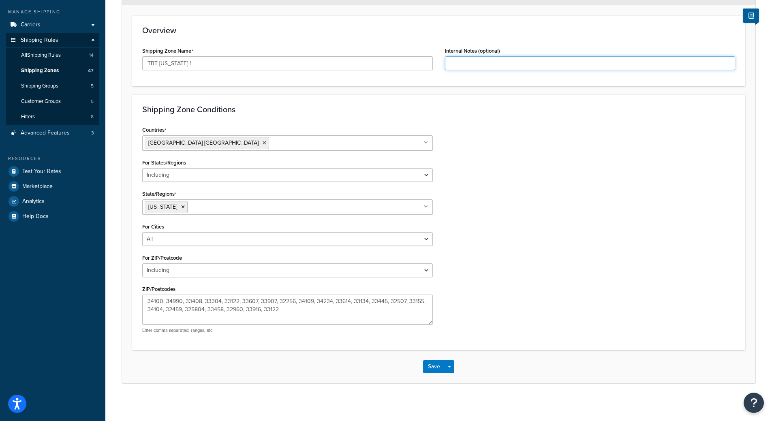
scroll to position [114, 0]
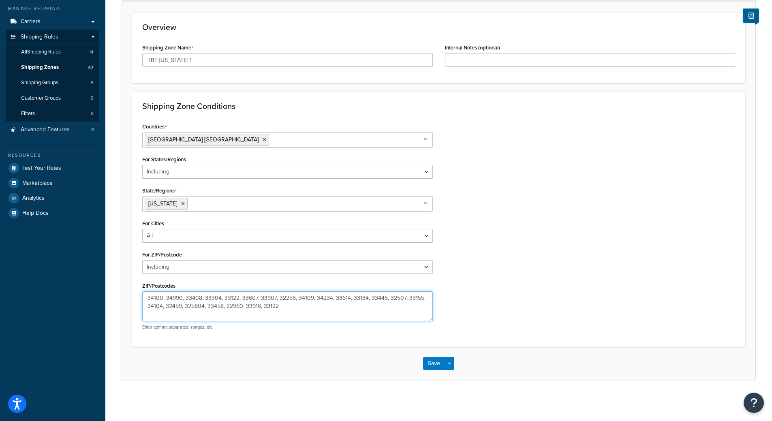
click at [288, 308] on textarea "34100, 34990, 33408, 33304, 33122, 33607, 33907, 32256, 34109, 34234, 33614, 33…" at bounding box center [287, 306] width 290 height 30
drag, startPoint x: 299, startPoint y: 310, endPoint x: -134, endPoint y: 270, distance: 435.3
click at [0, 270] on html "Accessibility Screen-Reader Guide, Feedback, and Issue Reporting | New window S…" at bounding box center [386, 153] width 772 height 535
type textarea "34990, 33408, 33304, 33122, 33134, 33445, 33155, 33458, 33122"
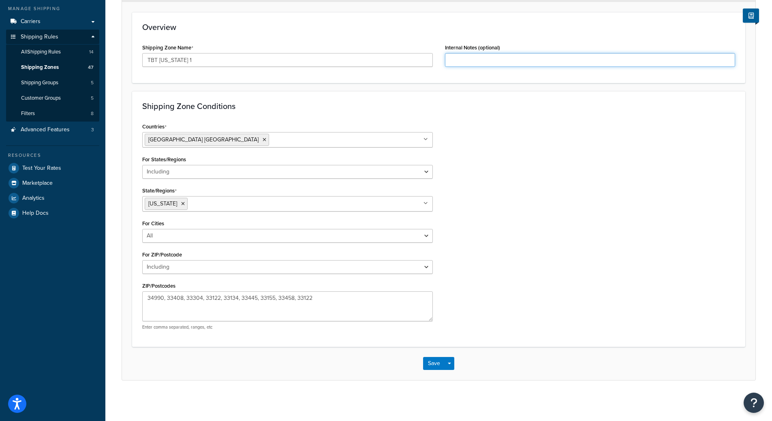
click at [467, 62] on input "Internal Notes (optional)" at bounding box center [590, 60] width 290 height 14
type input "Jupiter, [GEOGRAPHIC_DATA], Ft Lauderdale, [GEOGRAPHIC_DATA], [GEOGRAPHIC_DATA]…"
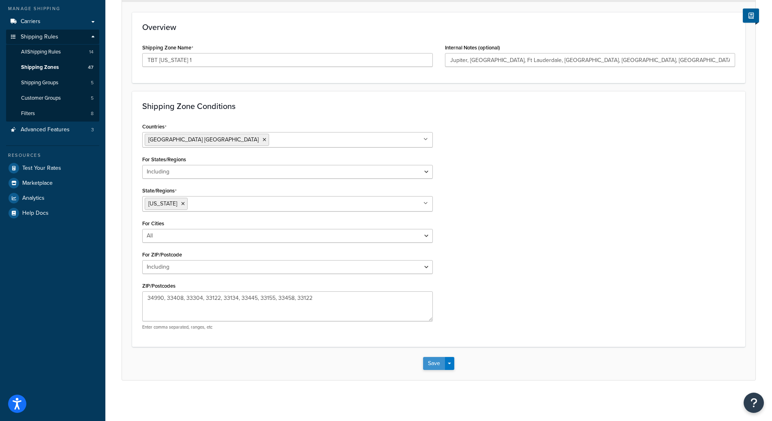
click at [436, 364] on button "Save" at bounding box center [434, 363] width 22 height 13
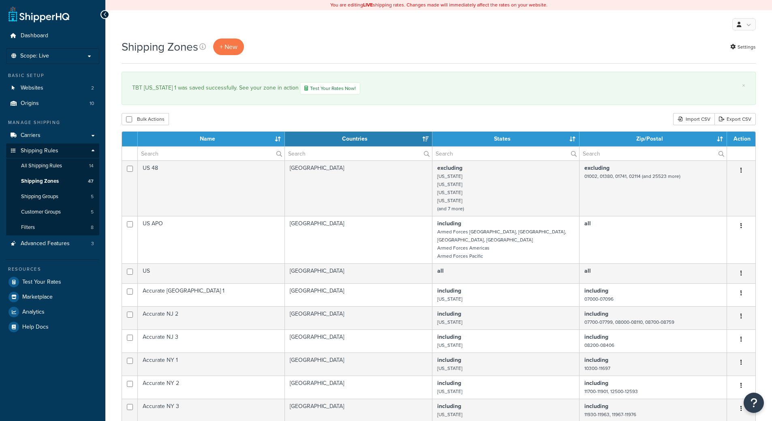
select select "15"
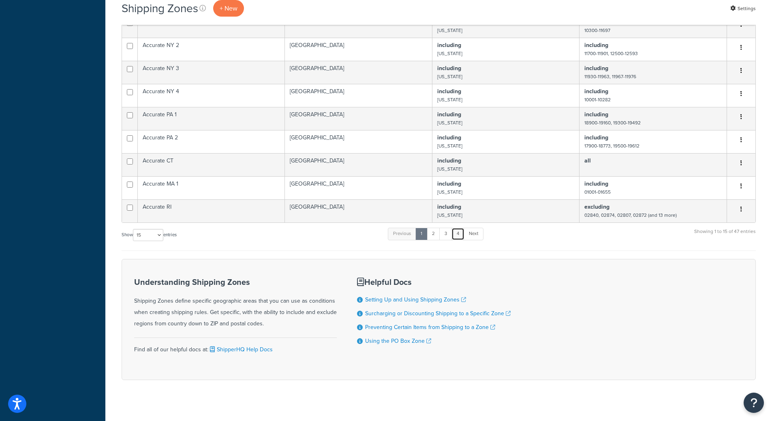
click at [459, 228] on link "4" at bounding box center [457, 234] width 13 height 12
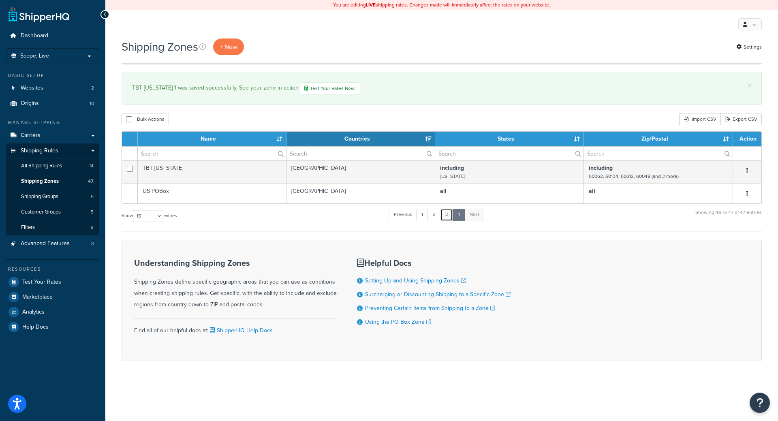
click at [453, 215] on link "3" at bounding box center [446, 215] width 13 height 12
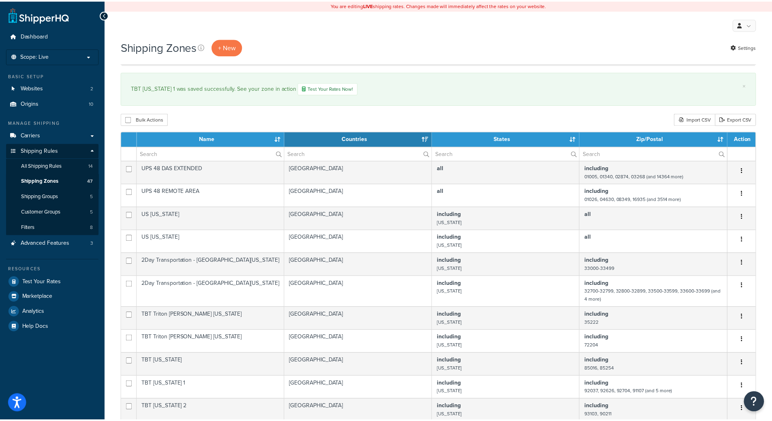
scroll to position [301, 0]
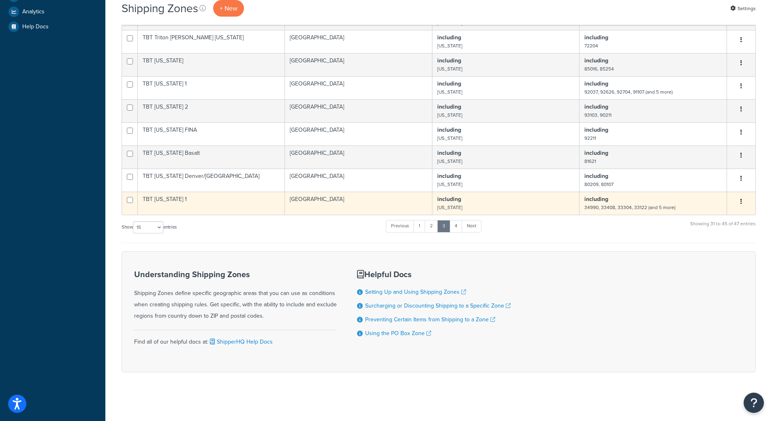
click at [742, 200] on button "button" at bounding box center [740, 201] width 11 height 13
click at [698, 242] on link "Duplicate" at bounding box center [708, 234] width 64 height 17
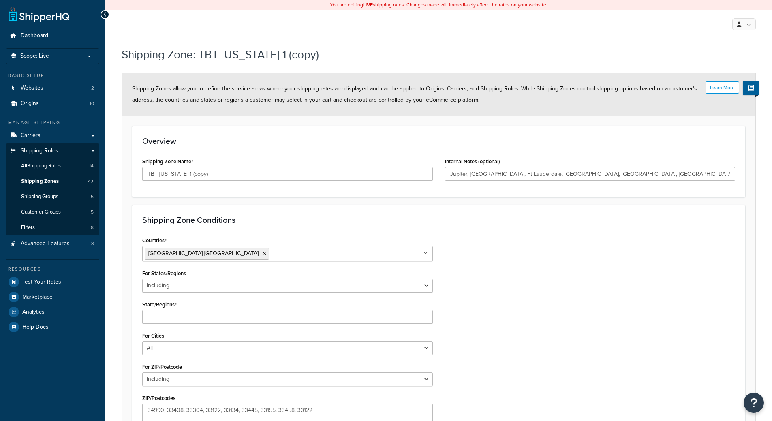
select select "including"
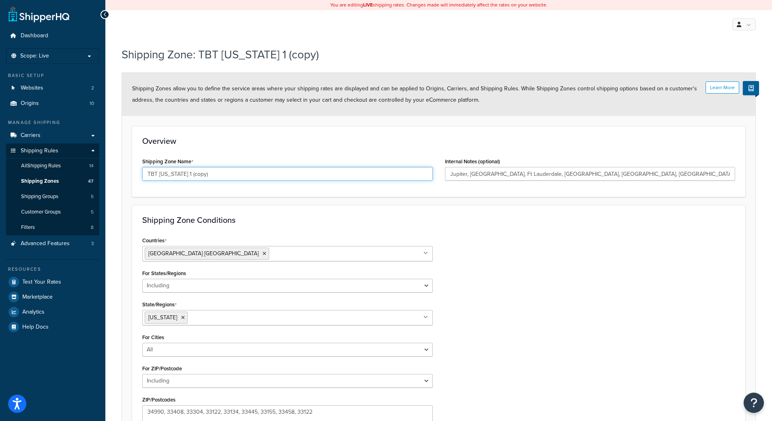
drag, startPoint x: 205, startPoint y: 178, endPoint x: 178, endPoint y: 176, distance: 27.2
click at [178, 176] on input "TBT [US_STATE] 1 (copy)" at bounding box center [287, 174] width 290 height 14
type input "TBT [US_STATE] 2"
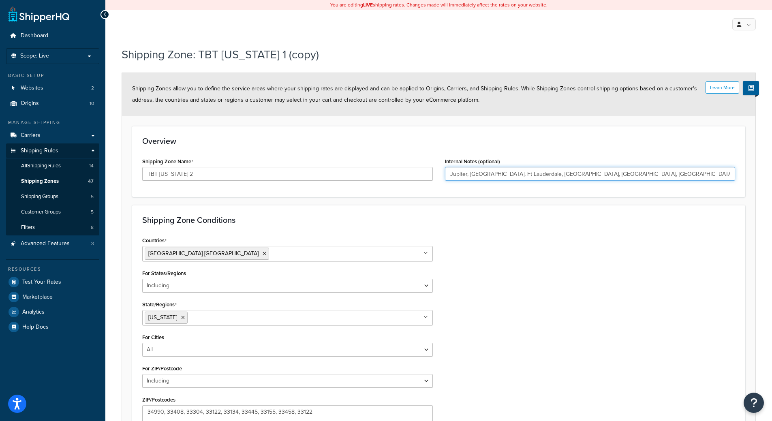
click at [534, 173] on input "Jupiter, [GEOGRAPHIC_DATA], Ft Lauderdale, [GEOGRAPHIC_DATA], [GEOGRAPHIC_DATA]…" at bounding box center [590, 174] width 290 height 14
click at [509, 168] on input "Jupiter, [GEOGRAPHIC_DATA], Ft Lauderdale, [GEOGRAPHIC_DATA], [GEOGRAPHIC_DATA]…" at bounding box center [590, 174] width 290 height 14
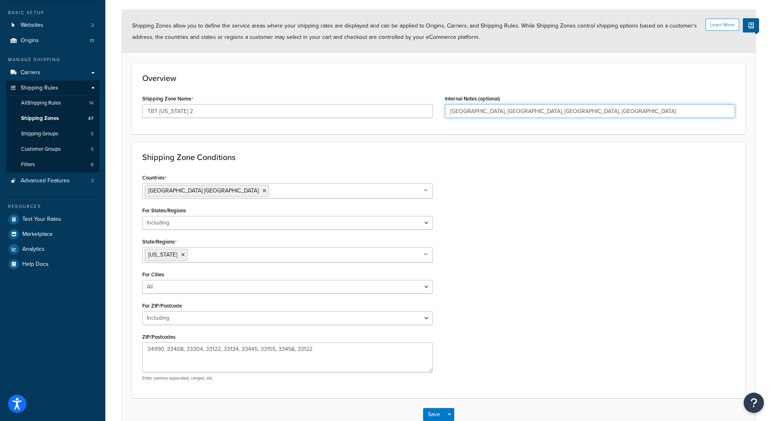
scroll to position [114, 0]
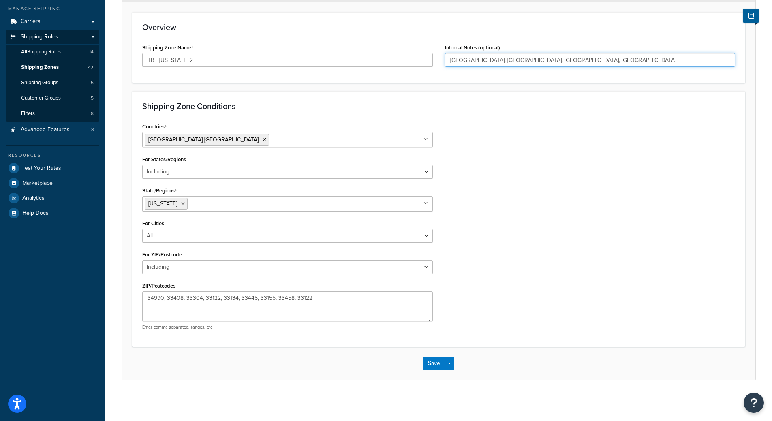
type input "[GEOGRAPHIC_DATA], [GEOGRAPHIC_DATA], [GEOGRAPHIC_DATA], [GEOGRAPHIC_DATA]"
click at [322, 304] on textarea "34990, 33408, 33304, 33122, 33134, 33445, 33155, 33458, 33122" at bounding box center [287, 306] width 290 height 30
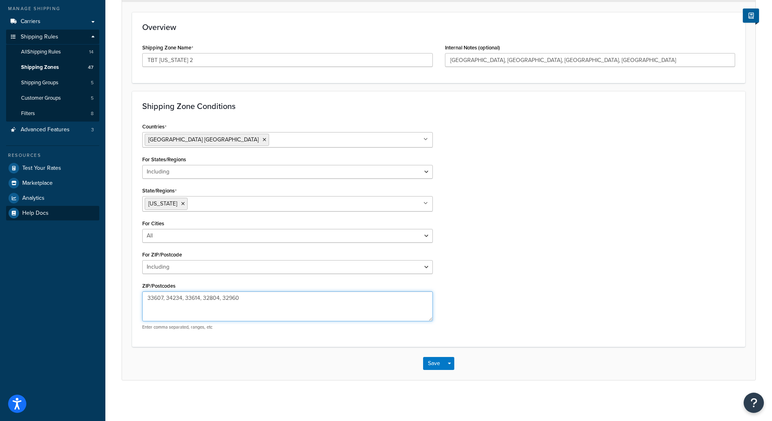
type textarea "33607, 34234, 33614, 32804, 32960"
click at [433, 365] on button "Save" at bounding box center [434, 363] width 22 height 13
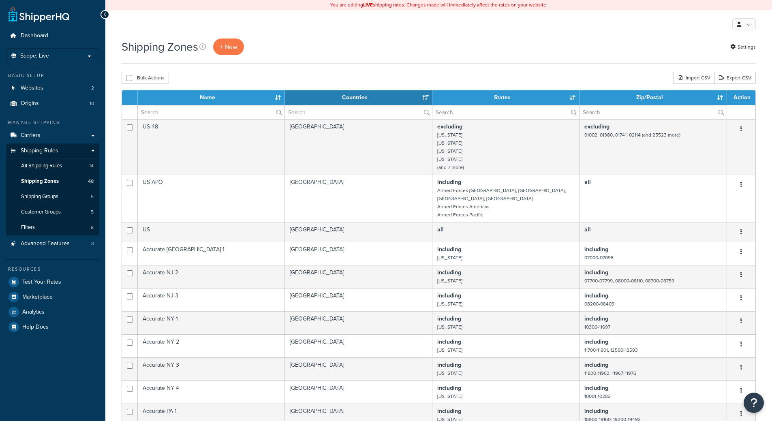
select select "15"
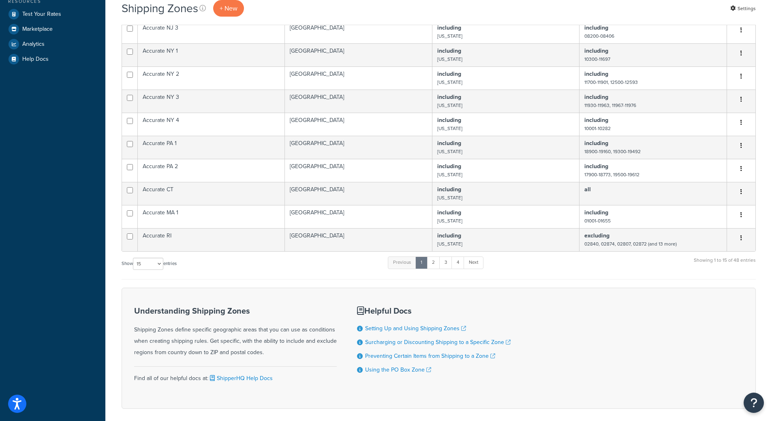
scroll to position [296, 0]
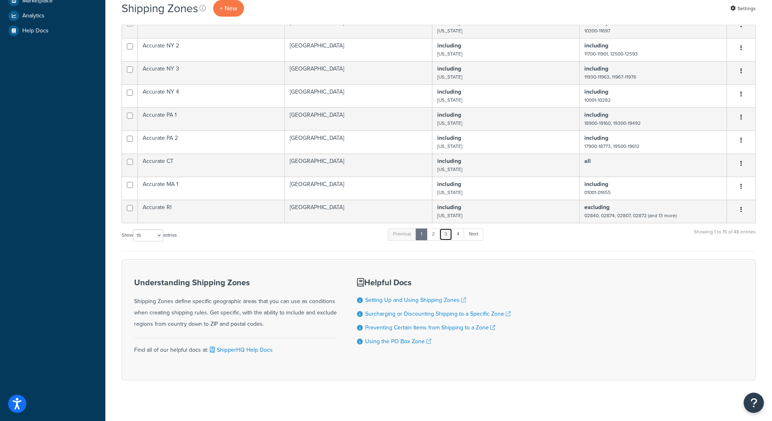
click at [449, 228] on link "3" at bounding box center [445, 234] width 13 height 12
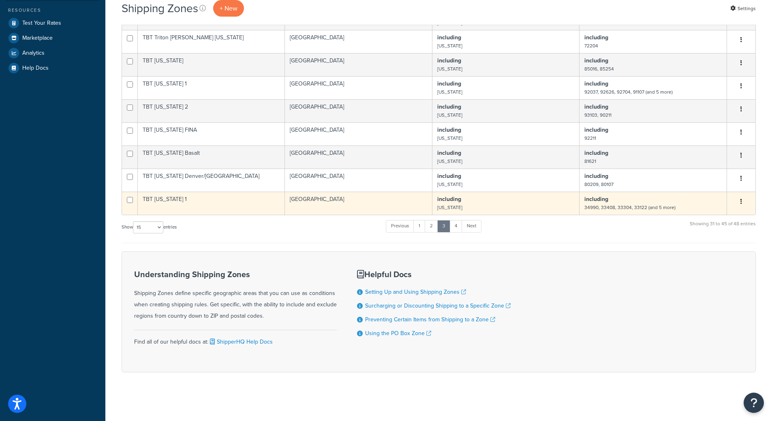
click at [743, 202] on button "button" at bounding box center [740, 201] width 11 height 13
click at [709, 233] on link "Duplicate" at bounding box center [708, 234] width 64 height 17
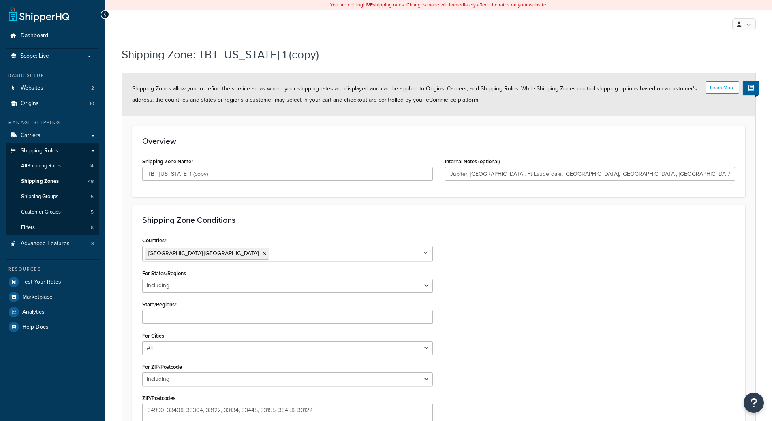
select select "including"
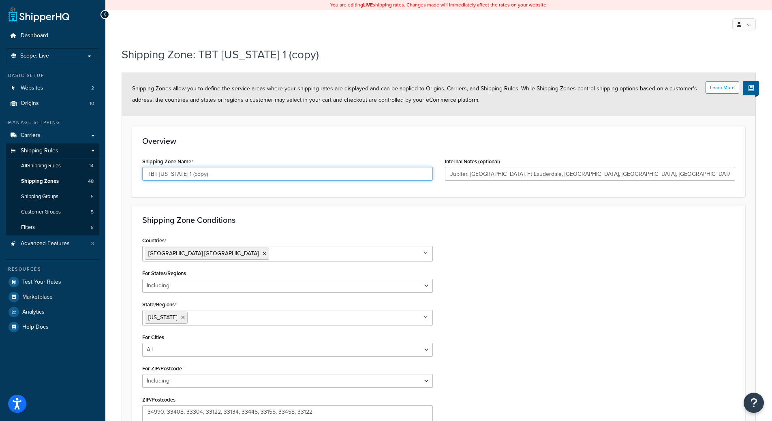
drag, startPoint x: 203, startPoint y: 175, endPoint x: 177, endPoint y: 174, distance: 26.4
click at [177, 174] on input "TBT [US_STATE] 1 (copy)" at bounding box center [287, 174] width 290 height 14
type input "TBT [US_STATE] 3"
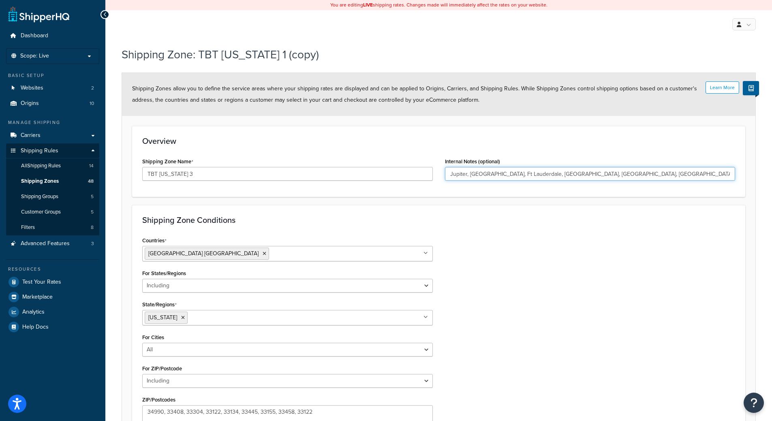
click at [545, 171] on input "Jupiter, N. Palm Beach, Ft Lauderdale, Doral, Coral Gables, Delray Beach, Miami…" at bounding box center [590, 174] width 290 height 14
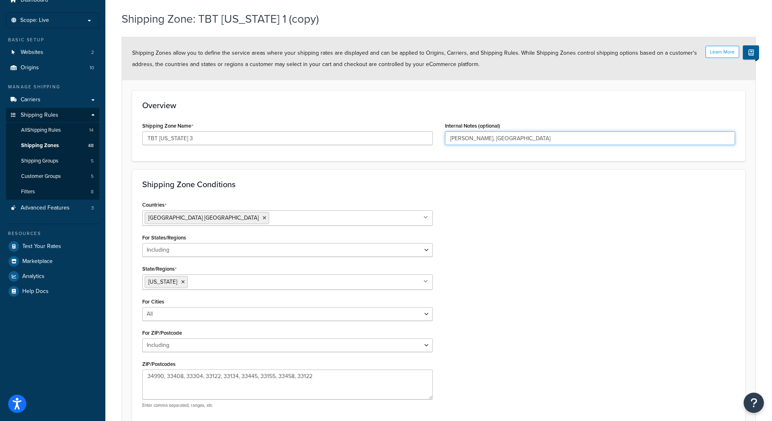
scroll to position [114, 0]
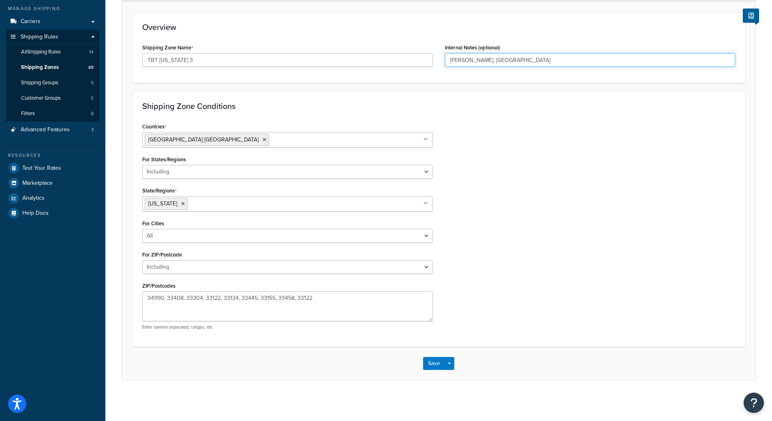
type input "Ft Myers, Naples"
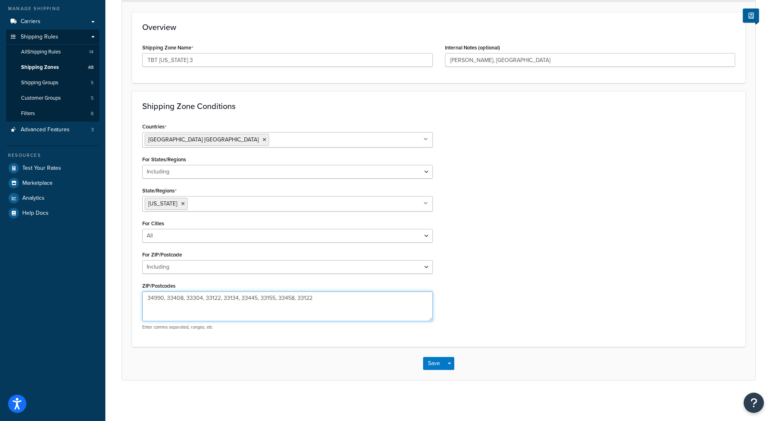
click at [266, 303] on textarea "34990, 33408, 33304, 33122, 33134, 33445, 33155, 33458, 33122" at bounding box center [287, 306] width 290 height 30
type textarea "33907, 34109, 34104, 33916"
click at [437, 363] on button "Save" at bounding box center [434, 363] width 22 height 13
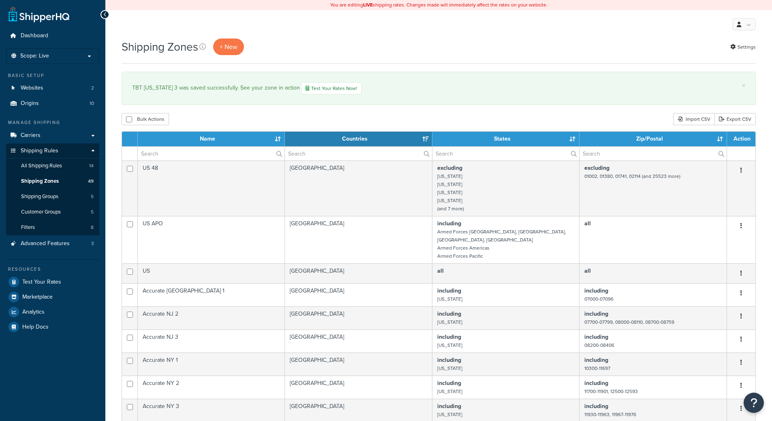
select select "15"
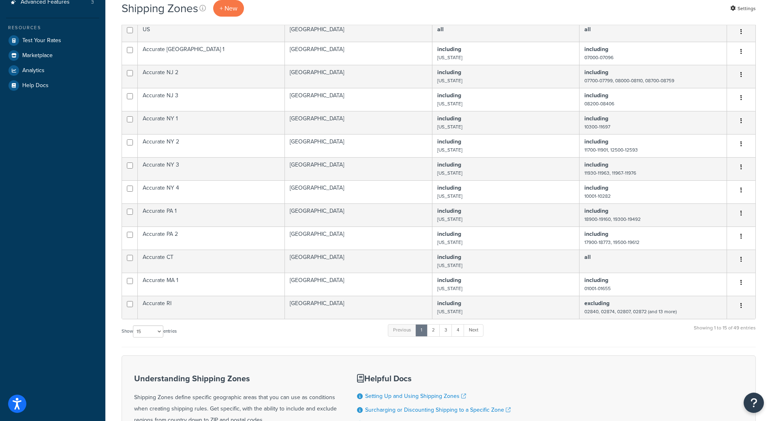
scroll to position [324, 0]
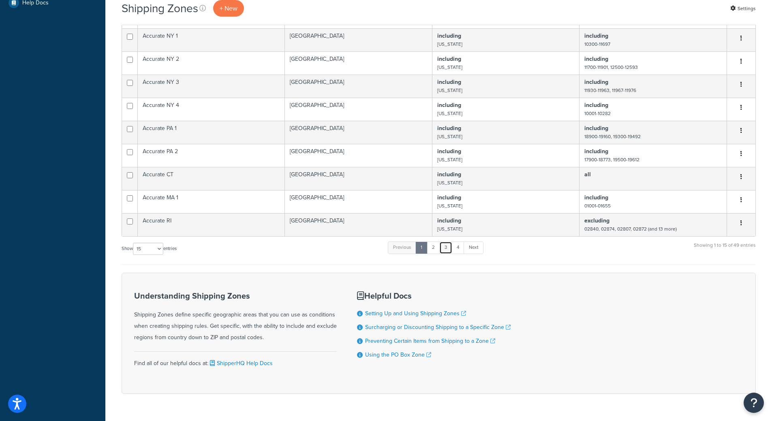
click at [449, 241] on link "3" at bounding box center [445, 247] width 13 height 12
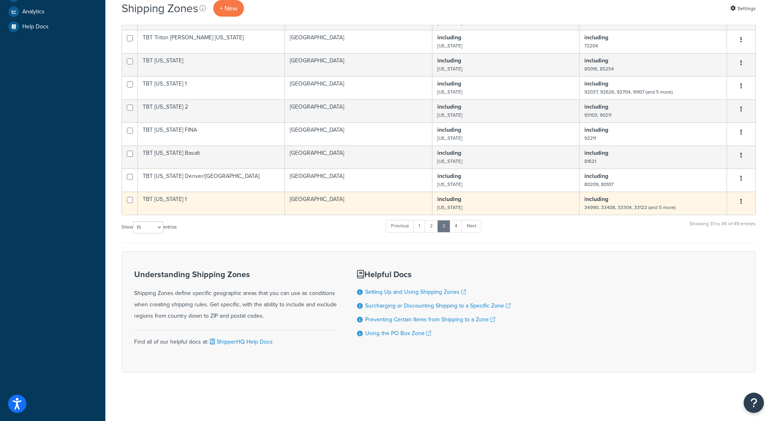
click at [740, 202] on icon "button" at bounding box center [741, 201] width 2 height 6
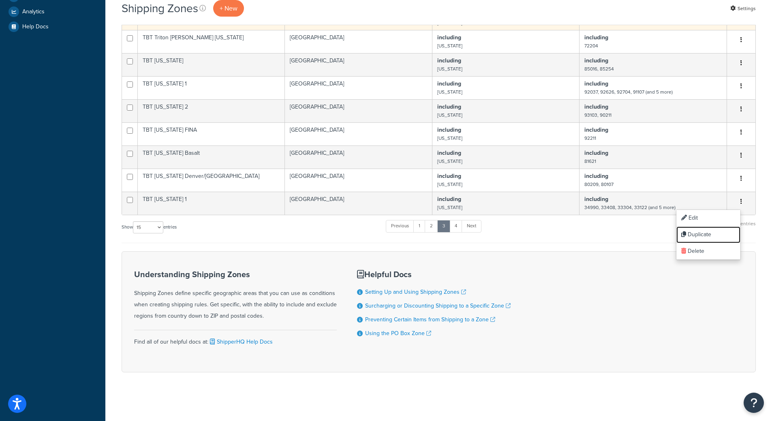
click at [714, 232] on link "Duplicate" at bounding box center [708, 234] width 64 height 17
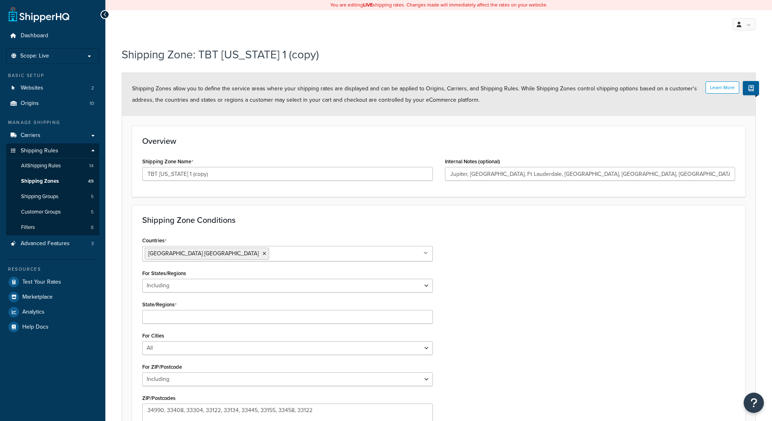
select select "including"
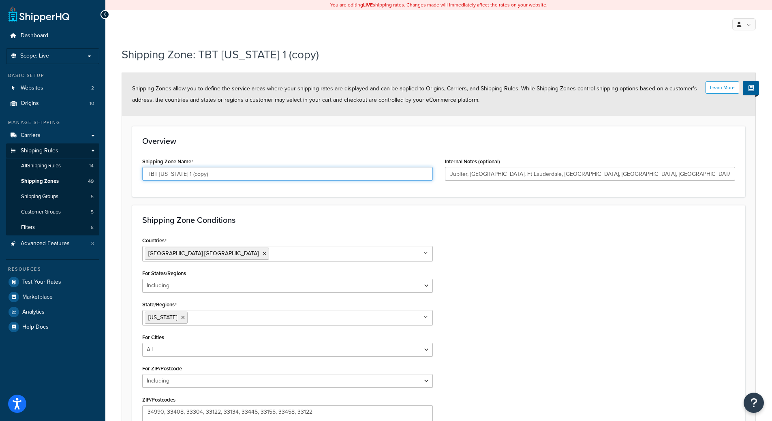
drag, startPoint x: 218, startPoint y: 177, endPoint x: 178, endPoint y: 178, distance: 40.1
click at [178, 178] on input "TBT [US_STATE] 1 (copy)" at bounding box center [287, 174] width 290 height 14
type input "TBT [US_STATE] 4"
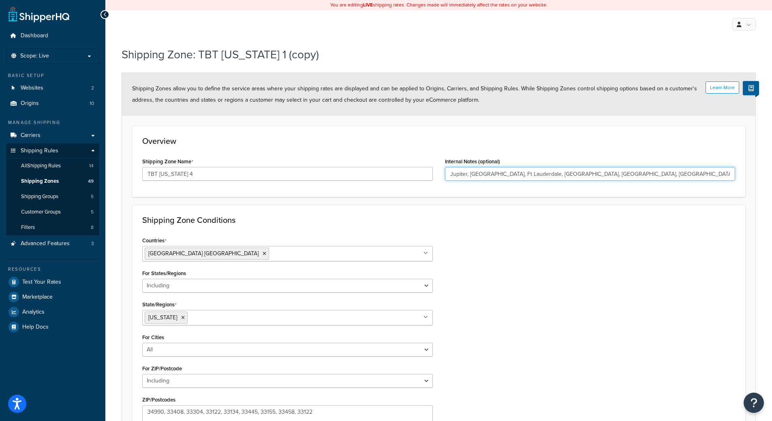
click at [611, 172] on input "Jupiter, [GEOGRAPHIC_DATA], Ft Lauderdale, [GEOGRAPHIC_DATA], [GEOGRAPHIC_DATA]…" at bounding box center [590, 174] width 290 height 14
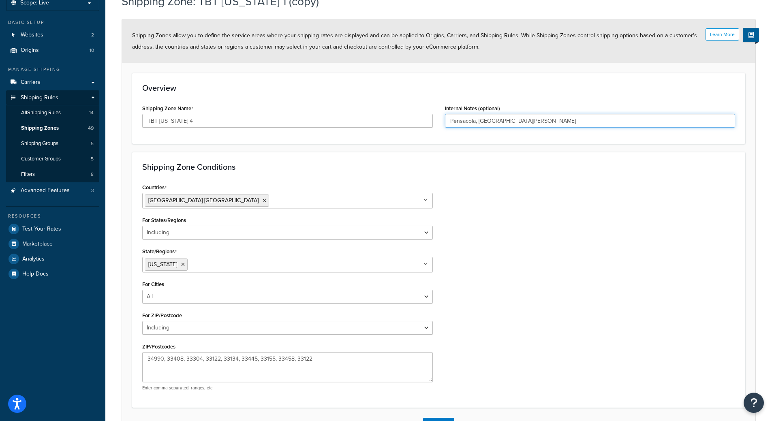
scroll to position [81, 0]
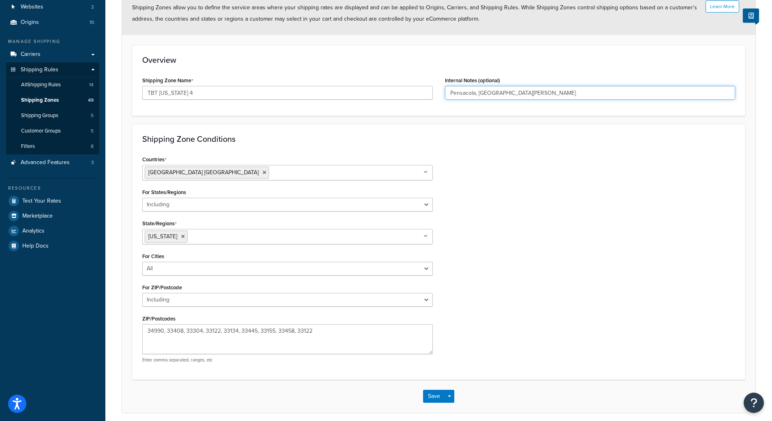
type input "Pensacola, [GEOGRAPHIC_DATA][PERSON_NAME]"
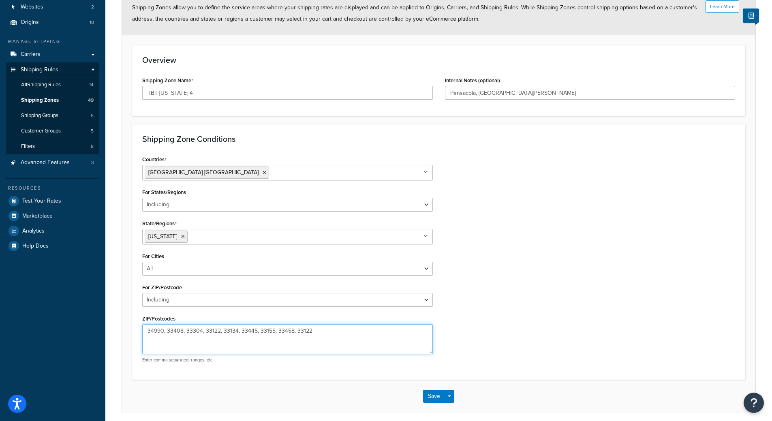
click at [222, 335] on textarea "34990, 33408, 33304, 33122, 33134, 33445, 33155, 33458, 33122" at bounding box center [287, 339] width 290 height 30
type textarea "32507, 32459"
click at [444, 406] on div "Save Save Dropdown Save and Edit Save and Duplicate Save and Create New" at bounding box center [438, 396] width 633 height 33
click at [435, 392] on button "Save" at bounding box center [434, 396] width 22 height 13
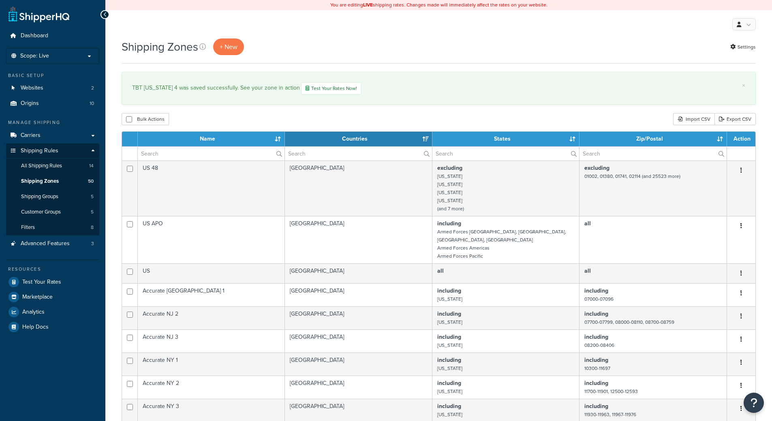
select select "15"
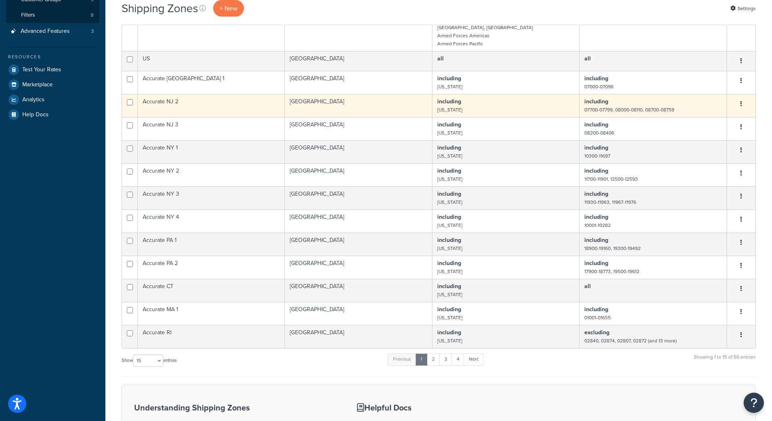
scroll to position [338, 0]
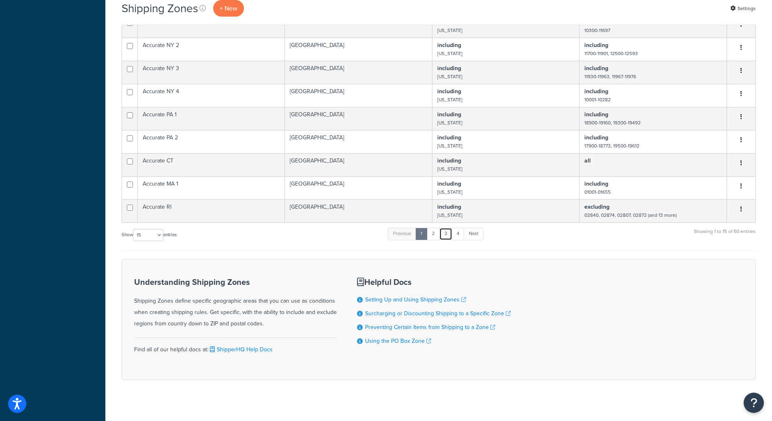
click at [447, 228] on link "3" at bounding box center [445, 234] width 13 height 12
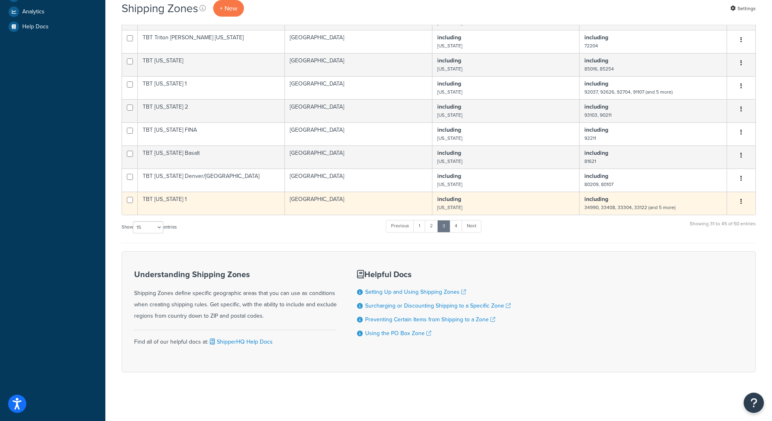
click at [742, 203] on button "button" at bounding box center [740, 201] width 11 height 13
click at [702, 237] on link "Duplicate" at bounding box center [708, 234] width 64 height 17
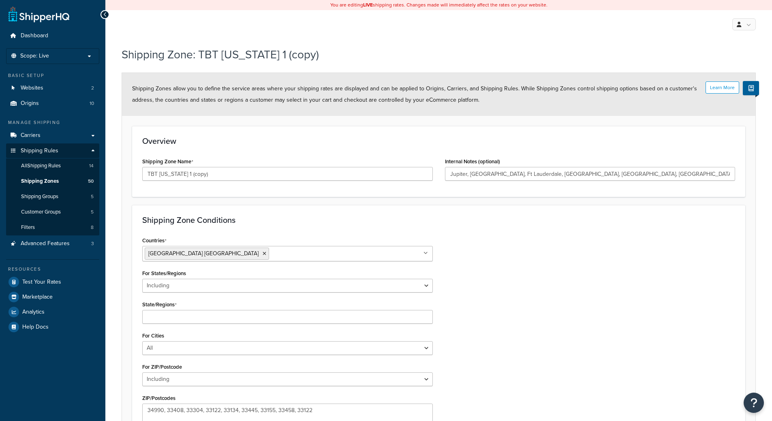
select select "including"
drag, startPoint x: 209, startPoint y: 182, endPoint x: 184, endPoint y: 177, distance: 25.6
click at [183, 179] on div "Shipping Zone Name TBT [US_STATE] 1 (copy)" at bounding box center [287, 171] width 303 height 31
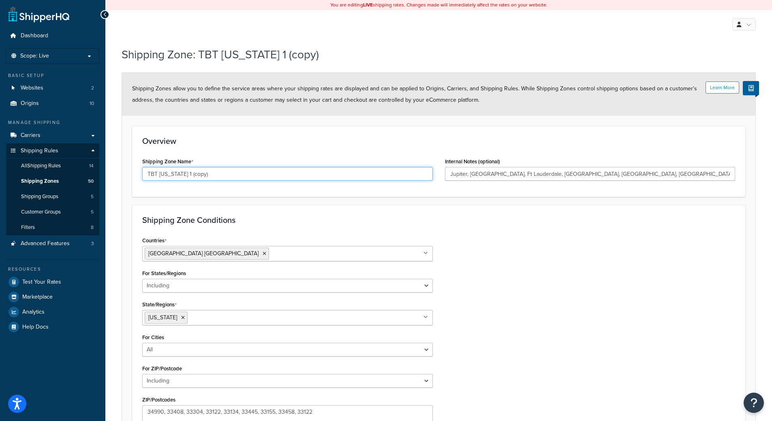
drag, startPoint x: 201, startPoint y: 174, endPoint x: 177, endPoint y: 176, distance: 24.0
click at [177, 176] on input "TBT Florida 1 (copy)" at bounding box center [287, 174] width 290 height 14
type input "TBT Florida 5"
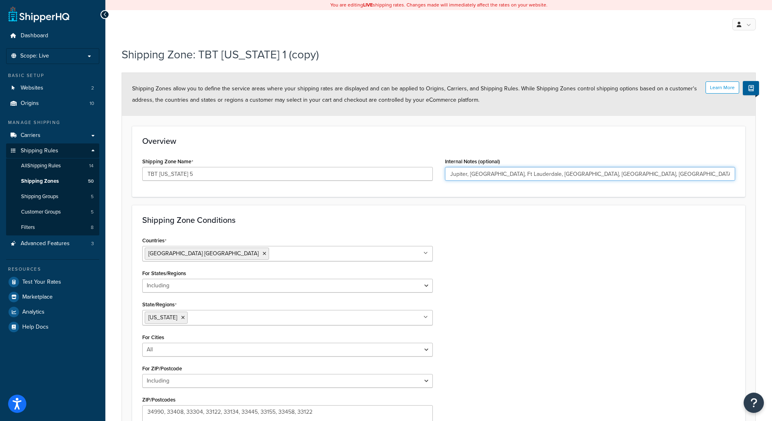
click at [566, 175] on input "Jupiter, N. Palm Beach, Ft Lauderdale, Doral, Coral Gables, Delray Beach, Miami…" at bounding box center [590, 174] width 290 height 14
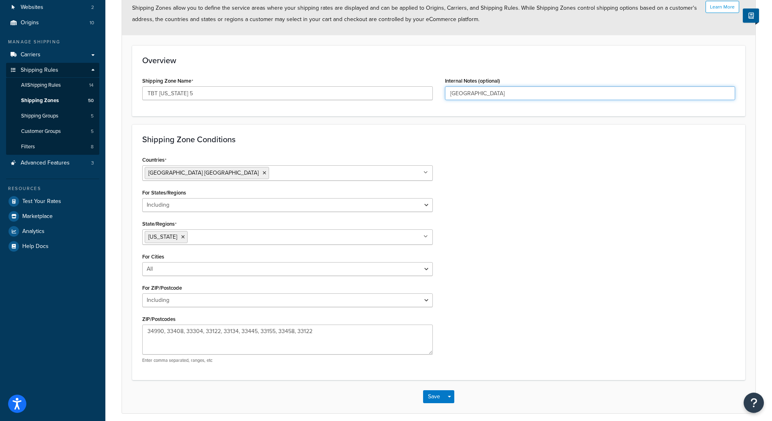
scroll to position [114, 0]
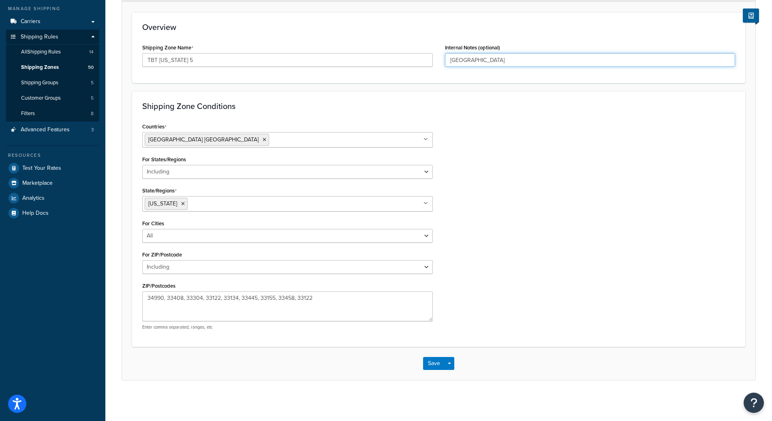
type input "Jacksonville"
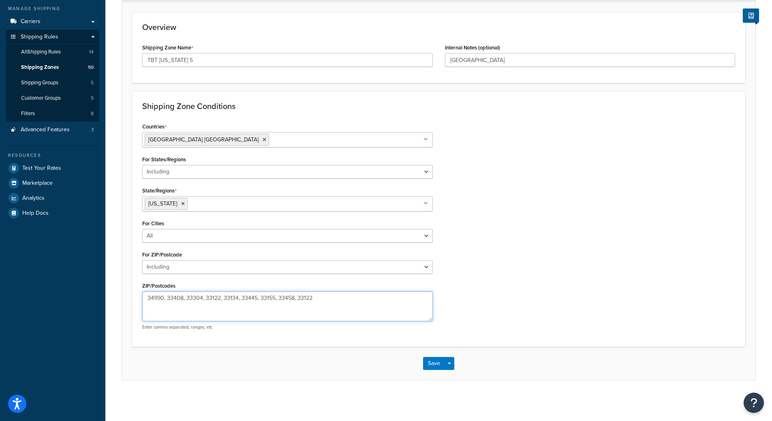
click at [252, 311] on textarea "34990, 33408, 33304, 33122, 33134, 33445, 33155, 33458, 33122" at bounding box center [287, 306] width 290 height 30
type textarea "32256"
click at [430, 364] on button "Save" at bounding box center [434, 363] width 22 height 13
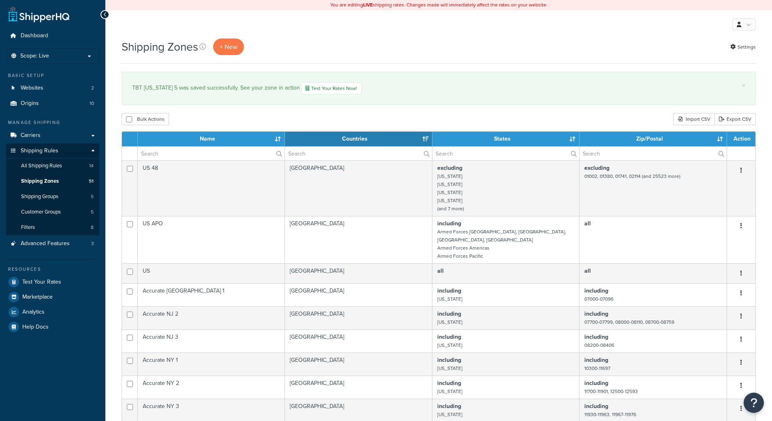
select select "15"
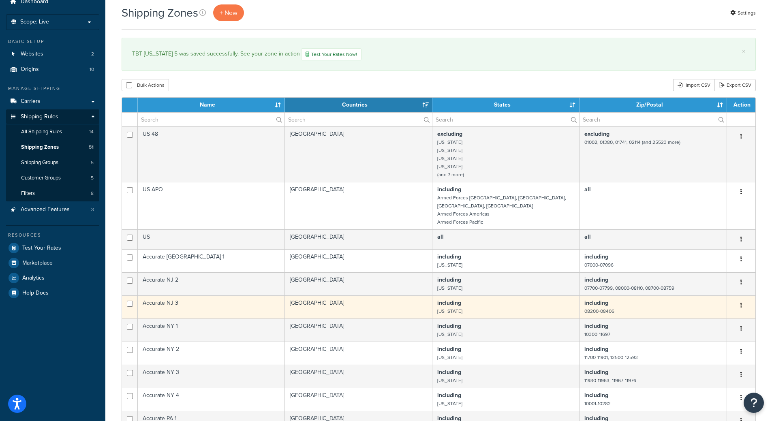
scroll to position [41, 0]
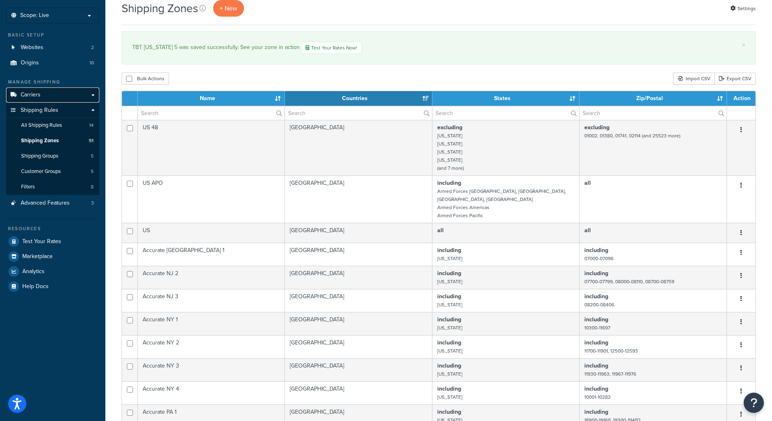
click at [49, 94] on link "Carriers" at bounding box center [52, 94] width 93 height 15
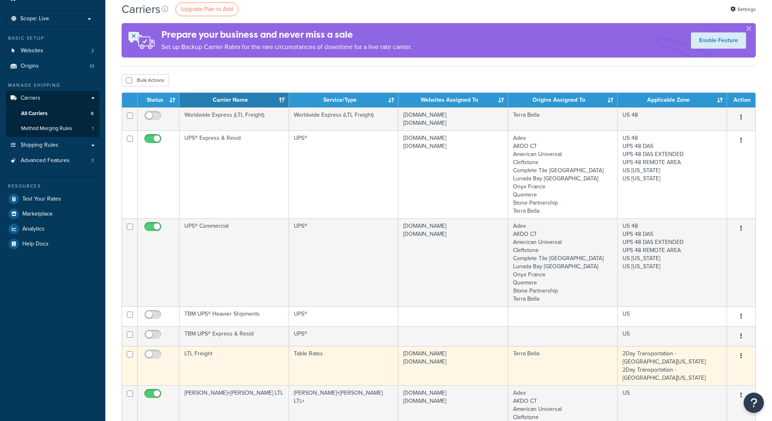
scroll to position [81, 0]
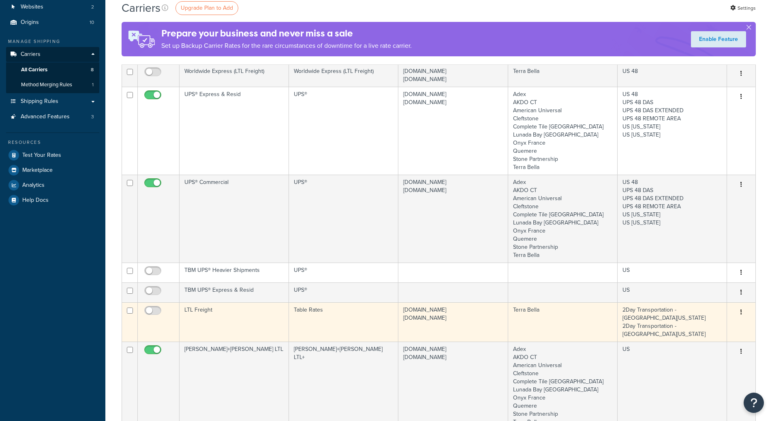
click at [285, 305] on td "LTL Freight" at bounding box center [233, 321] width 109 height 39
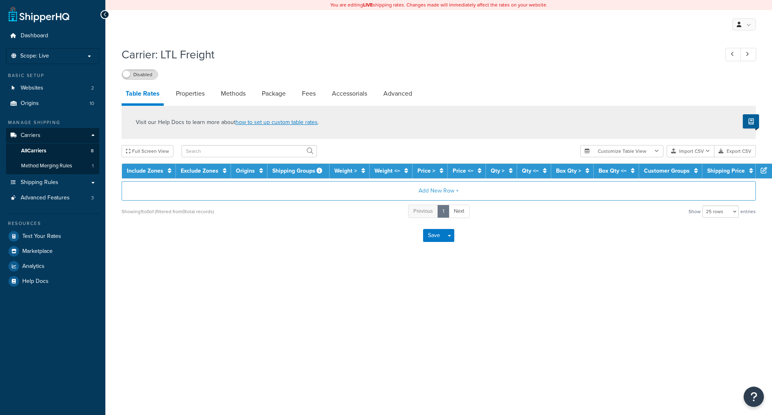
select select "25"
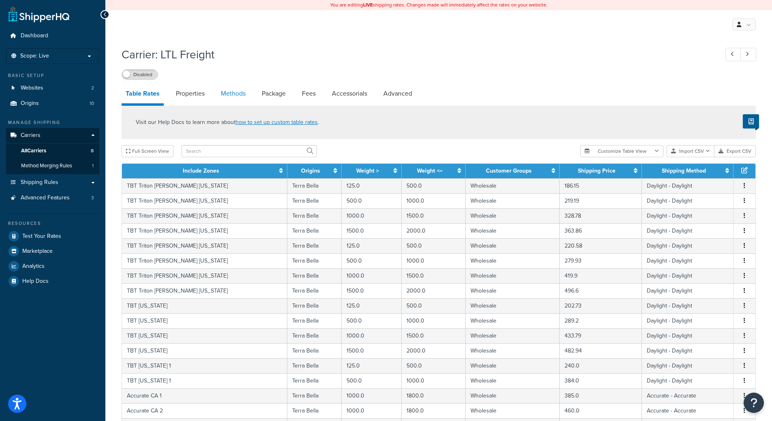
click at [226, 91] on link "Methods" at bounding box center [233, 93] width 33 height 19
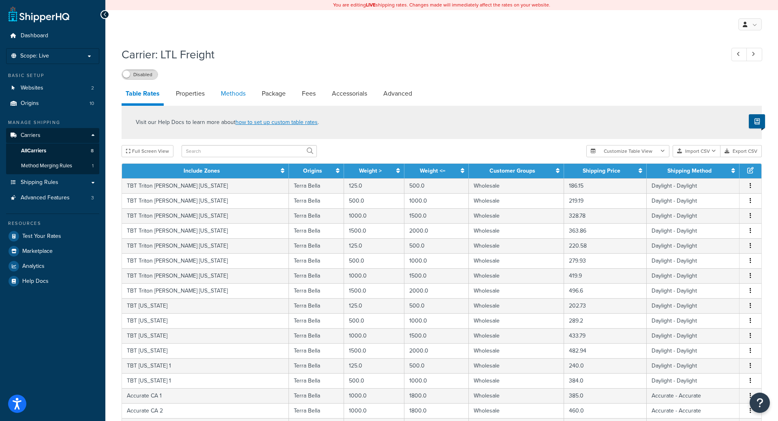
select select "25"
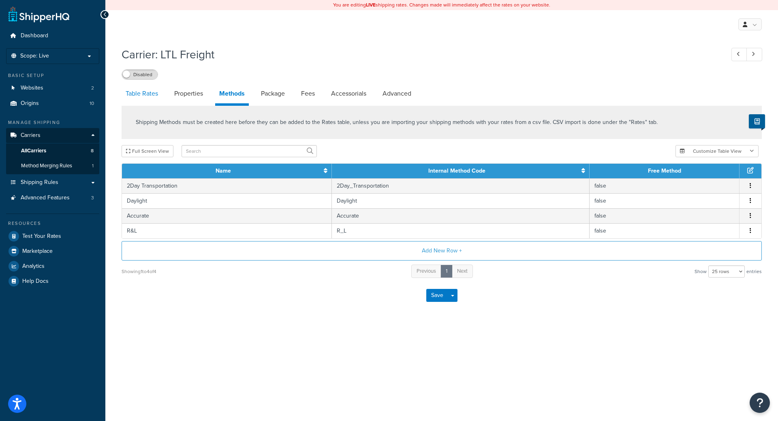
click at [155, 98] on link "Table Rates" at bounding box center [142, 93] width 41 height 19
select select "25"
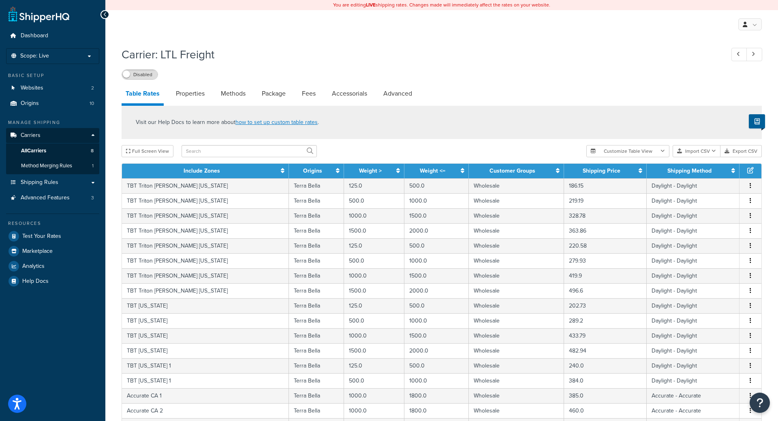
select select "25"
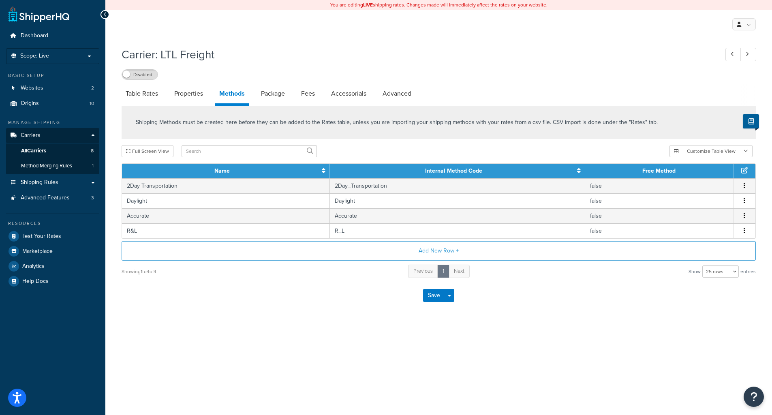
select select "25"
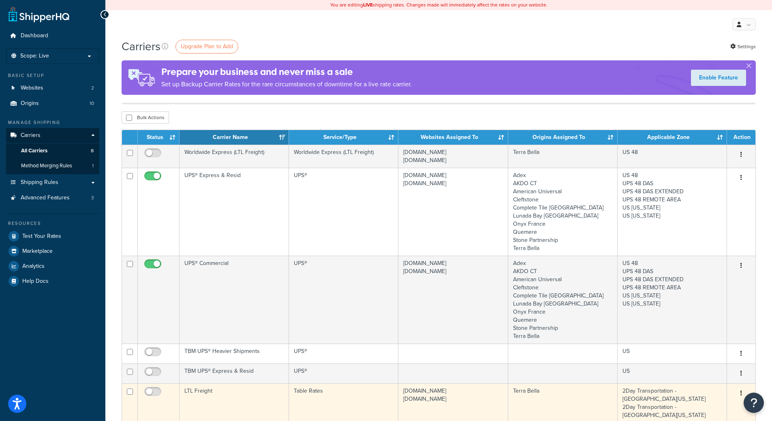
scroll to position [122, 0]
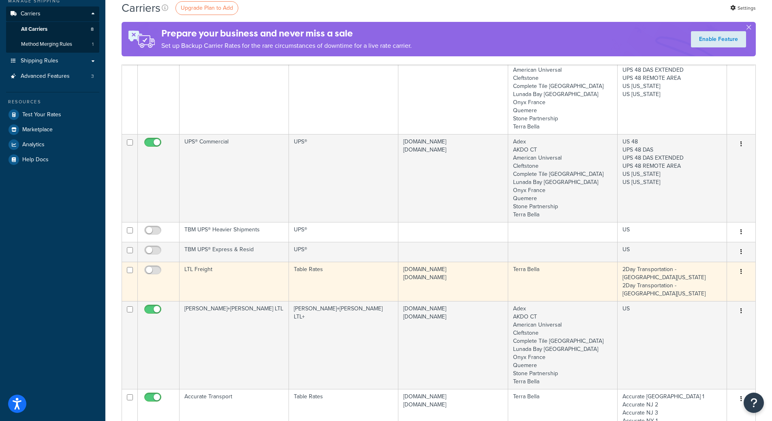
click at [690, 276] on td "2Day Transportation - South Florida 2Day Transportation - Central Florida" at bounding box center [671, 281] width 109 height 39
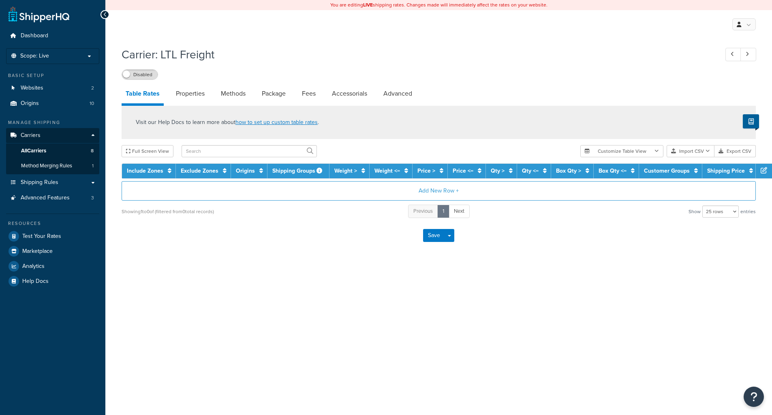
select select "25"
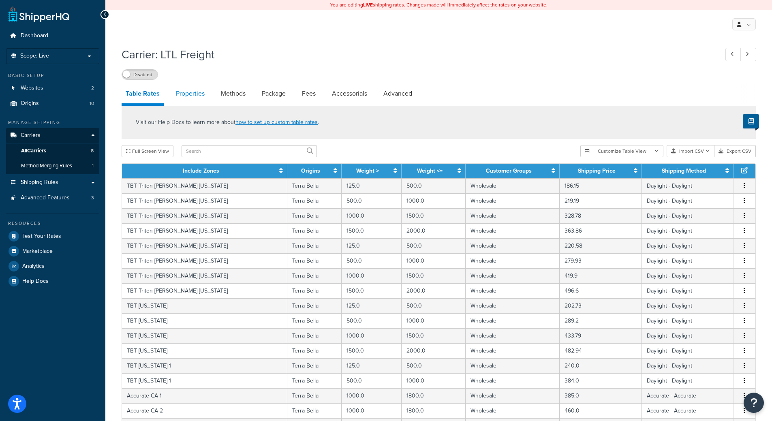
click at [188, 92] on link "Properties" at bounding box center [190, 93] width 37 height 19
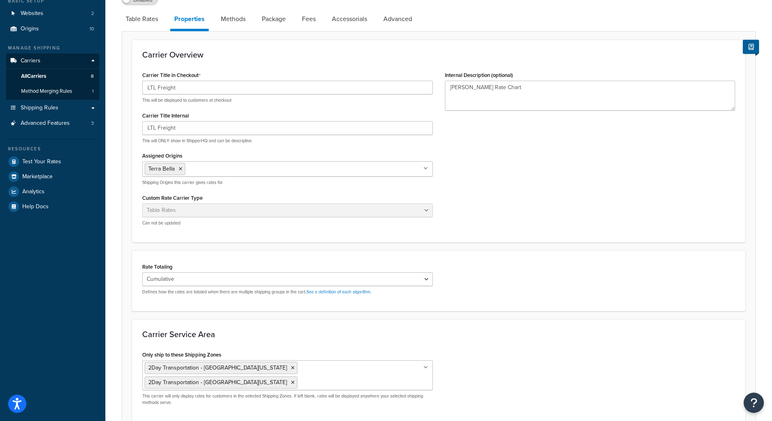
scroll to position [148, 0]
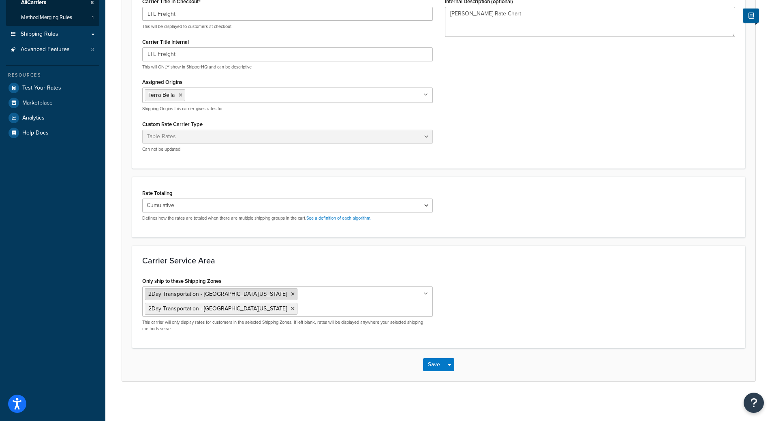
click at [291, 296] on icon at bounding box center [293, 294] width 4 height 5
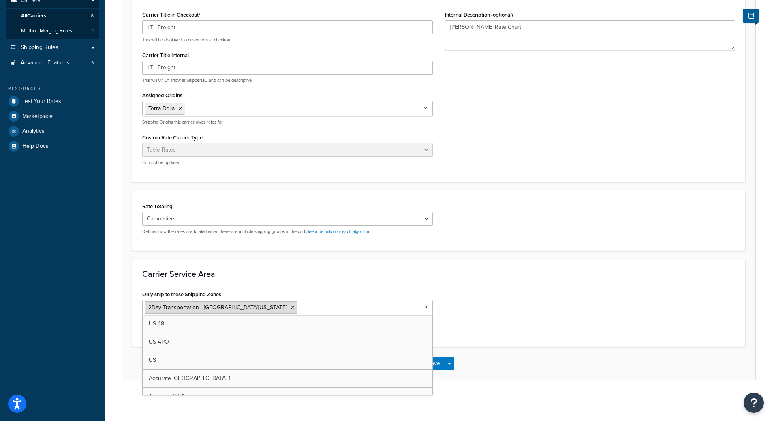
click at [291, 305] on icon at bounding box center [293, 307] width 4 height 5
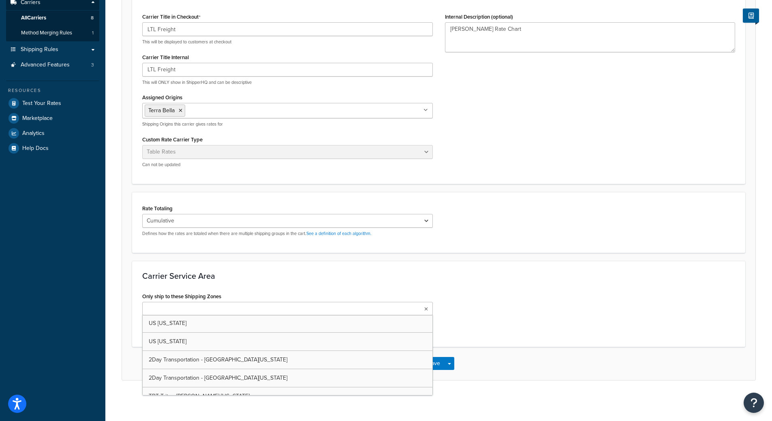
scroll to position [624, 0]
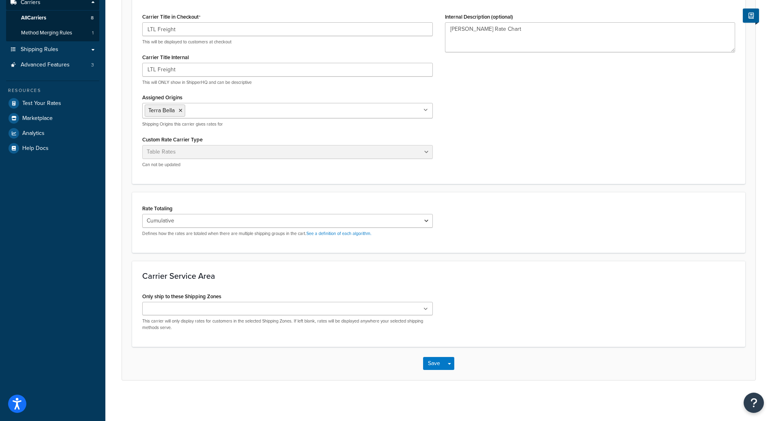
click at [529, 307] on div "Only ship to these Shipping Zones US 48 US APO US Accurate NJ 1 Accurate NJ 2 A…" at bounding box center [438, 313] width 605 height 46
click at [430, 364] on button "Save" at bounding box center [434, 363] width 22 height 13
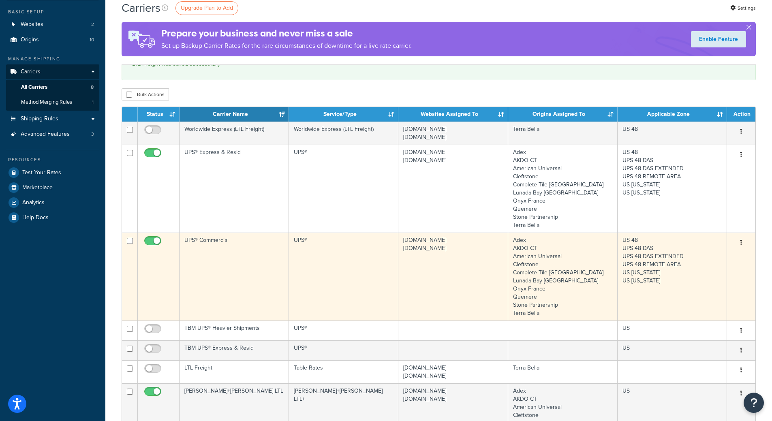
scroll to position [122, 0]
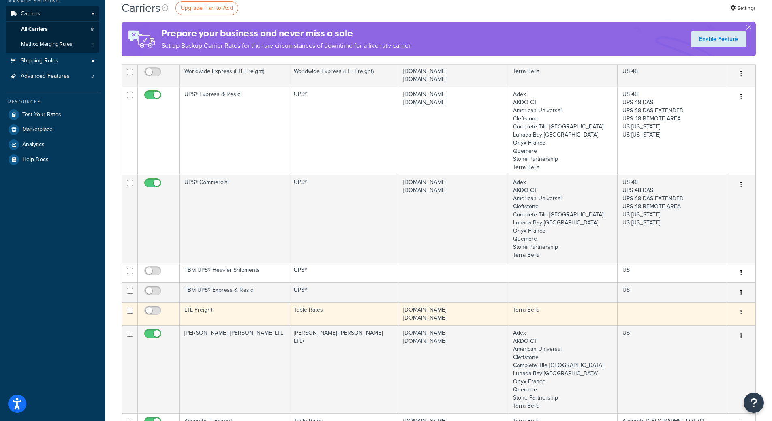
click at [530, 322] on td "Terra Bella" at bounding box center [562, 313] width 109 height 23
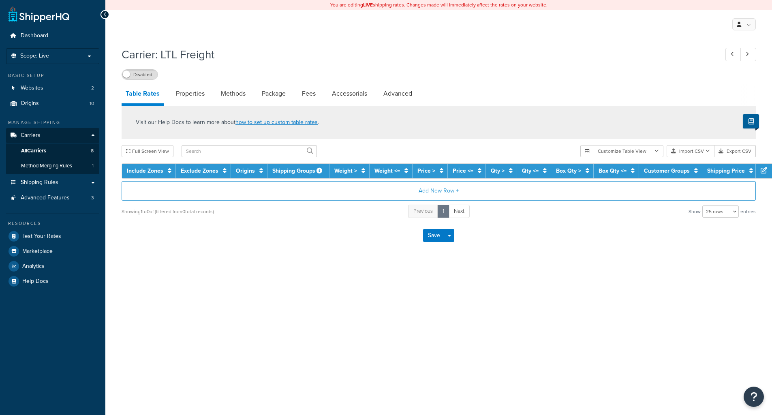
select select "25"
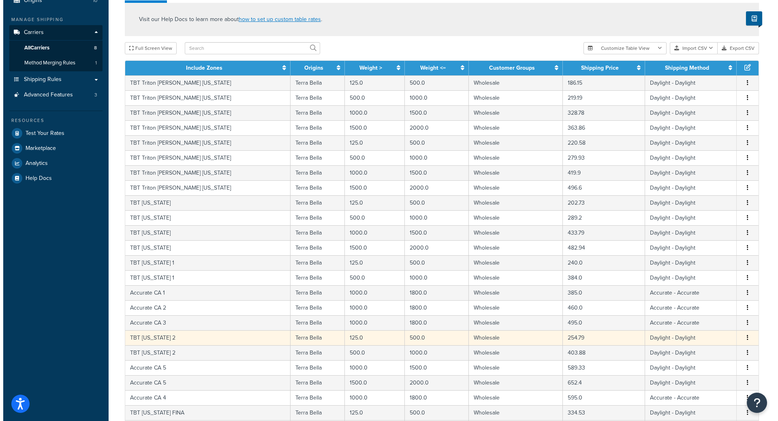
scroll to position [247, 0]
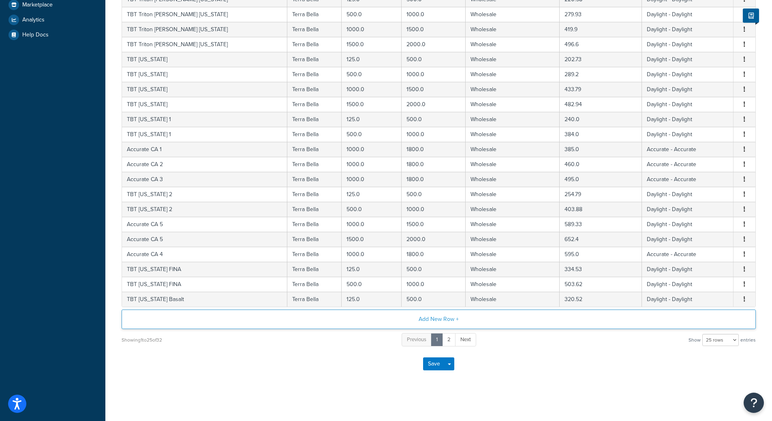
click at [435, 318] on button "Add New Row +" at bounding box center [439, 318] width 634 height 19
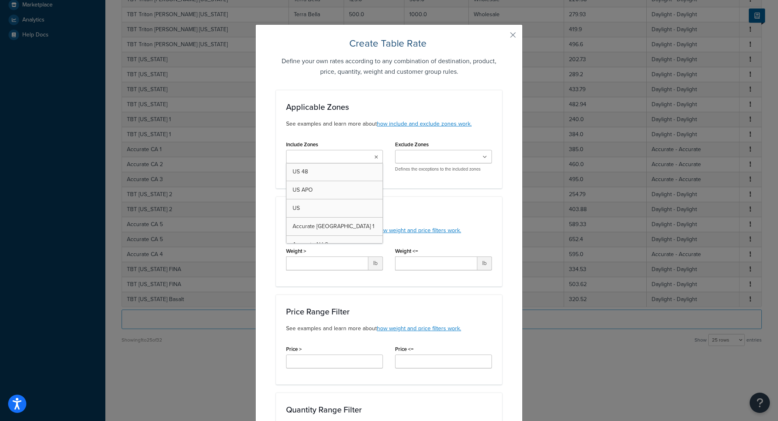
click at [335, 158] on input "Include Zones" at bounding box center [324, 157] width 72 height 9
type input "tbt f"
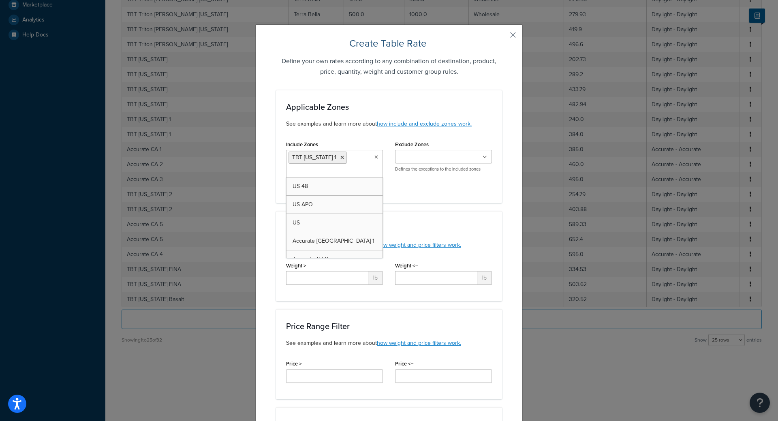
click at [427, 181] on div "Include Zones TBT [US_STATE] 1 US 48 US APO [GEOGRAPHIC_DATA] Accurate [GEOGRAP…" at bounding box center [389, 166] width 218 height 54
click at [339, 281] on input "Weight >" at bounding box center [327, 278] width 82 height 14
type input "125"
type input "500"
click at [345, 168] on input "Include Zones" at bounding box center [324, 171] width 72 height 9
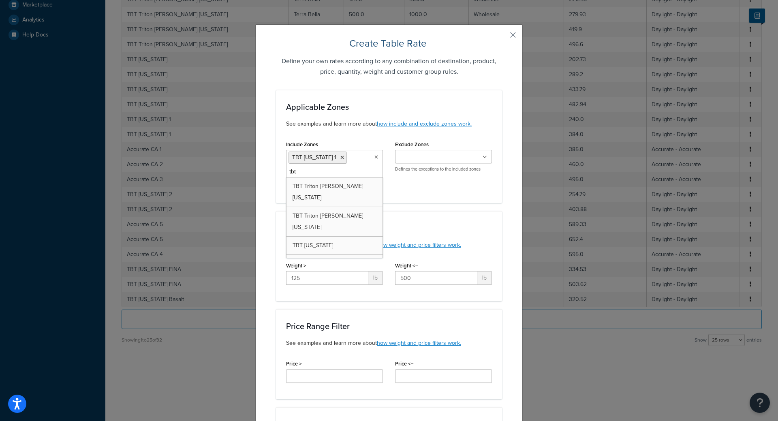
type input "tbt f"
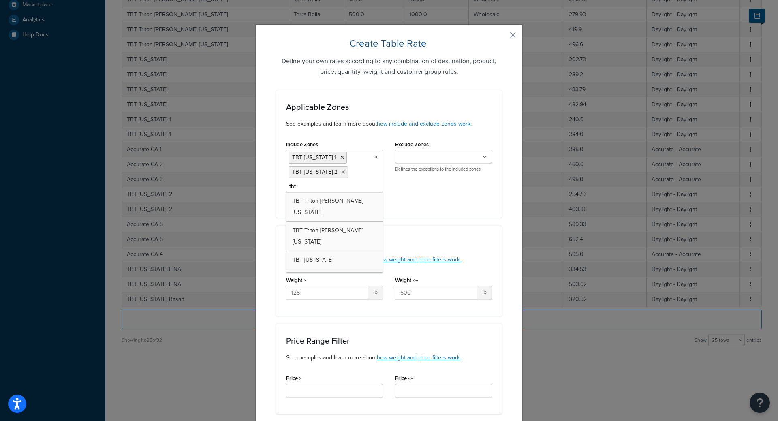
type input "tbt f"
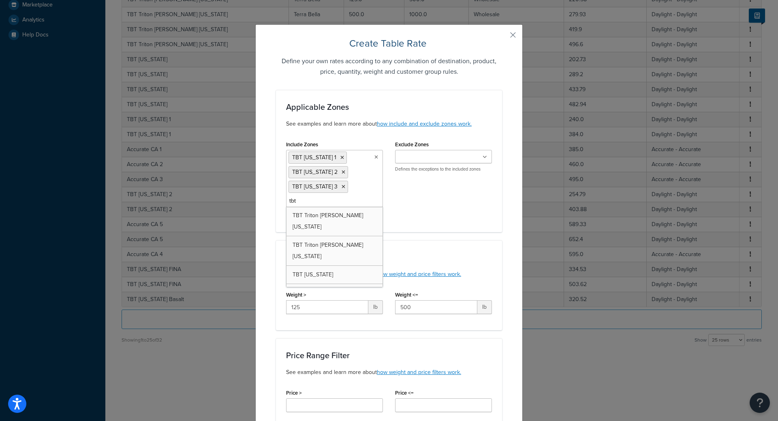
type input "tbt f"
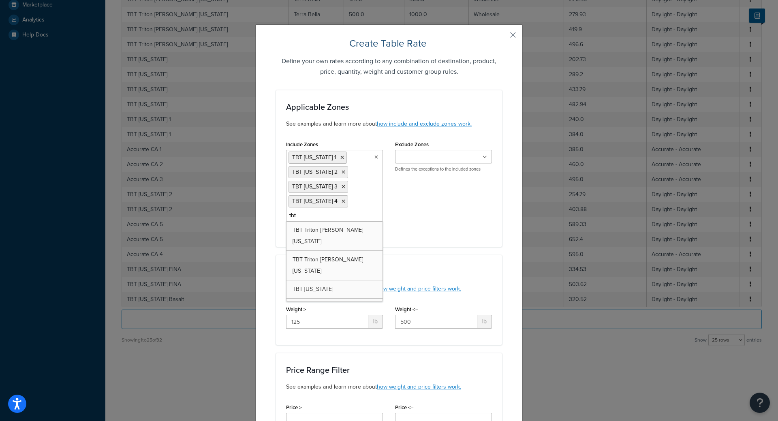
type input "tbt f"
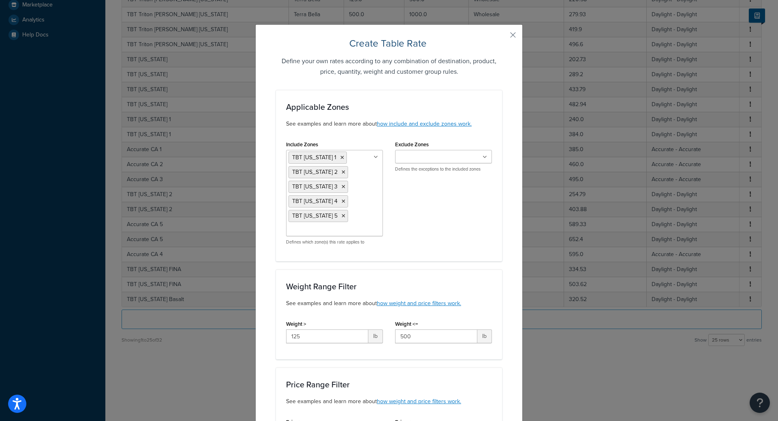
click at [465, 235] on div "Include Zones TBT [US_STATE] 1 TBT [US_STATE] 2 TBT [US_STATE] 3 TBT [US_STATE]…" at bounding box center [389, 195] width 218 height 113
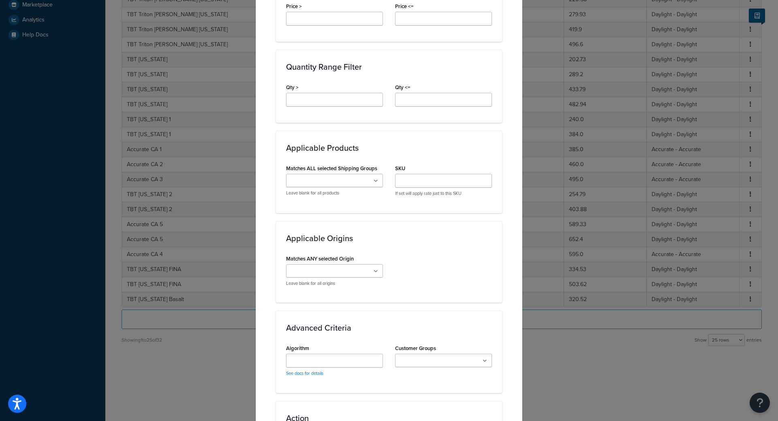
scroll to position [294, 0]
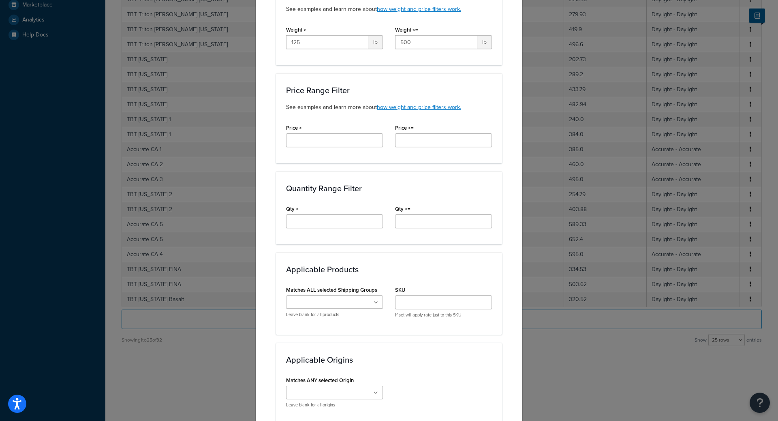
click at [293, 310] on div "Large Medium Small DELICATE ITEMS - EXTRA PACKING All Products not assigned to …" at bounding box center [334, 306] width 97 height 22
click at [301, 305] on input "Matches ALL selected Shipping Groups" at bounding box center [324, 302] width 72 height 9
click at [313, 274] on h3 "Applicable Products" at bounding box center [389, 269] width 206 height 9
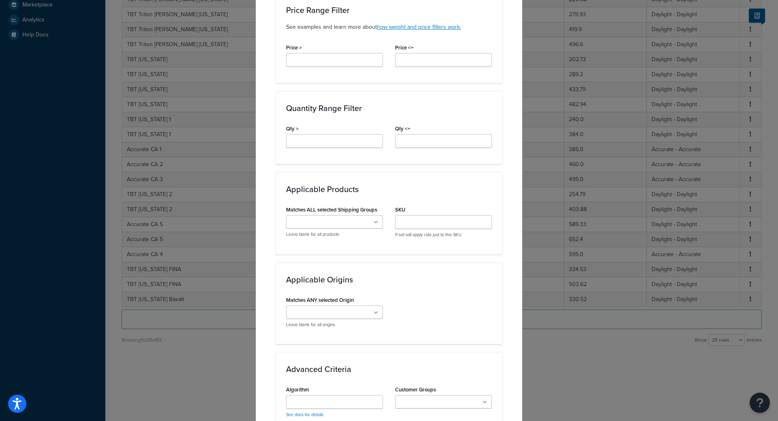
scroll to position [375, 0]
click at [315, 307] on input "Matches ANY selected Origin" at bounding box center [324, 311] width 72 height 9
click at [536, 313] on div "Create Table Rate Define your own rates according to any combination of destina…" at bounding box center [389, 210] width 778 height 421
click at [467, 313] on div "Matches ANY selected Origin Terra [PERSON_NAME] Adex Complete Tile NYC American…" at bounding box center [389, 320] width 218 height 54
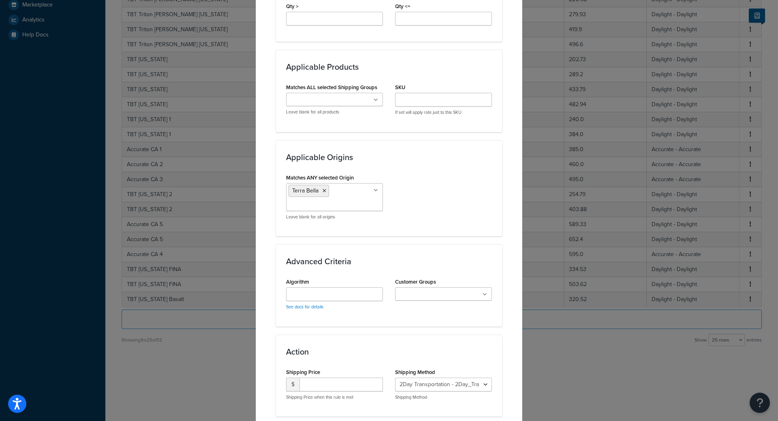
click at [432, 295] on input "Customer Groups" at bounding box center [433, 294] width 72 height 9
drag, startPoint x: 410, startPoint y: 364, endPoint x: 411, endPoint y: 360, distance: 4.2
click at [434, 243] on div "Applicable Zones See examples and learn more about how include and exclude zone…" at bounding box center [389, 7] width 226 height 828
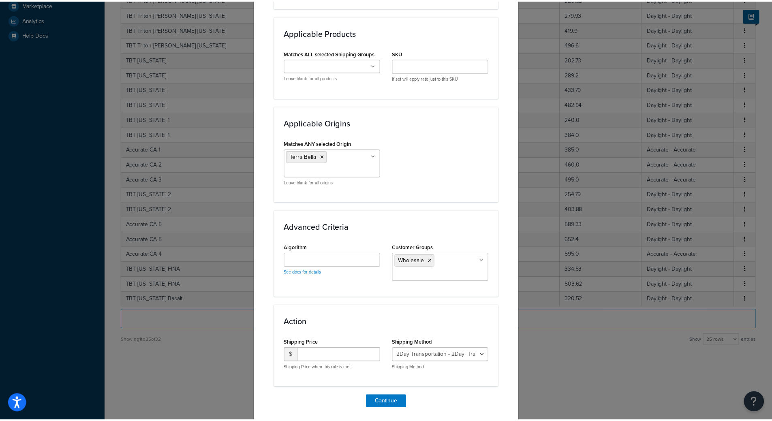
scroll to position [557, 0]
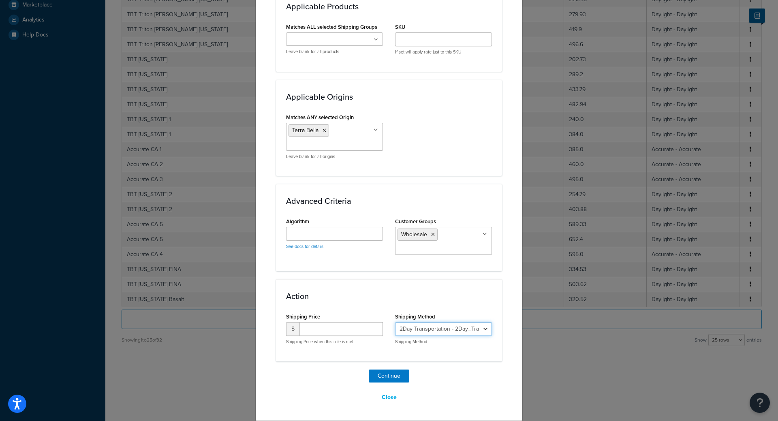
click at [424, 326] on select "2Day Transportation - 2Day_Transportation Daylight - Daylight Accurate - Accura…" at bounding box center [443, 329] width 97 height 14
select select "182218"
click at [395, 322] on select "2Day Transportation - 2Day_Transportation Daylight - Daylight Accurate - Accura…" at bounding box center [443, 329] width 97 height 14
click at [313, 332] on input "number" at bounding box center [340, 329] width 83 height 14
type input "188.70"
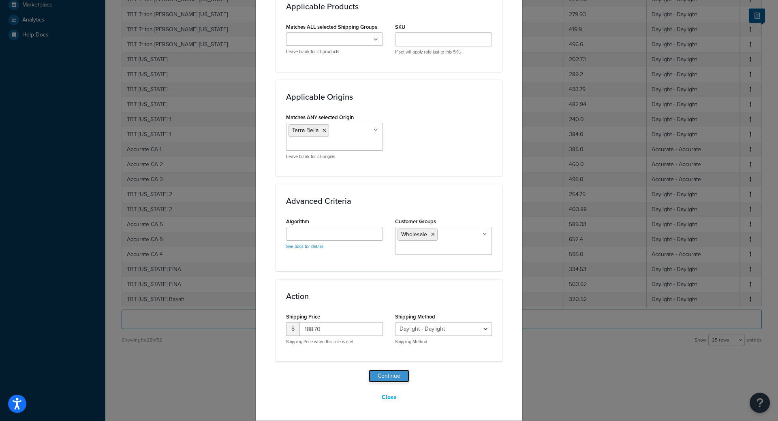
click at [384, 373] on button "Continue" at bounding box center [389, 375] width 41 height 13
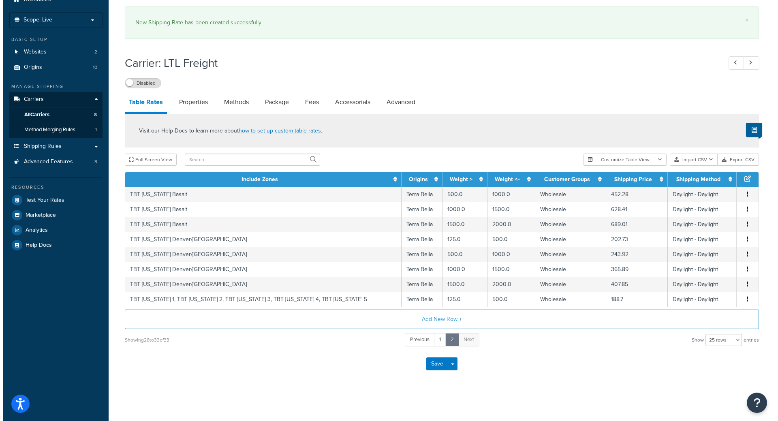
scroll to position [0, 0]
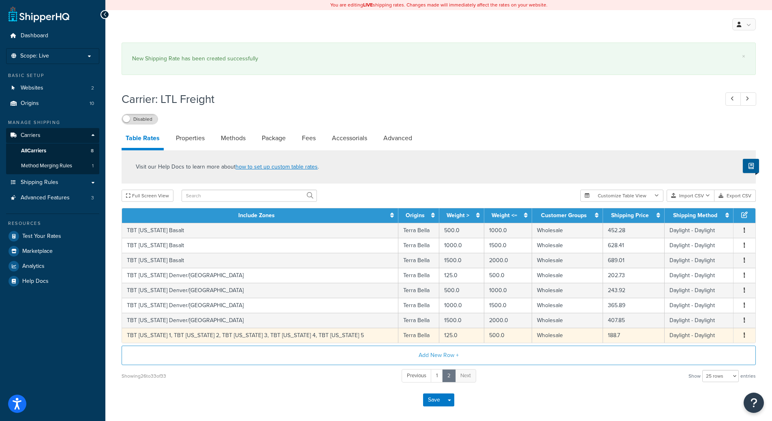
click at [237, 338] on td "TBT [US_STATE] 1, TBT [US_STATE] 2, TBT [US_STATE] 3, TBT [US_STATE] 4, TBT [US…" at bounding box center [260, 335] width 276 height 15
select select "182218"
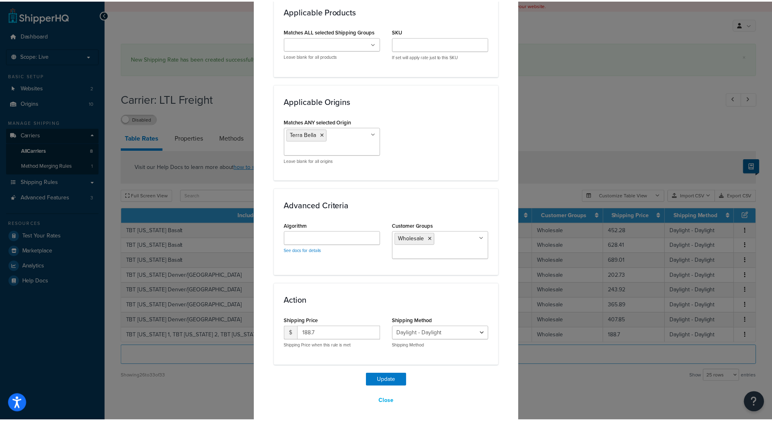
scroll to position [525, 0]
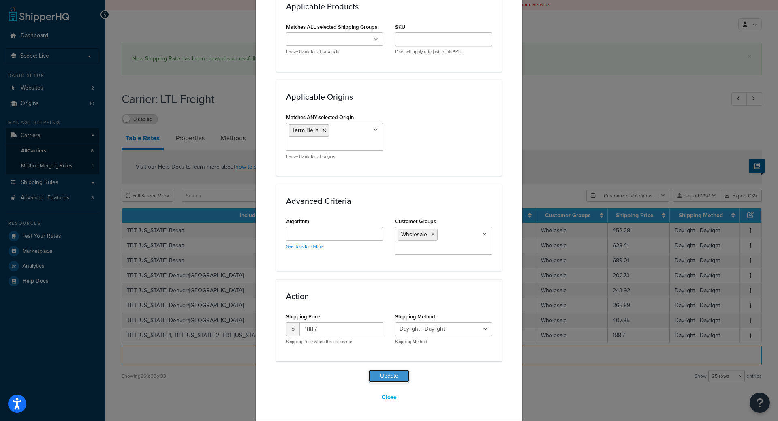
click at [389, 377] on button "Update" at bounding box center [389, 375] width 41 height 13
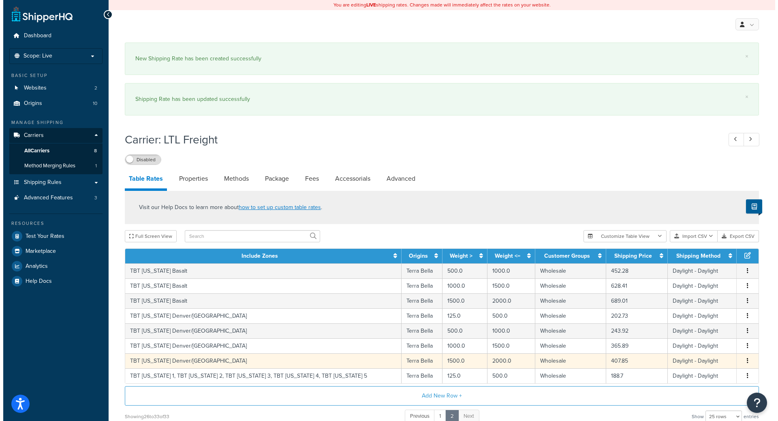
scroll to position [78, 0]
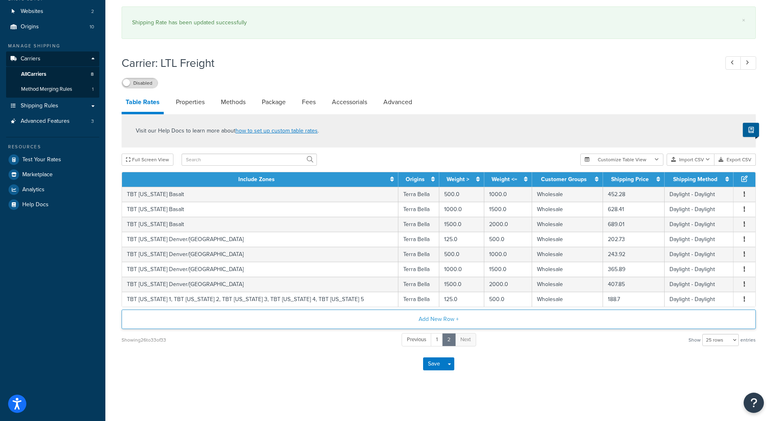
click at [547, 321] on button "Add New Row +" at bounding box center [439, 318] width 634 height 19
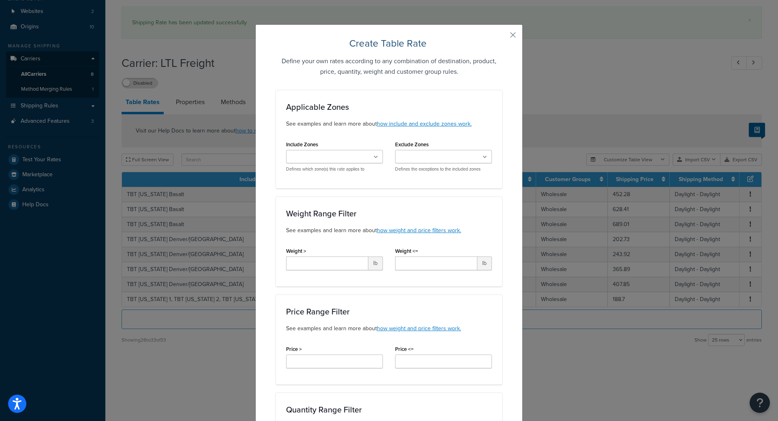
click at [318, 150] on ul at bounding box center [334, 156] width 97 height 13
type input "tbt f"
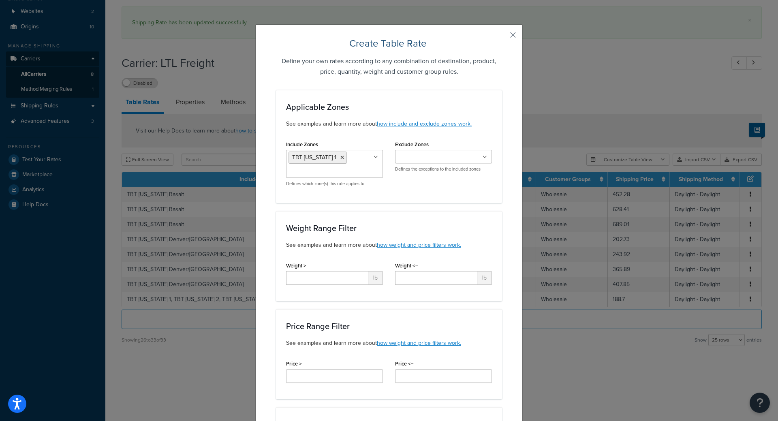
click at [445, 192] on div "Include Zones TBT [US_STATE] 1 US 48 US APO [GEOGRAPHIC_DATA] Accurate [GEOGRAP…" at bounding box center [389, 166] width 218 height 54
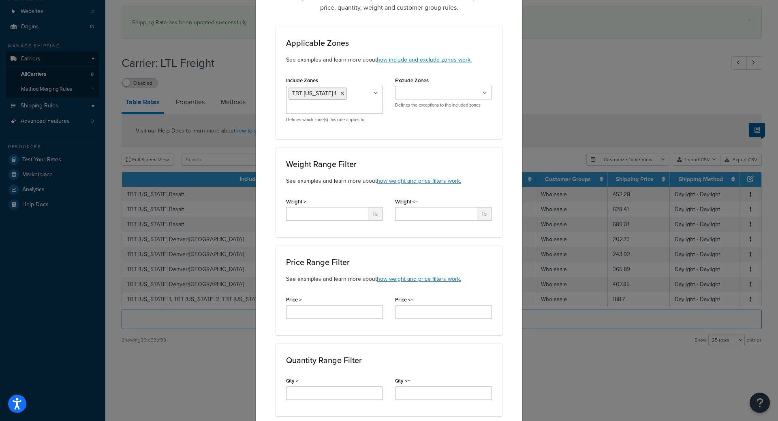
scroll to position [122, 0]
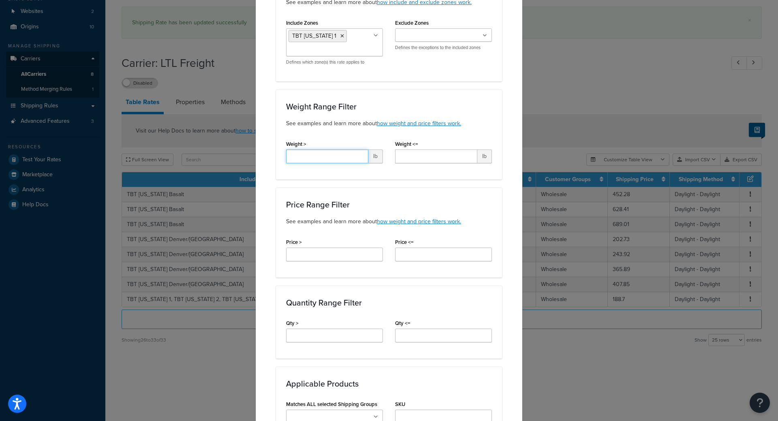
click at [333, 156] on input "Weight >" at bounding box center [327, 156] width 82 height 14
type input "500"
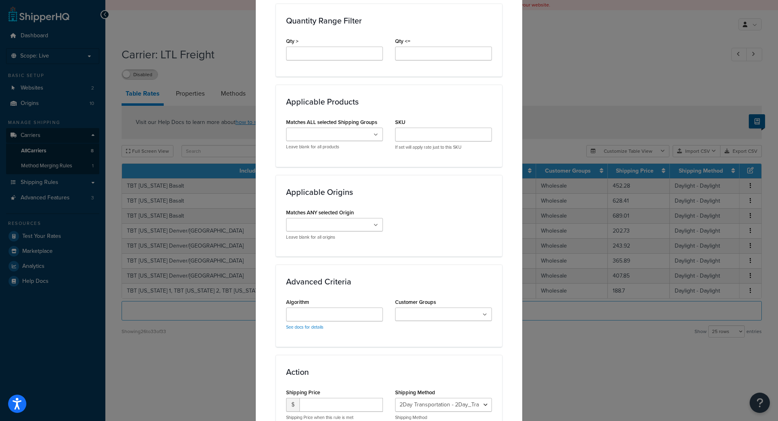
scroll to position [405, 0]
type input "1000"
click at [324, 220] on input "Matches ANY selected Origin" at bounding box center [324, 223] width 72 height 9
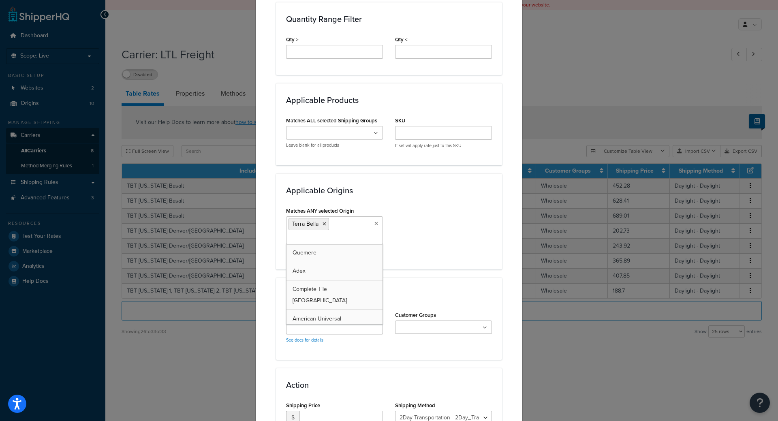
click at [407, 236] on div "Matches ANY selected Origin Terra [PERSON_NAME] Adex Complete Tile NYC American…" at bounding box center [389, 232] width 218 height 54
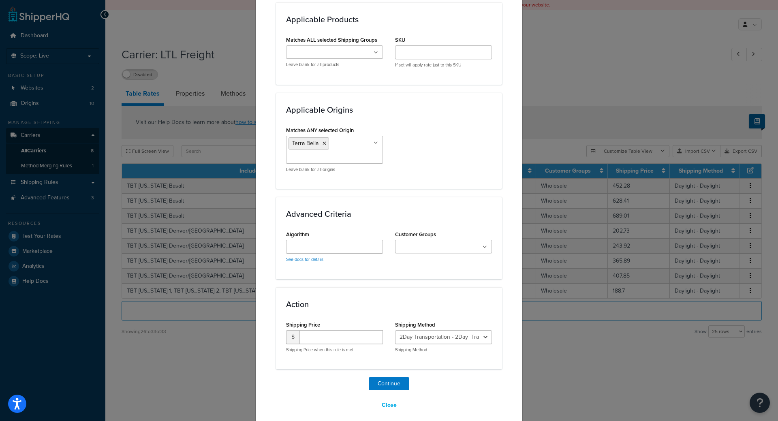
scroll to position [493, 0]
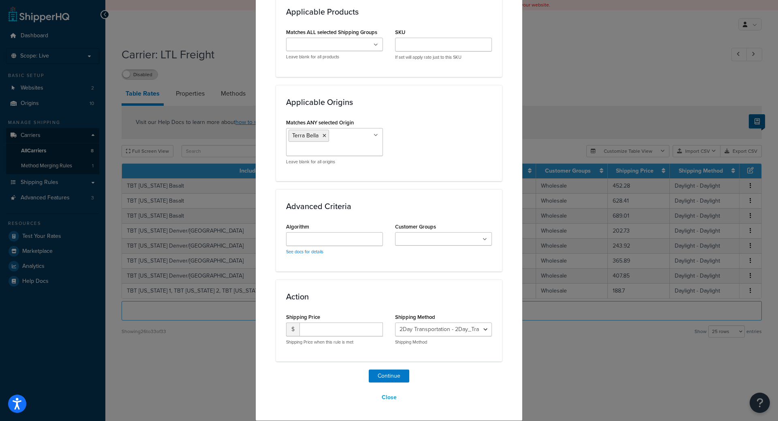
click at [423, 240] on input "Customer Groups" at bounding box center [433, 239] width 72 height 9
click at [315, 275] on div "Advanced Criteria Algorithm See docs for details Customer Groups Wholesale Logg…" at bounding box center [389, 232] width 226 height 87
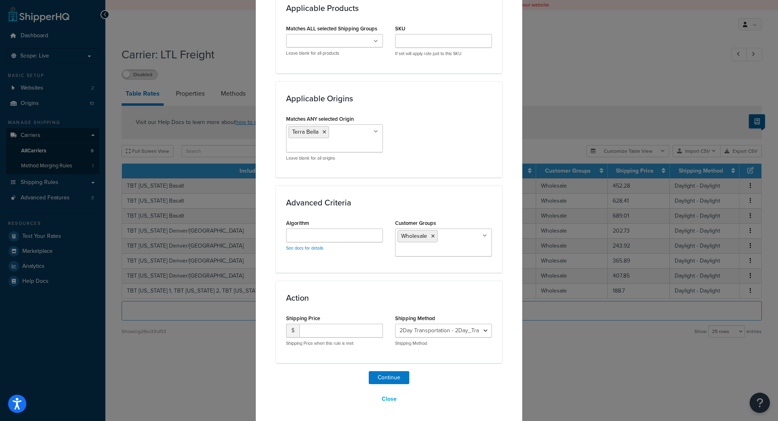
scroll to position [499, 0]
drag, startPoint x: 431, startPoint y: 322, endPoint x: 439, endPoint y: 328, distance: 9.0
click at [432, 322] on select "2Day Transportation - 2Day_Transportation Daylight - Daylight Accurate - Accura…" at bounding box center [443, 329] width 97 height 14
select select "182218"
click at [395, 322] on select "2Day Transportation - 2Day_Transportation Daylight - Daylight Accurate - Accura…" at bounding box center [443, 329] width 97 height 14
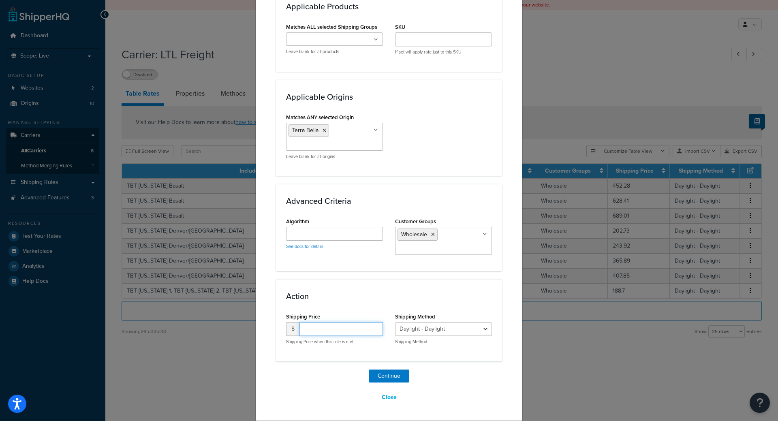
click at [326, 332] on input "number" at bounding box center [340, 329] width 83 height 14
type input "298.64"
click at [378, 375] on button "Continue" at bounding box center [389, 375] width 41 height 13
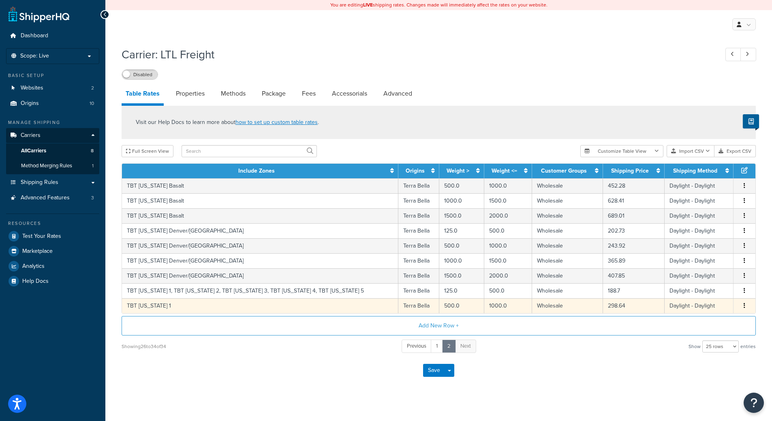
click at [743, 308] on icon "button" at bounding box center [744, 306] width 2 height 6
click at [710, 309] on div "Duplicate" at bounding box center [703, 307] width 58 height 17
select select "182218"
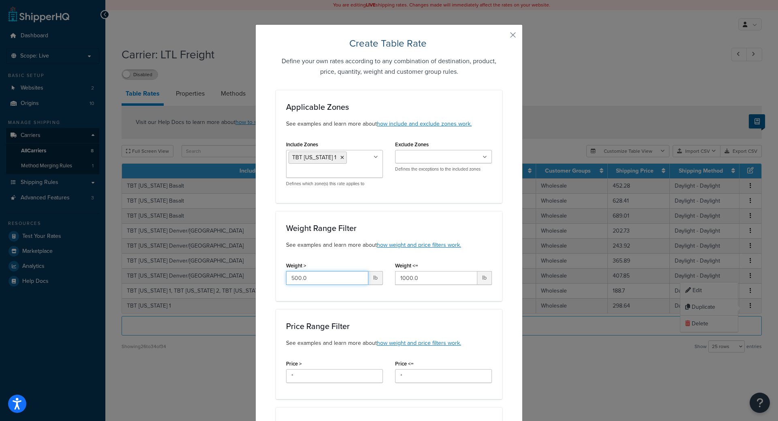
click at [332, 279] on input "500.0" at bounding box center [327, 278] width 82 height 14
type input "1000"
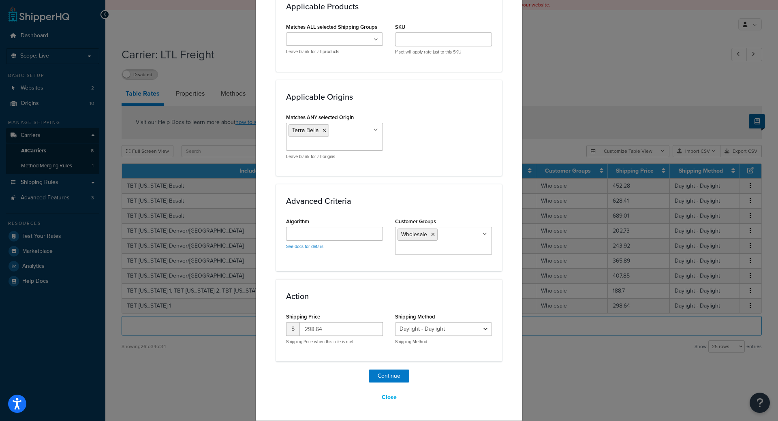
type input "1500"
drag, startPoint x: 336, startPoint y: 332, endPoint x: 204, endPoint y: 326, distance: 132.6
click at [211, 326] on div "Create Table Rate Define your own rates according to any combination of destina…" at bounding box center [389, 210] width 778 height 421
type input "447.96"
click at [396, 376] on button "Continue" at bounding box center [389, 375] width 41 height 13
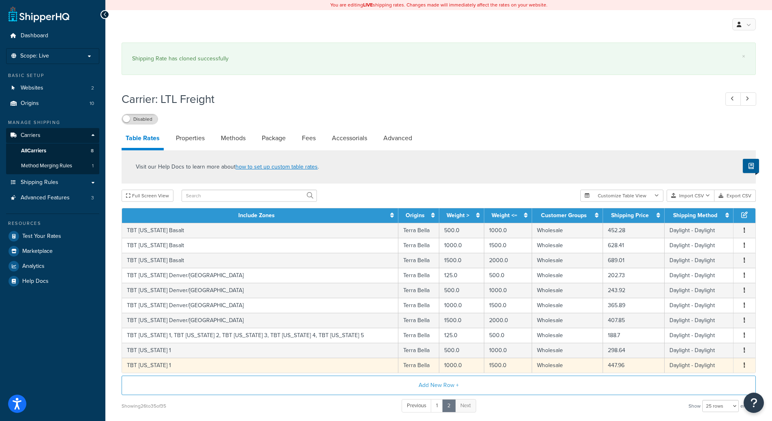
click at [745, 368] on button "button" at bounding box center [744, 365] width 6 height 9
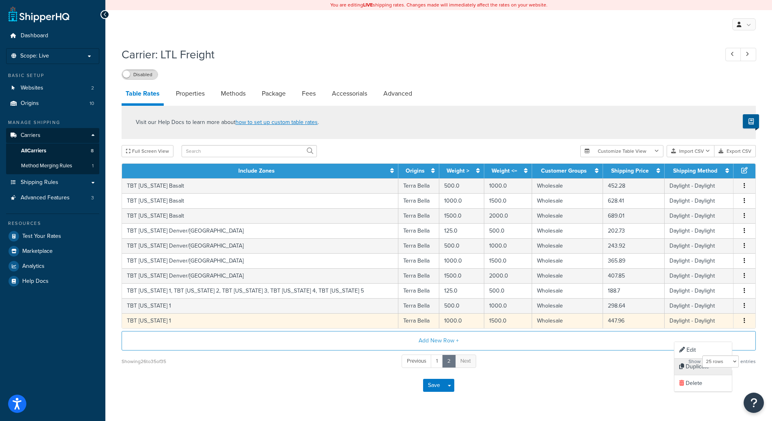
click at [712, 369] on div "Duplicate" at bounding box center [703, 366] width 58 height 17
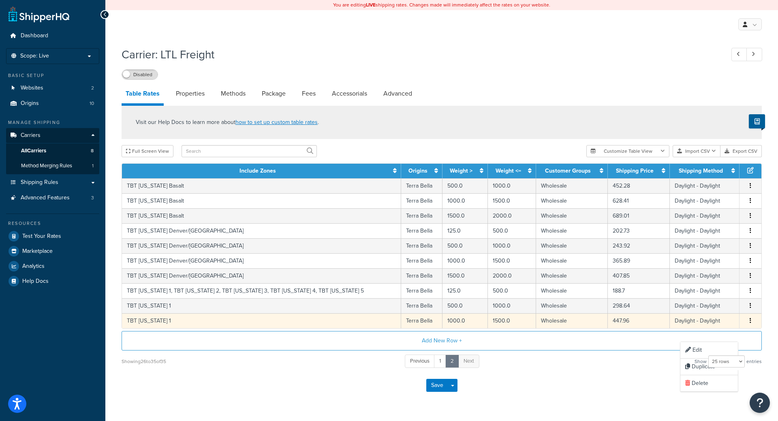
select select "182218"
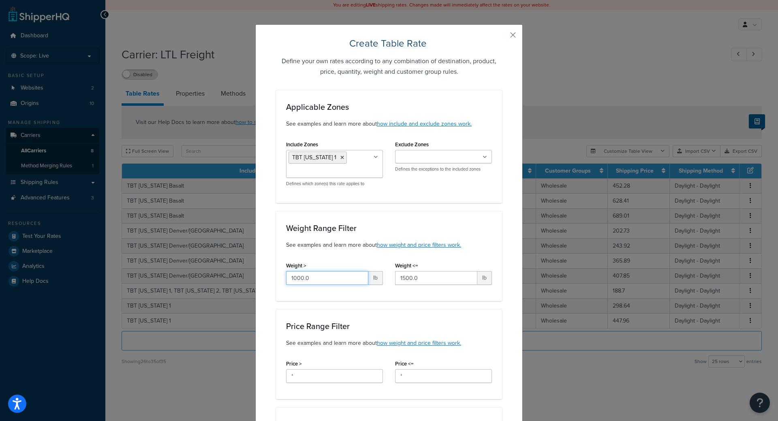
click at [328, 284] on input "1000.0" at bounding box center [327, 278] width 82 height 14
type input "1500"
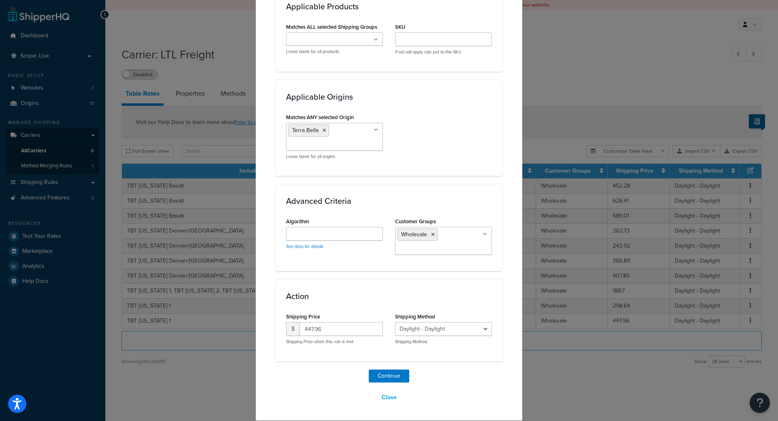
type input "2000"
drag, startPoint x: 323, startPoint y: 328, endPoint x: 70, endPoint y: 311, distance: 253.3
type input "483.20"
click at [390, 375] on button "Continue" at bounding box center [389, 375] width 41 height 13
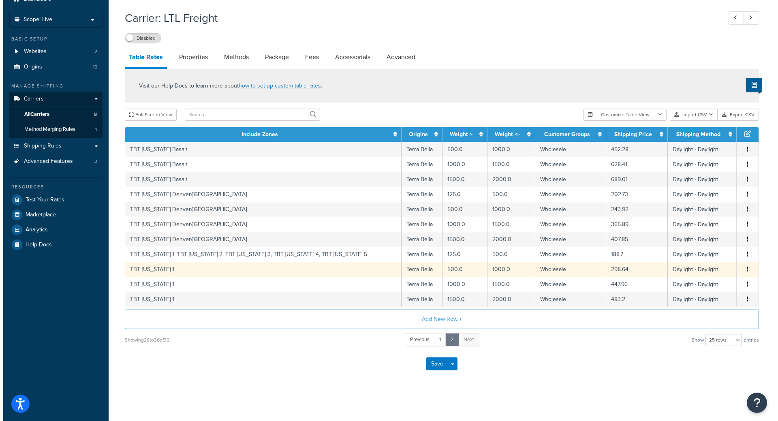
scroll to position [38, 0]
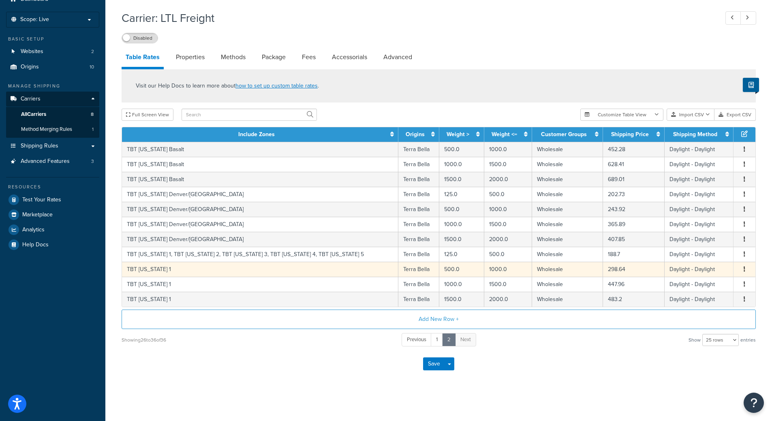
click at [742, 271] on button "button" at bounding box center [744, 269] width 6 height 9
click at [714, 270] on div "Duplicate" at bounding box center [703, 269] width 58 height 17
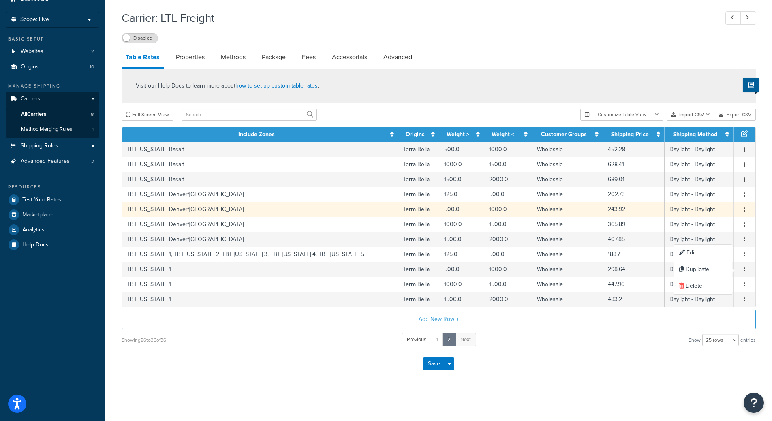
select select "182218"
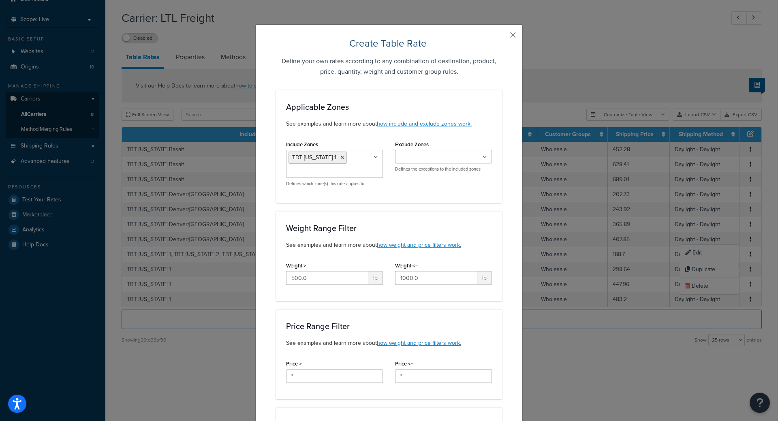
click at [333, 160] on ul "TBT [US_STATE] 1" at bounding box center [334, 164] width 97 height 28
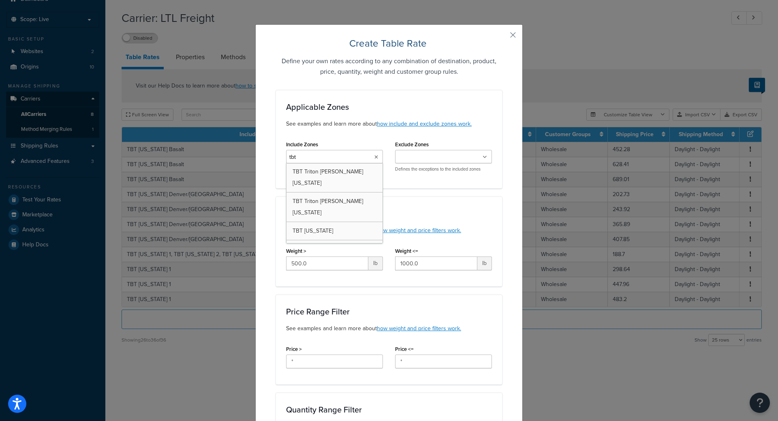
type input "tbt f"
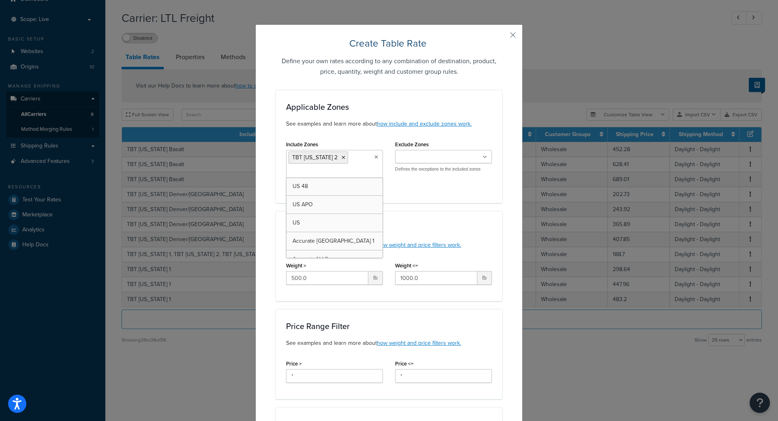
click at [420, 198] on div "Applicable Zones See examples and learn more about how include and exclude zone…" at bounding box center [389, 146] width 226 height 113
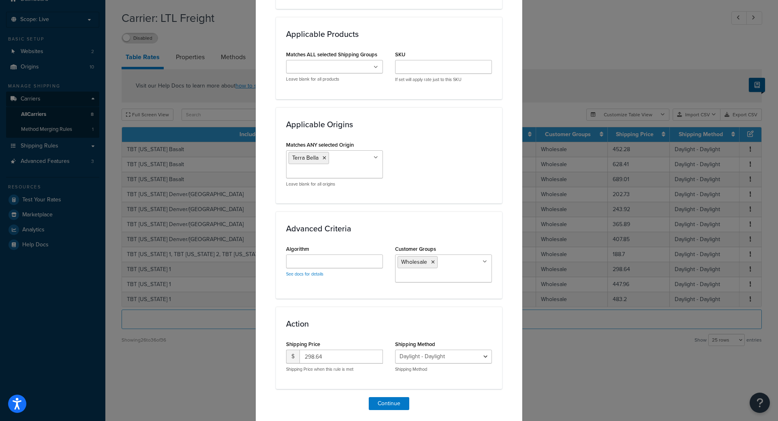
scroll to position [499, 0]
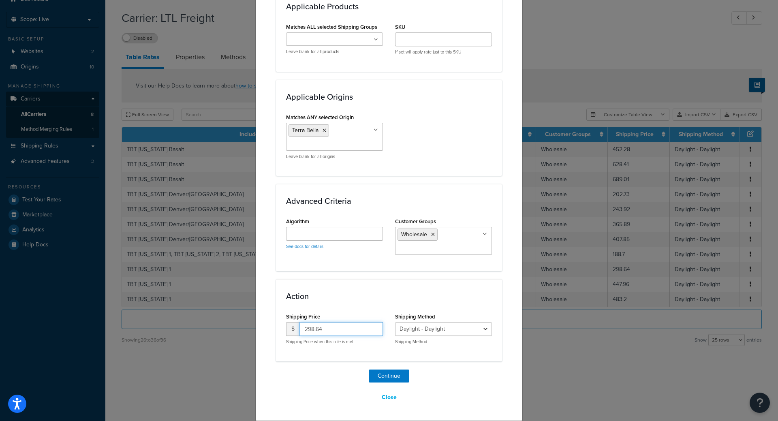
drag, startPoint x: 326, startPoint y: 327, endPoint x: 169, endPoint y: 321, distance: 156.8
click at [276, 326] on div "Action Shipping Price $ 298.64 Shipping Price when this rule is met Shipping Me…" at bounding box center [389, 320] width 226 height 82
type input "269.88"
click at [378, 375] on button "Continue" at bounding box center [389, 375] width 41 height 13
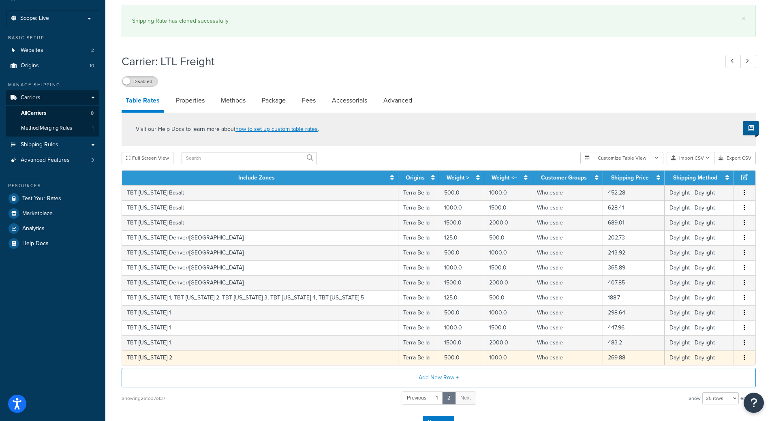
click at [740, 360] on span "Edit Duplicate Delete" at bounding box center [744, 357] width 12 height 9
click at [743, 360] on button "button" at bounding box center [744, 357] width 6 height 9
click at [702, 358] on div "Duplicate" at bounding box center [703, 359] width 58 height 17
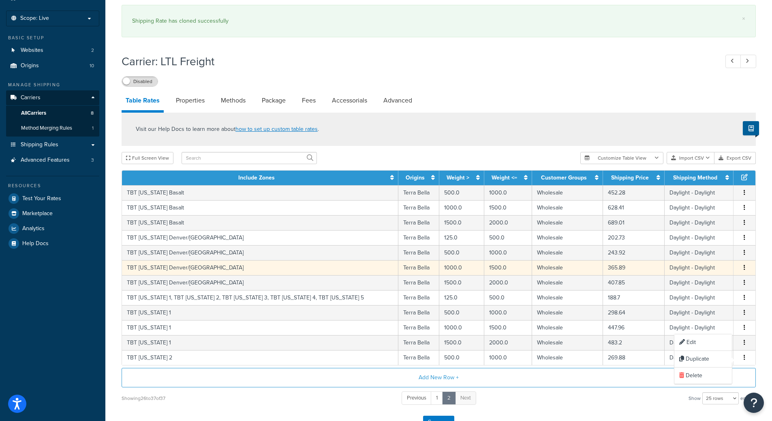
select select "182218"
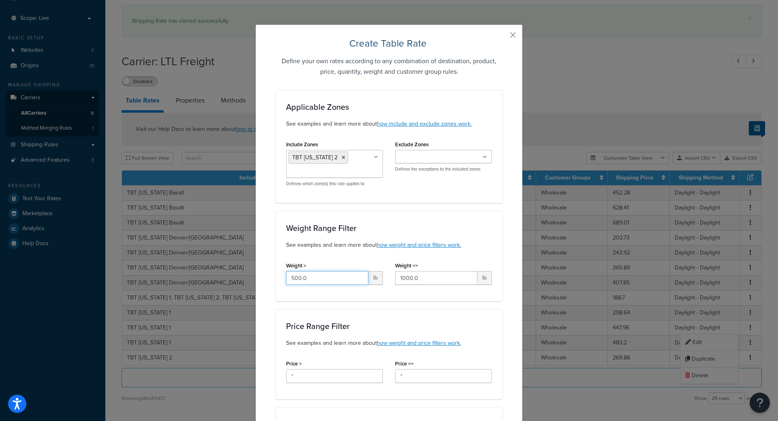
click at [325, 275] on input "500.0" at bounding box center [327, 278] width 82 height 14
type input "1000"
type input "1500"
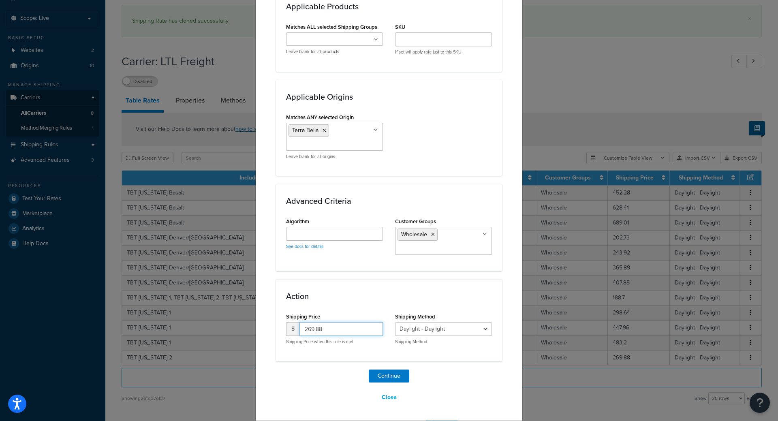
drag, startPoint x: 339, startPoint y: 335, endPoint x: 146, endPoint y: 318, distance: 194.3
click at [146, 318] on div "Create Table Rate Define your own rates according to any combination of destina…" at bounding box center [389, 210] width 778 height 421
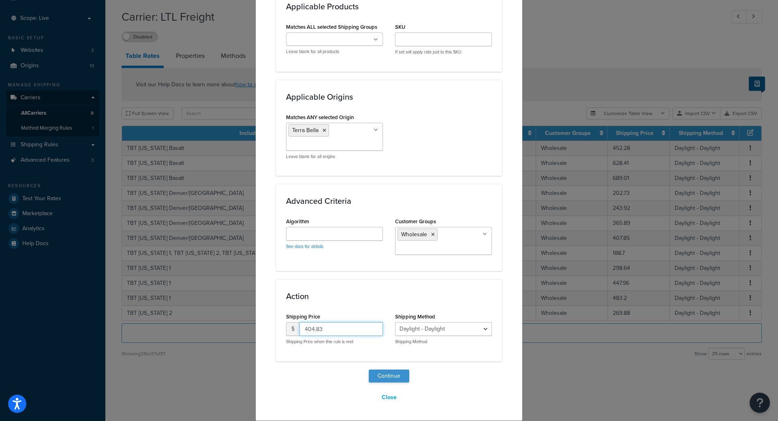
type input "404.83"
click at [379, 375] on button "Continue" at bounding box center [389, 375] width 41 height 13
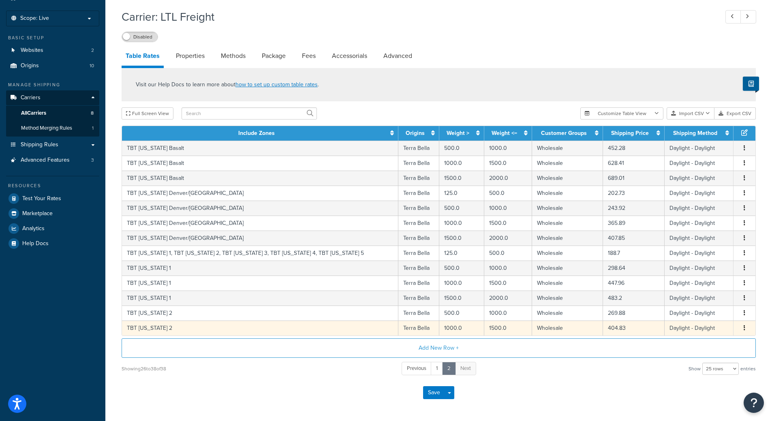
click at [744, 330] on icon "button" at bounding box center [744, 328] width 2 height 6
click at [711, 330] on div "Duplicate" at bounding box center [703, 329] width 58 height 17
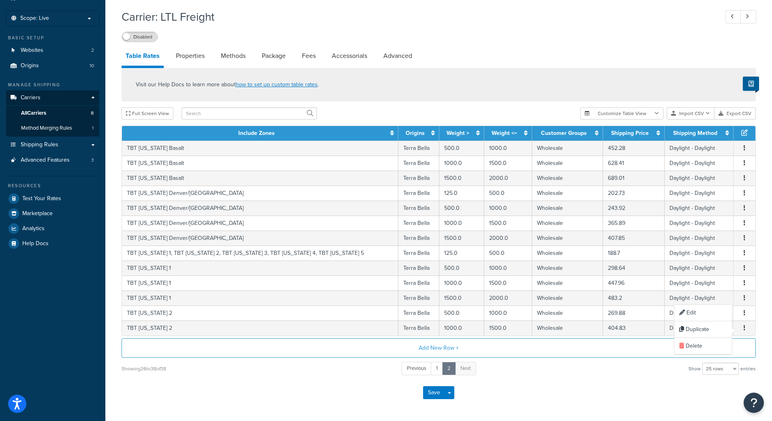
select select "182218"
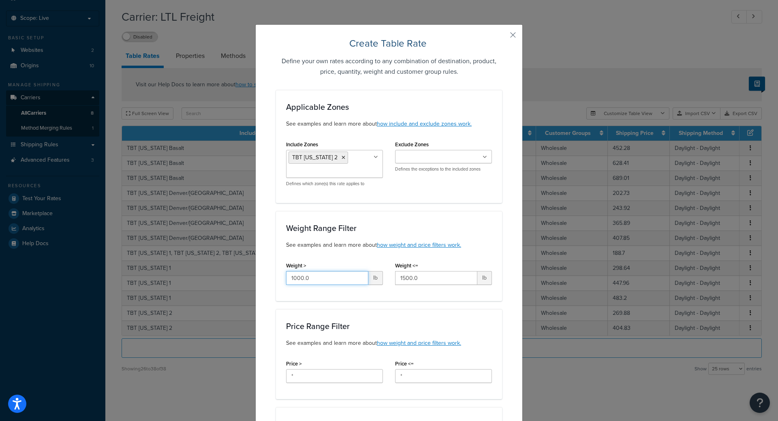
click at [330, 276] on input "1000.0" at bounding box center [327, 278] width 82 height 14
type input "1500"
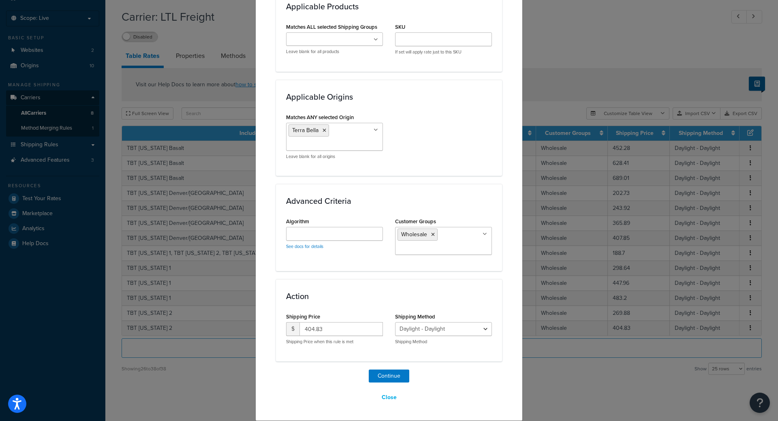
type input "2000"
drag, startPoint x: 338, startPoint y: 330, endPoint x: 191, endPoint y: 326, distance: 147.5
click at [276, 324] on div "Action Shipping Price $ 404.83 Shipping Price when this rule is met Shipping Me…" at bounding box center [389, 320] width 226 height 82
type input "462.60"
click at [392, 377] on button "Continue" at bounding box center [389, 375] width 41 height 13
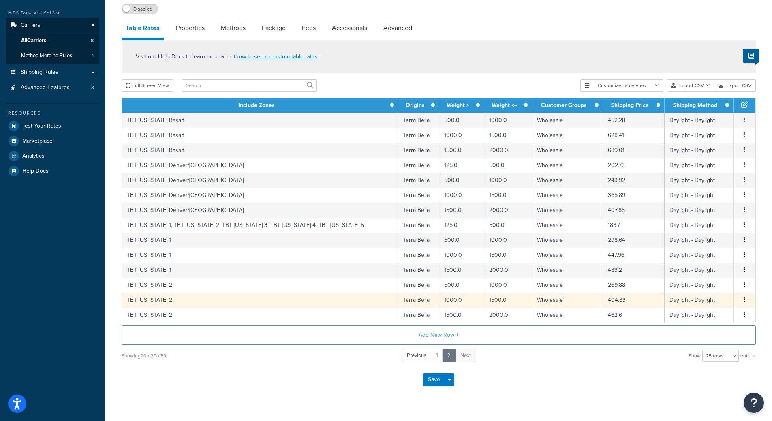
scroll to position [119, 0]
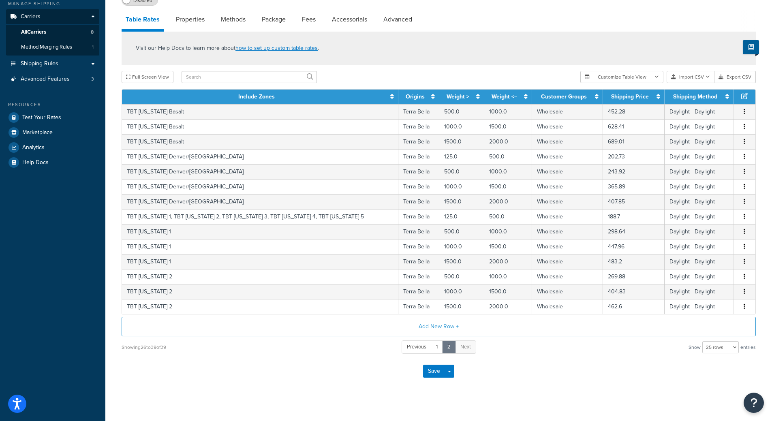
click at [316, 379] on div "Save Save Dropdown Save and Edit" at bounding box center [439, 370] width 634 height 33
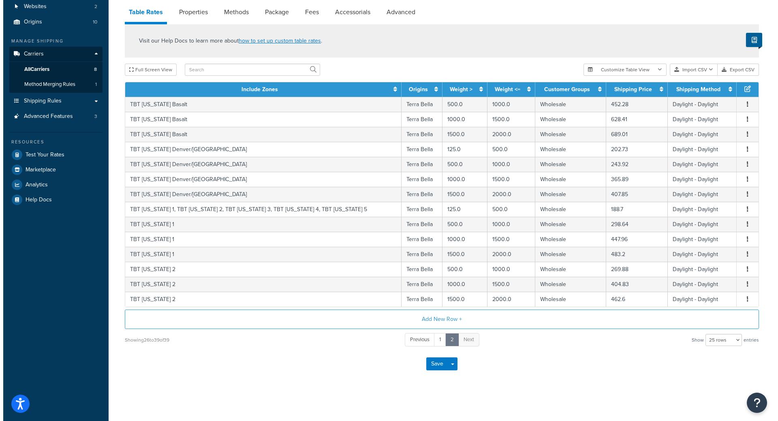
scroll to position [83, 0]
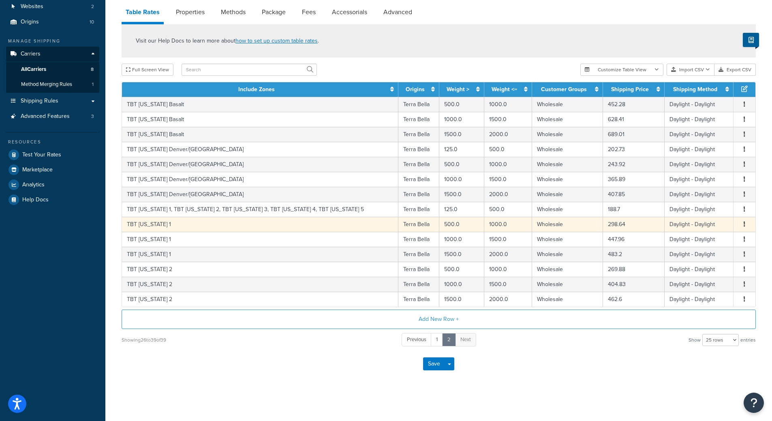
click at [742, 223] on button "button" at bounding box center [744, 224] width 6 height 9
click at [710, 225] on div "Duplicate" at bounding box center [703, 224] width 58 height 17
select select "182218"
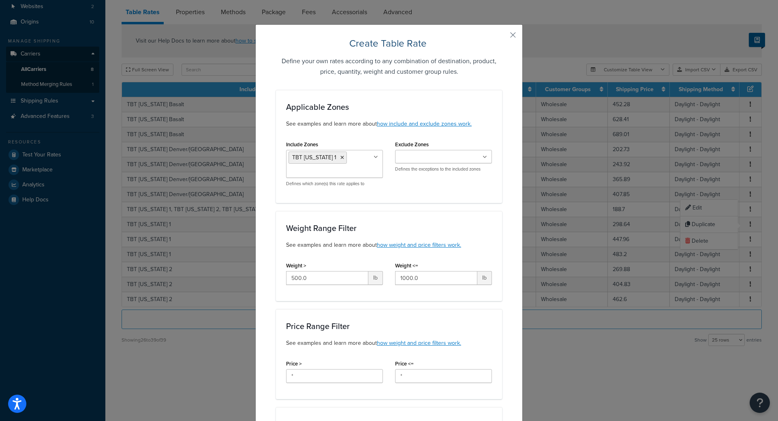
click at [363, 166] on ul "TBT [US_STATE] 1" at bounding box center [334, 164] width 97 height 28
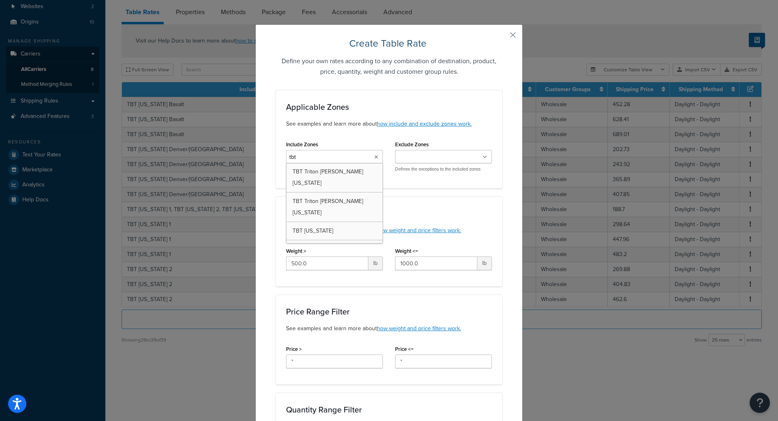
type input "tbt f"
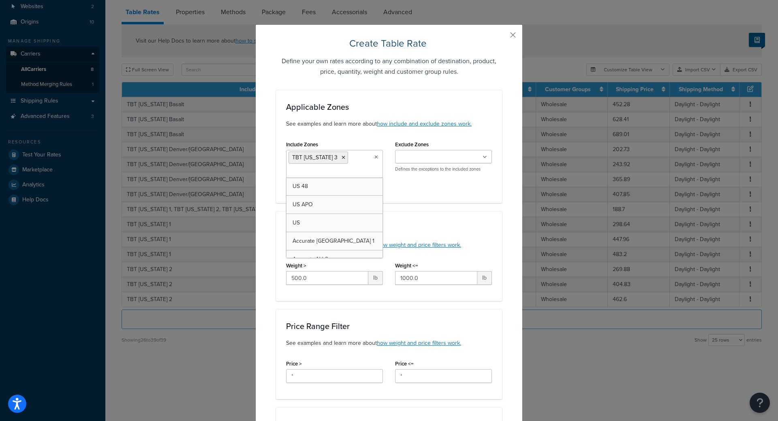
click at [475, 214] on div "Weight Range Filter See examples and learn more about how weight and price filt…" at bounding box center [389, 256] width 226 height 90
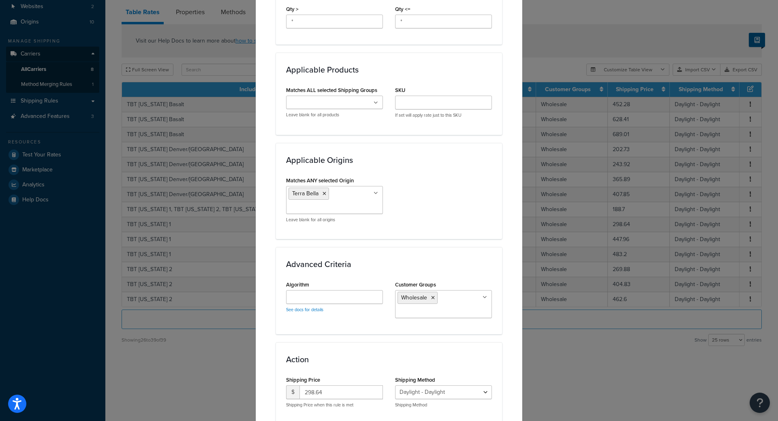
scroll to position [499, 0]
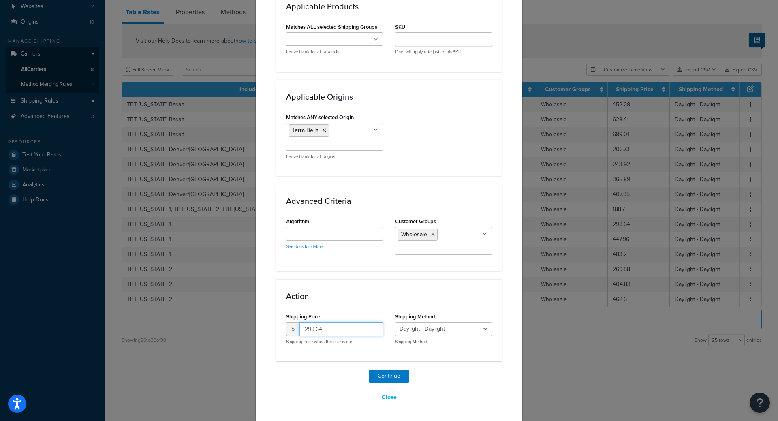
drag, startPoint x: 328, startPoint y: 326, endPoint x: 157, endPoint y: 311, distance: 171.5
click at [216, 317] on div "Create Table Rate Define your own rates according to any combination of destina…" at bounding box center [389, 210] width 778 height 421
type input "289.94"
click at [386, 375] on button "Continue" at bounding box center [389, 375] width 41 height 13
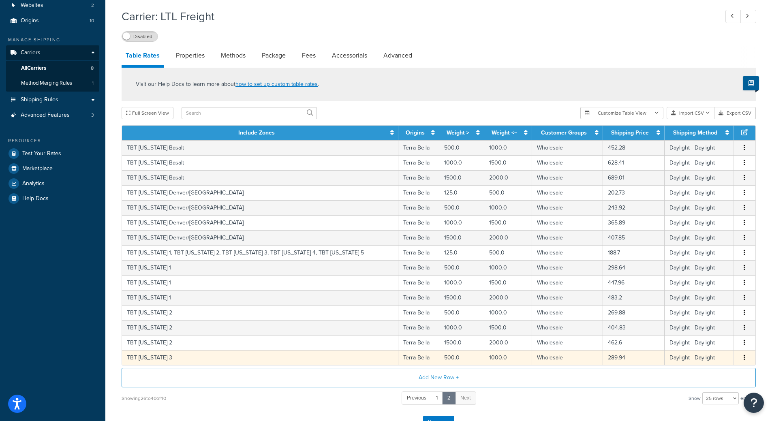
click at [742, 358] on button "button" at bounding box center [744, 357] width 6 height 9
click at [698, 362] on div "Duplicate" at bounding box center [703, 359] width 58 height 17
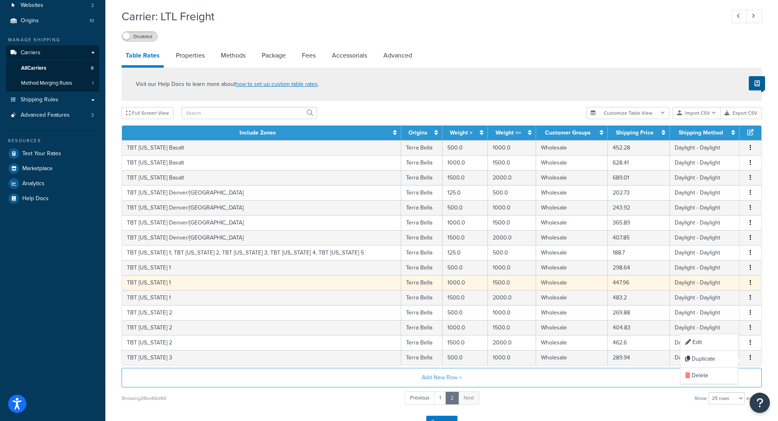
select select "182218"
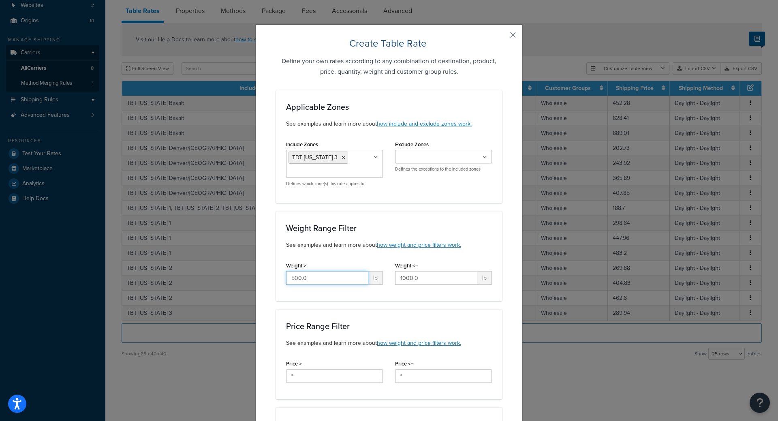
click at [322, 278] on input "500.0" at bounding box center [327, 278] width 82 height 14
type input "1000"
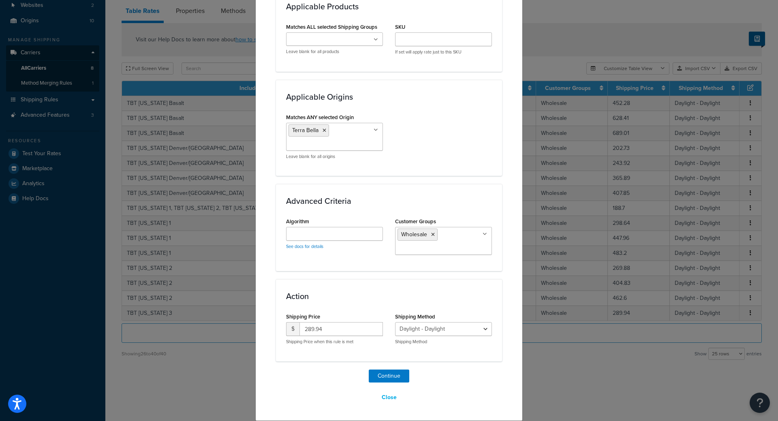
type input "1500"
drag, startPoint x: 330, startPoint y: 328, endPoint x: 120, endPoint y: 314, distance: 210.2
click at [160, 317] on div "Create Table Rate Define your own rates according to any combination of destina…" at bounding box center [389, 210] width 778 height 421
type input "434.89"
click at [383, 372] on button "Continue" at bounding box center [389, 375] width 41 height 13
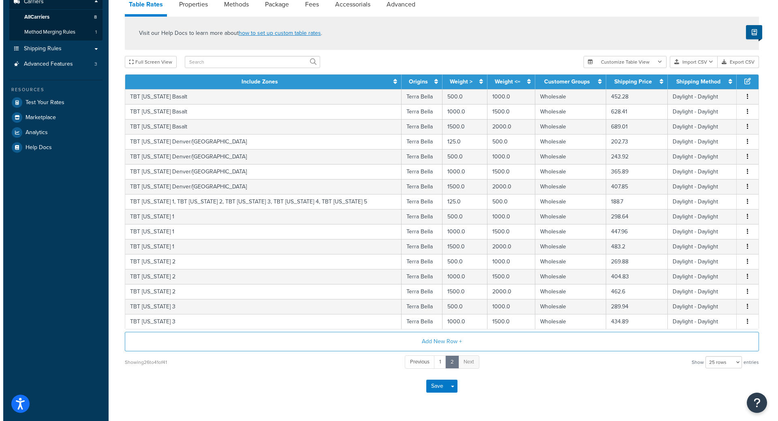
scroll to position [157, 0]
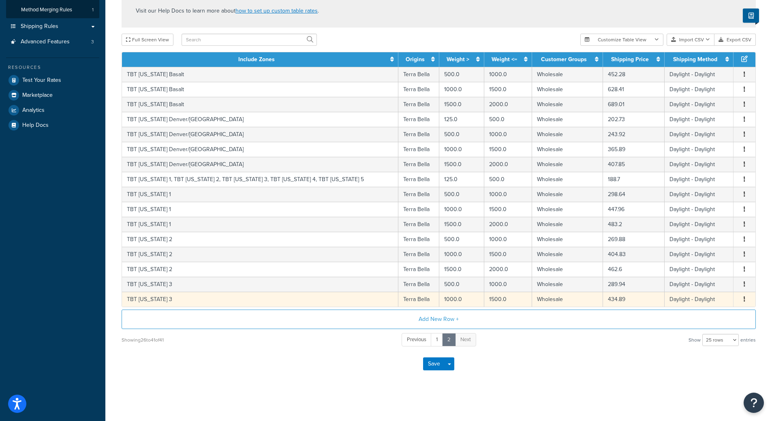
click at [742, 297] on span "Edit Duplicate Delete" at bounding box center [744, 299] width 12 height 9
click at [740, 300] on span "Edit Duplicate Delete" at bounding box center [744, 299] width 12 height 9
click at [744, 299] on icon "button" at bounding box center [744, 299] width 2 height 6
click at [711, 299] on div "Duplicate" at bounding box center [703, 299] width 58 height 17
select select "182218"
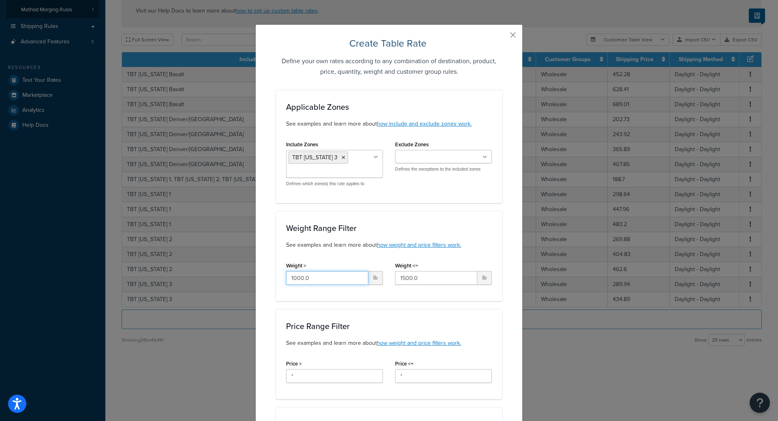
click at [330, 275] on input "1000.0" at bounding box center [327, 278] width 82 height 14
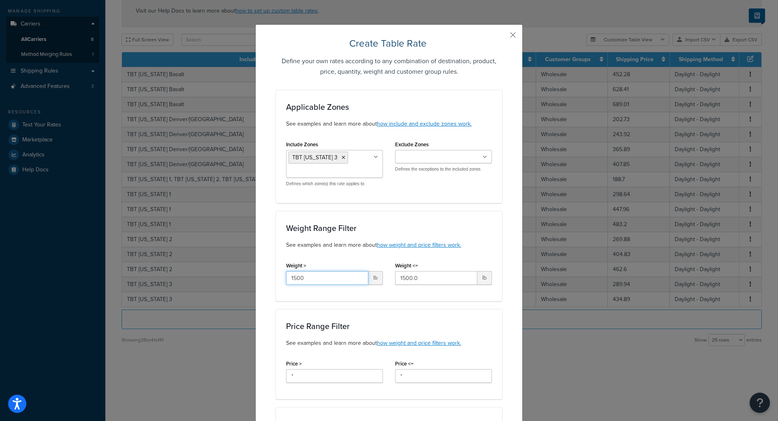
scroll to position [113, 0]
type input "1500"
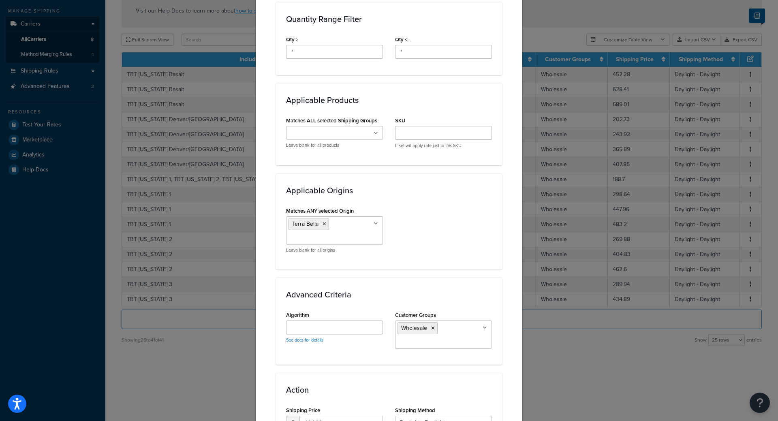
scroll to position [499, 0]
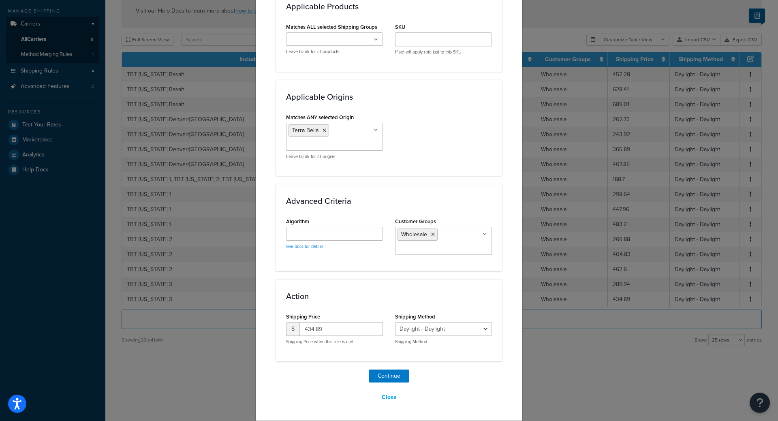
type input "2000"
drag, startPoint x: 341, startPoint y: 327, endPoint x: 161, endPoint y: 319, distance: 180.0
click at [244, 322] on div "Create Table Rate Define your own rates according to any combination of destina…" at bounding box center [389, 210] width 778 height 421
type input "469.11"
click at [375, 374] on button "Continue" at bounding box center [389, 375] width 41 height 13
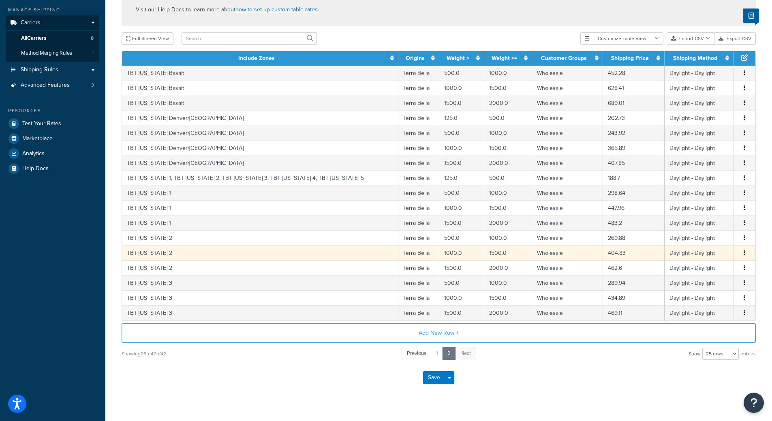
click at [745, 258] on button "button" at bounding box center [744, 253] width 6 height 9
click at [770, 239] on div "Carrier: LTL Freight Disabled Table Rates Properties Methods Package Fees Acces…" at bounding box center [438, 172] width 666 height 484
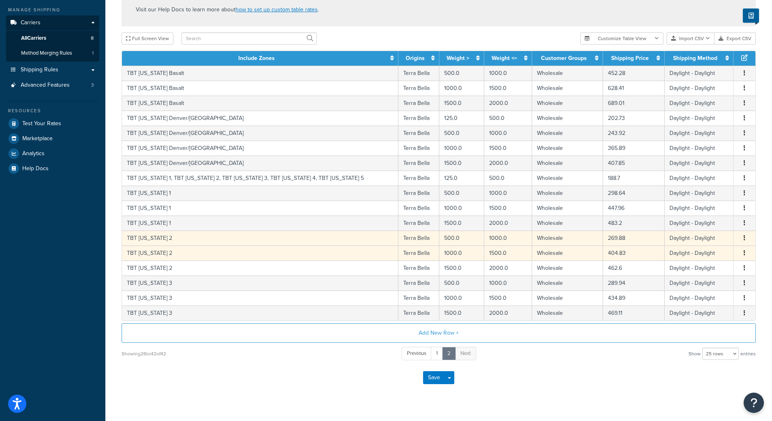
click at [744, 238] on icon "button" at bounding box center [744, 238] width 2 height 6
click at [710, 241] on div "Duplicate" at bounding box center [703, 239] width 58 height 17
select select "182218"
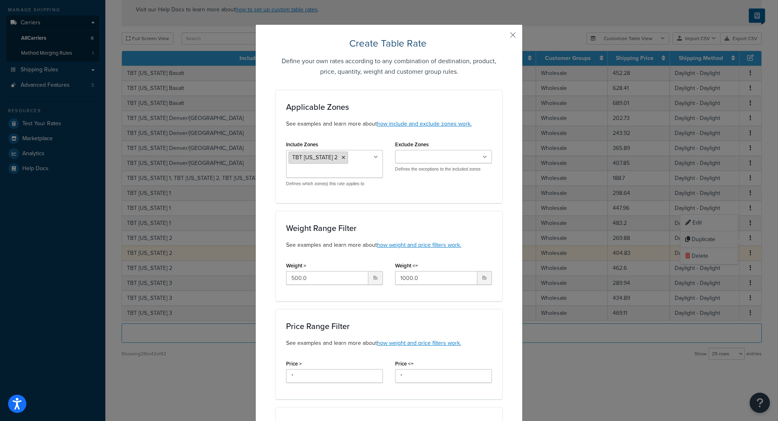
click at [341, 158] on icon at bounding box center [343, 157] width 4 height 5
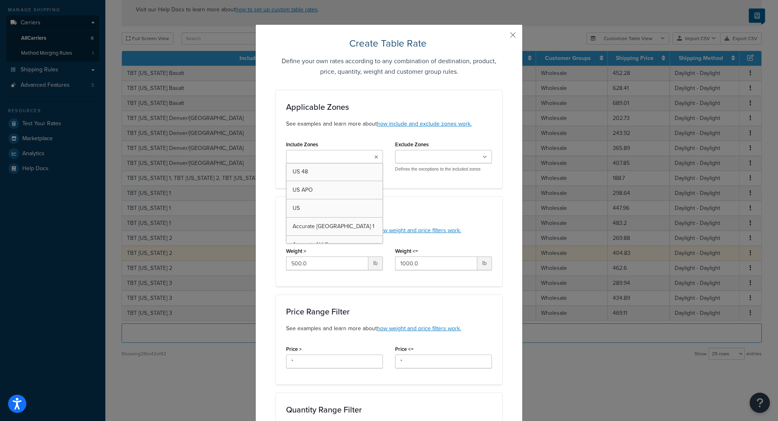
click at [328, 158] on input "Include Zones" at bounding box center [324, 157] width 72 height 9
type input "f"
type input "tbt fl"
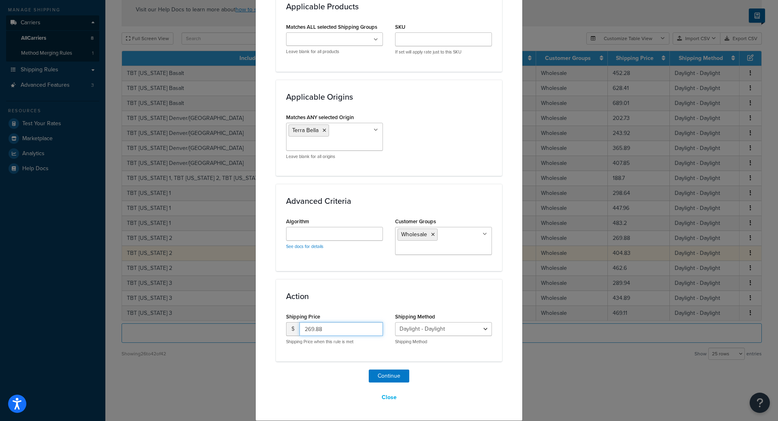
drag, startPoint x: 336, startPoint y: 333, endPoint x: 145, endPoint y: 311, distance: 192.0
click at [249, 322] on div "Create Table Rate Define your own rates according to any combination of destina…" at bounding box center [389, 210] width 778 height 421
type input "293.49"
click at [386, 376] on button "Continue" at bounding box center [389, 375] width 41 height 13
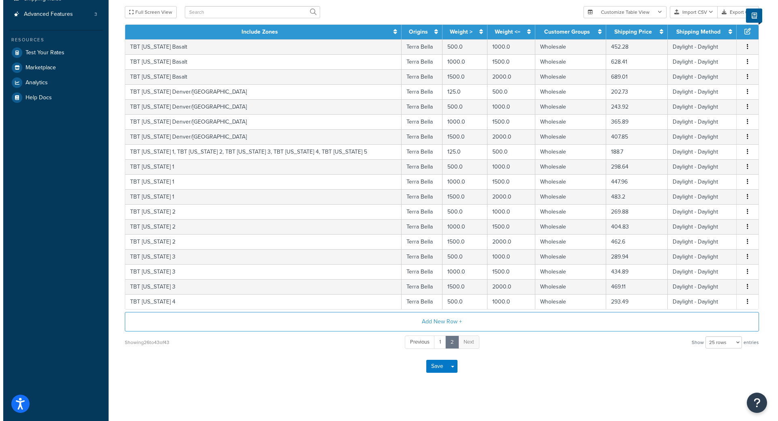
scroll to position [187, 0]
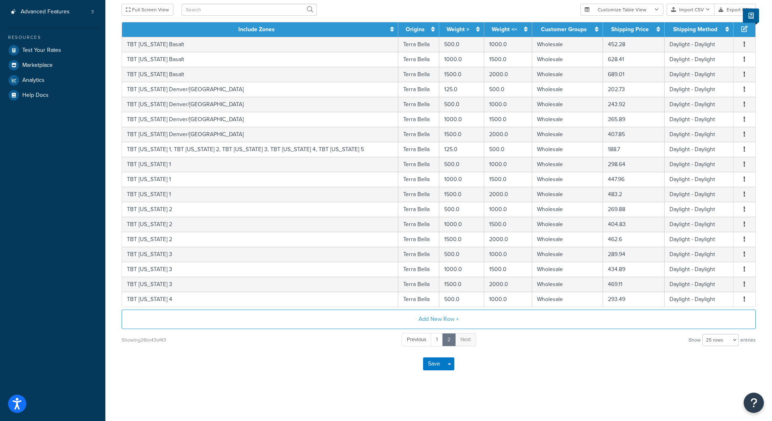
click at [743, 301] on icon "button" at bounding box center [744, 299] width 2 height 6
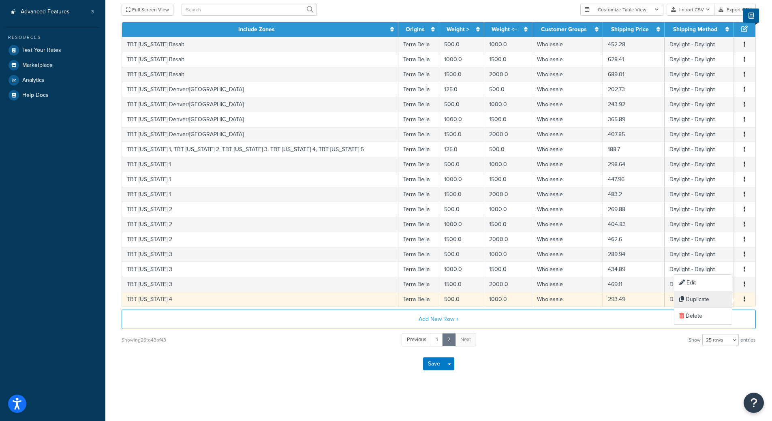
click at [712, 300] on div "Duplicate" at bounding box center [703, 299] width 58 height 17
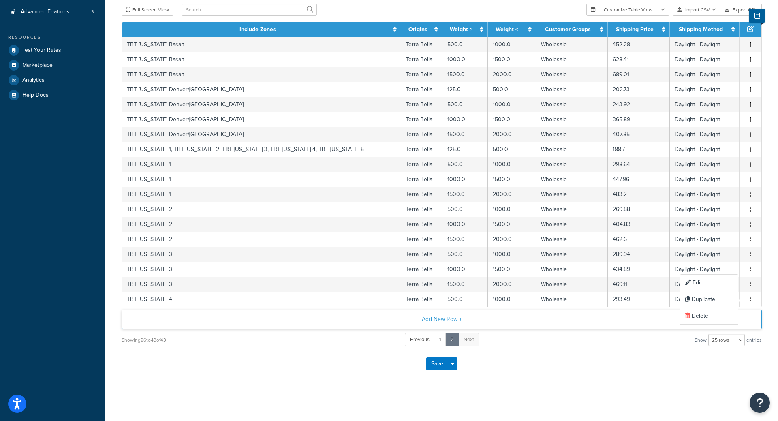
select select "182218"
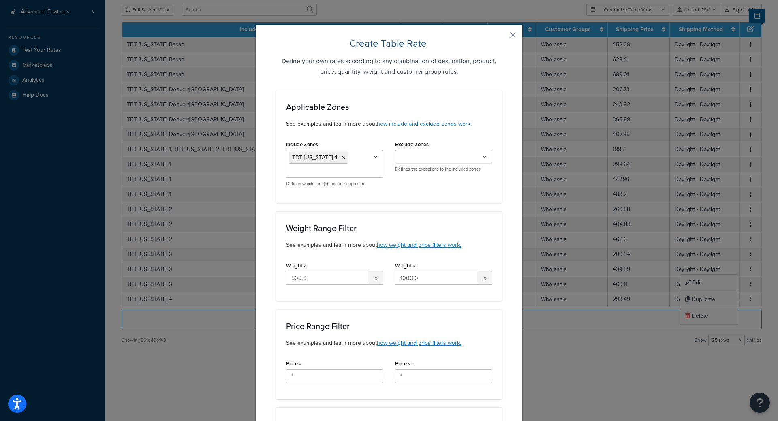
click at [308, 275] on input "500.0" at bounding box center [327, 278] width 82 height 14
type input "1000"
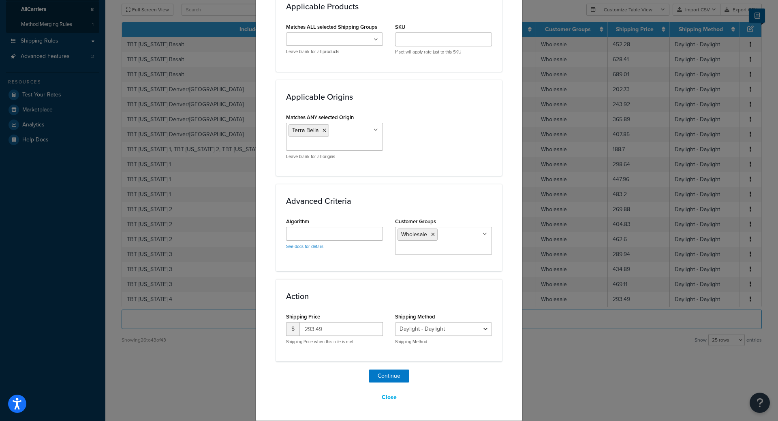
scroll to position [143, 0]
type input "1500"
drag, startPoint x: 294, startPoint y: 328, endPoint x: 175, endPoint y: 314, distance: 120.0
click at [281, 326] on div "Shipping Price $ 293.49 Shipping Price when this rule is met" at bounding box center [334, 331] width 109 height 40
type input "440.24"
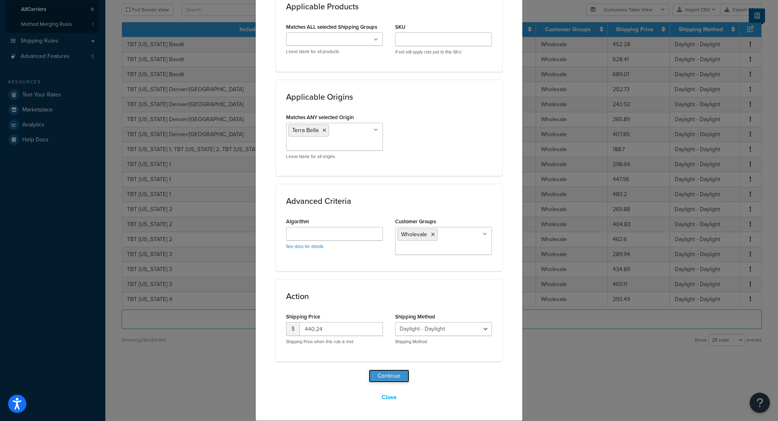
click at [378, 376] on button "Continue" at bounding box center [389, 375] width 41 height 13
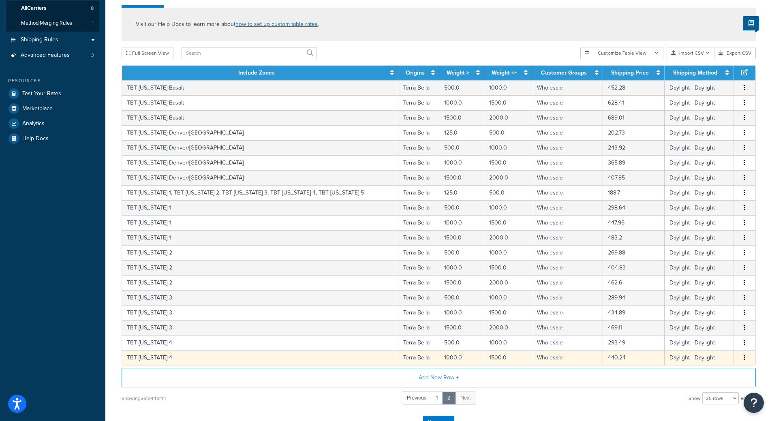
click at [746, 358] on button "button" at bounding box center [744, 357] width 6 height 9
click at [708, 355] on div "Duplicate" at bounding box center [703, 359] width 58 height 17
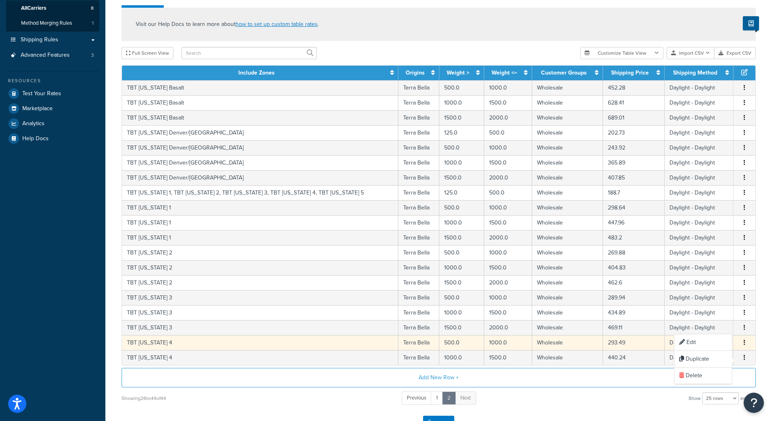
select select "182218"
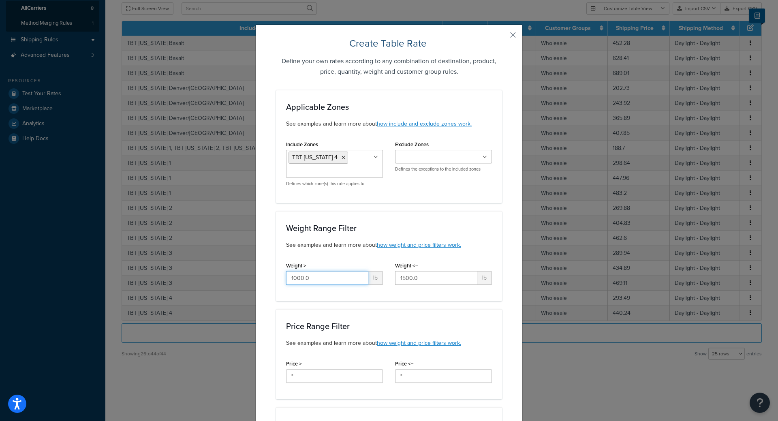
click at [316, 279] on input "1000.0" at bounding box center [327, 278] width 82 height 14
type input "1500"
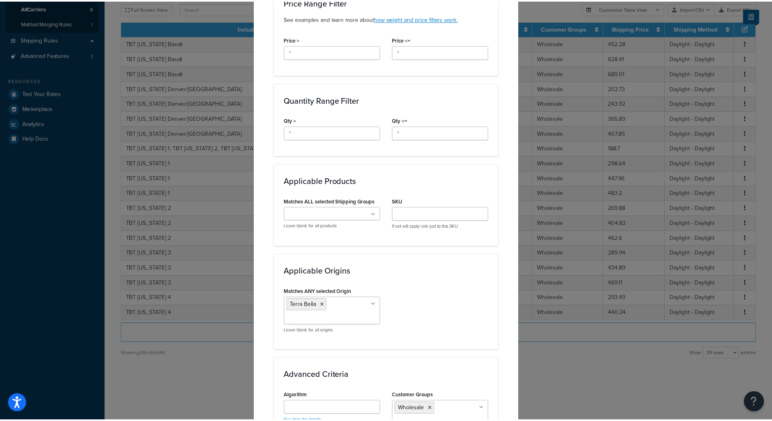
scroll to position [499, 0]
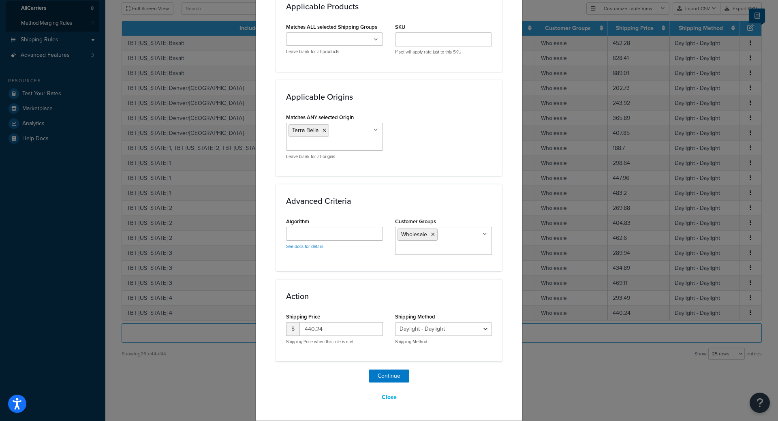
type input "2000"
drag, startPoint x: 346, startPoint y: 324, endPoint x: 340, endPoint y: 326, distance: 6.5
click at [345, 324] on input "440.24" at bounding box center [340, 329] width 83 height 14
drag, startPoint x: 339, startPoint y: 327, endPoint x: 23, endPoint y: 289, distance: 318.2
click at [131, 310] on div "Create Table Rate Define your own rates according to any combination of destina…" at bounding box center [389, 210] width 778 height 421
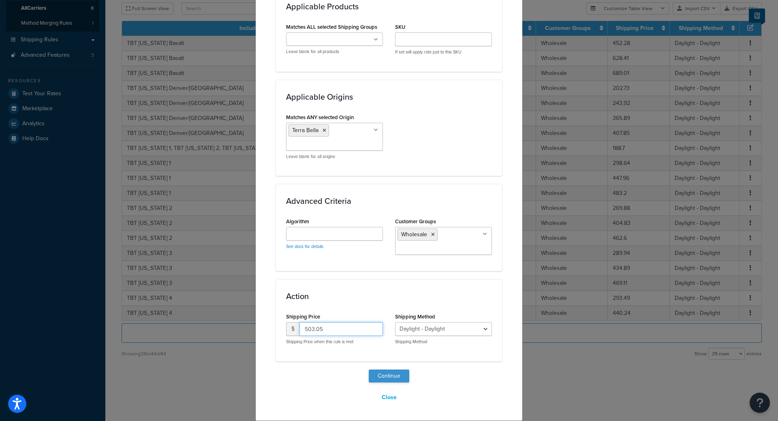
type input "503.05"
click at [377, 376] on button "Continue" at bounding box center [389, 375] width 41 height 13
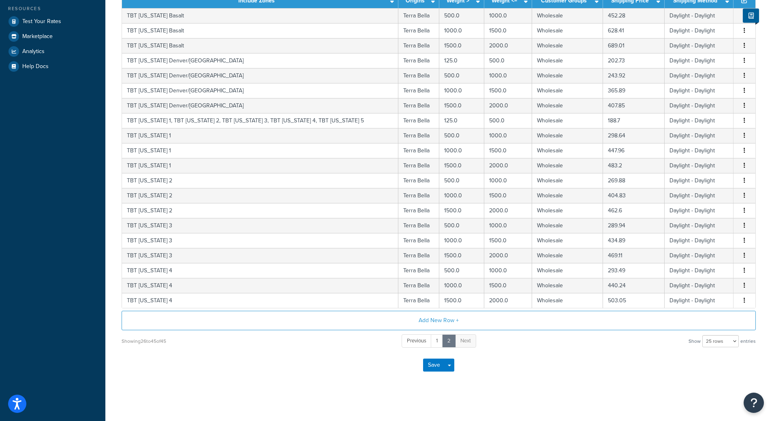
scroll to position [217, 0]
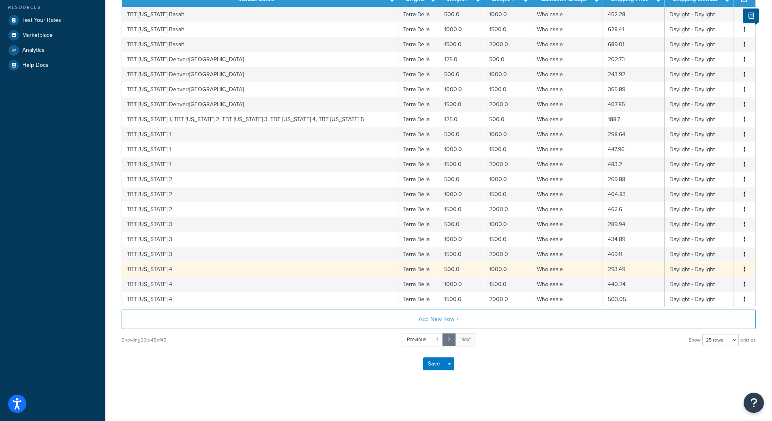
click at [740, 268] on span "Edit Duplicate Delete" at bounding box center [744, 269] width 12 height 9
click at [744, 267] on icon "button" at bounding box center [744, 269] width 2 height 6
click at [714, 270] on div "Duplicate" at bounding box center [703, 269] width 58 height 17
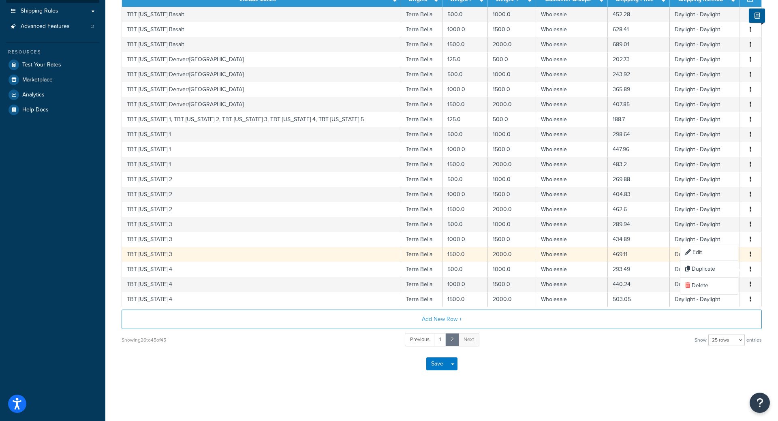
select select "182218"
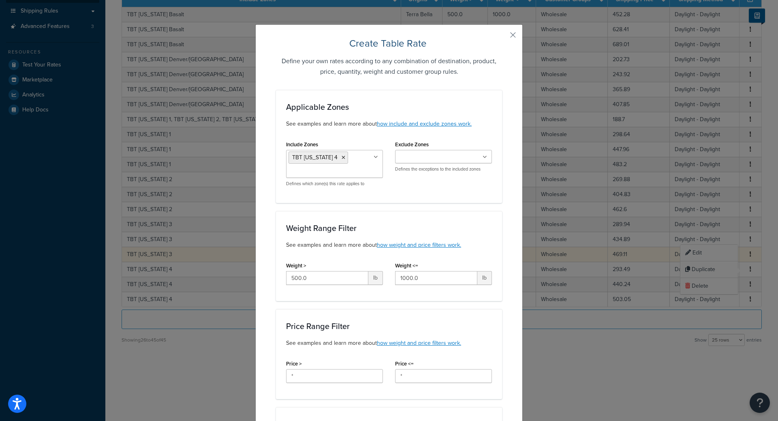
scroll to position [173, 0]
click at [341, 157] on icon at bounding box center [343, 157] width 4 height 5
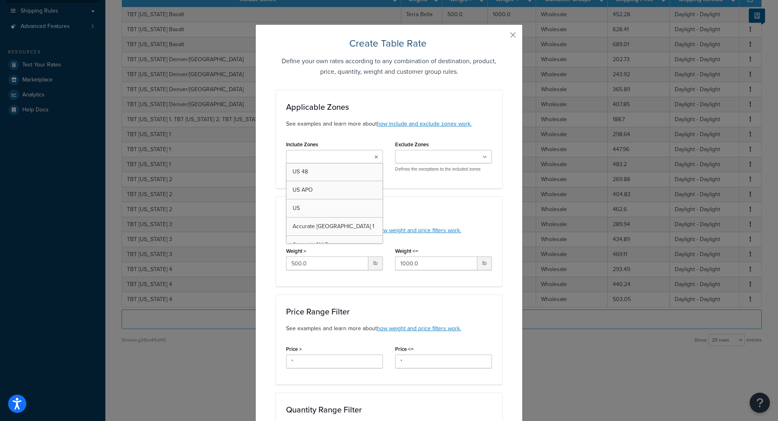
click at [327, 159] on input "Include Zones" at bounding box center [324, 157] width 72 height 9
type input "tbt f"
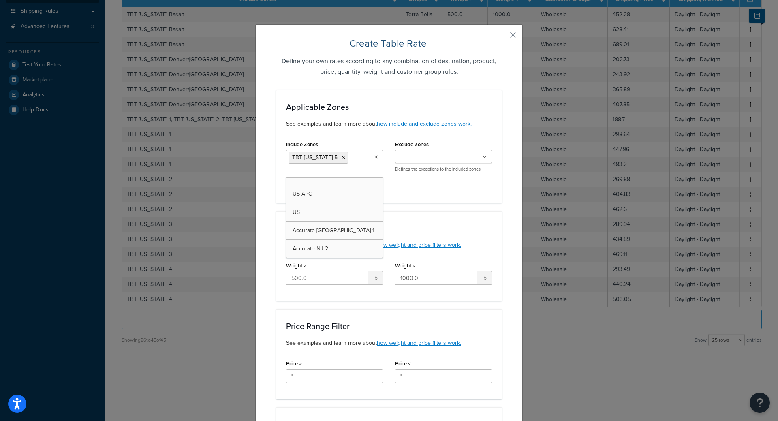
scroll to position [847, 0]
click at [352, 293] on div "Weight Range Filter See examples and learn more about how weight and price filt…" at bounding box center [389, 256] width 226 height 90
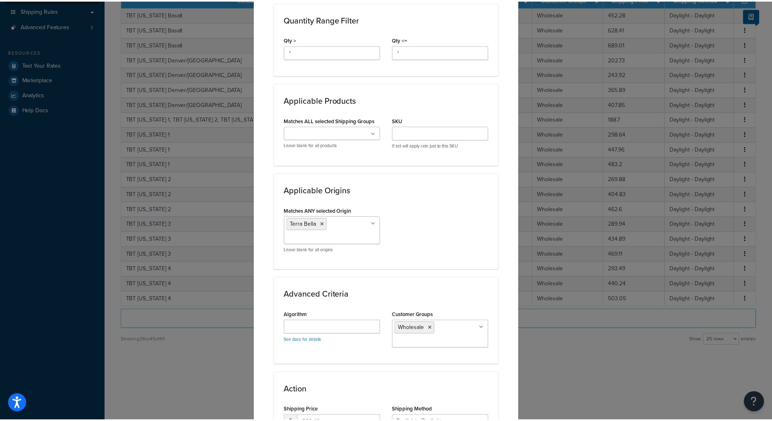
scroll to position [499, 0]
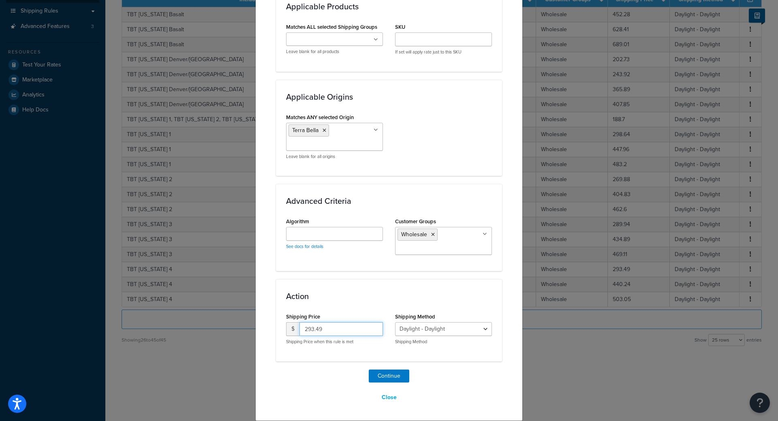
drag, startPoint x: 329, startPoint y: 326, endPoint x: 205, endPoint y: 325, distance: 123.9
click at [220, 325] on div "Create Table Rate Define your own rates according to any combination of destina…" at bounding box center [389, 210] width 778 height 421
type input "247.78"
click at [383, 376] on button "Continue" at bounding box center [389, 375] width 41 height 13
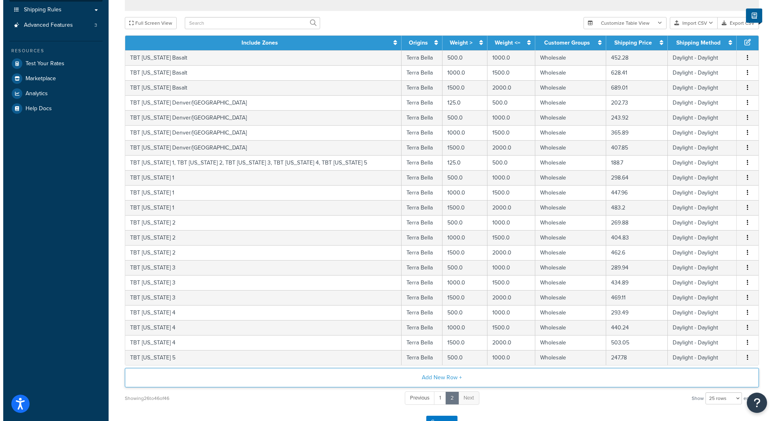
scroll to position [232, 0]
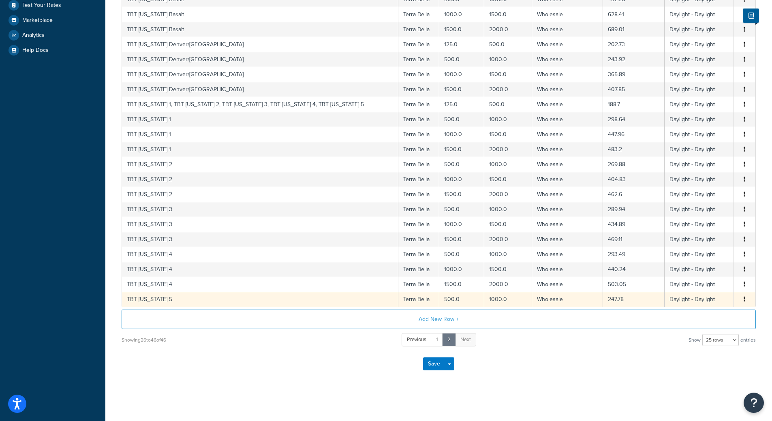
click at [742, 299] on button "button" at bounding box center [744, 299] width 6 height 9
click at [696, 302] on div "Duplicate" at bounding box center [703, 299] width 58 height 17
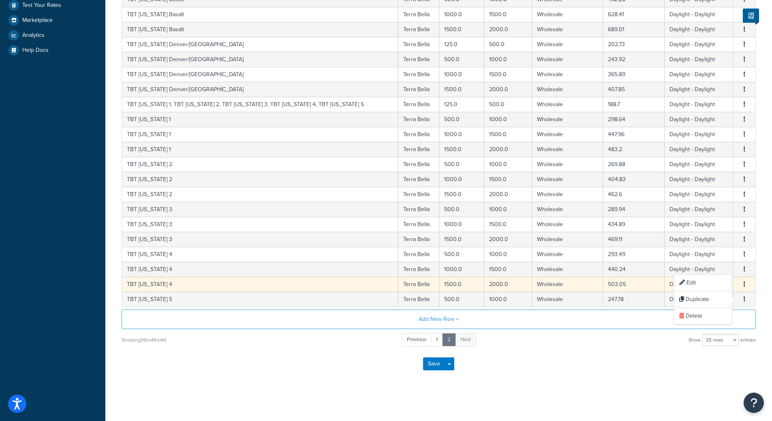
select select "182218"
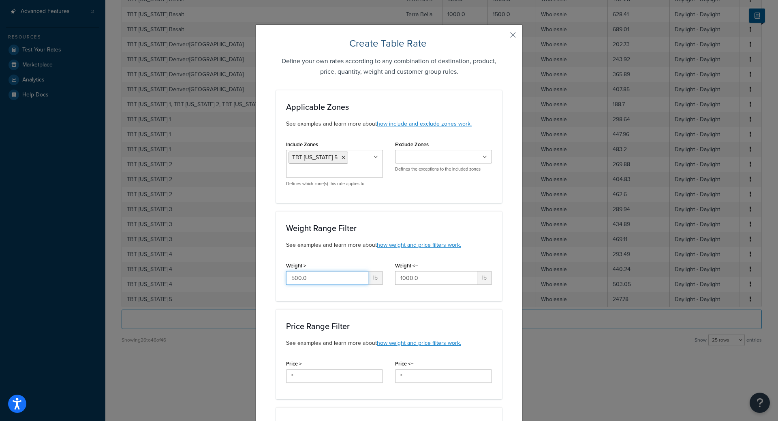
click at [319, 277] on input "500.0" at bounding box center [327, 278] width 82 height 14
type input "1000"
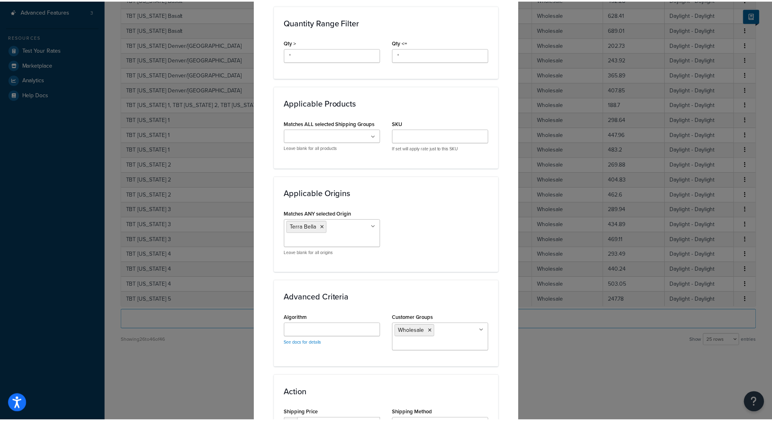
scroll to position [486, 0]
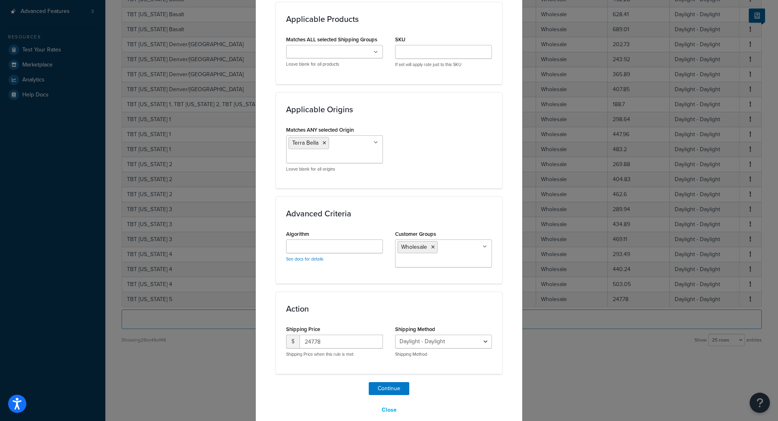
type input "1500"
drag, startPoint x: 340, startPoint y: 337, endPoint x: 193, endPoint y: 336, distance: 147.0
click at [206, 336] on div "Create Table Rate Define your own rates according to any combination of destina…" at bounding box center [389, 210] width 778 height 421
type input "371.68"
click at [386, 384] on button "Continue" at bounding box center [389, 388] width 41 height 13
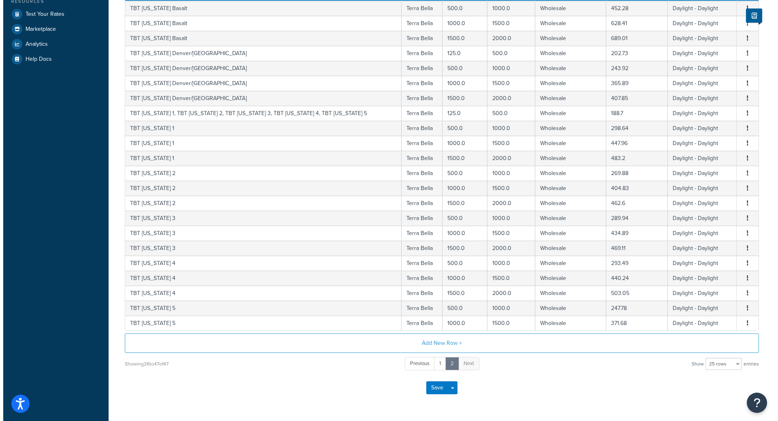
scroll to position [244, 0]
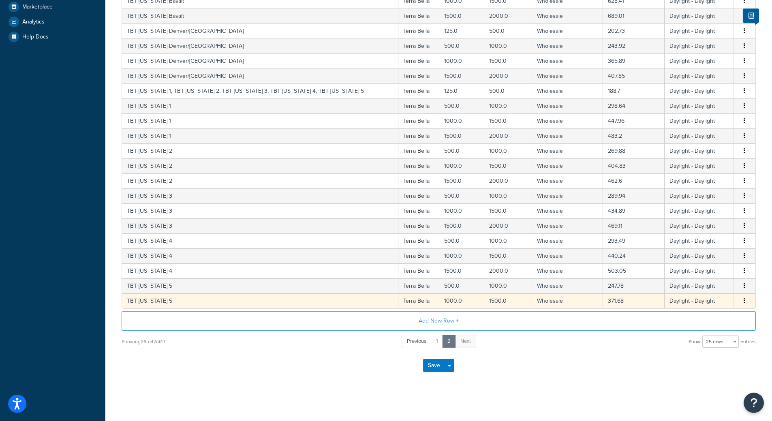
click at [744, 301] on icon "button" at bounding box center [744, 301] width 2 height 6
click at [712, 301] on div "Duplicate" at bounding box center [703, 302] width 58 height 17
select select "182218"
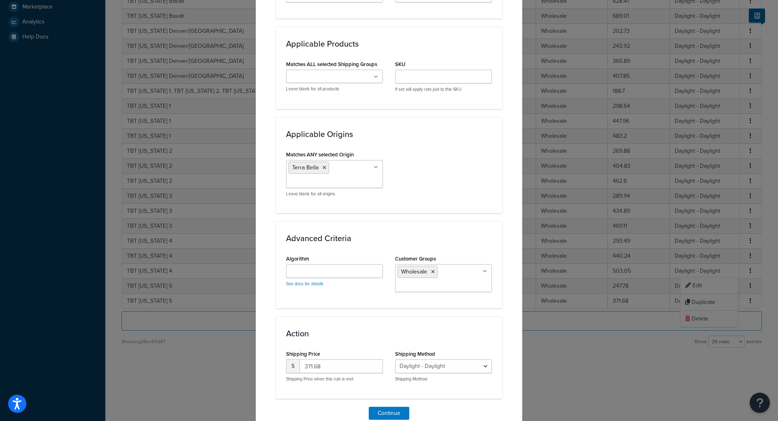
scroll to position [499, 0]
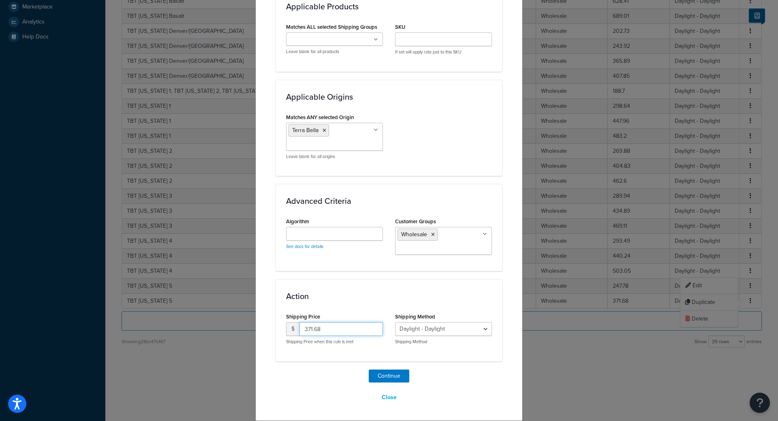
drag, startPoint x: 335, startPoint y: 330, endPoint x: 112, endPoint y: 316, distance: 223.6
click at [201, 320] on div "Create Table Rate Define your own rates according to any combination of destina…" at bounding box center [389, 210] width 778 height 421
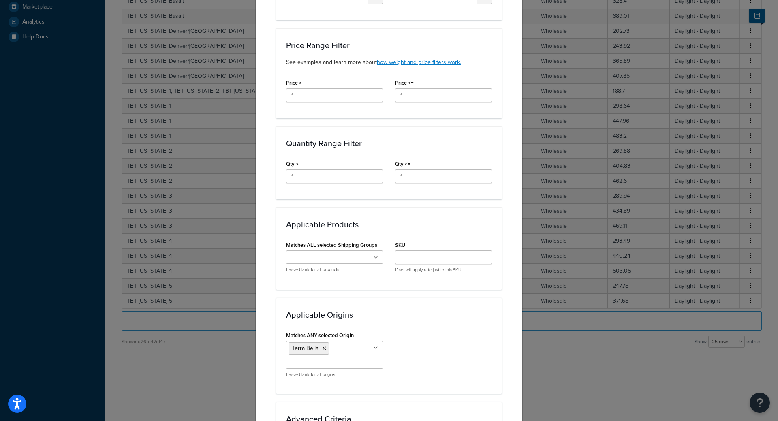
scroll to position [215, 0]
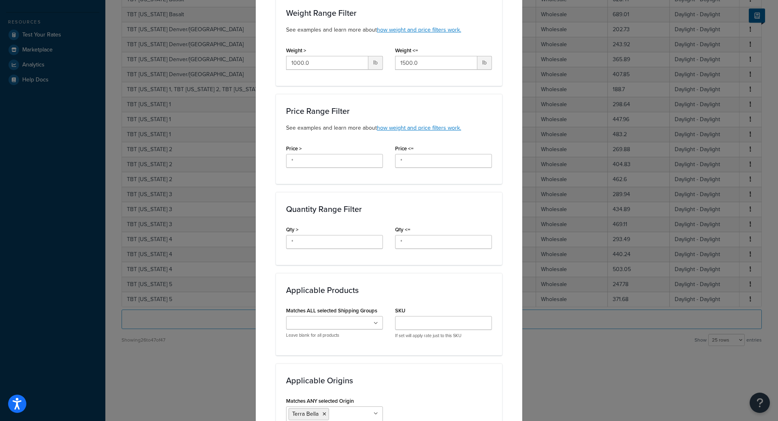
type input "424.69"
drag, startPoint x: 326, startPoint y: 63, endPoint x: 180, endPoint y: 49, distance: 146.1
click at [245, 59] on div "Create Table Rate Define your own rates according to any combination of destina…" at bounding box center [389, 210] width 778 height 421
type input "1500"
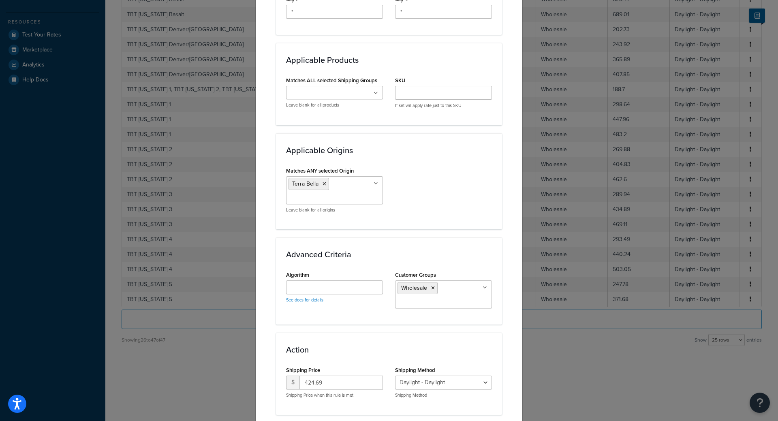
scroll to position [499, 0]
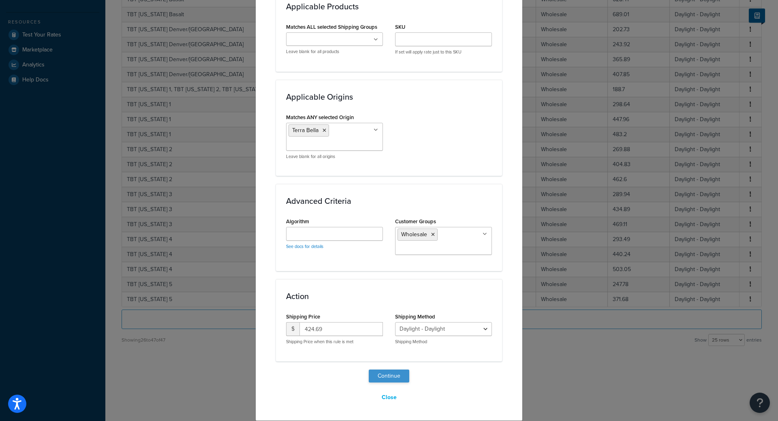
type input "2000"
click at [379, 378] on button "Continue" at bounding box center [389, 375] width 41 height 13
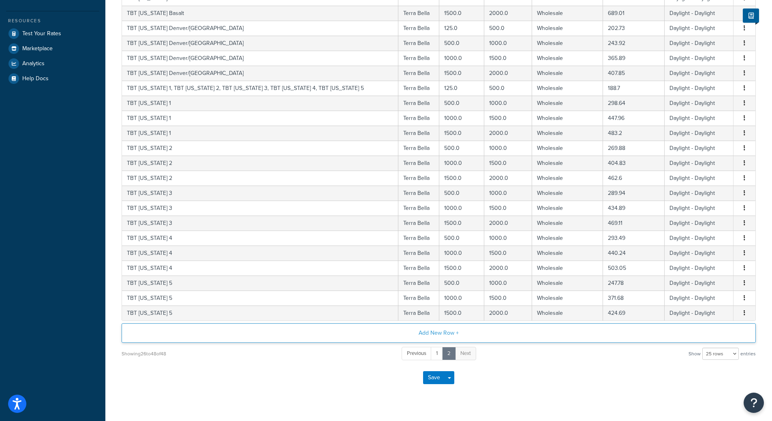
click at [424, 328] on button "Add New Row +" at bounding box center [439, 332] width 634 height 19
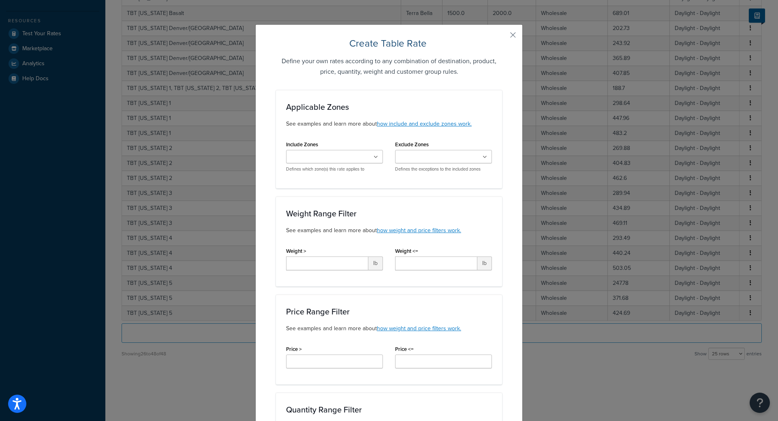
click at [304, 153] on input "Include Zones" at bounding box center [324, 157] width 72 height 9
type input "TBT I"
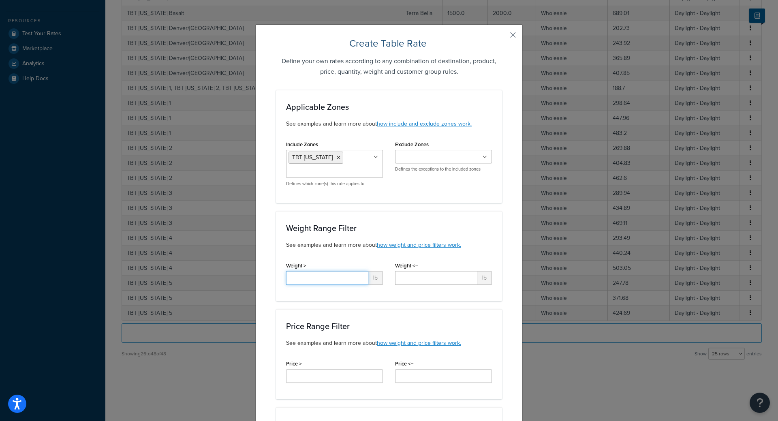
click at [326, 277] on input "Weight >" at bounding box center [327, 278] width 82 height 14
type input "125"
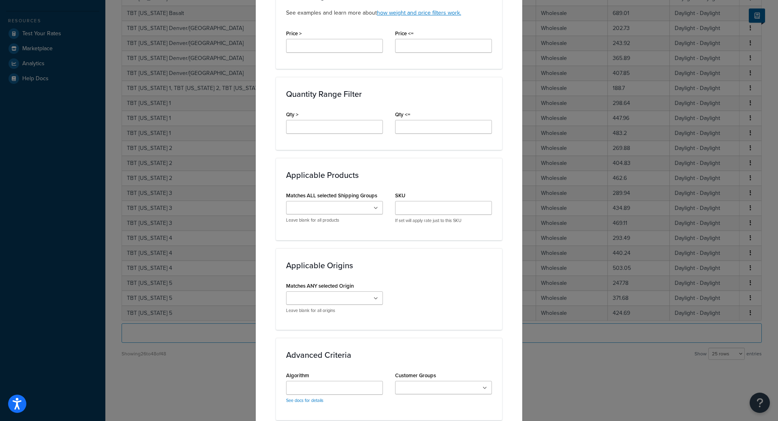
scroll to position [365, 0]
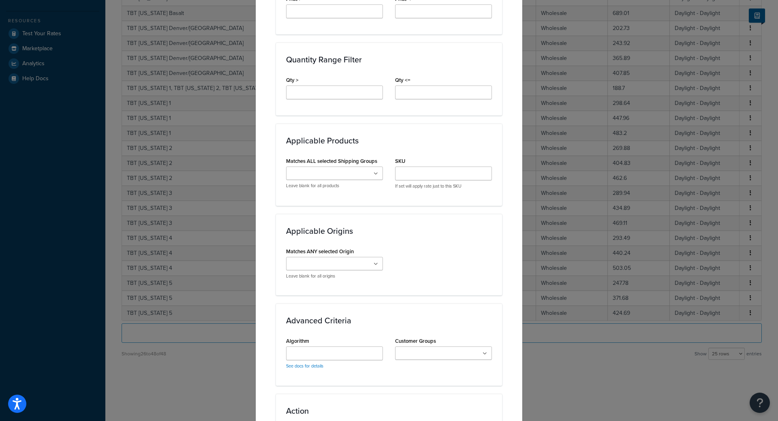
type input "500"
click at [340, 263] on input "Matches ANY selected Origin" at bounding box center [324, 264] width 72 height 9
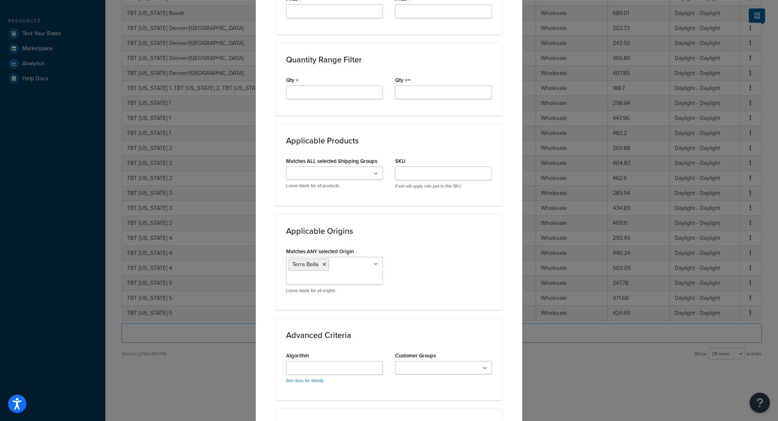
click at [489, 283] on div "Matches ANY selected Origin Terra [PERSON_NAME] Adex Complete Tile NYC American…" at bounding box center [389, 272] width 218 height 54
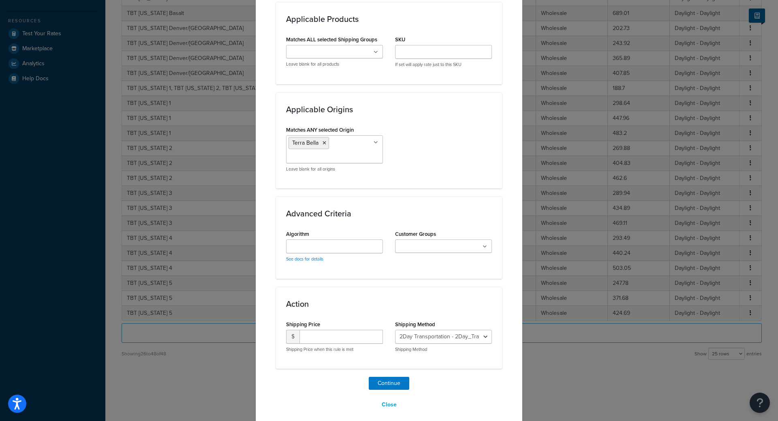
click at [437, 244] on input "Customer Groups" at bounding box center [433, 246] width 72 height 9
click at [348, 298] on div "Action Shipping Price $ Shipping Price when this rule is met Shipping Method 2D…" at bounding box center [389, 333] width 226 height 82
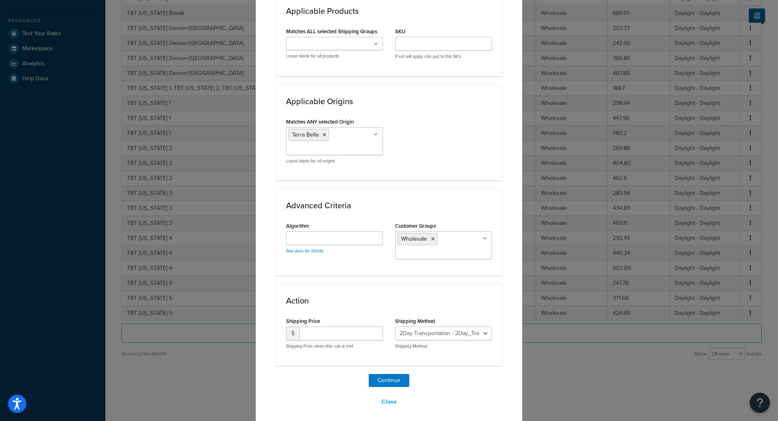
scroll to position [499, 0]
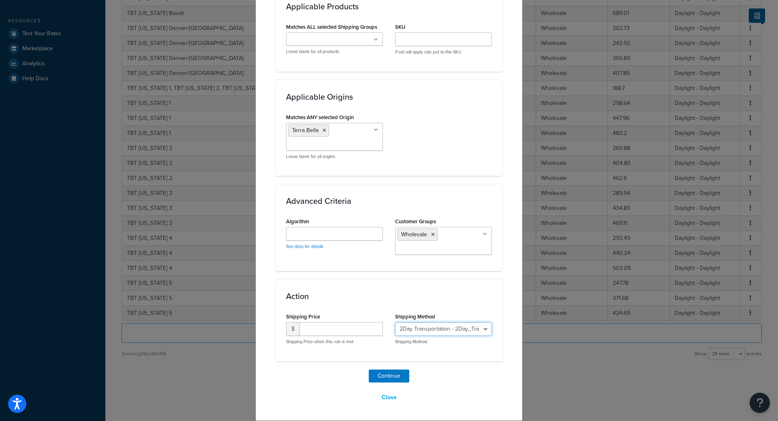
click at [414, 326] on select "2Day Transportation - 2Day_Transportation Daylight - Daylight Accurate - Accura…" at bounding box center [443, 329] width 97 height 14
select select "182220"
click at [395, 322] on select "2Day Transportation - 2Day_Transportation Daylight - Daylight Accurate - Accura…" at bounding box center [443, 329] width 97 height 14
click at [339, 325] on input "number" at bounding box center [340, 329] width 83 height 14
click at [326, 327] on input "number" at bounding box center [340, 329] width 83 height 14
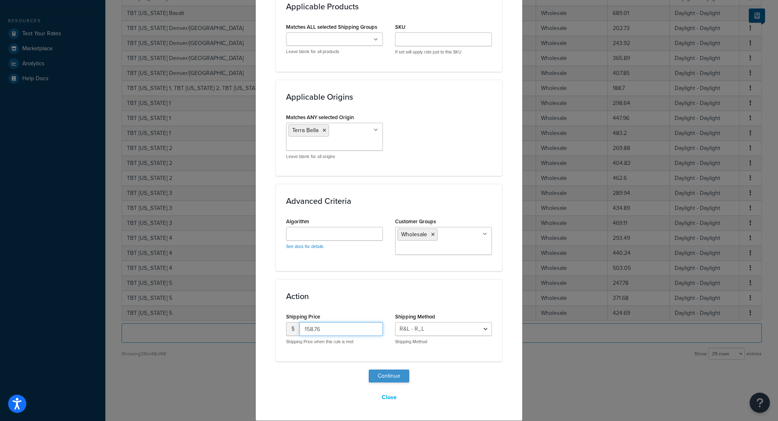
type input "158.76"
click at [394, 375] on button "Continue" at bounding box center [389, 375] width 41 height 13
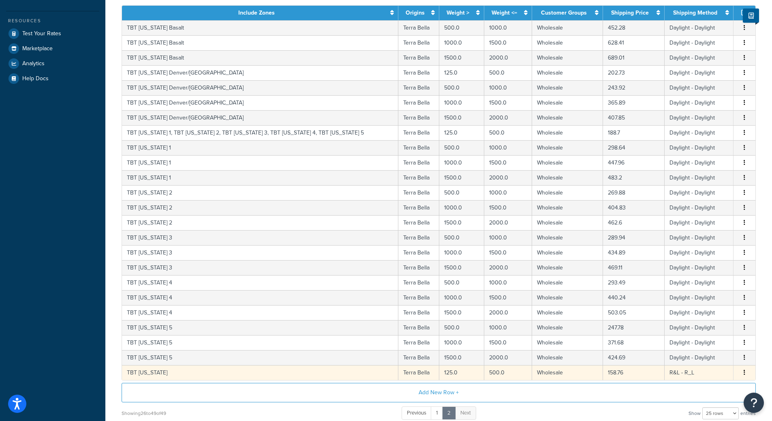
click at [744, 374] on icon "button" at bounding box center [744, 372] width 2 height 6
click at [702, 372] on div "Duplicate" at bounding box center [703, 374] width 58 height 17
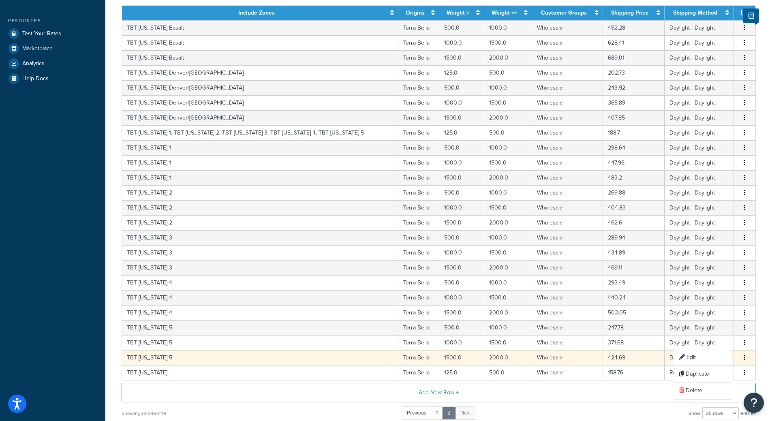
select select "182220"
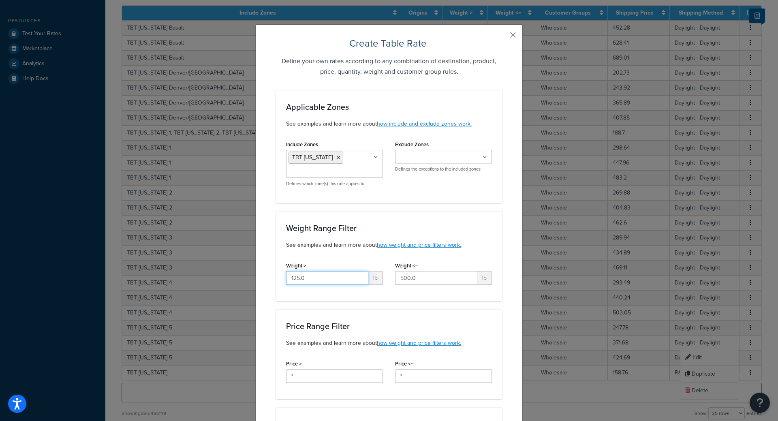
click at [331, 274] on input "125.0" at bounding box center [327, 278] width 82 height 14
type input "500"
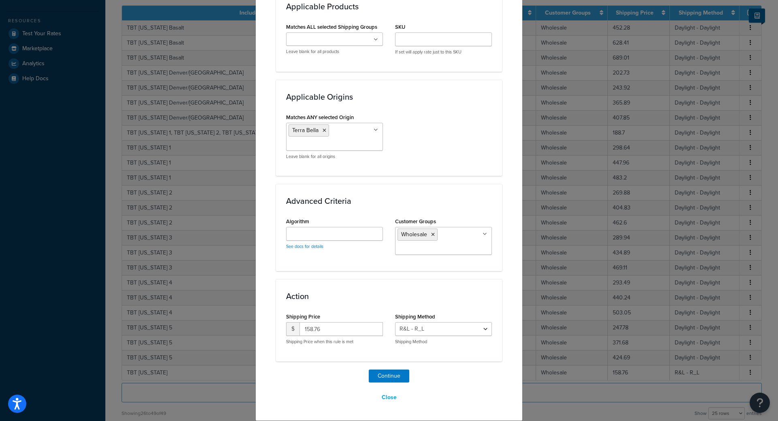
type input "1000"
drag, startPoint x: 336, startPoint y: 325, endPoint x: 208, endPoint y: 321, distance: 128.1
click at [241, 322] on div "Create Table Rate Define your own rates according to any combination of destina…" at bounding box center [389, 210] width 778 height 421
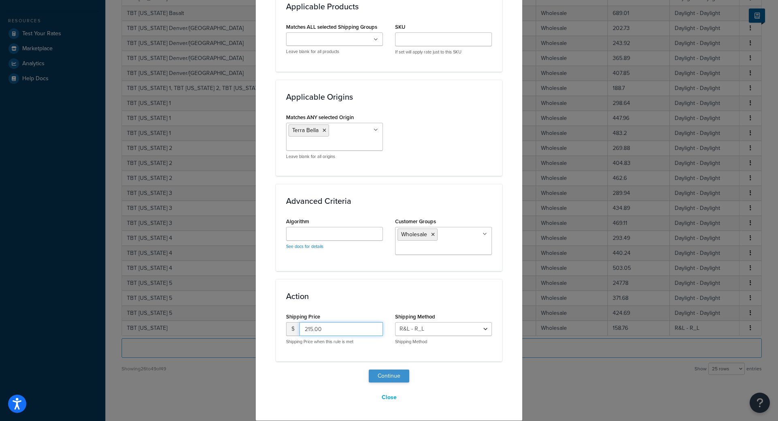
type input "215.00"
click at [384, 372] on button "Continue" at bounding box center [389, 375] width 41 height 13
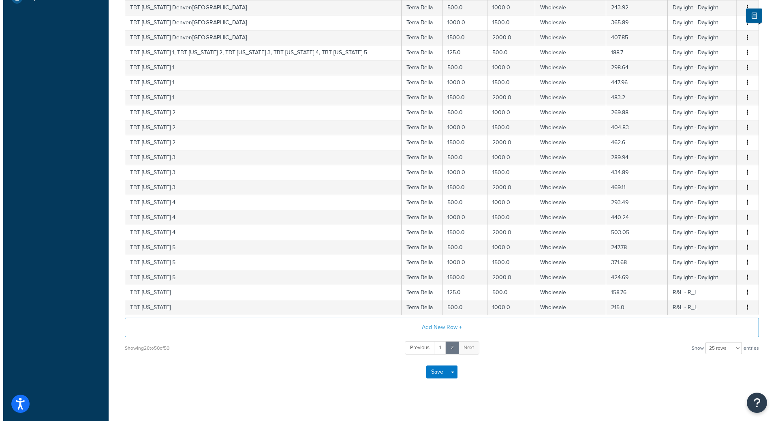
scroll to position [284, 0]
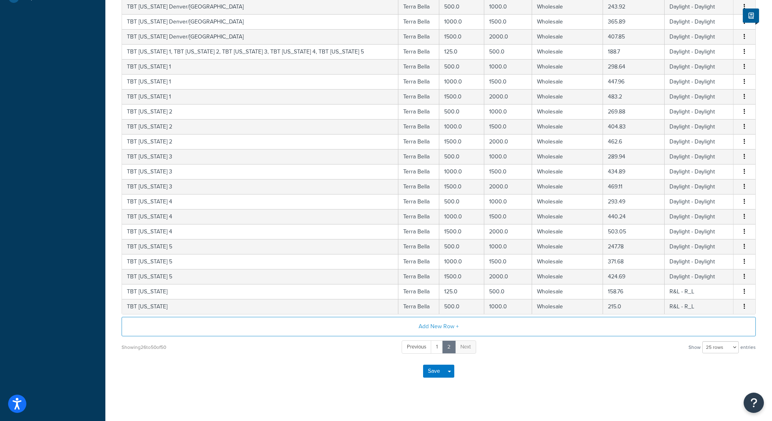
click at [743, 307] on button "button" at bounding box center [744, 306] width 6 height 9
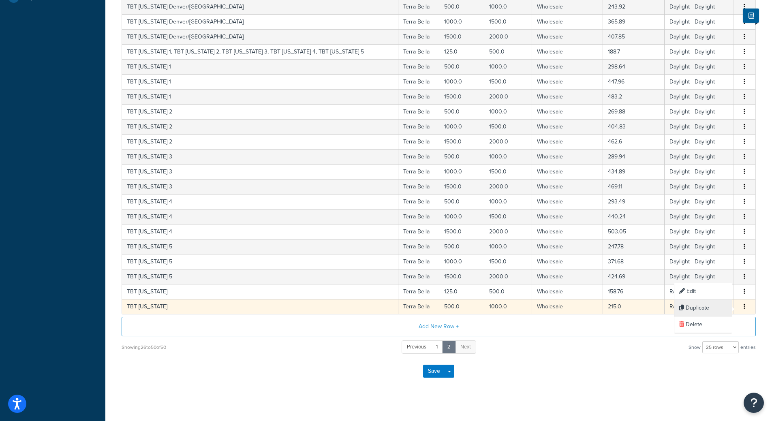
click at [714, 312] on div "Duplicate" at bounding box center [703, 308] width 58 height 17
select select "182220"
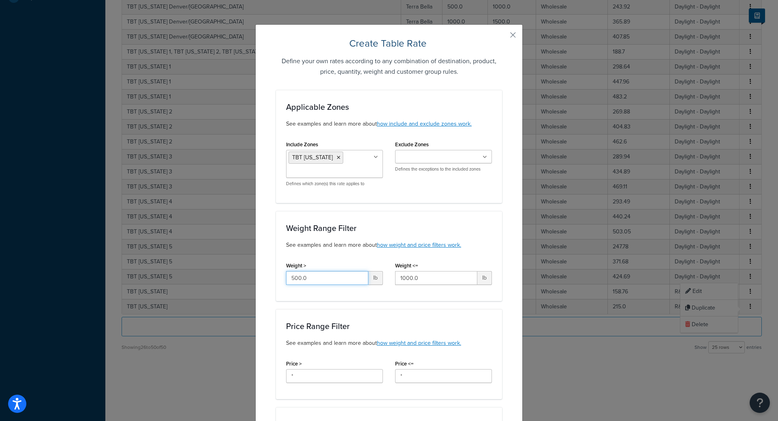
click at [355, 281] on input "500.0" at bounding box center [327, 278] width 82 height 14
click at [354, 281] on input "500.0" at bounding box center [327, 278] width 82 height 14
type input "1000"
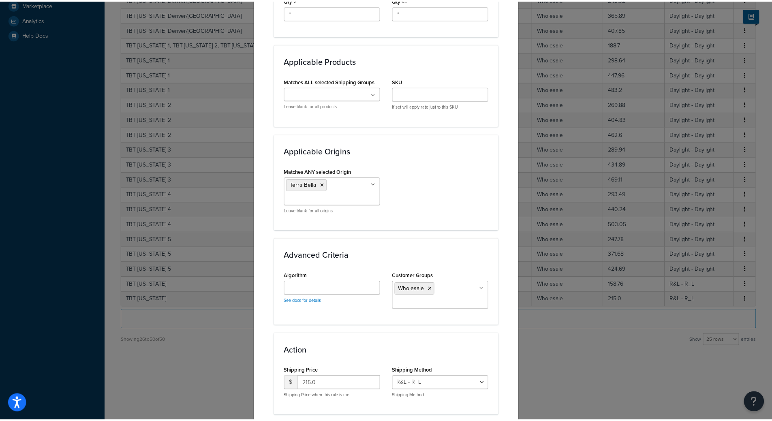
scroll to position [499, 0]
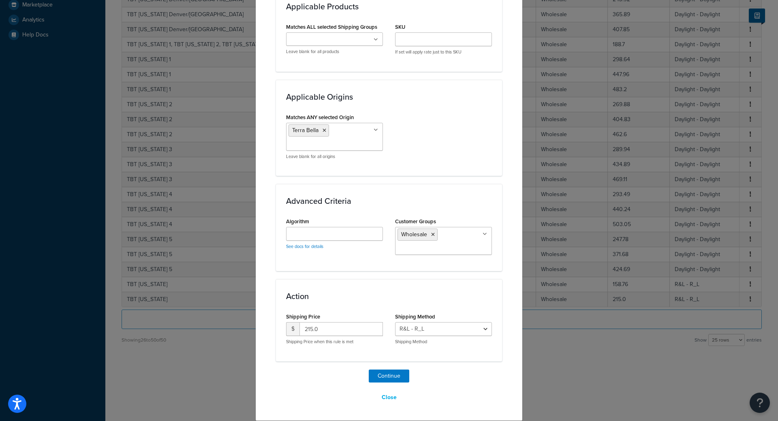
type input "1500"
drag, startPoint x: 315, startPoint y: 326, endPoint x: 165, endPoint y: 315, distance: 149.9
click at [205, 317] on div "Create Table Rate Define your own rates according to any combination of destina…" at bounding box center [389, 210] width 778 height 421
type input "322.00"
click at [380, 380] on button "Continue" at bounding box center [389, 375] width 41 height 13
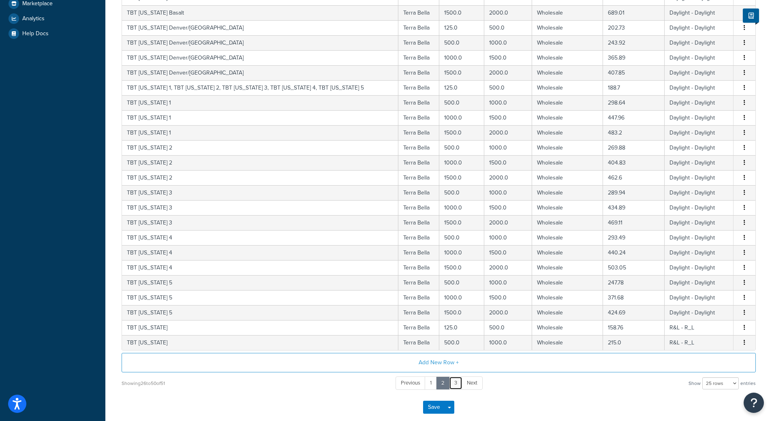
click at [458, 388] on link "3" at bounding box center [455, 382] width 13 height 13
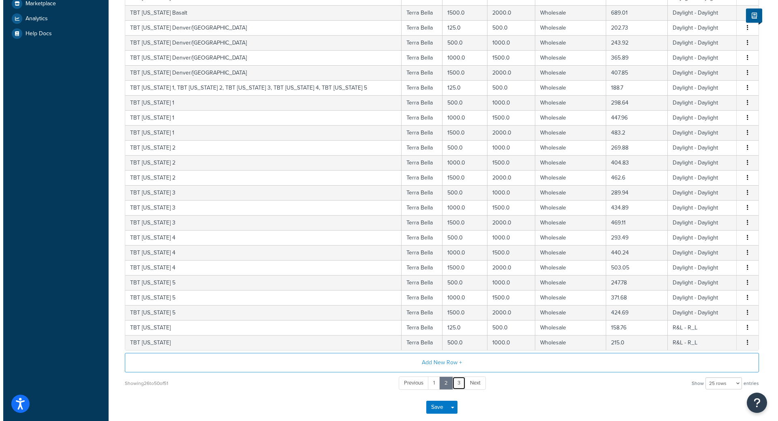
scroll to position [0, 0]
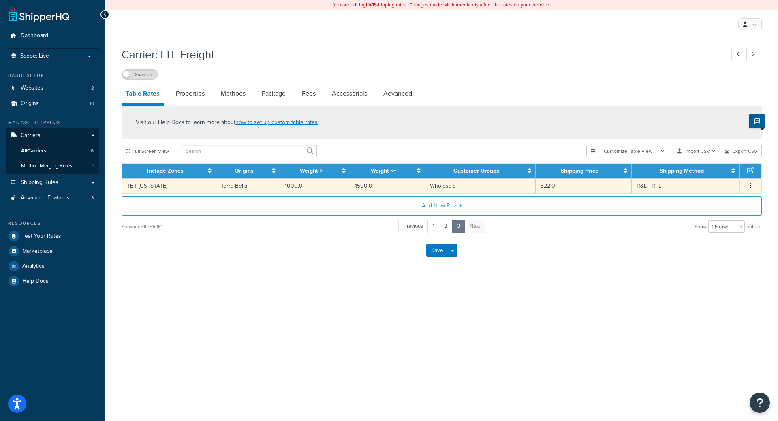
click at [746, 188] on span "Edit Duplicate Delete" at bounding box center [750, 185] width 12 height 9
click at [749, 188] on button "button" at bounding box center [750, 185] width 6 height 9
click at [717, 189] on div "Duplicate" at bounding box center [709, 187] width 58 height 17
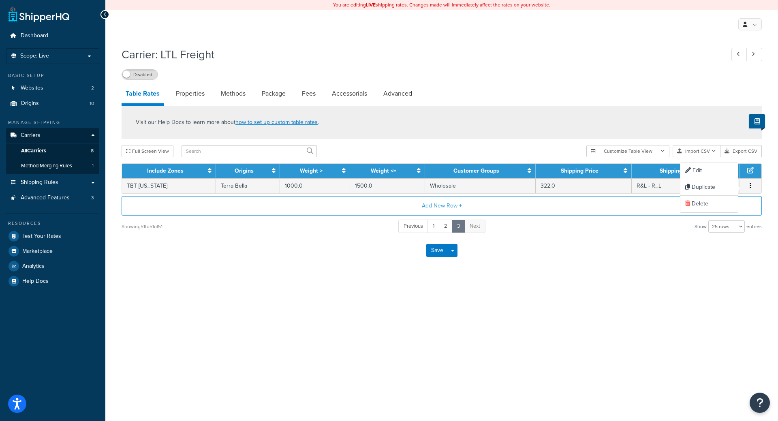
select select "182220"
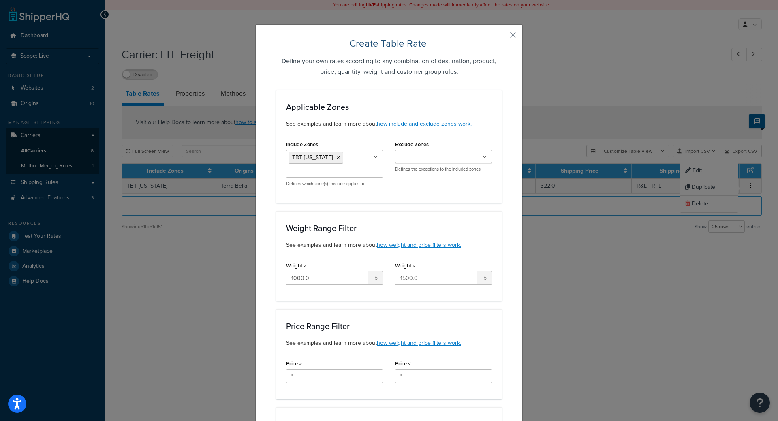
click at [330, 299] on div "Weight Range Filter See examples and learn more about how weight and price filt…" at bounding box center [389, 256] width 226 height 90
click at [343, 280] on input "1000.0" at bounding box center [327, 278] width 82 height 14
type input "1500"
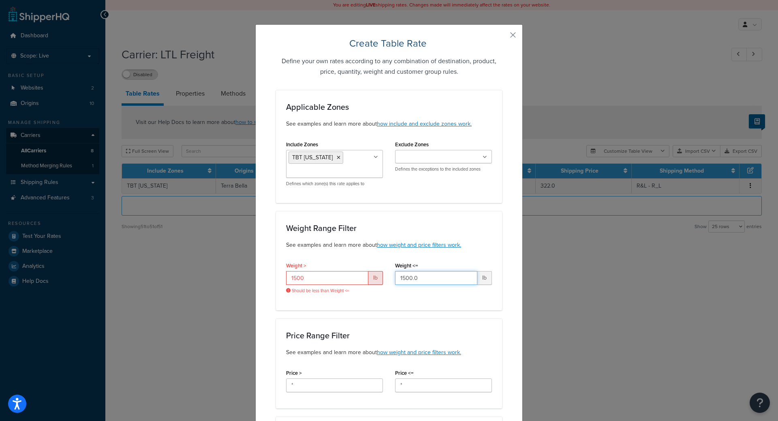
type input "1"
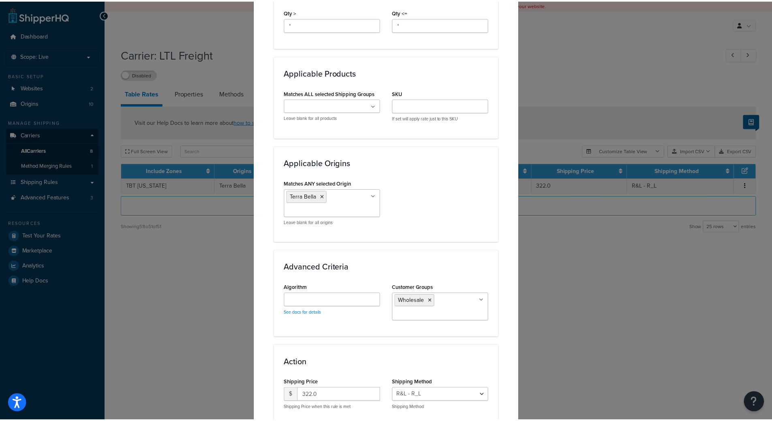
scroll to position [499, 0]
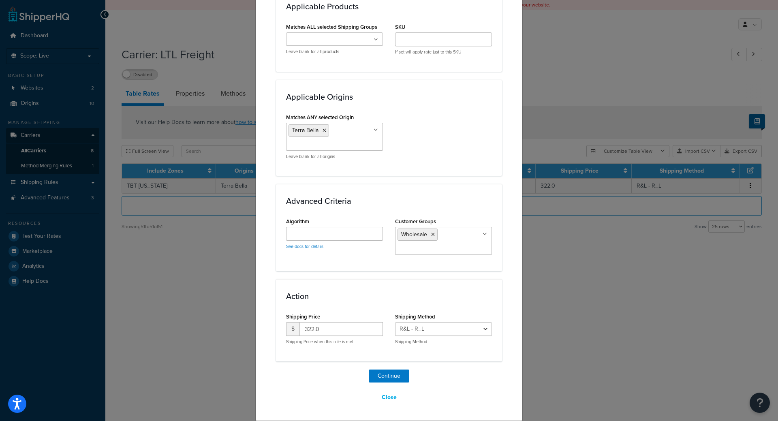
type input "2000"
click at [177, 320] on div "Create Table Rate Define your own rates according to any combination of destina…" at bounding box center [389, 210] width 778 height 421
type input "344.00"
click at [384, 371] on button "Continue" at bounding box center [389, 375] width 41 height 13
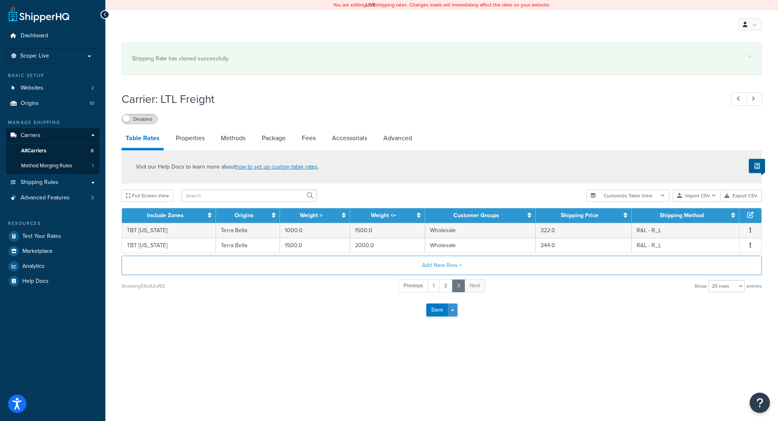
click at [454, 309] on button "Save Dropdown" at bounding box center [453, 309] width 10 height 13
click at [450, 326] on button "Save and Edit" at bounding box center [455, 324] width 59 height 17
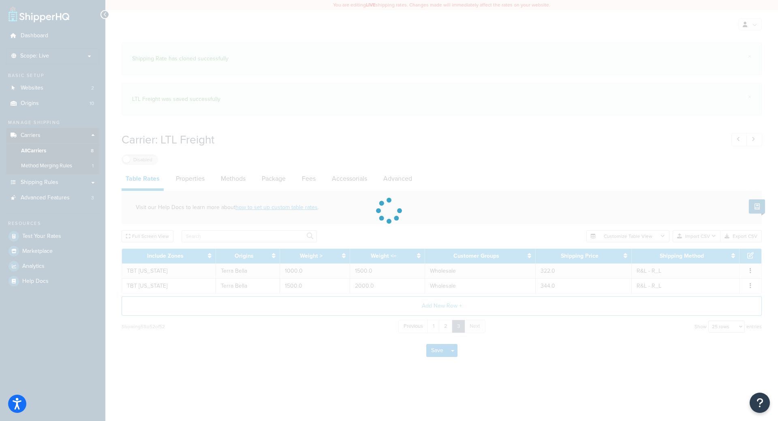
select select "25"
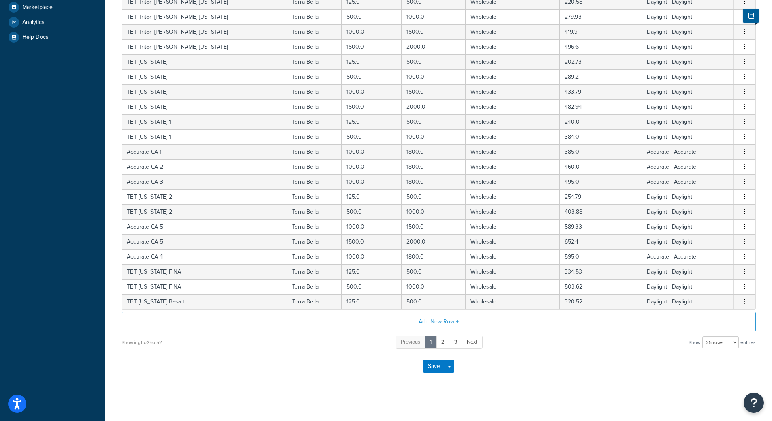
scroll to position [247, 0]
